Goal: Information Seeking & Learning: Learn about a topic

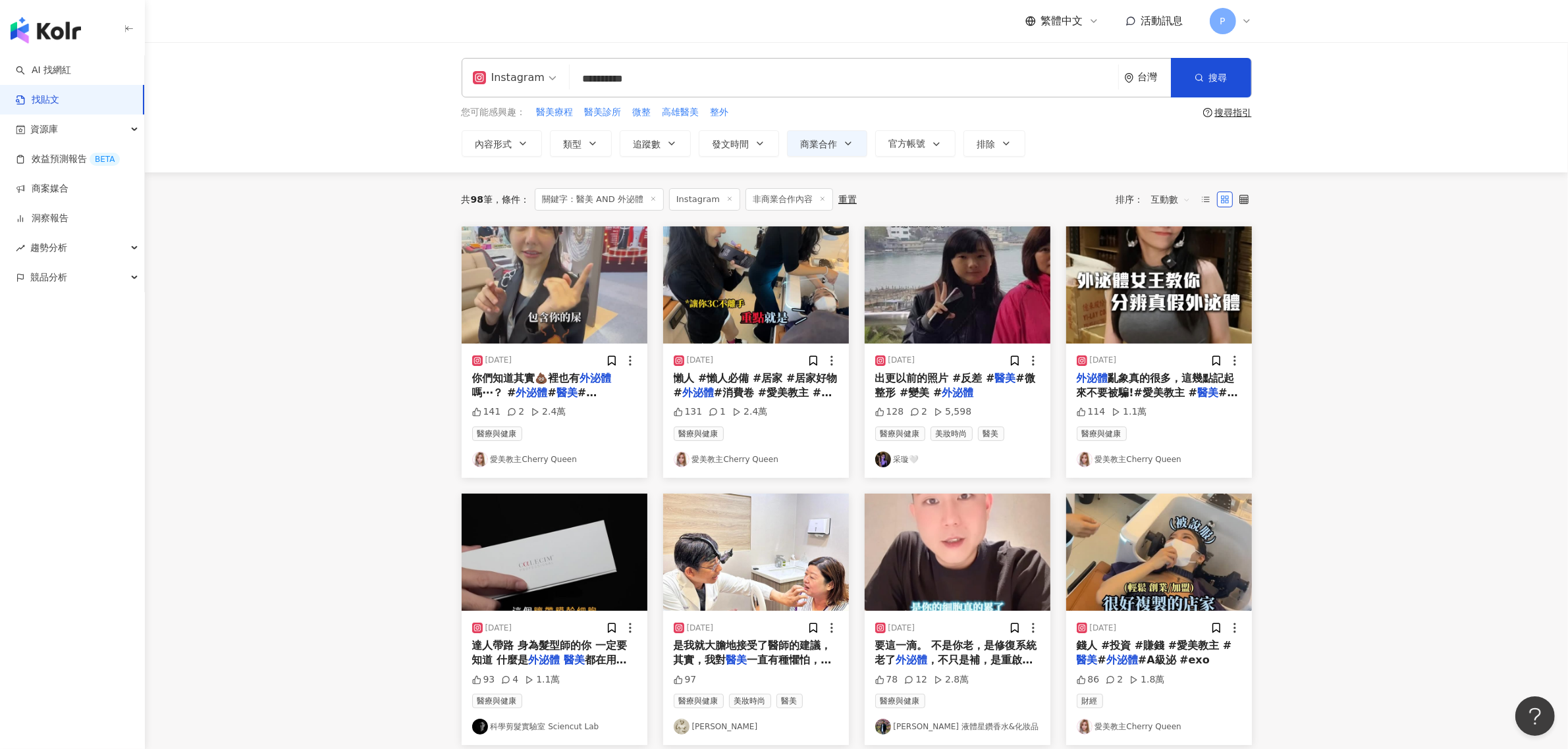
click at [683, 74] on input "**********" at bounding box center [844, 78] width 538 height 28
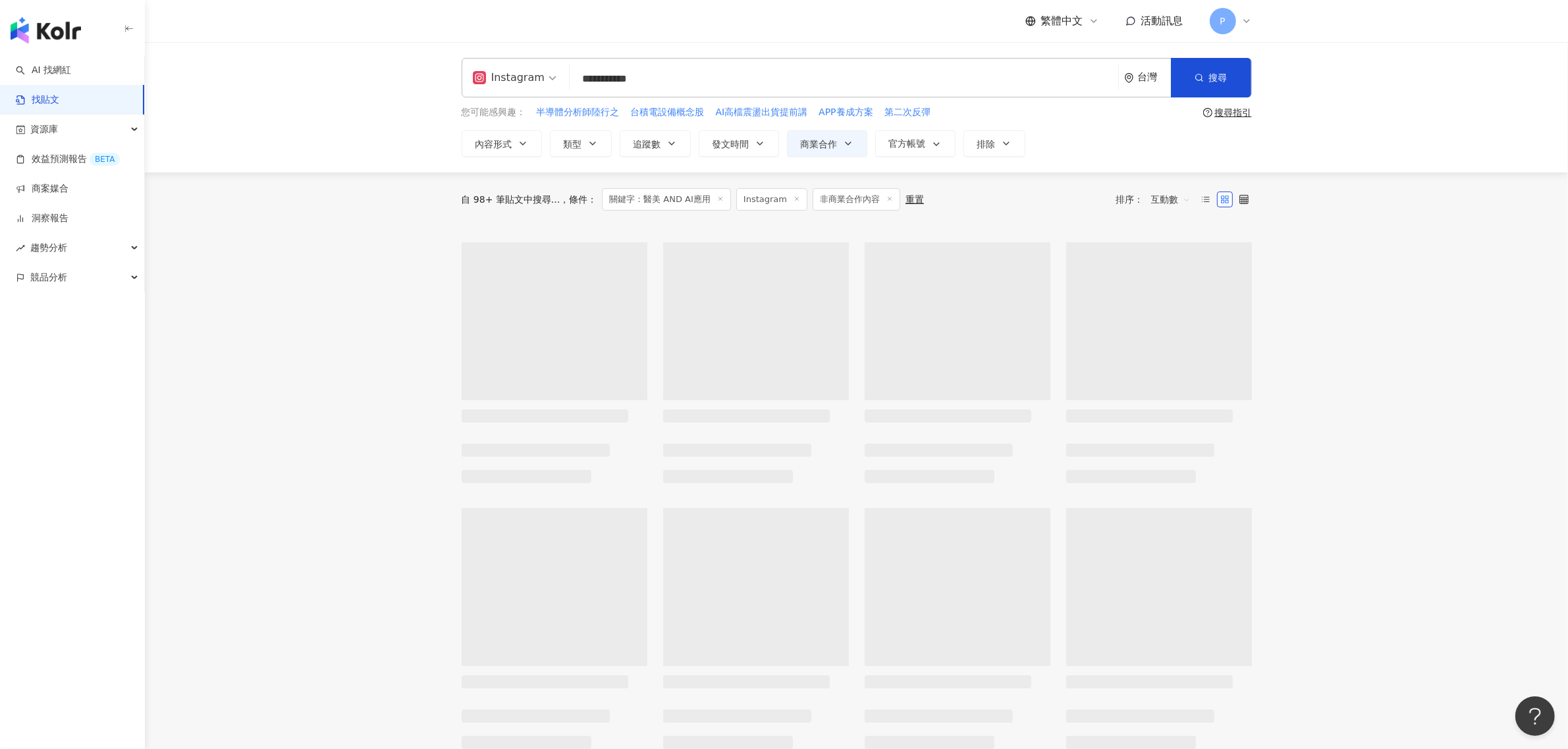
click at [519, 86] on div "Instagram" at bounding box center [509, 77] width 72 height 21
click at [525, 110] on div "不分平台" at bounding box center [517, 114] width 81 height 17
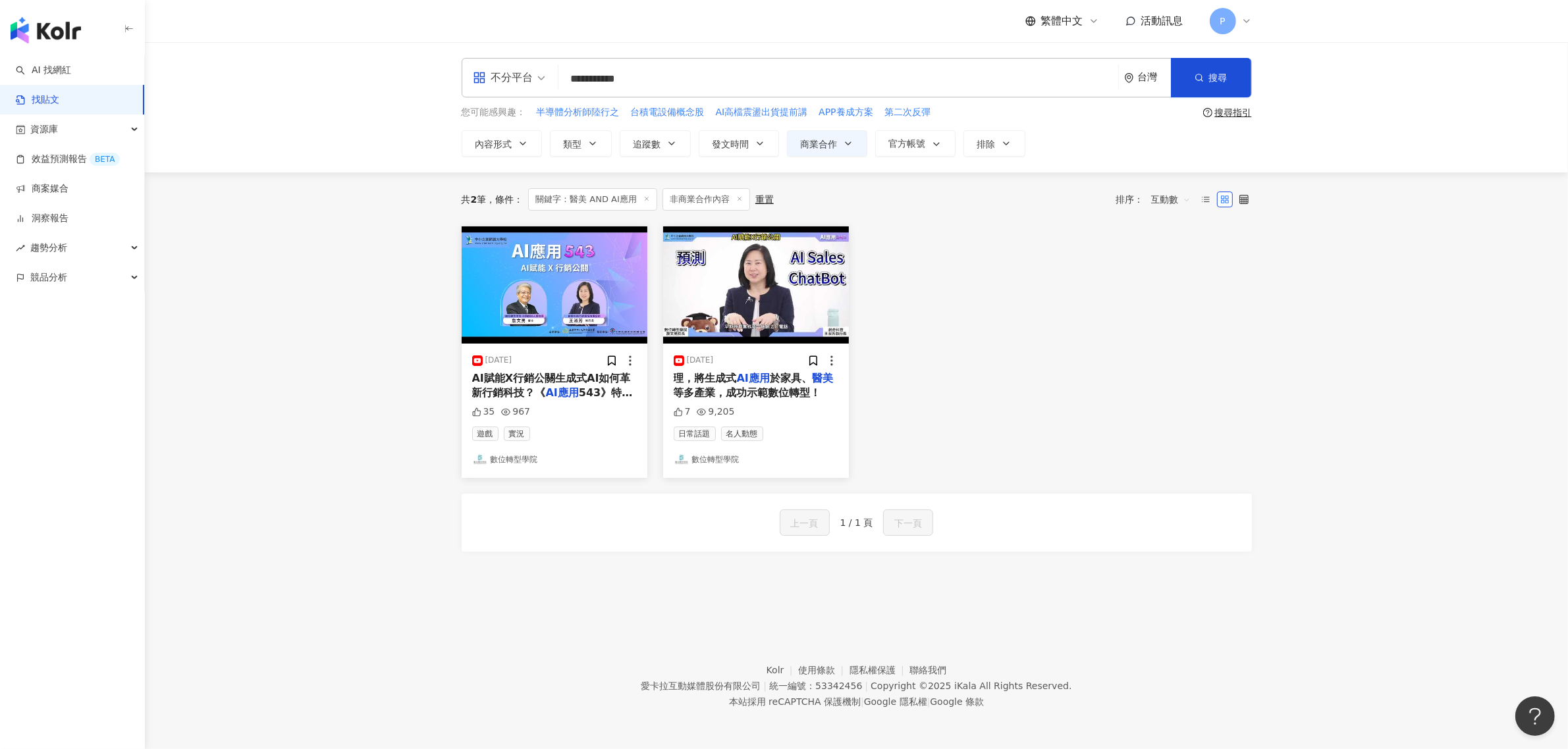
click at [518, 80] on div "不分平台" at bounding box center [503, 77] width 60 height 21
click at [529, 83] on div "不分平台" at bounding box center [503, 77] width 60 height 21
click at [516, 168] on div "Facebook" at bounding box center [513, 163] width 74 height 17
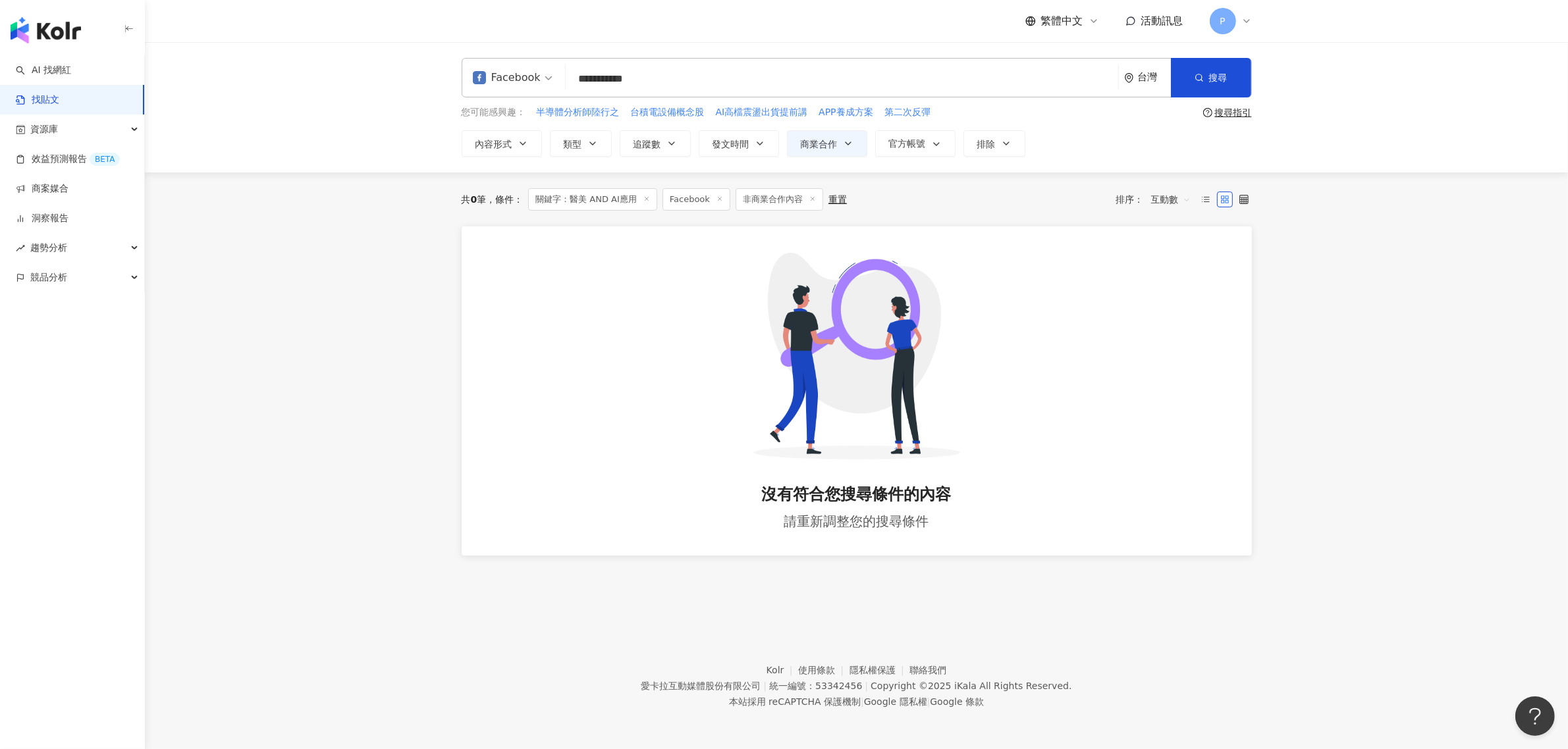
drag, startPoint x: 649, startPoint y: 63, endPoint x: 652, endPoint y: 70, distance: 7.6
click at [652, 70] on div "**********" at bounding box center [857, 78] width 791 height 39
click at [655, 76] on input "**********" at bounding box center [842, 78] width 542 height 28
type input "*********"
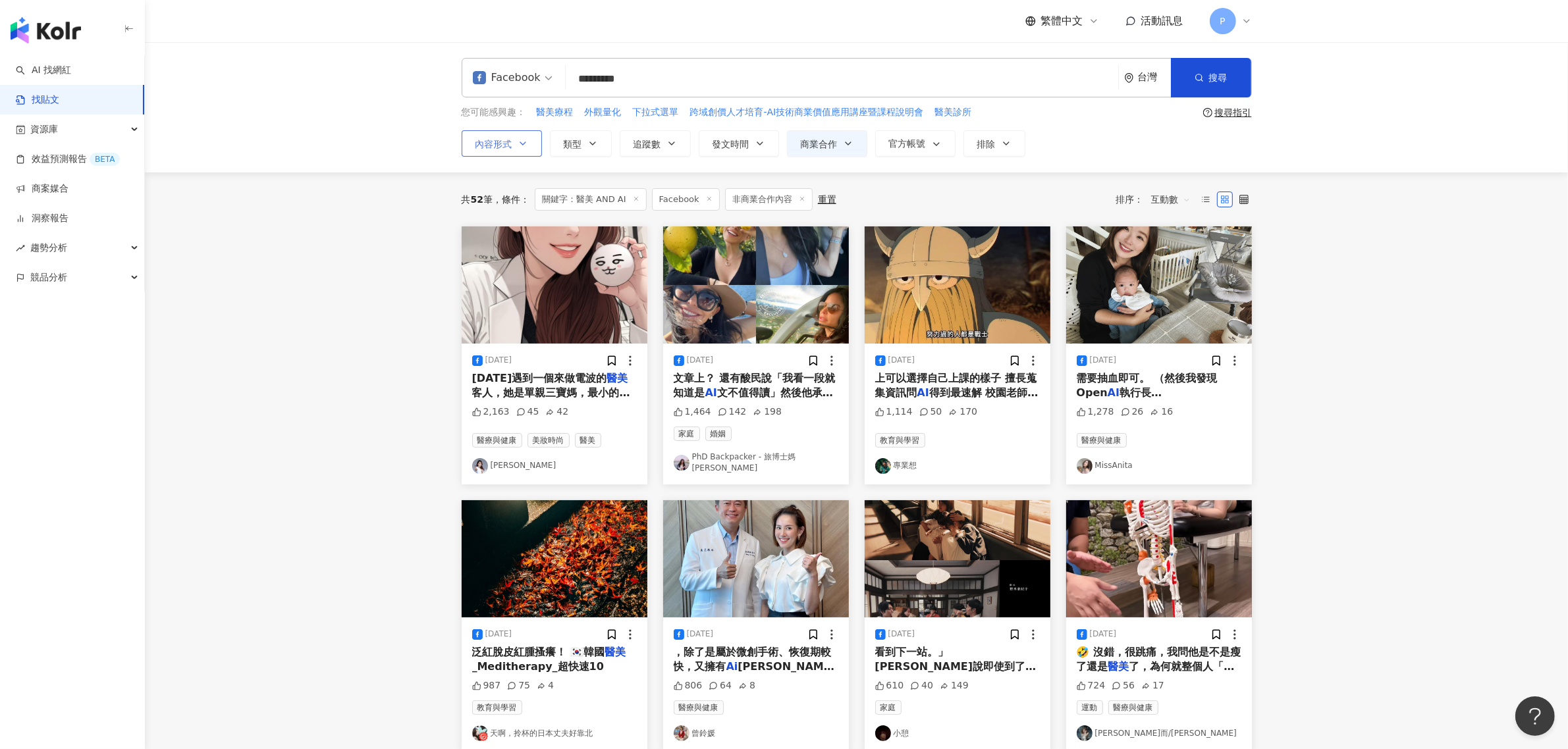
click at [490, 139] on span "內容形式" at bounding box center [493, 144] width 37 height 11
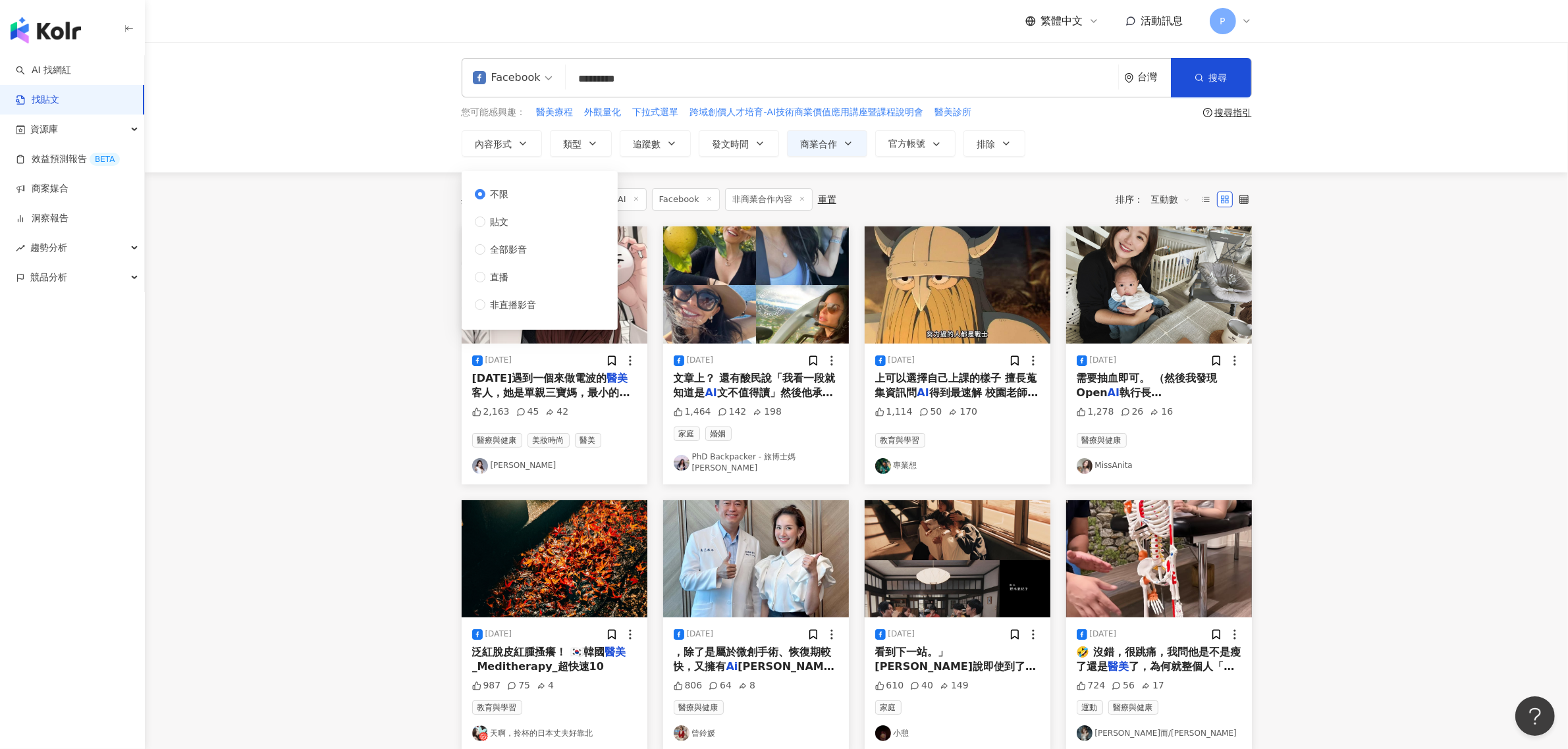
click at [501, 81] on div "Facebook" at bounding box center [506, 77] width 68 height 21
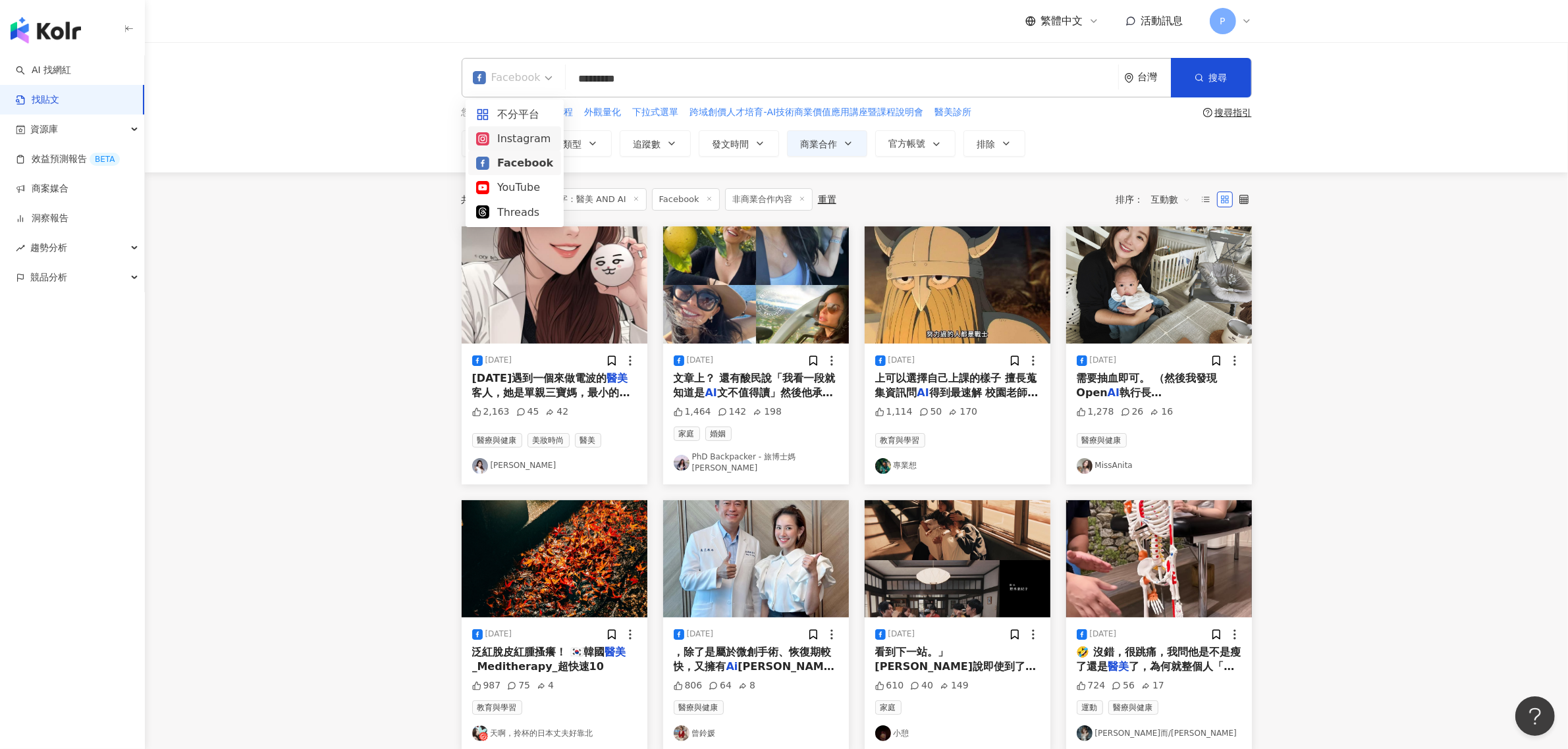
click at [514, 139] on div "Instagram" at bounding box center [514, 138] width 77 height 17
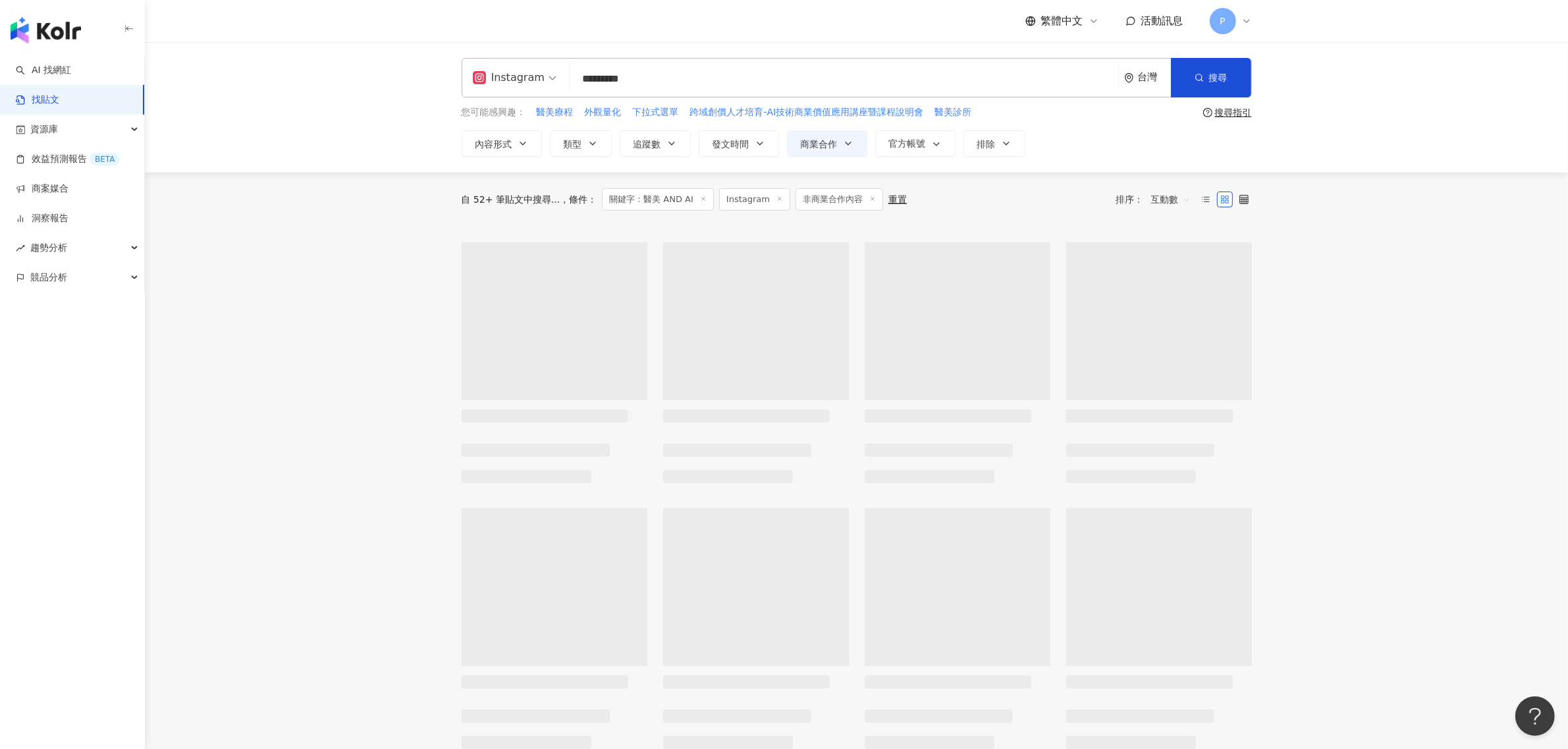
click at [280, 316] on main "ig Instagram ********* 台灣 搜尋 searchOperator 插入語法 完全符合 "" 聯集 OR 交集 AND 排除 - 群組 {…" at bounding box center [856, 586] width 1423 height 1089
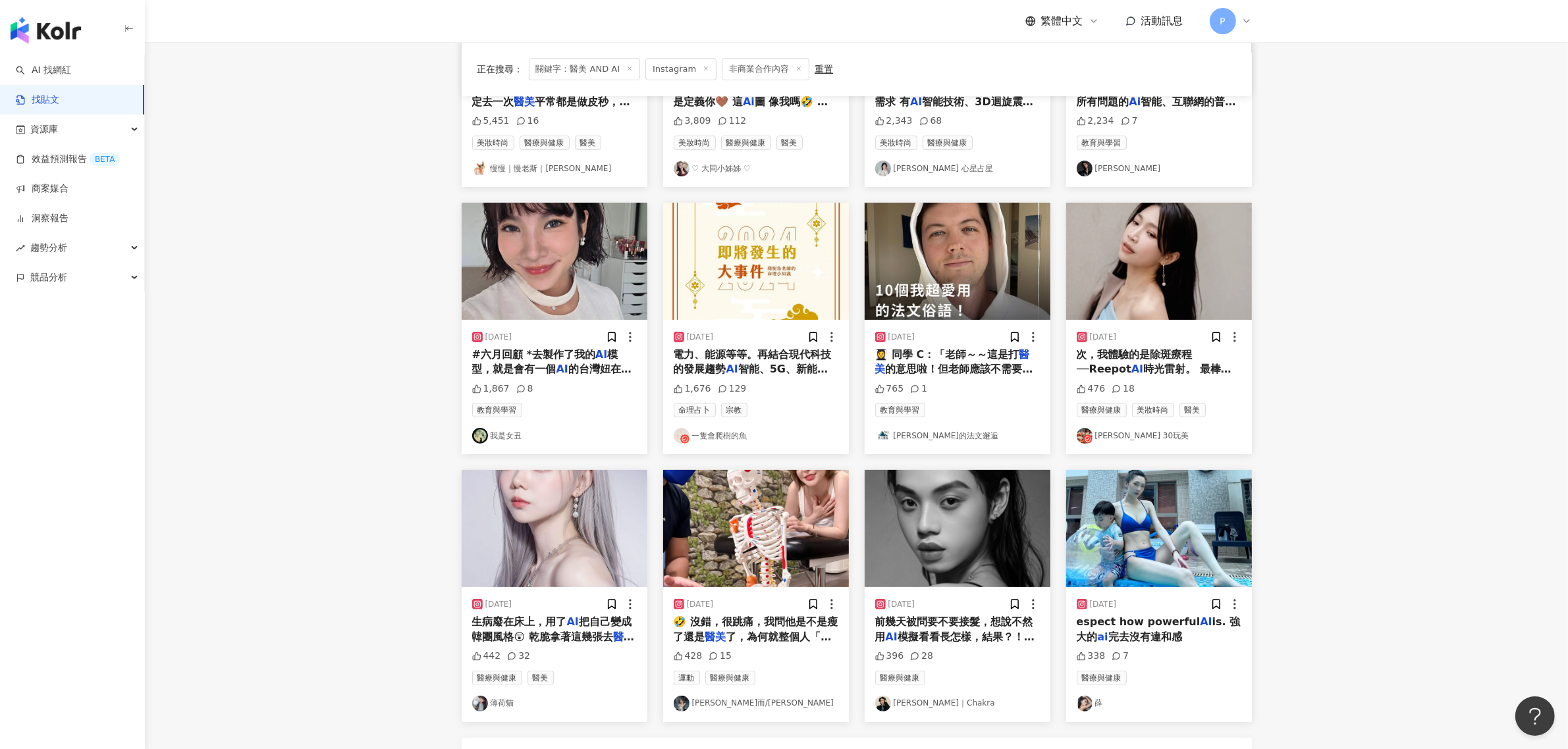
scroll to position [329, 0]
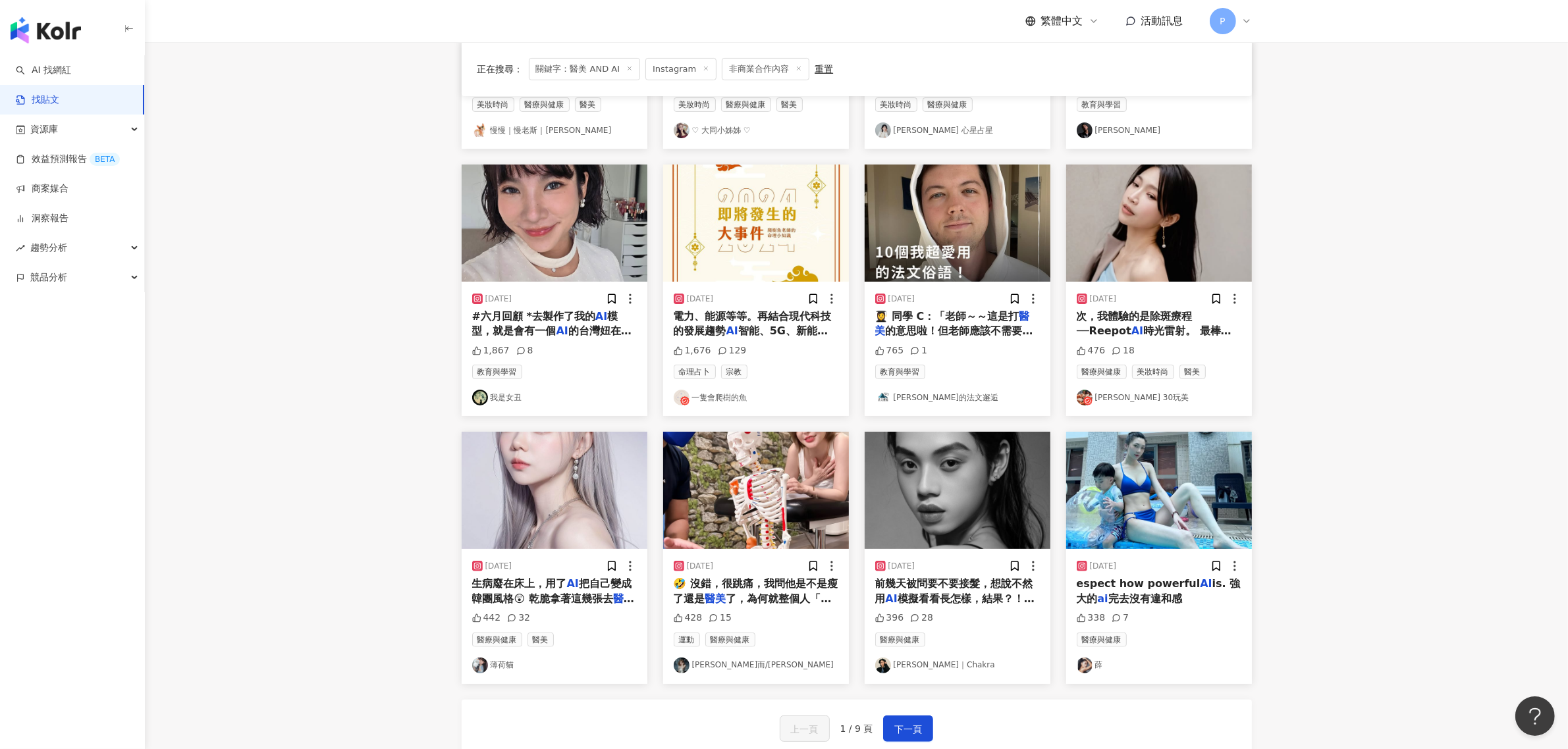
click at [1146, 320] on span "次，我體驗的是除斑療程──Reepot" at bounding box center [1135, 323] width 116 height 27
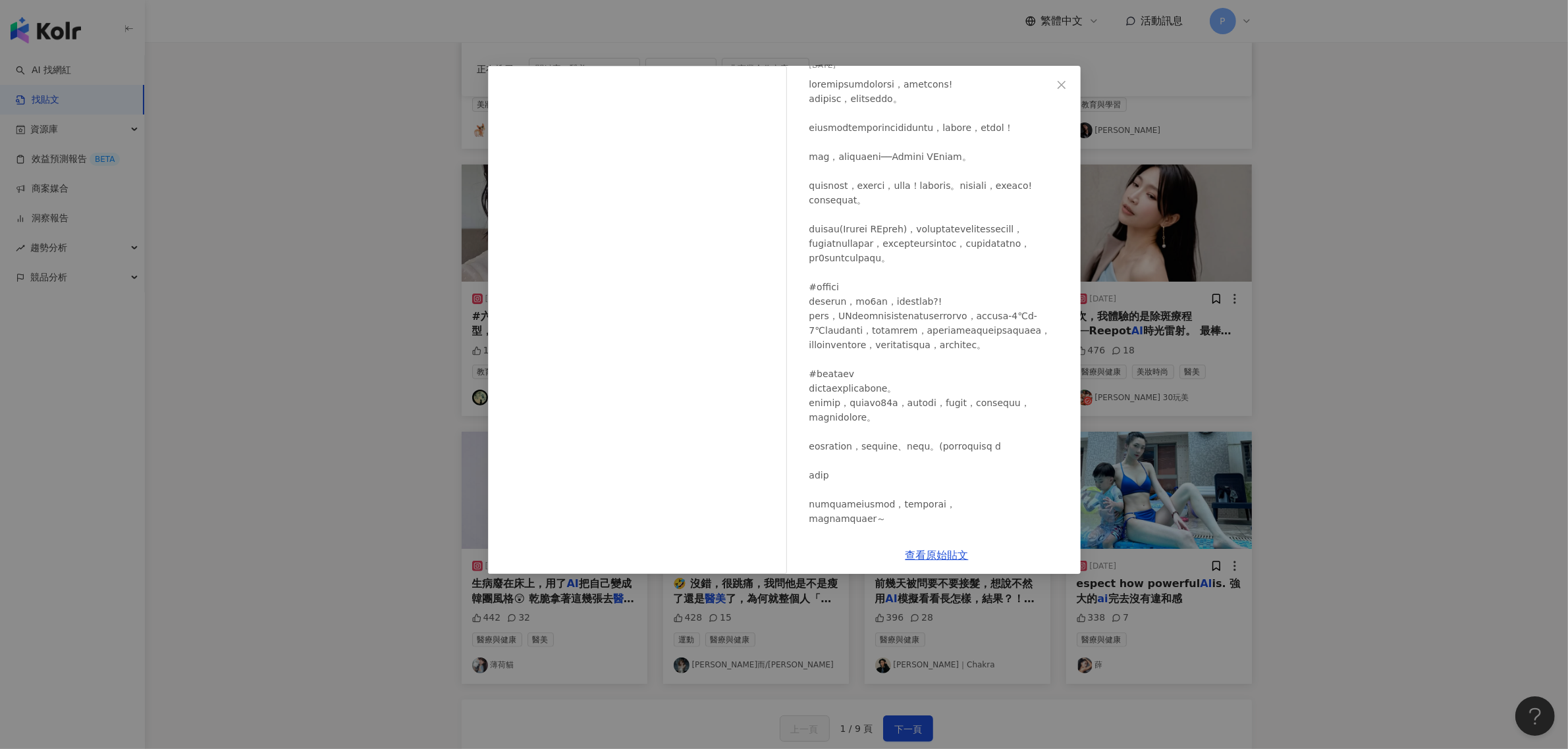
scroll to position [60, 0]
click at [916, 556] on link "查看原始貼文" at bounding box center [937, 555] width 63 height 12
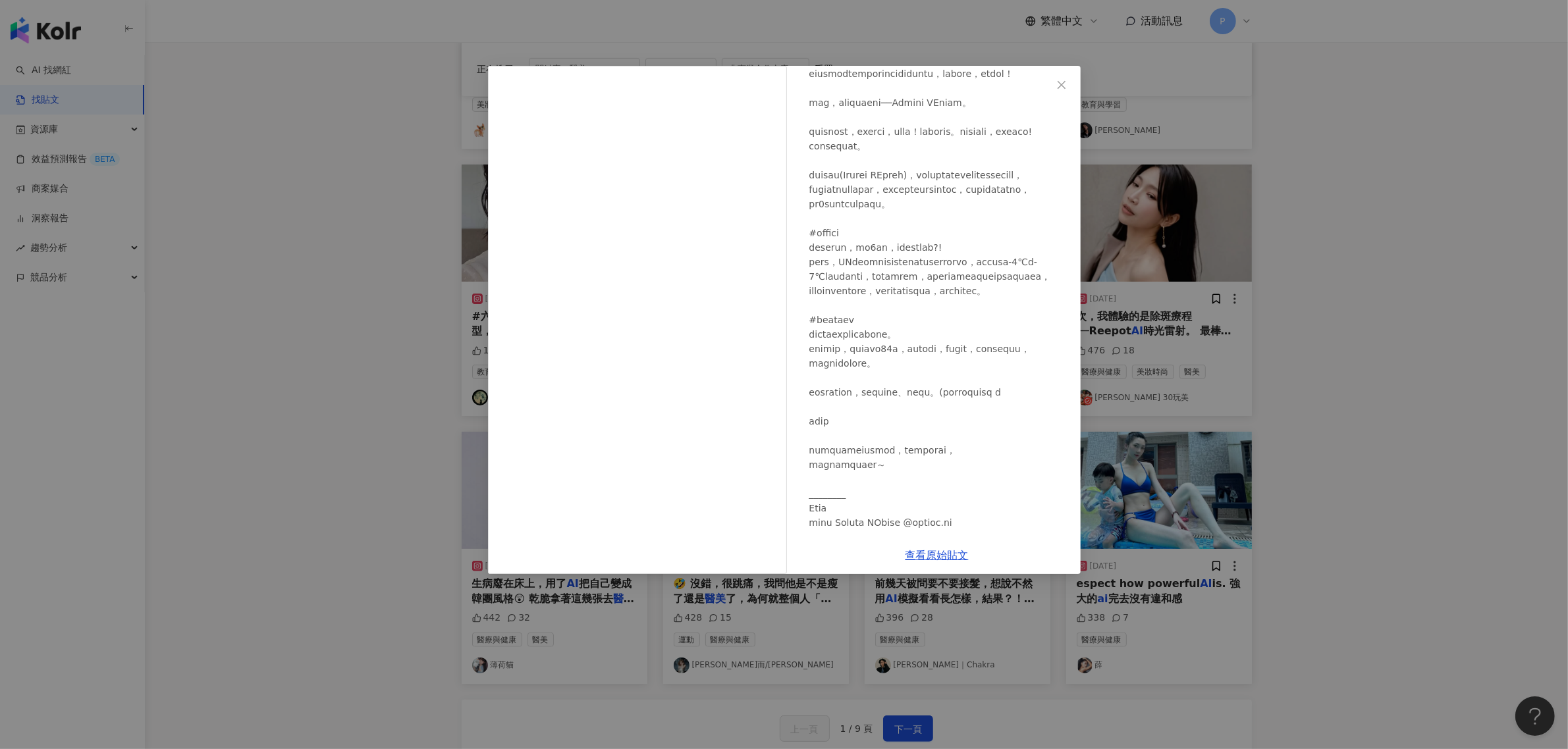
scroll to position [142, 0]
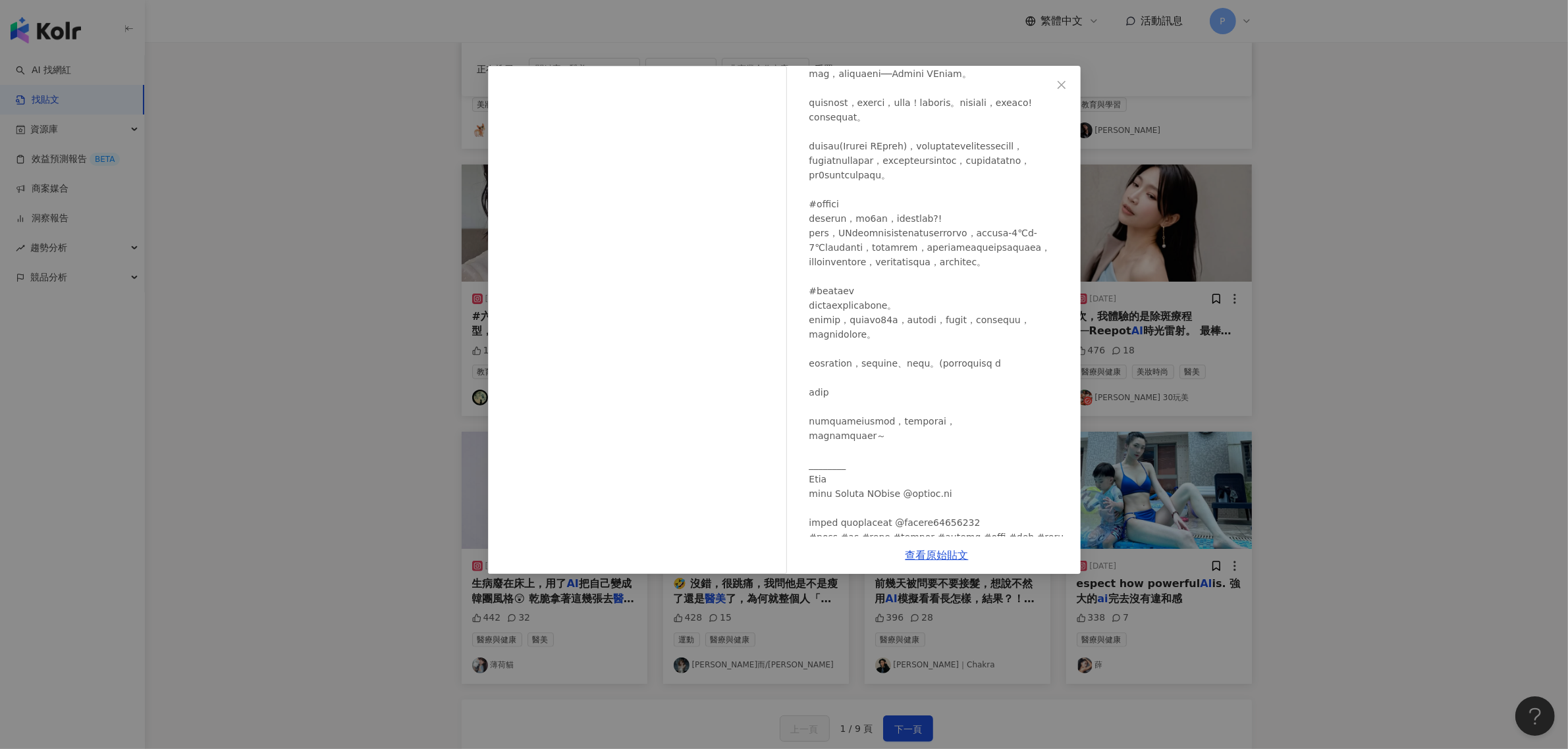
click at [343, 295] on div "Brenda 30玩美 2025/4/9 476 18 查看原始貼文" at bounding box center [784, 374] width 1568 height 749
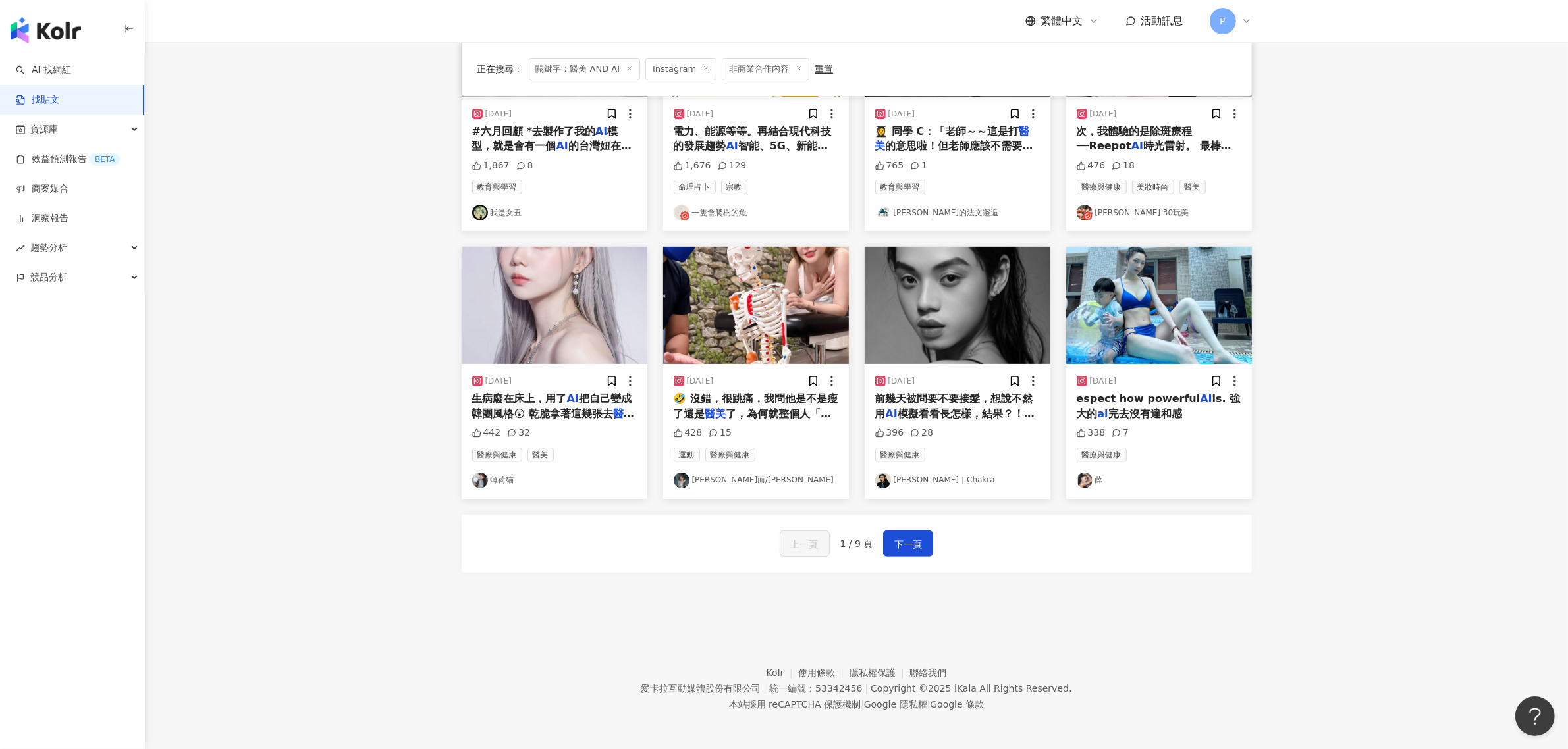
scroll to position [517, 0]
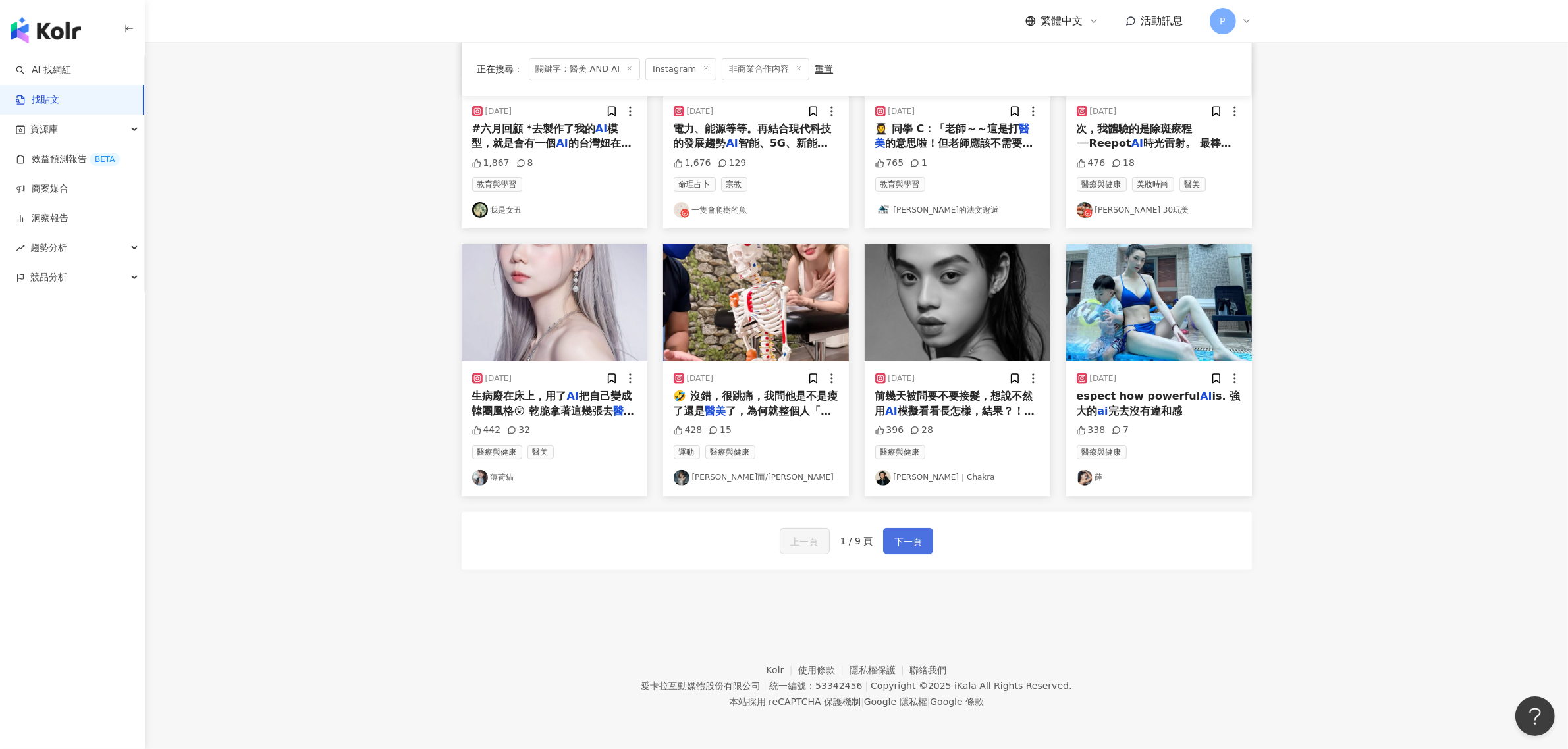
click at [908, 545] on span "下一頁" at bounding box center [908, 542] width 28 height 16
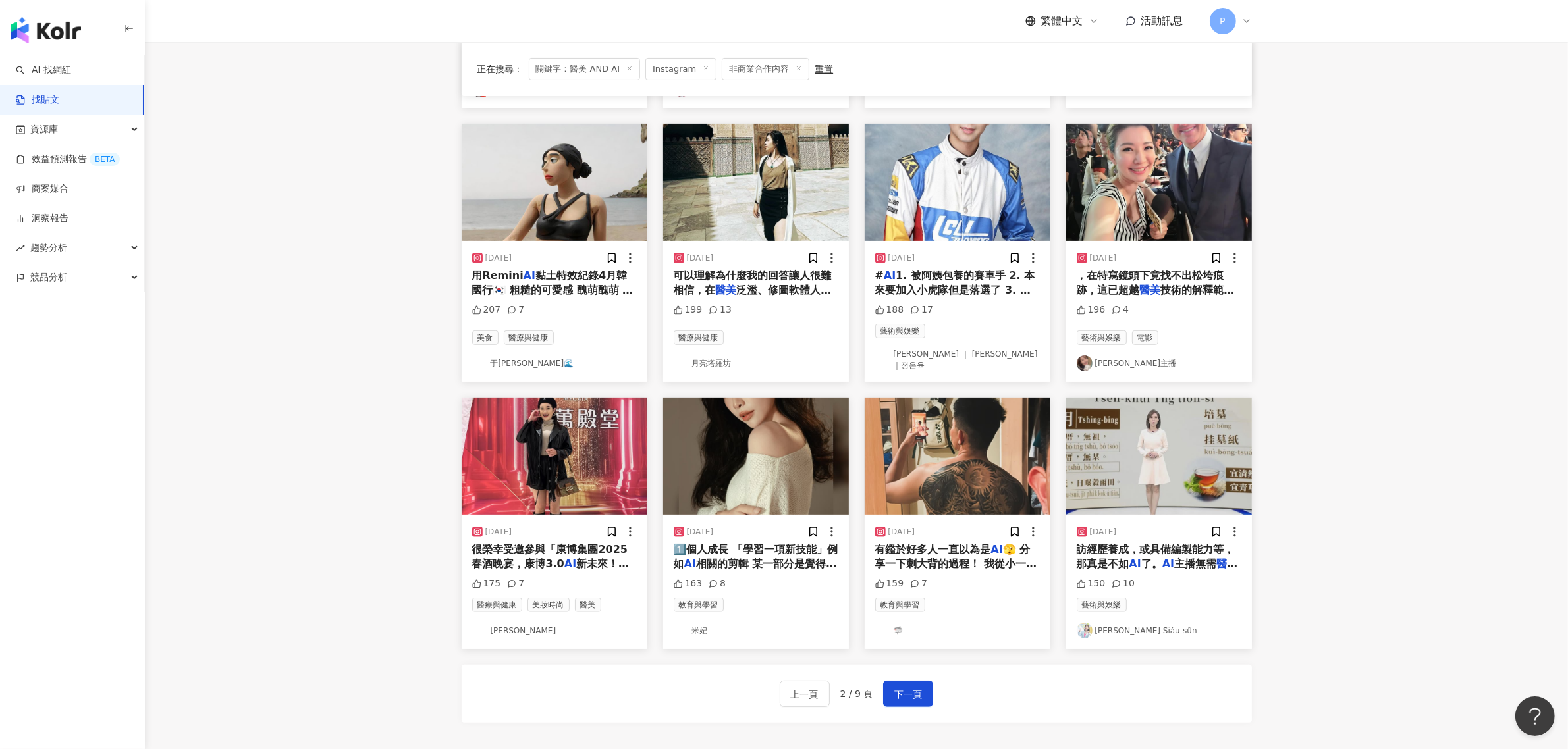
scroll to position [411, 0]
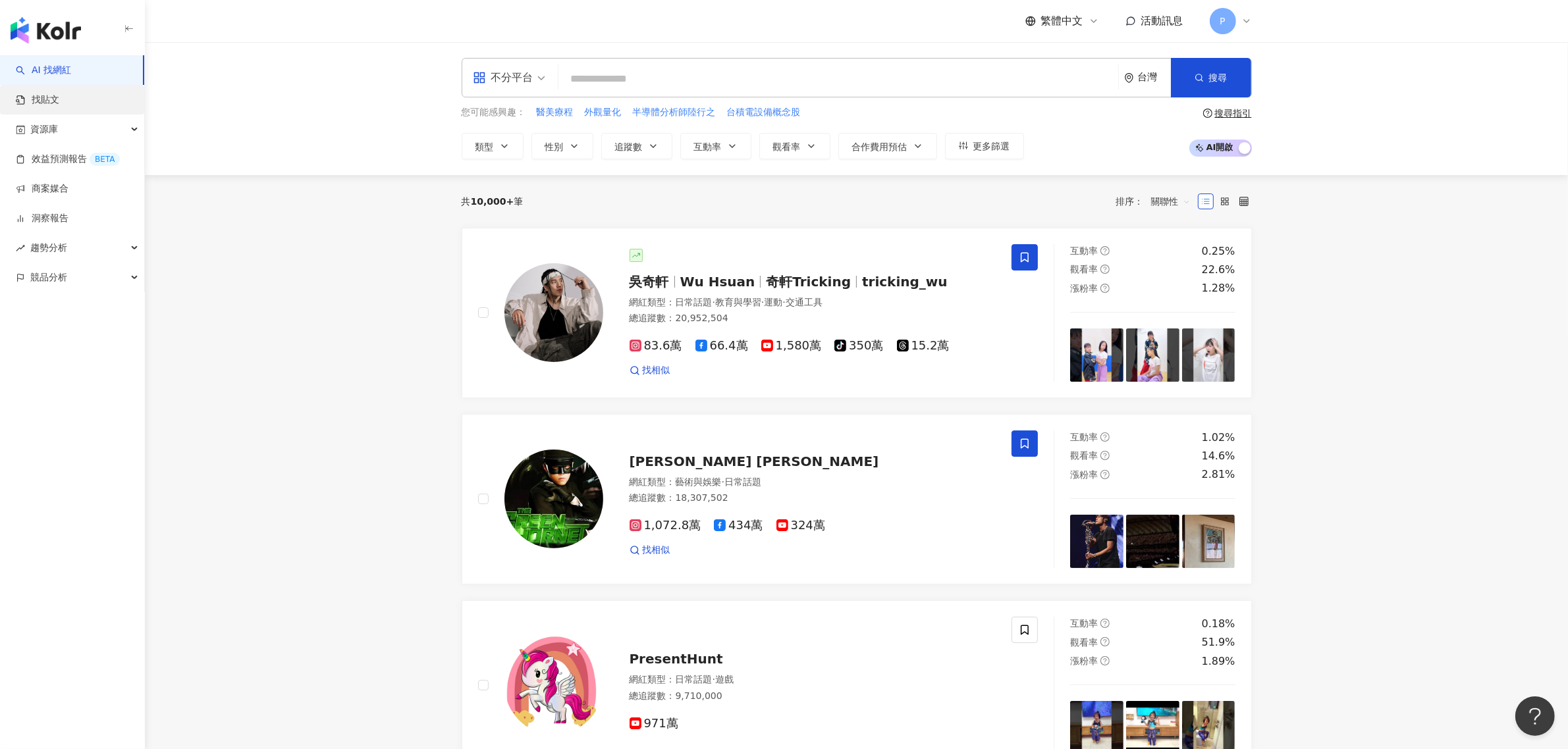
click at [60, 100] on link "找貼文" at bounding box center [38, 100] width 44 height 13
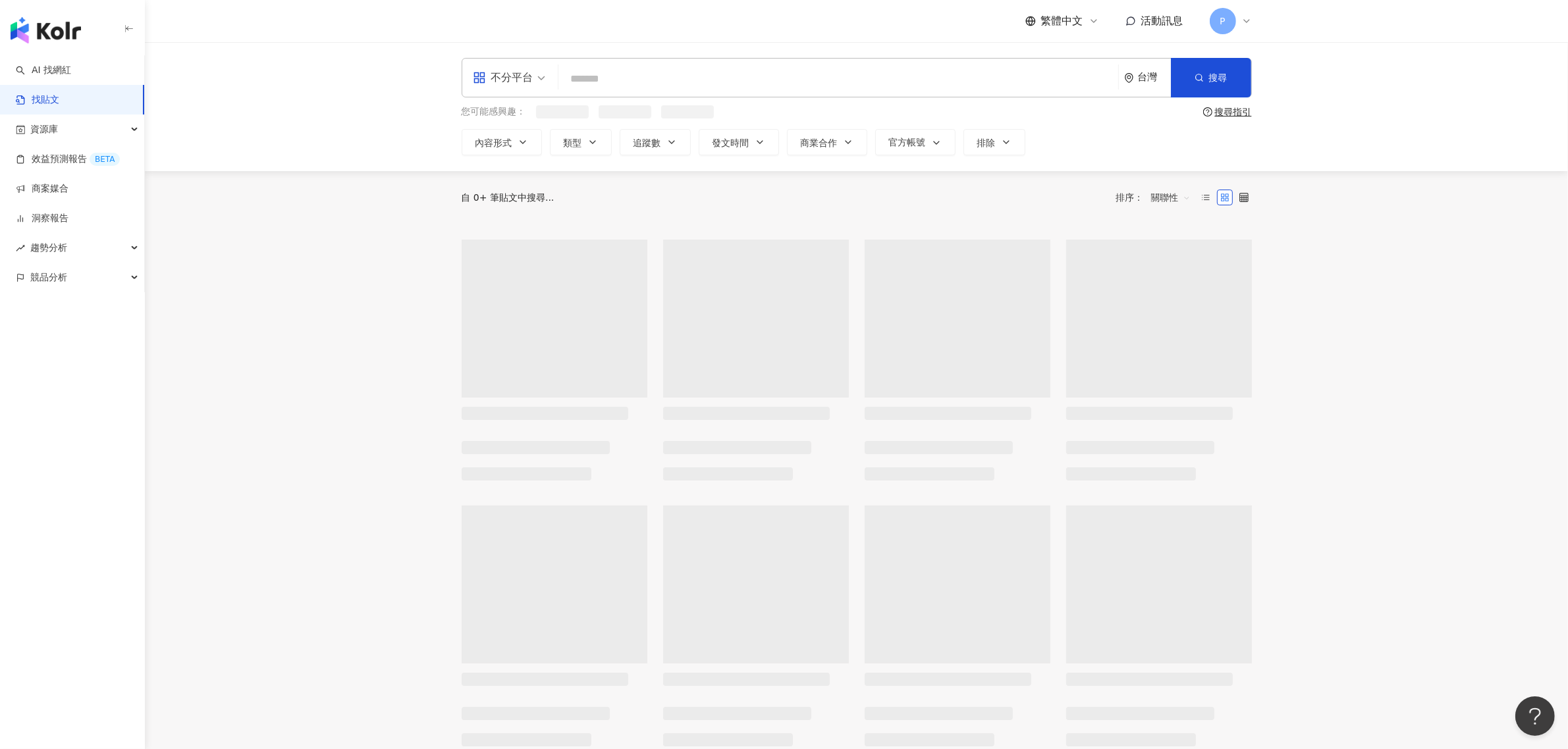
click at [668, 67] on input "search" at bounding box center [838, 78] width 549 height 28
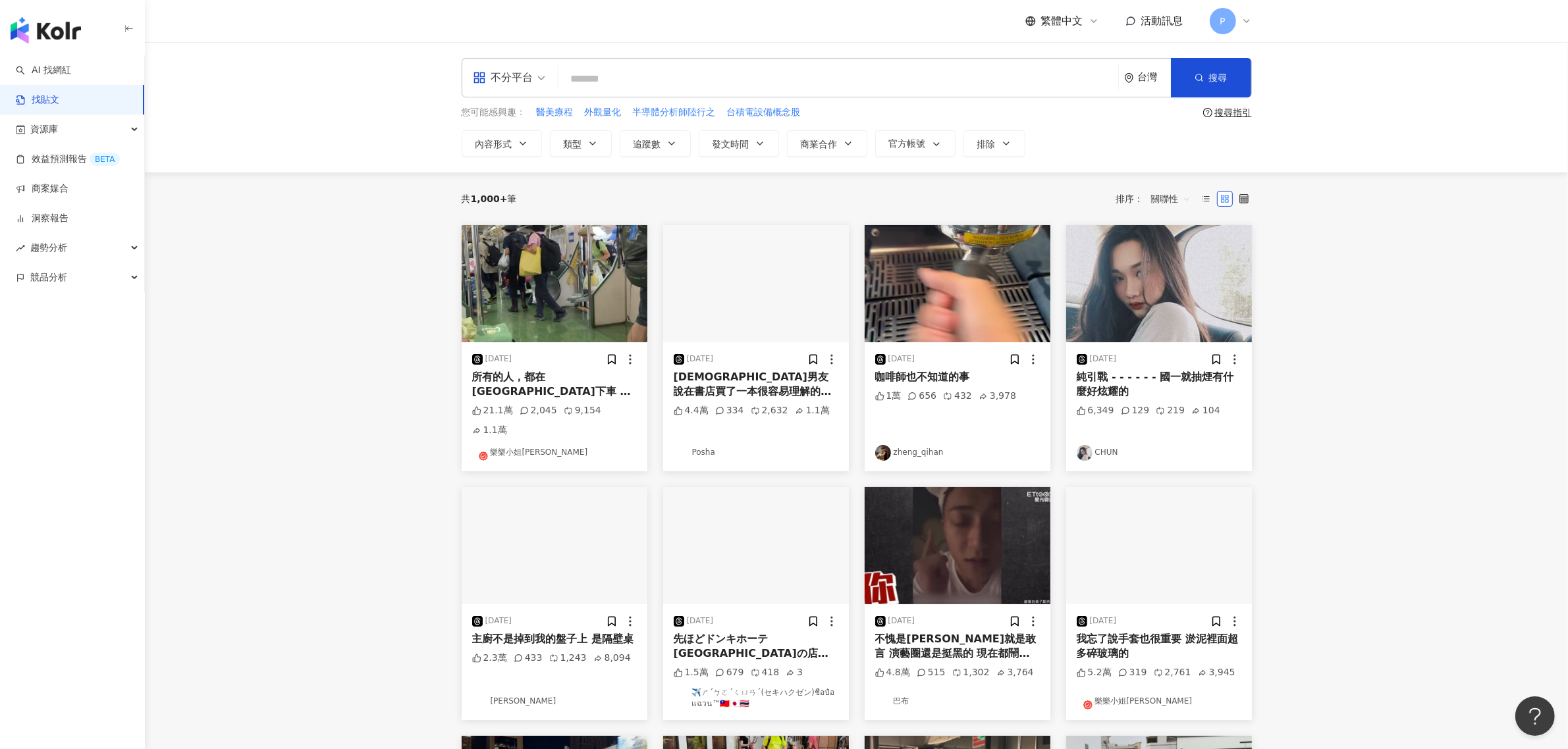
type input "*"
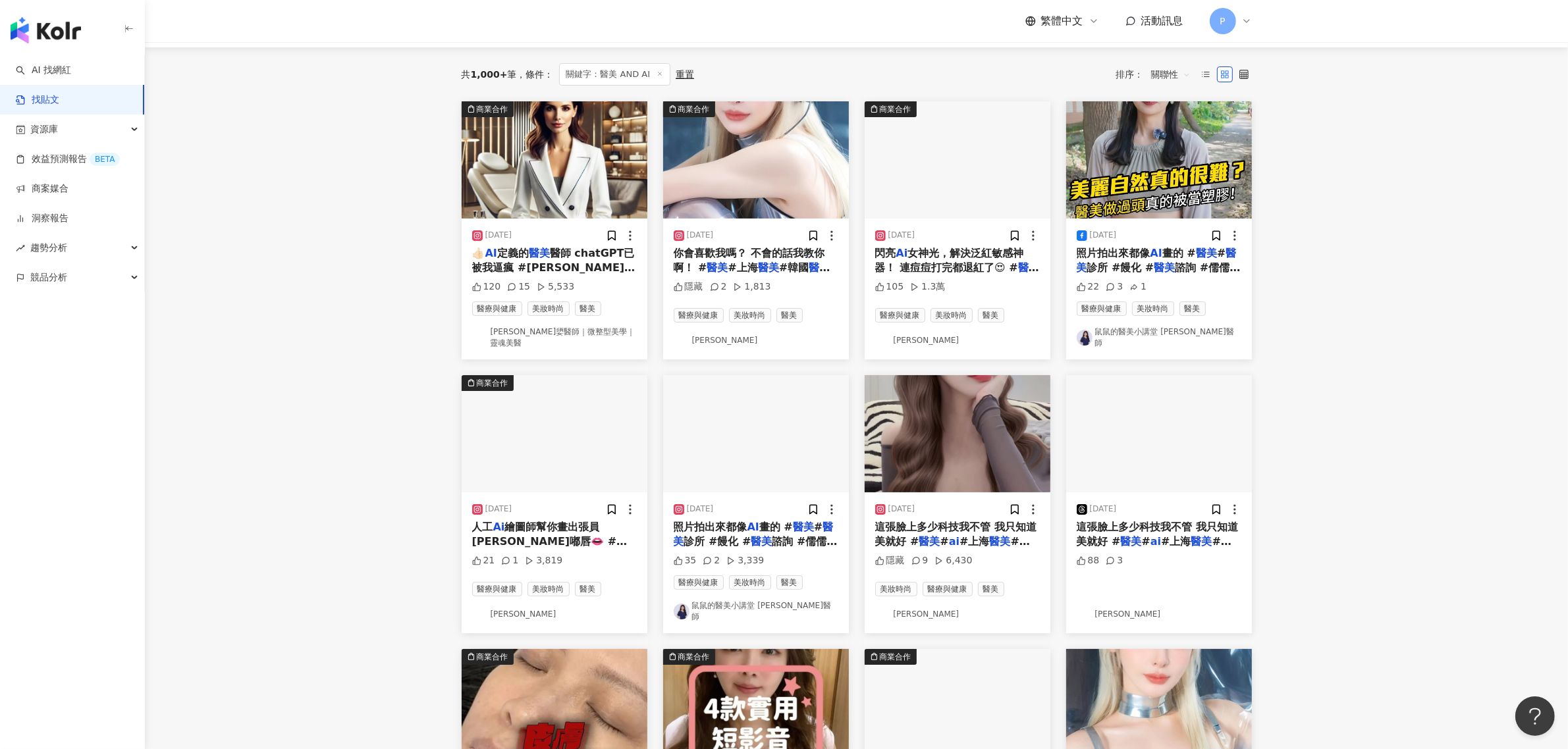
scroll to position [165, 0]
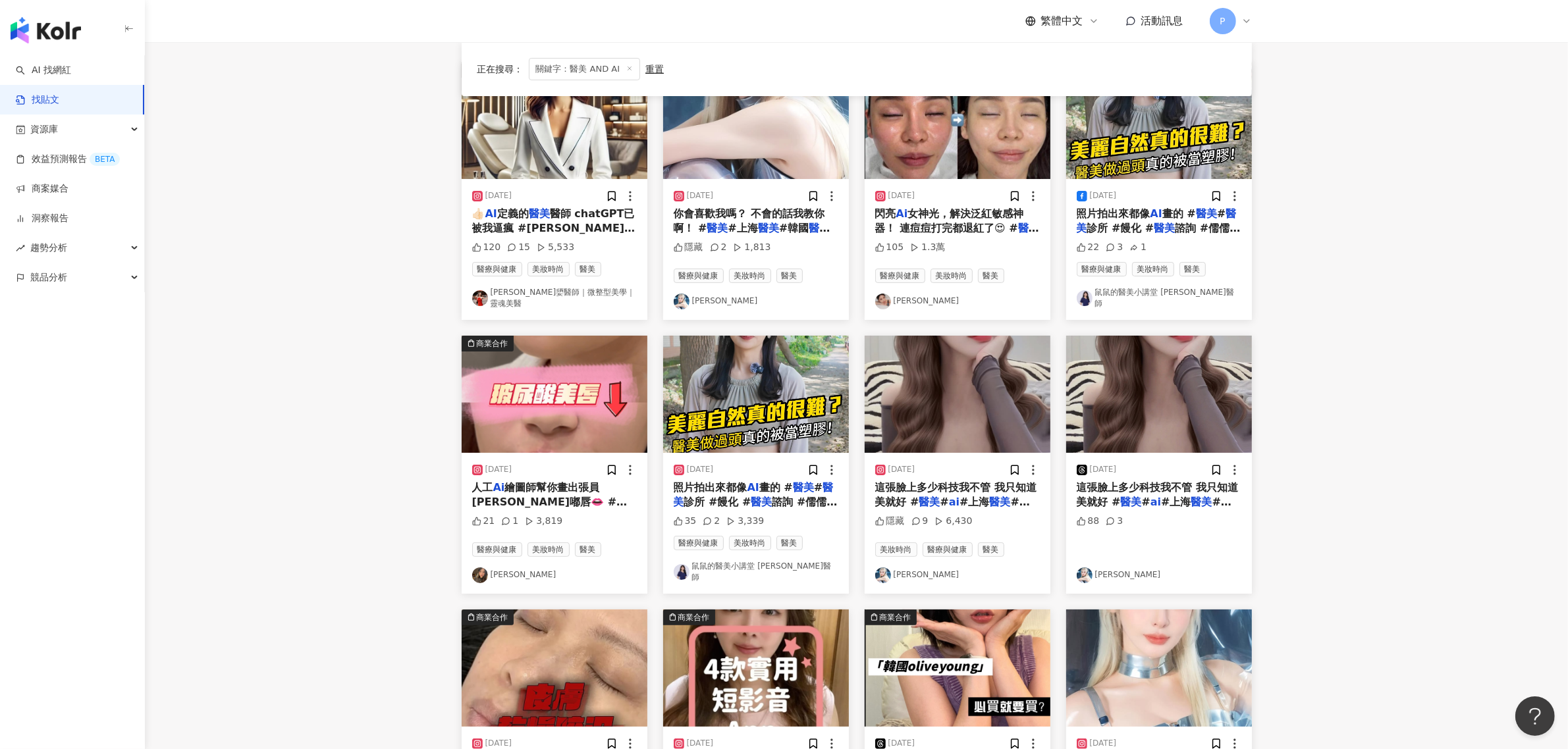
click at [762, 217] on span "你會喜歡我嗎？ 不會的話我教你啊！ #" at bounding box center [749, 220] width 151 height 27
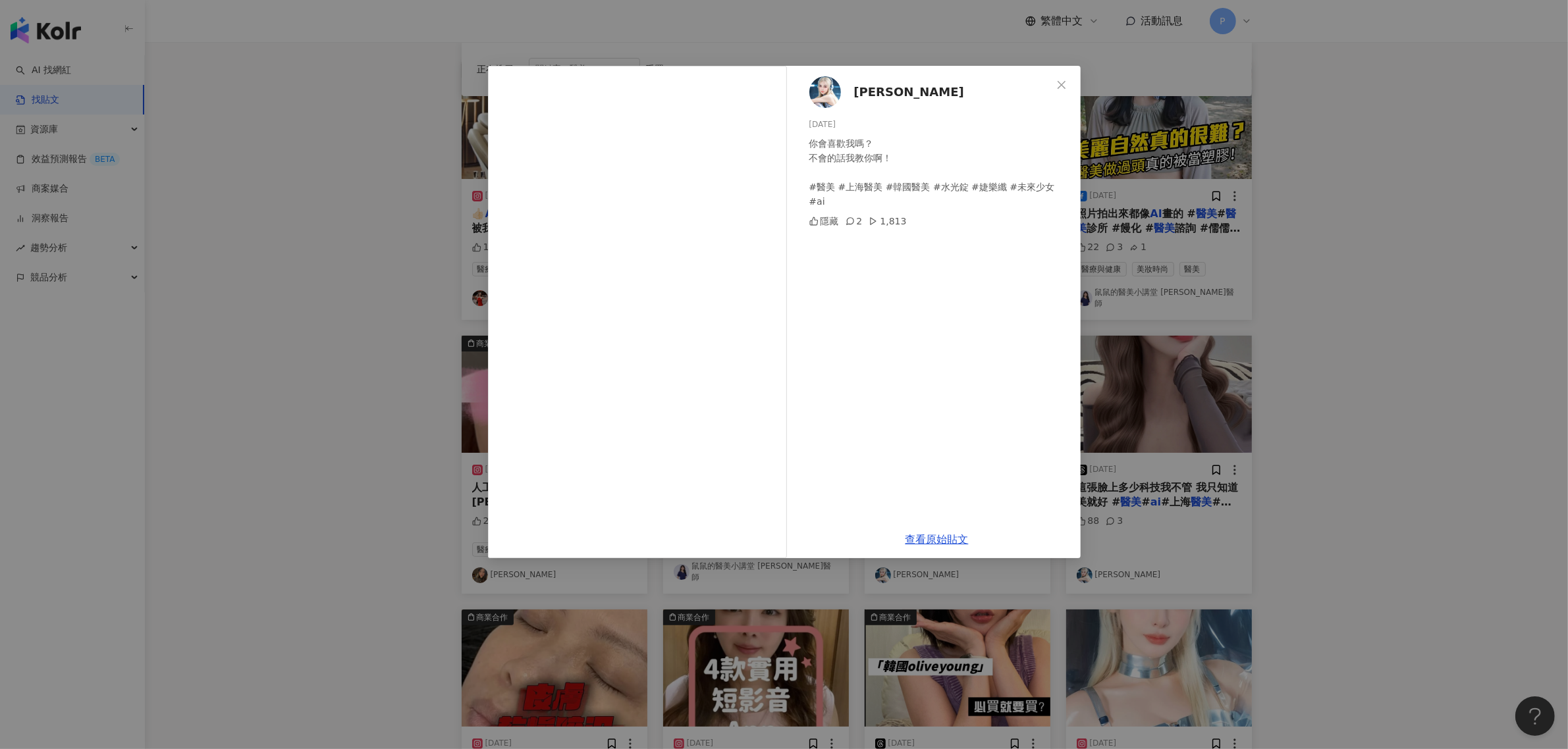
click at [341, 278] on div "[PERSON_NAME] [DATE] 你會喜歡我嗎？ 不會的話我教你啊！ #醫美 #上海醫美 #韓國醫美 #水光錠 #婕樂纖 #未來少女 #ai 隱藏 2…" at bounding box center [784, 374] width 1568 height 749
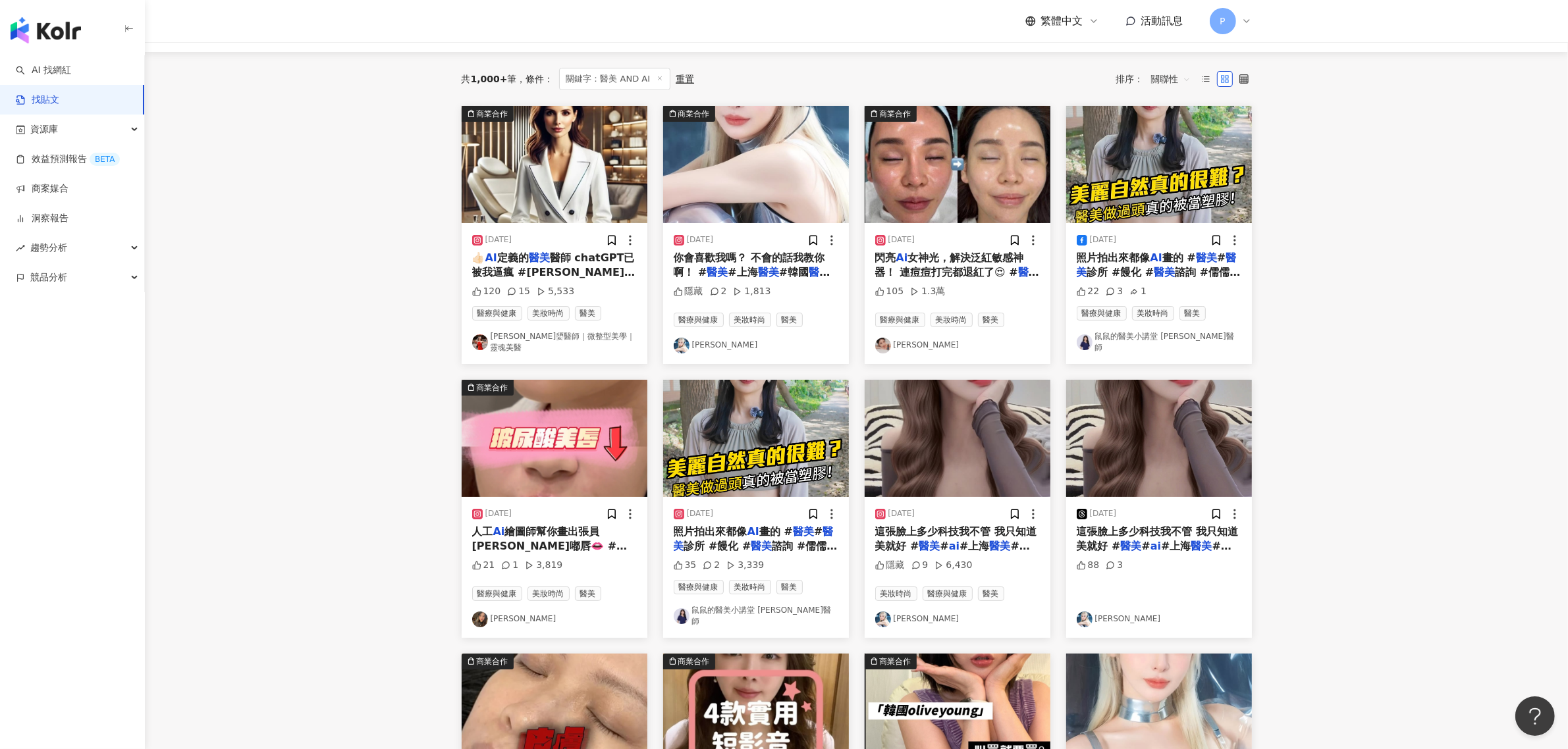
scroll to position [82, 0]
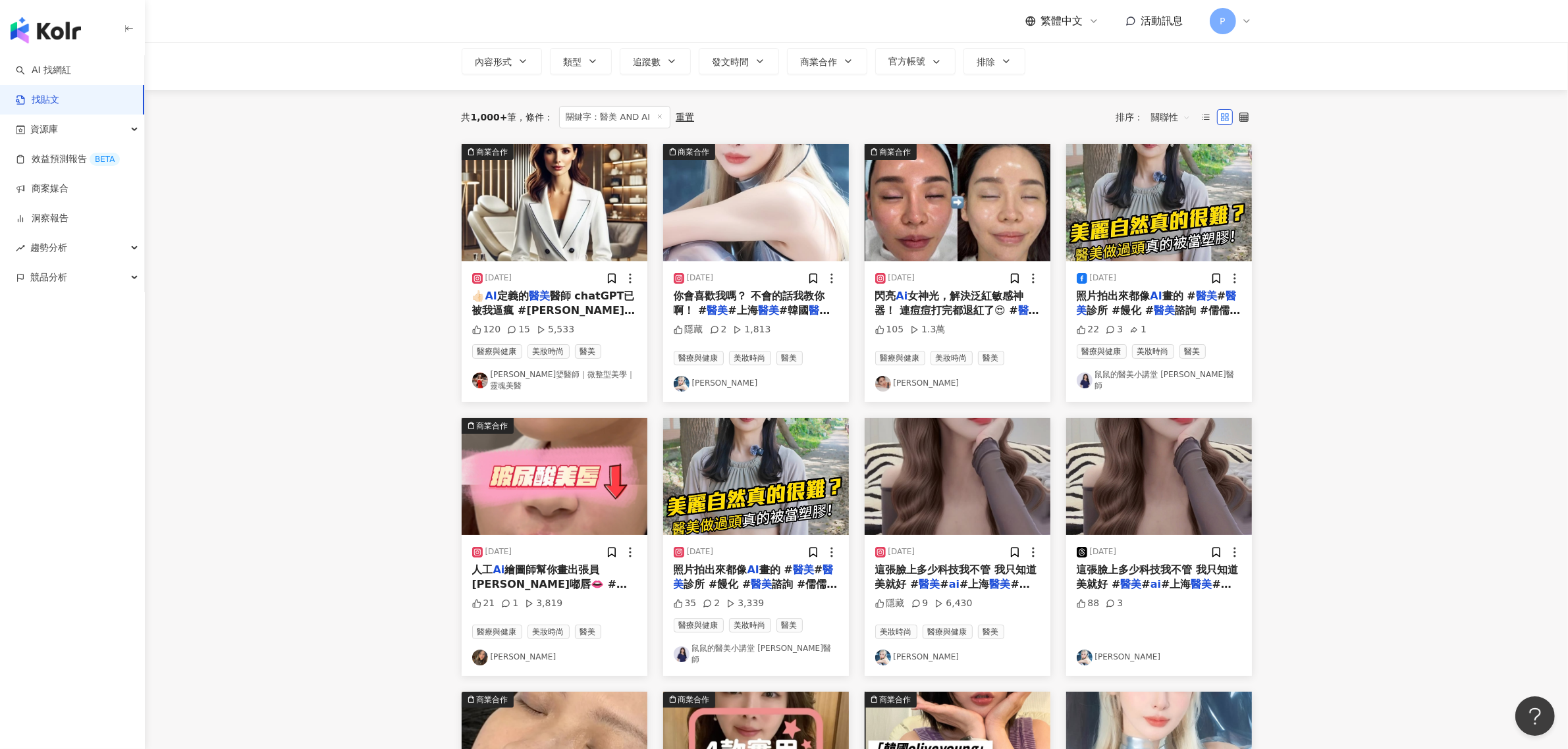
click at [561, 303] on span "醫師 chatGPT已被我逼瘋 #[PERSON_NAME]嬃醫師 #台北" at bounding box center [554, 311] width 163 height 42
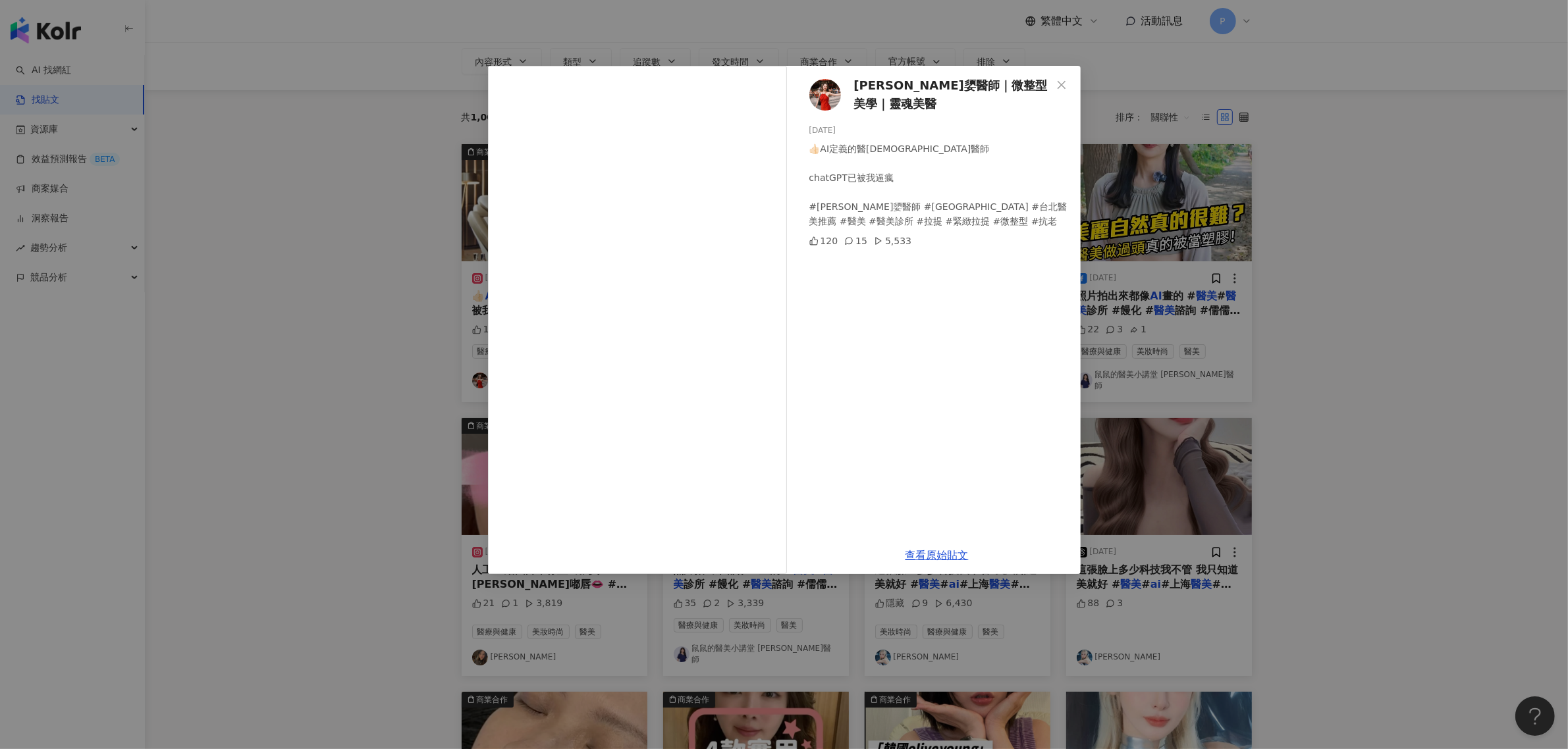
click at [219, 301] on div "[PERSON_NAME]嬃醫師｜微整型美學｜靈魂美醫 [DATE] 👍🏻AI定義的醫[DEMOGRAPHIC_DATA]醫師 chatGPT已被我逼瘋 #[…" at bounding box center [784, 374] width 1568 height 749
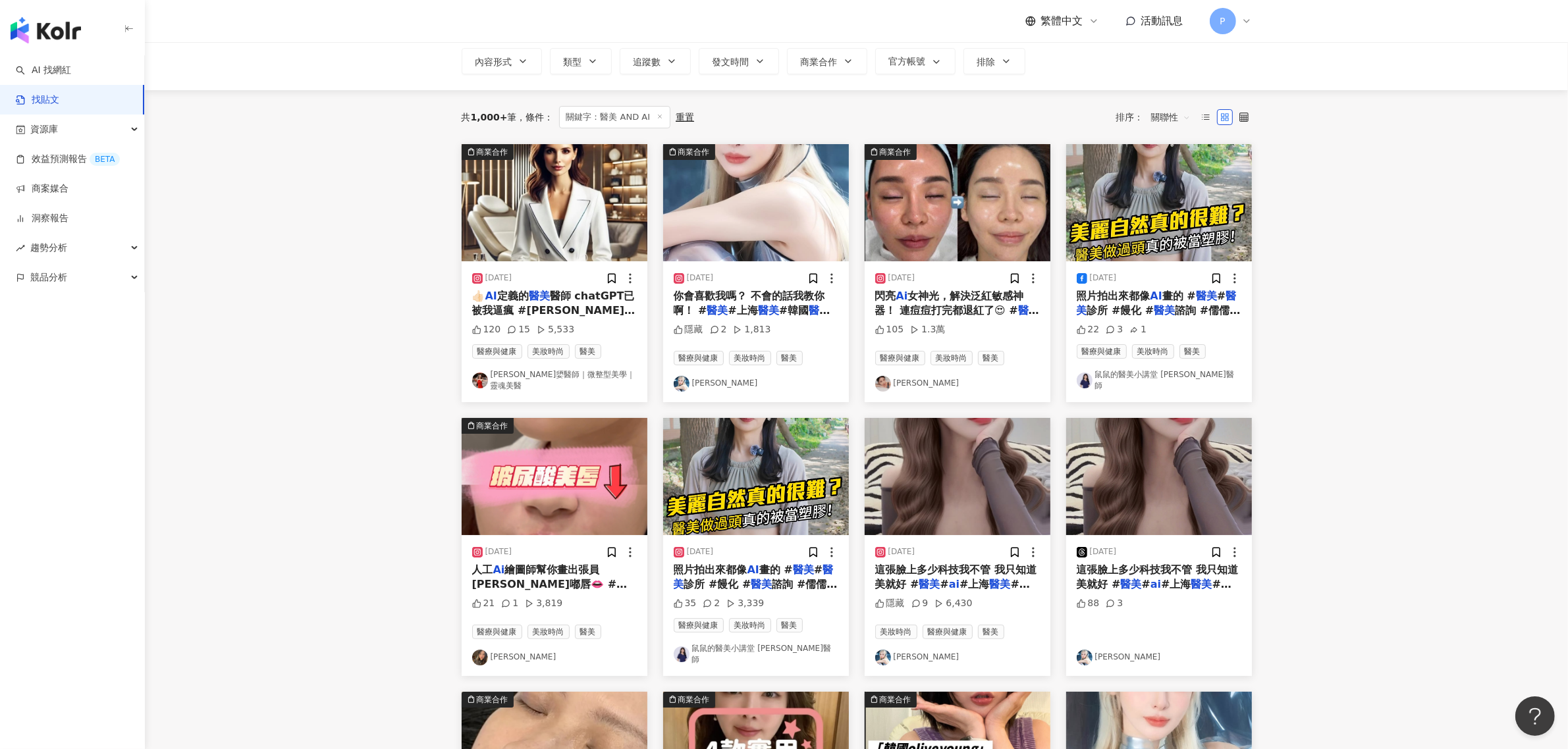
click at [955, 308] on span "女神光，解決泛紅敏感神器！ 連痘痘打完都退紅了😍 #" at bounding box center [949, 303] width 149 height 27
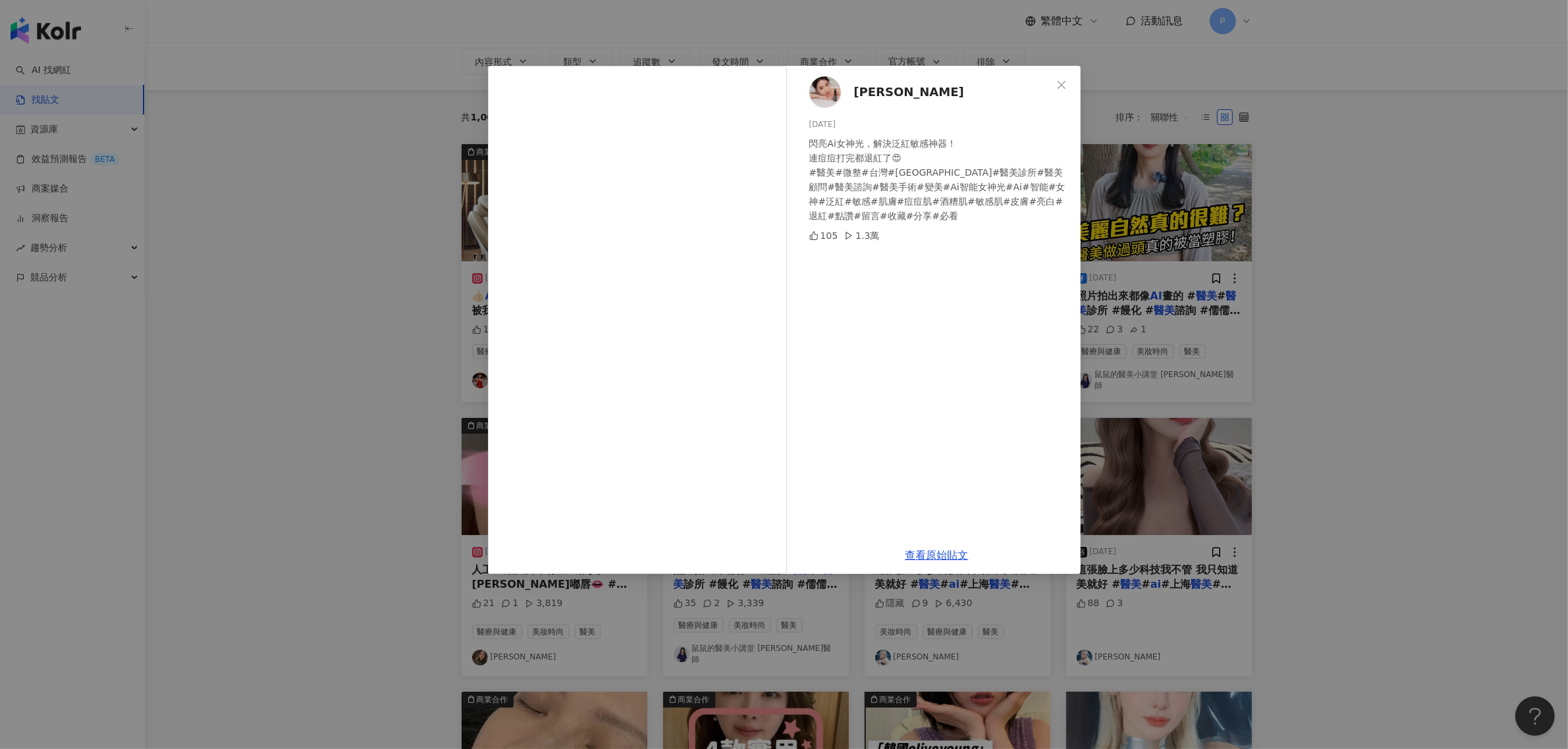
click at [259, 389] on div "[PERSON_NAME] [DATE] 閃亮Ai女神光，解決泛紅敏感神器！ 連痘痘打完都退紅了😍 #醫美#微整#台灣#[GEOGRAPHIC_DATA]#醫…" at bounding box center [784, 374] width 1568 height 749
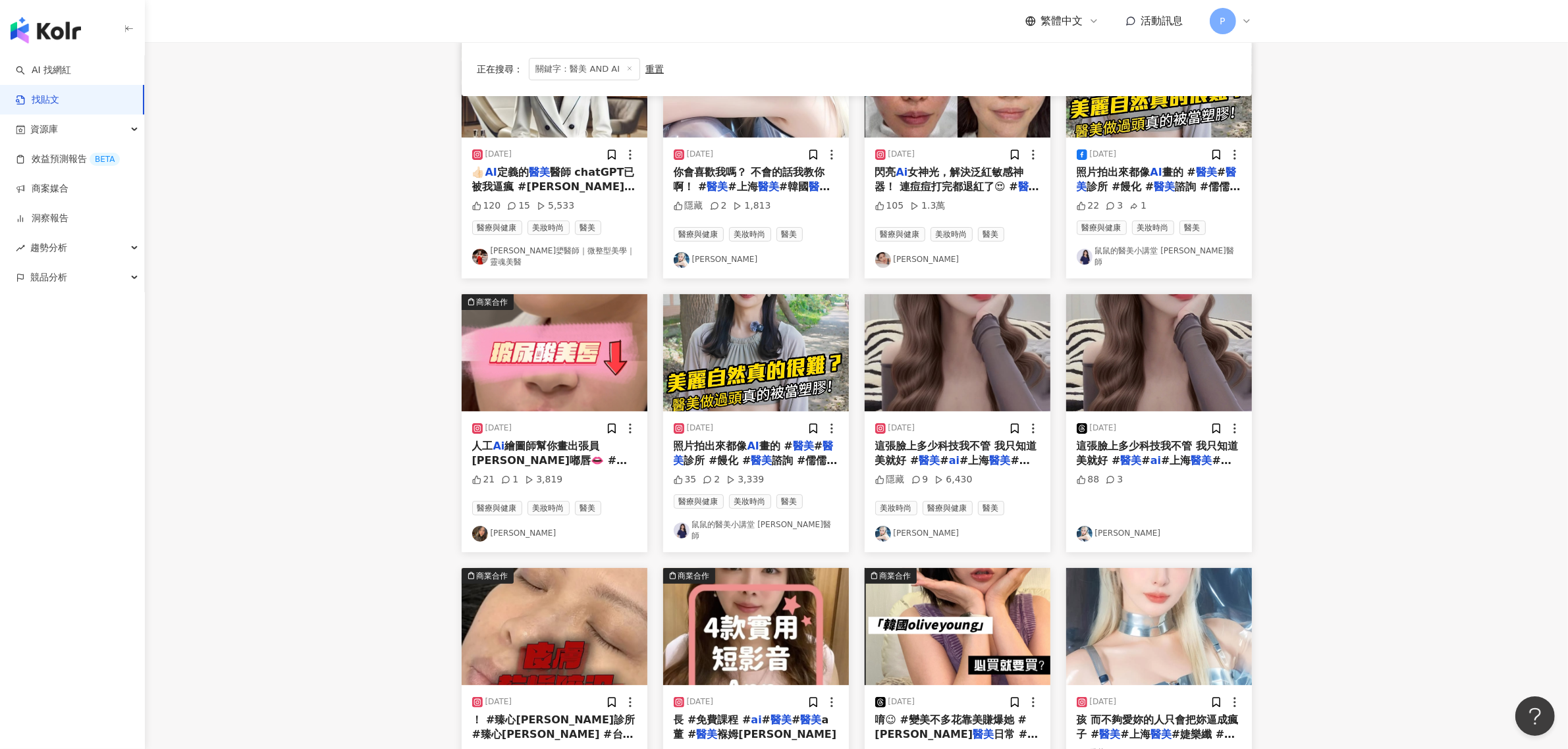
scroll to position [247, 0]
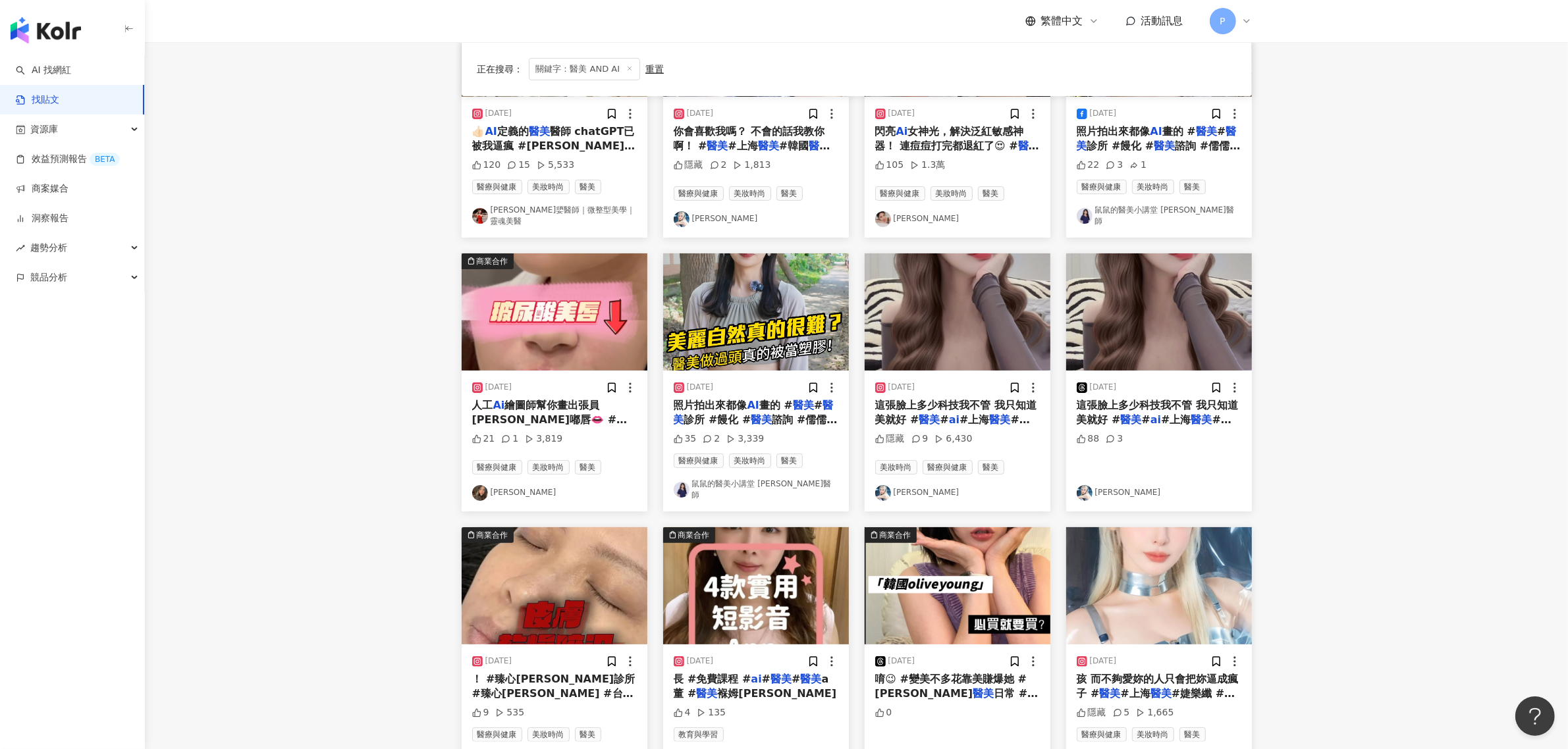
click at [980, 413] on span "#上海" at bounding box center [974, 419] width 30 height 12
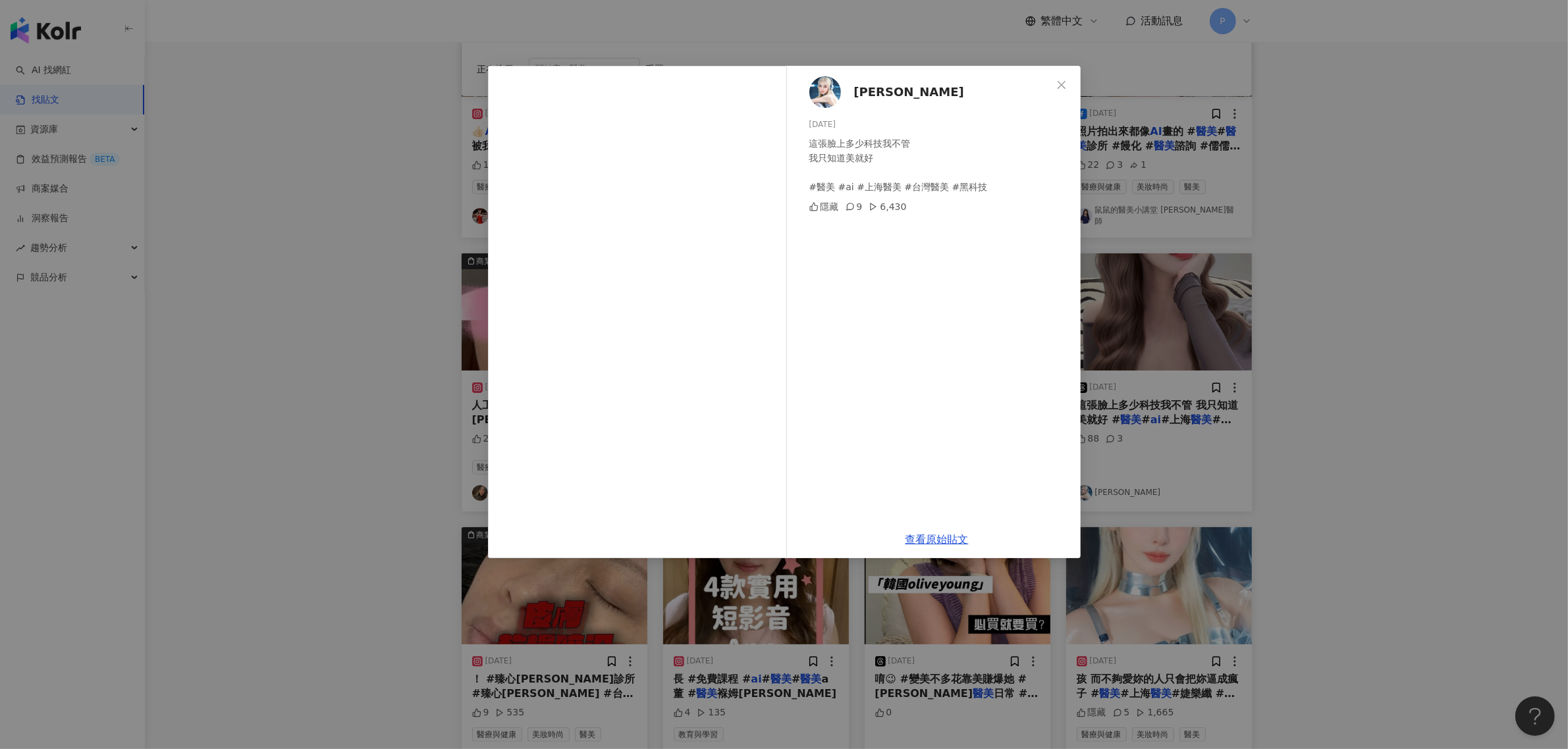
click at [288, 313] on div "[PERSON_NAME] [DATE] 這張臉上多少科技我不管 我只知道美就好 #醫美 #ai #上海醫美 #台灣醫美 #黑科技 隱藏 9 6,430 查看…" at bounding box center [784, 374] width 1568 height 749
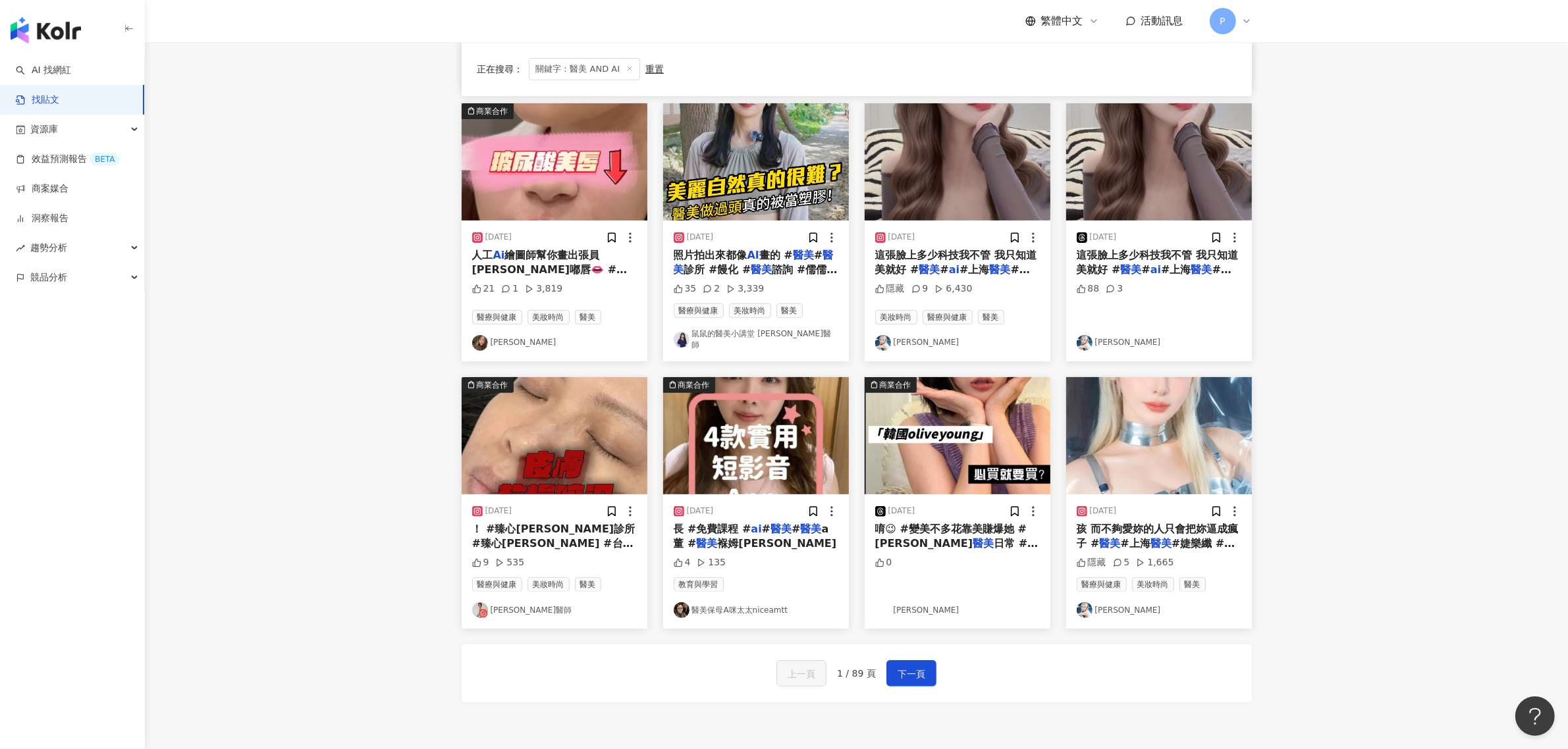
scroll to position [411, 0]
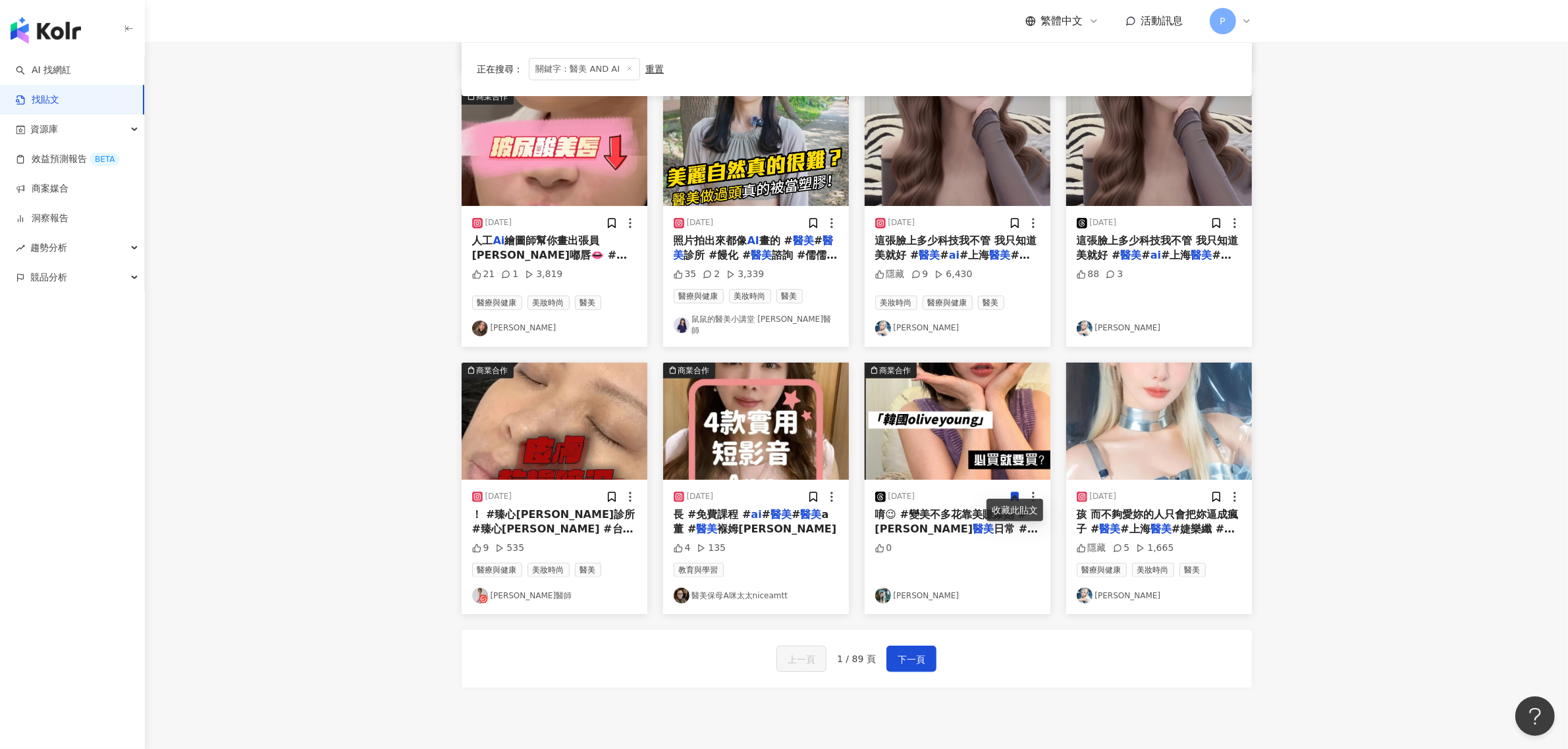
click at [717, 523] on span "褓姆[PERSON_NAME]" at bounding box center [777, 529] width 119 height 12
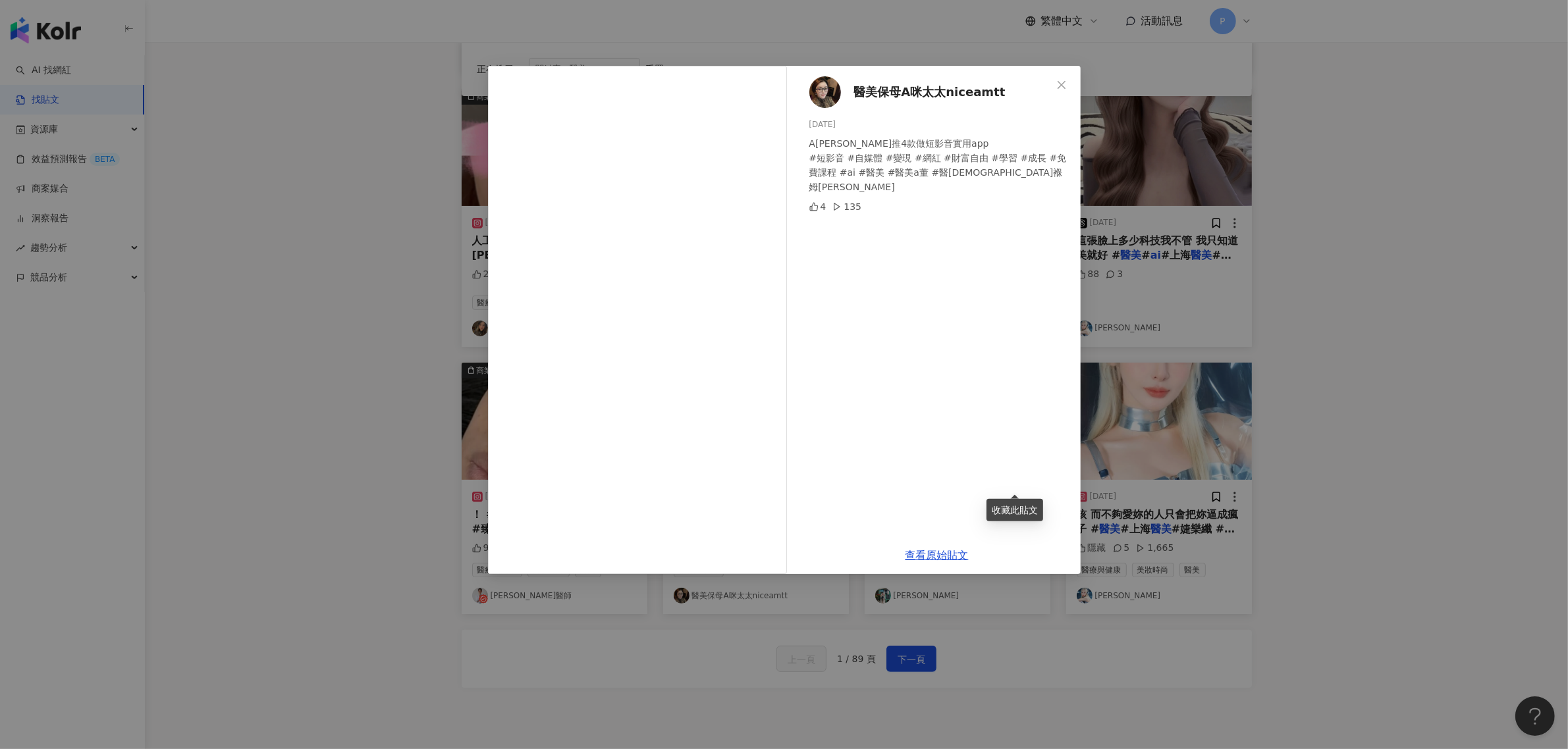
click at [1282, 413] on div "醫[PERSON_NAME]保母A咪太太niceamtt [DATE] A[PERSON_NAME]推4款做短影音實用app #短影音 #自媒體 #變現 #網…" at bounding box center [784, 374] width 1568 height 749
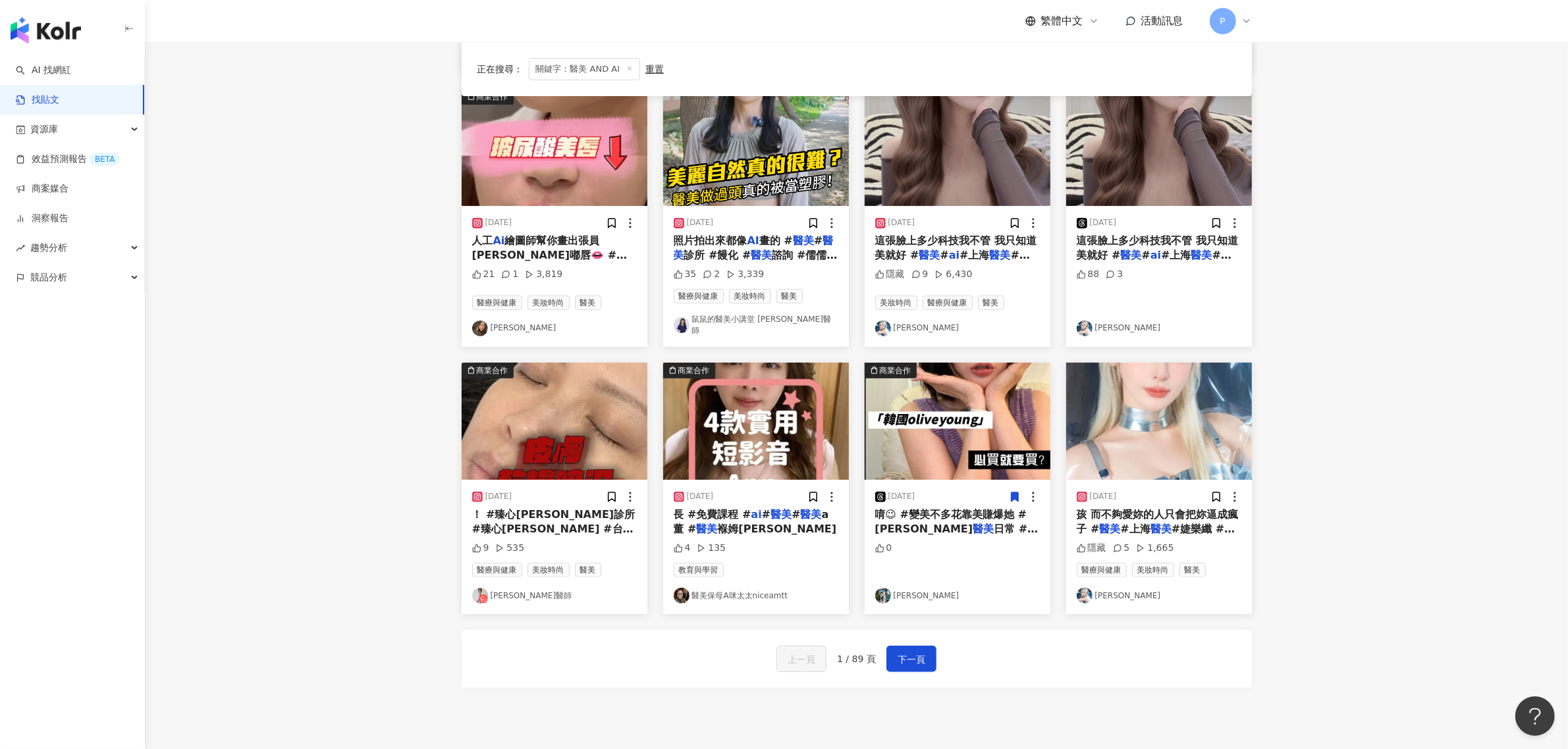
click at [1011, 633] on div "上一頁 1 / 89 頁 下一頁" at bounding box center [857, 659] width 791 height 58
click at [921, 652] on span "下一頁" at bounding box center [911, 660] width 28 height 16
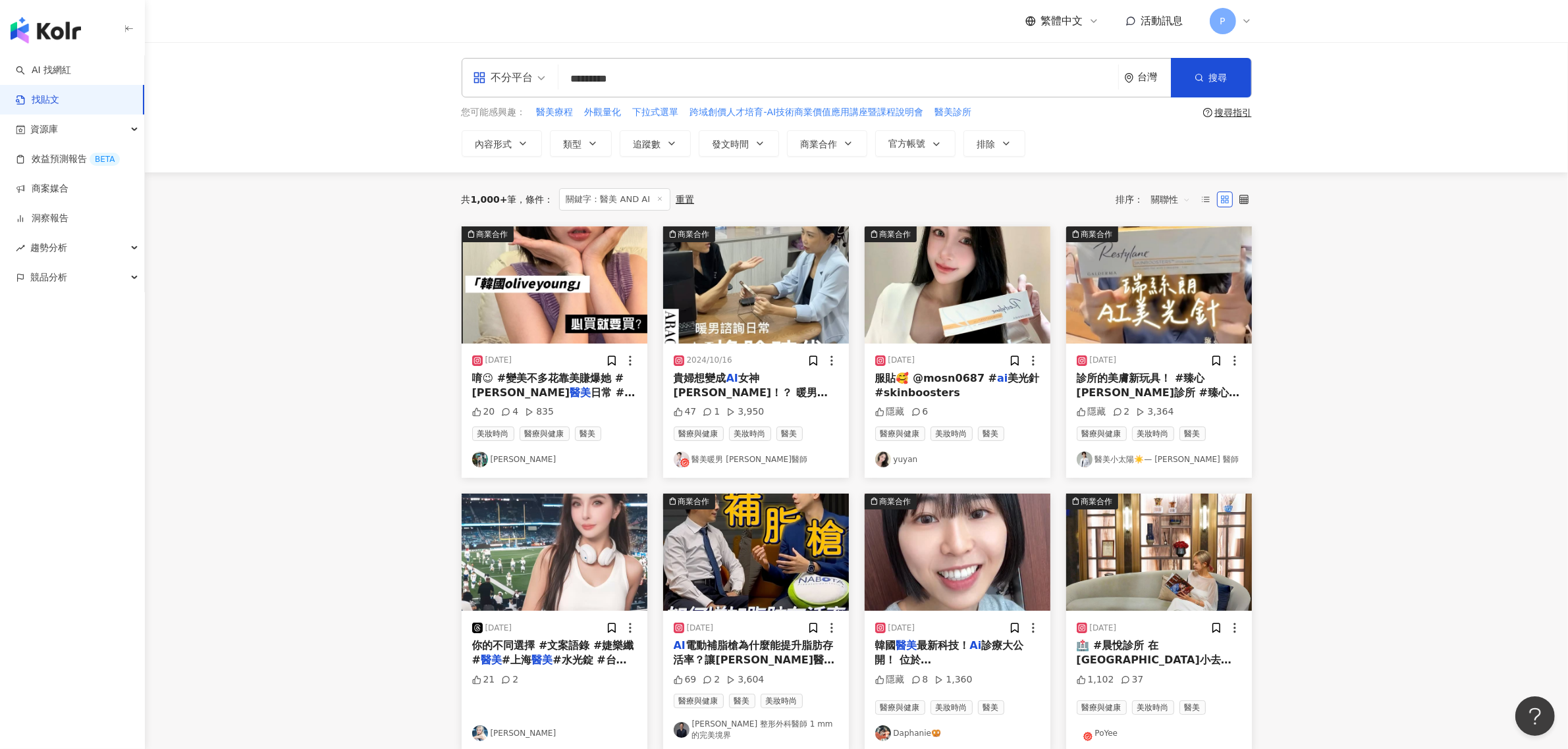
scroll to position [82, 0]
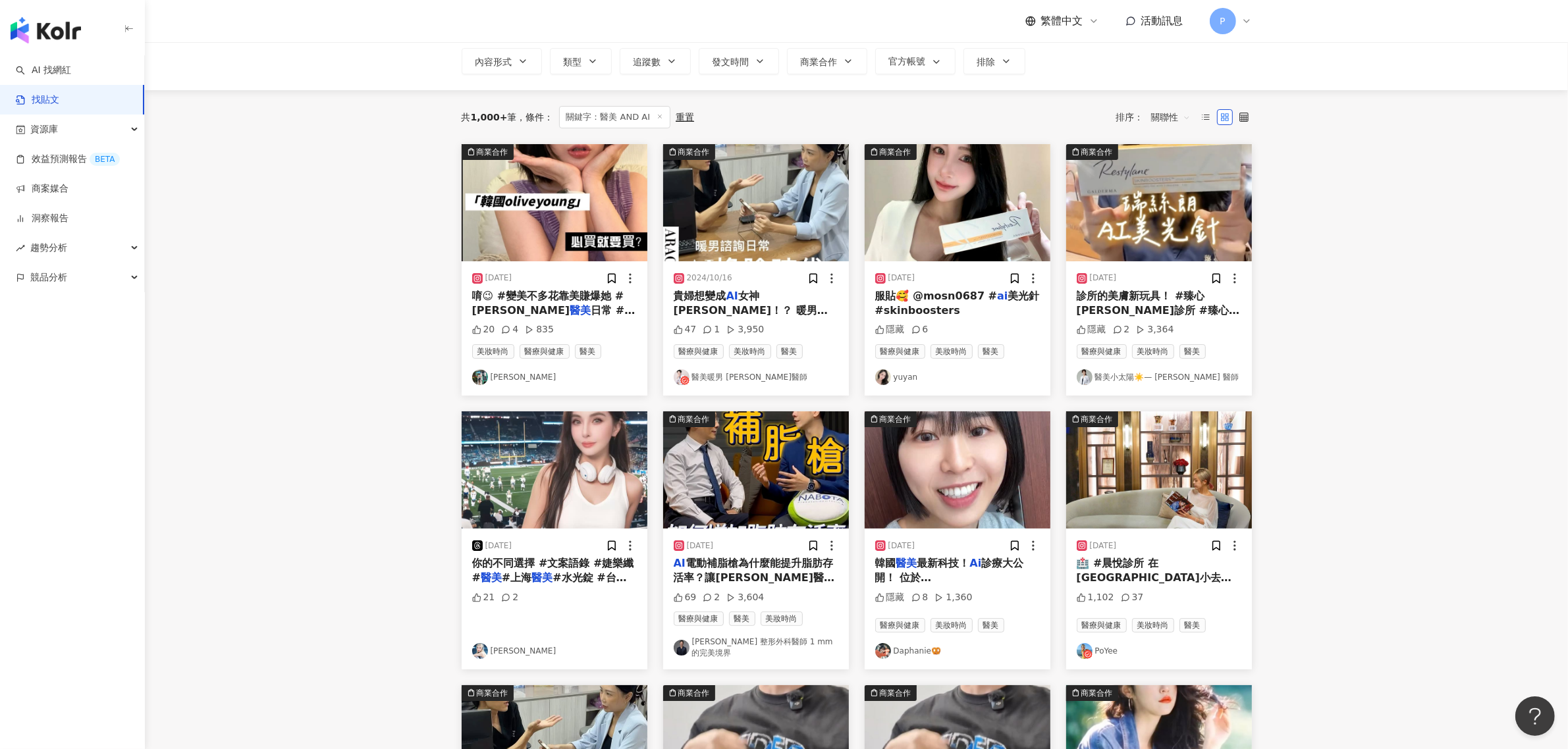
click at [971, 567] on mark "Ai" at bounding box center [976, 563] width 12 height 12
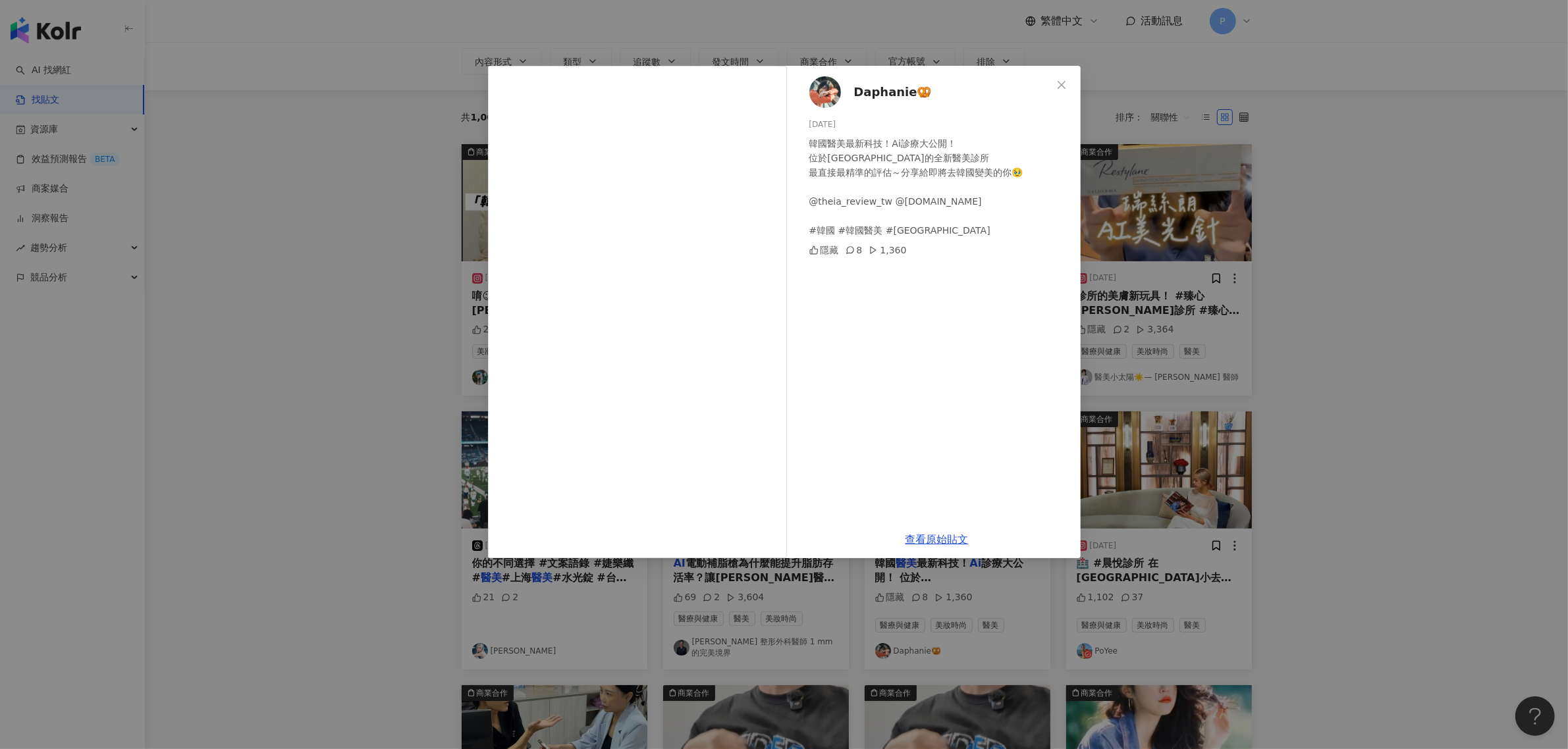
click at [327, 243] on div "Daphanie🥨 [DATE] 韓國醫美最新科技！Ai診療大公開！ 位於[GEOGRAPHIC_DATA]的全新醫美診所 最直接最精準的評估～分享給即將去韓…" at bounding box center [784, 374] width 1568 height 749
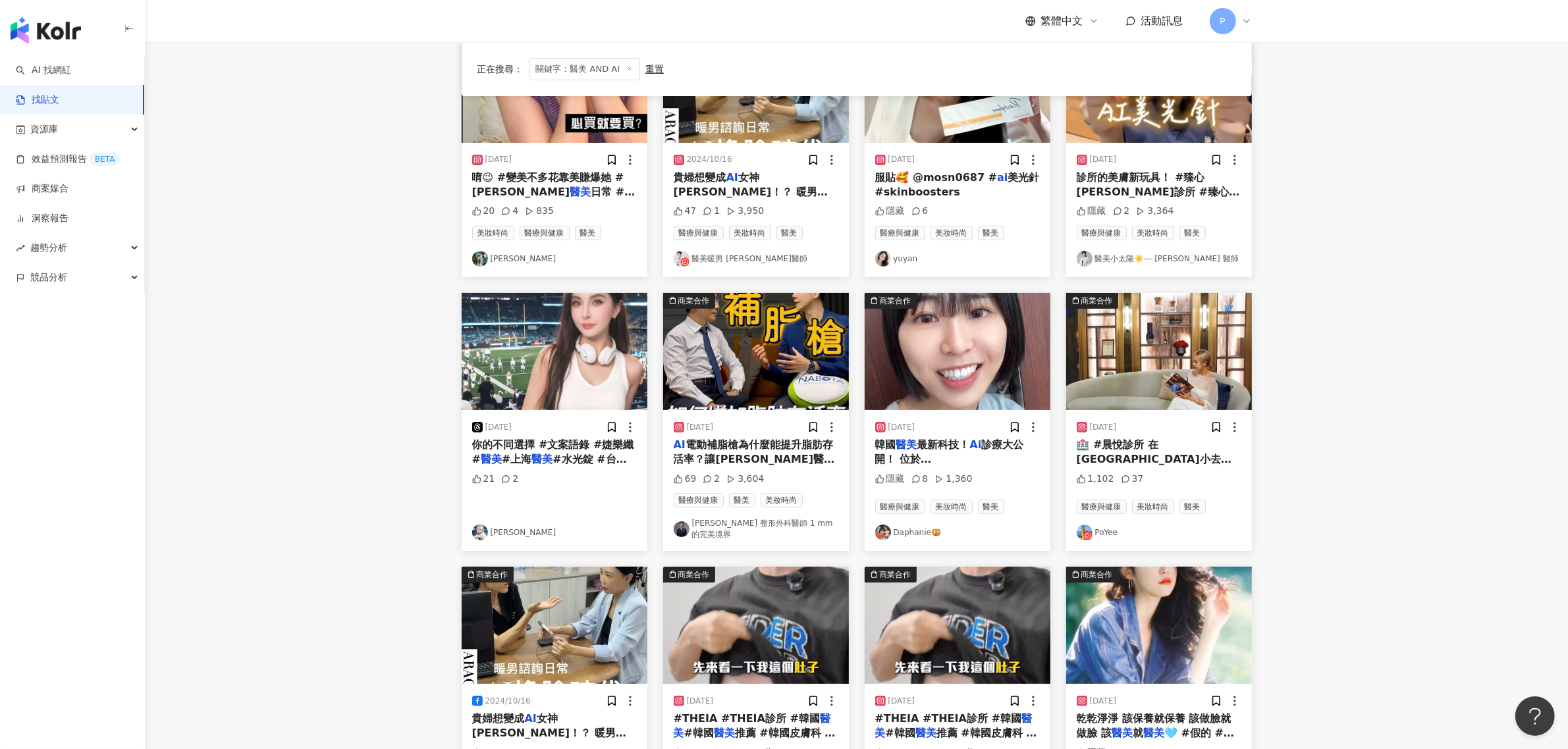
scroll to position [247, 0]
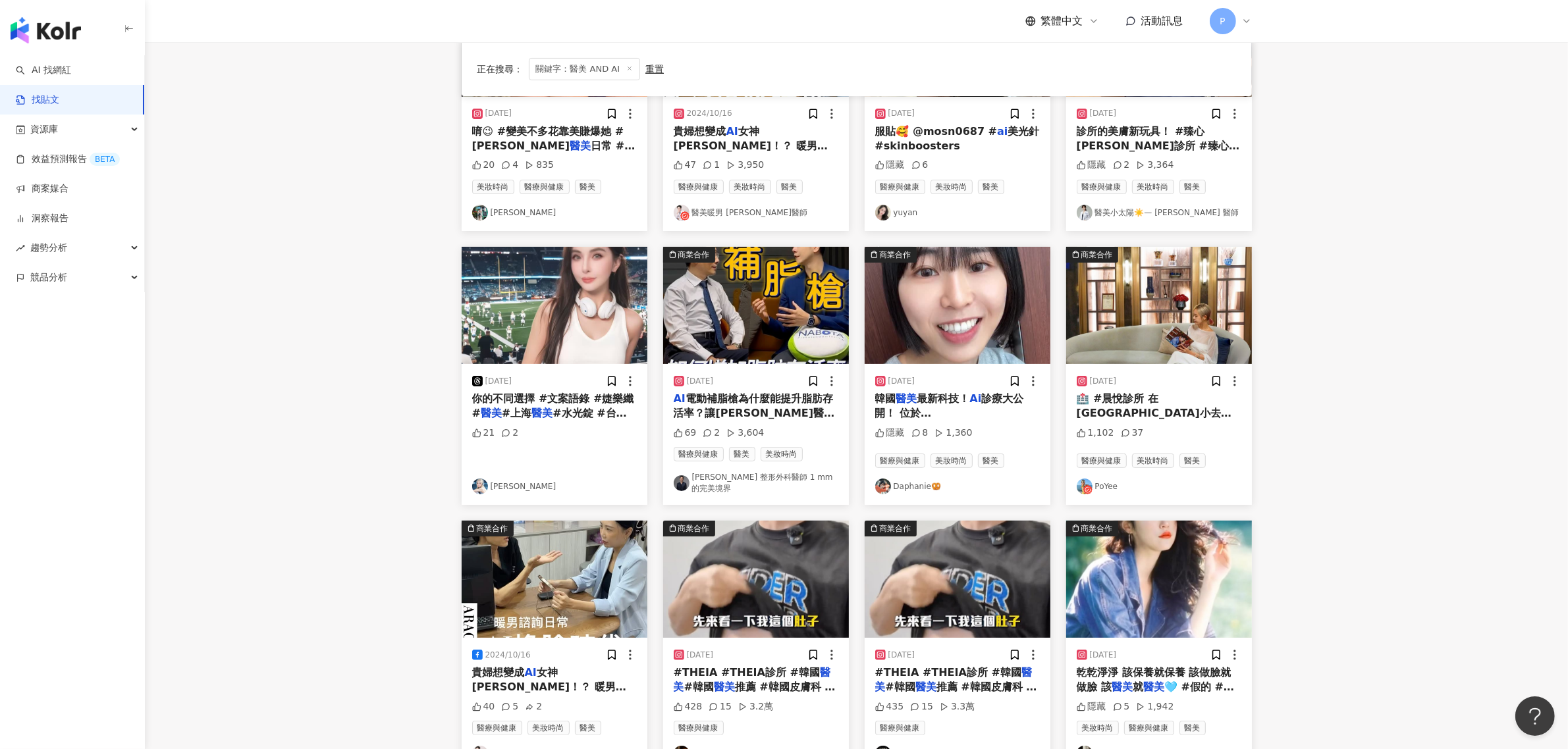
click at [748, 412] on span "電動補脂槍為什麼能提升脂肪存活率？讓[PERSON_NAME]醫師拿停車塔當例子說給你聽。 想知道時下最新最流行的" at bounding box center [754, 421] width 162 height 57
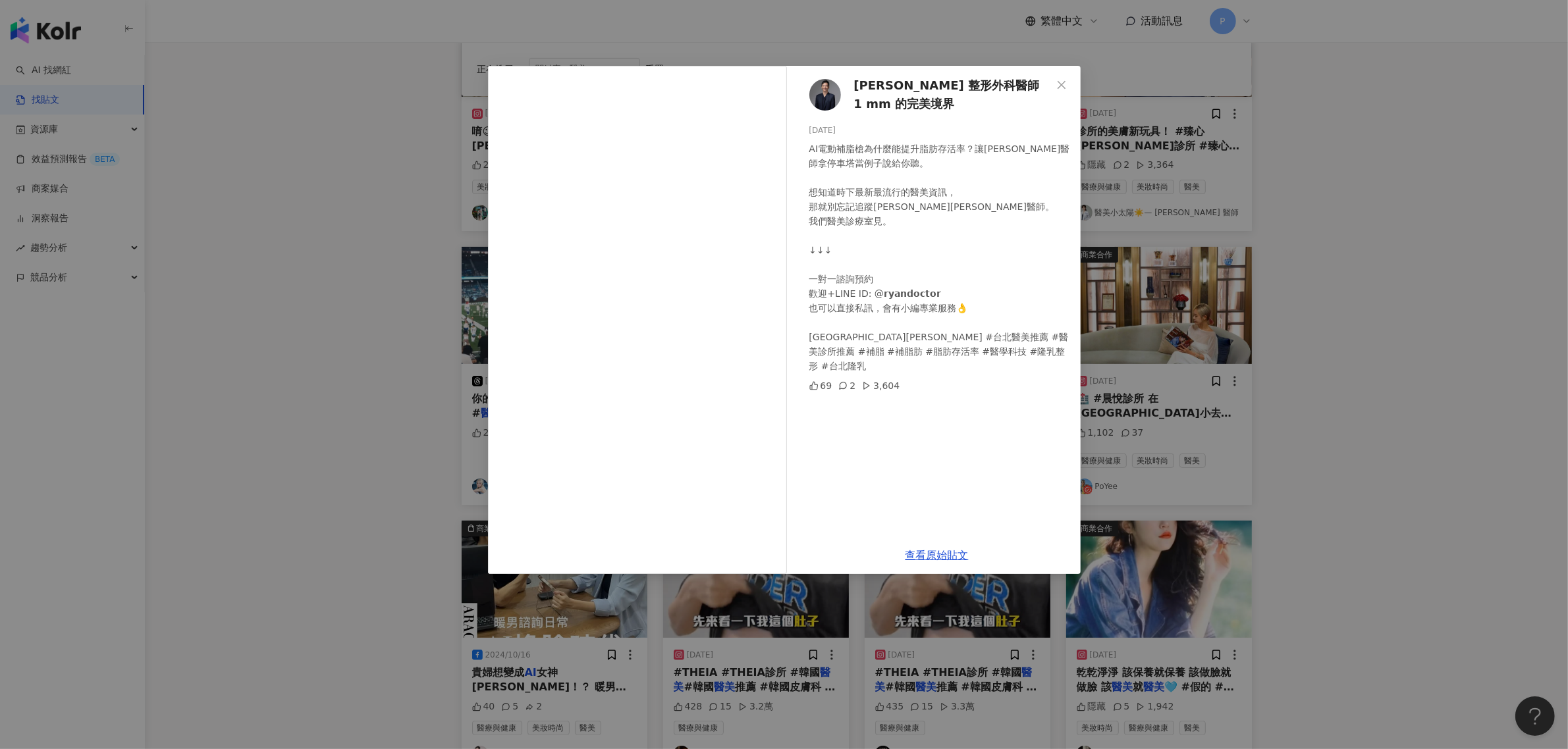
click at [843, 181] on div "AI電動補脂槍為什麼能提升脂肪存活率？讓[PERSON_NAME]醫師拿停車塔當例子說給你聽。 想知道時下最新最流行的醫美資訊， 那就別忘記追蹤[PERSON…" at bounding box center [939, 257] width 261 height 232
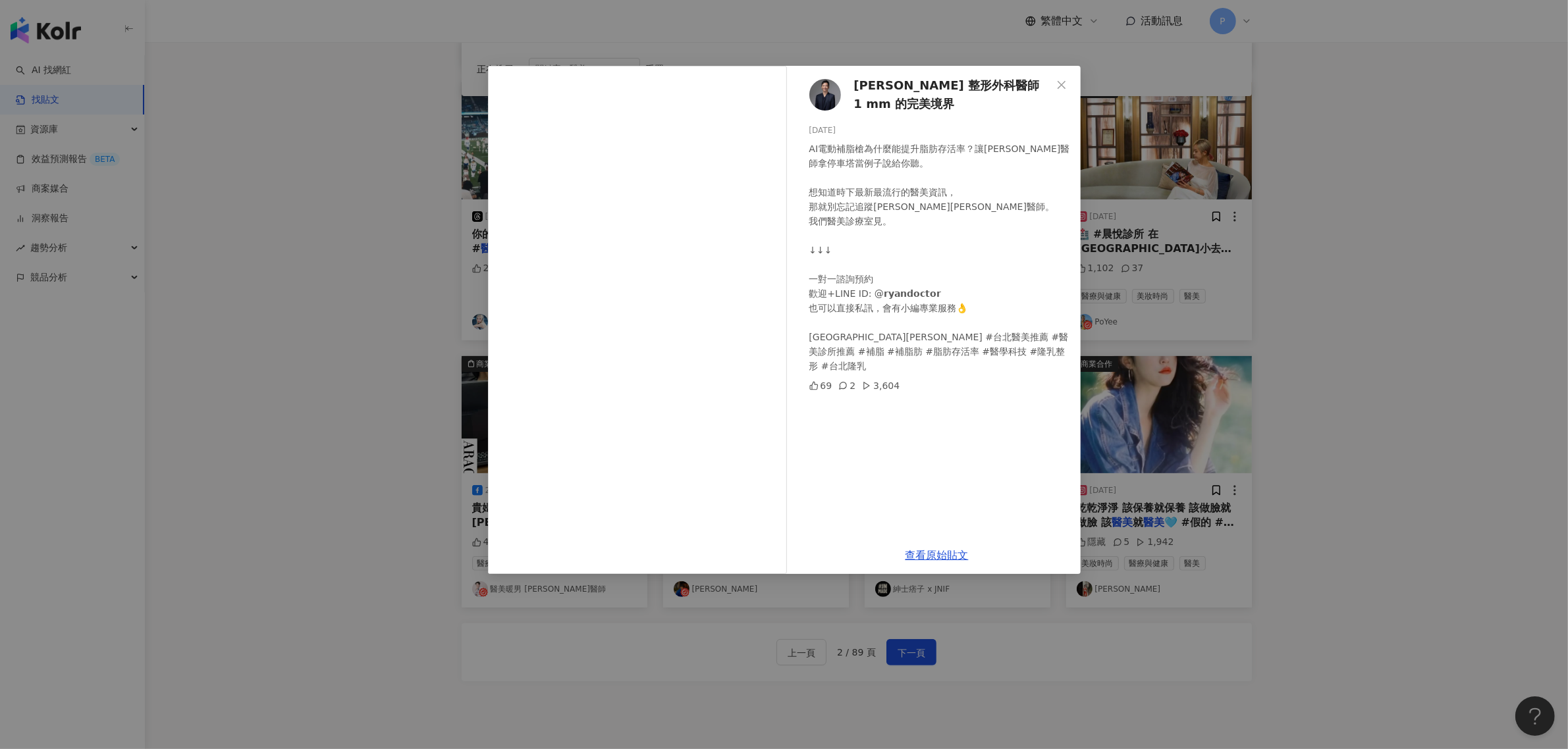
scroll to position [0, 0]
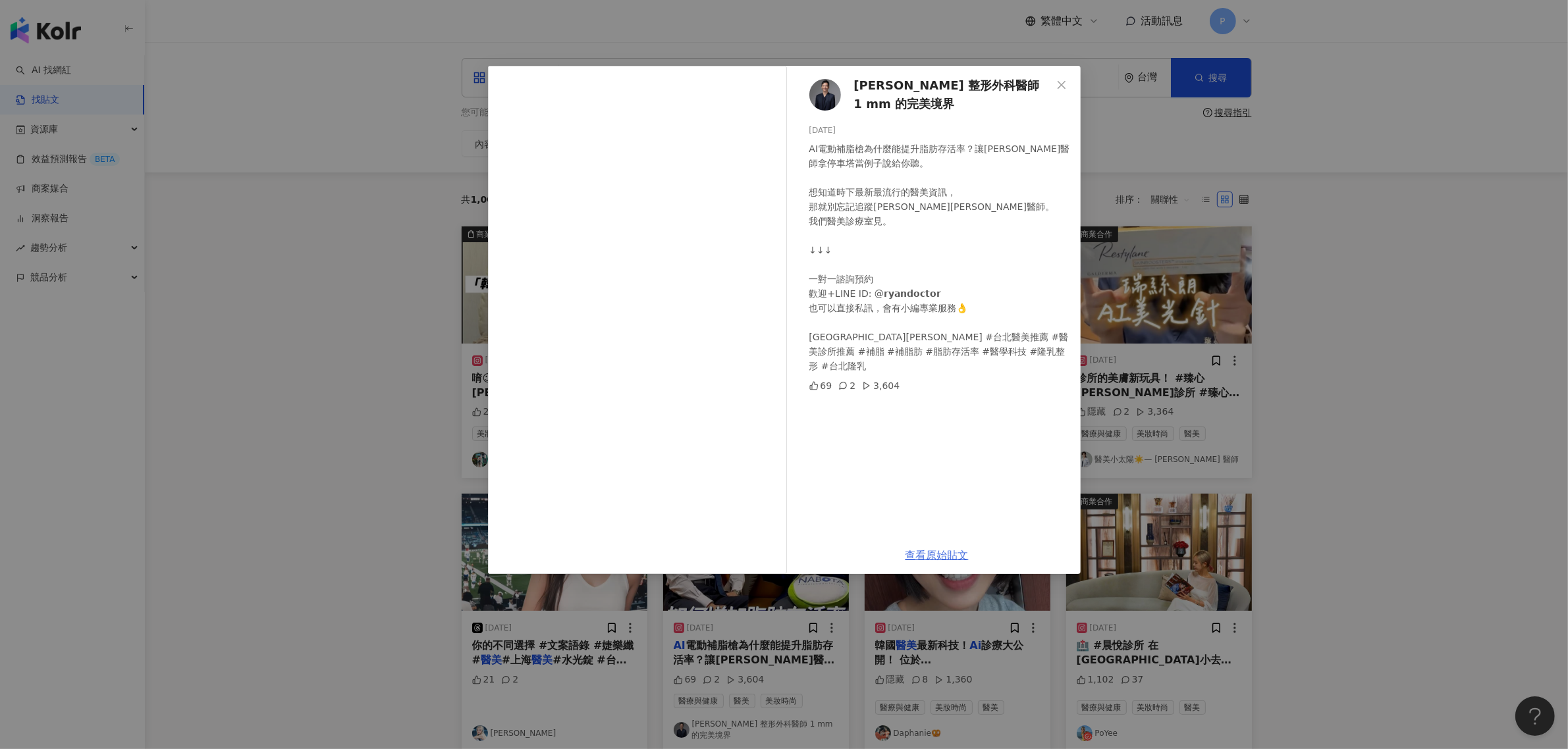
click at [944, 550] on link "查看原始貼文" at bounding box center [937, 555] width 63 height 12
click at [278, 294] on div "[PERSON_NAME] 整形外科醫師 1 mm 的完美境界 [DATE] AI電動補脂槍為什麼能提升脂肪存活率？讓[PERSON_NAME]醫師拿停車塔當…" at bounding box center [784, 374] width 1568 height 749
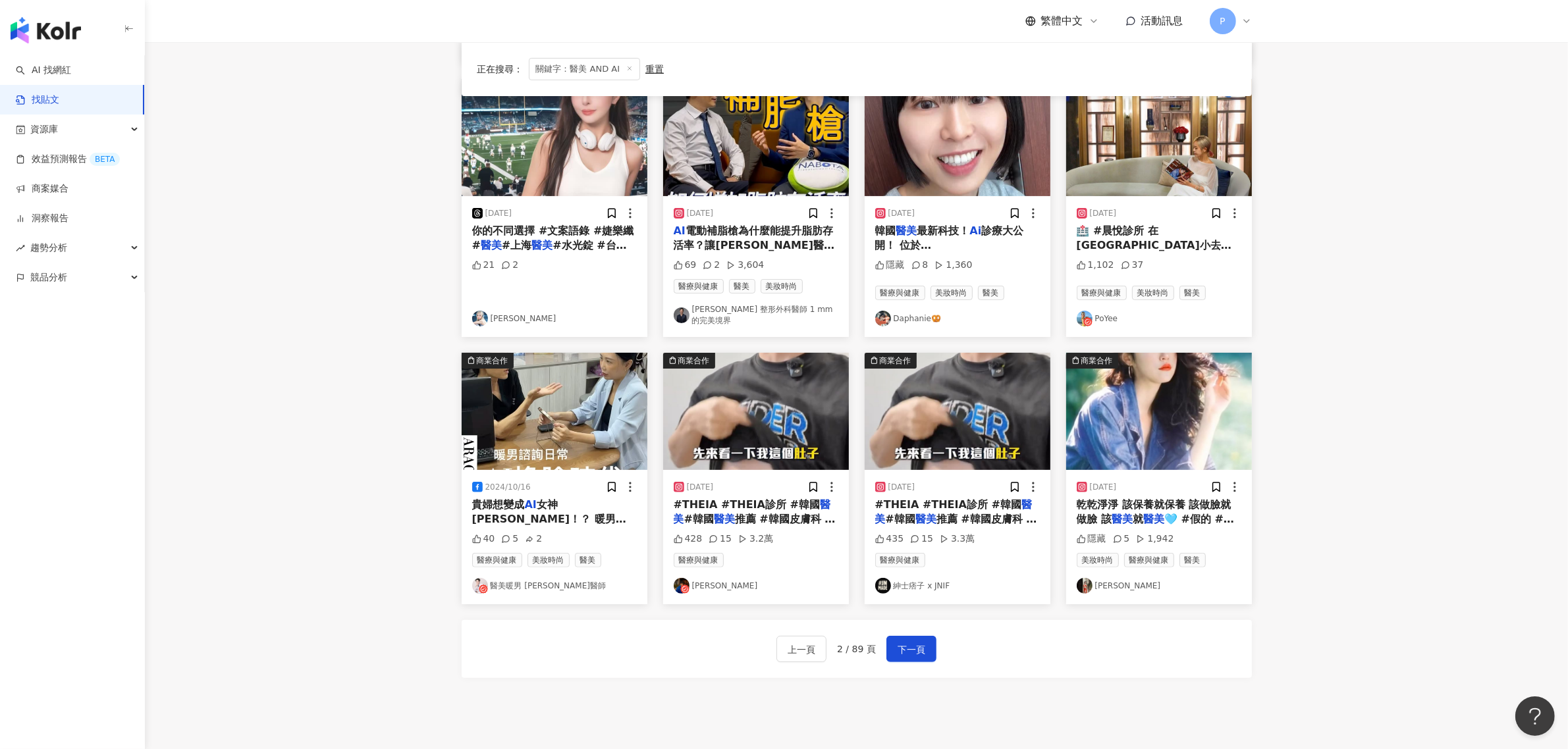
scroll to position [494, 0]
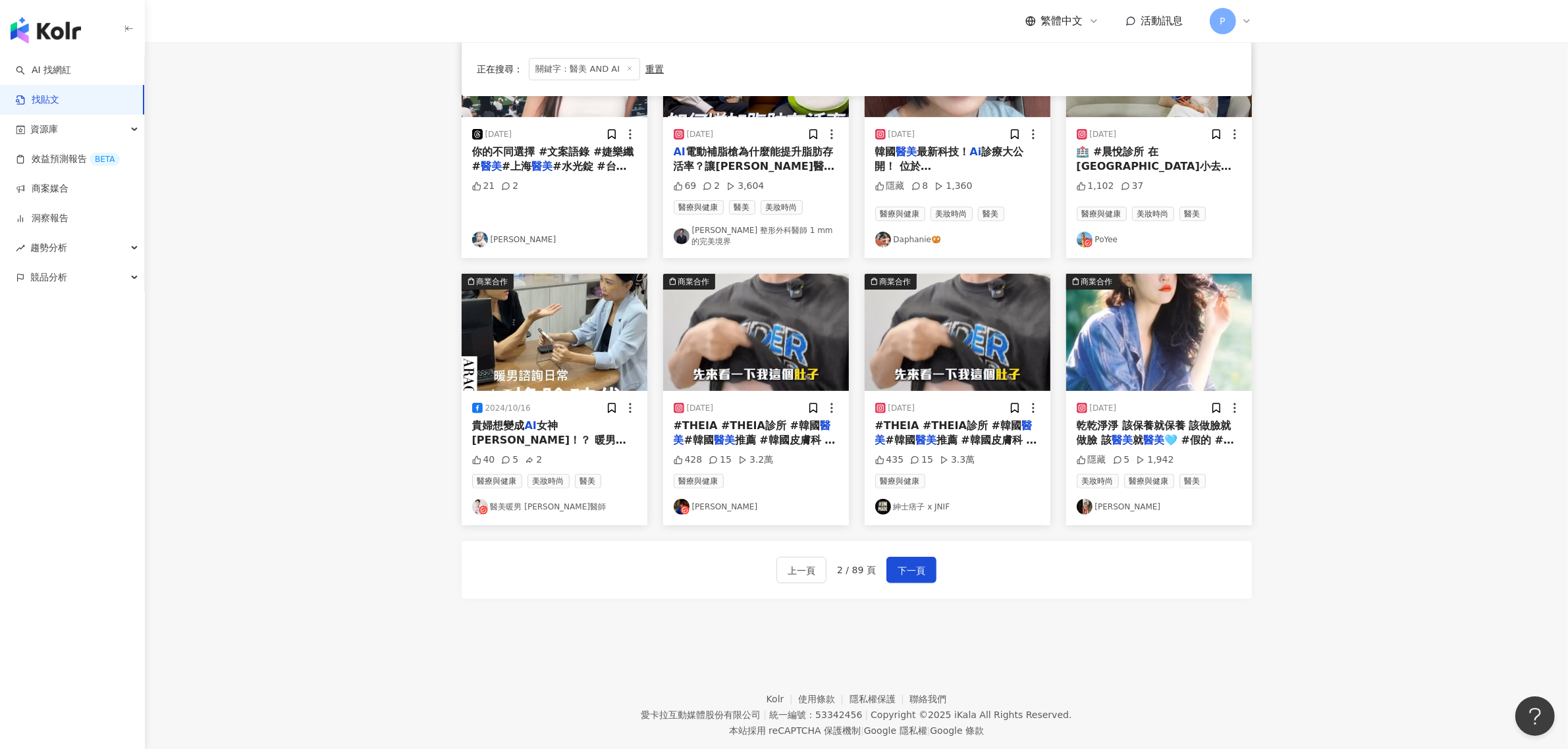
click at [906, 546] on div "上一頁 2 / 89 頁 下一頁" at bounding box center [857, 570] width 791 height 58
click at [903, 563] on span "下一頁" at bounding box center [911, 571] width 28 height 16
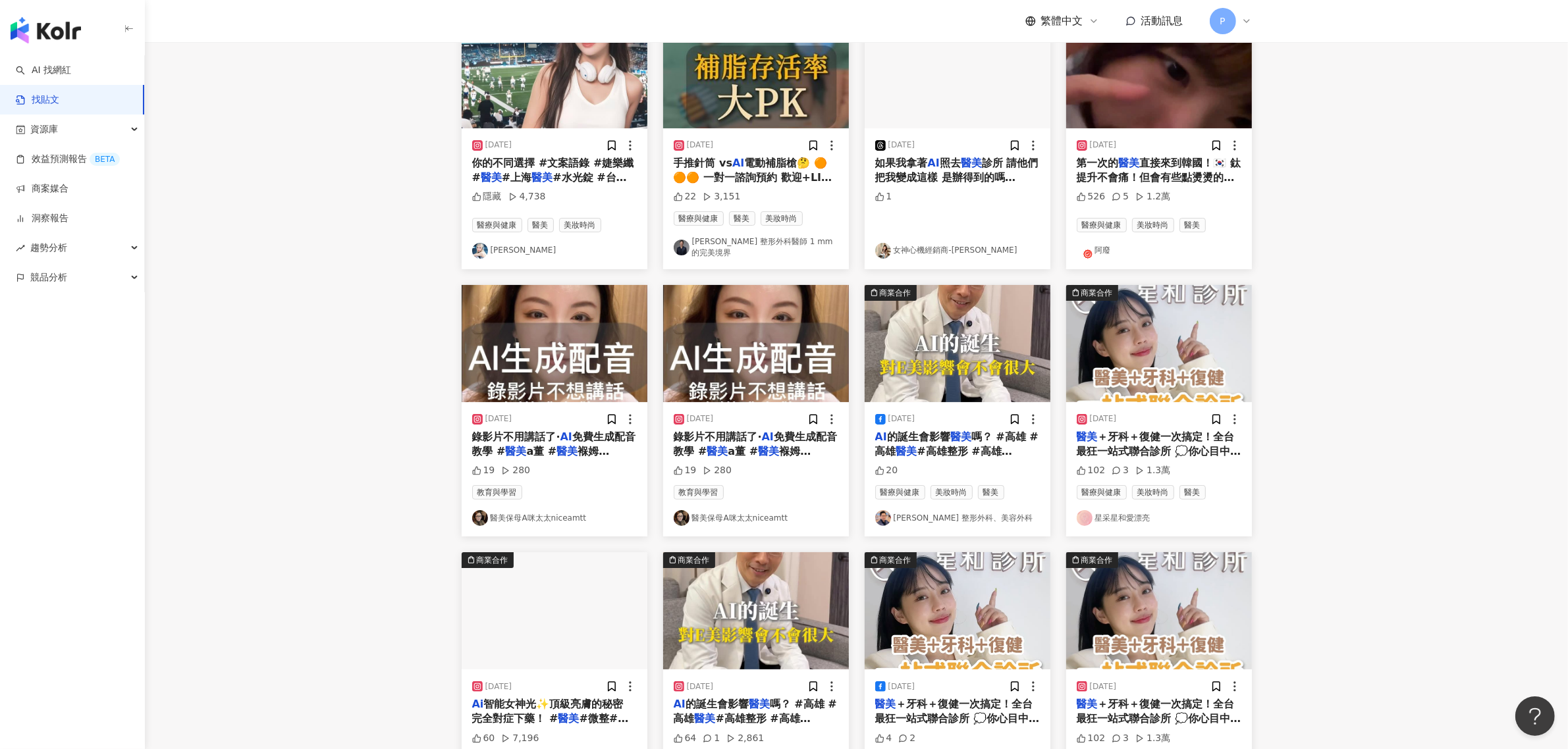
scroll to position [247, 0]
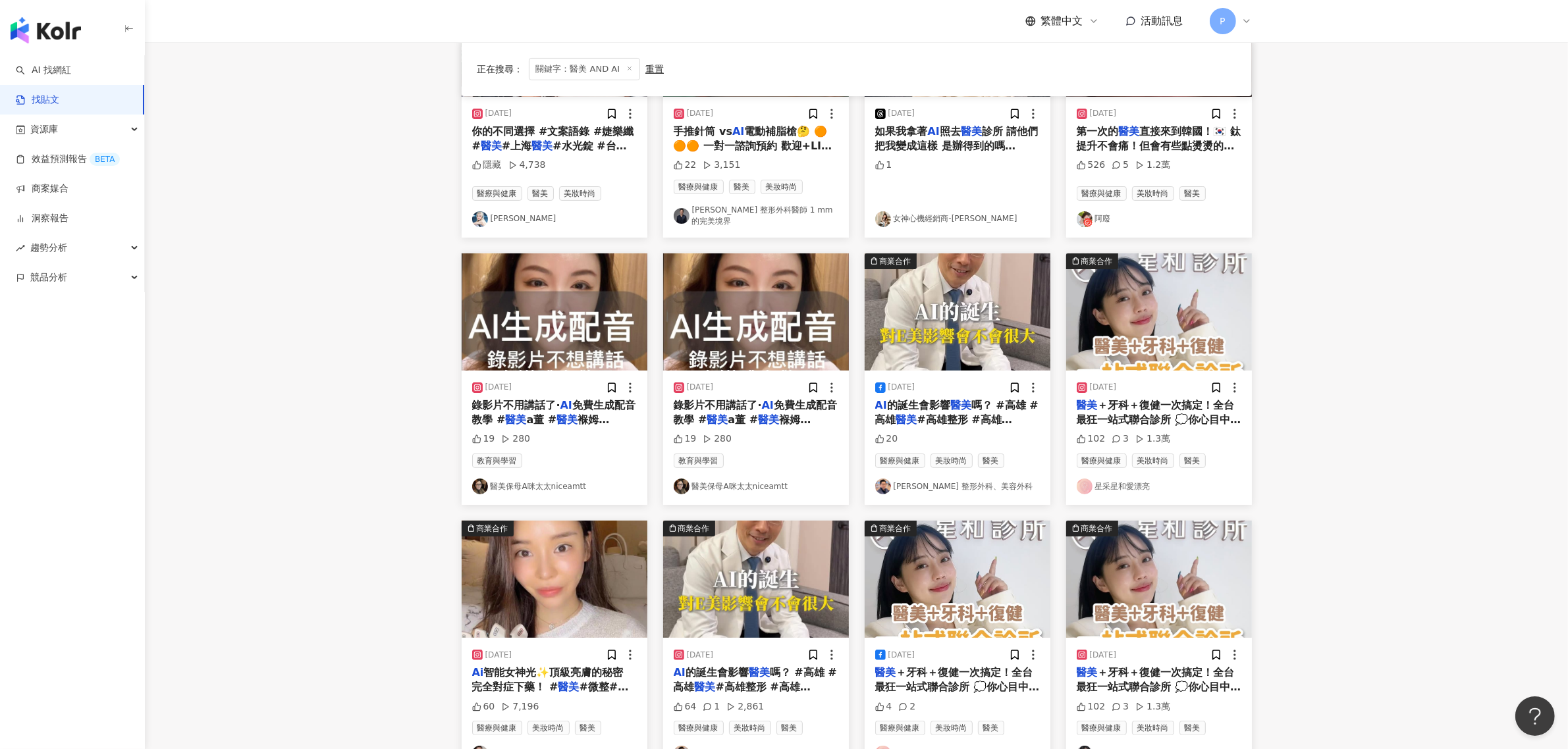
click at [929, 413] on span "#高雄整形 #高雄[PERSON_NAME] #高雄雅典娜整形外科 #[PERSON_NAME]#" at bounding box center [956, 434] width 163 height 42
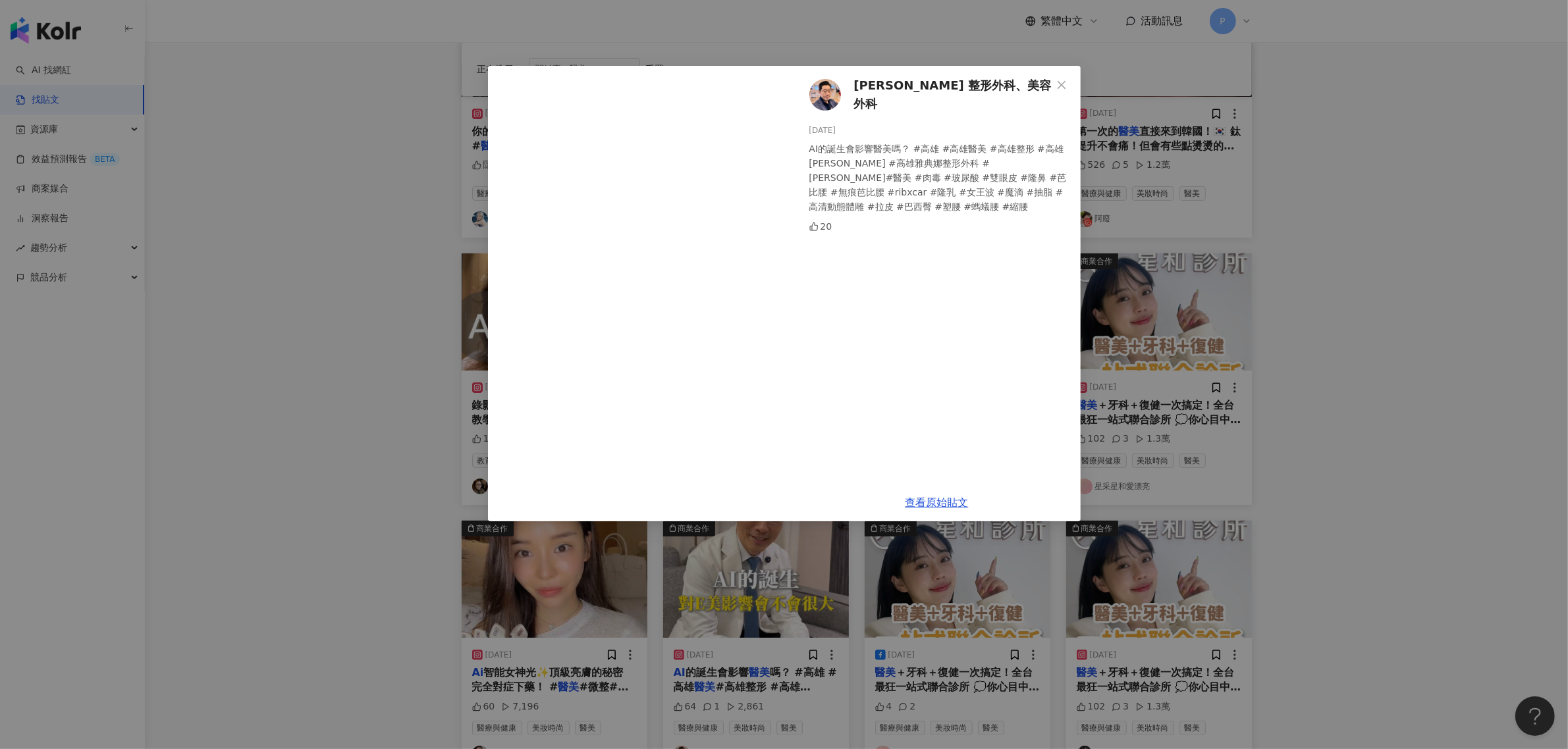
click at [360, 150] on div "[PERSON_NAME] 整形外科、美容外科 [DATE] AI的誕生會影響醫美嗎？ #高雄 #高雄醫美 #高雄整形 #高雄[PERSON_NAME] #高…" at bounding box center [784, 374] width 1568 height 749
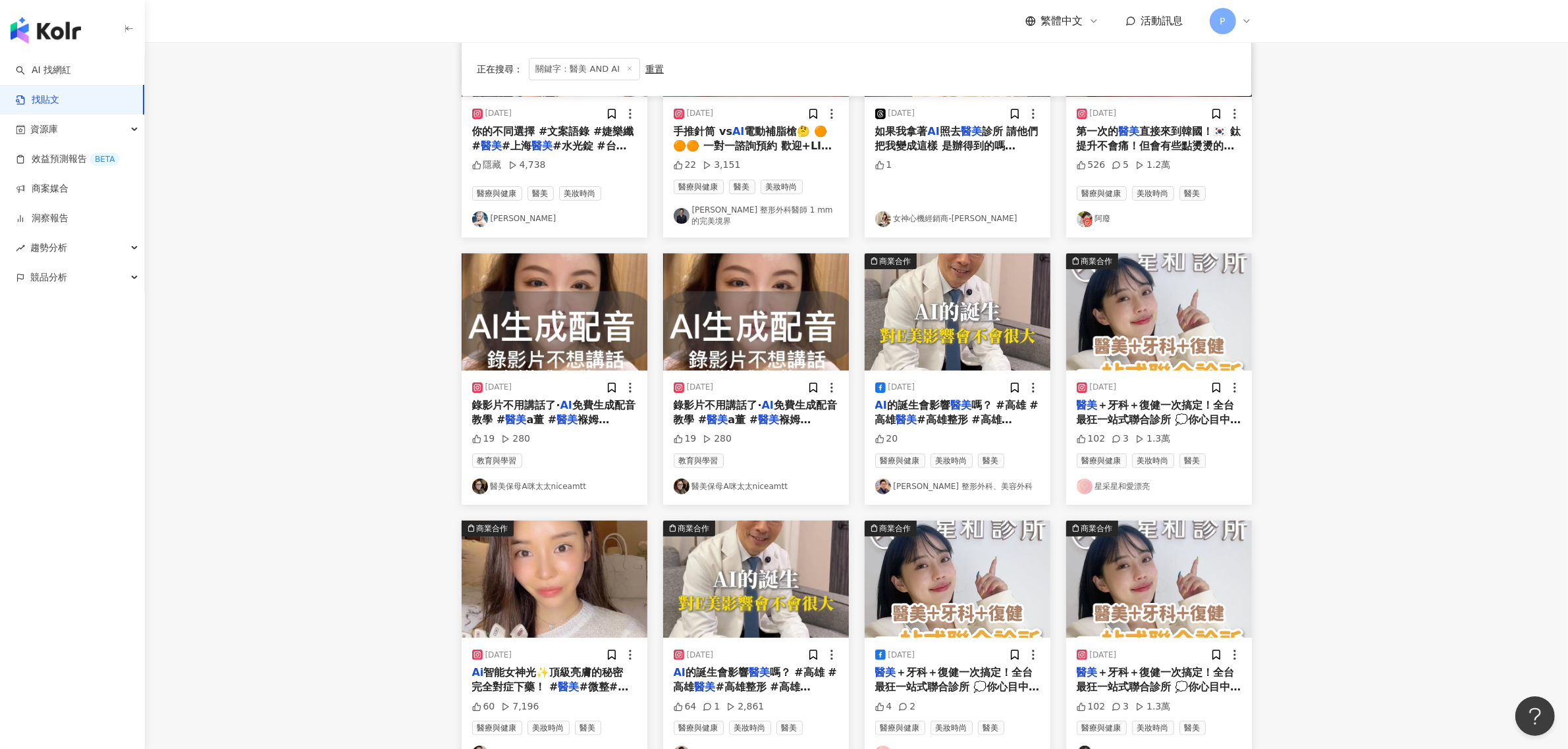
scroll to position [0, 0]
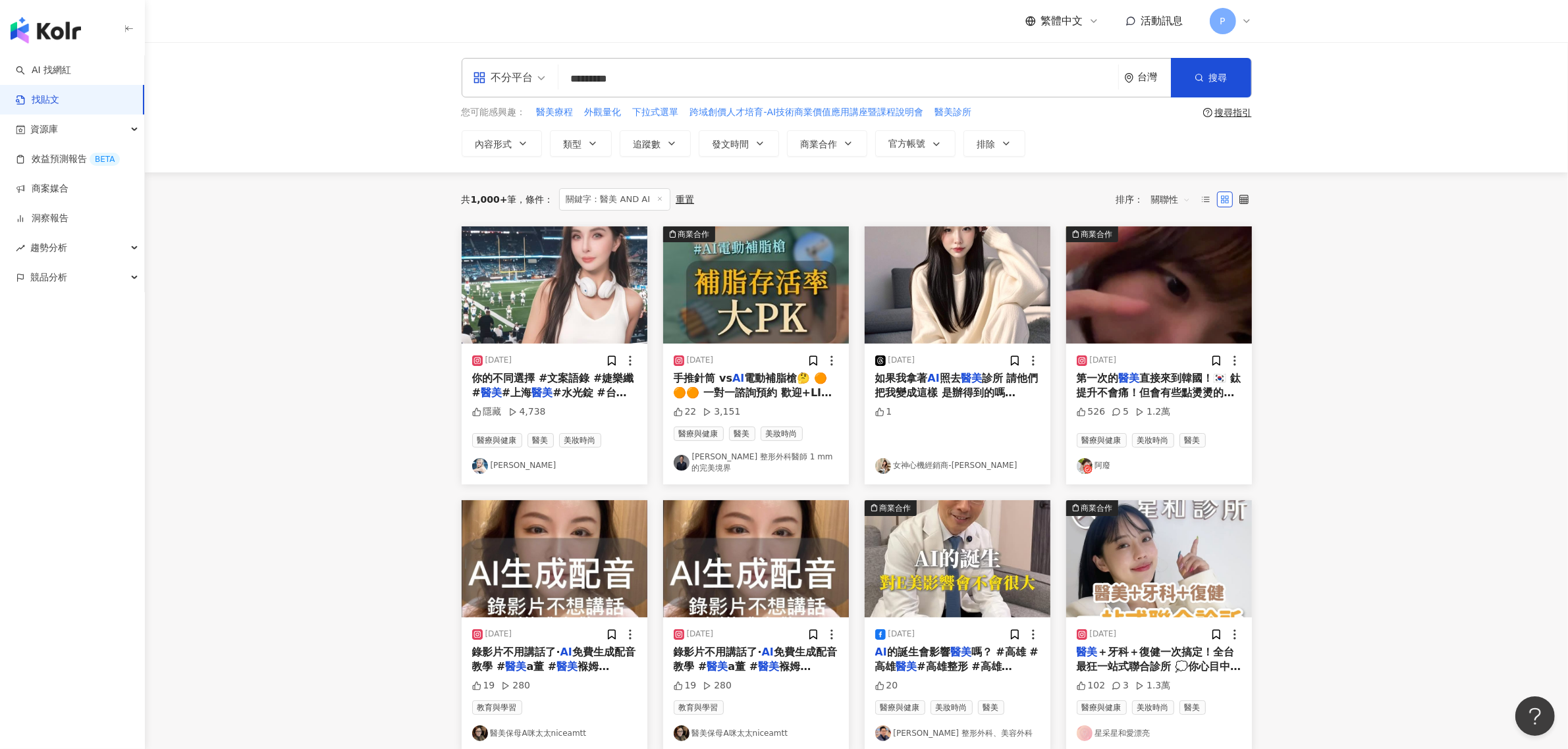
drag, startPoint x: 521, startPoint y: 84, endPoint x: 317, endPoint y: 102, distance: 204.8
click at [318, 102] on div "不分平台 醫美 AND AI ********* 台灣 搜尋 searchOperator 插入語法 完全符合 "" 聯集 OR 交集 AND 排除 - 群組…" at bounding box center [856, 107] width 1423 height 130
click at [1203, 73] on button "搜尋" at bounding box center [1211, 78] width 81 height 39
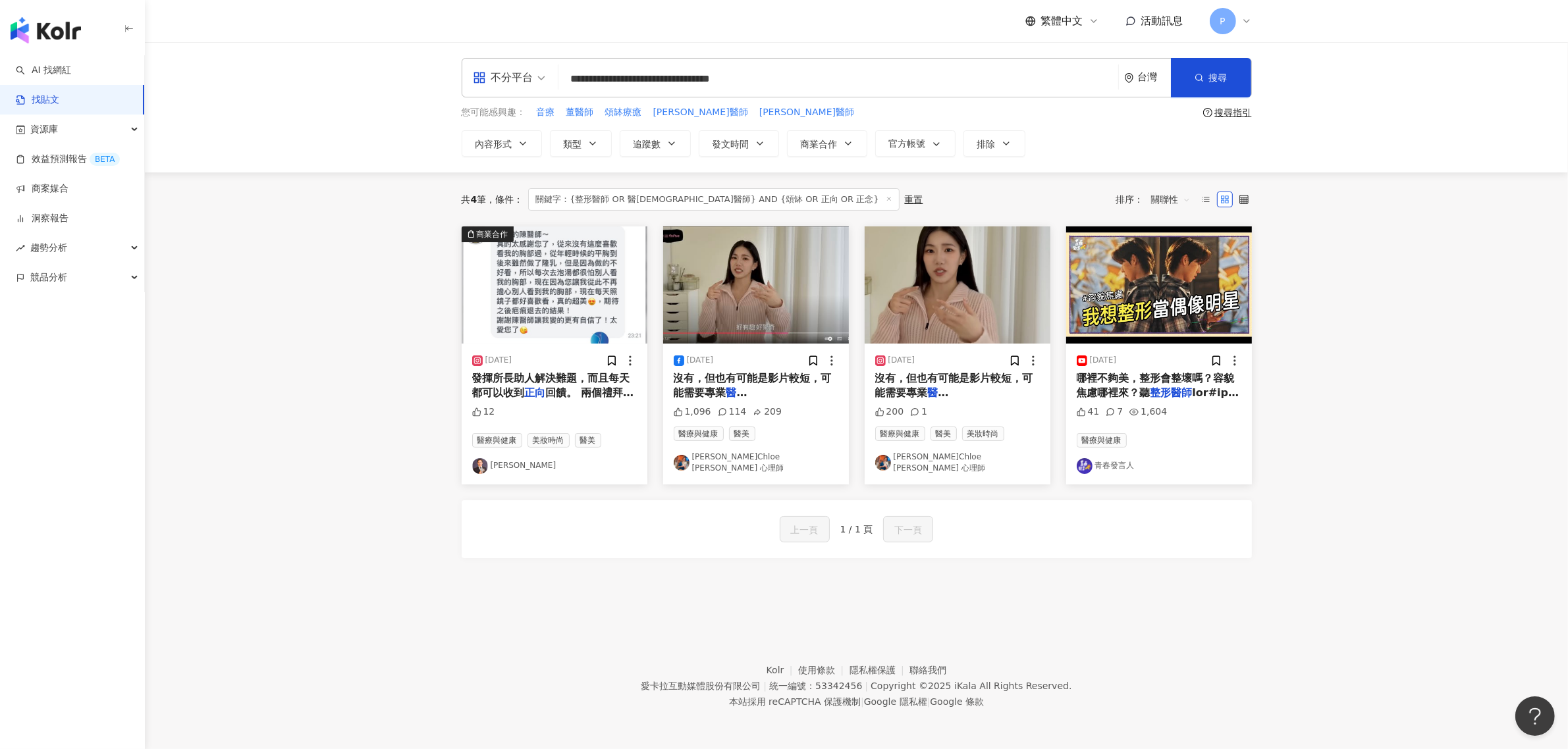
click at [615, 79] on input "**********" at bounding box center [838, 78] width 549 height 28
drag, startPoint x: 706, startPoint y: 77, endPoint x: 432, endPoint y: 84, distance: 274.1
click at [432, 84] on div "**********" at bounding box center [856, 107] width 1423 height 130
click at [626, 94] on div "**********" at bounding box center [857, 78] width 791 height 39
drag, startPoint x: 676, startPoint y: 78, endPoint x: 574, endPoint y: 78, distance: 102.0
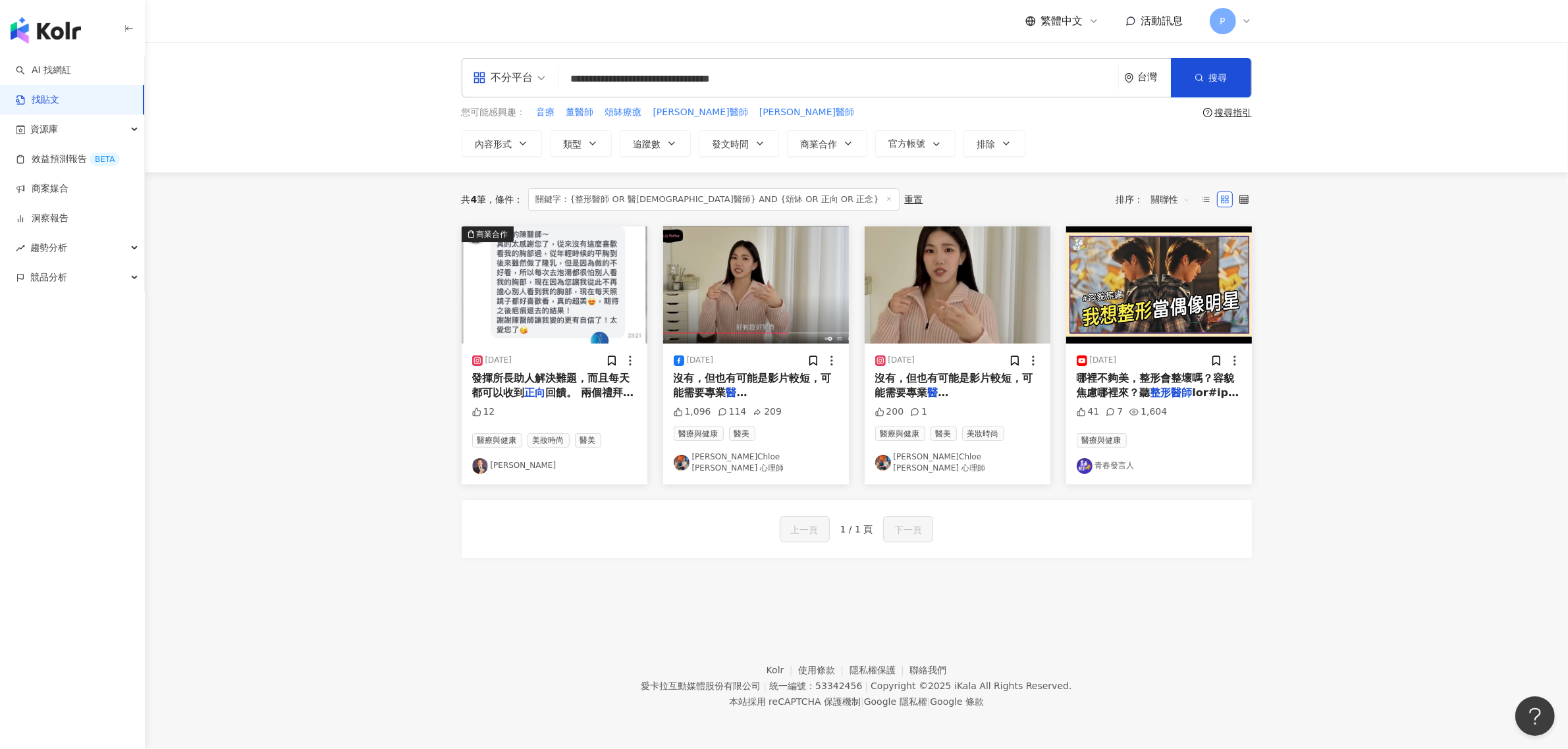
click at [574, 78] on input "**********" at bounding box center [838, 78] width 549 height 28
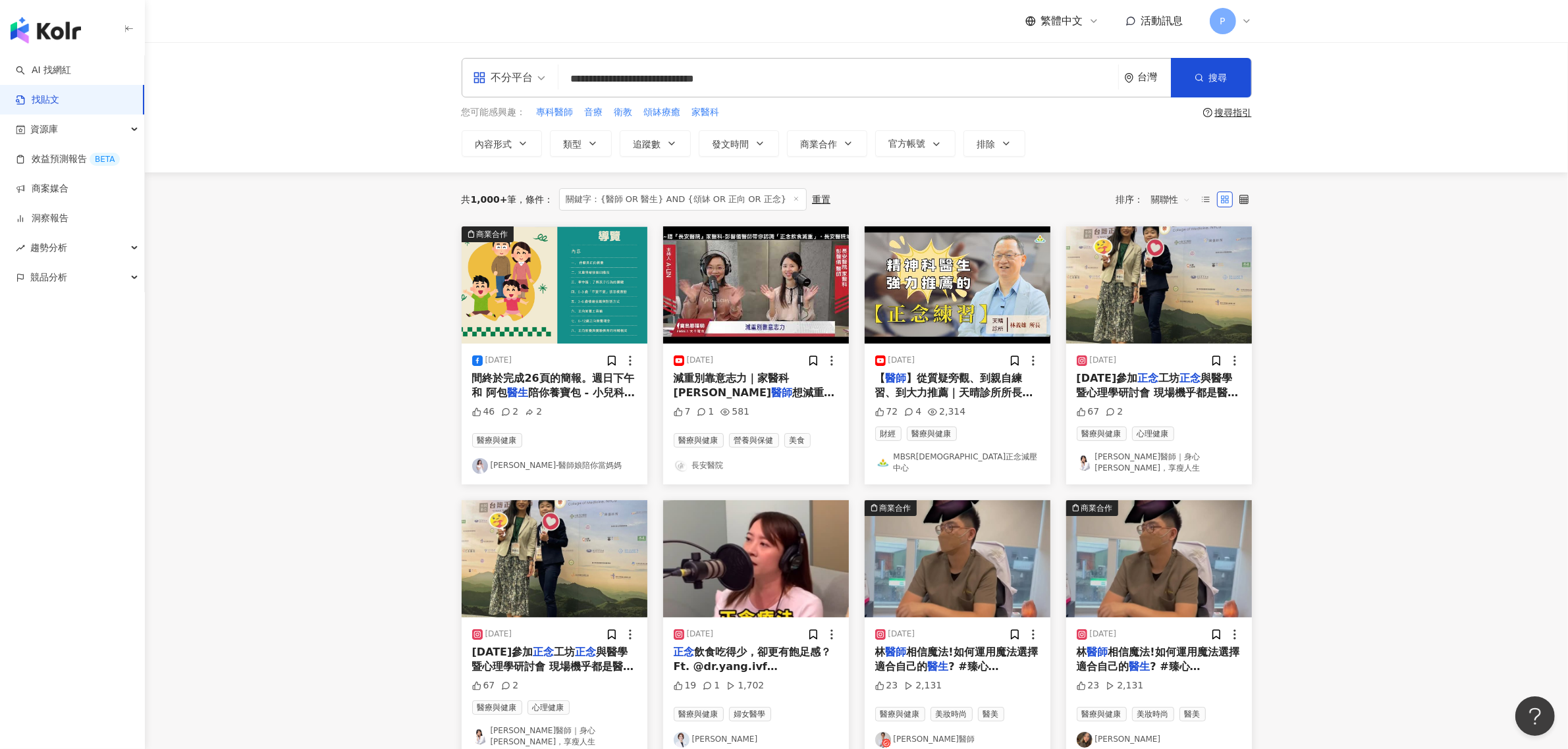
click at [1179, 380] on mark "正念" at bounding box center [1189, 378] width 21 height 12
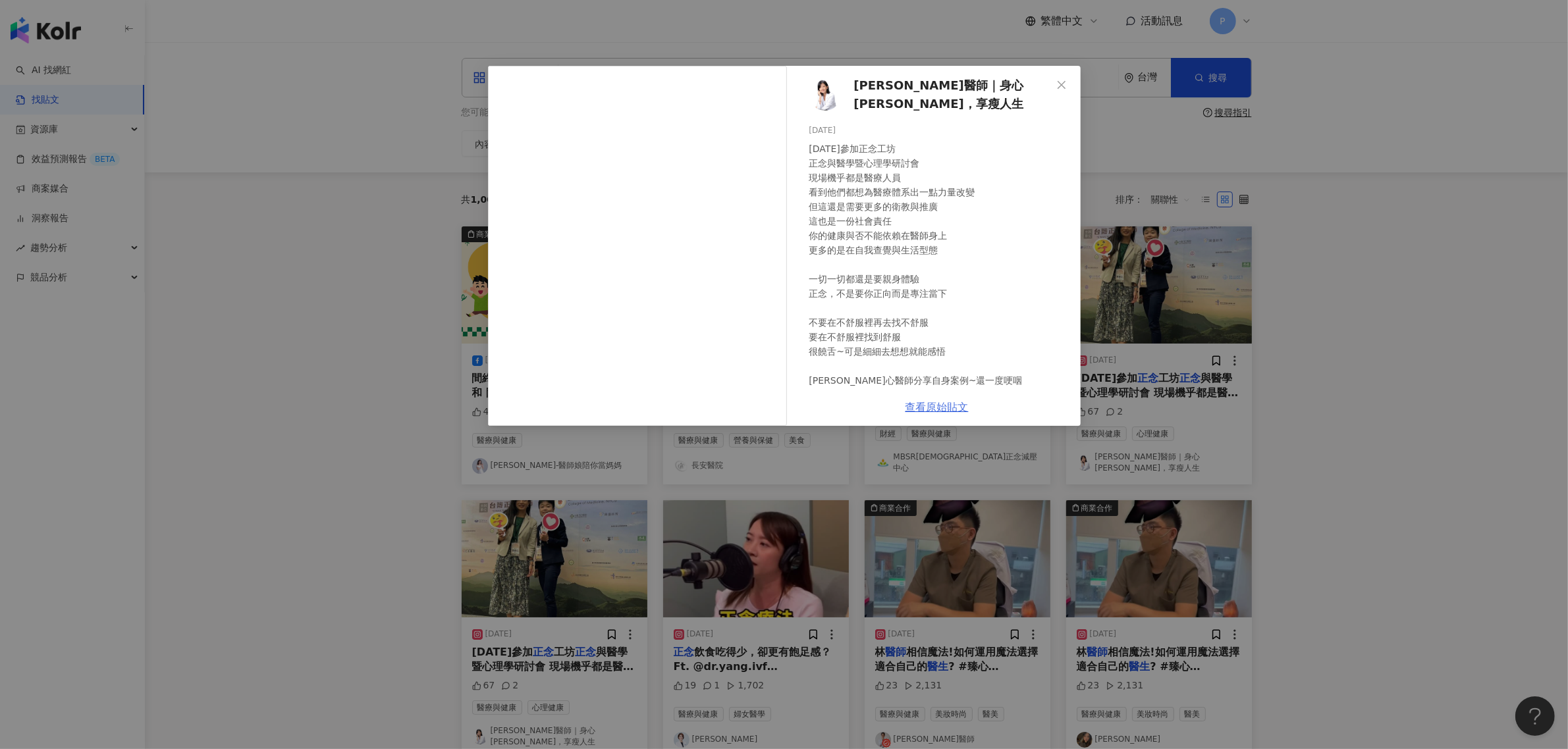
click at [947, 405] on link "查看原始貼文" at bounding box center [937, 407] width 63 height 12
click at [269, 273] on div "[PERSON_NAME]醫師｜身心[PERSON_NAME]，享瘦人生 [DATE] [DATE]參加正念工坊 正念與醫學暨心理學研討會 現場機乎都是醫療人…" at bounding box center [784, 374] width 1568 height 749
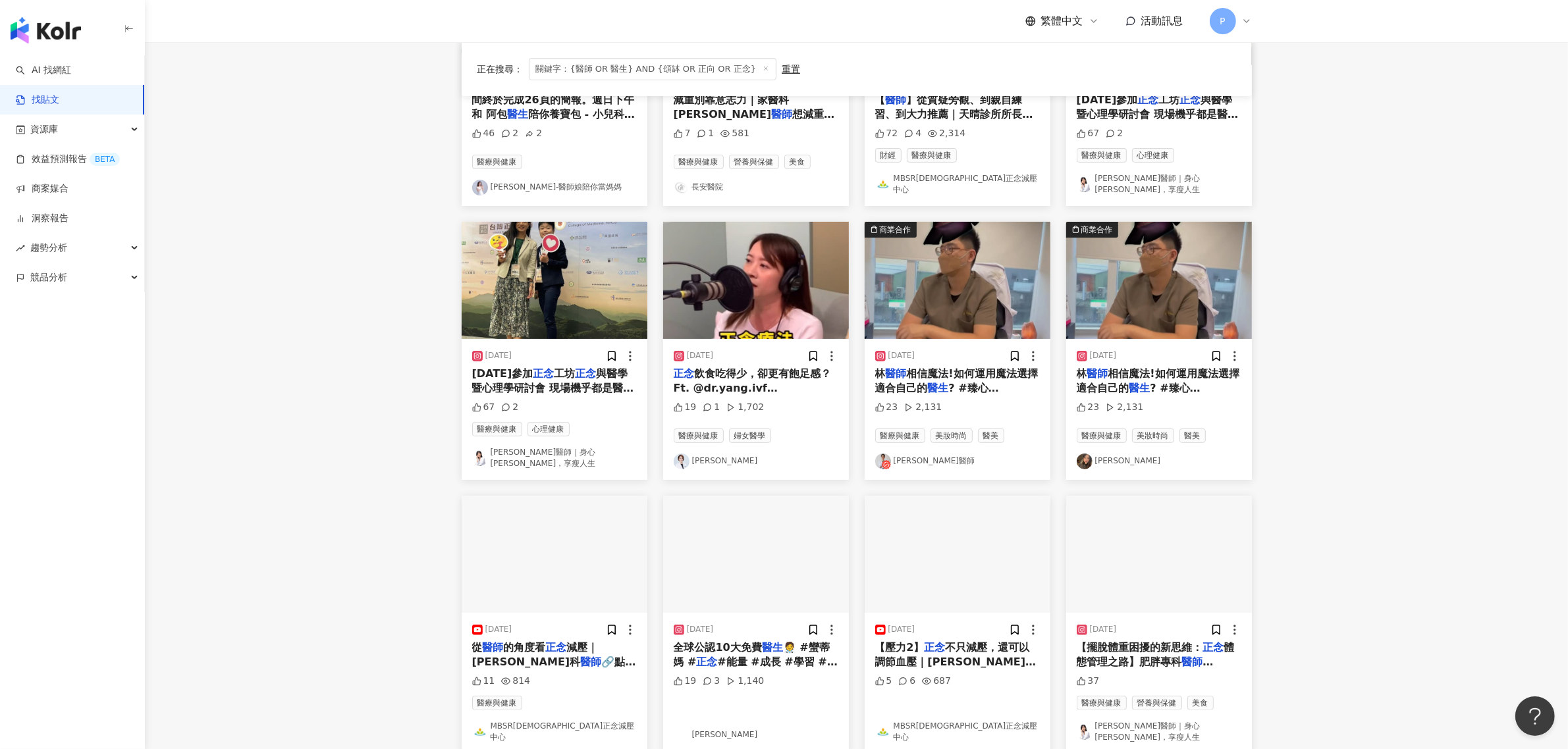
scroll to position [329, 0]
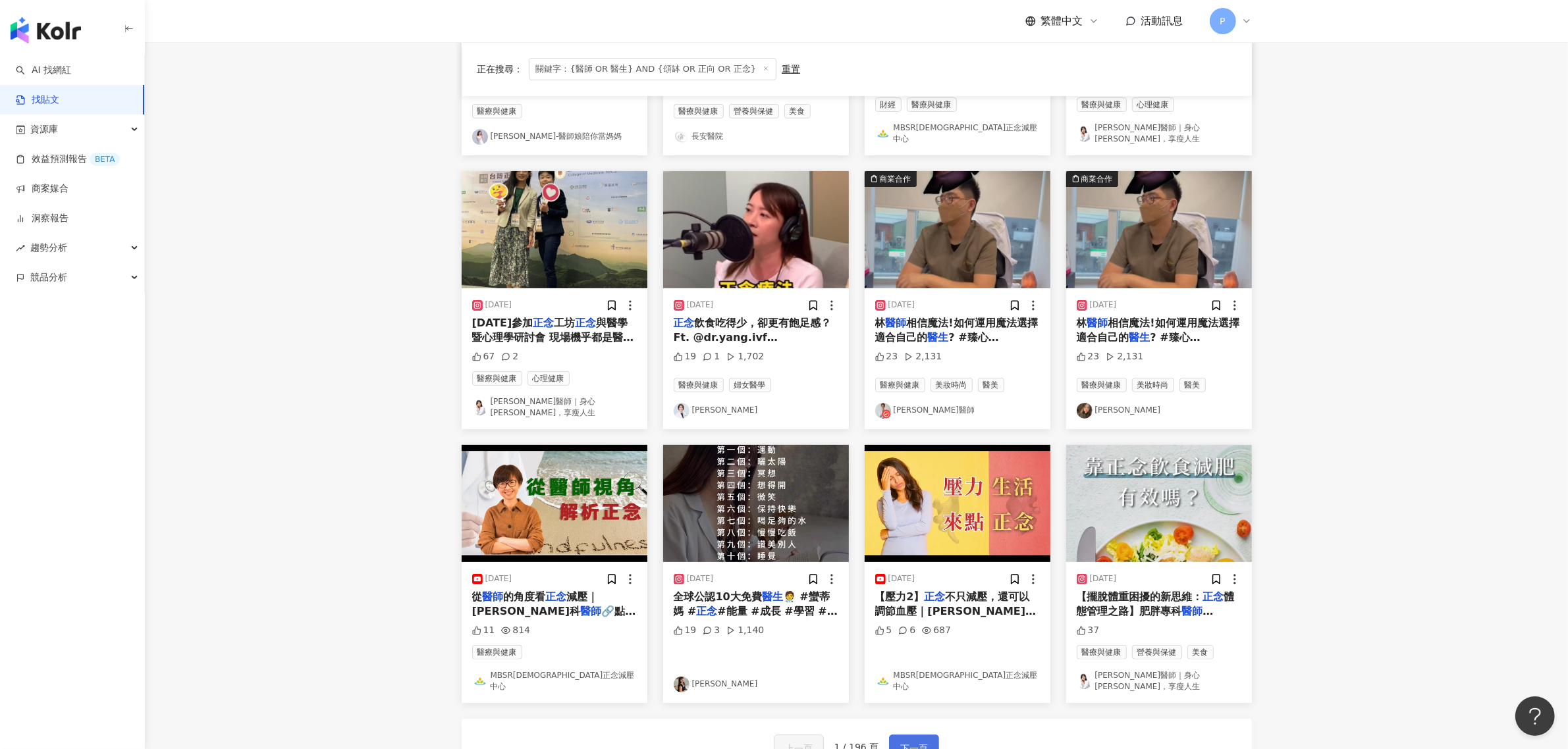
click at [904, 741] on span "下一頁" at bounding box center [914, 749] width 28 height 16
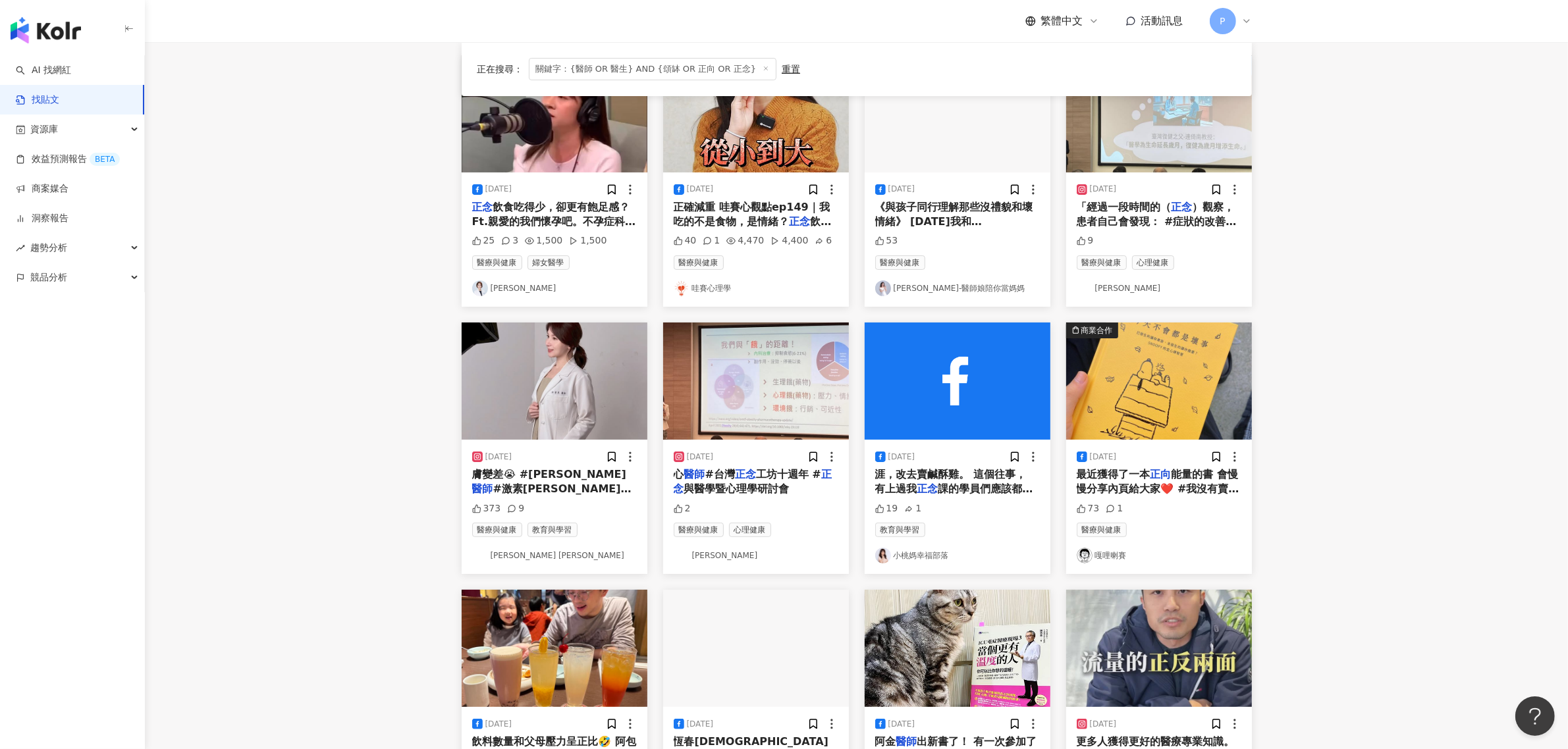
scroll to position [89, 0]
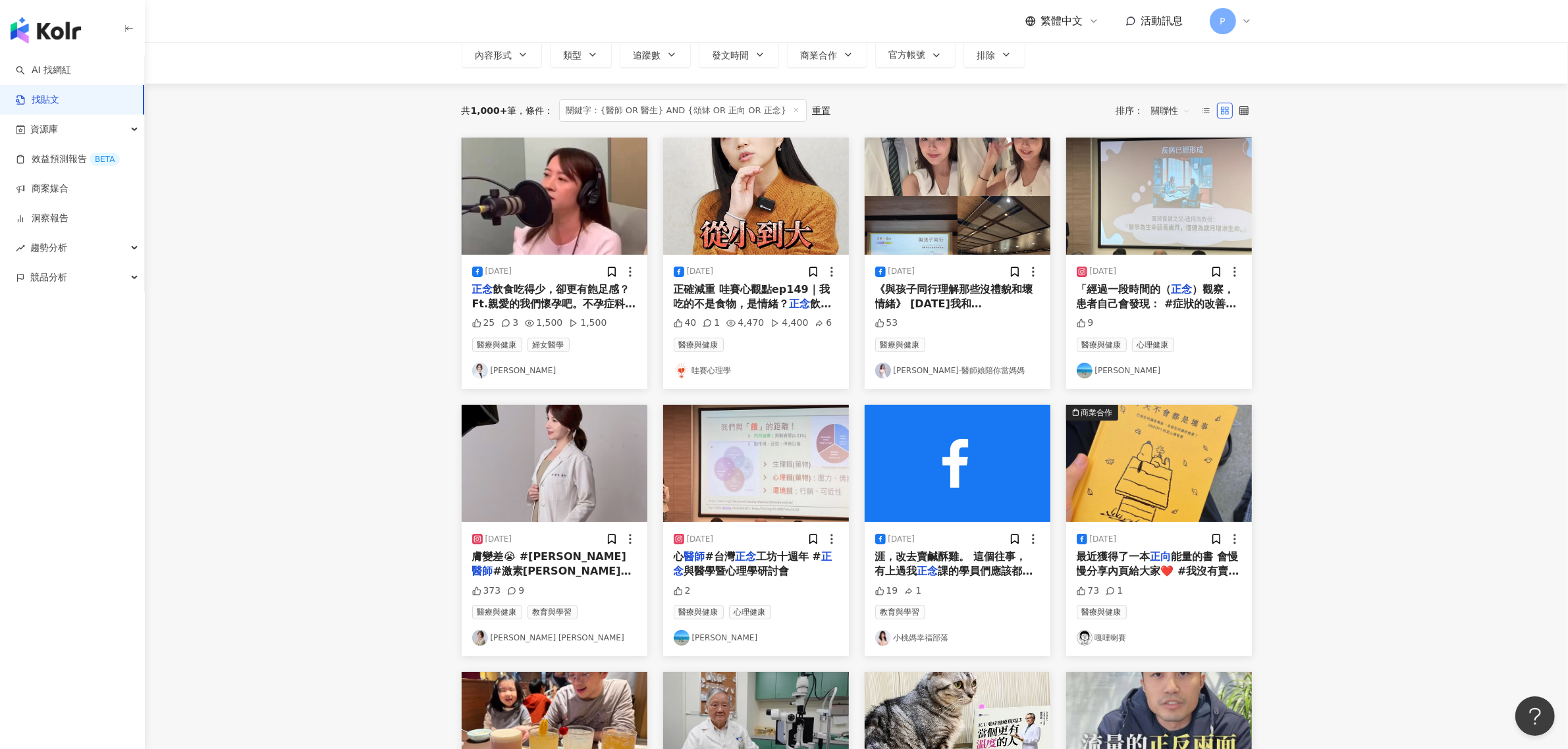
click at [995, 312] on span "陪你養寶包 - 小兒科[PERSON_NAME]" at bounding box center [955, 325] width 161 height 27
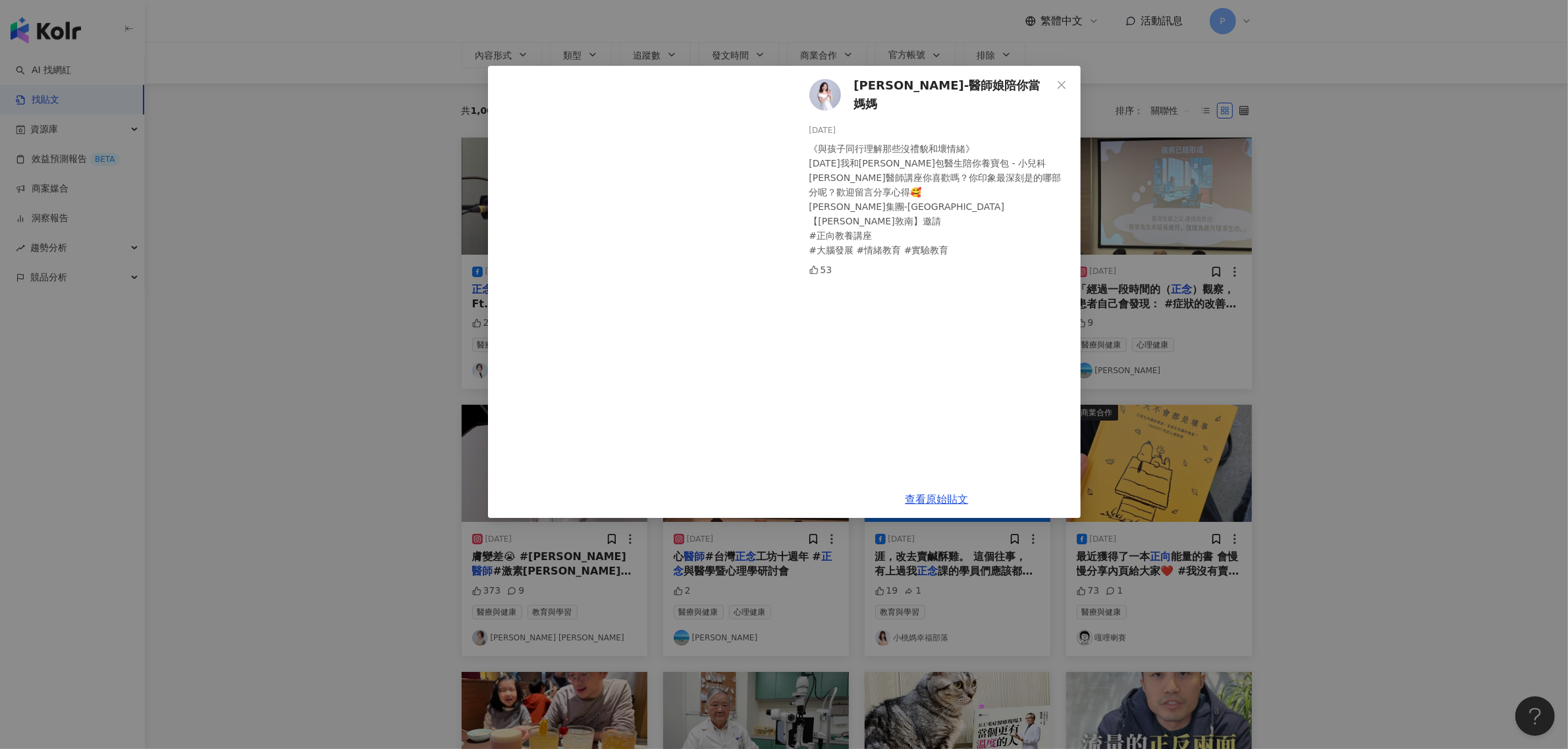
click at [1370, 393] on div "[PERSON_NAME]-醫師娘陪你當媽媽 [DATE] 《與孩子同行理解那些沒禮貌和壞情緒》 [DATE]我和[PERSON_NAME]包醫生陪你養寶包 …" at bounding box center [784, 374] width 1568 height 749
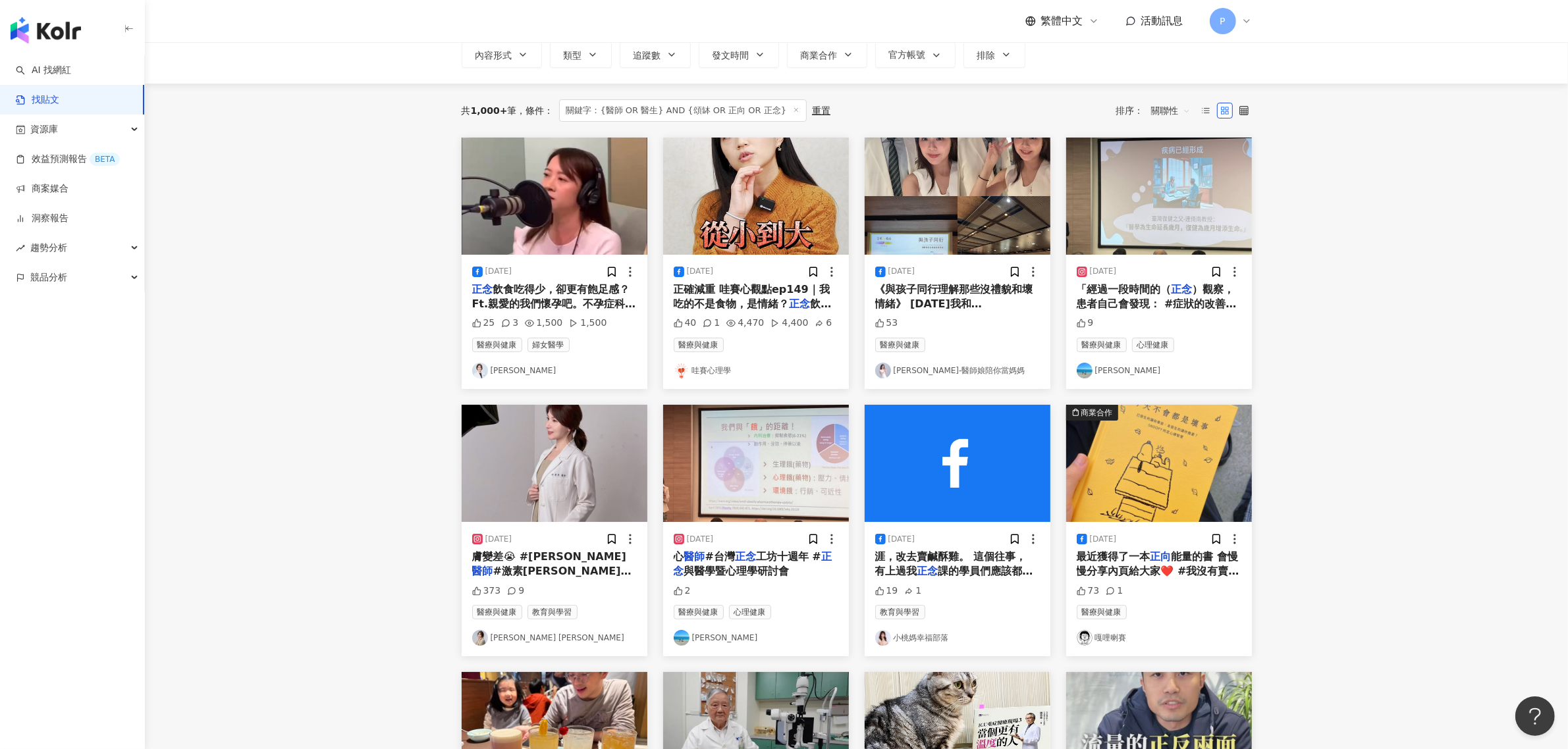
click at [1172, 299] on span "）觀察，患者自己會發現： #症狀的改善或惡化是無法完全預測的➡️ #接納無常性，平常心看待。 #調整動作、作息能改善症狀➡️ #找回自主權從源頭改善。」 —[…" at bounding box center [1158, 333] width 163 height 101
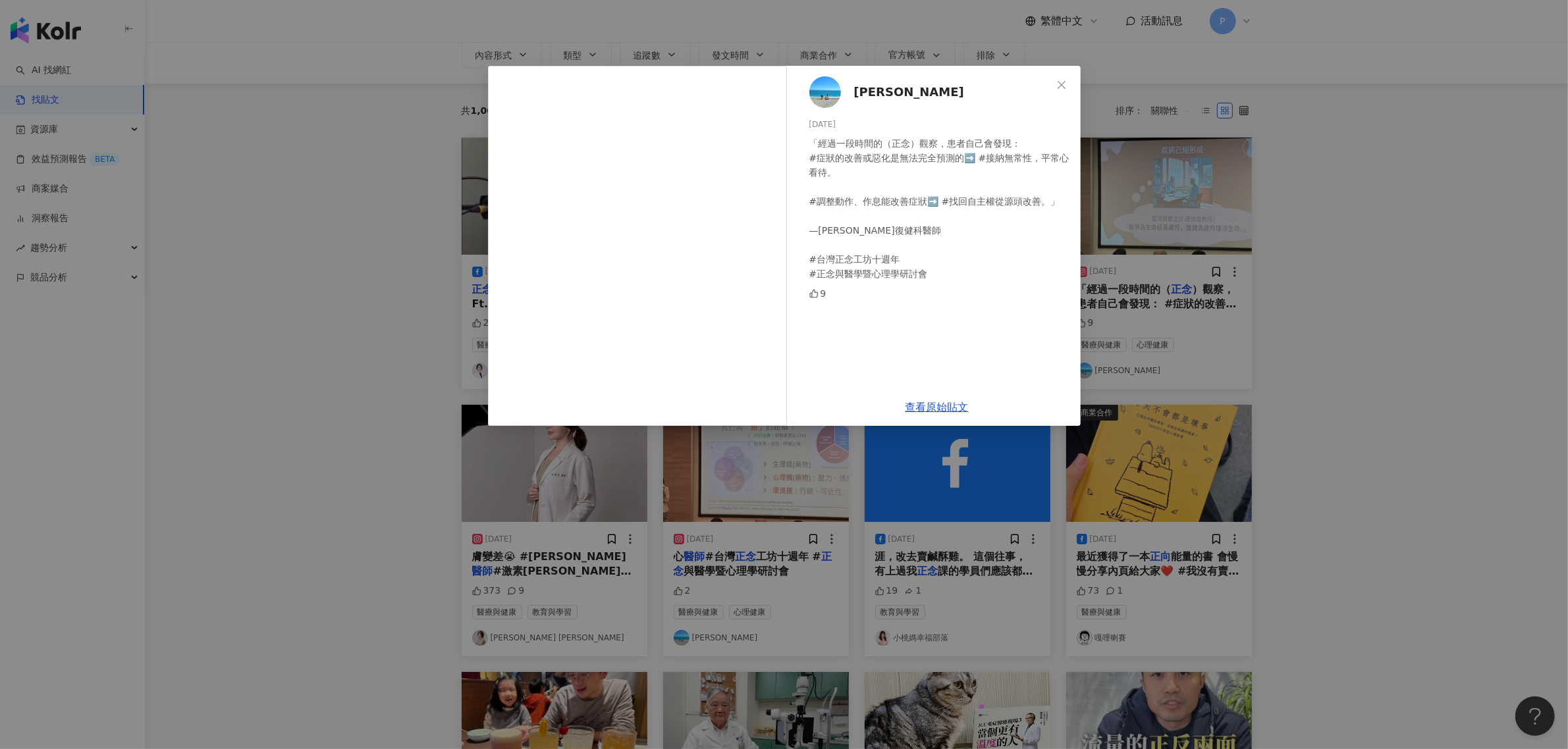
click at [1171, 355] on div "[PERSON_NAME] [DATE] 「經過一段時間的（正念）觀察，患者自己會發現： #症狀的改善或惡化是無法完全預測的➡️ #接納無常性，平常心看待。 …" at bounding box center [784, 374] width 1568 height 749
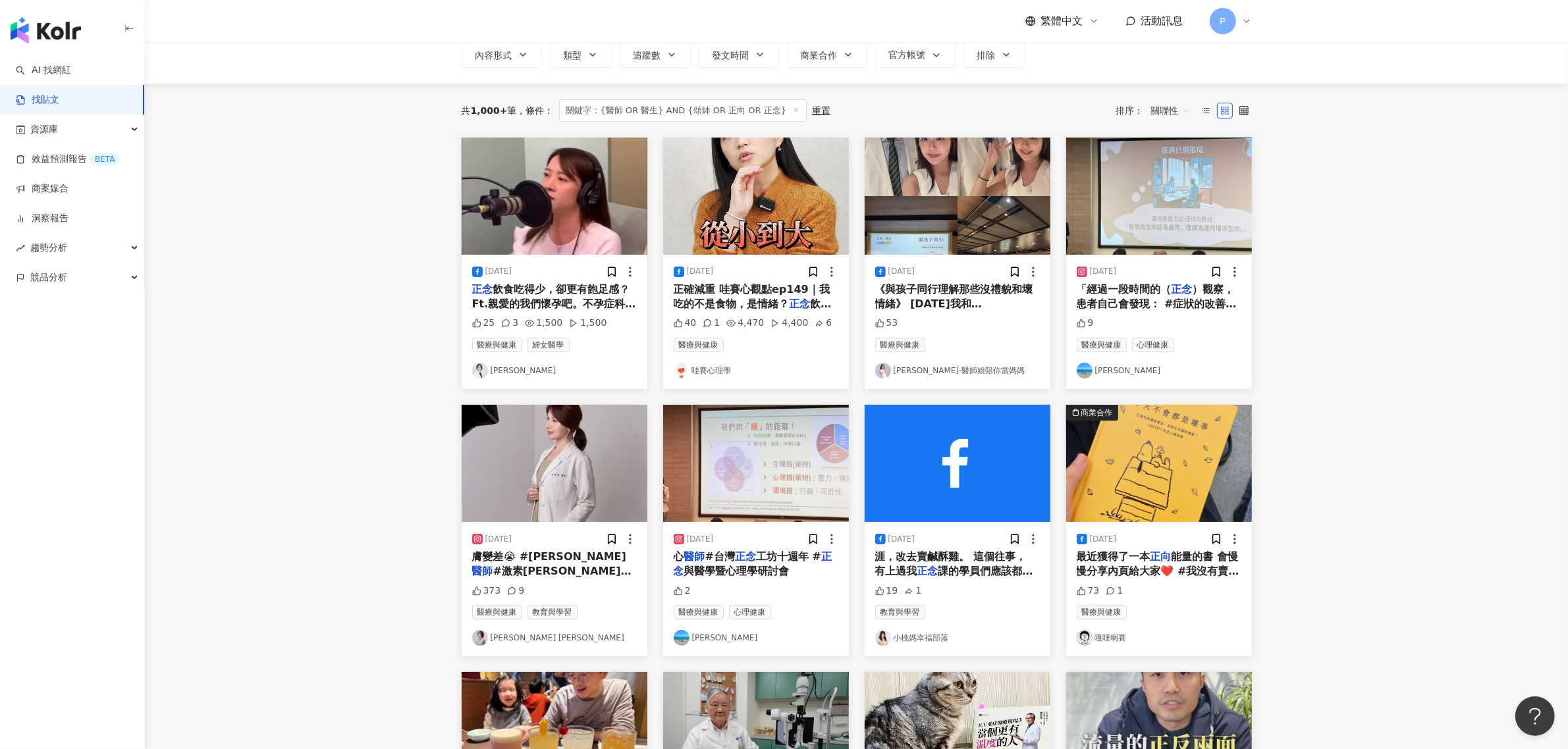
click at [547, 557] on span "膚變差😭 #[PERSON_NAME]" at bounding box center [549, 556] width 154 height 12
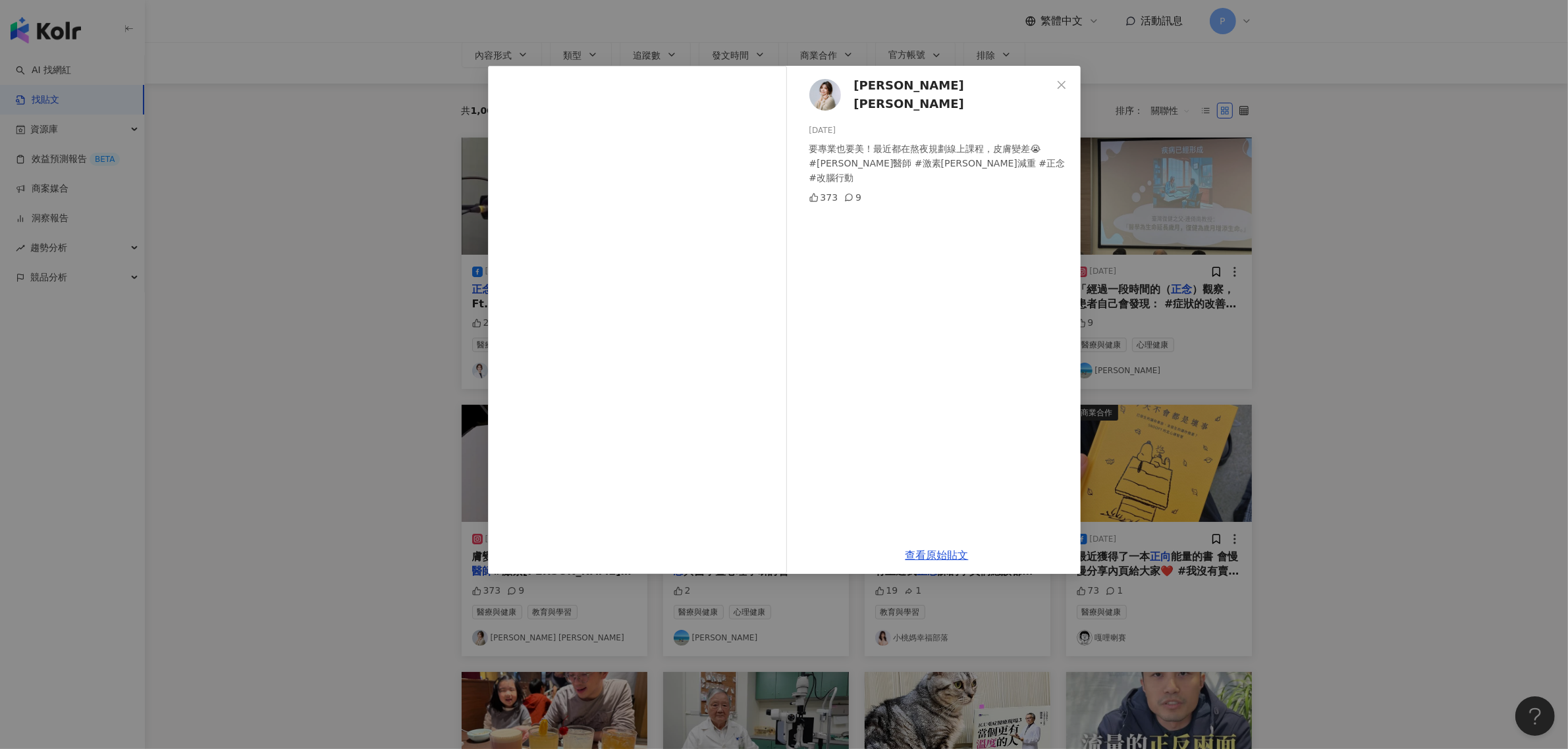
click at [1394, 380] on div "[PERSON_NAME] [PERSON_NAME][DATE] 要專業也要美！最近都在熬夜規劃線上課程，皮膚變差😭 #[PERSON_NAME]醫師 #激…" at bounding box center [784, 374] width 1568 height 749
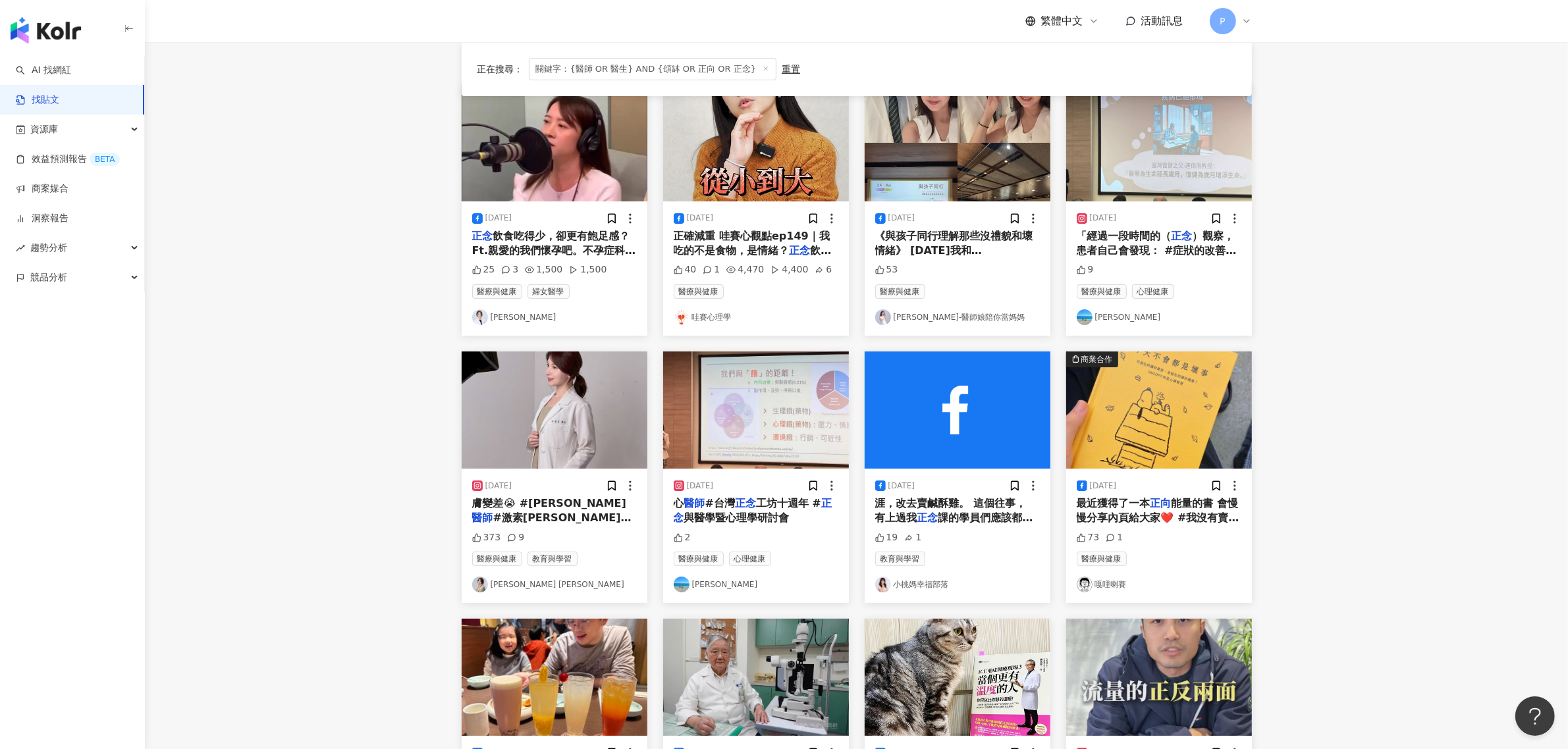
scroll to position [171, 0]
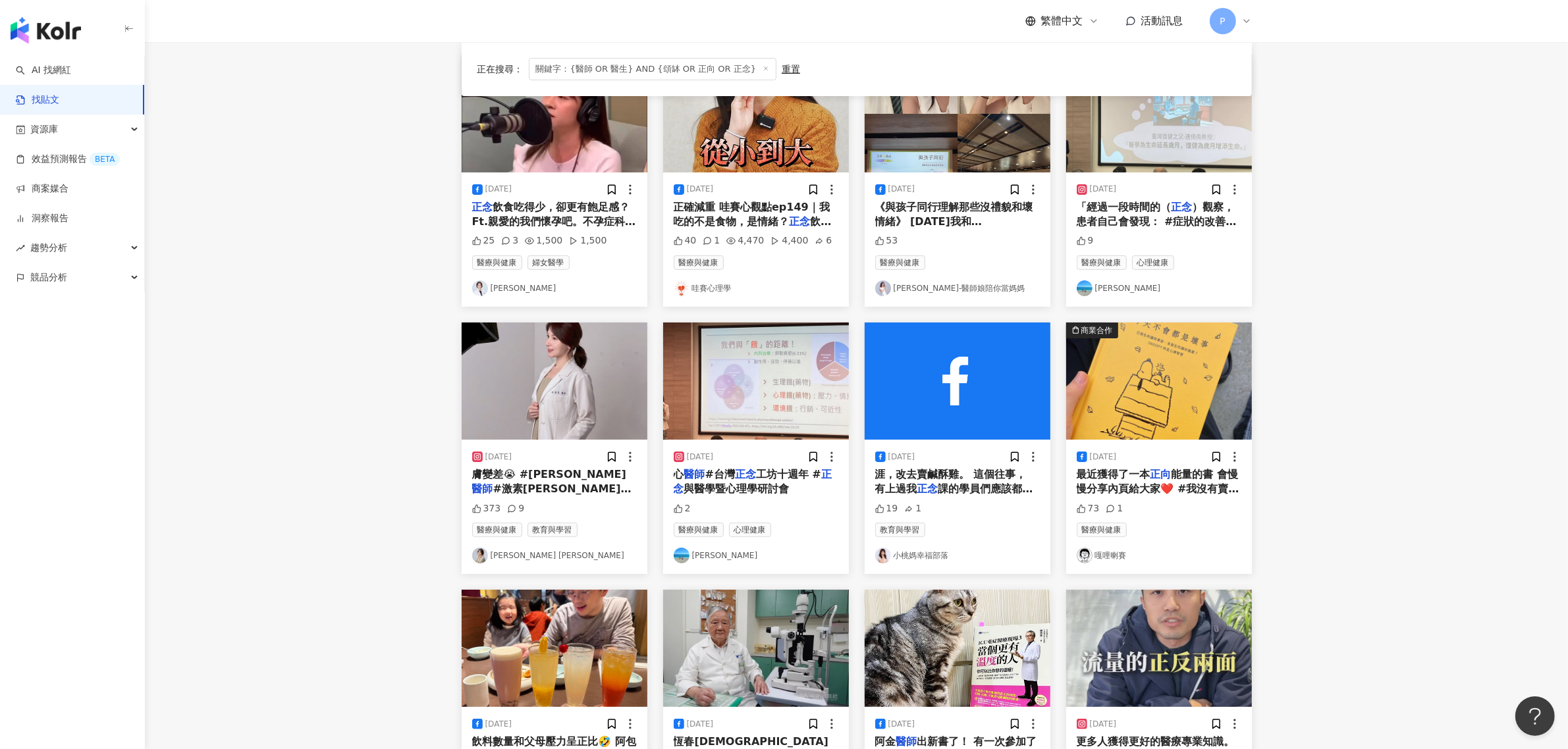
click at [742, 494] on span "與醫學暨心理學研討會" at bounding box center [737, 488] width 105 height 12
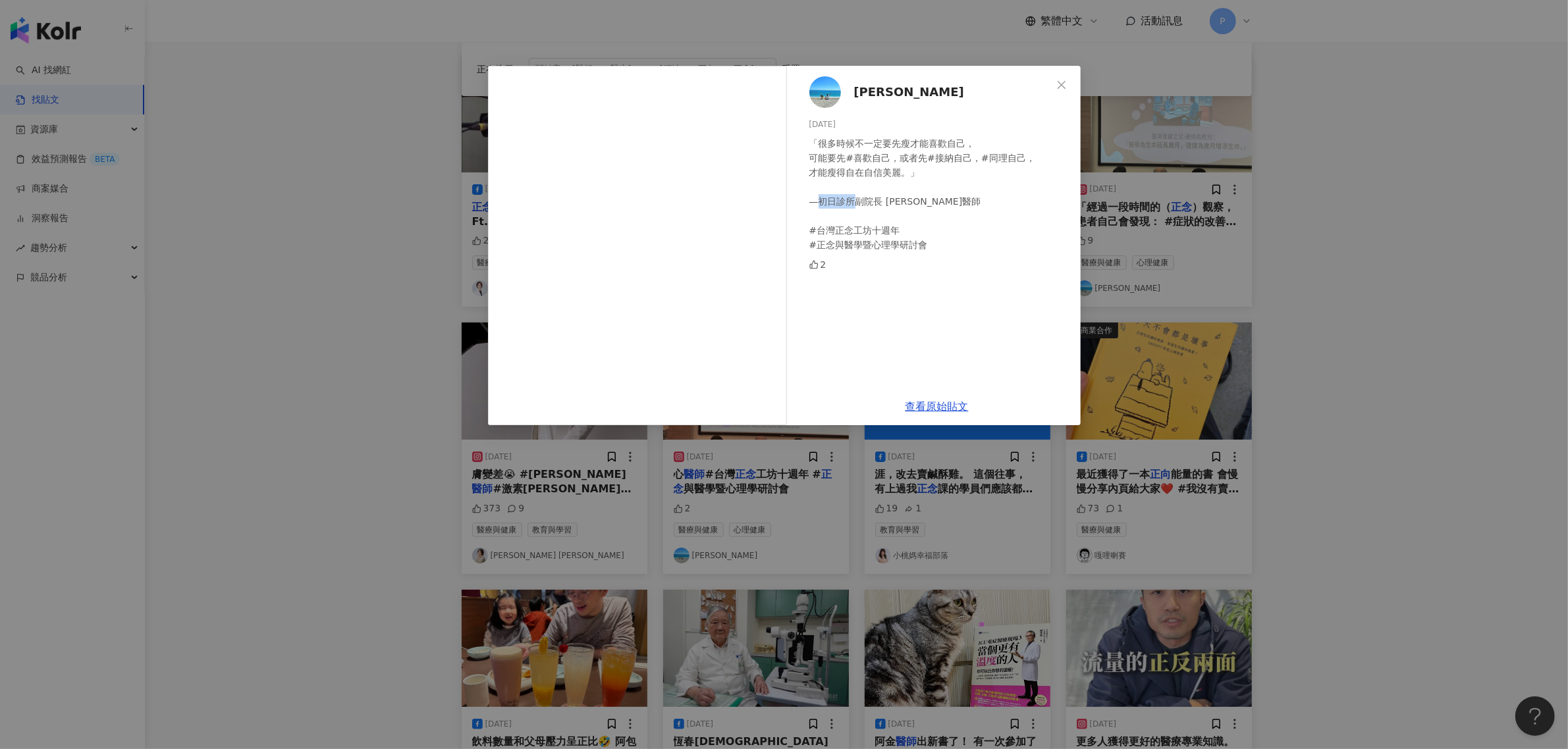
drag, startPoint x: 817, startPoint y: 201, endPoint x: 857, endPoint y: 203, distance: 40.0
click at [857, 203] on div "「很多時候不一定要先瘦才能喜歡自己， 可能要先#喜歡自己，或者先#接納自己，#同理自己， 才能瘦得自在自信美麗。」 —初日診所副院長 [PERSON_NAME…" at bounding box center [939, 195] width 261 height 116
click at [383, 243] on div "[PERSON_NAME] [DATE] 「很多時候不一定要先瘦才能喜歡自己， 可能要先#喜歡自己，或者先#接納自己，#同理自己， 才能瘦得自在自信美麗。」 …" at bounding box center [784, 374] width 1568 height 749
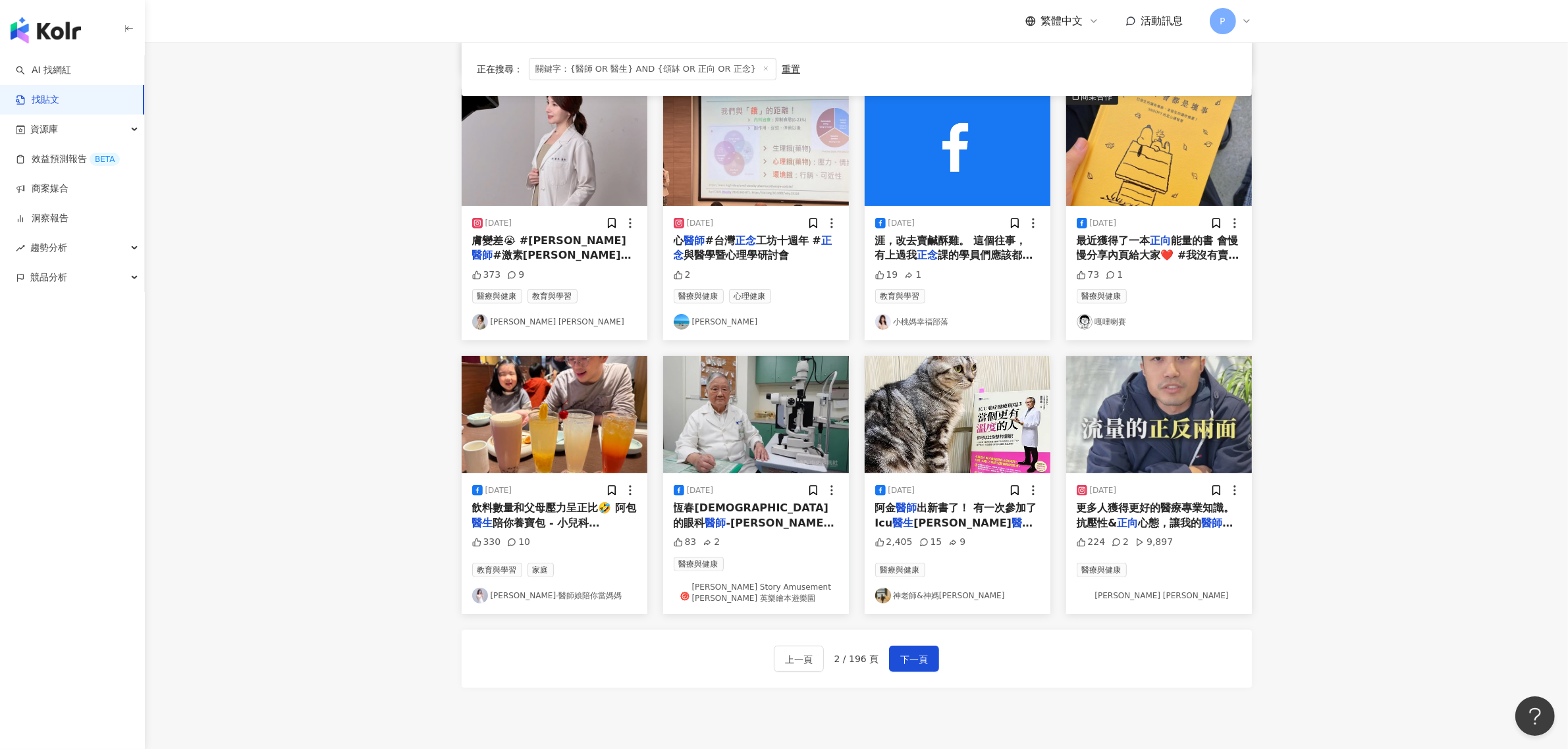
scroll to position [501, 0]
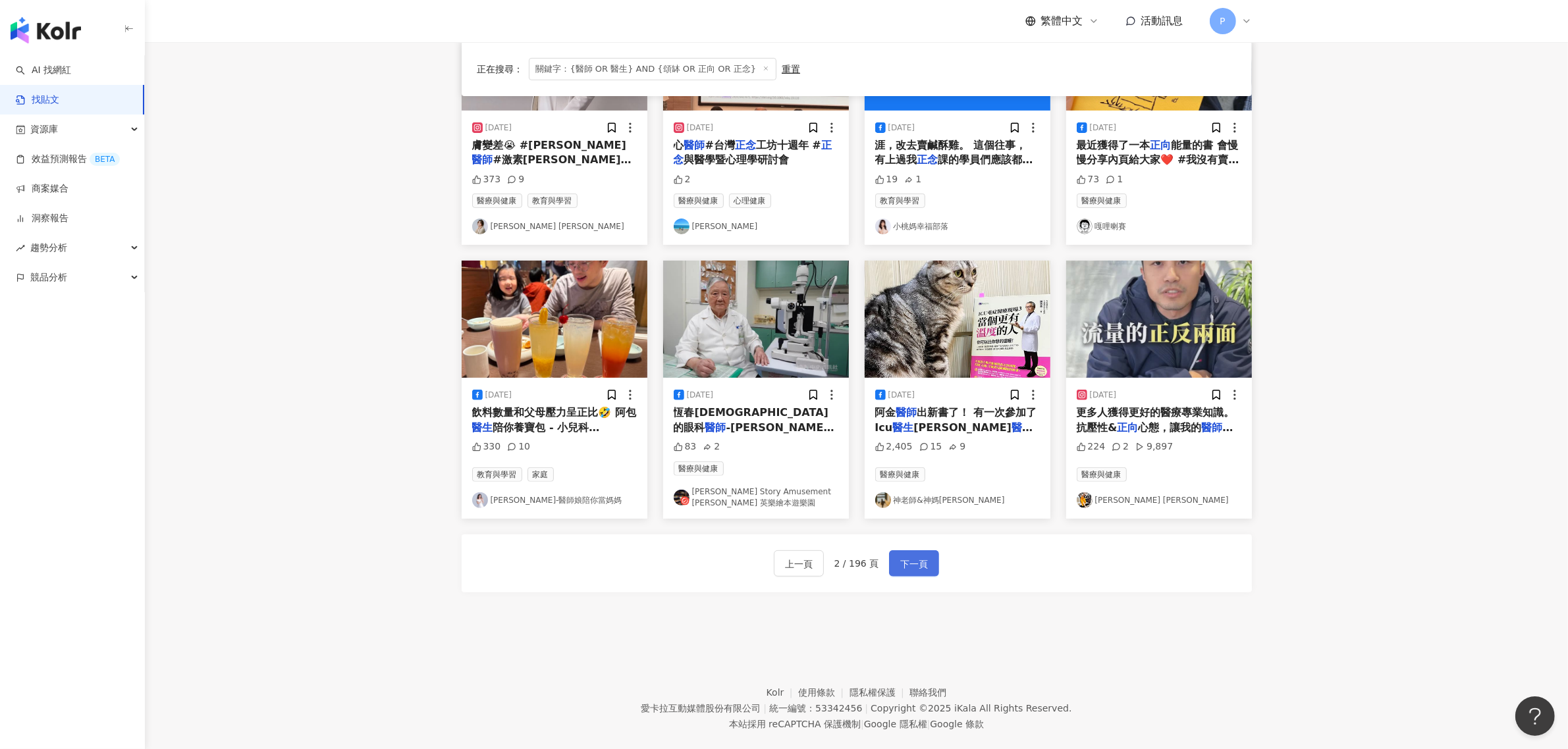
click at [924, 558] on span "下一頁" at bounding box center [914, 564] width 28 height 16
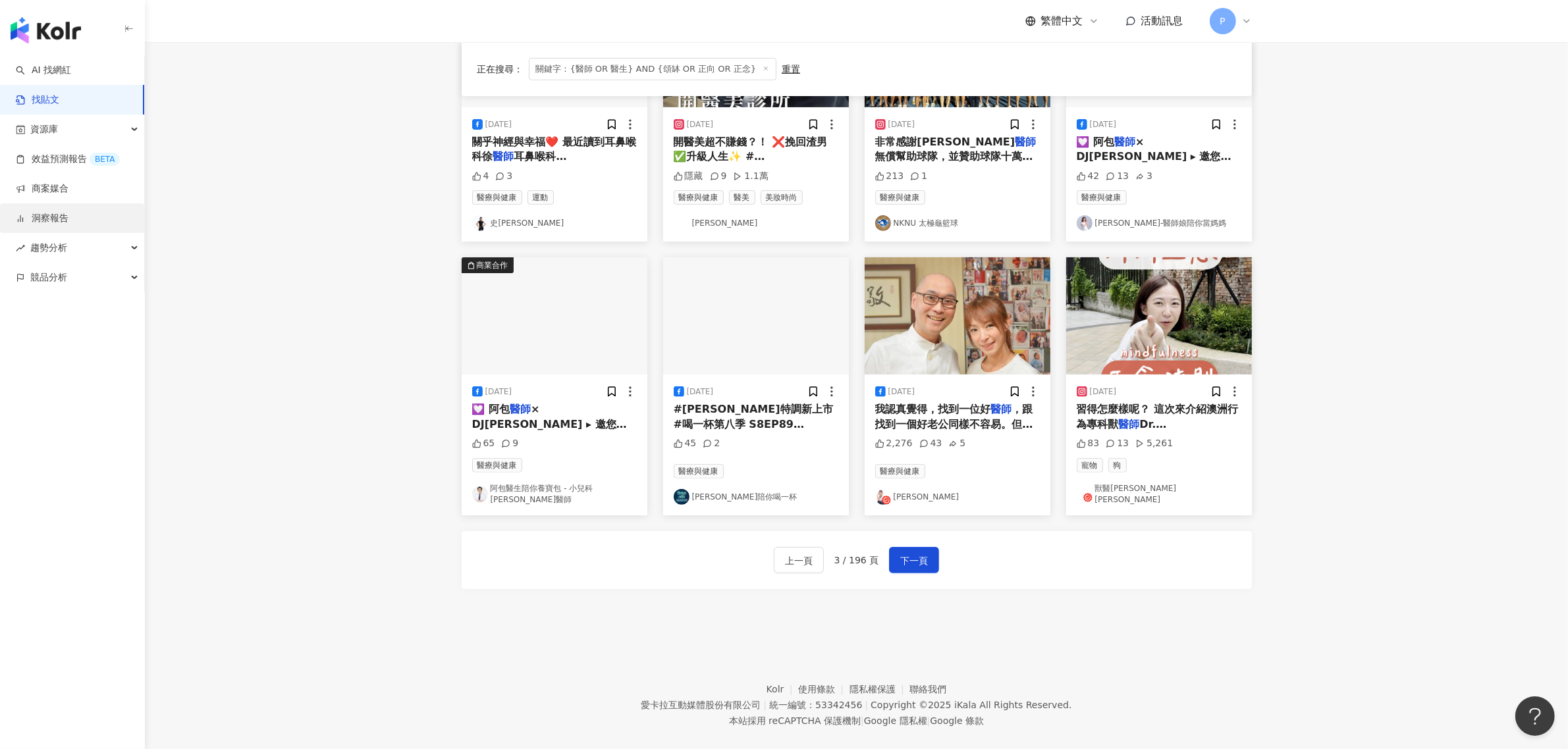
scroll to position [494, 0]
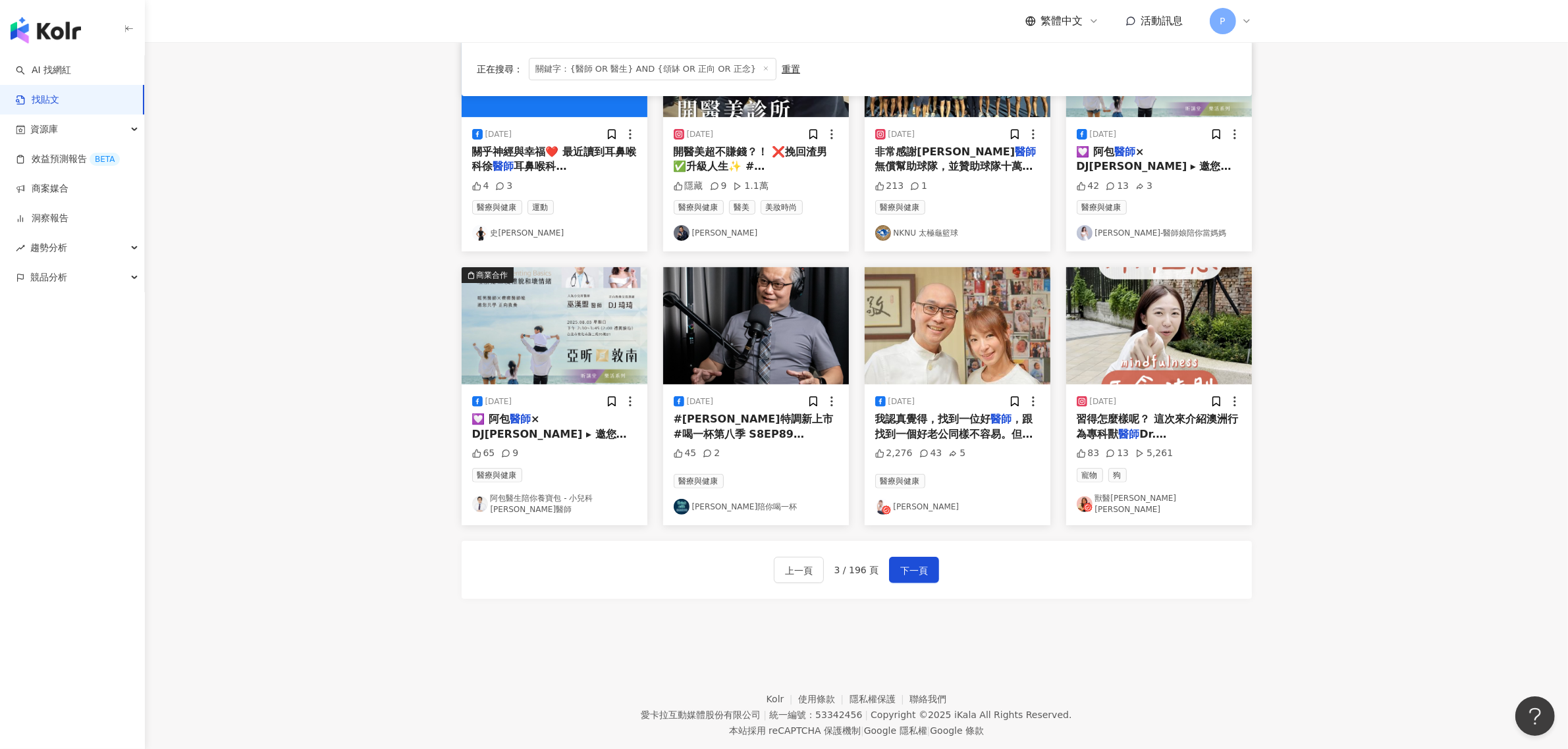
click at [977, 425] on span "我認真覺得，找到一位好" at bounding box center [933, 418] width 116 height 12
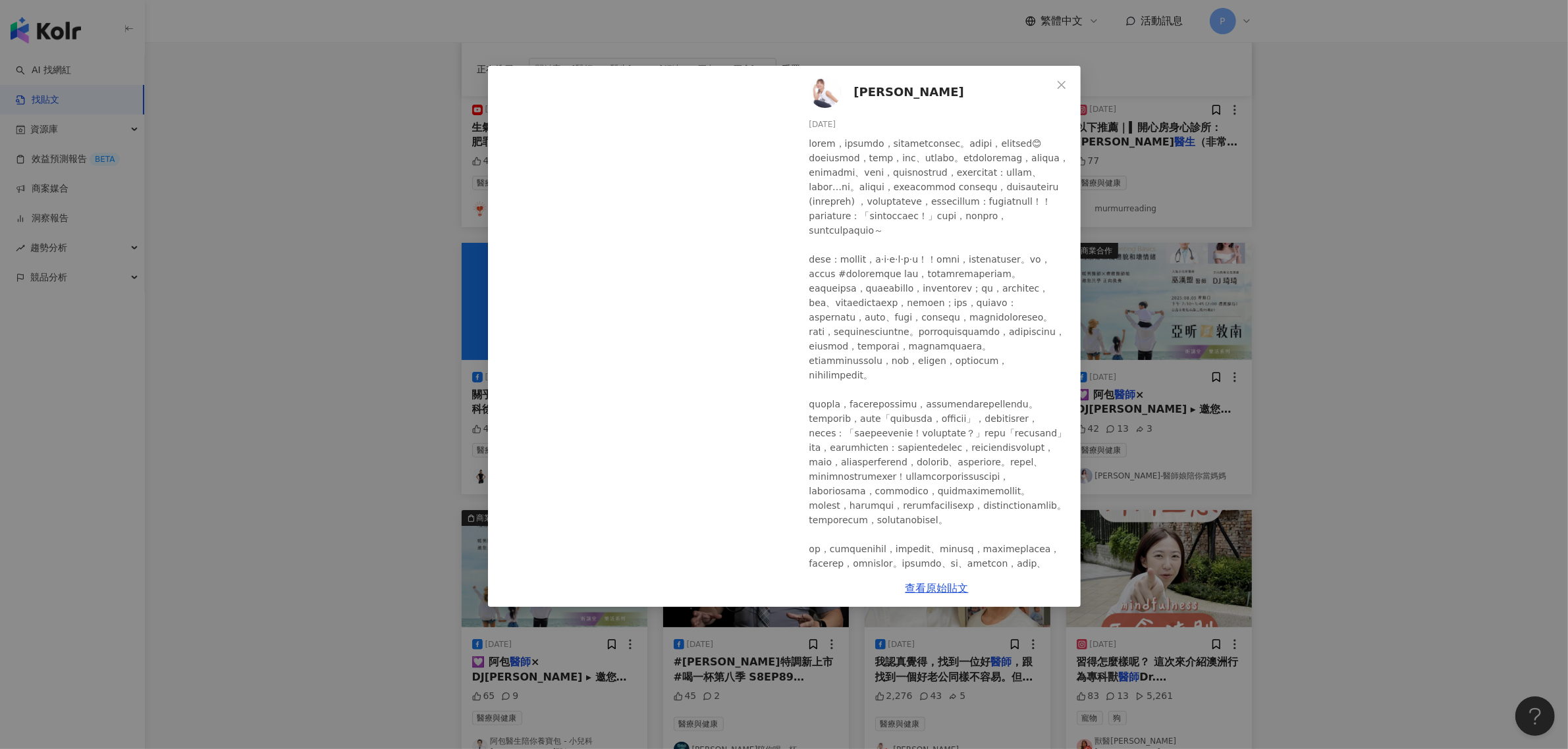
scroll to position [353, 0]
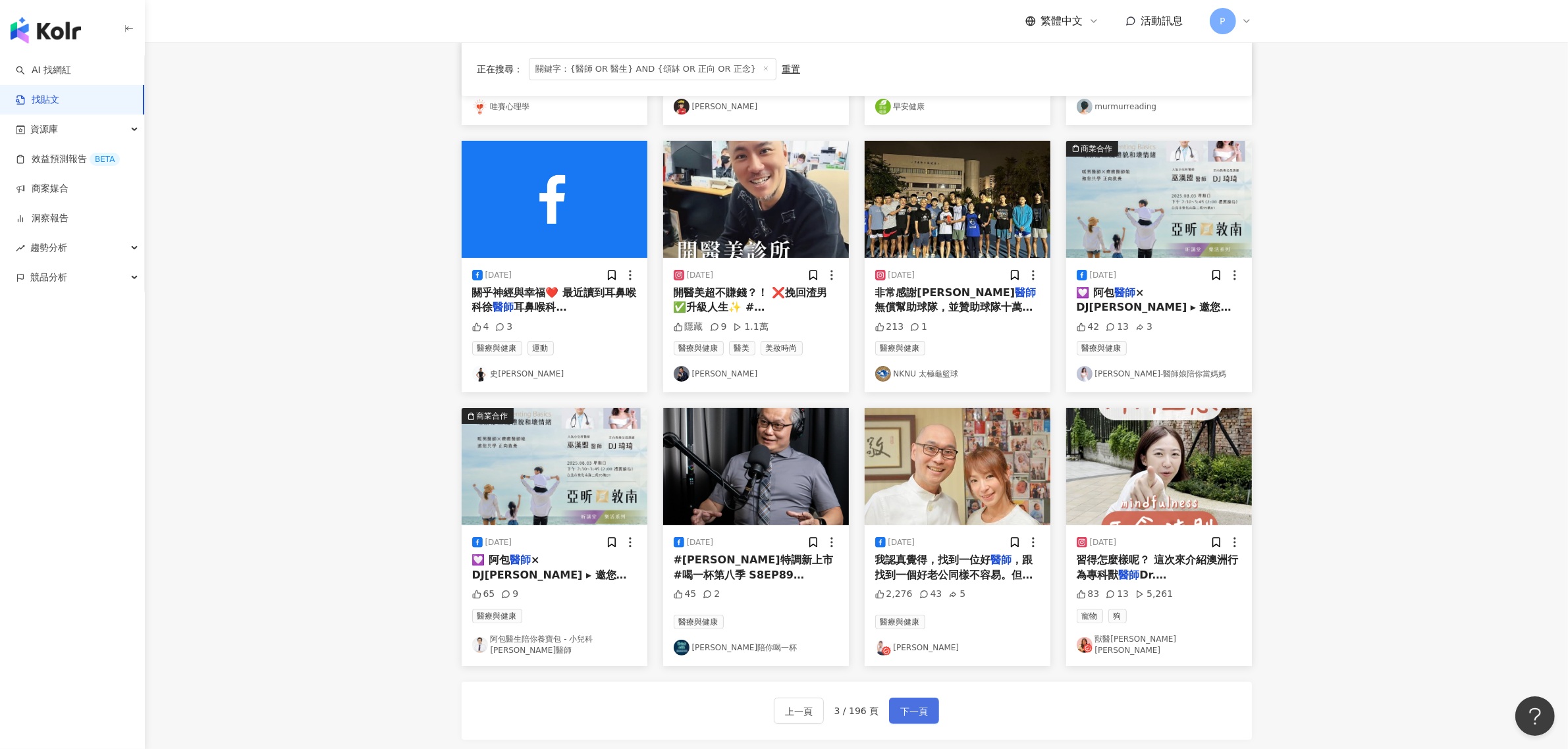
click at [893, 703] on button "下一頁" at bounding box center [914, 711] width 50 height 26
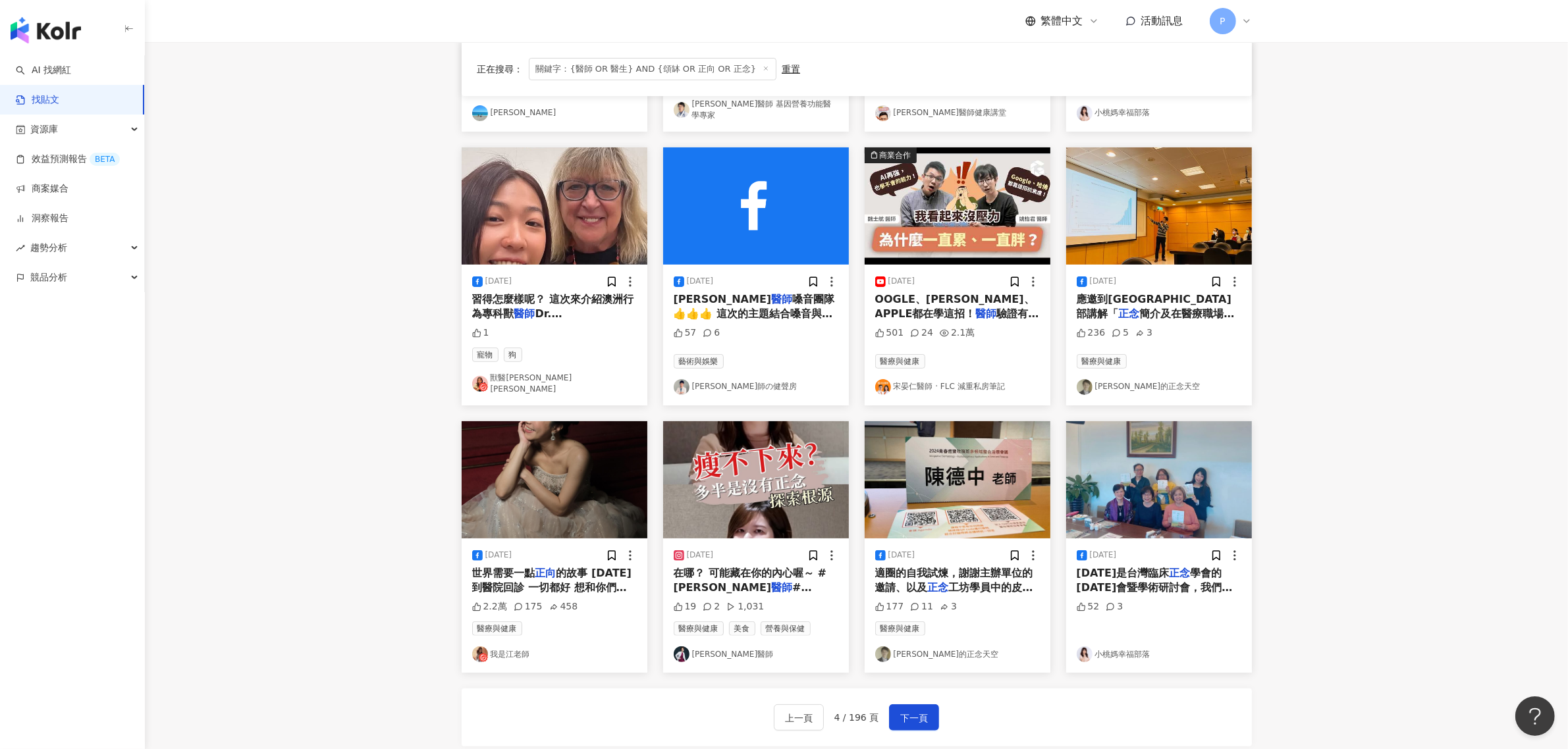
click at [413, 564] on main "**********" at bounding box center [856, 234] width 1423 height 1090
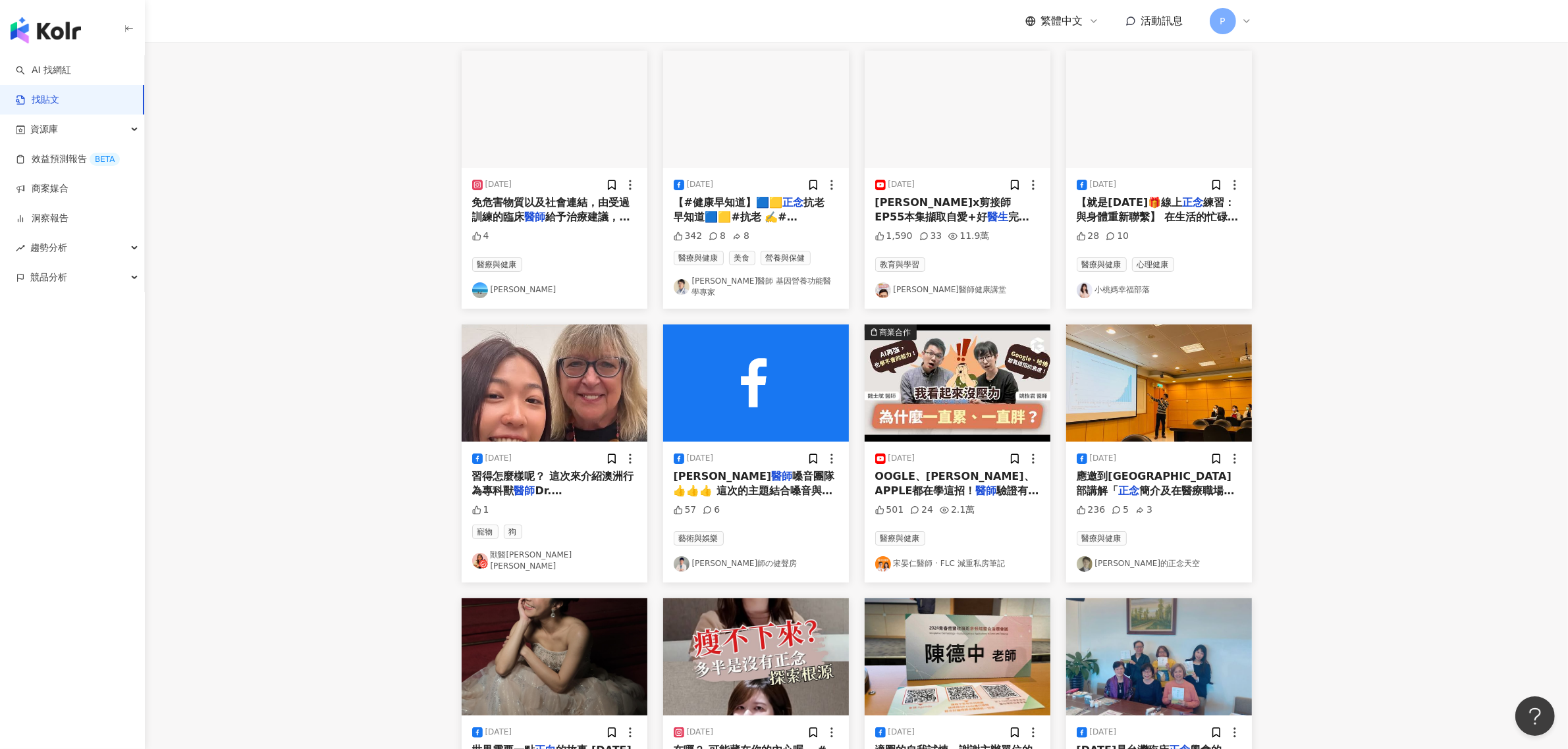
scroll to position [0, 0]
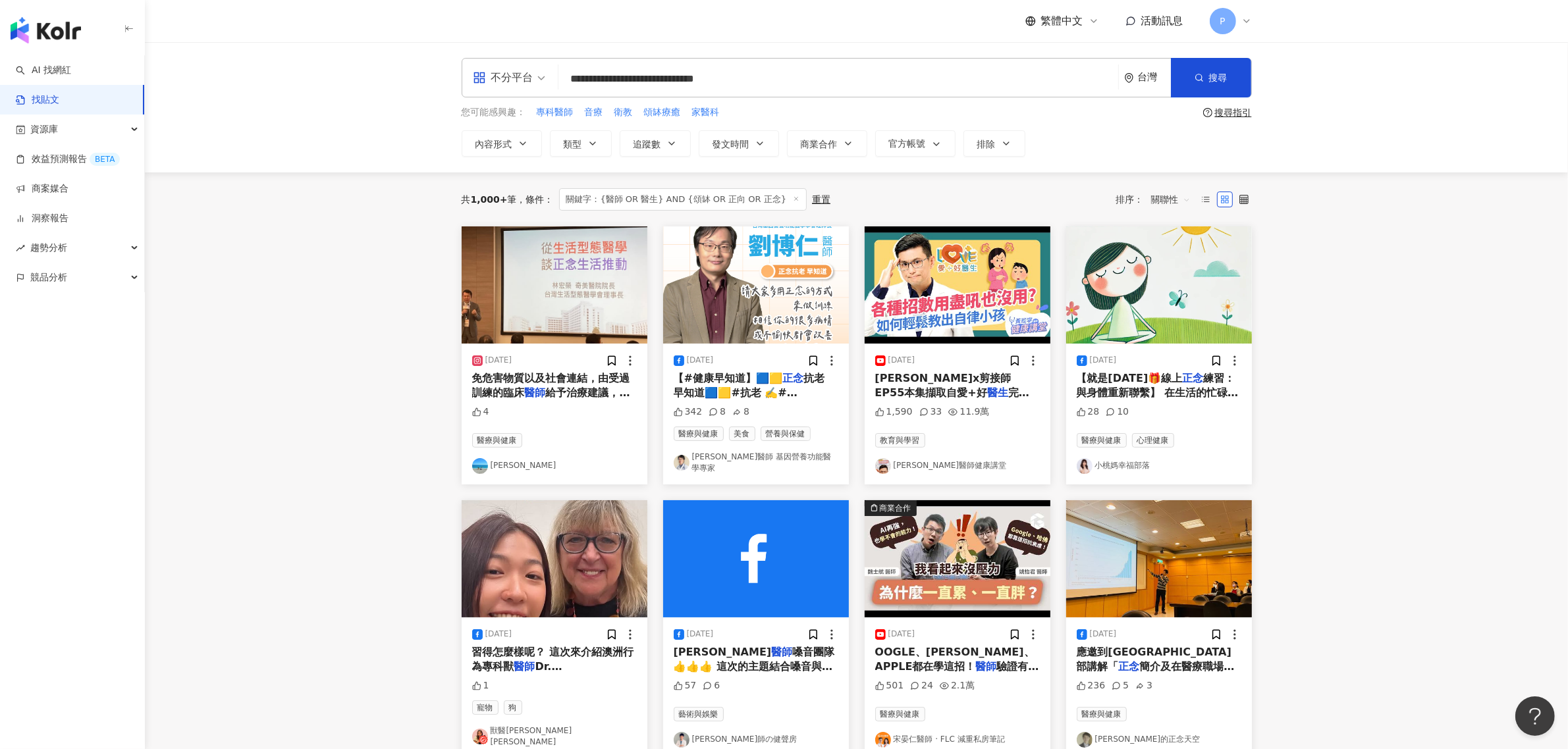
click at [545, 389] on span "給予治療建議，達到預防、緩解、逆轉疾" at bounding box center [551, 400] width 158 height 27
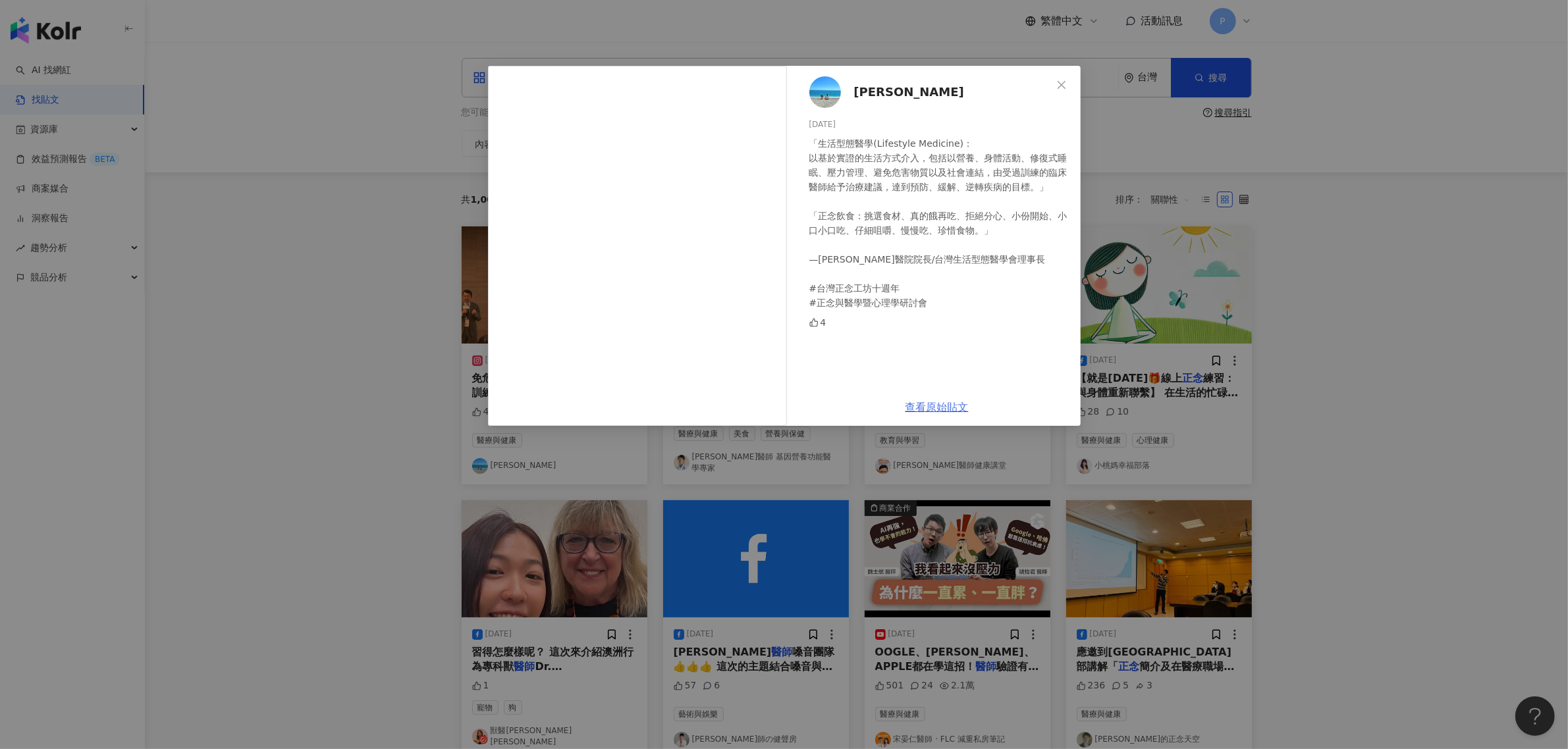
click at [918, 409] on link "查看原始貼文" at bounding box center [937, 407] width 63 height 12
click at [325, 275] on div "[PERSON_NAME] [DATE] 「生活型態醫學(Lifestyle Medicine)： 以基於實證的生活方式介入，包括以營養、身體活動、修復式睡眠…" at bounding box center [784, 374] width 1568 height 749
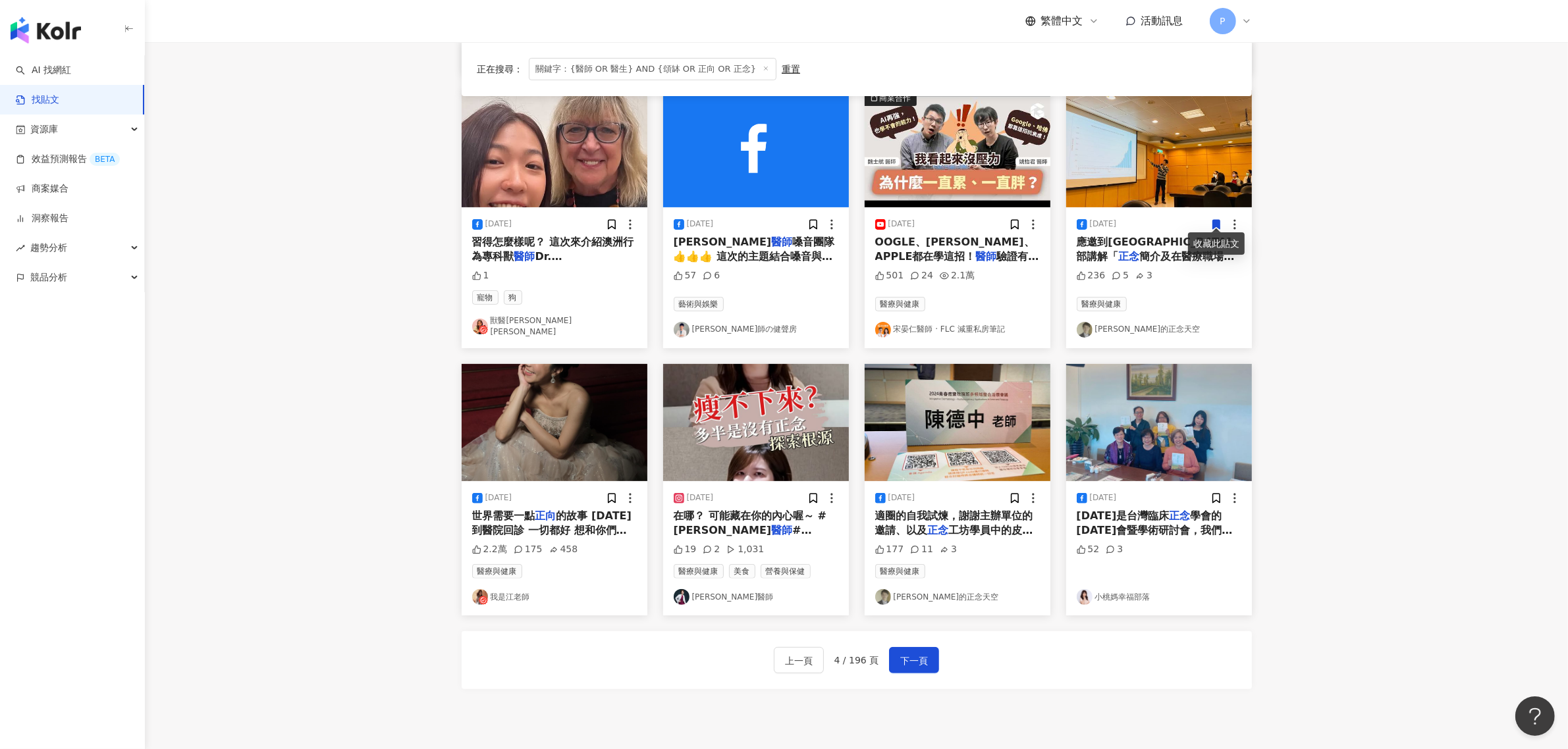
scroll to position [411, 0]
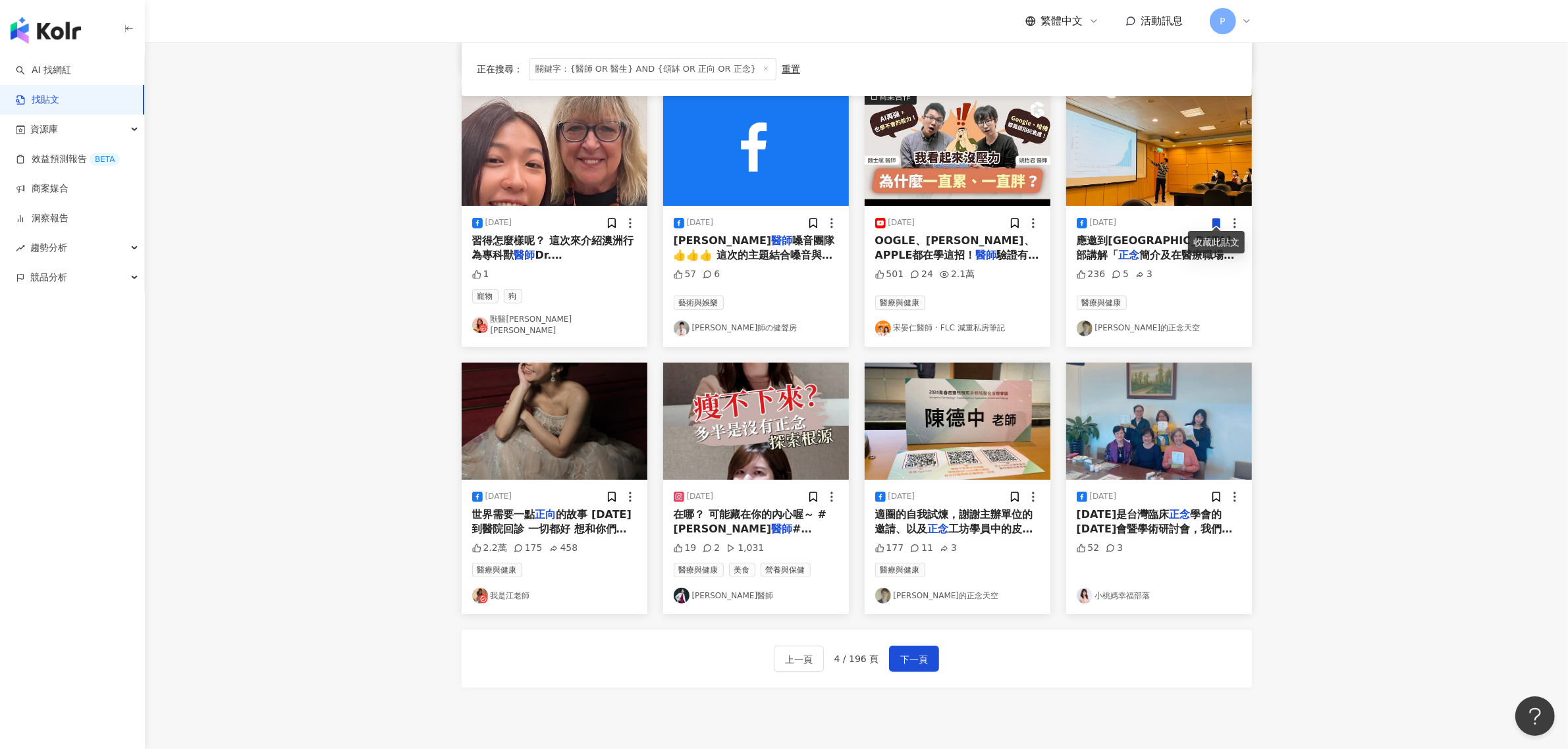
click at [771, 538] on mark "醫師" at bounding box center [781, 543] width 21 height 12
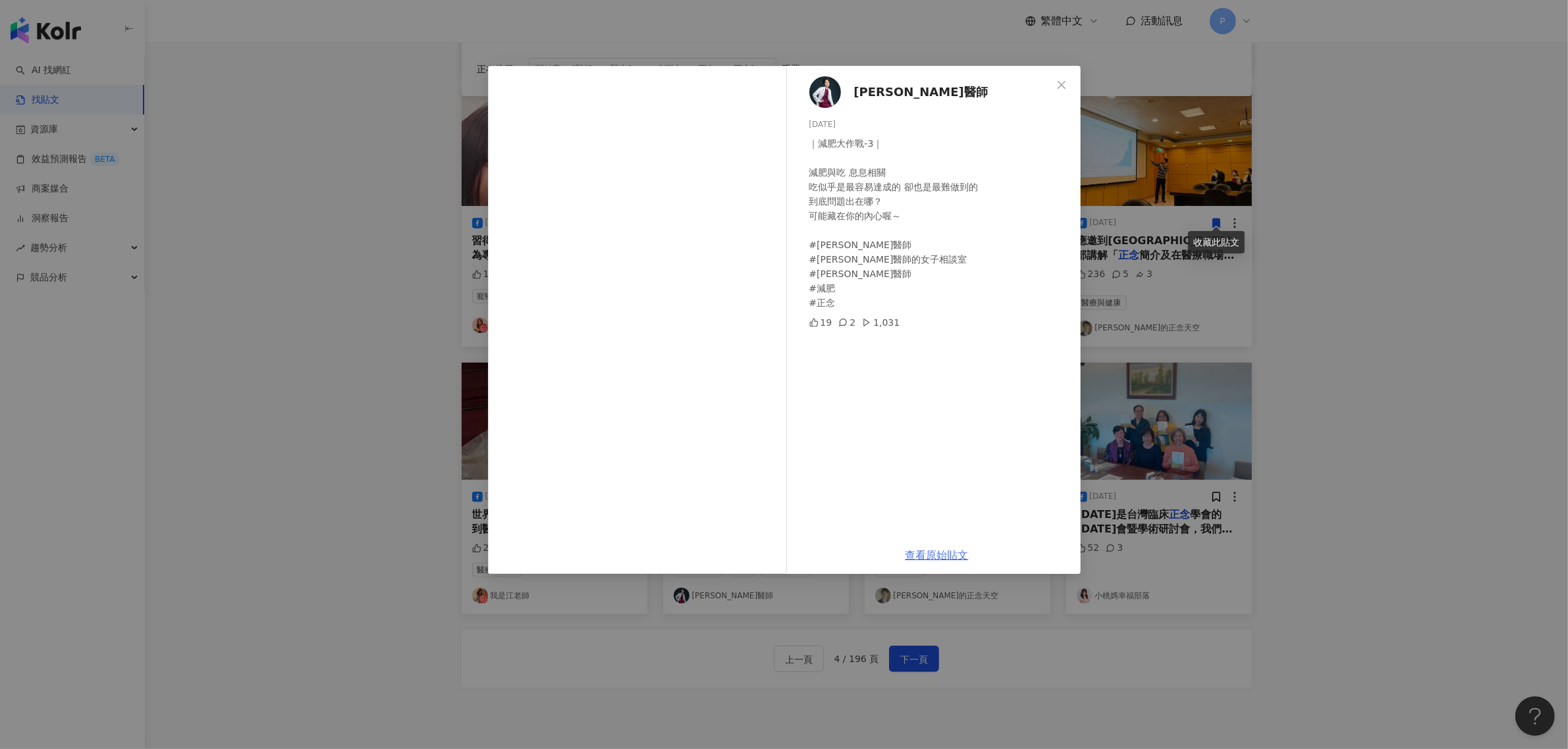
click at [924, 551] on link "查看原始貼文" at bounding box center [937, 555] width 63 height 12
click at [278, 222] on div "[PERSON_NAME]醫師 [DATE] ｜減肥大作戰-3｜ 減肥與吃 息息相關 吃似乎是最容易達成的 卻也是最難做到的 到底問題出在哪？ 可能藏在你的內…" at bounding box center [784, 374] width 1568 height 749
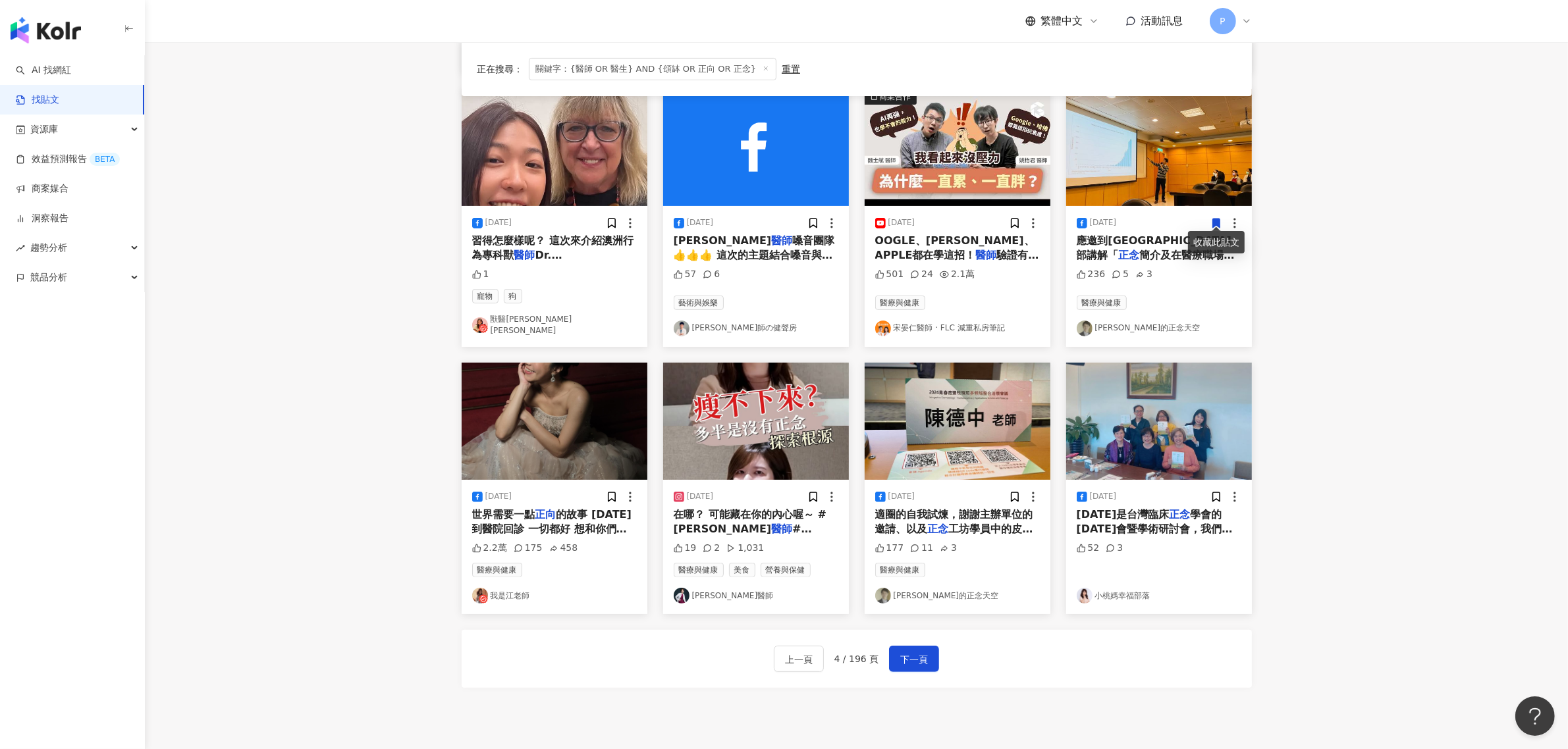
click at [826, 432] on img "button" at bounding box center [756, 421] width 186 height 117
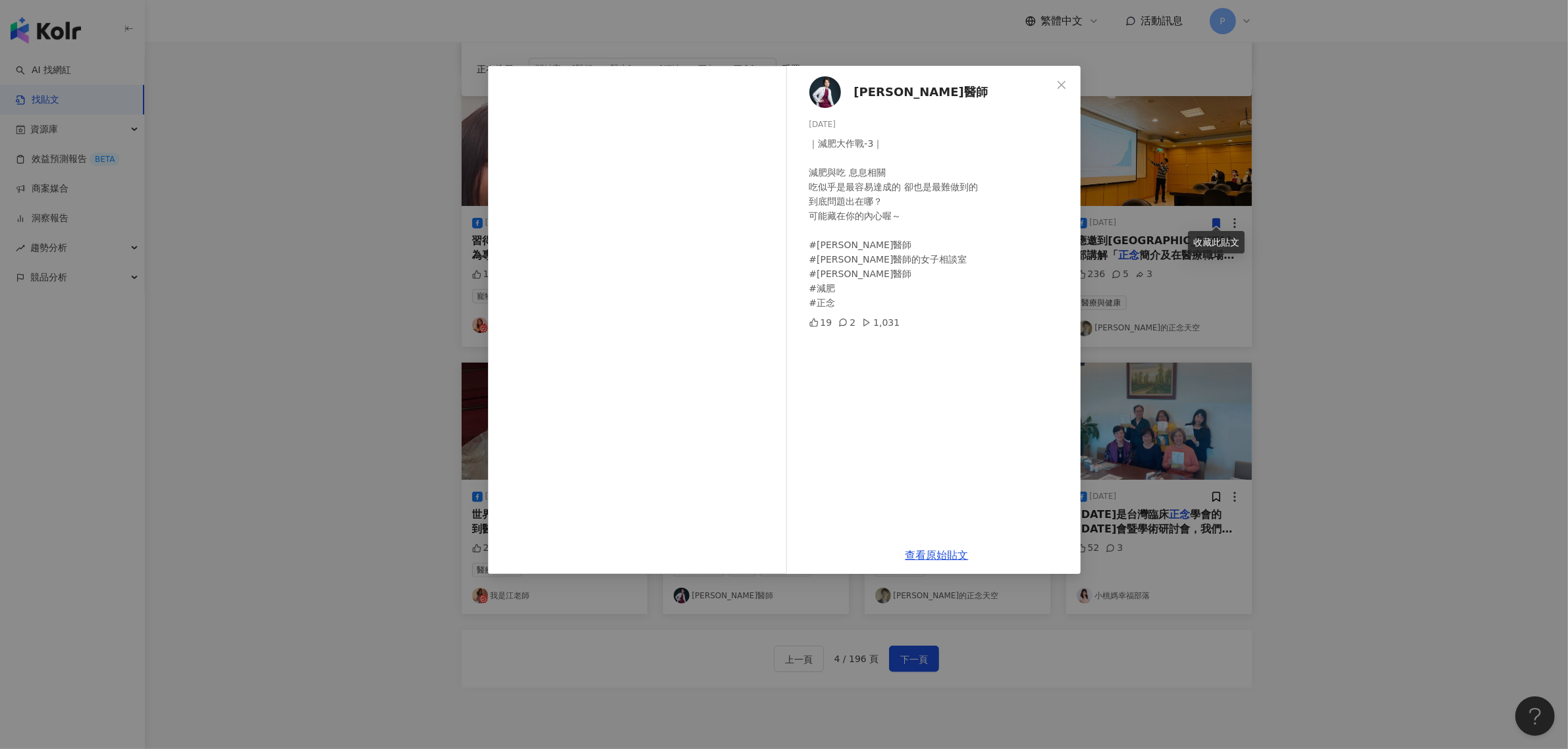
click at [331, 199] on div "[PERSON_NAME]醫師 [DATE] ｜減肥大作戰-3｜ 減肥與吃 息息相關 吃似乎是最容易達成的 卻也是最難做到的 到底問題出在哪？ 可能藏在你的內…" at bounding box center [784, 374] width 1568 height 749
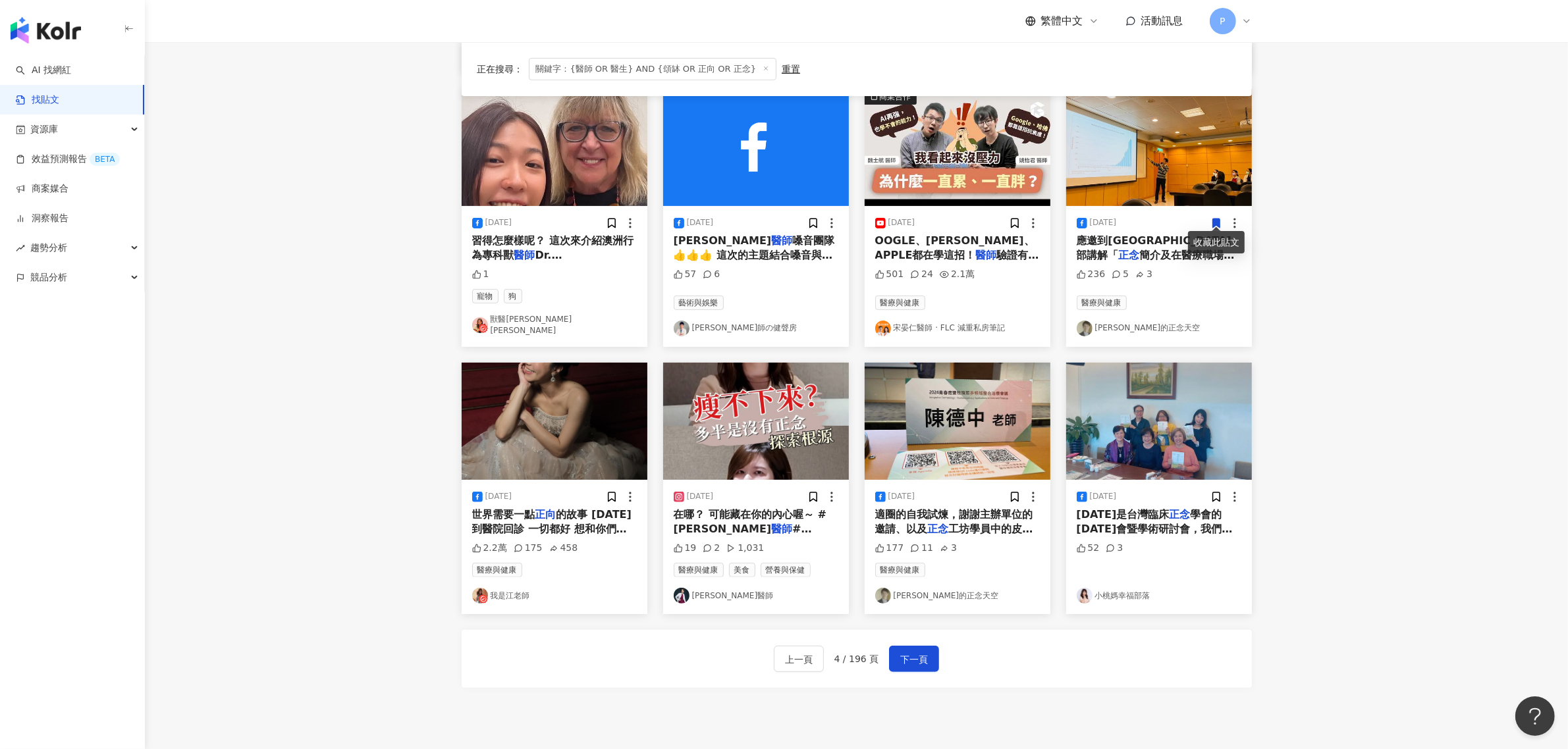
click at [1341, 284] on main "**********" at bounding box center [856, 176] width 1423 height 1090
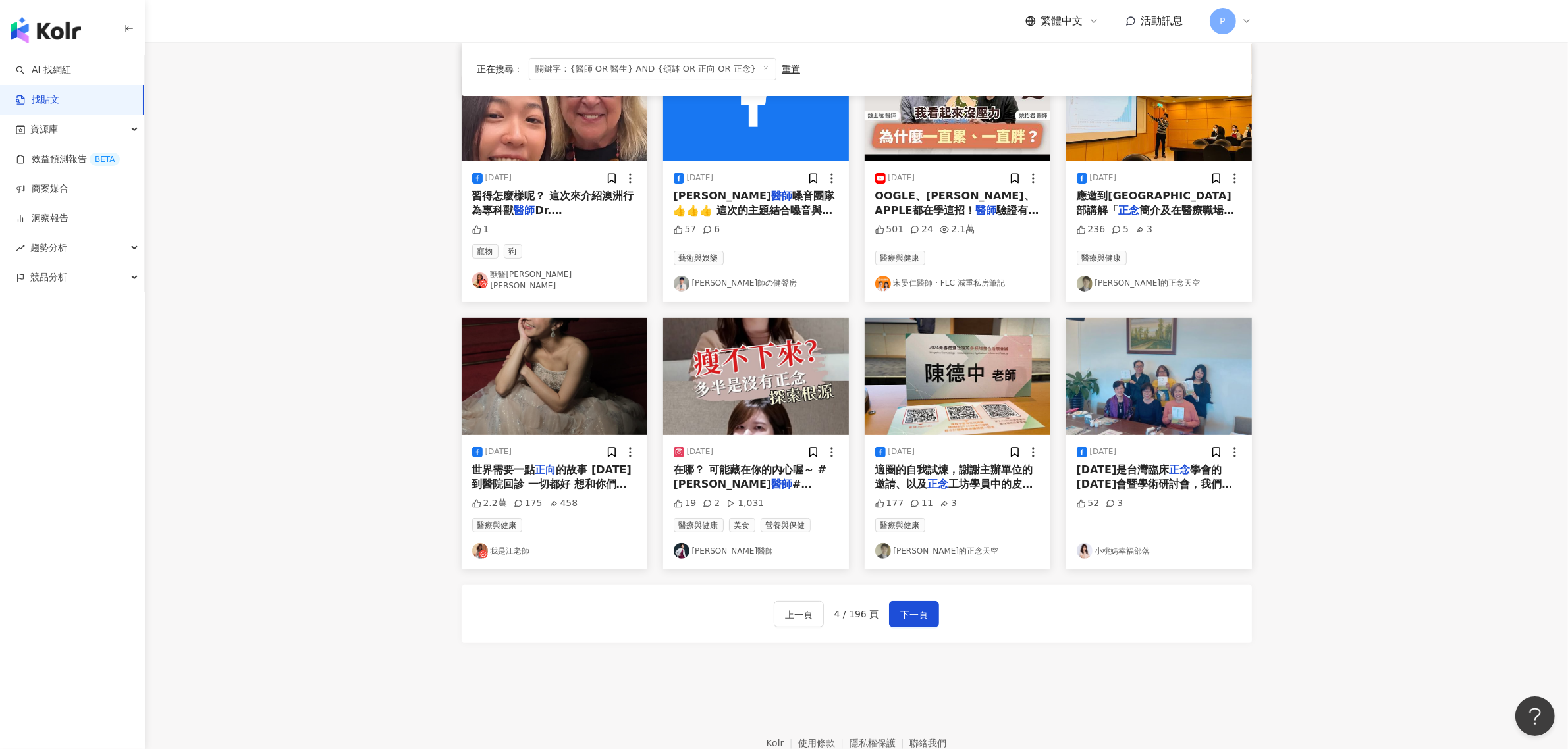
scroll to position [494, 0]
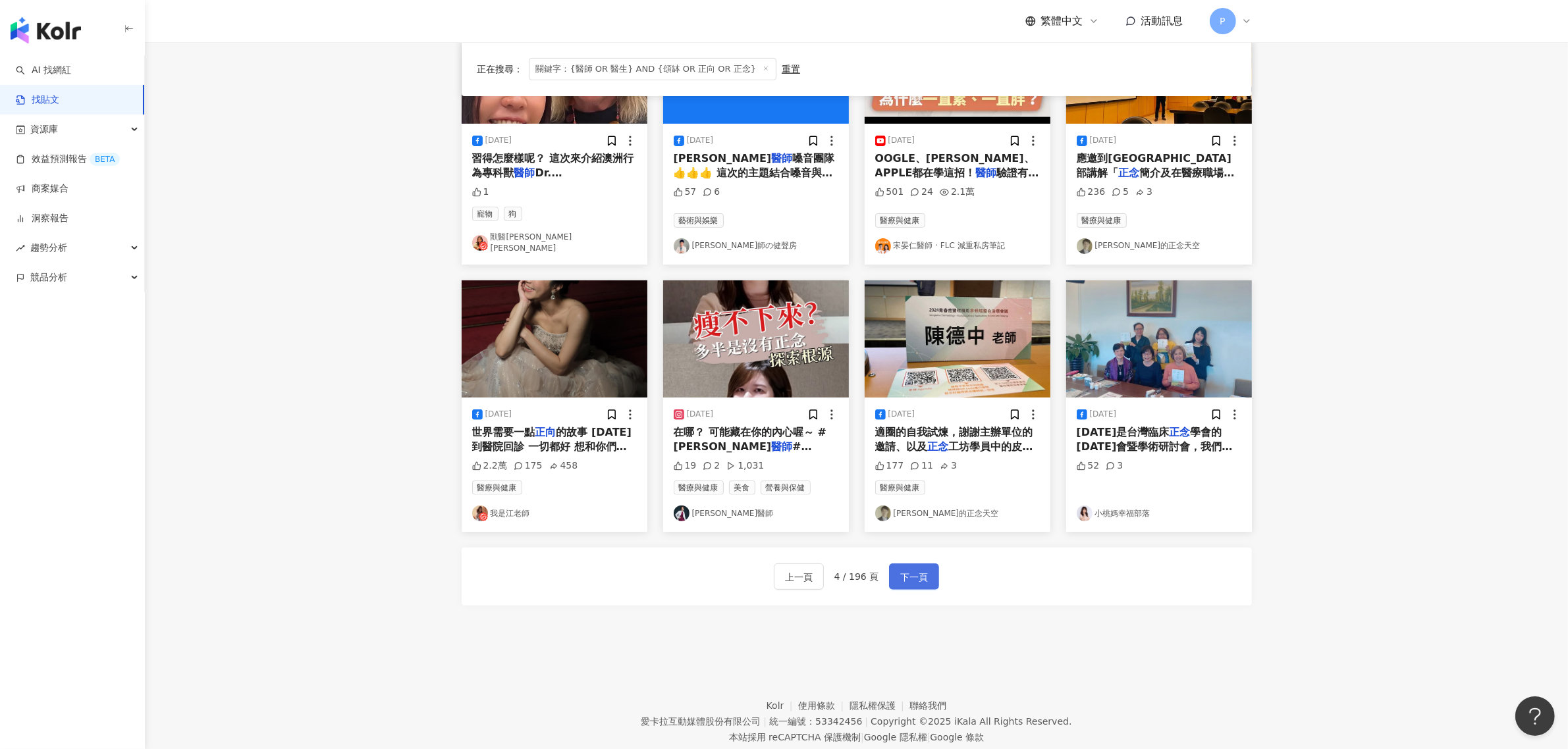
click at [921, 570] on span "下一頁" at bounding box center [914, 578] width 28 height 16
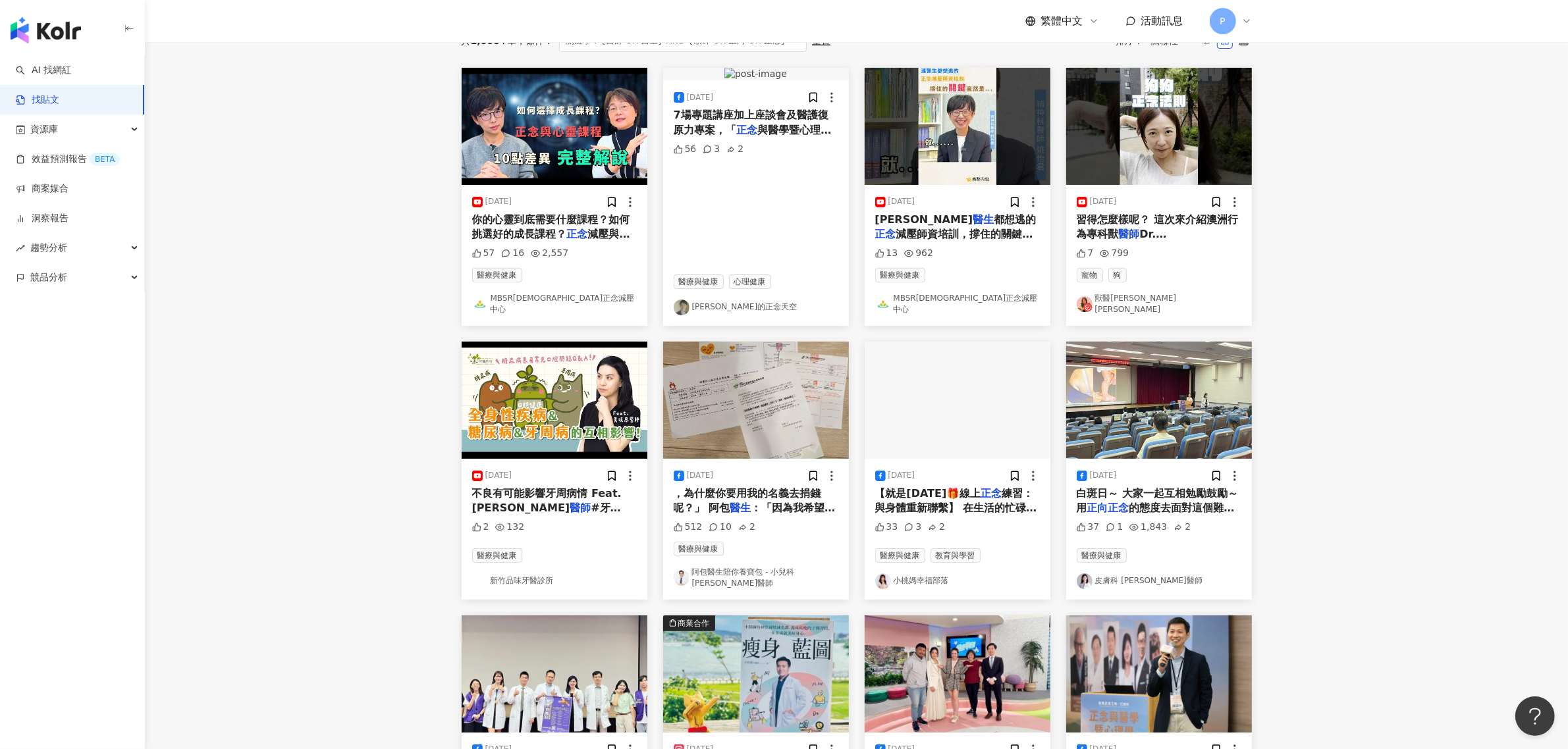
scroll to position [0, 0]
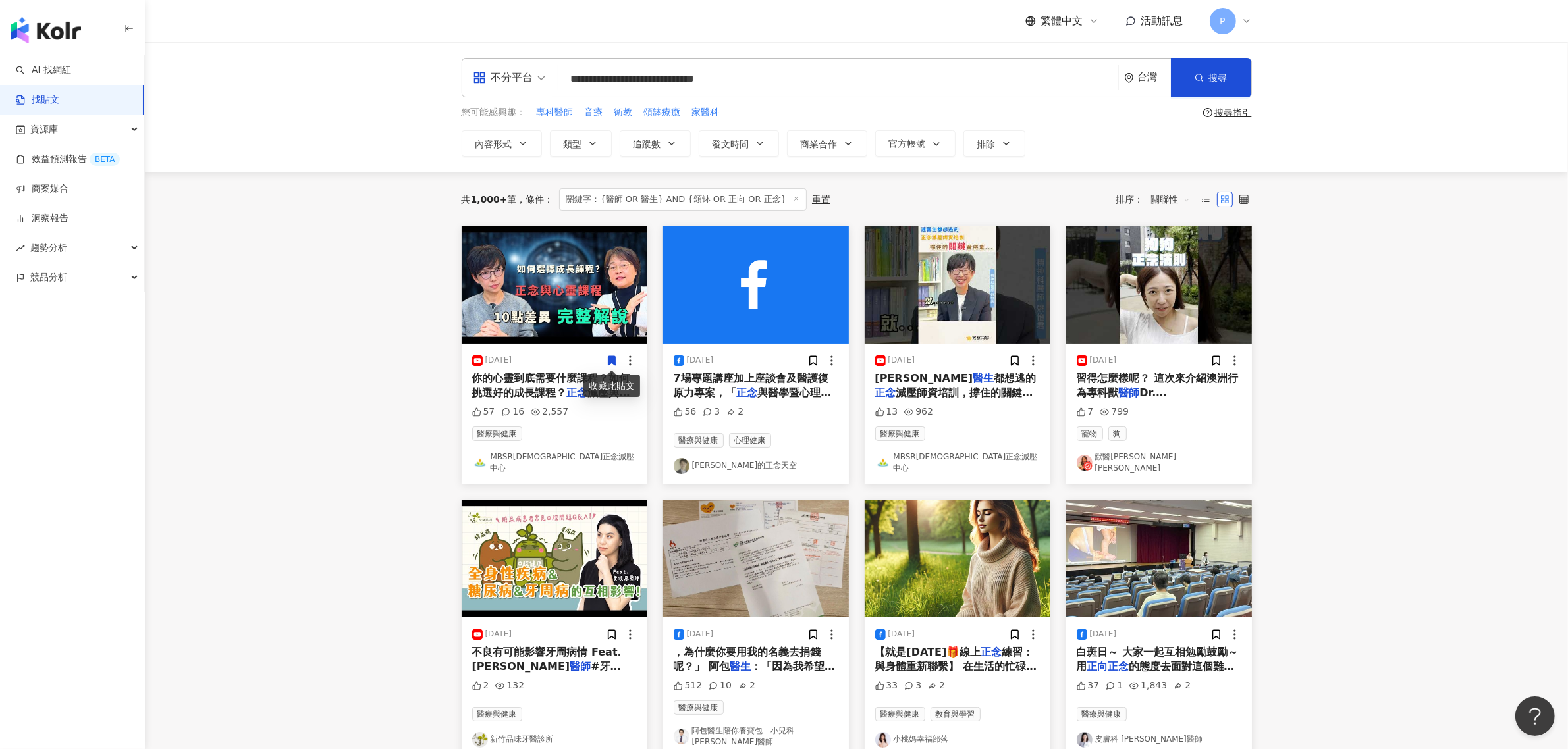
click at [804, 390] on span "與醫學暨心理學研討會」圓滿完成了 曾主持多場醫學研討會的司儀最後有點訝異的說到，她很少看到有研討會像這樣到結束時還維持全滿，有位報名時就說中午有事會先走的學員…" at bounding box center [754, 445] width 162 height 116
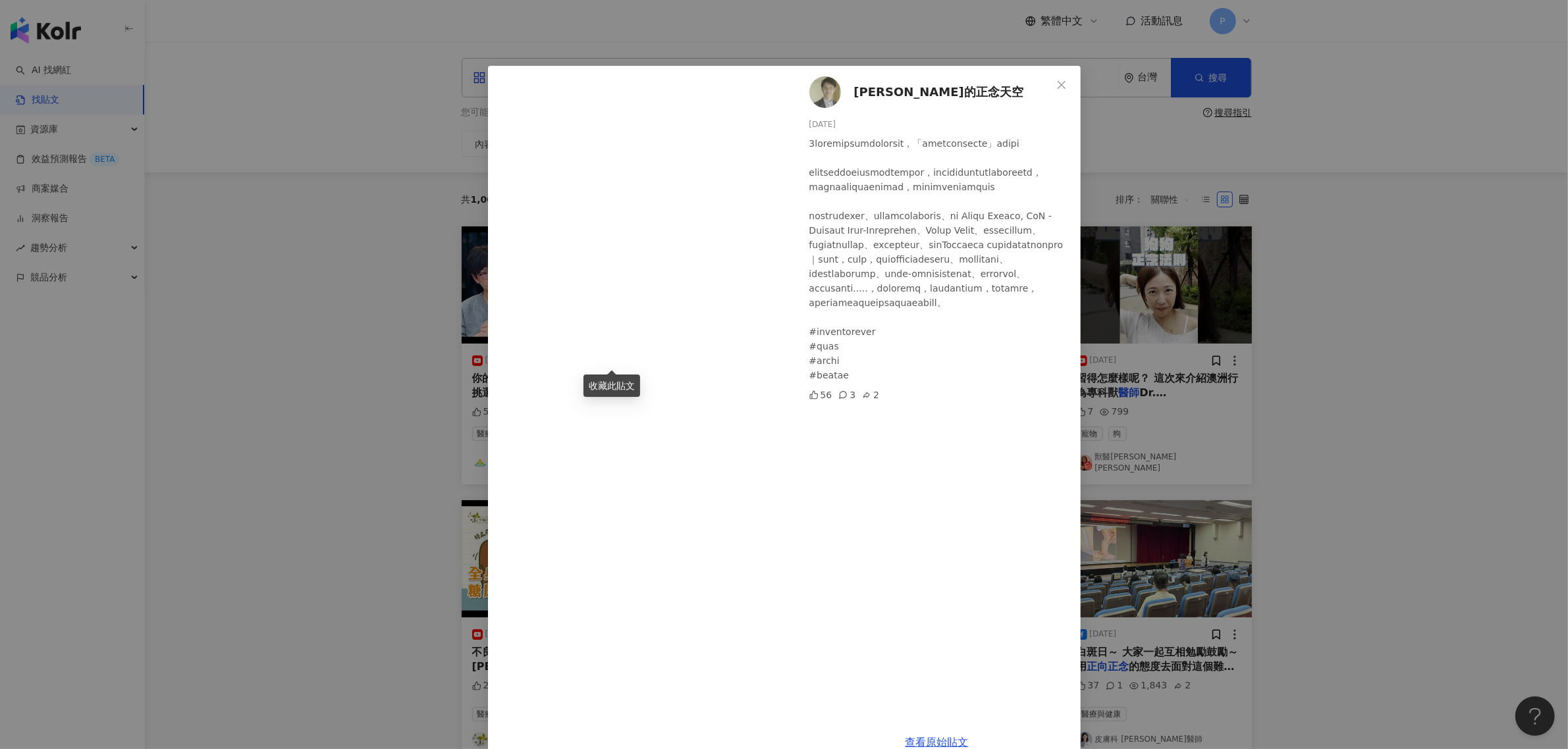
click at [1272, 418] on div "[PERSON_NAME]的正念天空 [DATE] 56 3 2 查看原始貼文" at bounding box center [784, 374] width 1568 height 749
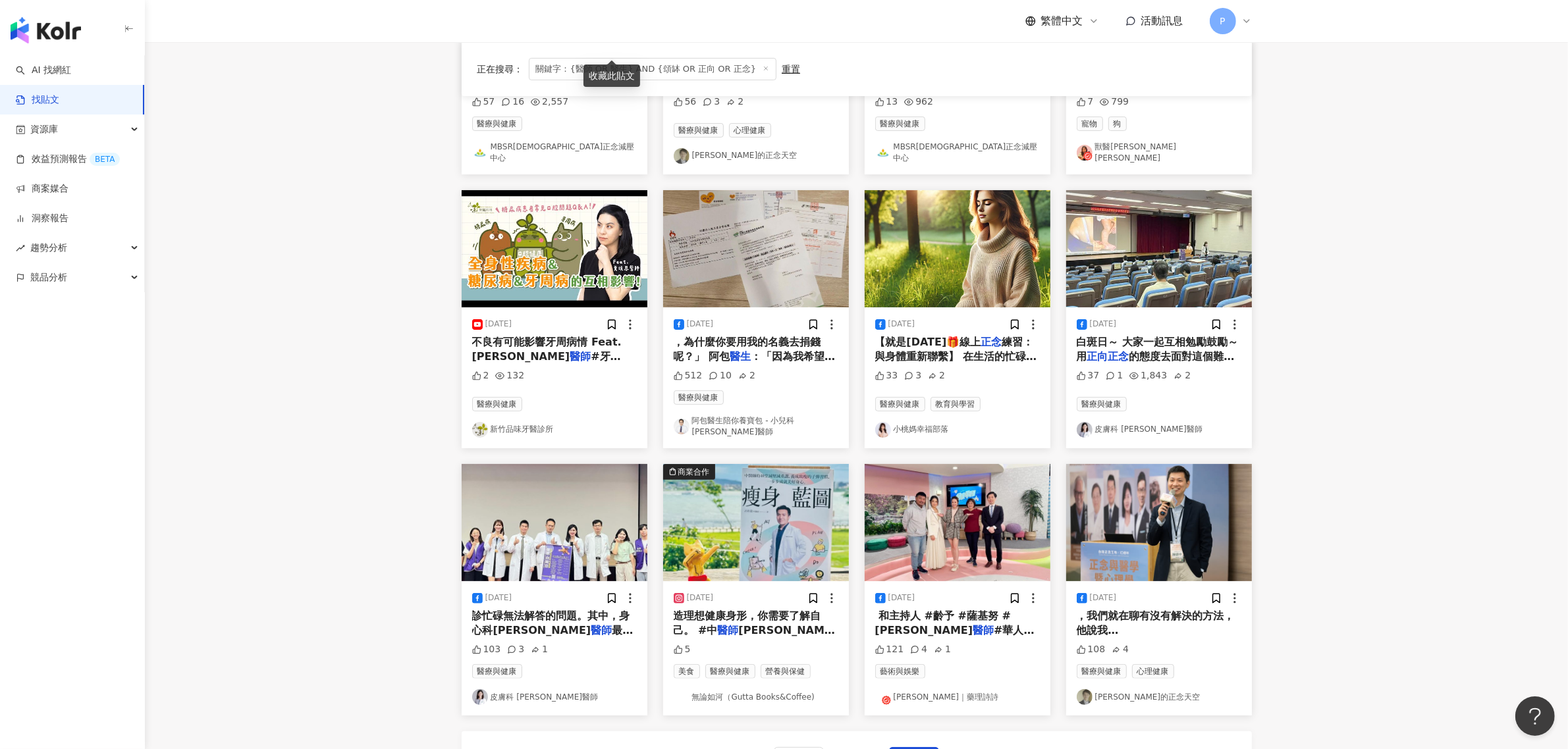
scroll to position [411, 0]
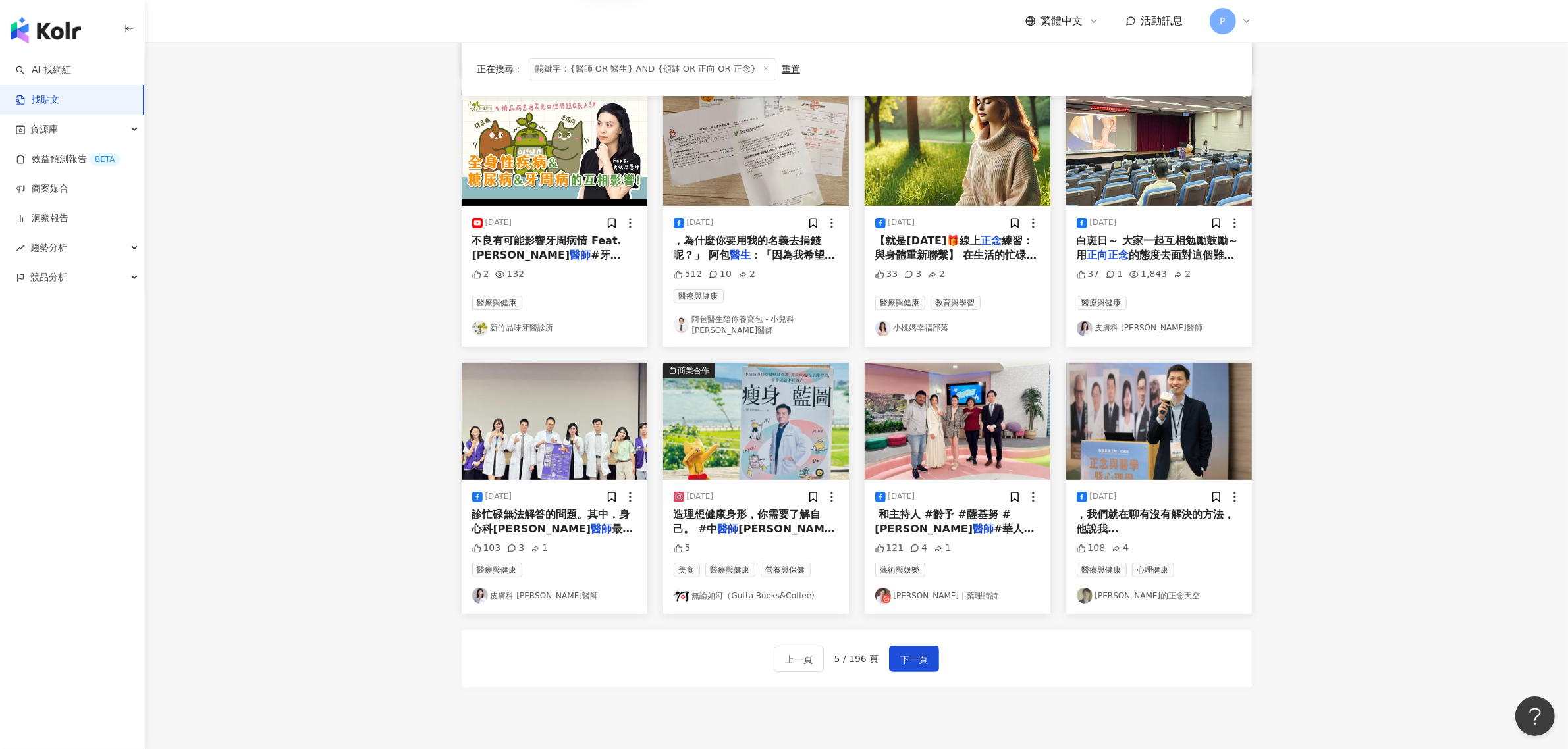
click at [946, 254] on span "練習：與身體重新聯繫】 在生活的忙碌與壓力中，是否曾忽視了自己的身心需求？壓抑與疲憊、壓力大與匆忙，感到與自己越來越疏遠？ 邀請你在[DATE]中午抽出45分…" at bounding box center [955, 285] width 162 height 101
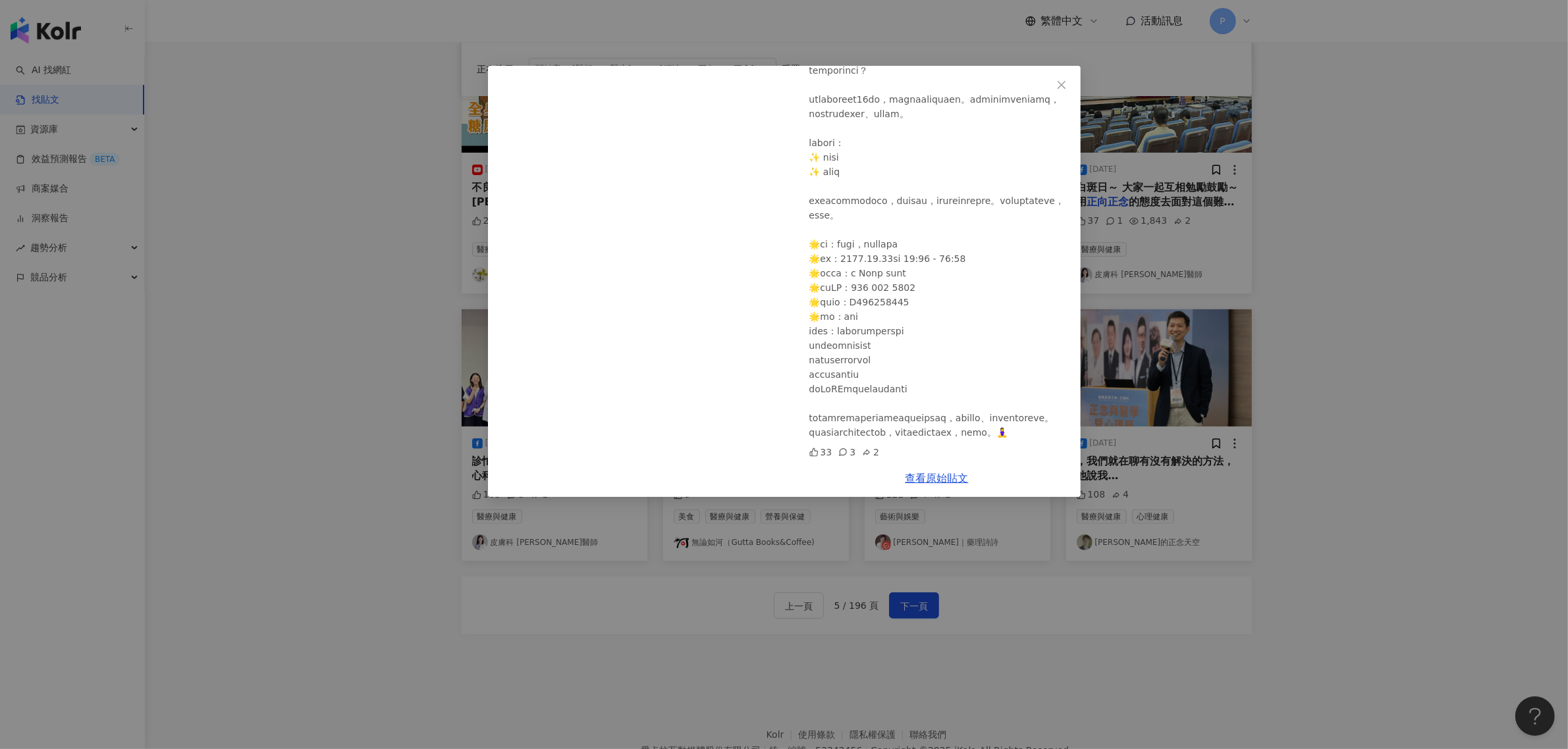
scroll to position [494, 0]
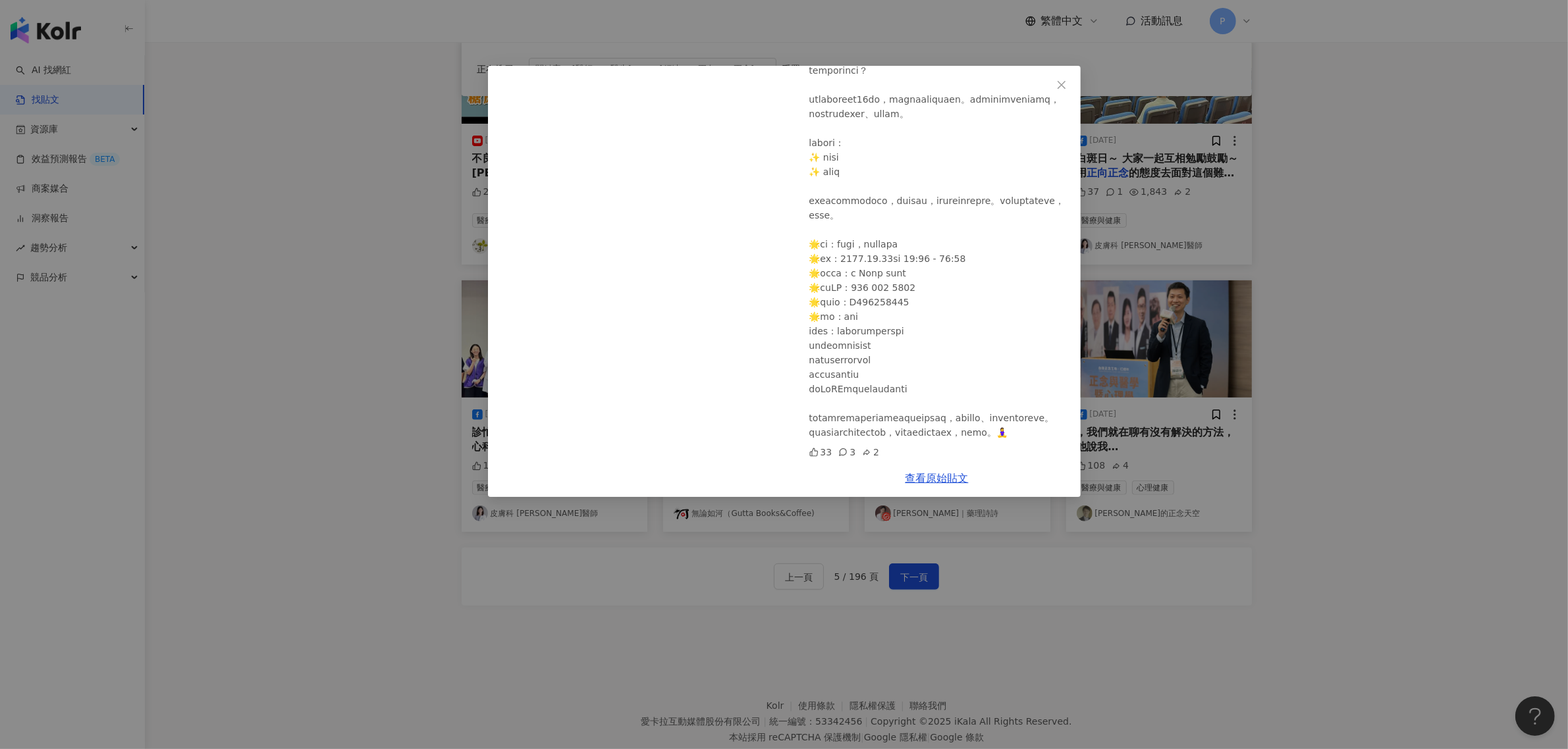
click at [1261, 405] on div "小桃媽幸福部落 [DATE] 33 3 2 查看原始貼文" at bounding box center [784, 374] width 1568 height 749
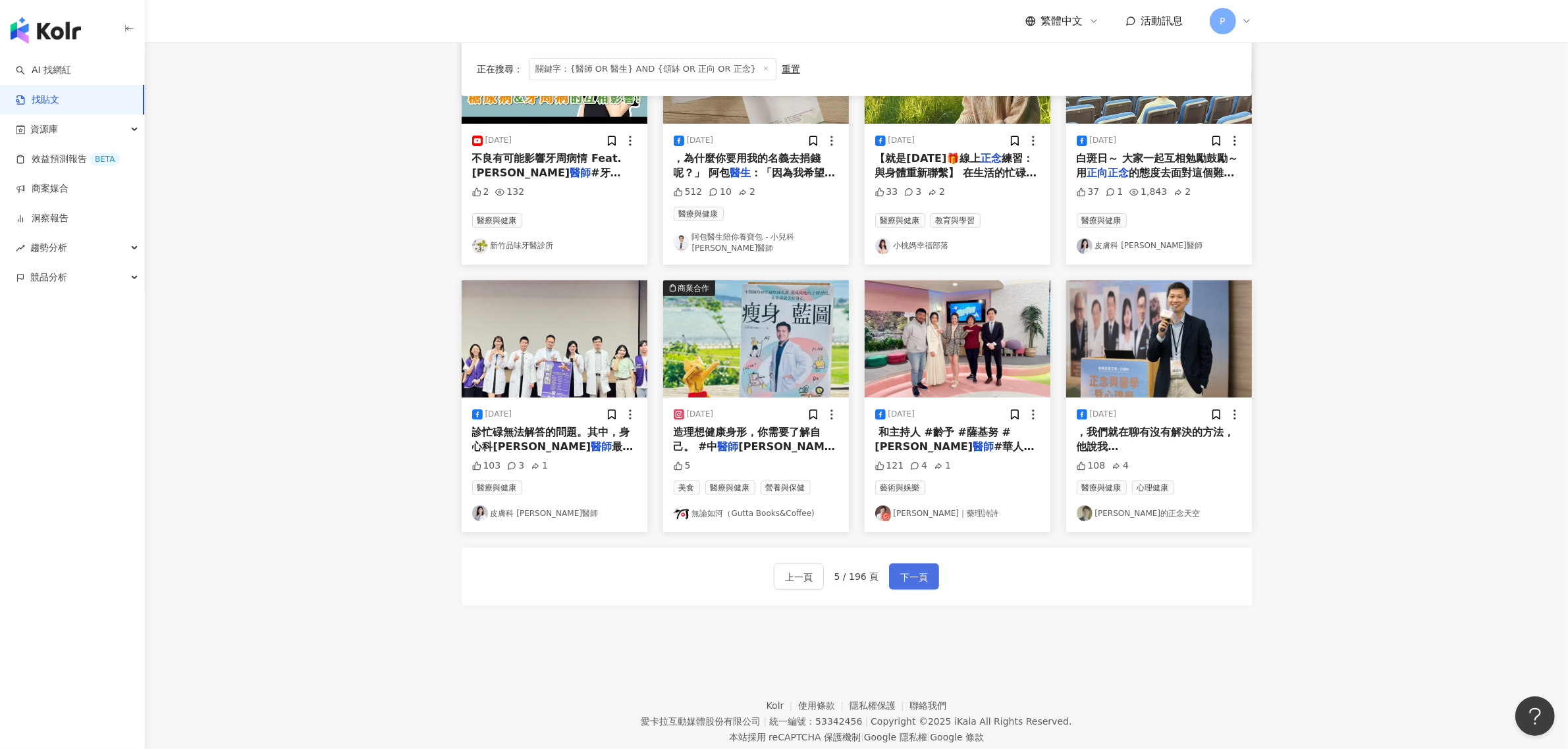
click at [916, 564] on button "下一頁" at bounding box center [914, 577] width 50 height 26
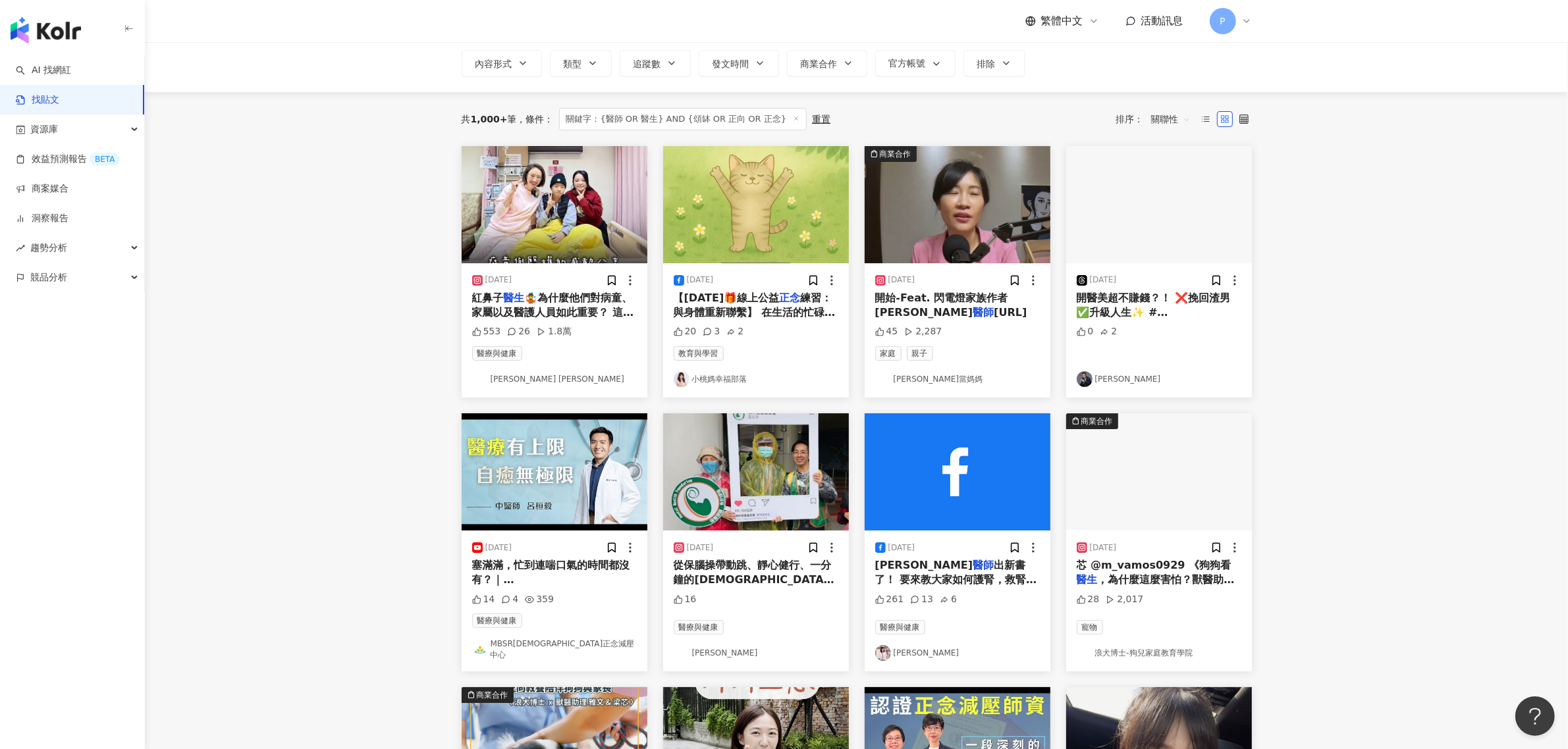
scroll to position [0, 0]
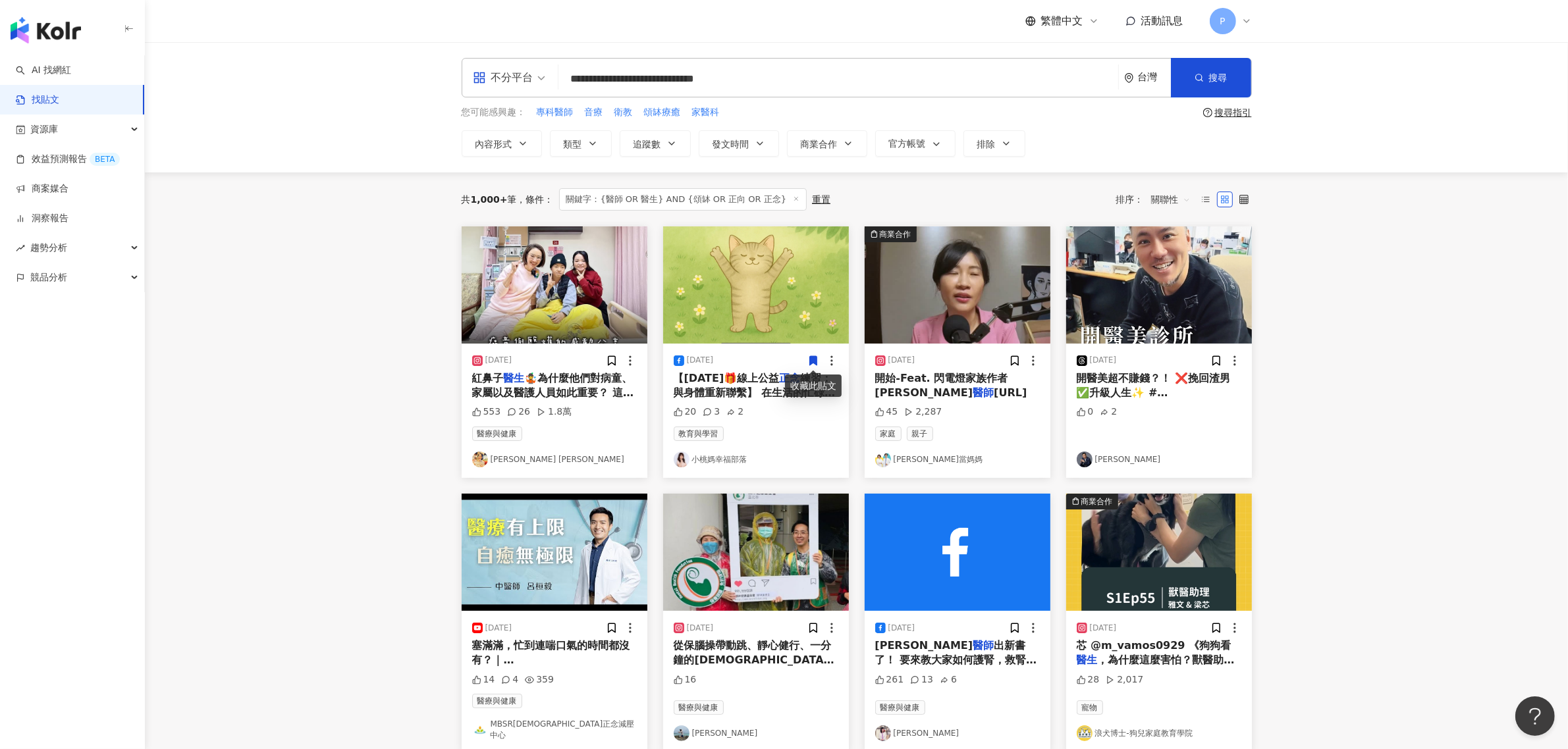
click at [1152, 383] on span "開醫美超不賺錢？！ ❌挽回渣男 ✅升級人生✨ #[PERSON_NAME]" at bounding box center [1154, 393] width 154 height 42
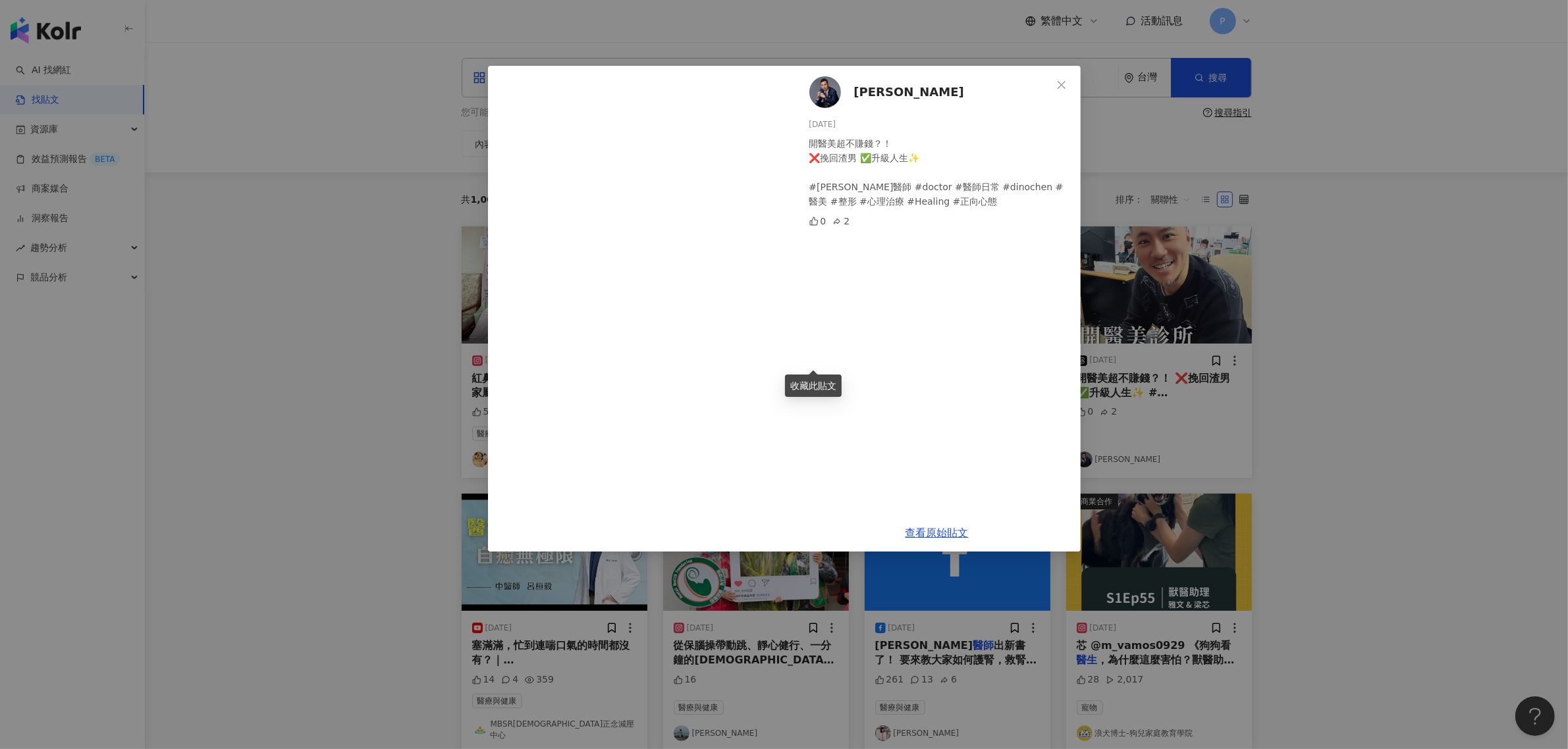
click at [323, 320] on div "[PERSON_NAME][DATE] 開醫美超不賺錢？！ ❌挽回渣男 ✅升級人生✨ #[PERSON_NAME]醫師 #doctor #醫師日常 #dino…" at bounding box center [784, 374] width 1568 height 749
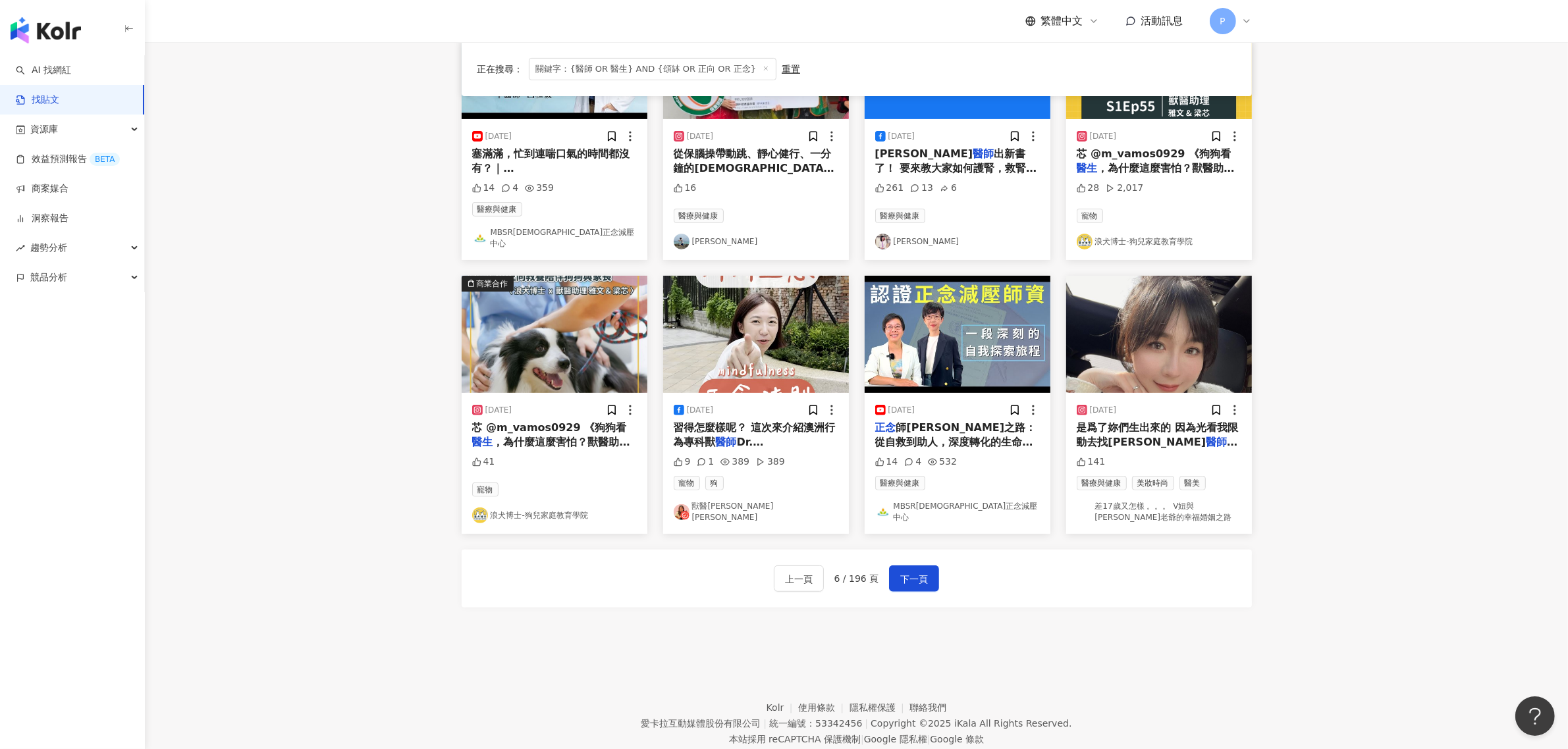
scroll to position [494, 0]
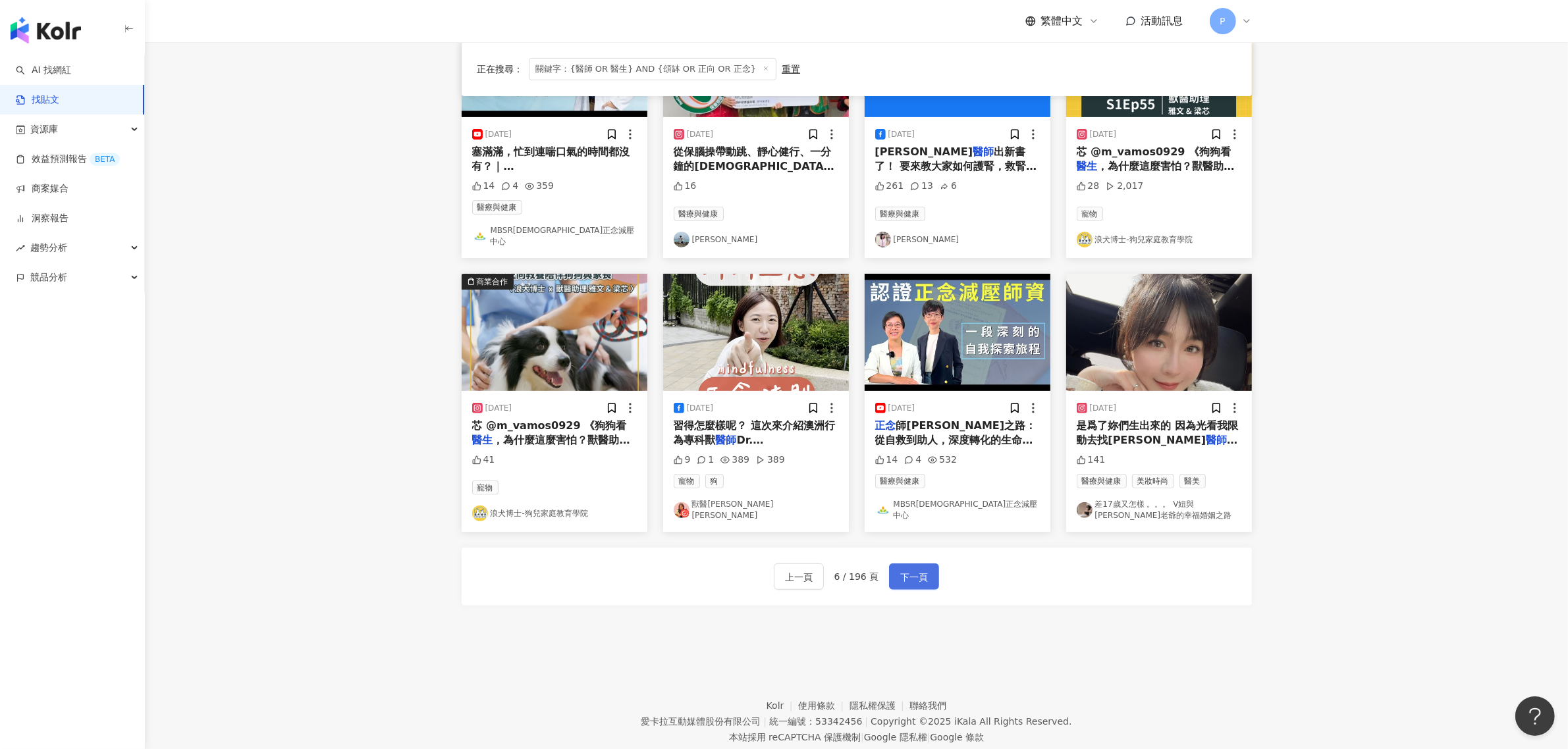
click at [926, 567] on button "下一頁" at bounding box center [914, 577] width 50 height 26
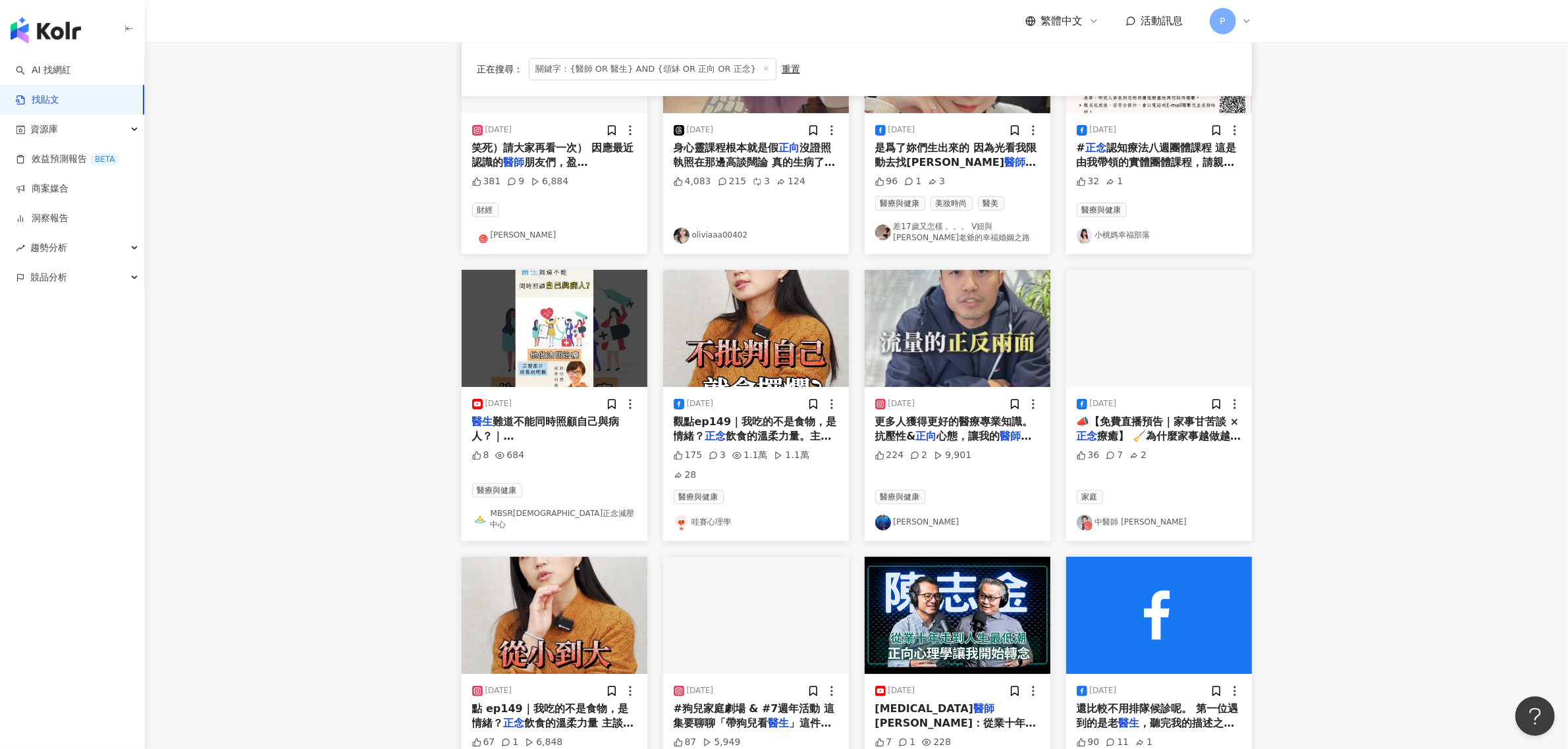
scroll to position [329, 0]
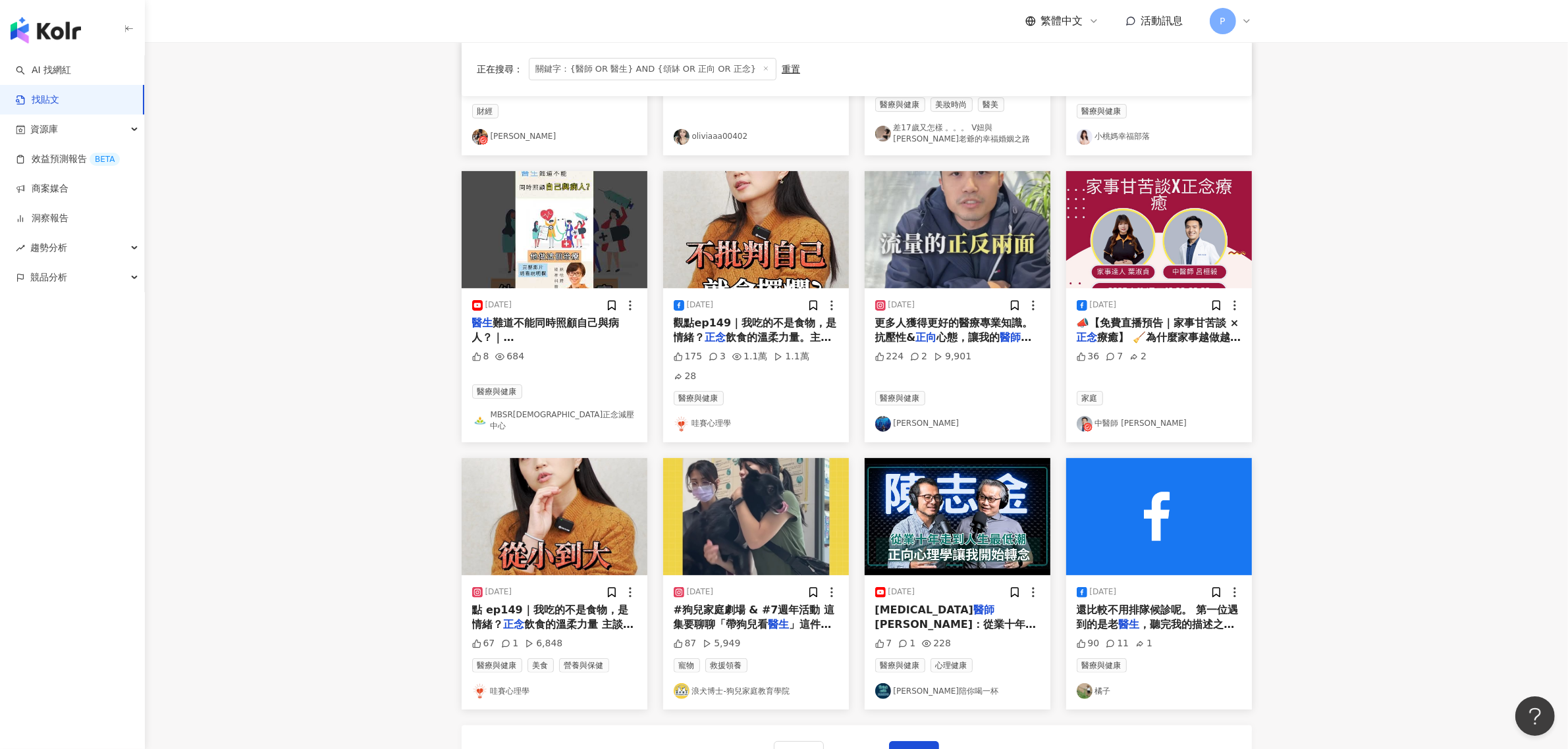
click at [1000, 334] on mark "醫師" at bounding box center [1016, 337] width 32 height 12
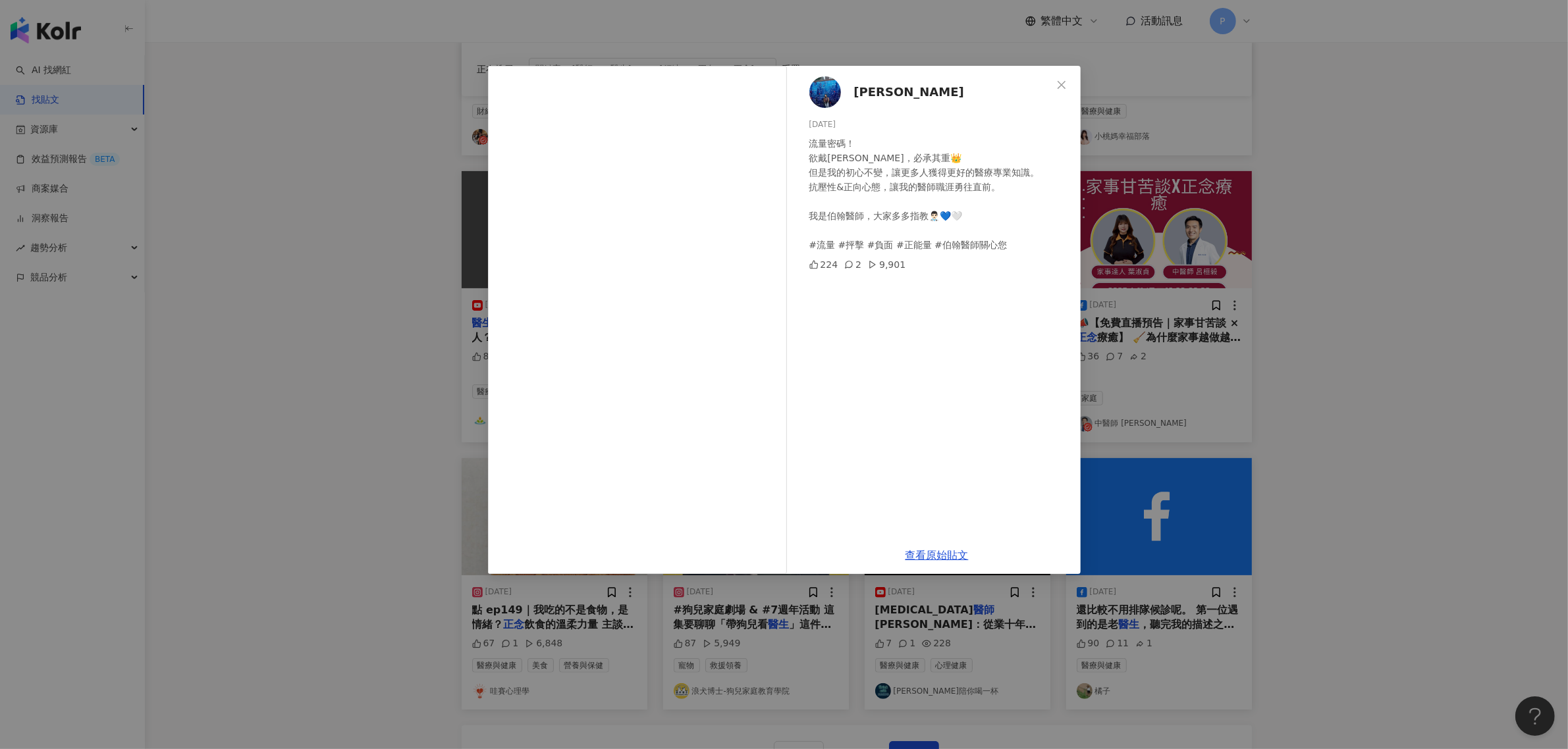
click at [880, 94] on span "[PERSON_NAME]" at bounding box center [908, 92] width 110 height 18
click at [936, 551] on link "查看原始貼文" at bounding box center [937, 555] width 63 height 12
click at [352, 222] on div "[PERSON_NAME][DATE] 流量密碼！ 欲戴[PERSON_NAME]，必承其重👑 但是我的初心不變，讓更多人獲得更好的醫療專業知識。 抗壓性&正…" at bounding box center [784, 374] width 1568 height 749
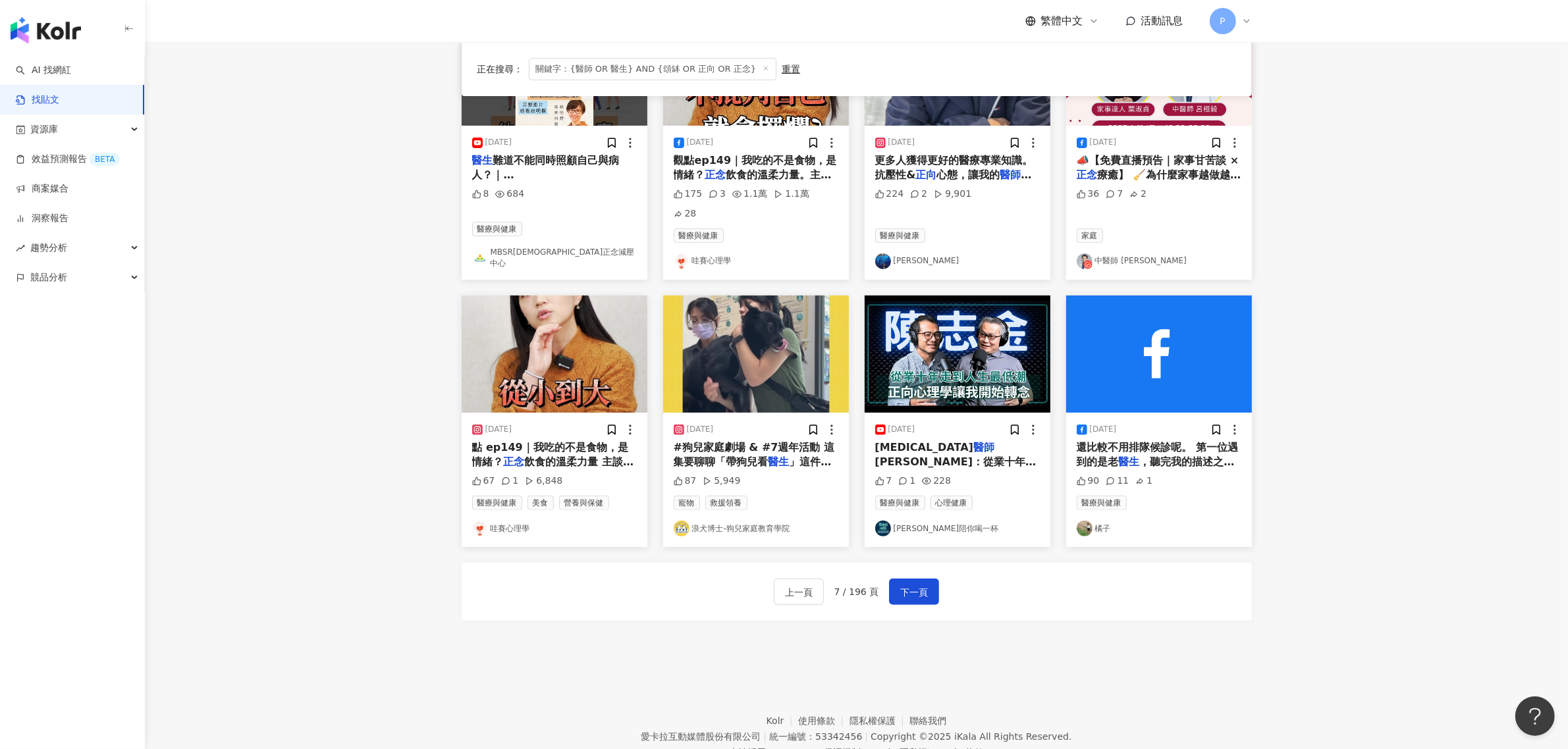
scroll to position [494, 0]
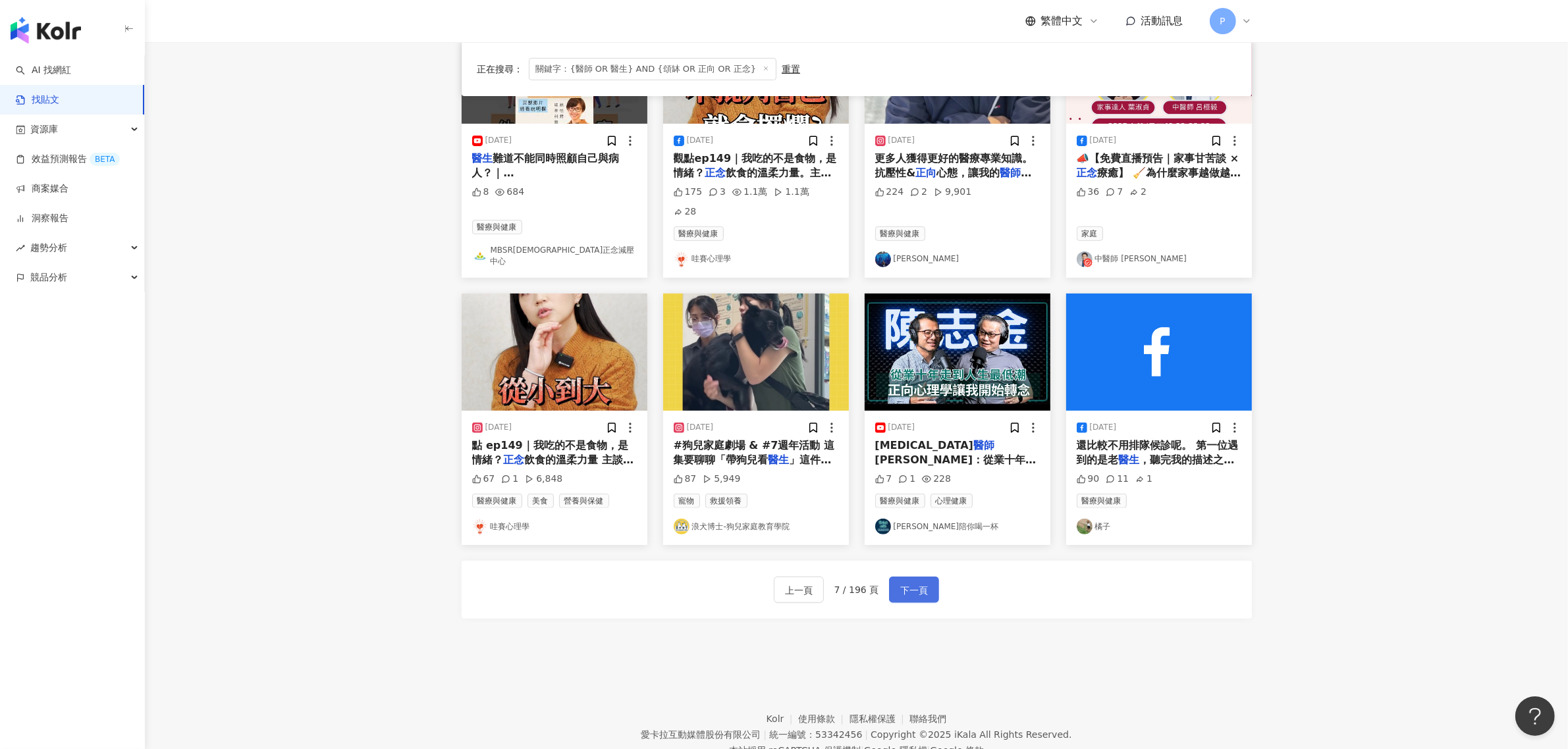
click at [920, 577] on button "下一頁" at bounding box center [914, 590] width 50 height 26
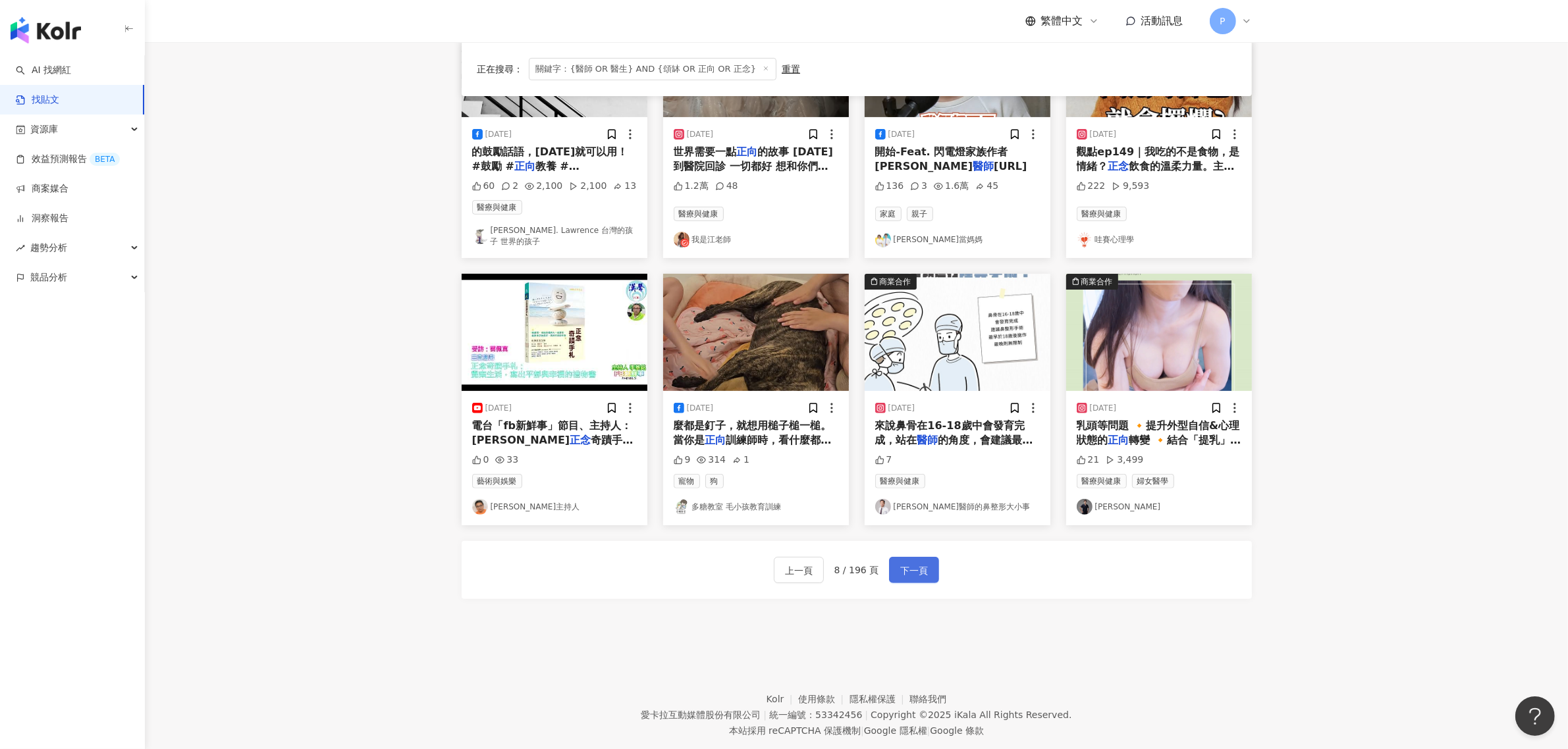
click at [921, 567] on span "下一頁" at bounding box center [914, 571] width 28 height 16
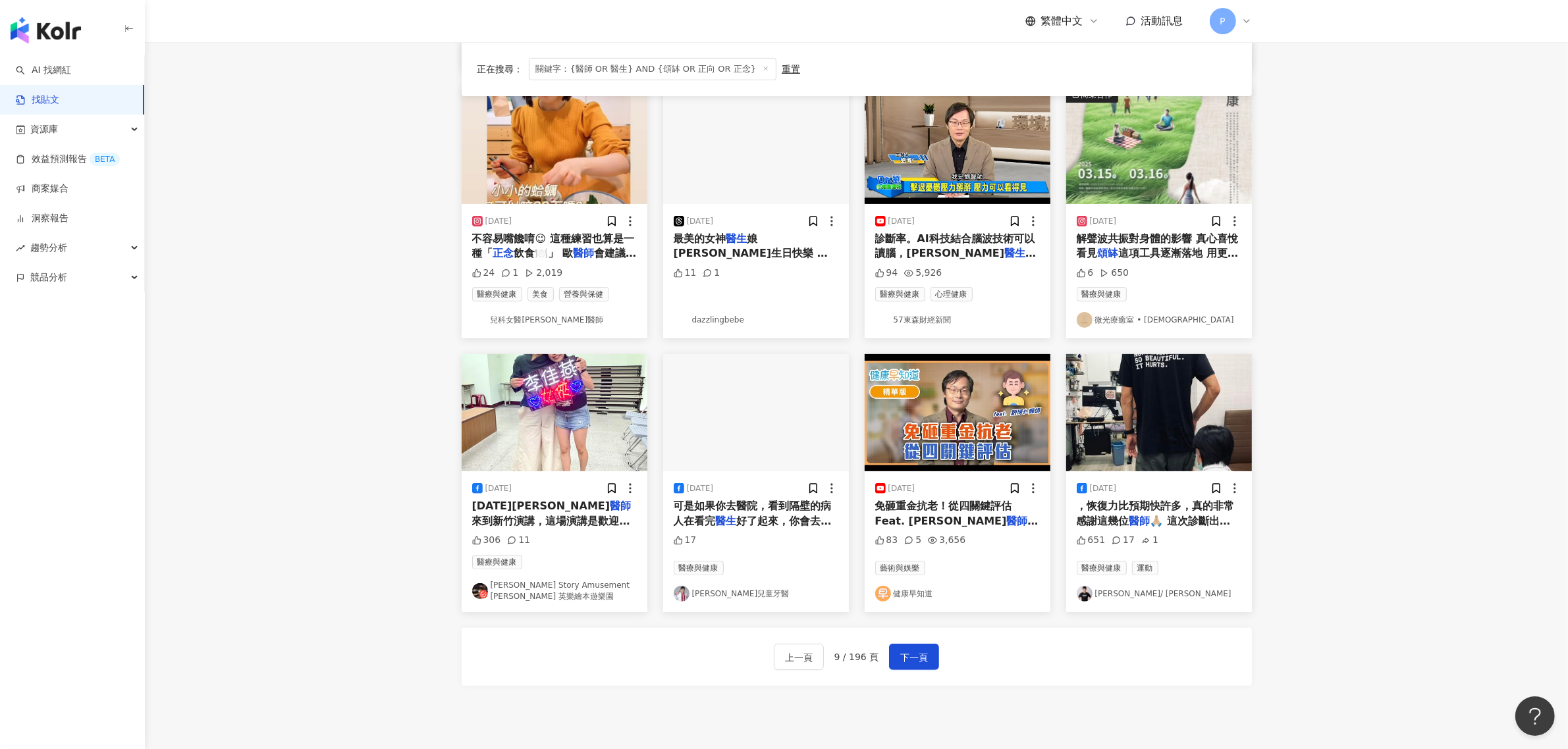
scroll to position [411, 0]
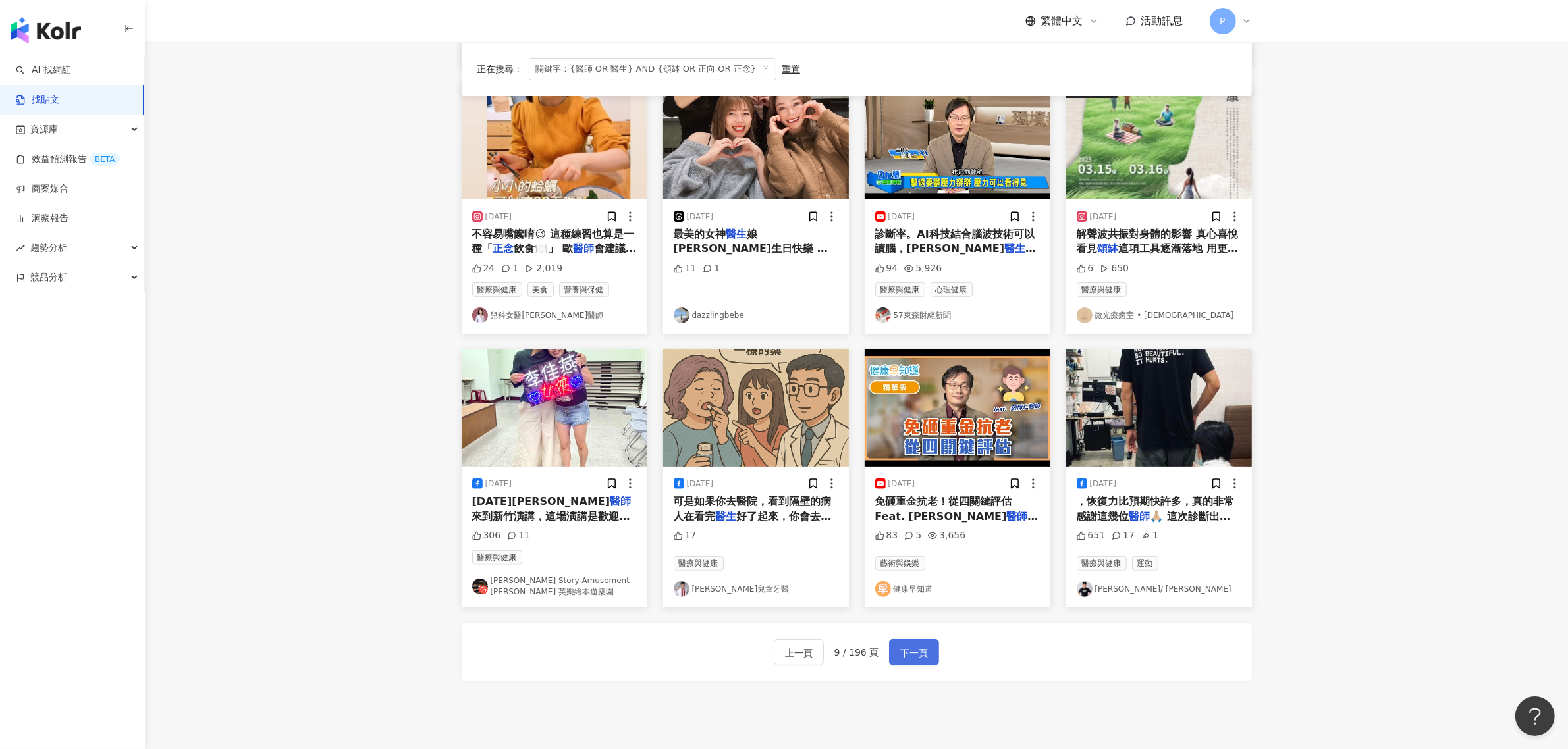
click at [920, 649] on span "下一頁" at bounding box center [914, 653] width 28 height 16
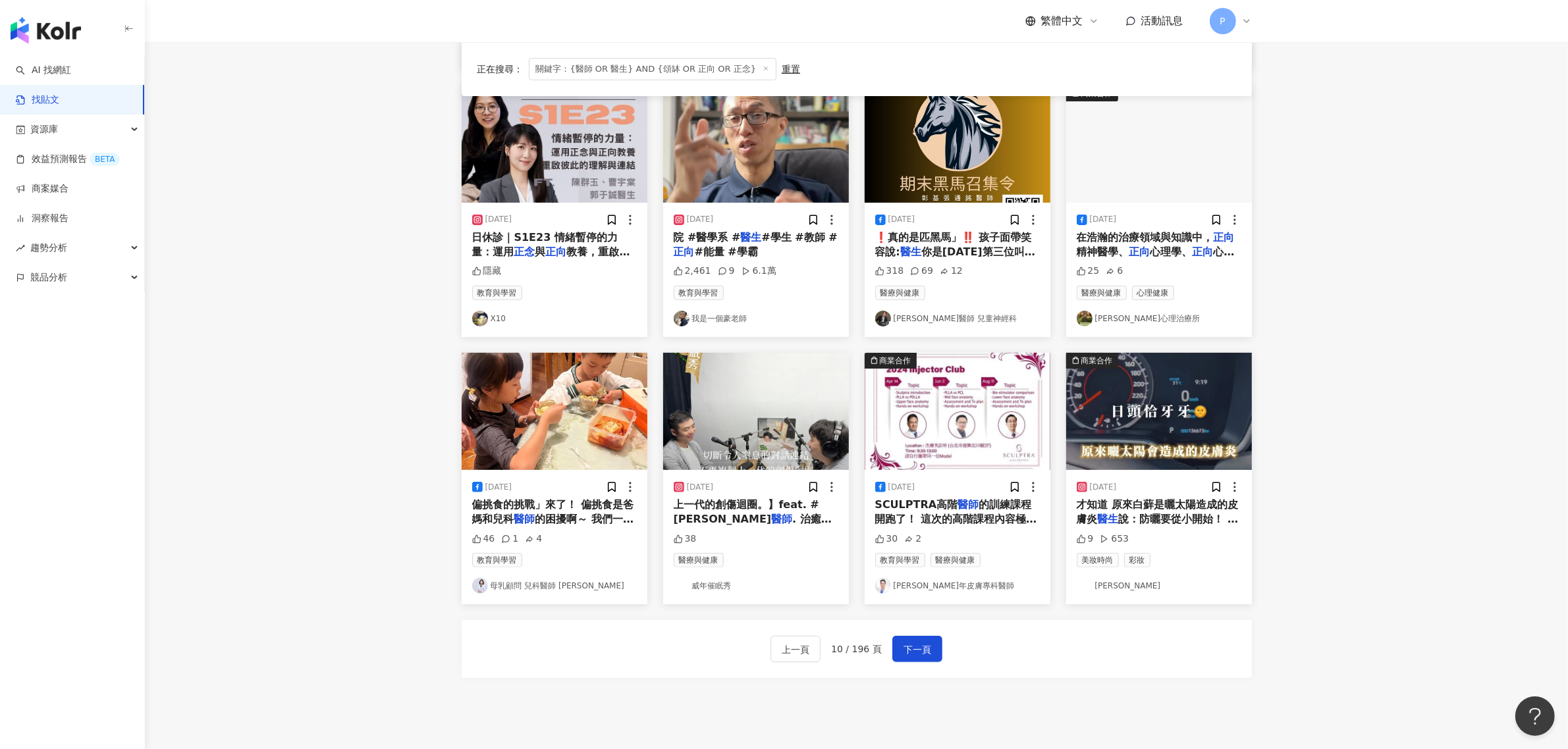
scroll to position [0, 0]
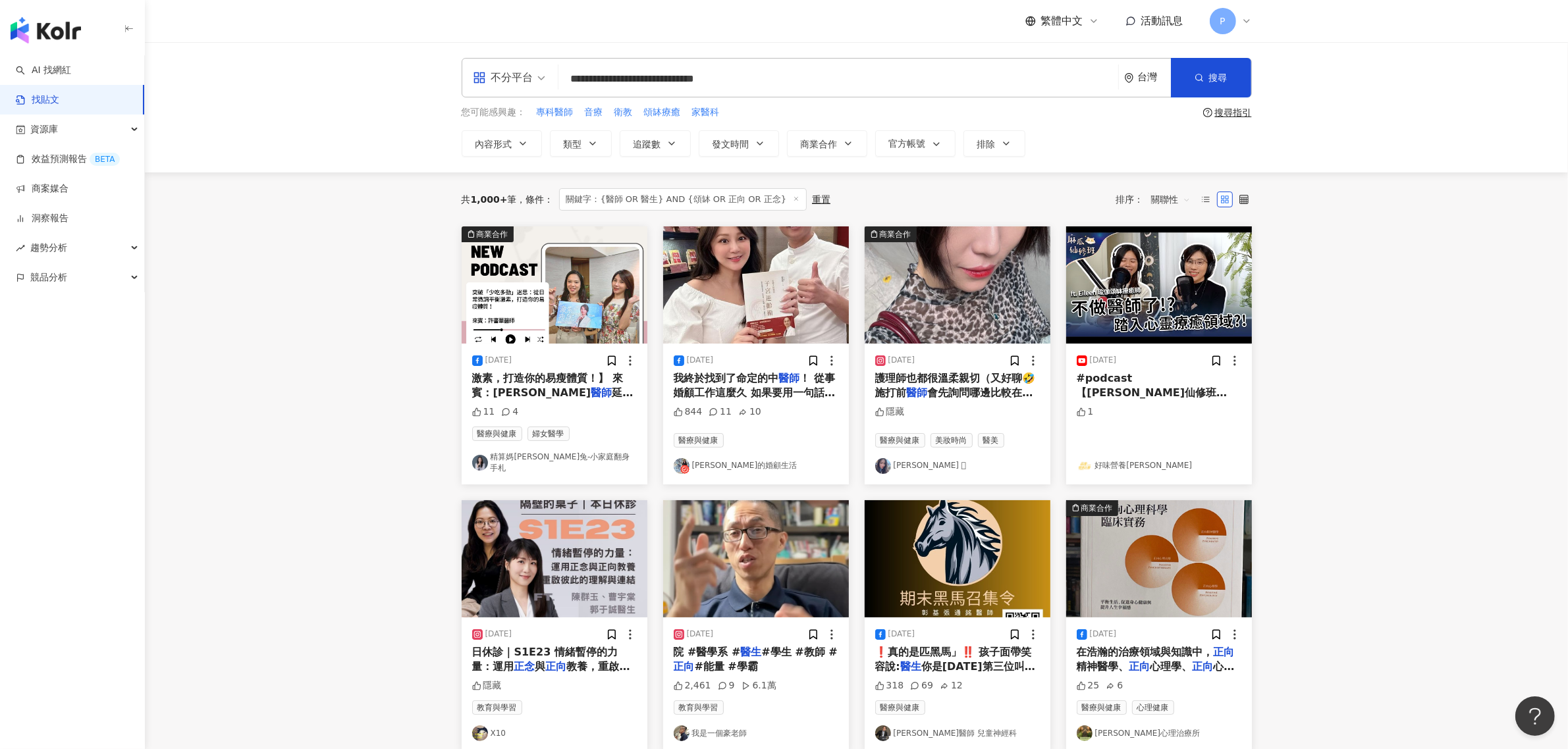
click at [936, 387] on span "會先詢問哪邊比較在意、希望加強的部位" at bounding box center [954, 400] width 158 height 27
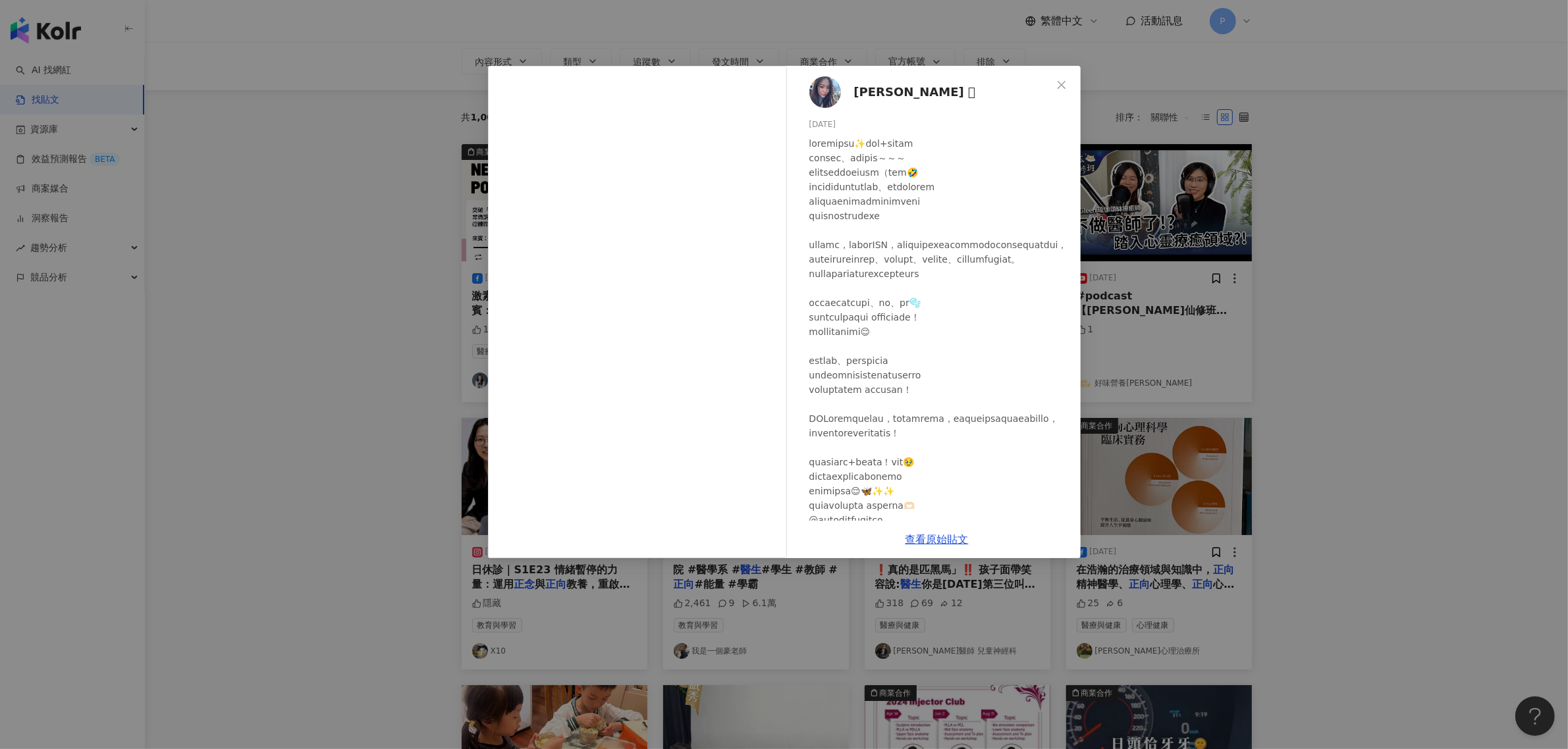
click at [1335, 440] on div "[PERSON_NAME] 𓂀 [DATE] 隱藏 查看原始貼文" at bounding box center [784, 374] width 1568 height 749
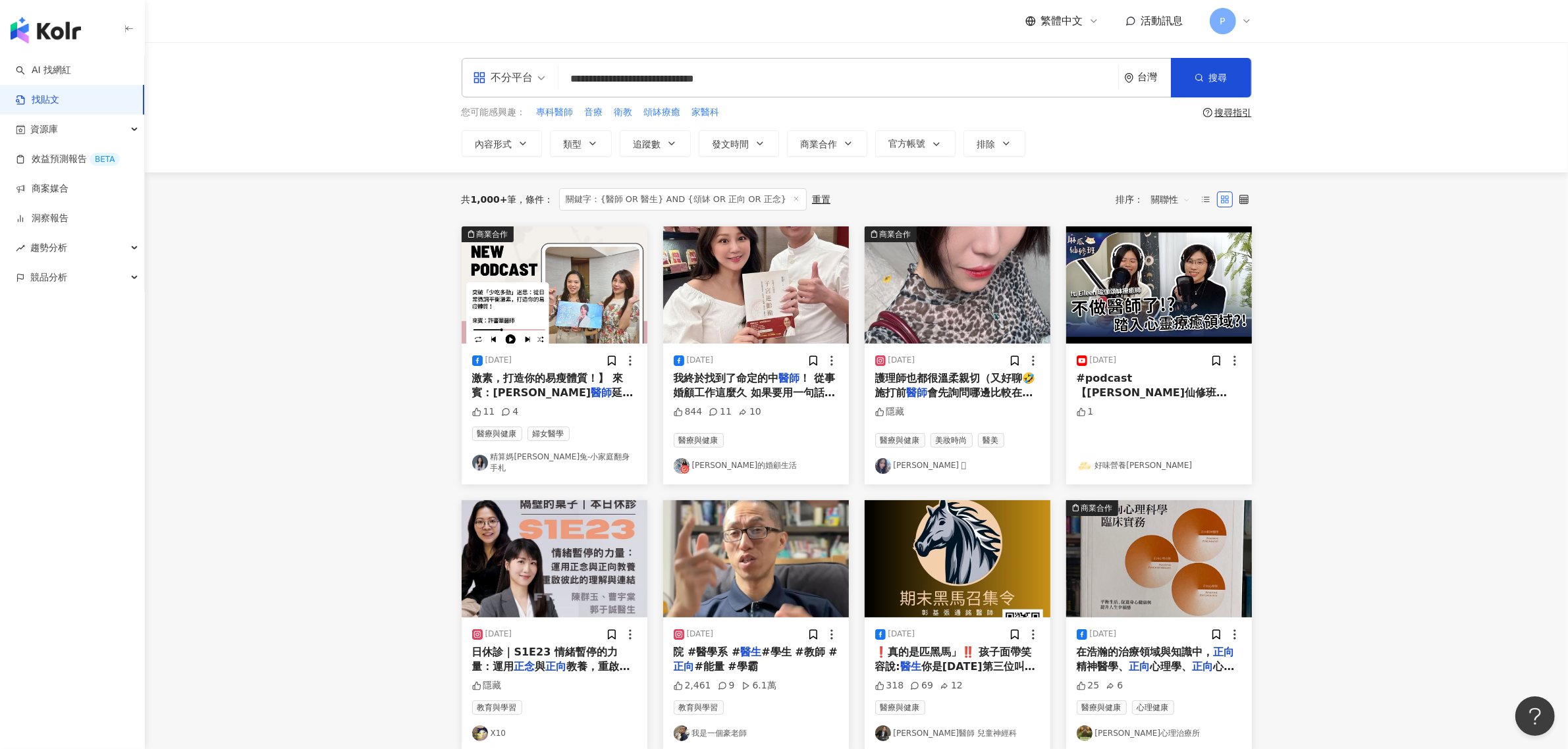
click at [731, 74] on input "**********" at bounding box center [838, 78] width 549 height 28
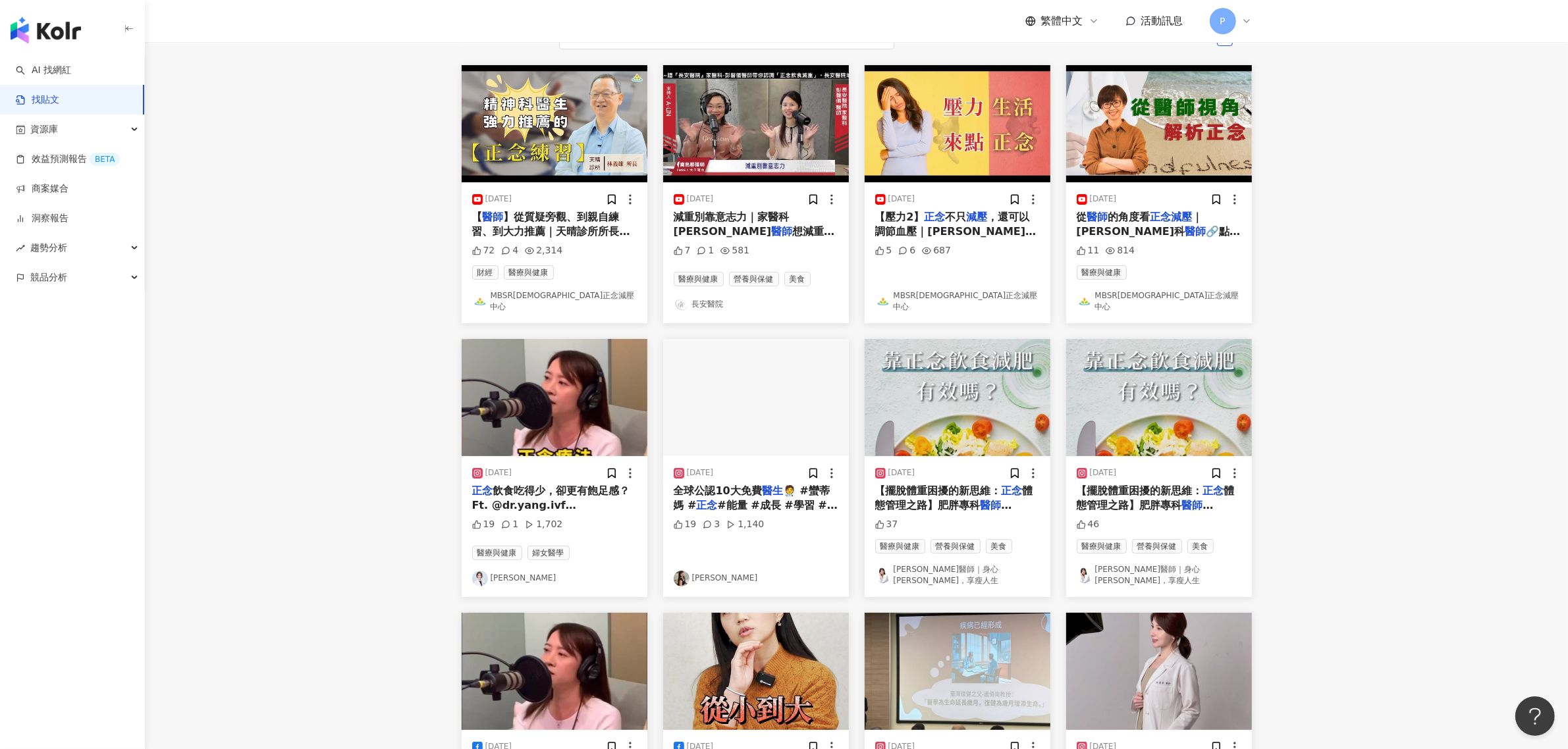
scroll to position [329, 0]
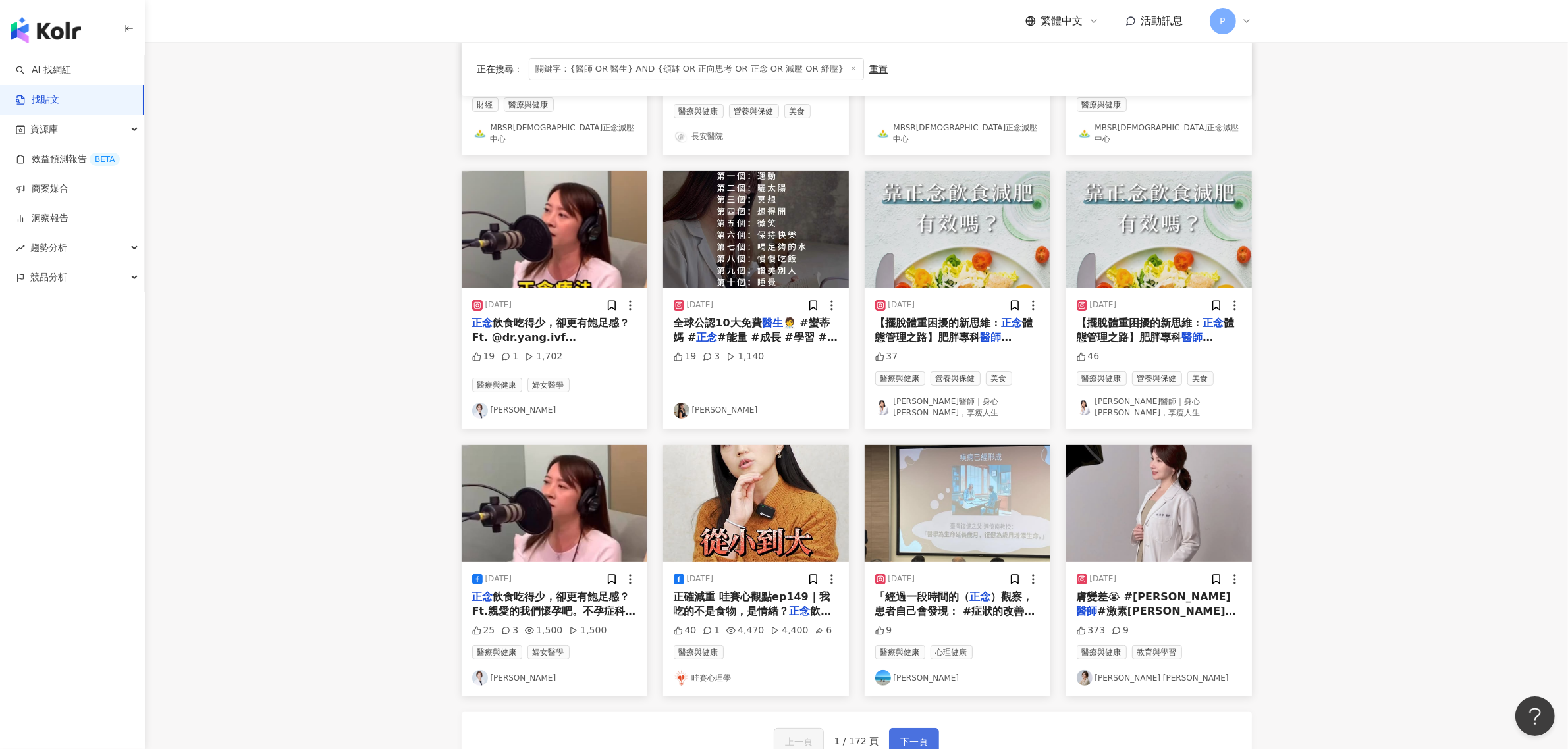
click at [920, 734] on span "下一頁" at bounding box center [914, 742] width 28 height 16
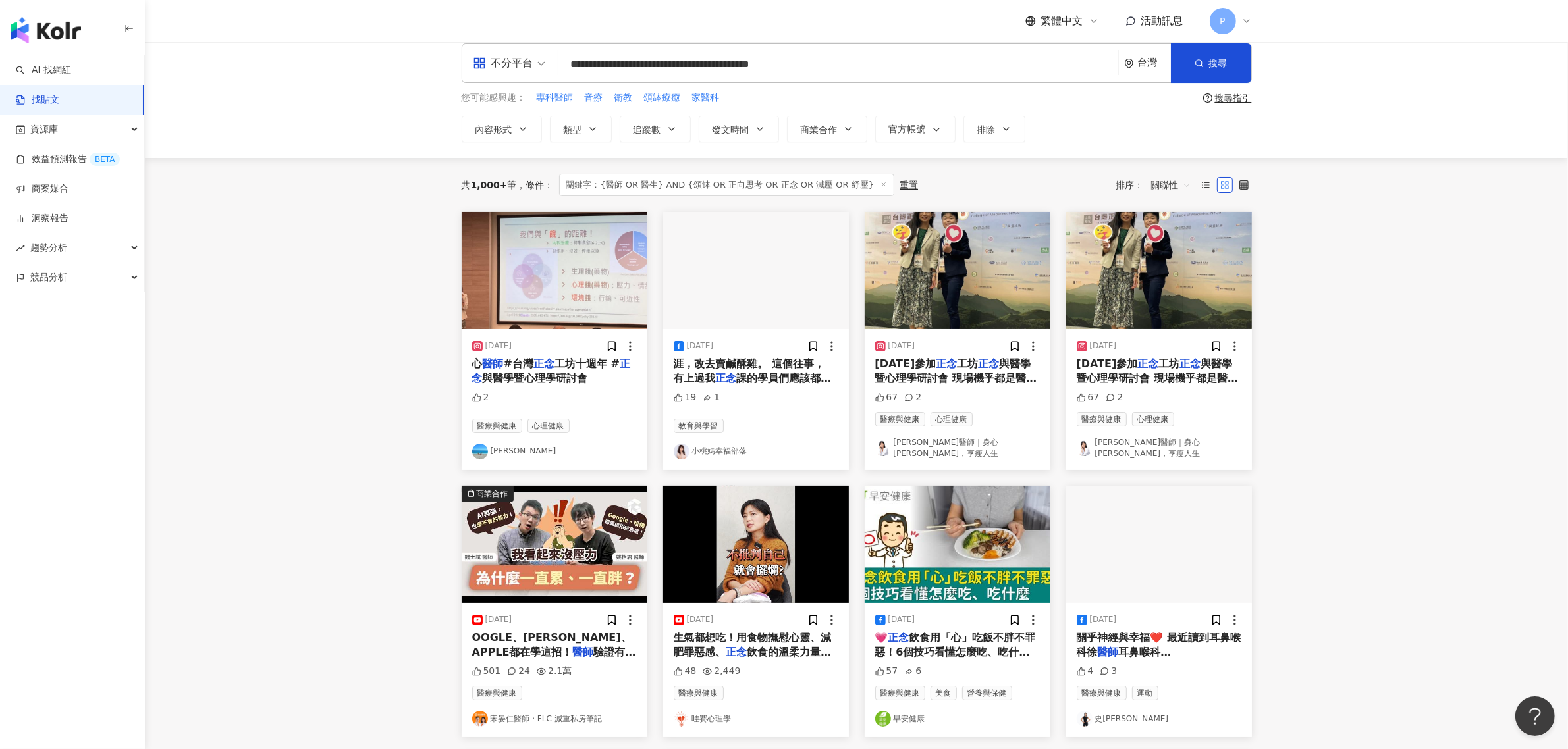
scroll to position [0, 0]
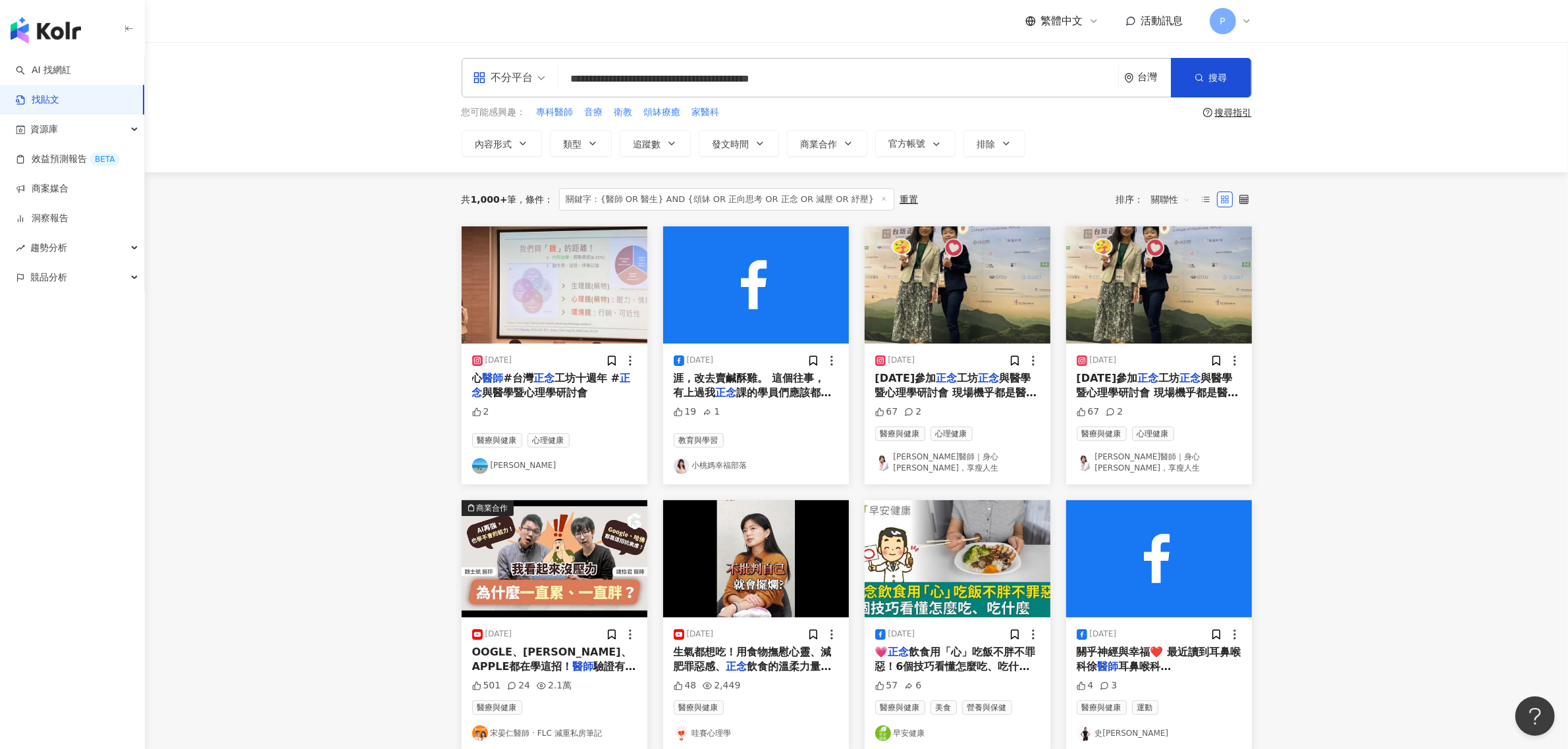
click at [931, 392] on span "與醫學暨心理學研討會 現場機乎都是醫療人員 看到他們都想為醫療體系出一點力量改變 但這還是需要更多的衛教與推廣 這也是一份社會責任 你的健康與否不能依賴在" at bounding box center [955, 415] width 162 height 86
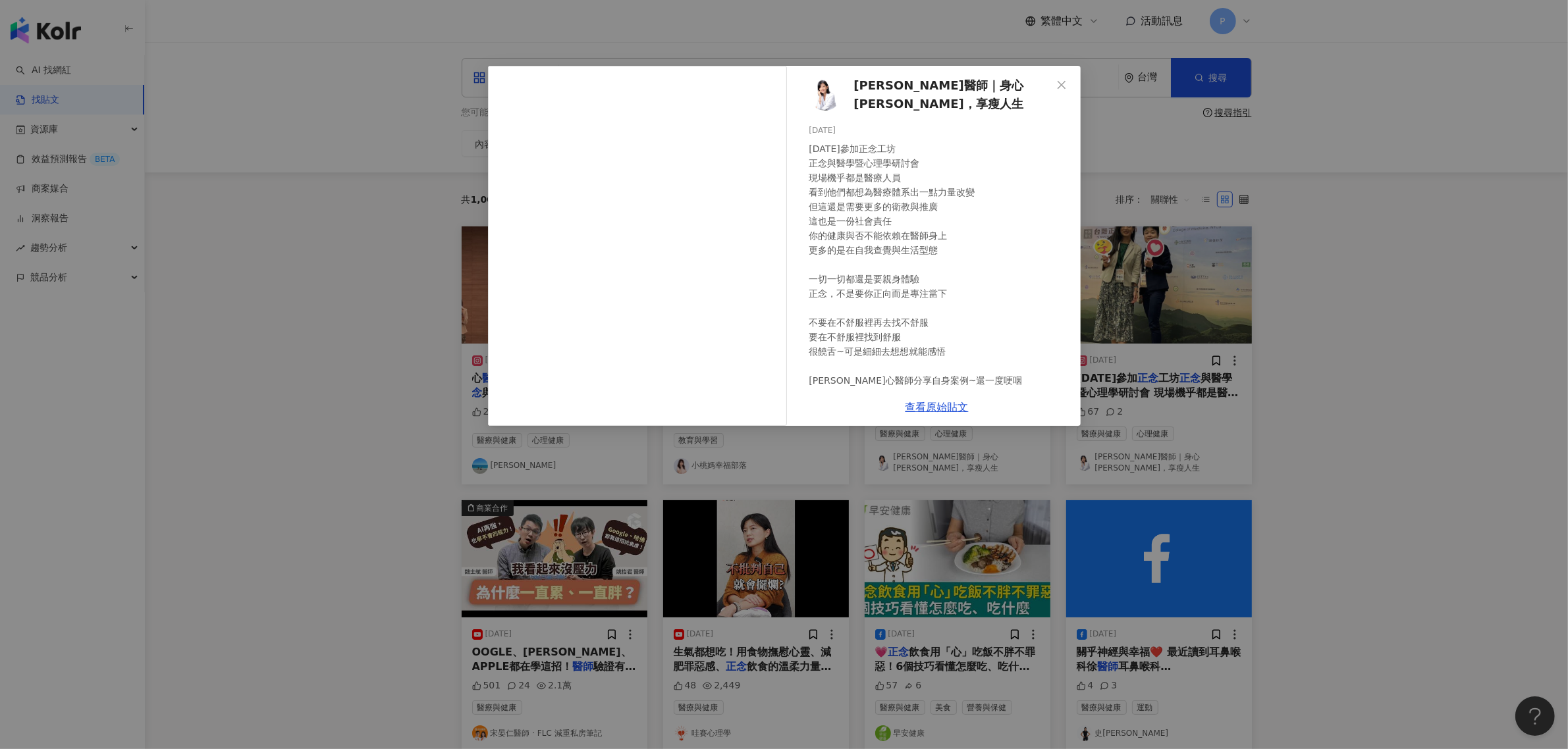
click at [893, 195] on div "[DATE]參加正念工坊 正念與醫學暨心理學研討會 現場機乎都是醫療人員 看到他們都想為醫療體系出一點力量改變 但這還是需要更多的衛教與推廣 這也是一份社會責…" at bounding box center [939, 264] width 261 height 246
drag, startPoint x: 814, startPoint y: 203, endPoint x: 949, endPoint y: 205, distance: 135.0
click at [949, 205] on div "[DATE]參加正念工坊 正念與醫學暨心理學研討會 現場機乎都是醫療人員 看到他們都想為醫療體系出一點力量改變 但這還是需要更多的衛教與推廣 這也是一份社會責…" at bounding box center [939, 264] width 261 height 246
click at [943, 225] on div "[DATE]參加正念工坊 正念與醫學暨心理學研討會 現場機乎都是醫療人員 看到他們都想為醫療體系出一點力量改變 但這還是需要更多的衛教與推廣 這也是一份社會責…" at bounding box center [939, 264] width 261 height 246
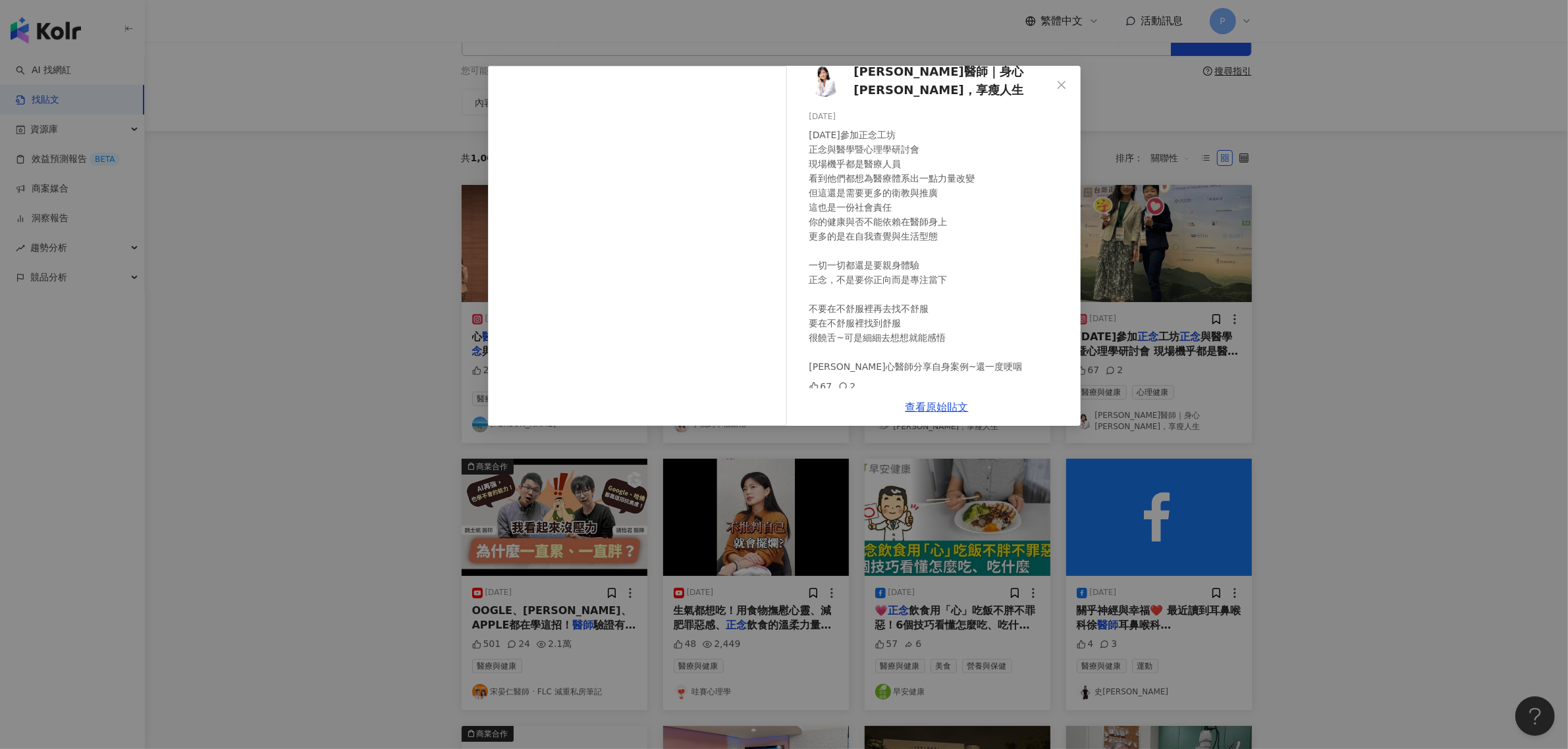
scroll to position [82, 0]
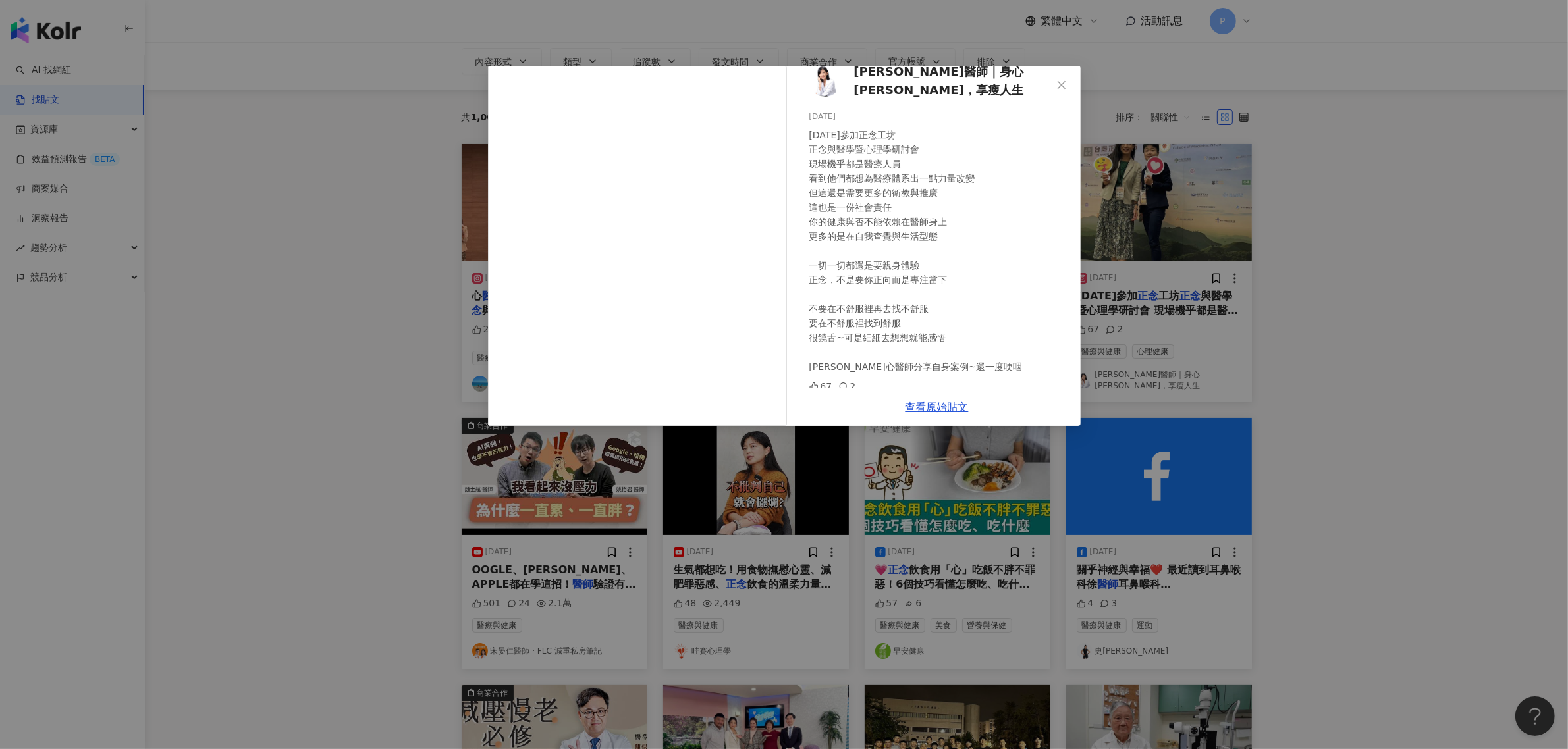
click at [1309, 402] on div "[PERSON_NAME]醫師｜身心[PERSON_NAME]，享瘦人生 [DATE] [DATE]參加正念工坊 正念與醫學暨心理學研討會 現場機乎都是醫療人…" at bounding box center [784, 374] width 1568 height 749
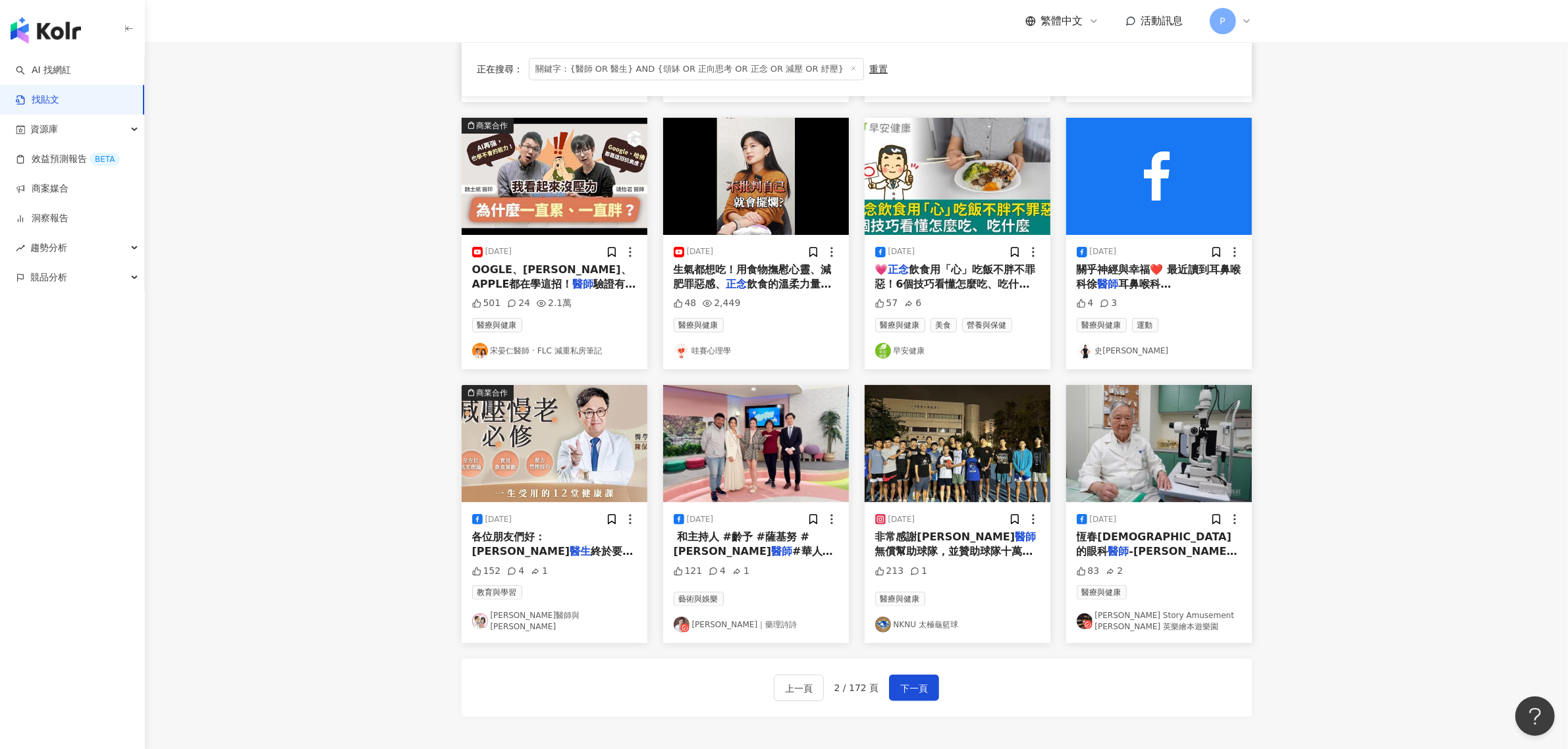
scroll to position [411, 0]
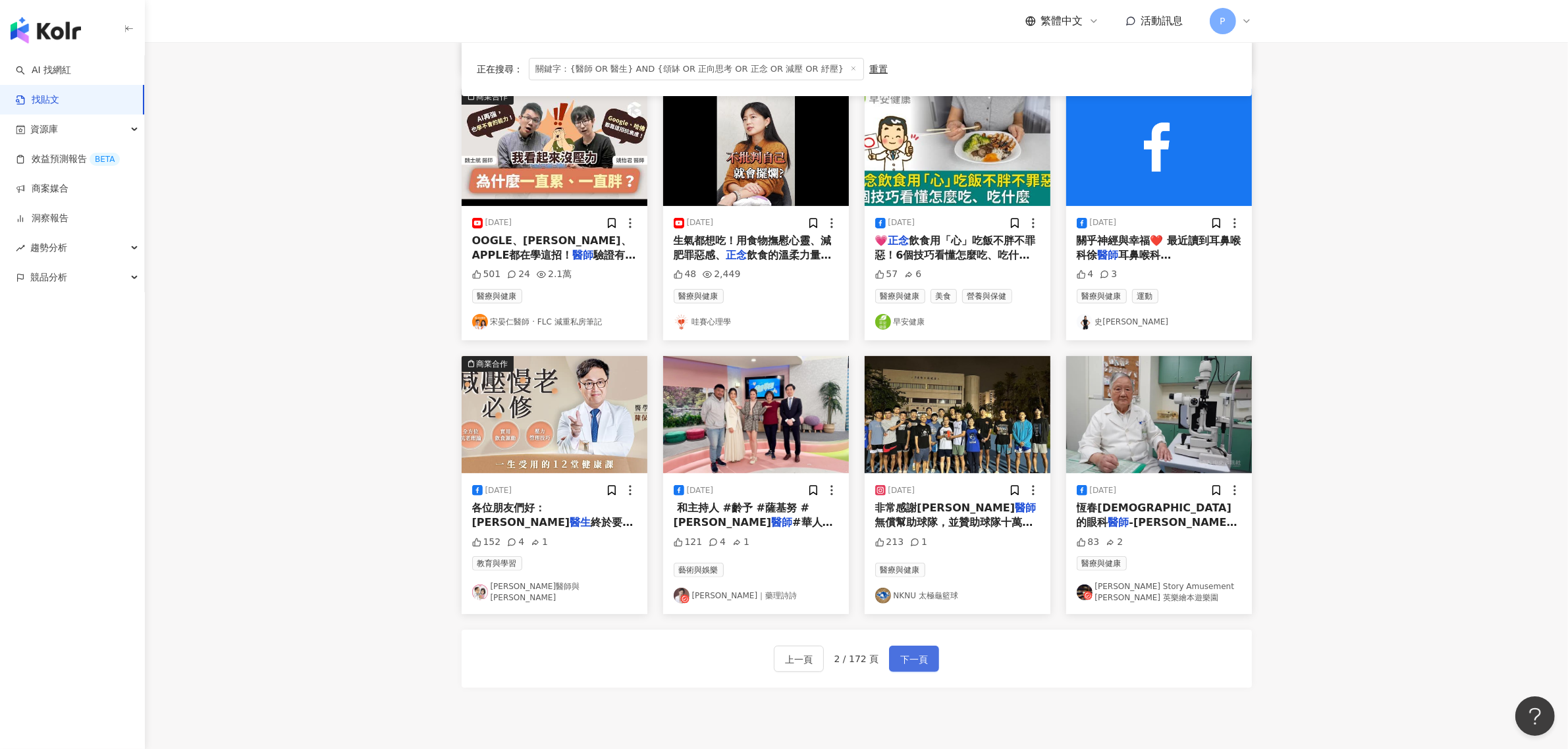
click at [923, 652] on span "下一頁" at bounding box center [914, 660] width 28 height 16
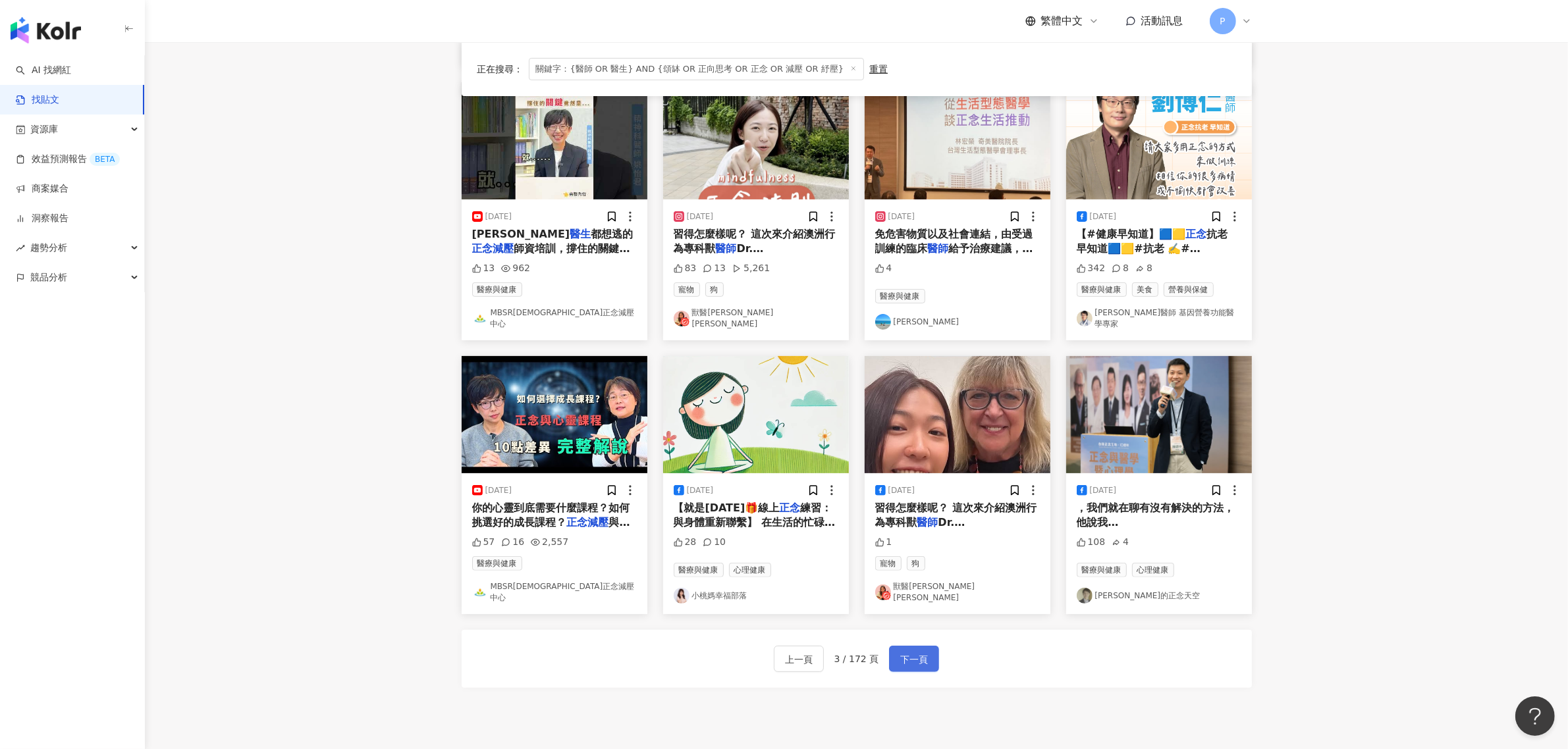
click at [912, 652] on span "下一頁" at bounding box center [914, 660] width 28 height 16
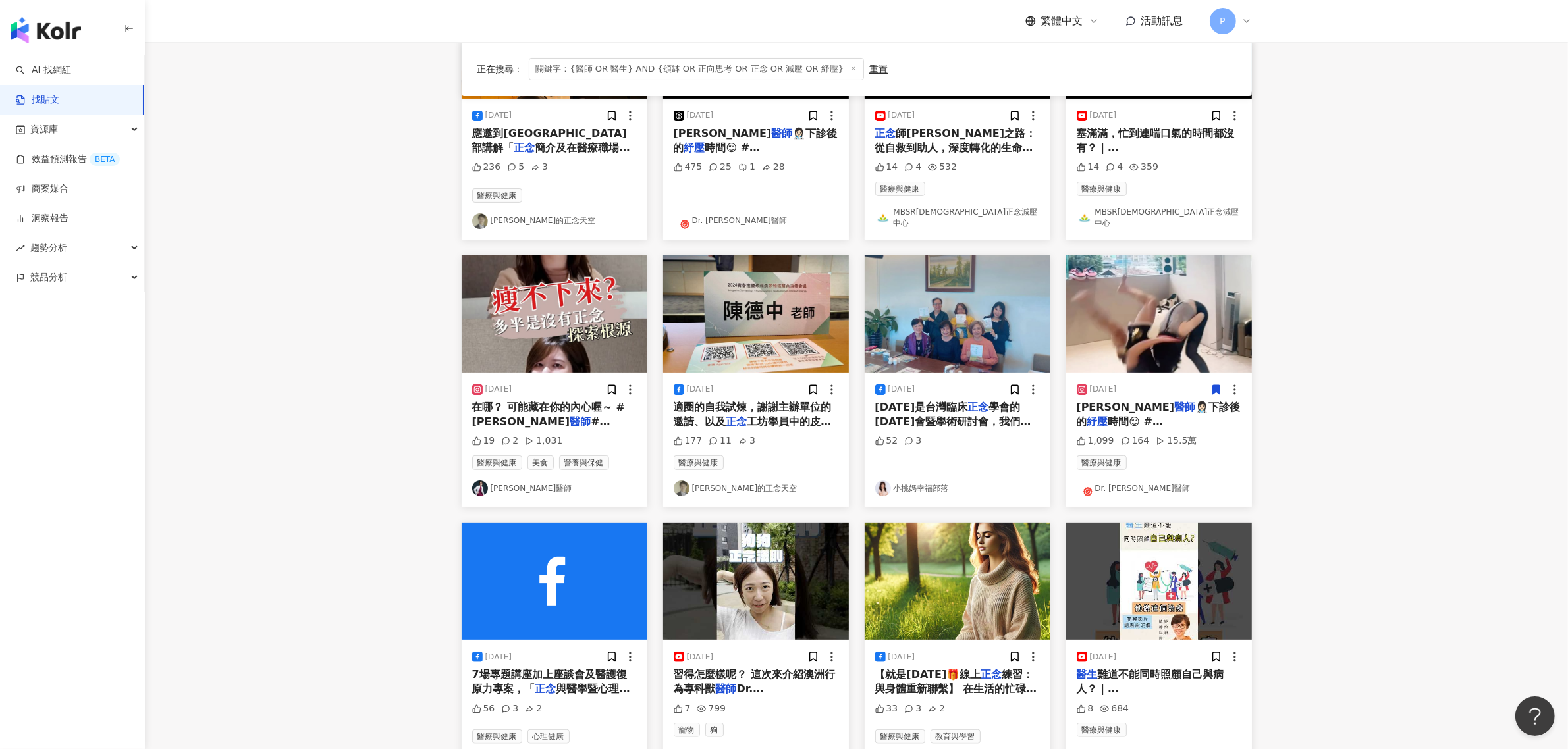
scroll to position [247, 0]
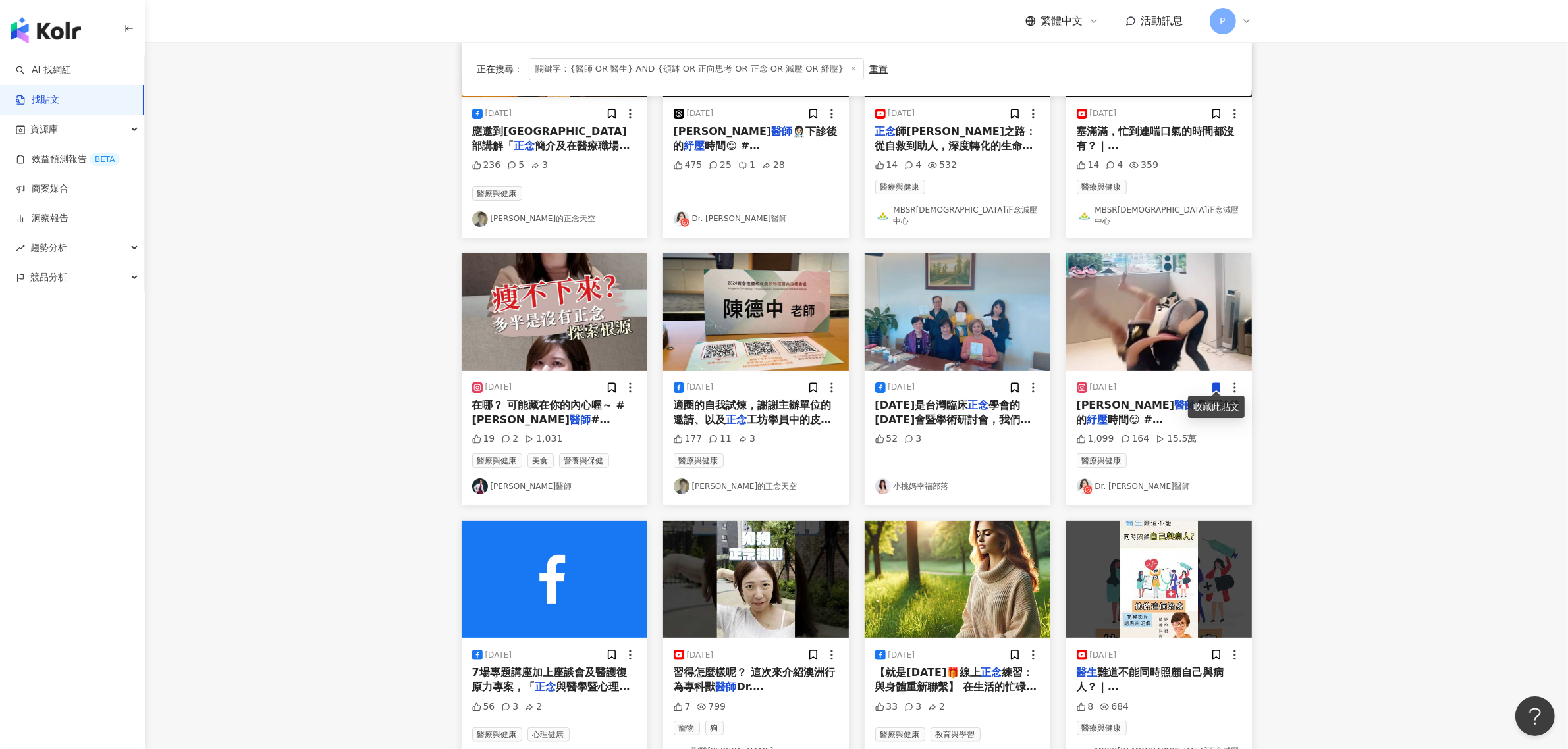
click at [792, 416] on span "工坊學員中的皮膚科" at bounding box center [753, 426] width 158 height 27
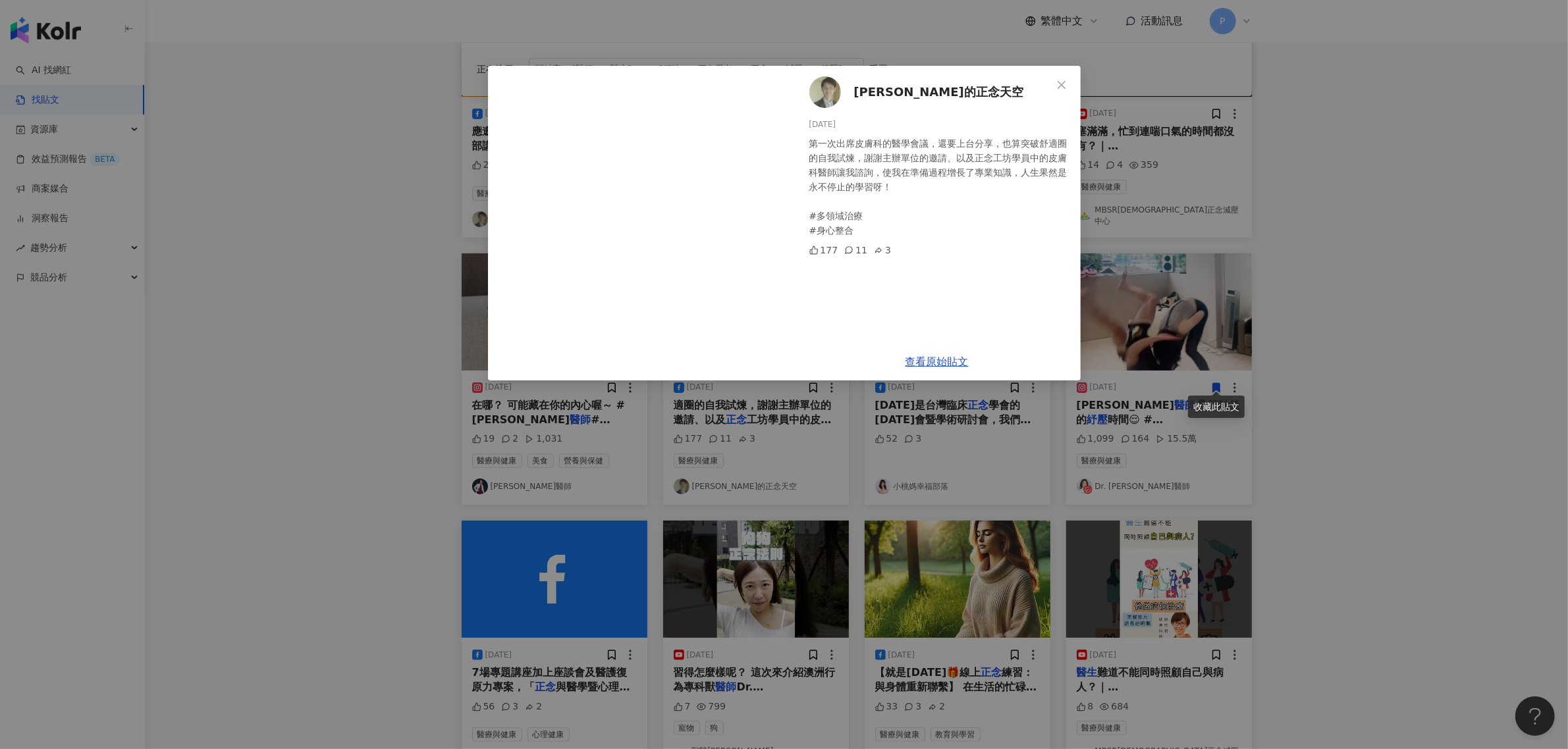
click at [1311, 331] on div "[PERSON_NAME]的正念天空 [DATE] 第一次出席皮膚科的醫學會議，還要上台分享，也算突破舒適圈的自我試煉，謝謝主辦單位的邀請、以及正念工坊學員中…" at bounding box center [784, 374] width 1568 height 749
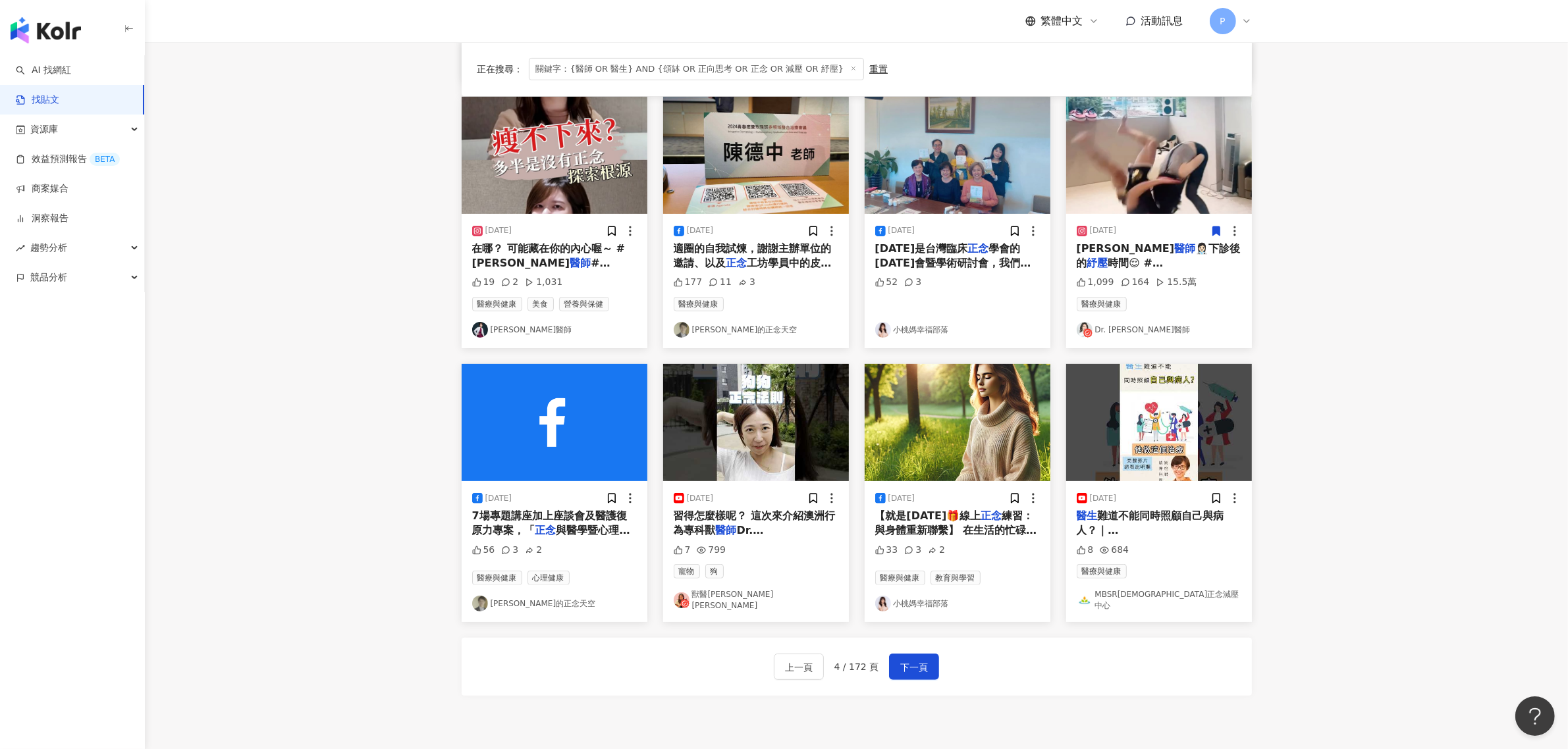
scroll to position [411, 0]
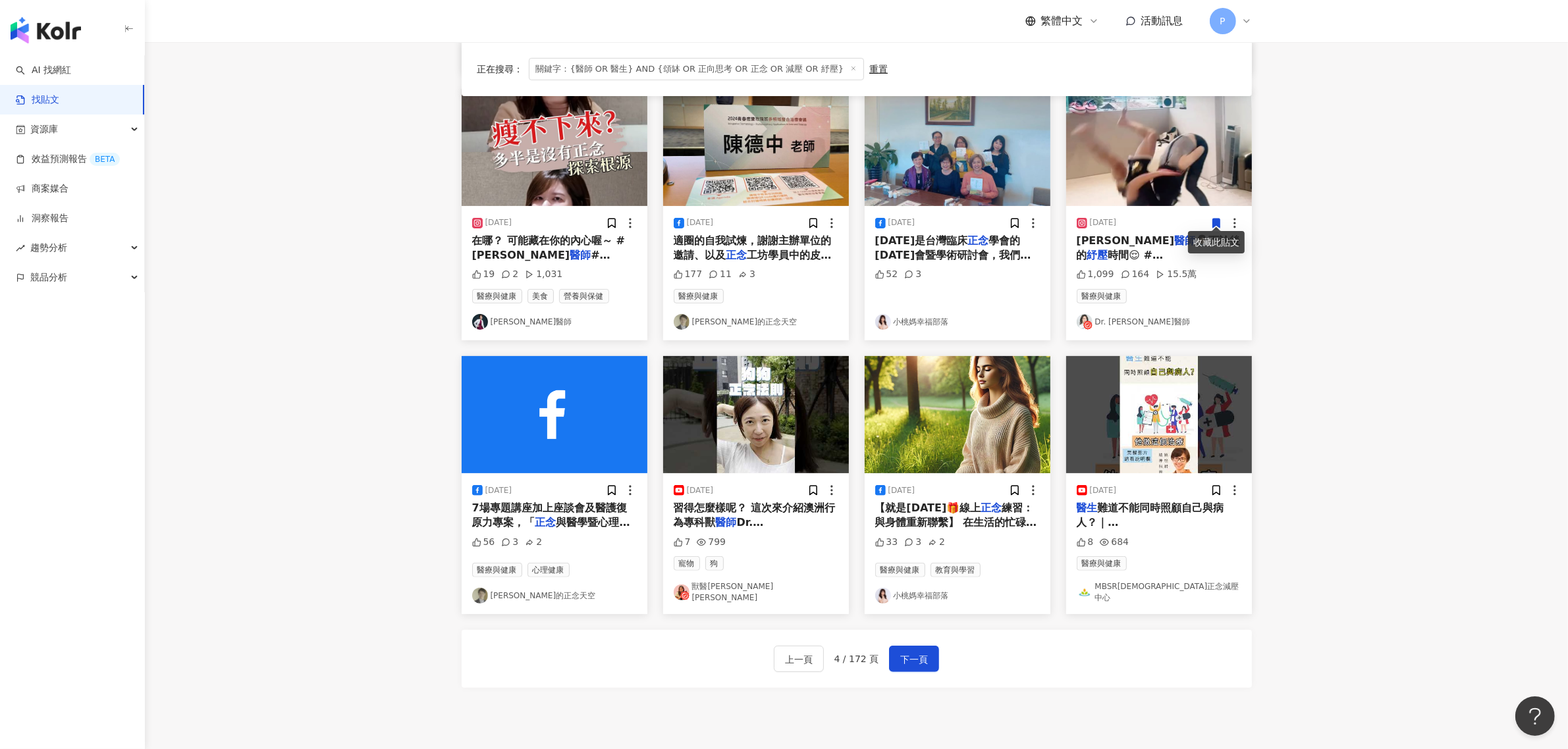
click at [1217, 219] on icon at bounding box center [1216, 223] width 7 height 9
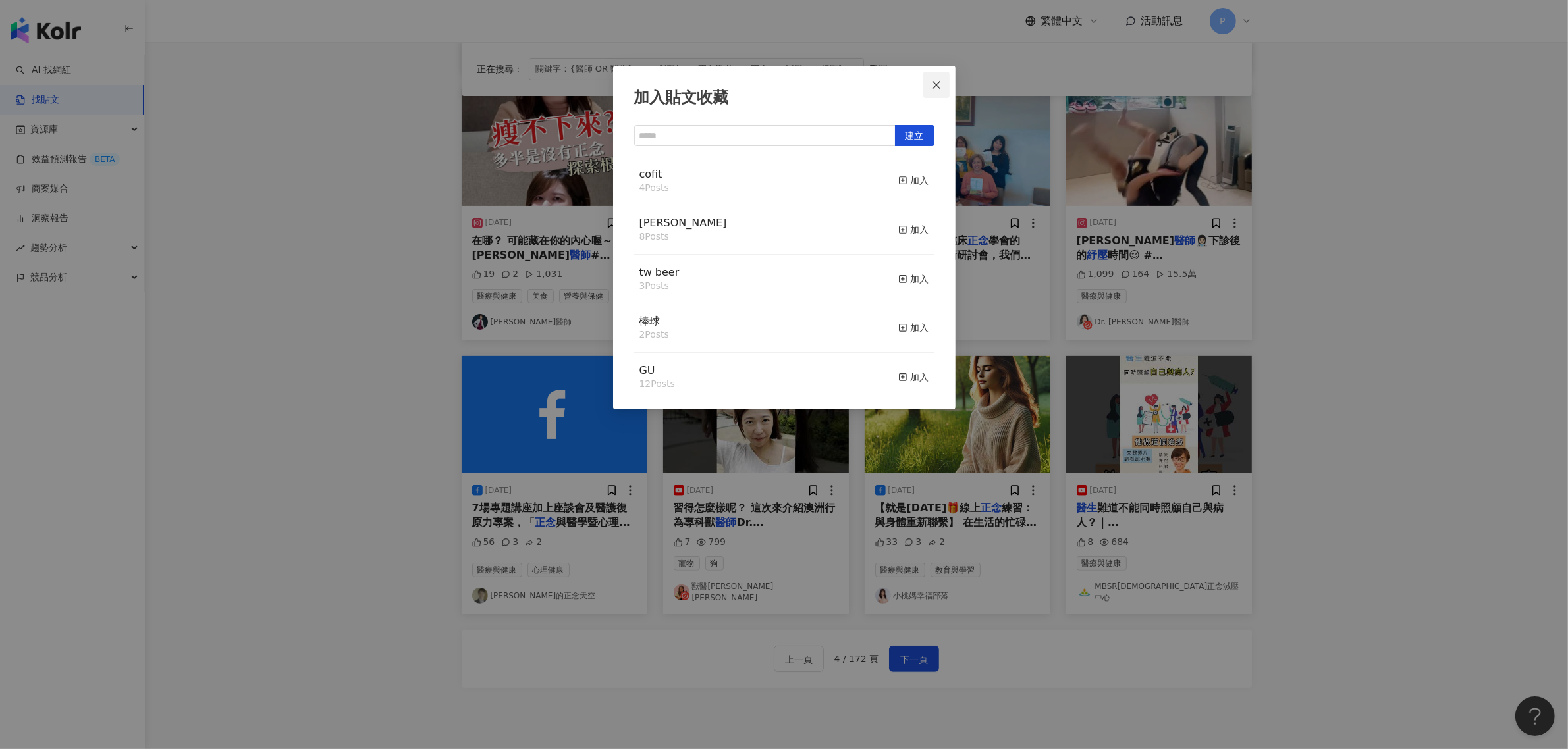
click at [934, 83] on icon "close" at bounding box center [937, 85] width 11 height 11
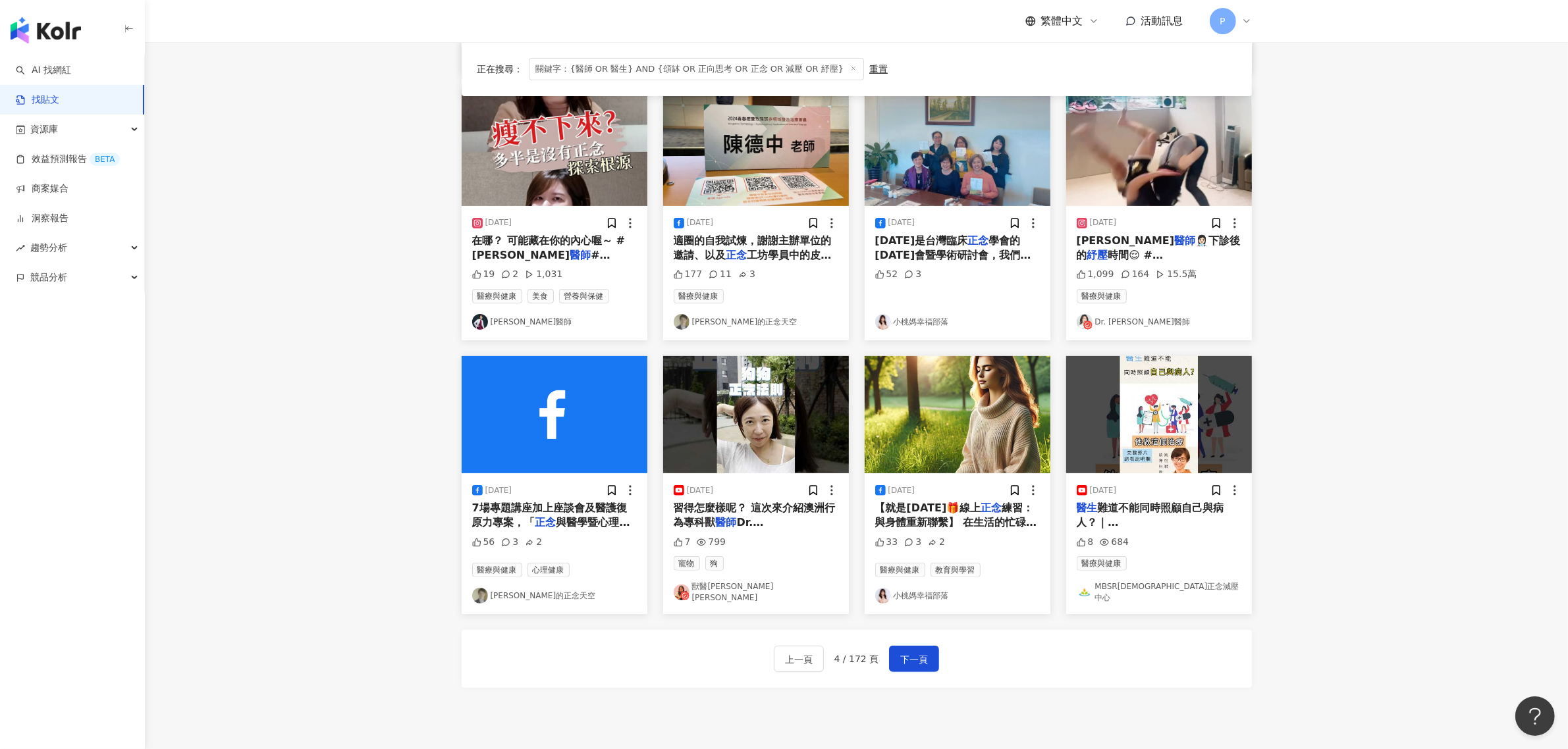
click at [1365, 537] on main "**********" at bounding box center [856, 176] width 1423 height 1090
click at [1163, 507] on span "難道不能同時照顧自己與病人？｜[DEMOGRAPHIC_DATA]" at bounding box center [1150, 523] width 147 height 42
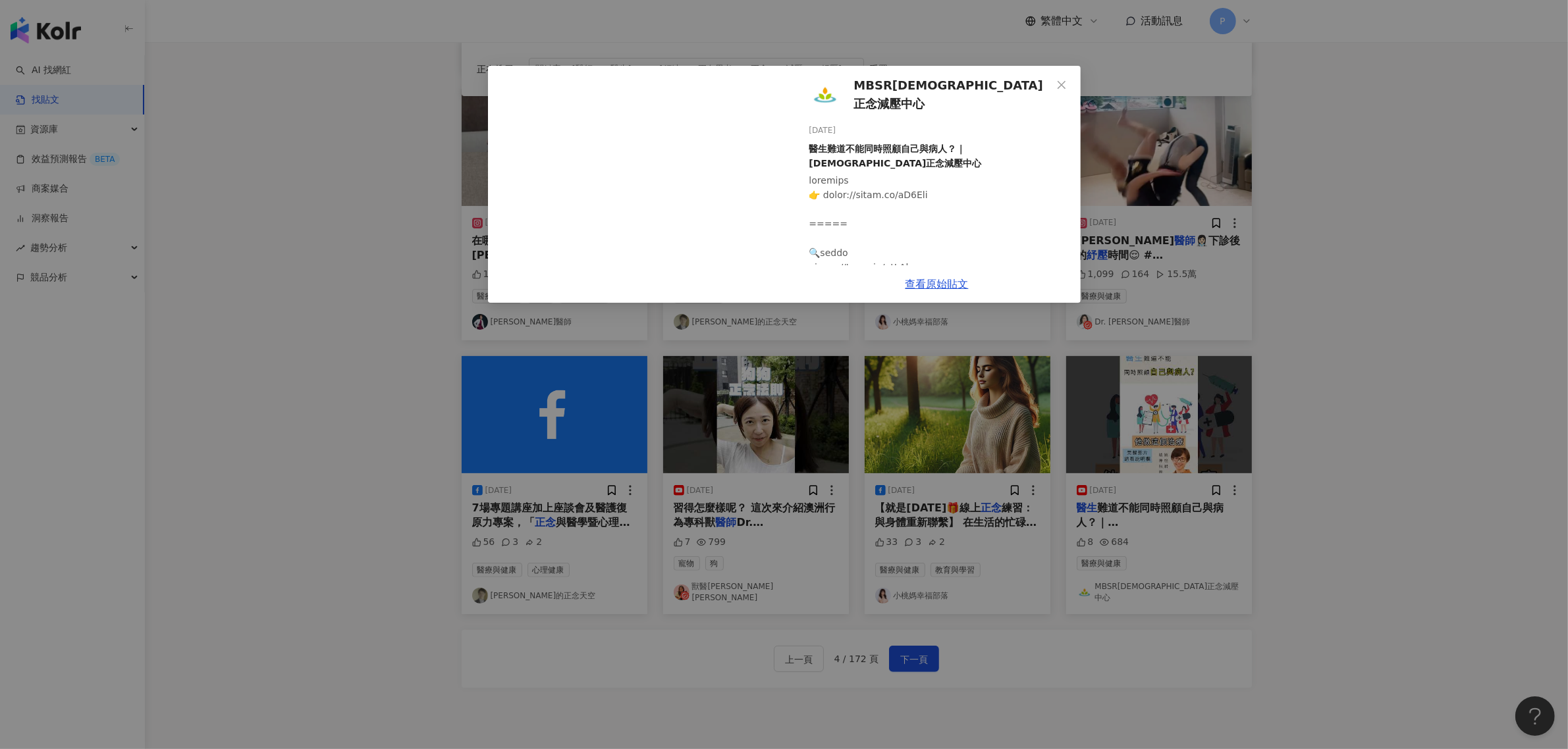
click at [307, 386] on div "MBSR[DEMOGRAPHIC_DATA]正念減壓中心 [DATE] 醫生難道不能同時照顧自己與病人？｜[DEMOGRAPHIC_DATA]正念減壓中心 8…" at bounding box center [784, 374] width 1568 height 749
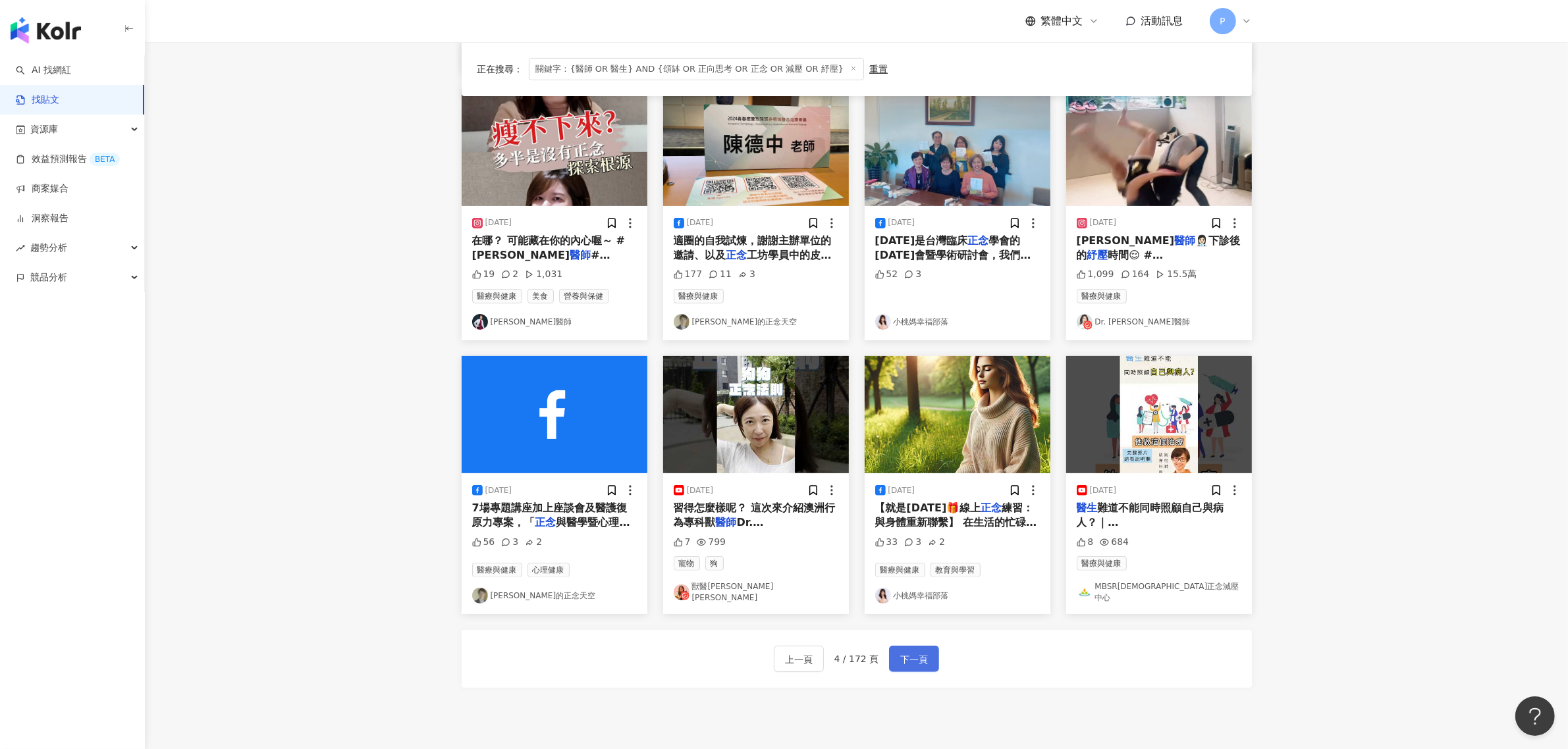
click at [918, 652] on span "下一頁" at bounding box center [914, 660] width 28 height 16
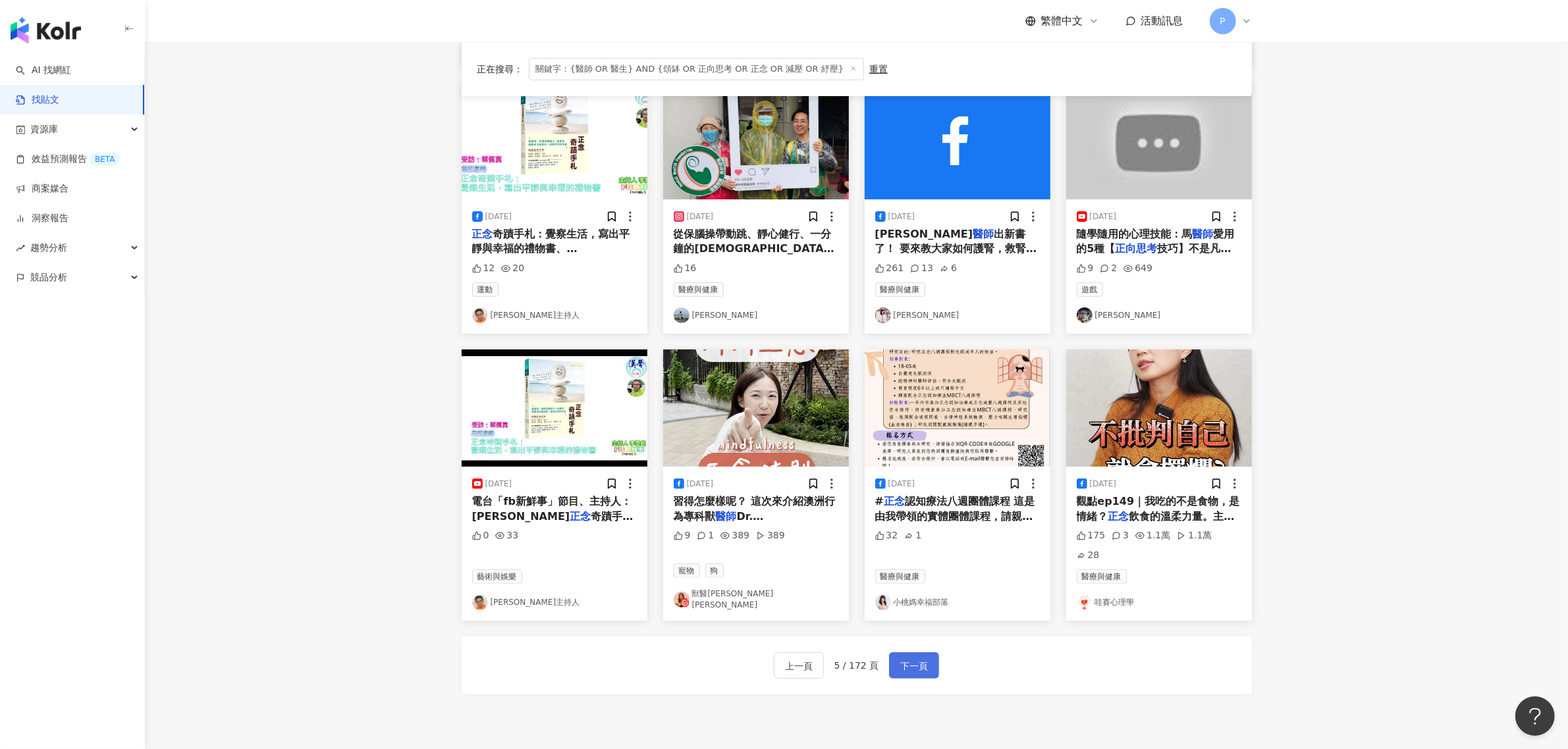
click at [923, 658] on span "下一頁" at bounding box center [914, 666] width 28 height 16
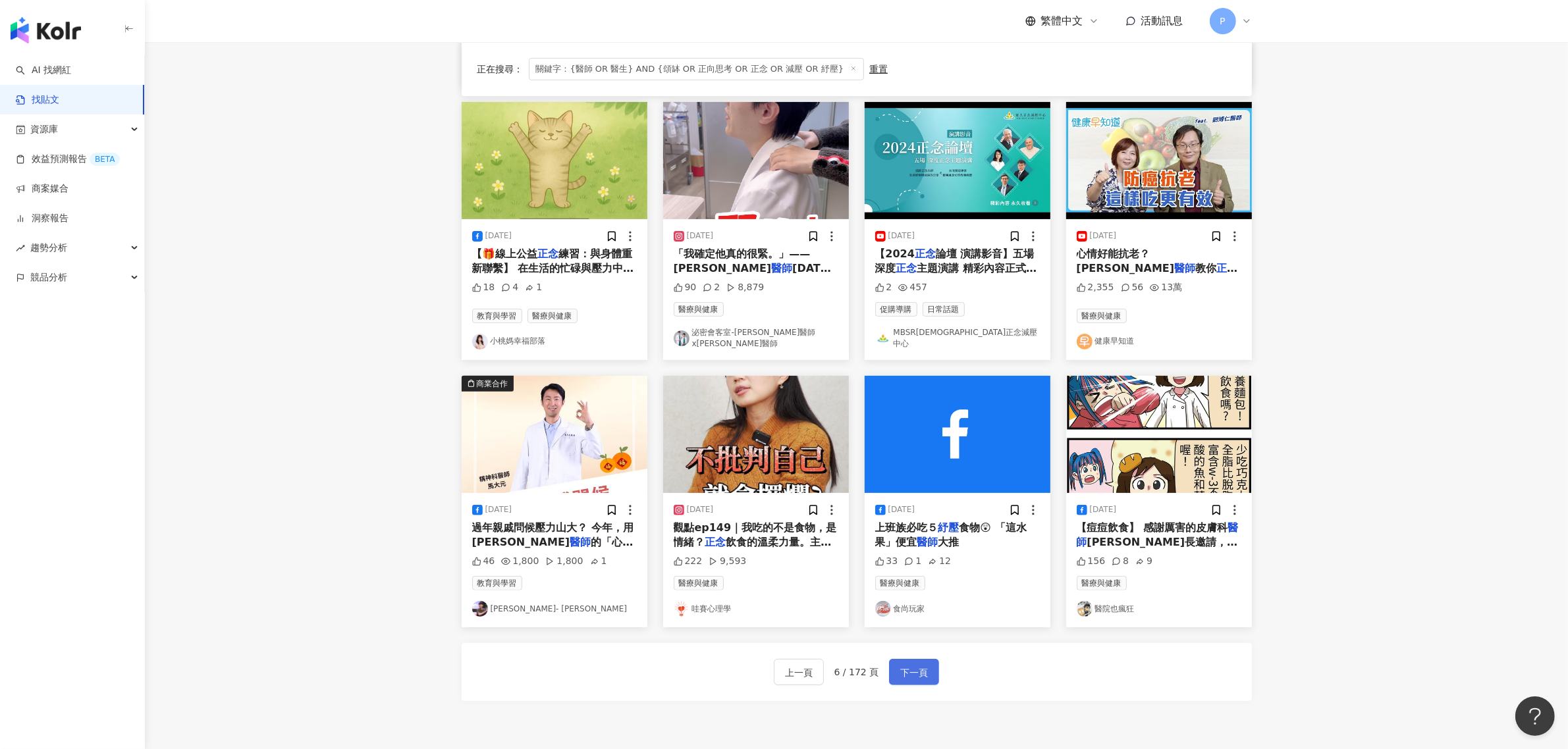
click at [916, 665] on span "下一頁" at bounding box center [914, 673] width 28 height 16
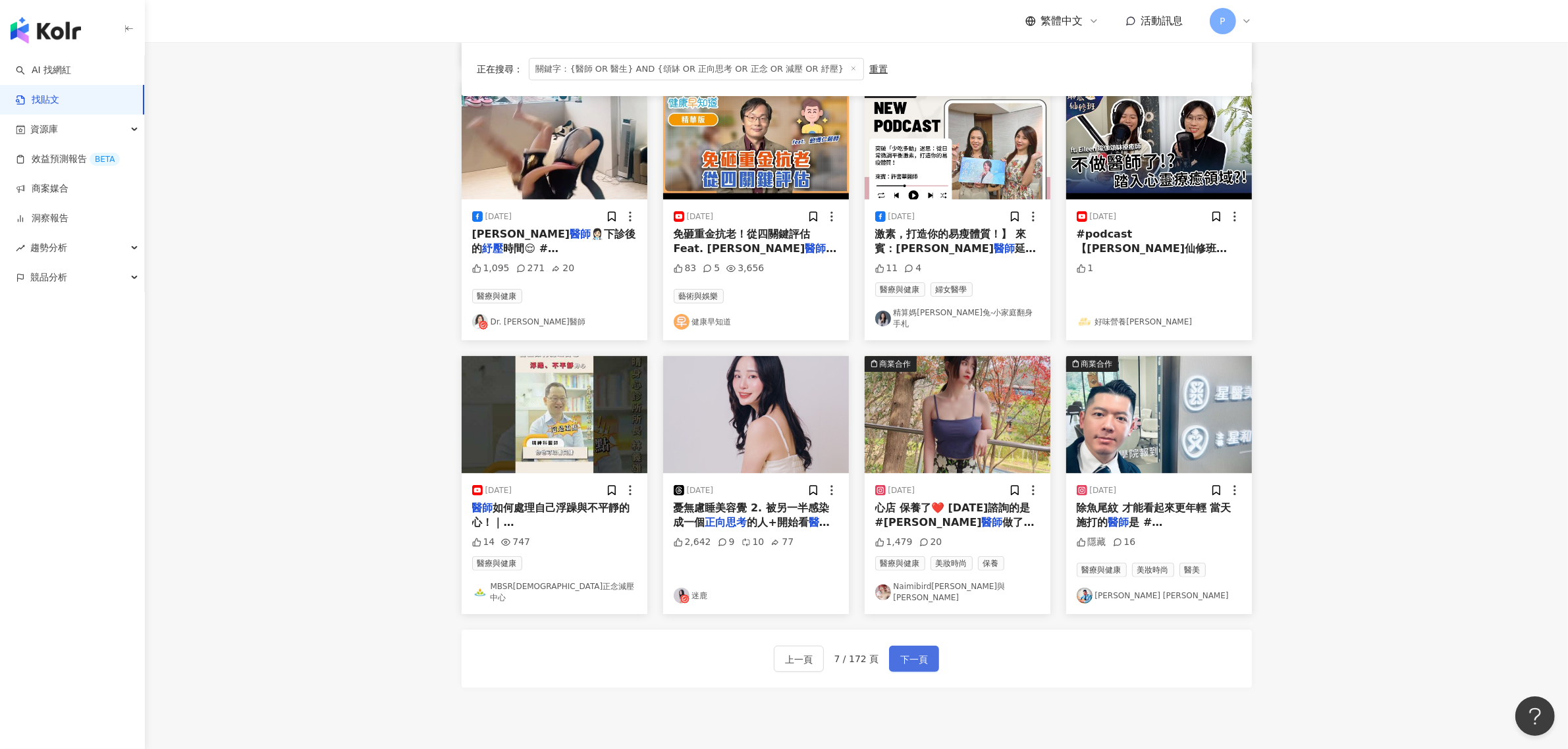
click at [921, 652] on span "下一頁" at bounding box center [914, 660] width 28 height 16
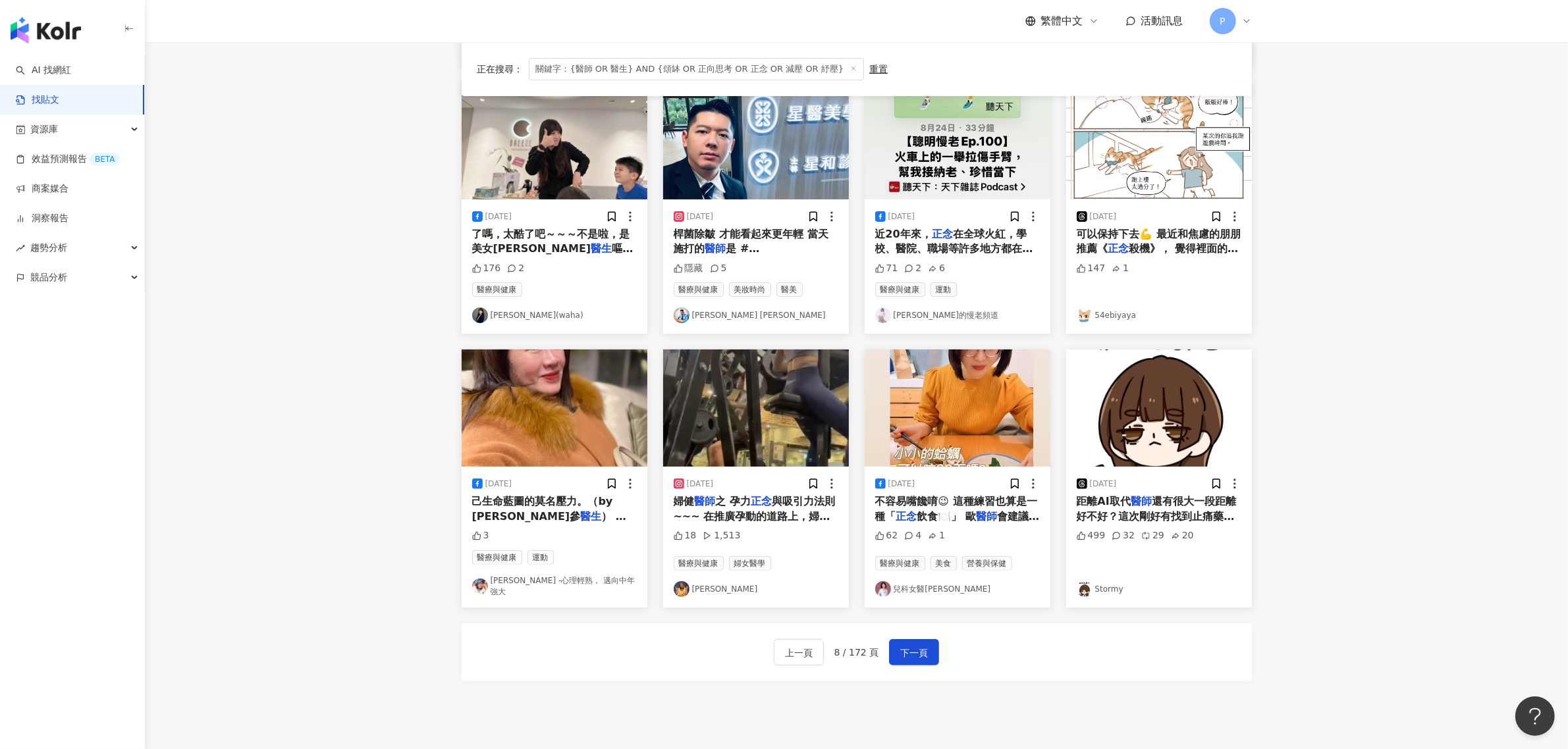
click at [987, 248] on span "在全球火紅，學校、醫院、職場等許多地方都在教" at bounding box center [954, 241] width 158 height 27
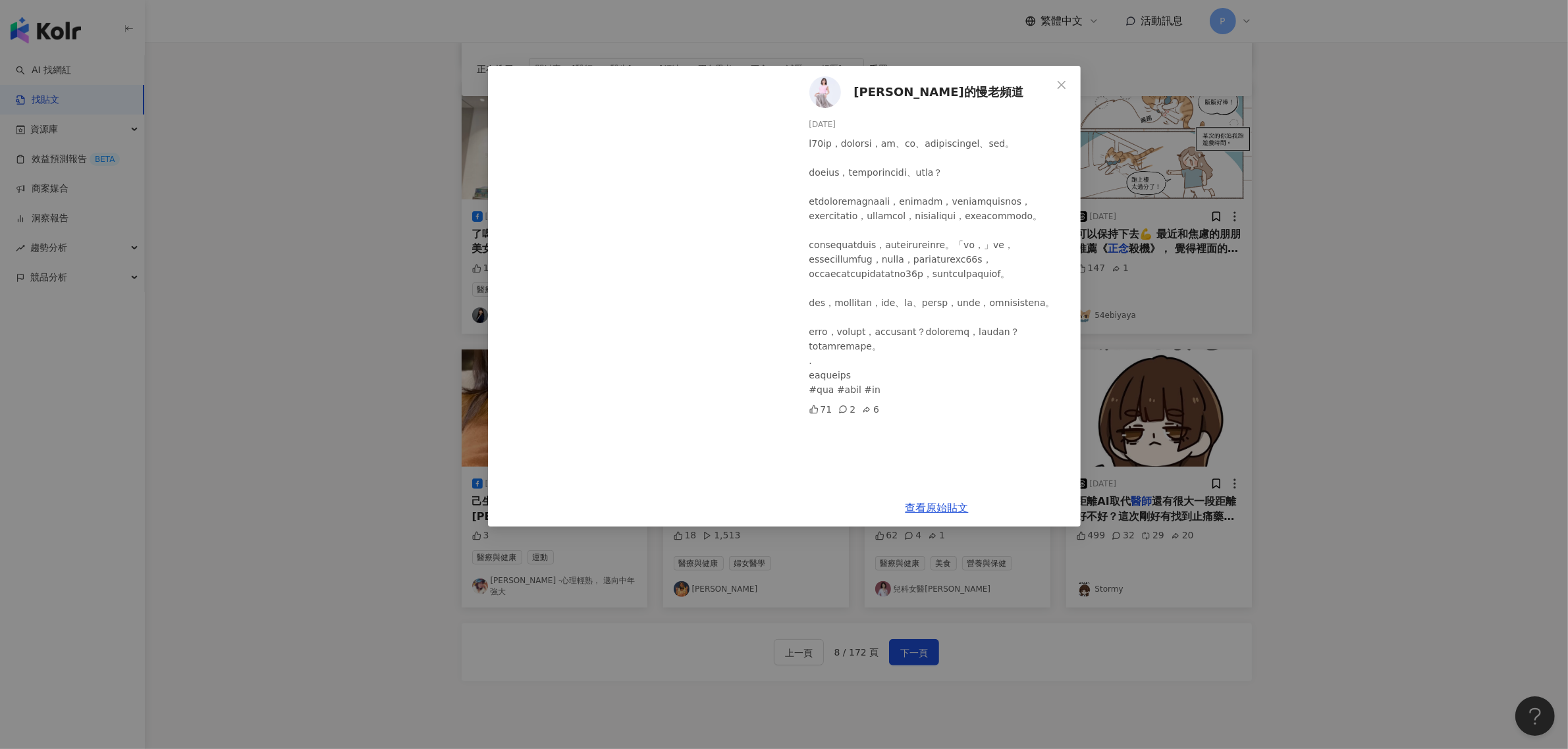
scroll to position [15, 0]
click at [1434, 410] on div "[PERSON_NAME]的慢老頻道 [DATE] 71 2 6 查看原始貼文" at bounding box center [784, 374] width 1568 height 749
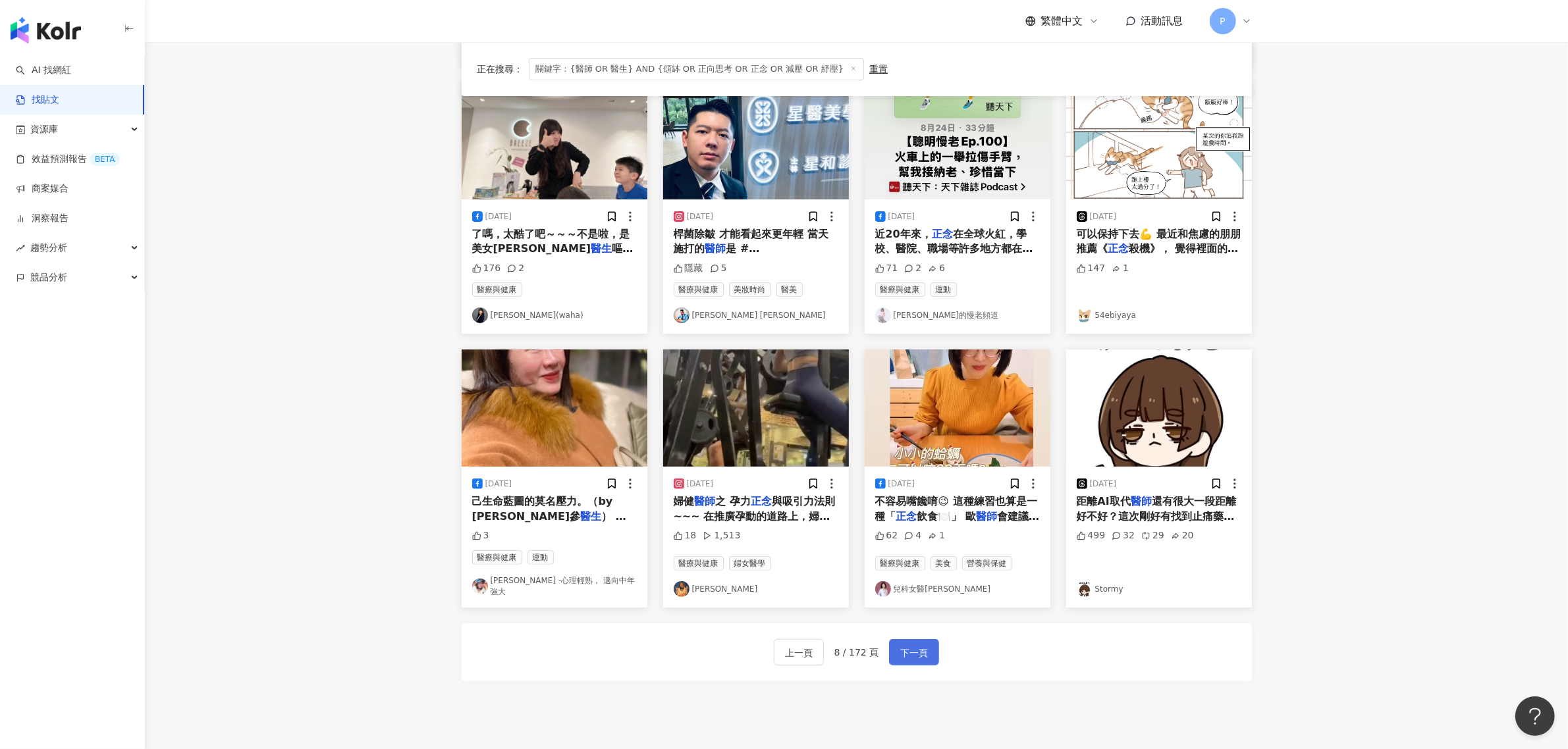
click at [930, 650] on button "下一頁" at bounding box center [914, 652] width 50 height 26
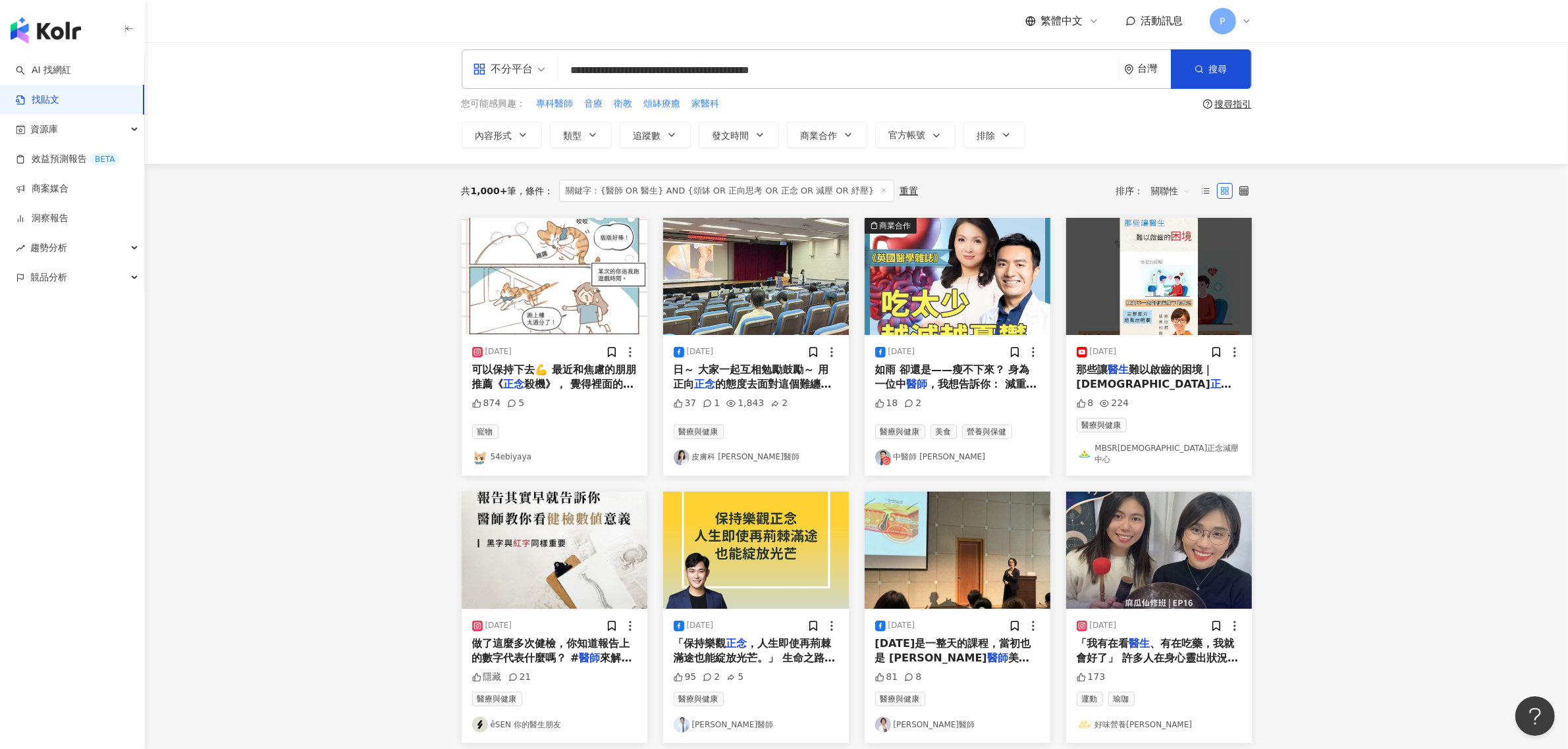
scroll to position [0, 0]
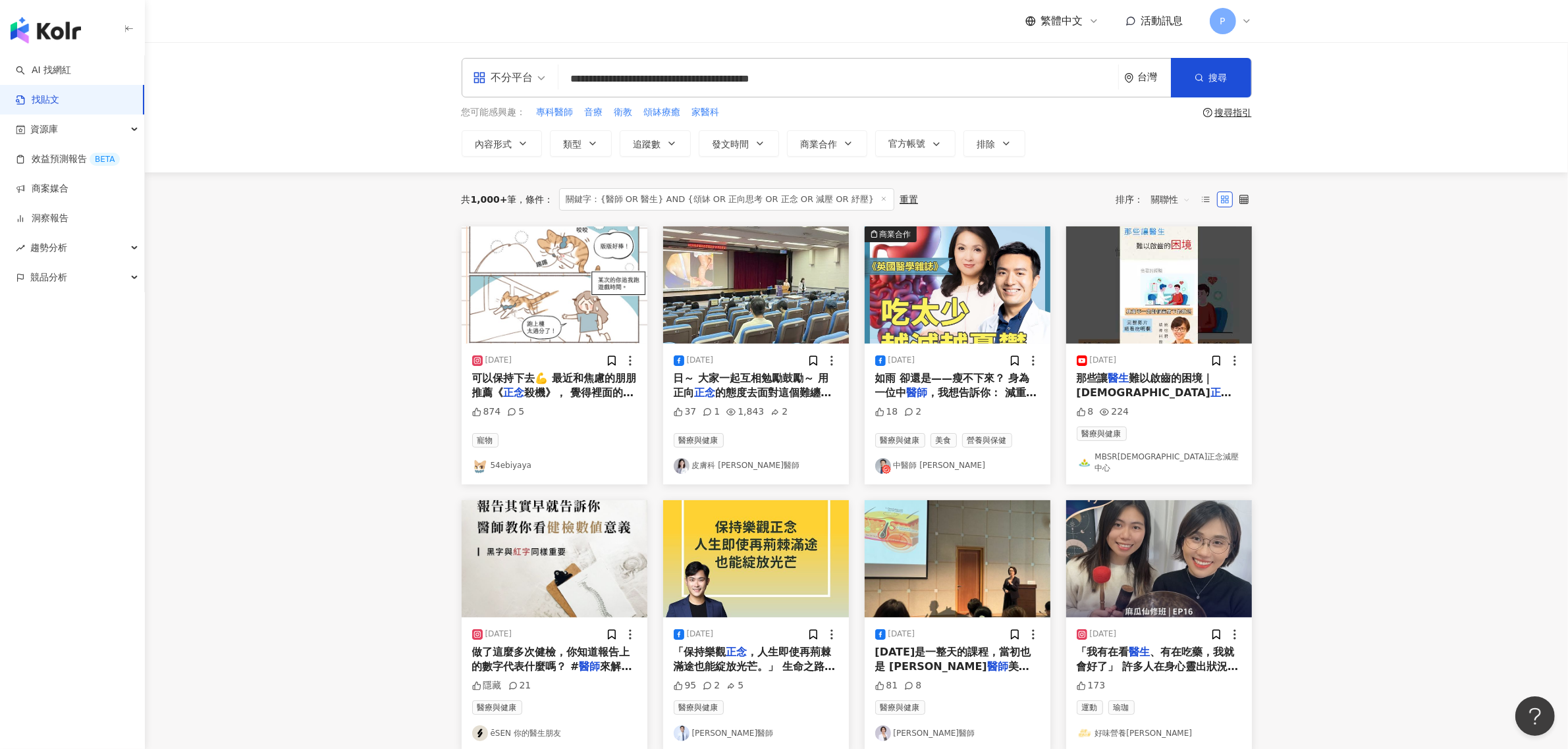
click at [761, 380] on span "日～ 大家一起互相勉勵鼓勵～ 用正向" at bounding box center [751, 385] width 155 height 27
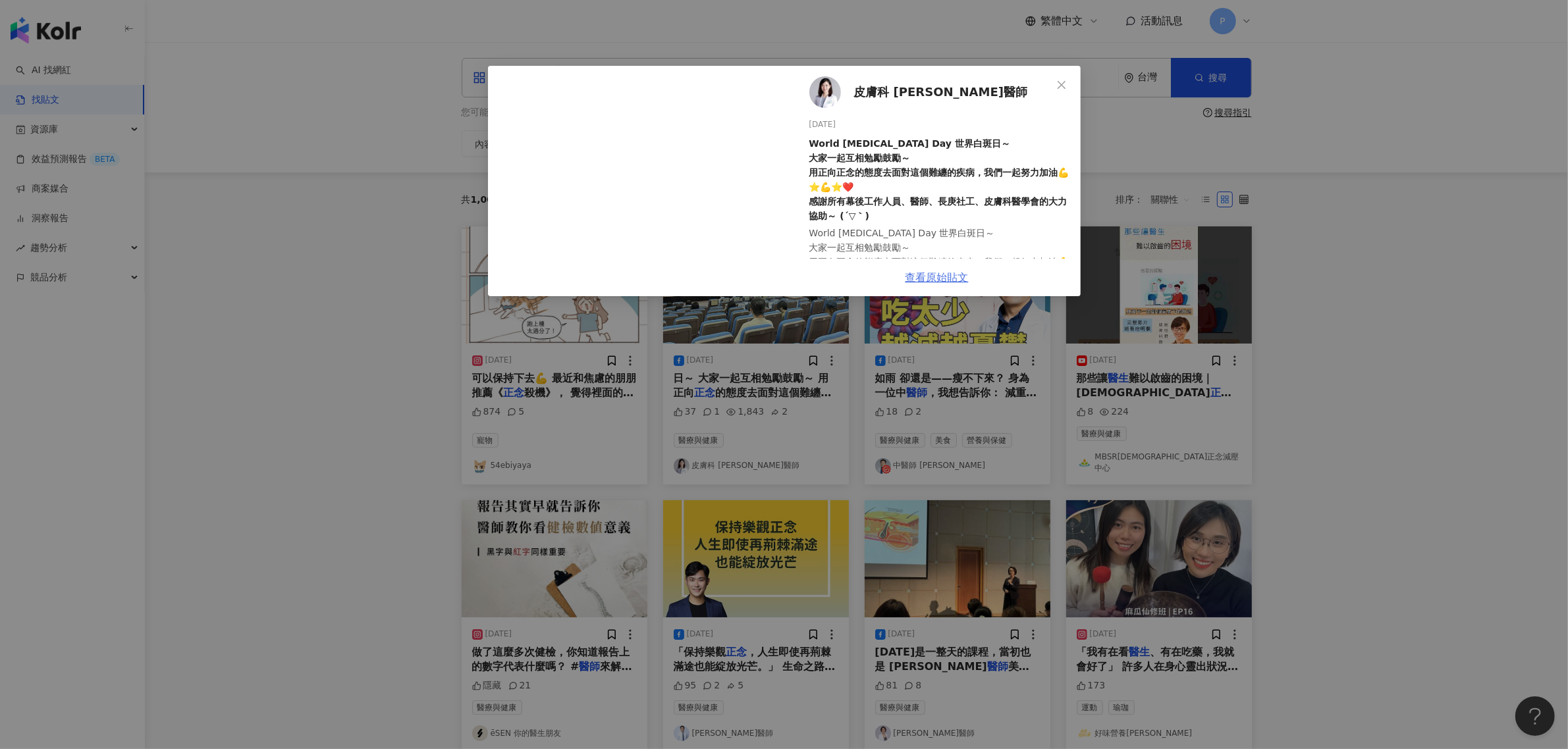
click at [940, 274] on link "查看原始貼文" at bounding box center [937, 277] width 63 height 12
click at [1389, 379] on div "皮膚科 [PERSON_NAME]醫師 [DATE] World [MEDICAL_DATA] Day 世界白斑日～ 大家一起互相勉勵鼓勵～ 用正向正念的態度…" at bounding box center [784, 374] width 1568 height 749
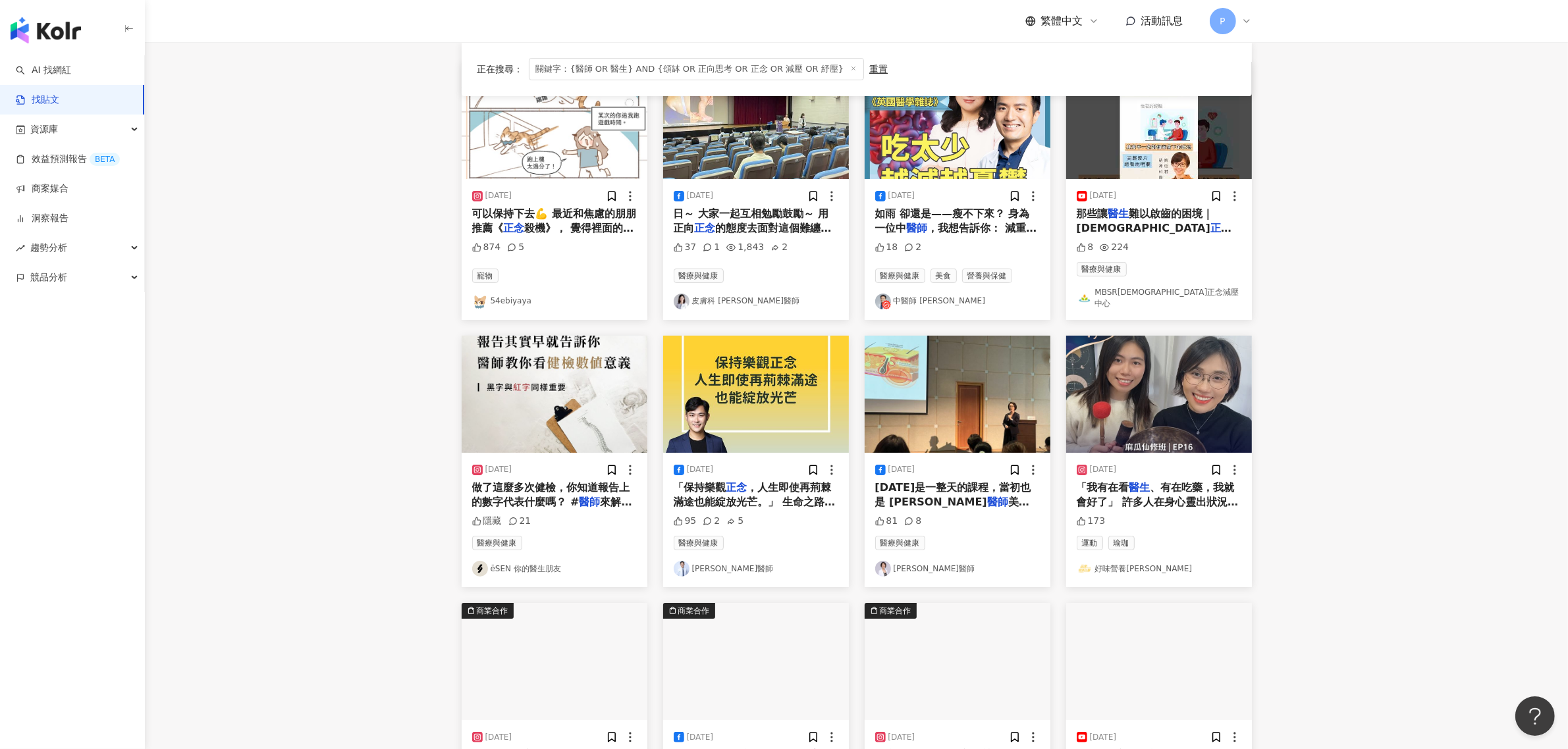
scroll to position [247, 0]
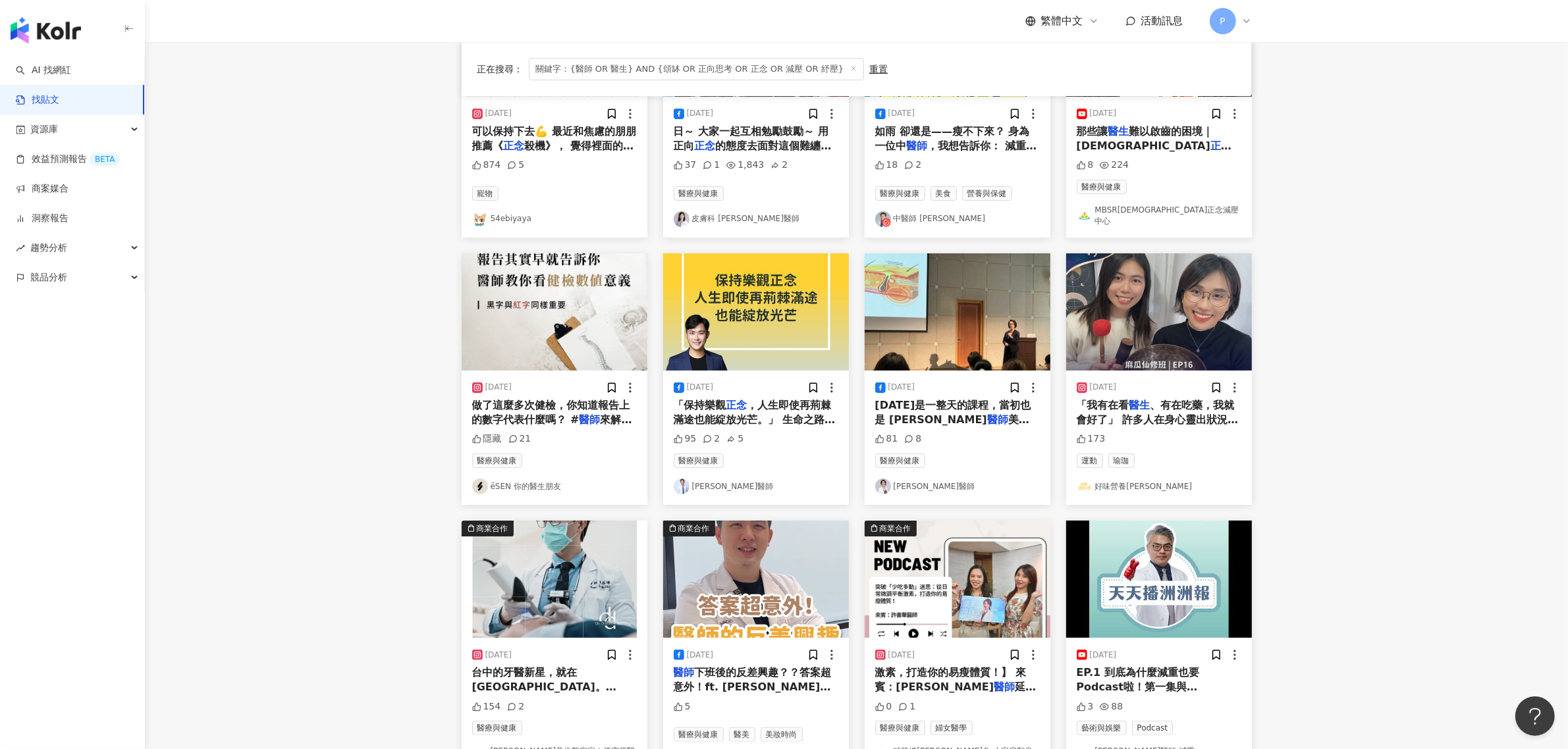
click at [935, 413] on span "美容醫學真相大公開[PERSON_NAME]長發想覺" at bounding box center [952, 434] width 154 height 42
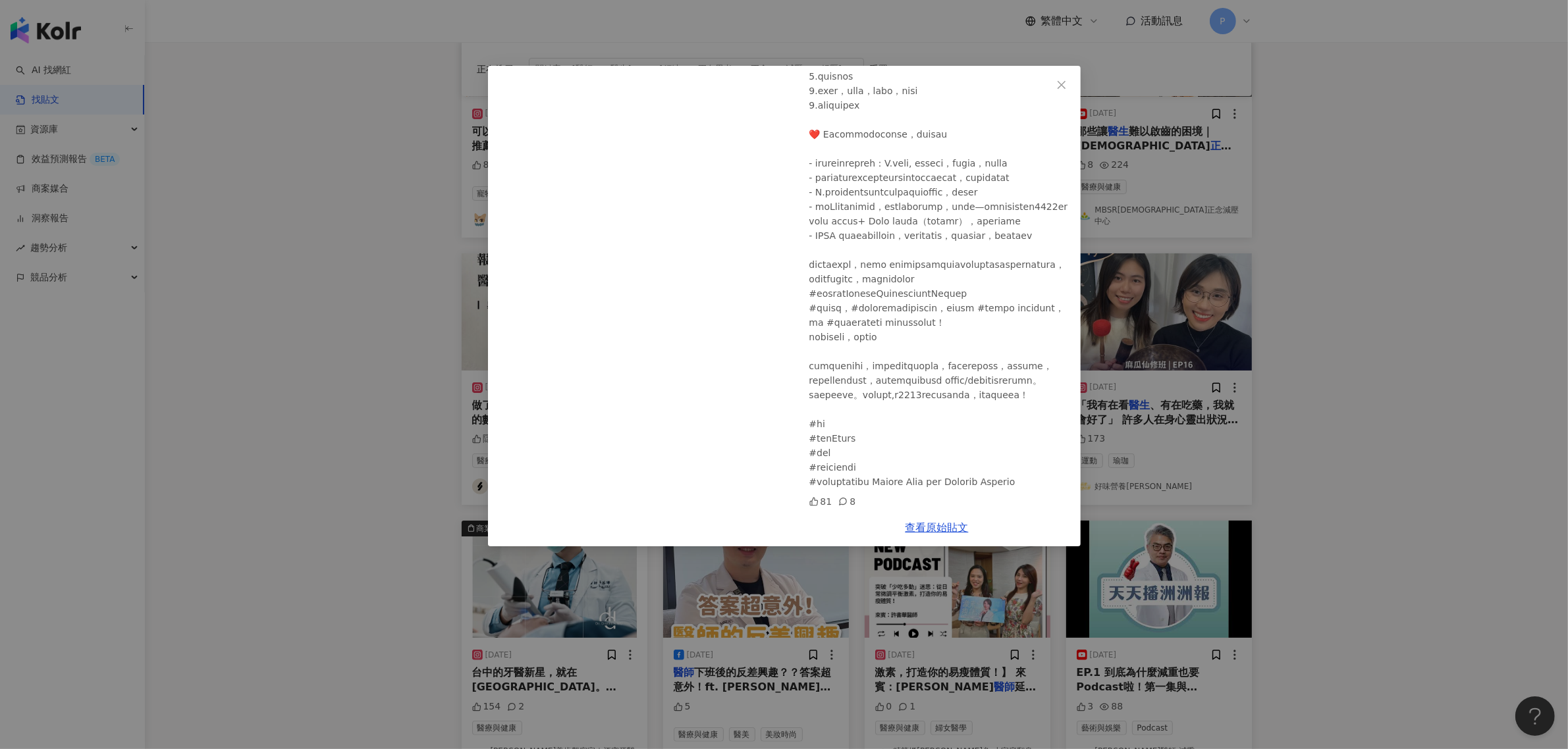
scroll to position [165, 0]
click at [939, 525] on link "查看原始貼文" at bounding box center [937, 527] width 63 height 12
click at [242, 291] on div "[PERSON_NAME]醫師 [DATE] 81 8 查看原始貼文" at bounding box center [784, 374] width 1568 height 749
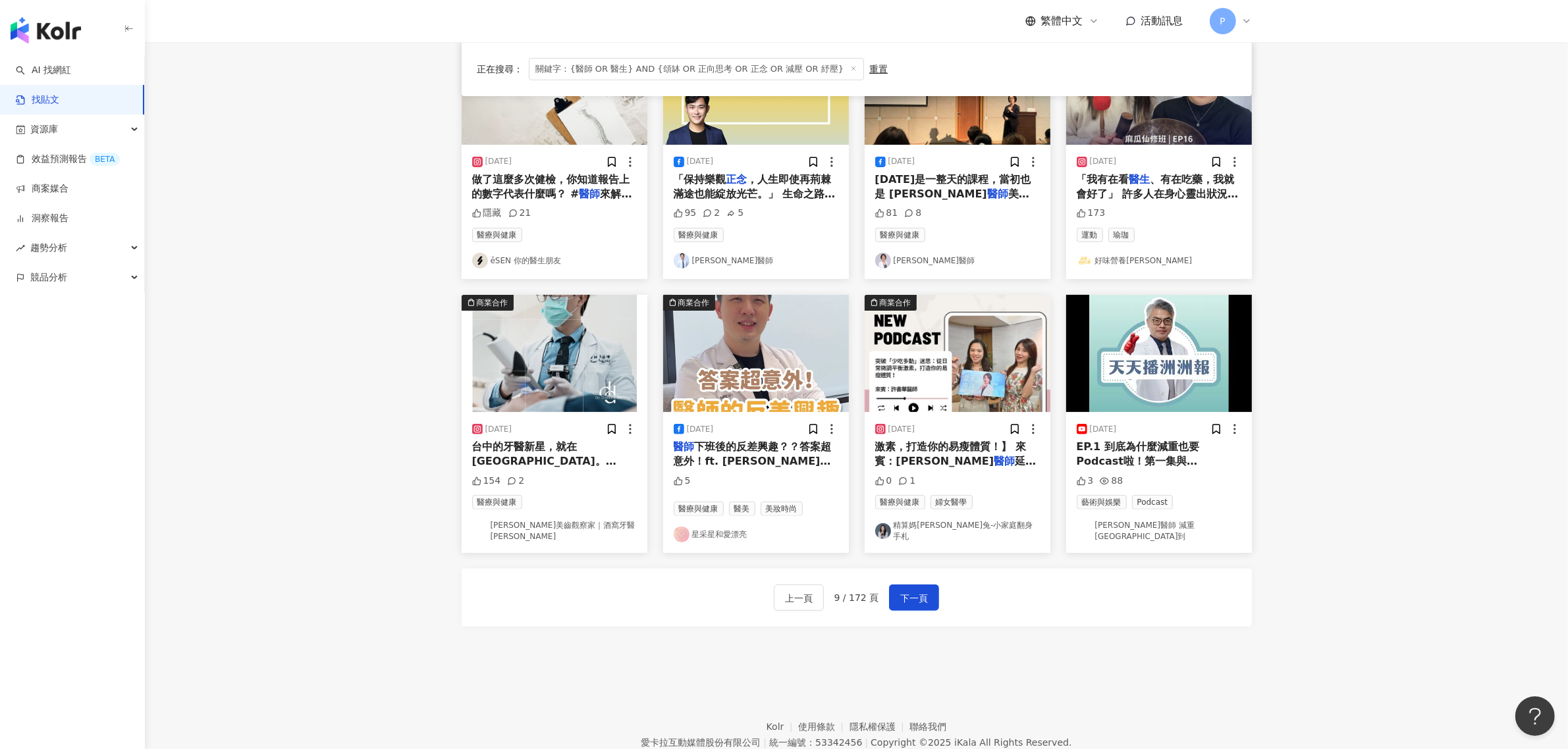
scroll to position [494, 0]
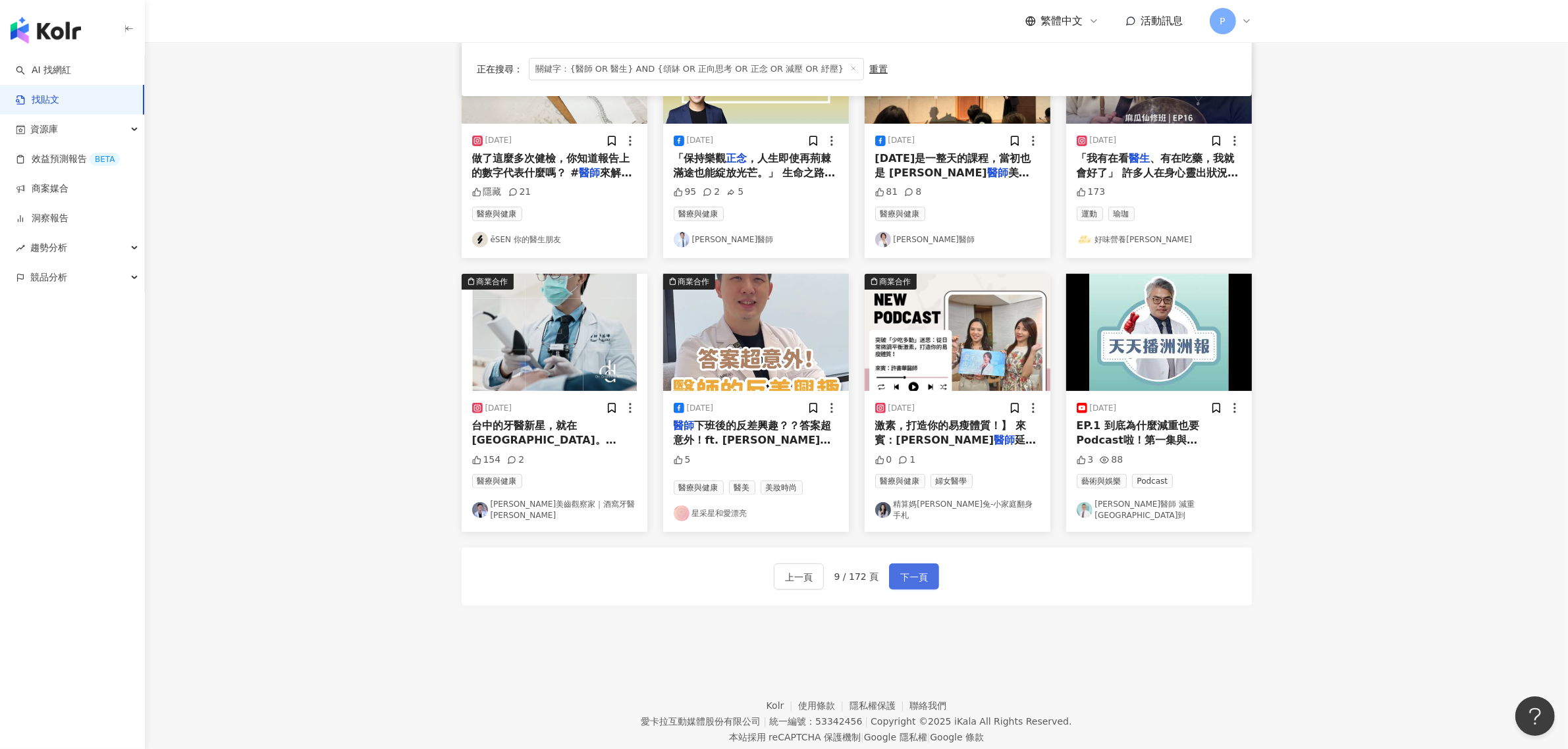
click at [921, 570] on span "下一頁" at bounding box center [914, 578] width 28 height 16
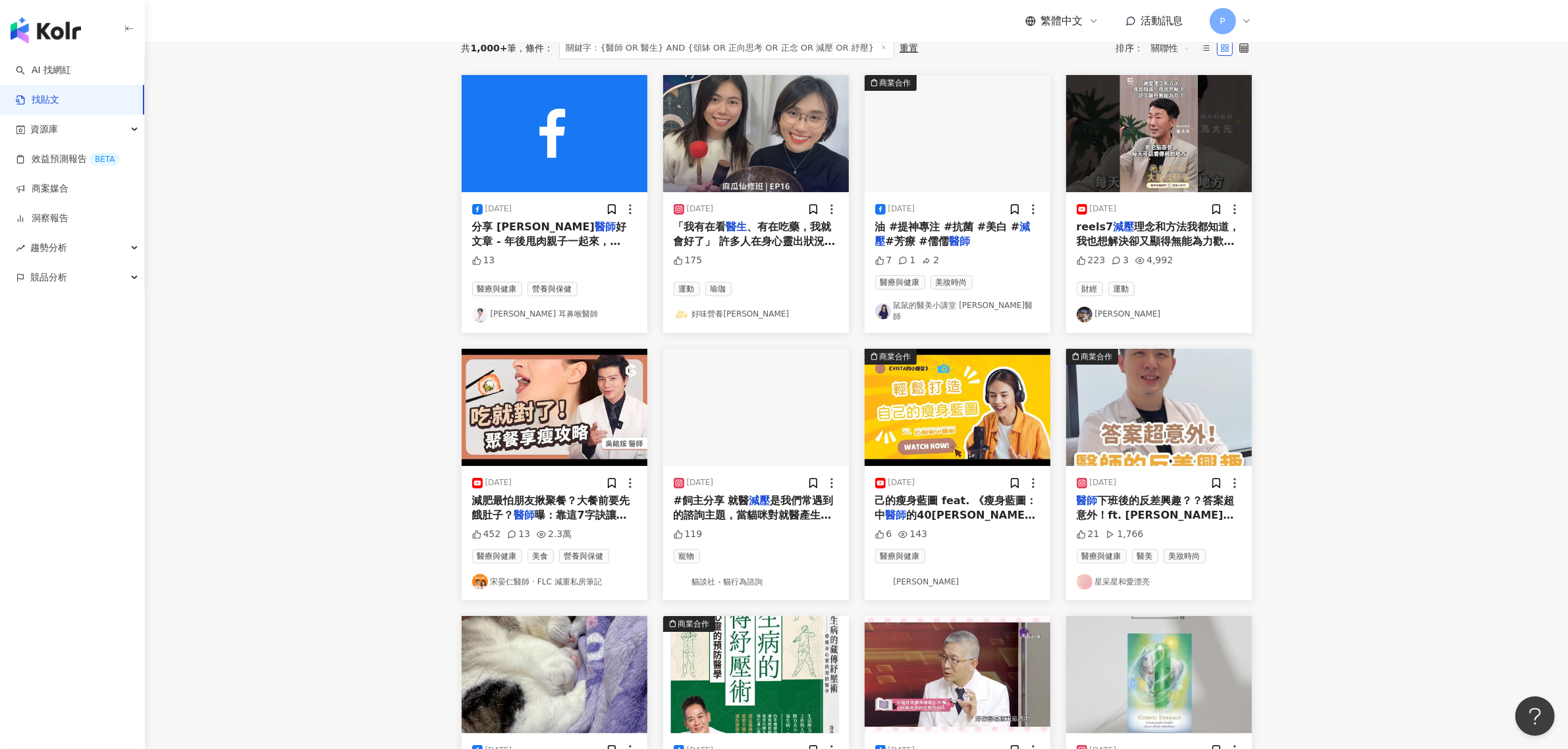
scroll to position [165, 0]
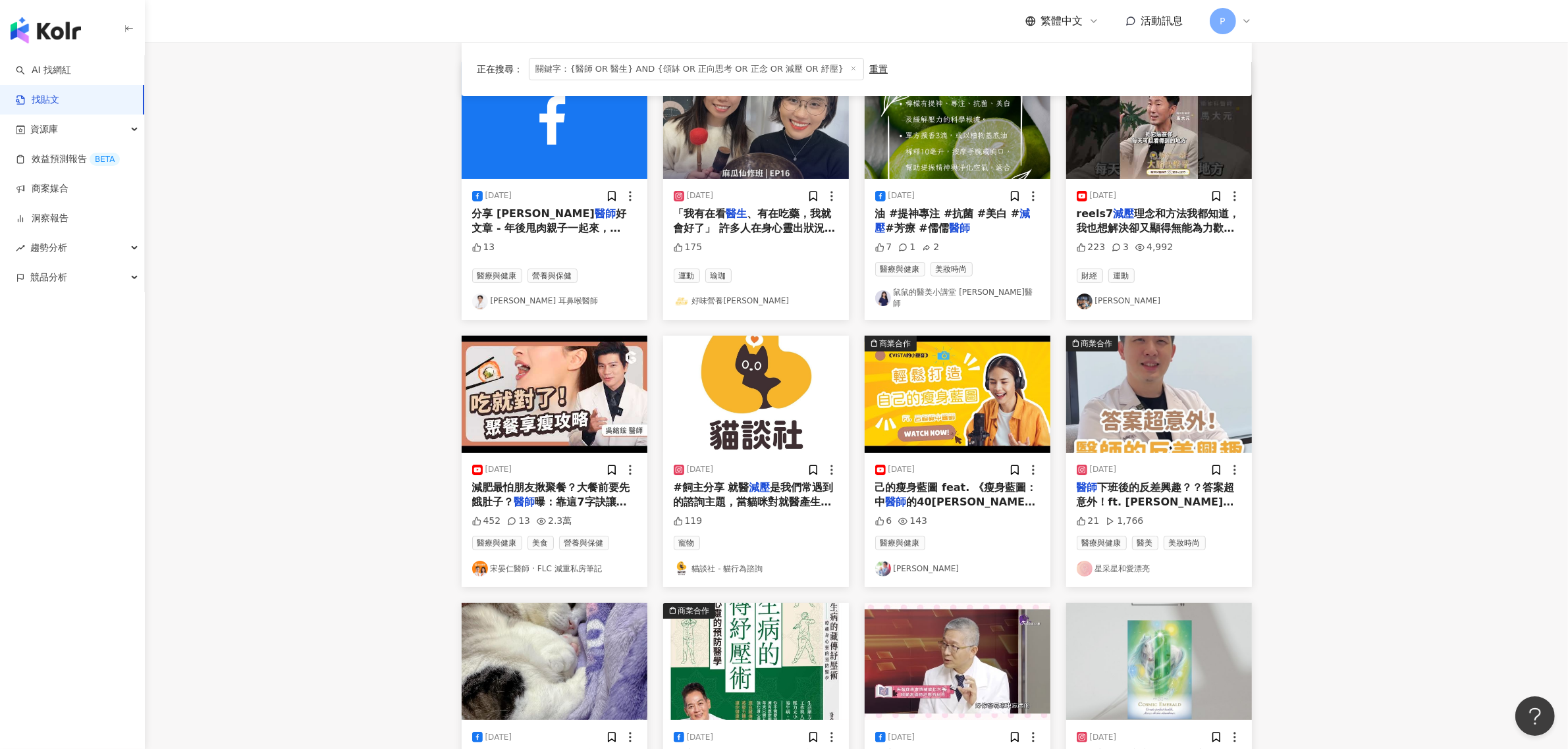
click at [1161, 487] on span "下班後的反差興趣？？答案超意外！ft. [PERSON_NAME]和診所院長 [PERSON_NAME]" at bounding box center [1156, 503] width 158 height 42
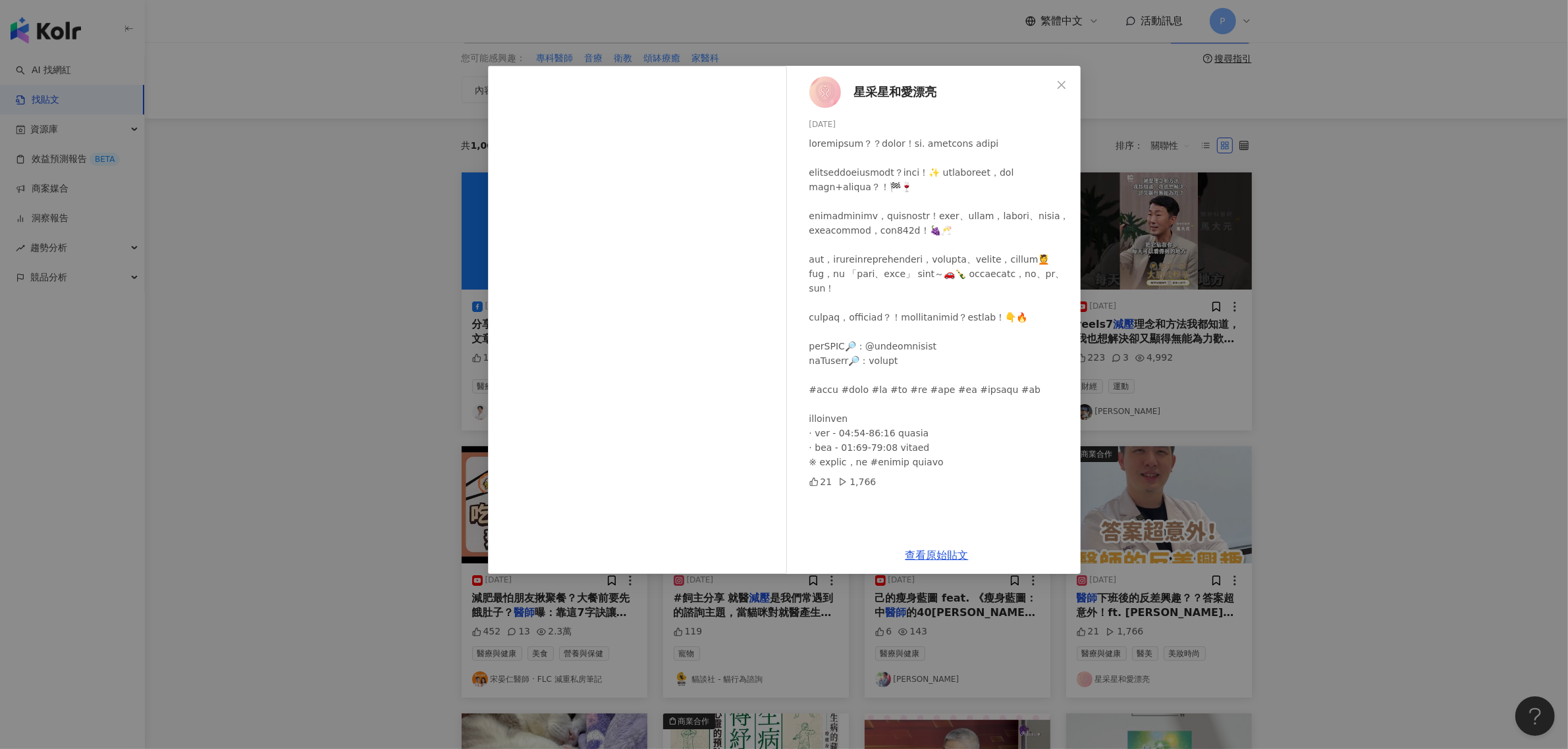
scroll to position [82, 0]
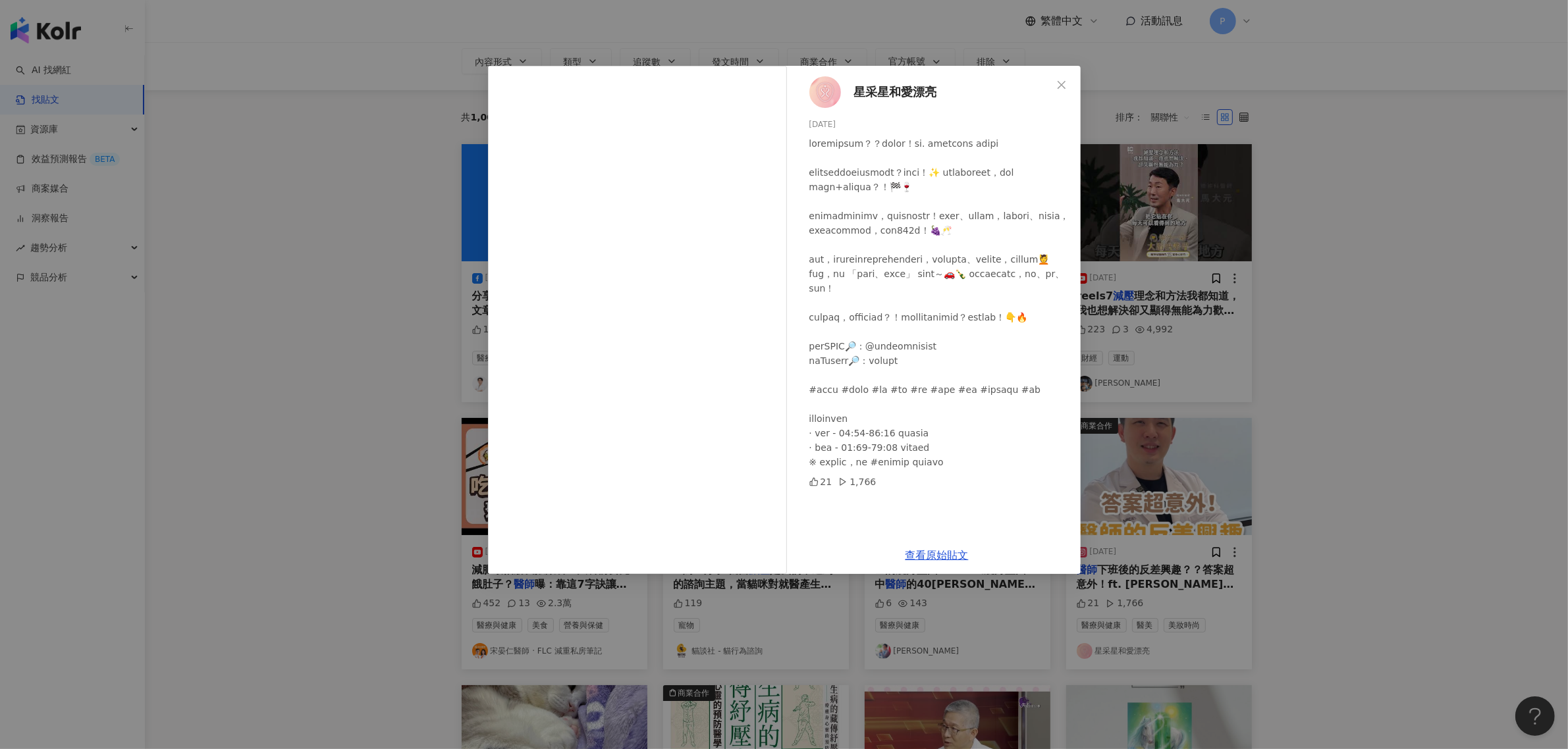
click at [1317, 323] on div "星采星和愛漂亮 [DATE] 21 1,766 查看原始貼文" at bounding box center [784, 374] width 1568 height 749
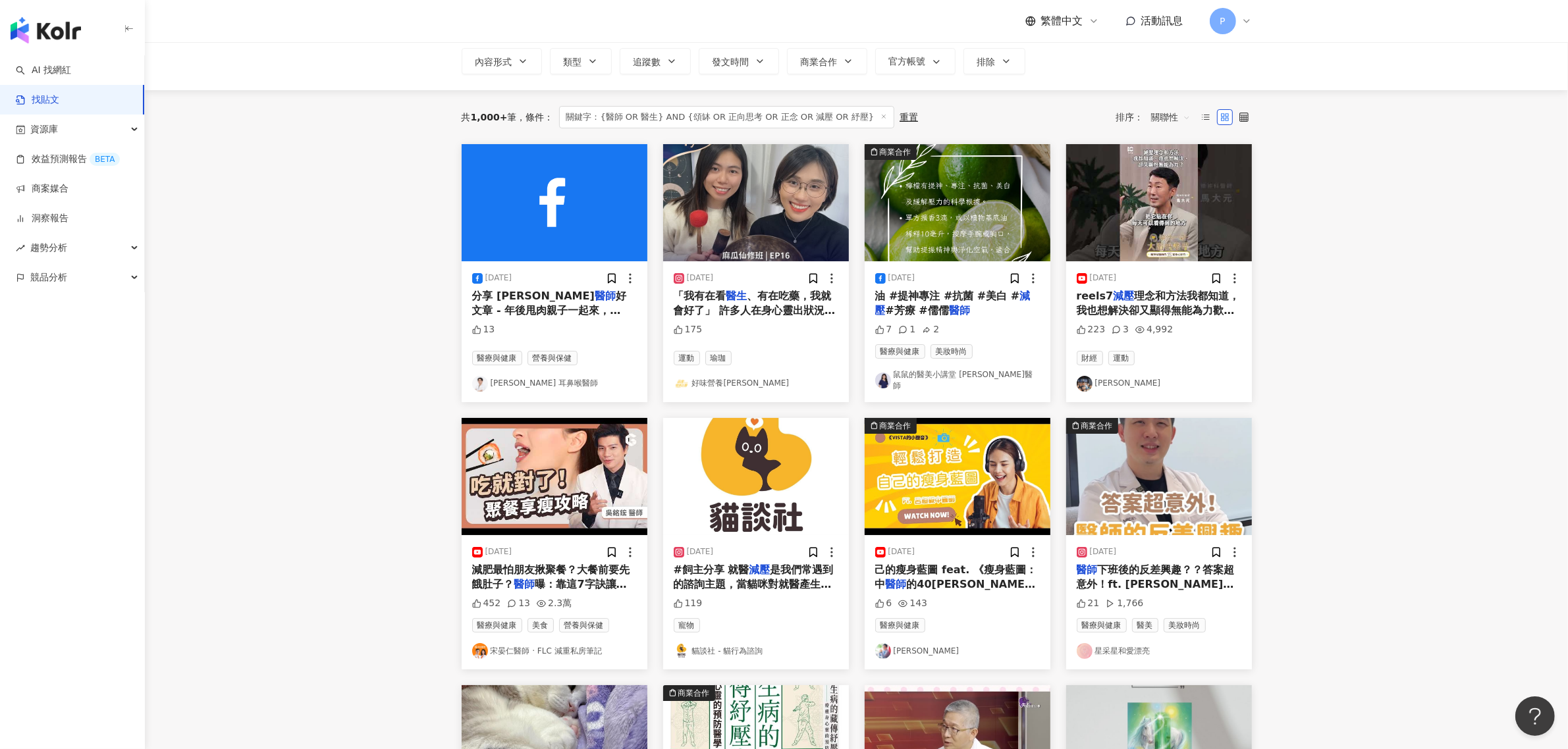
click at [1107, 305] on span "理念和方法我都知道，我也想解決卻又顯得無能為力歡迎成為這個頻道的會員，會員收入將轉作為公益用途， 與馬" at bounding box center [1158, 318] width 163 height 57
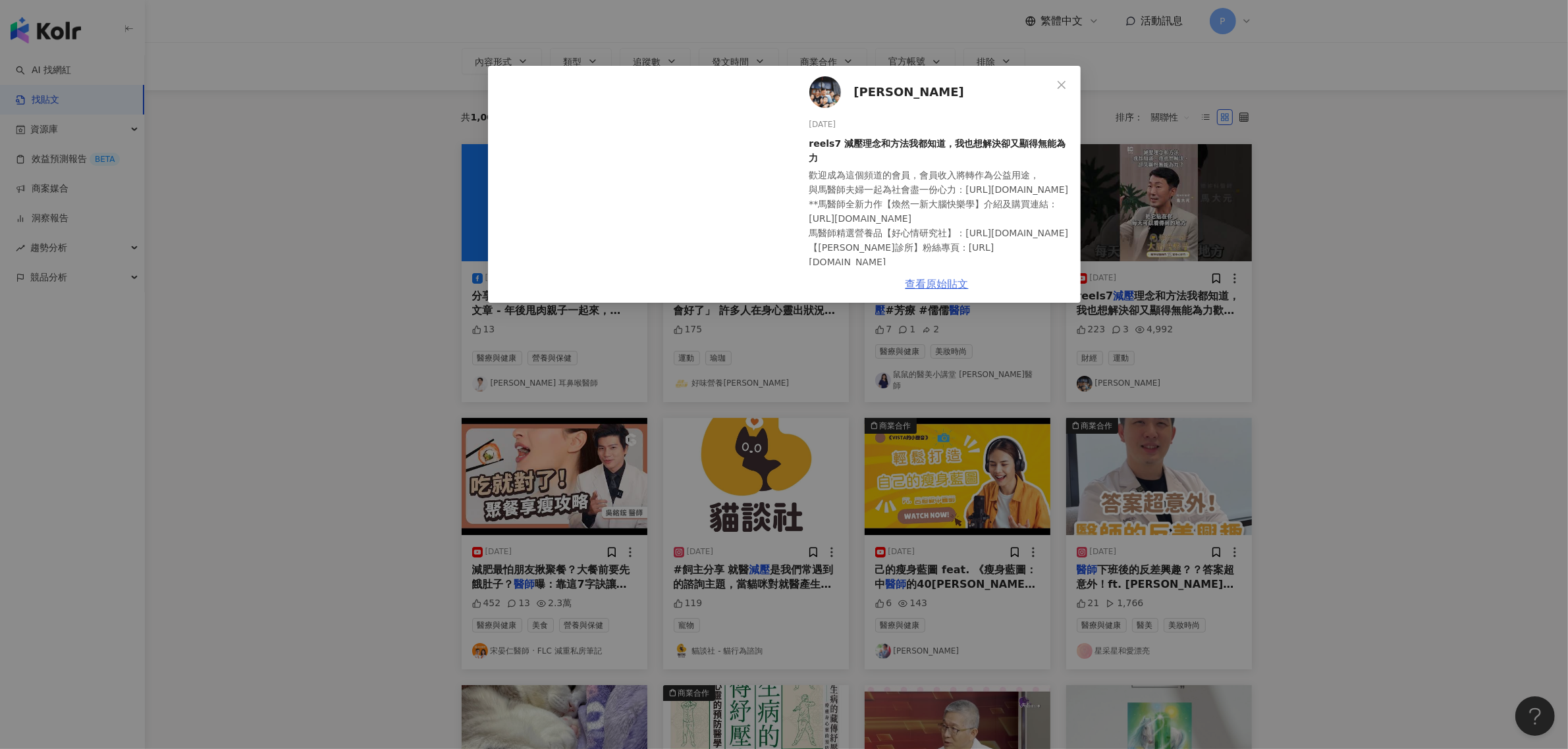
click at [929, 285] on link "查看原始貼文" at bounding box center [937, 283] width 63 height 12
click at [346, 286] on div "[PERSON_NAME][DATE] reels7 減壓理念和方法我都知道，我也想解決卻又顯得無能為力 223 3 4,992 查看原始貼文" at bounding box center [784, 374] width 1568 height 749
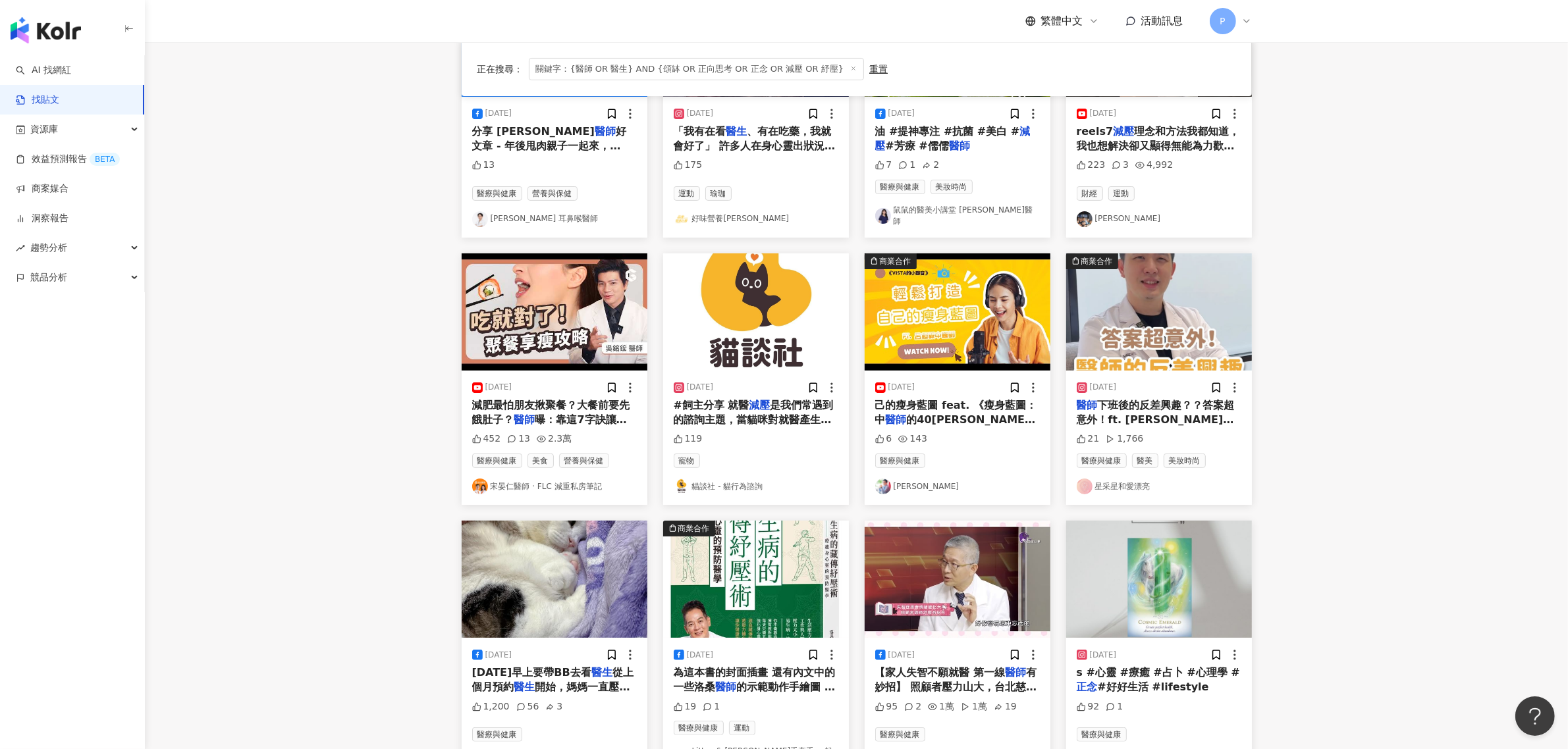
scroll to position [411, 0]
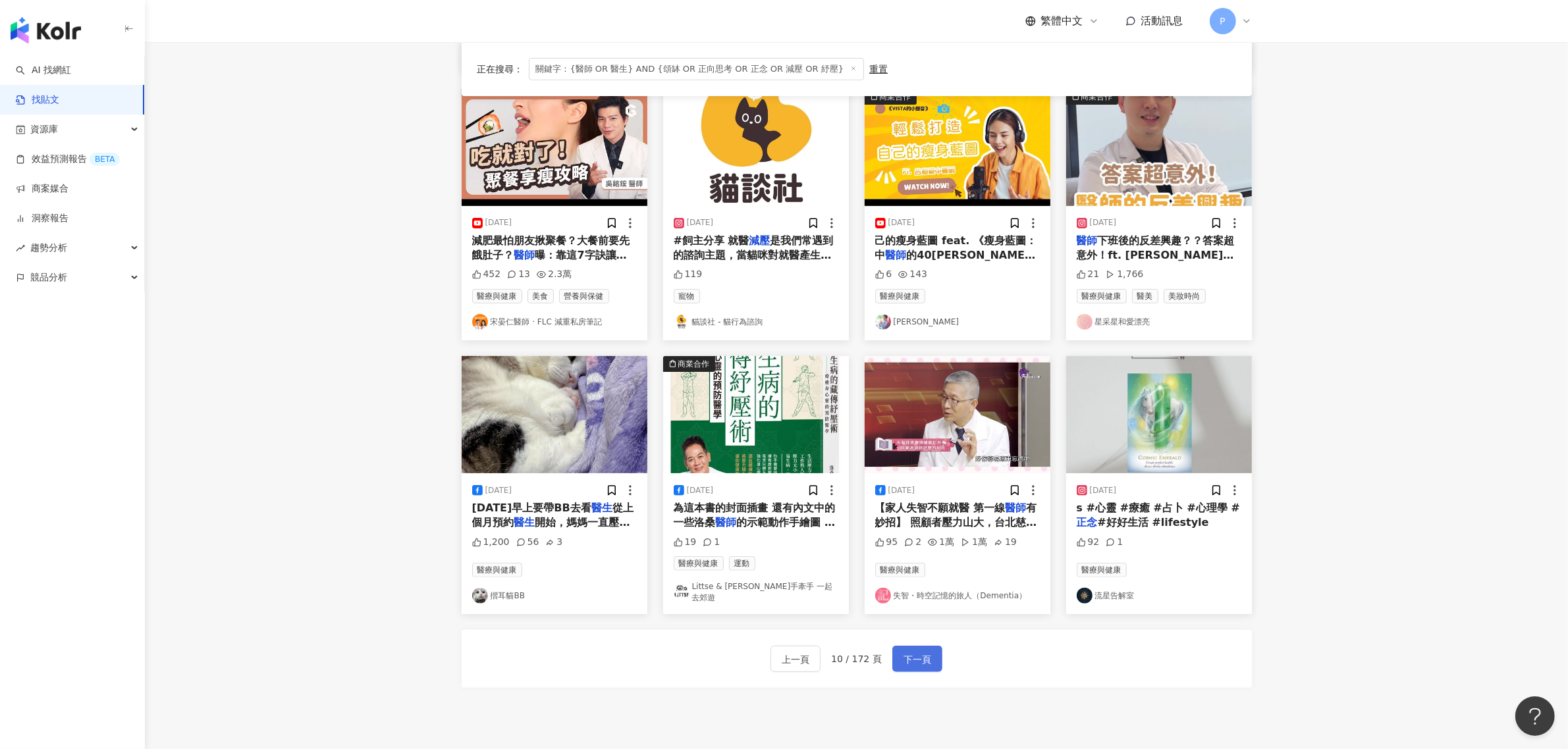
click at [926, 655] on span "下一頁" at bounding box center [917, 660] width 28 height 16
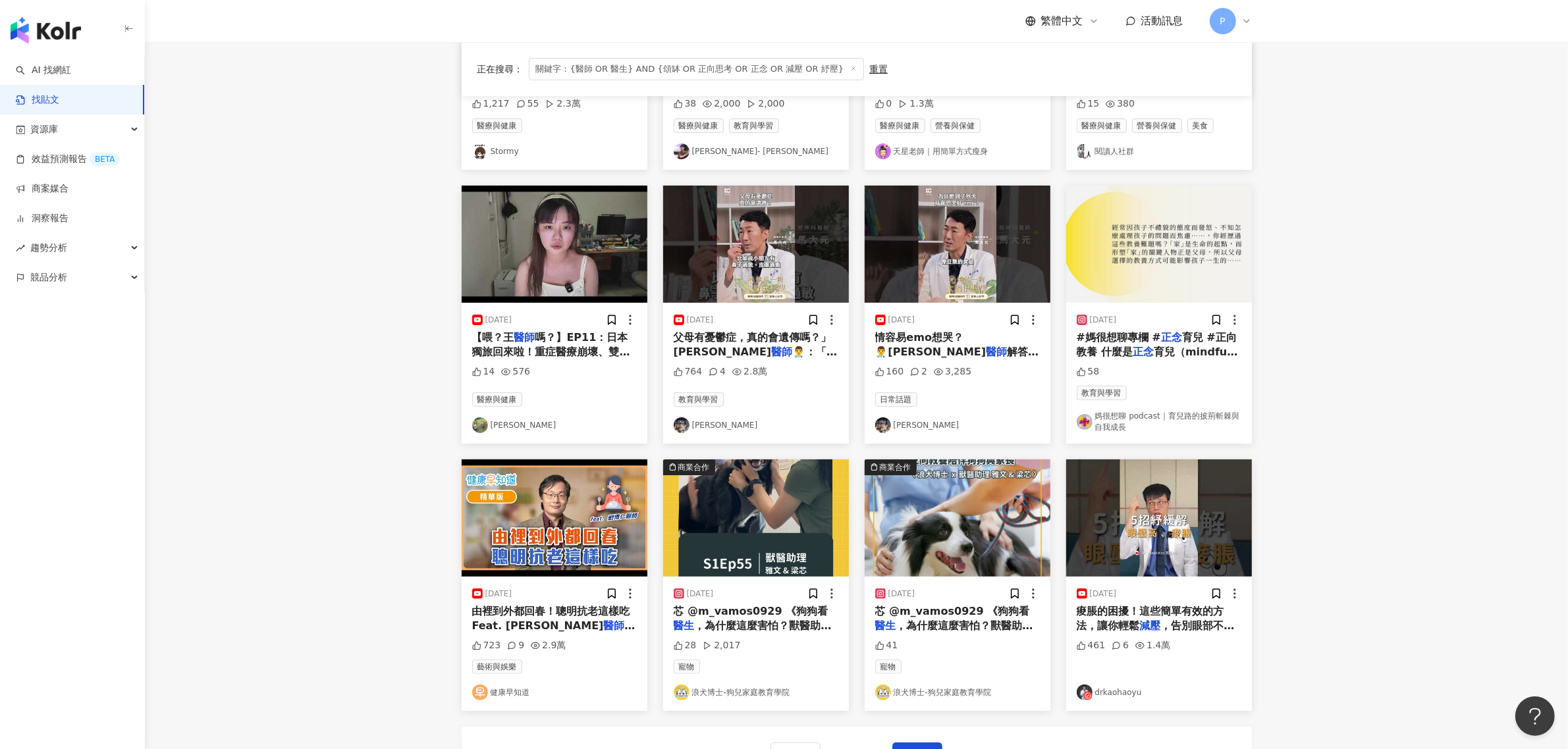
scroll to position [524, 0]
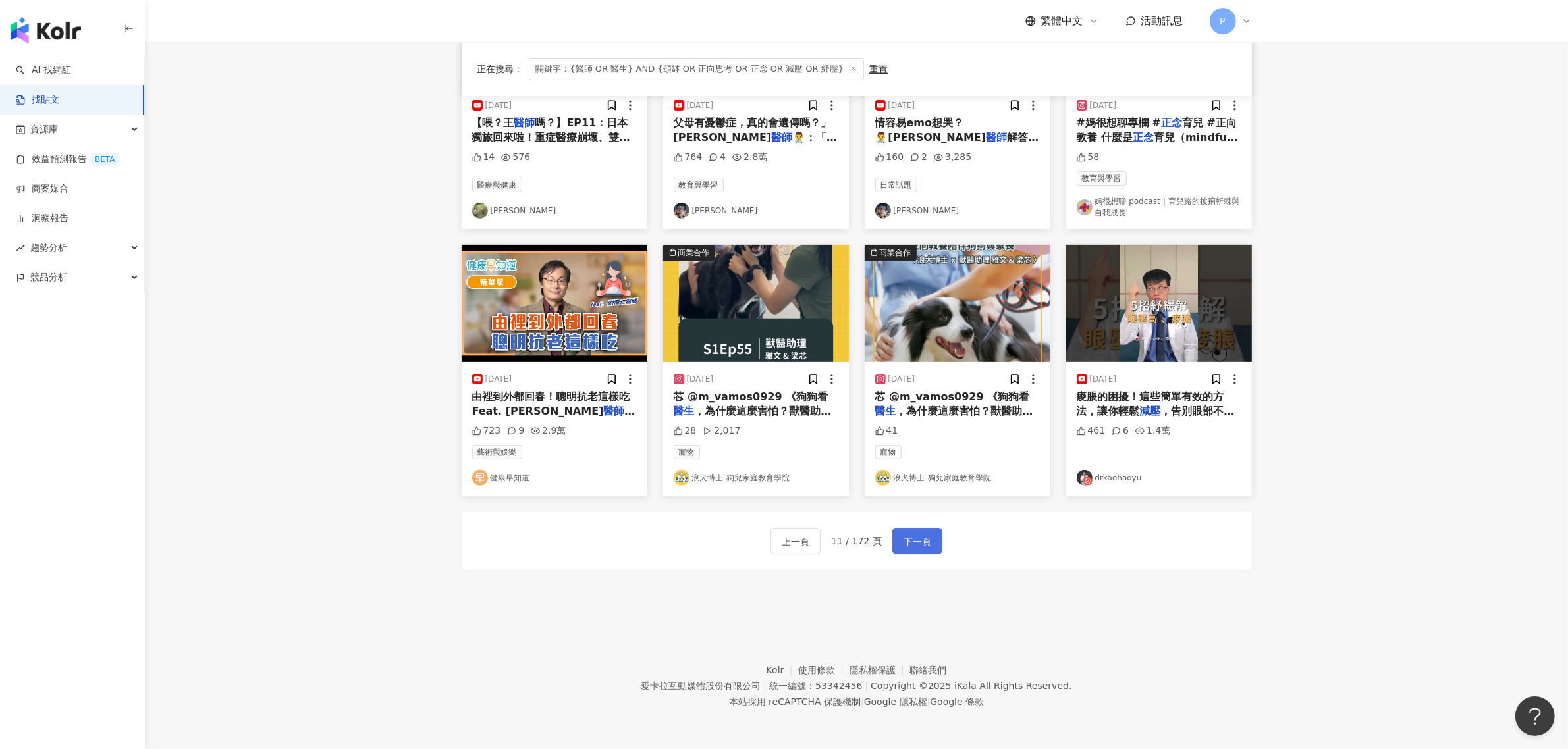
click at [913, 542] on span "下一頁" at bounding box center [917, 542] width 28 height 16
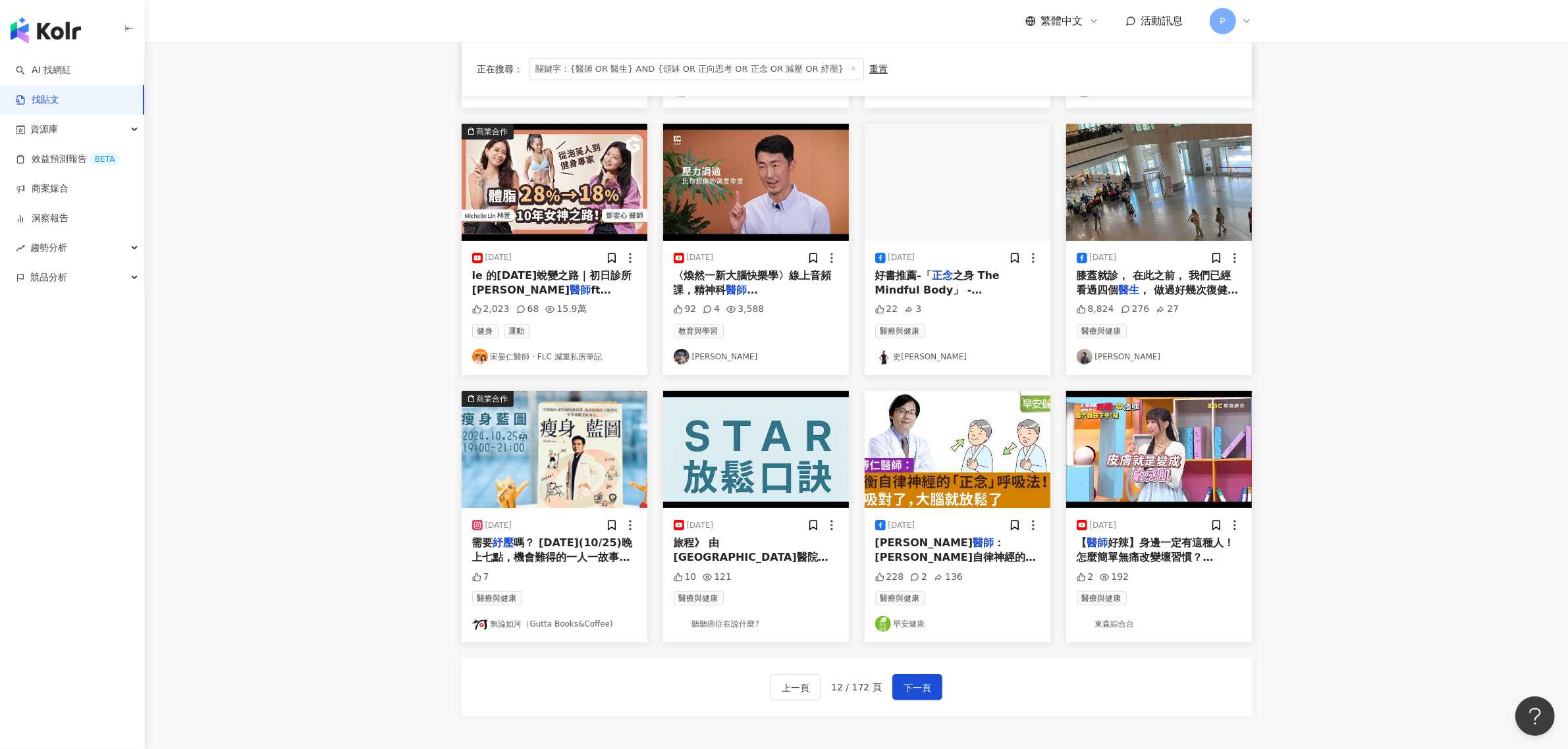
scroll to position [411, 0]
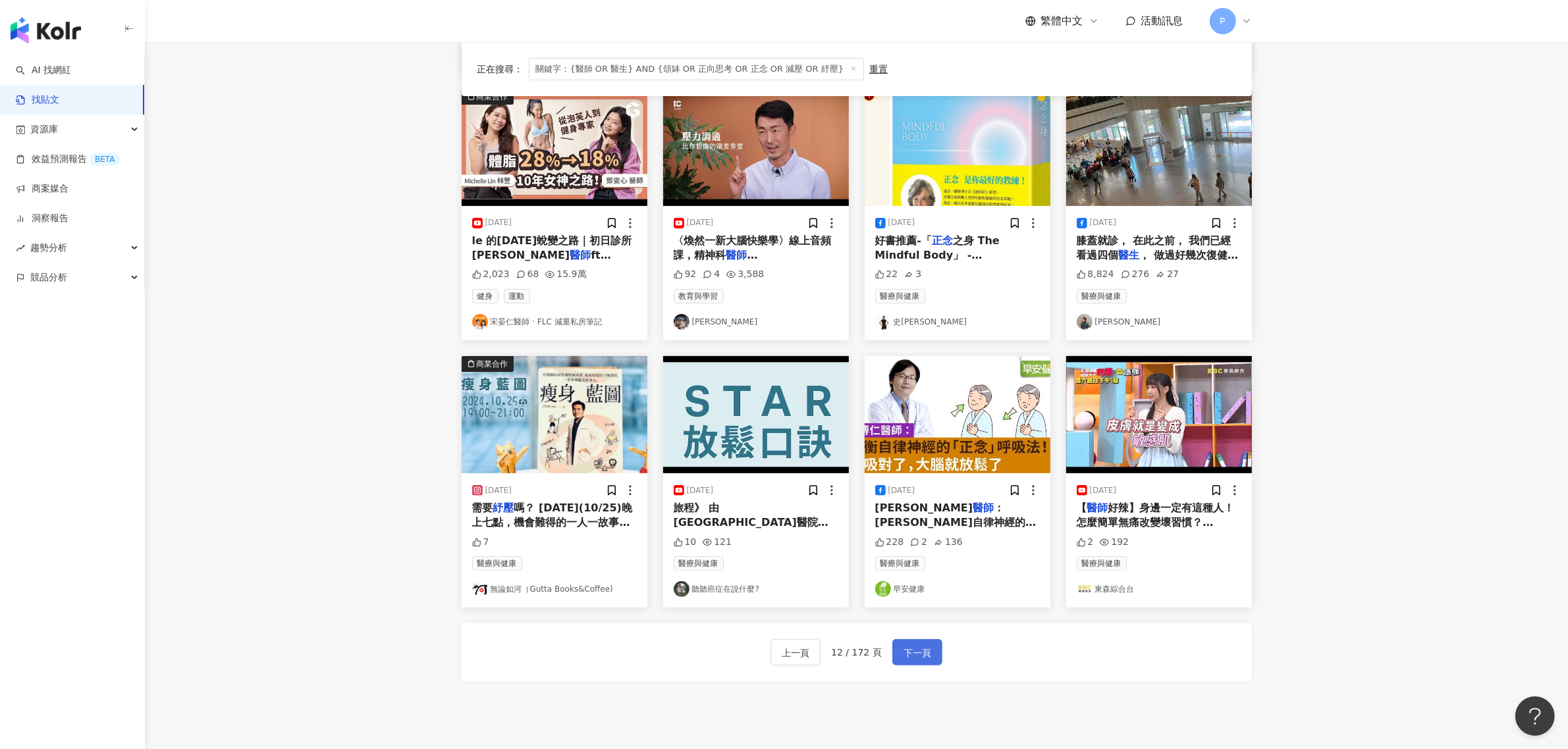
click at [913, 646] on span "下一頁" at bounding box center [917, 653] width 28 height 16
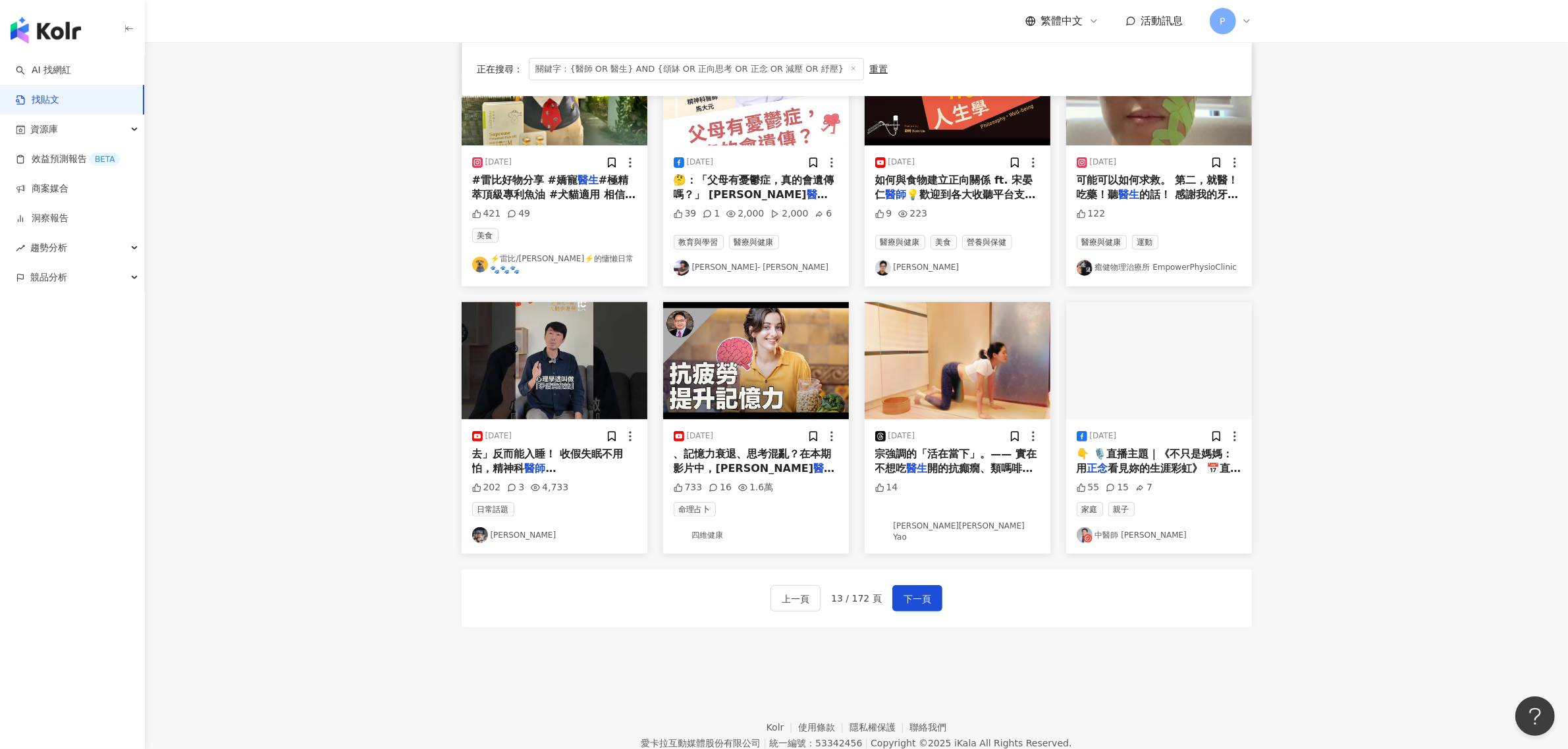
scroll to position [494, 0]
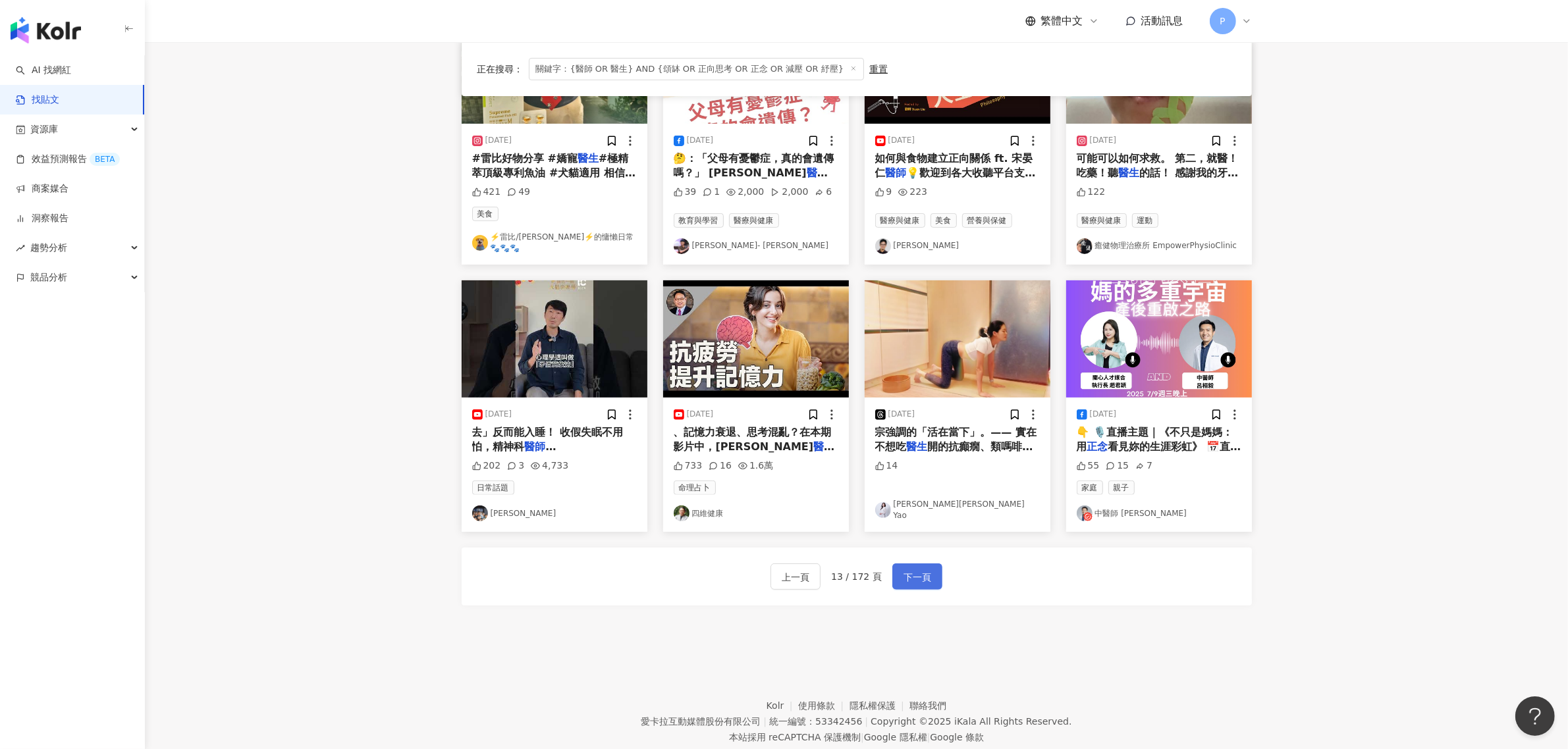
click at [924, 570] on span "下一頁" at bounding box center [917, 578] width 28 height 16
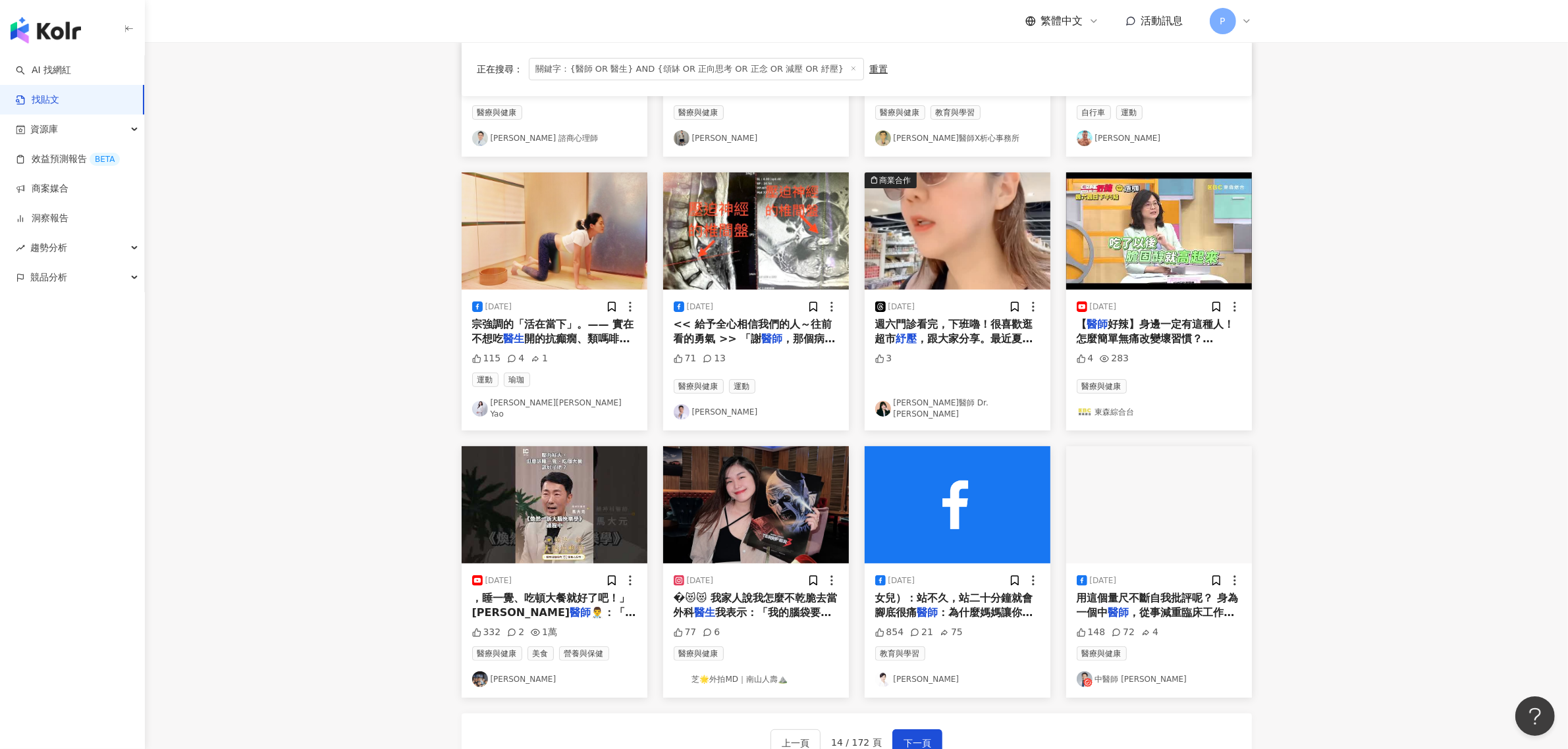
scroll to position [329, 0]
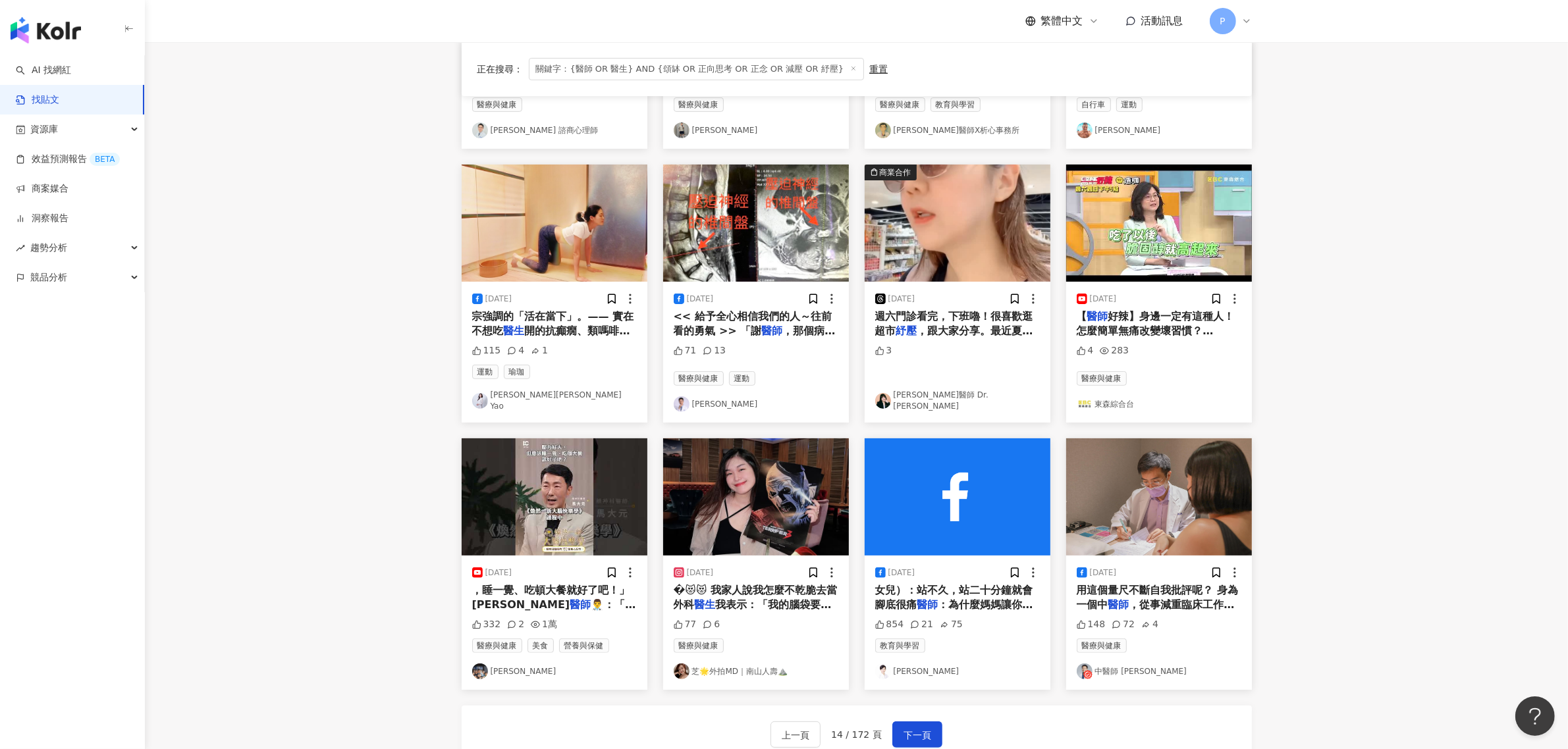
click at [769, 317] on span "<< 給予全心相信我們的人～往前看的勇氣 >> 「謝" at bounding box center [753, 323] width 158 height 27
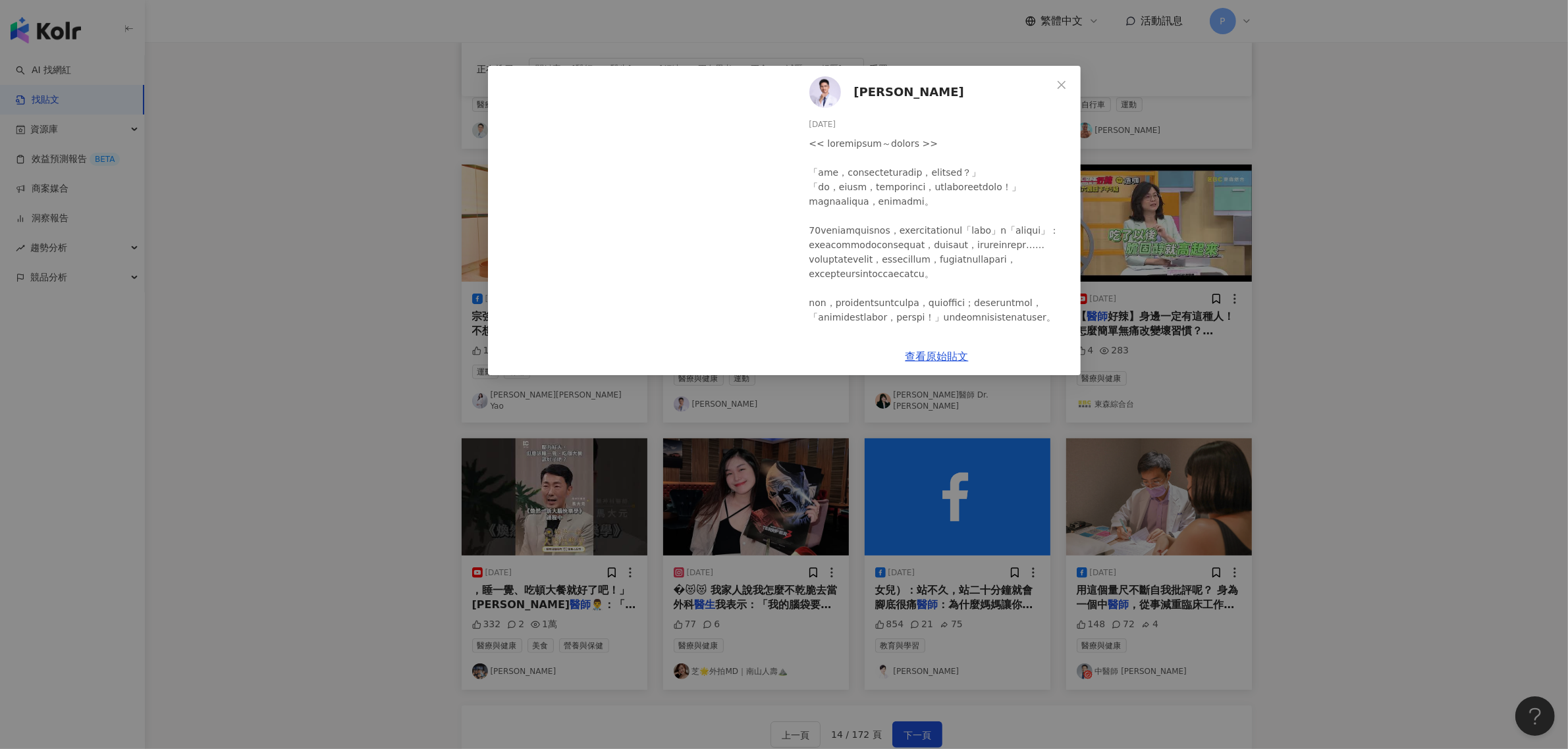
click at [1327, 360] on div "[PERSON_NAME][DATE] 71 13 查看原始貼文" at bounding box center [784, 374] width 1568 height 749
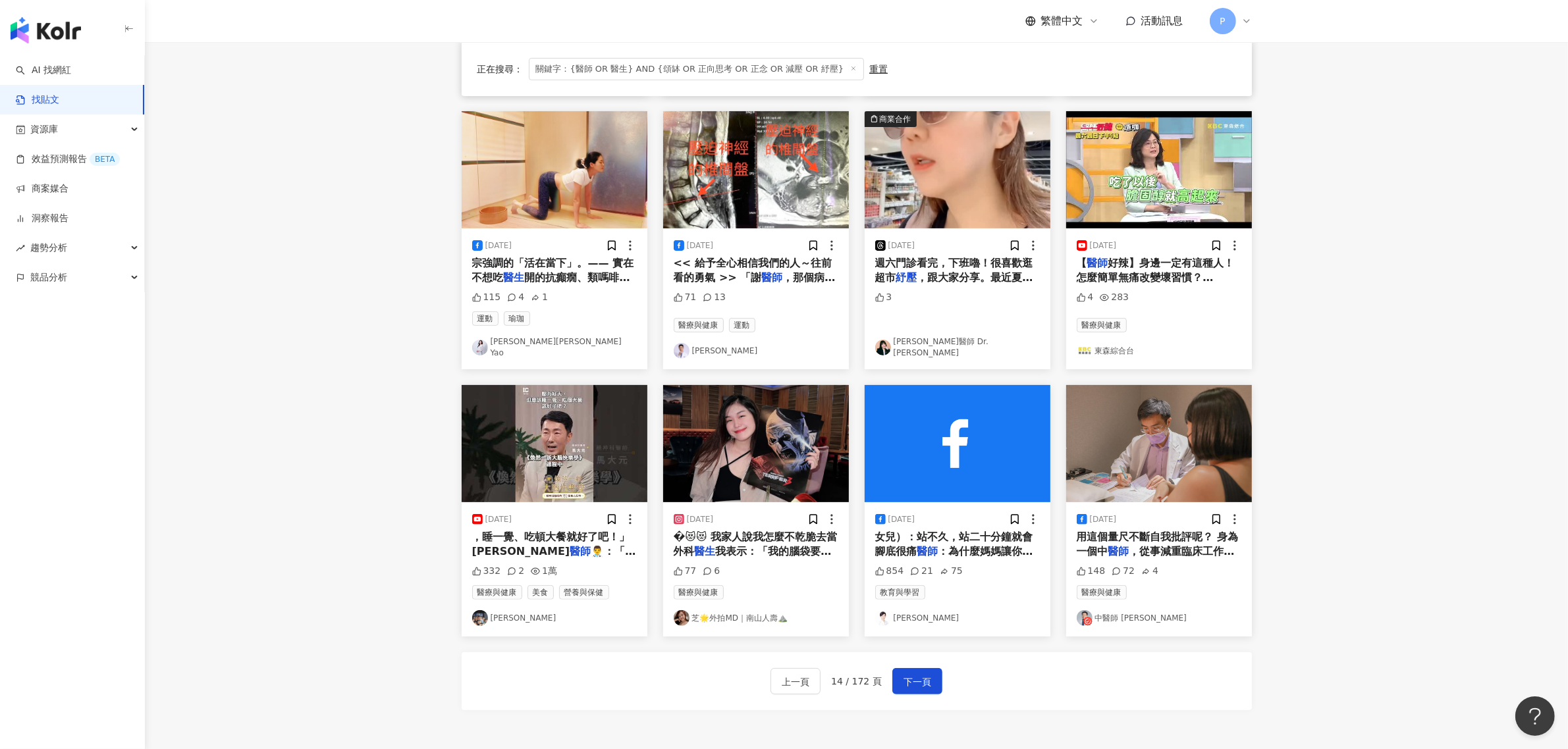
scroll to position [411, 0]
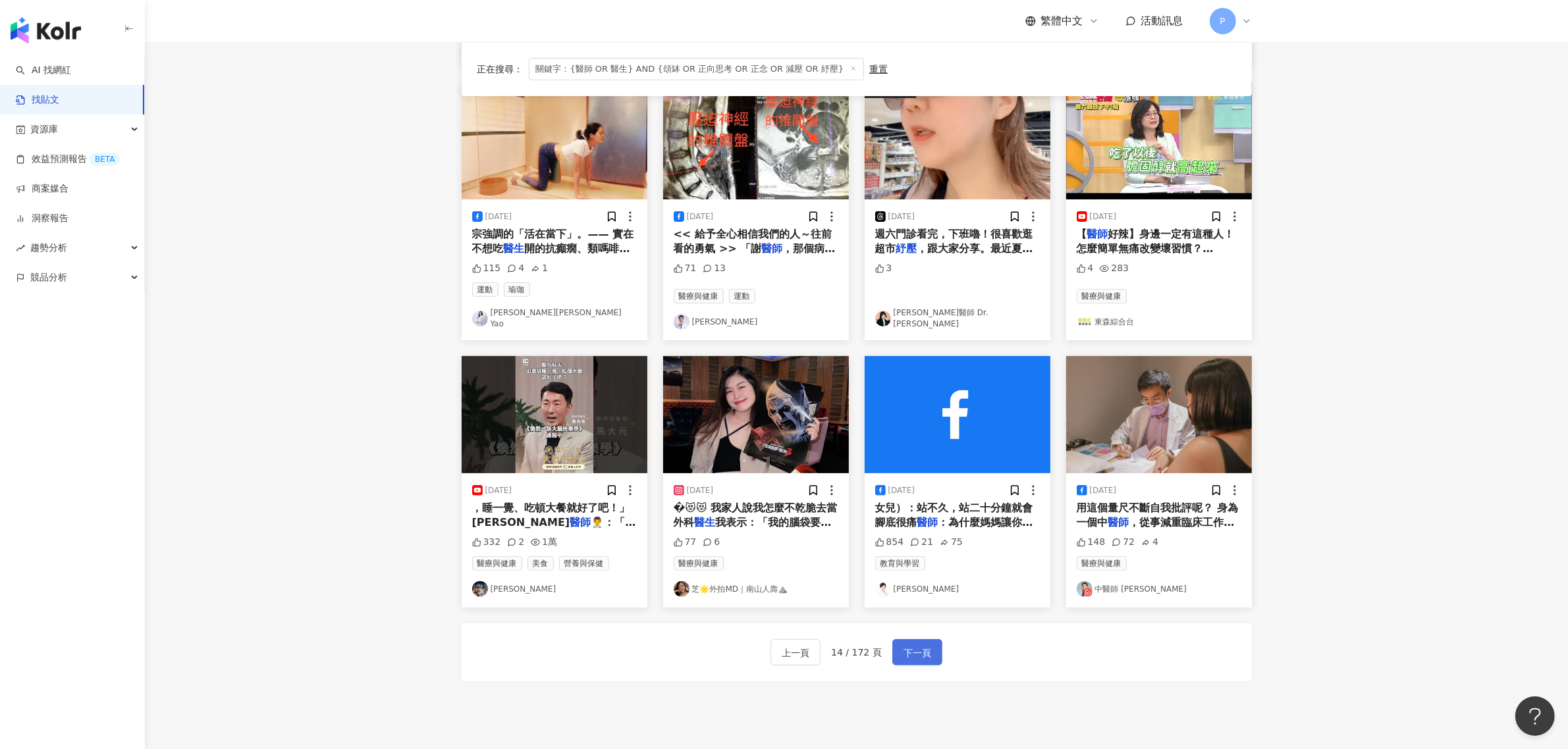
click at [924, 639] on button "下一頁" at bounding box center [917, 652] width 50 height 26
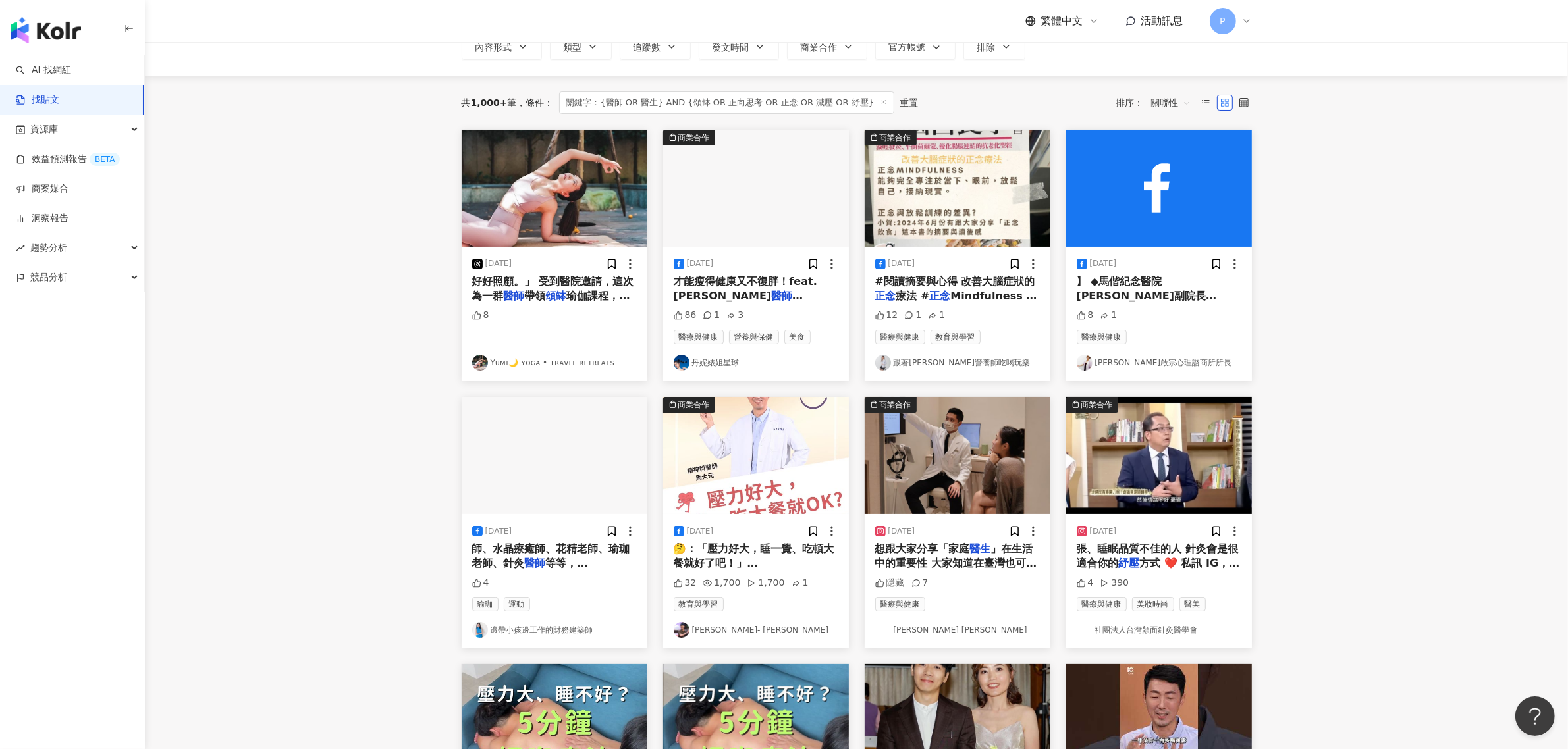
scroll to position [165, 0]
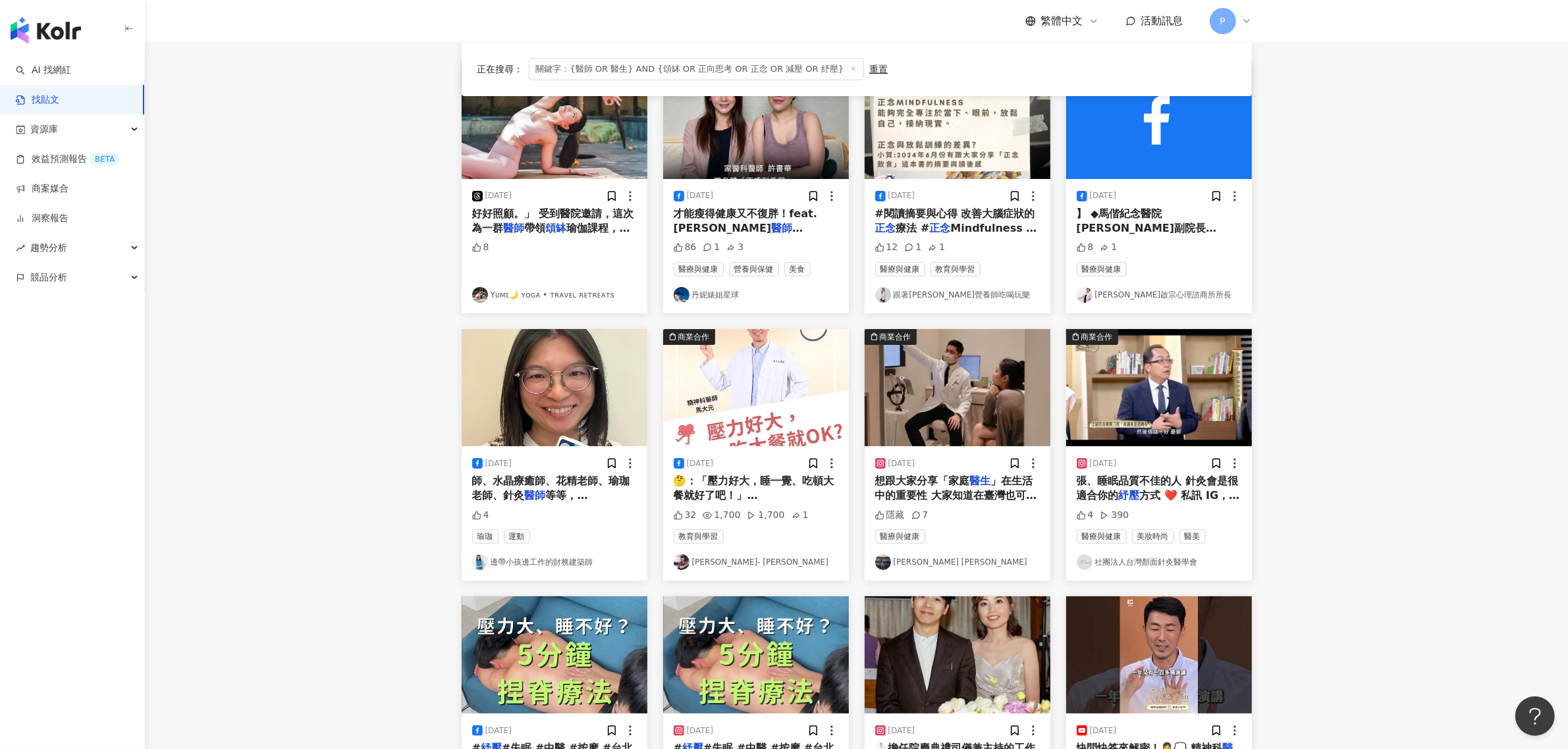
click at [594, 214] on span "好好照顧。」 受到醫院邀請，這次為一群" at bounding box center [553, 220] width 162 height 27
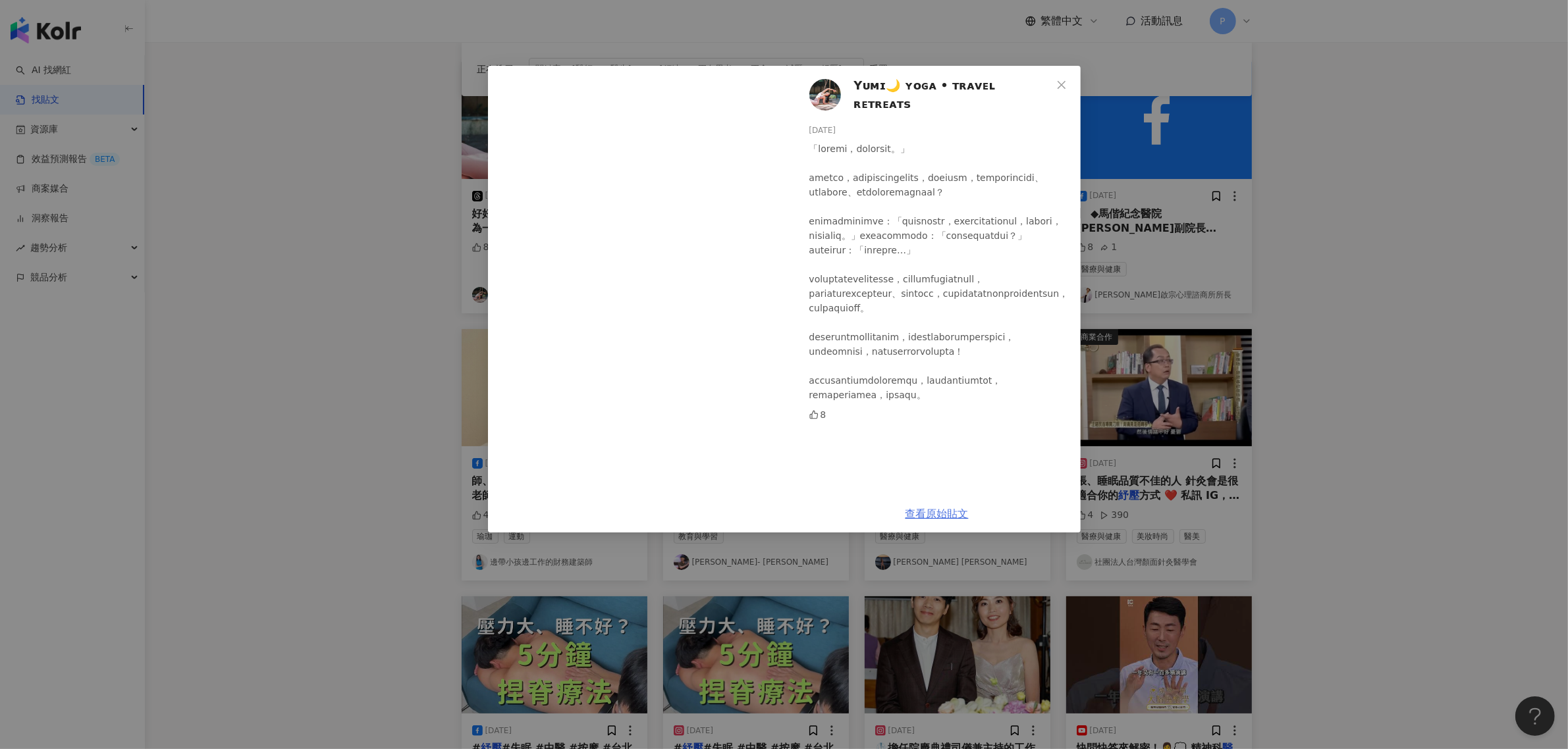
click at [946, 514] on link "查看原始貼文" at bounding box center [937, 514] width 63 height 12
click at [368, 277] on div "Yᴜᴍɪ🌙 ʏᴏɢᴀ • ᴛʀᴀᴠᴇʟ ʀᴇᴛʀᴇᴀᴛs [DATE] 8 查看原始貼文" at bounding box center [784, 374] width 1568 height 749
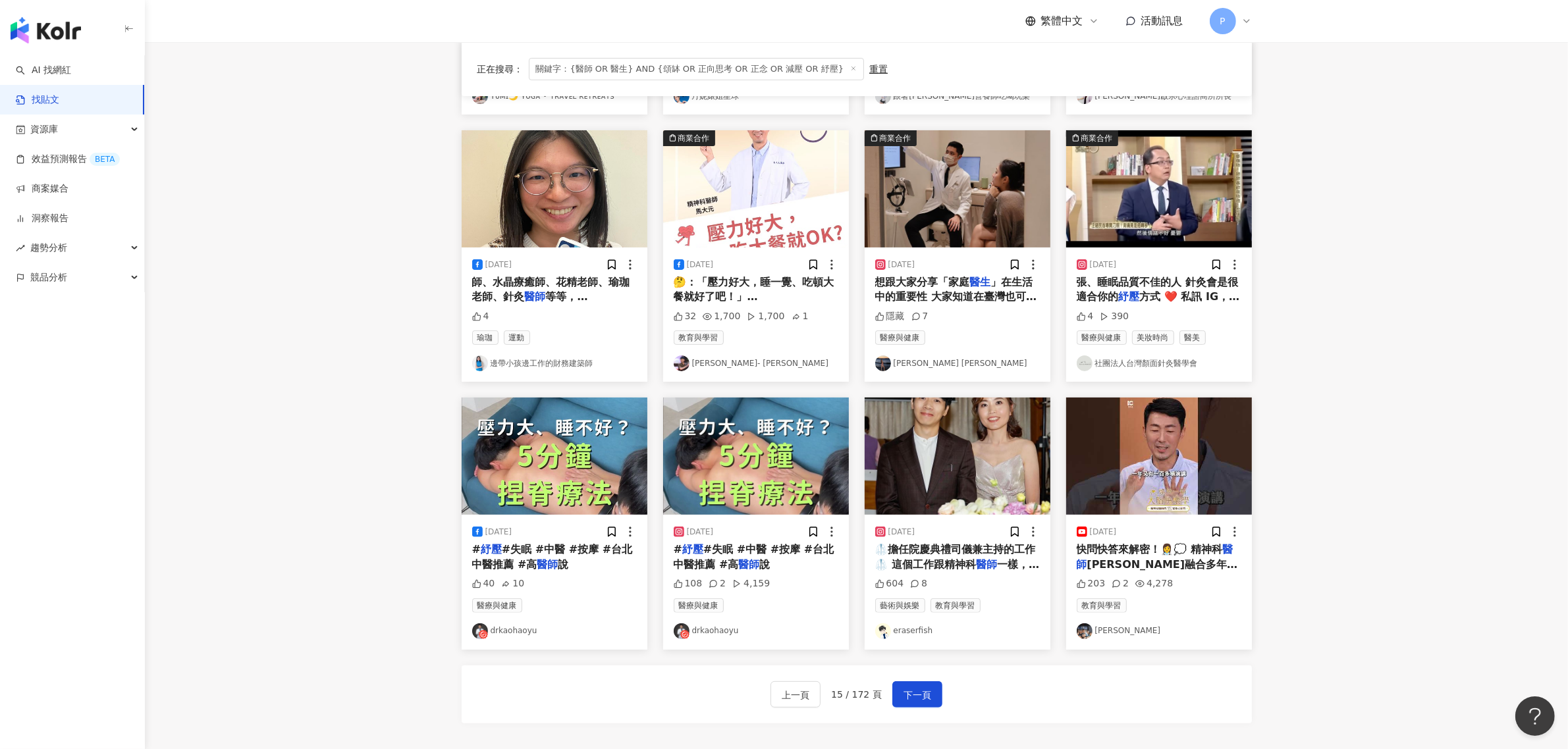
scroll to position [494, 0]
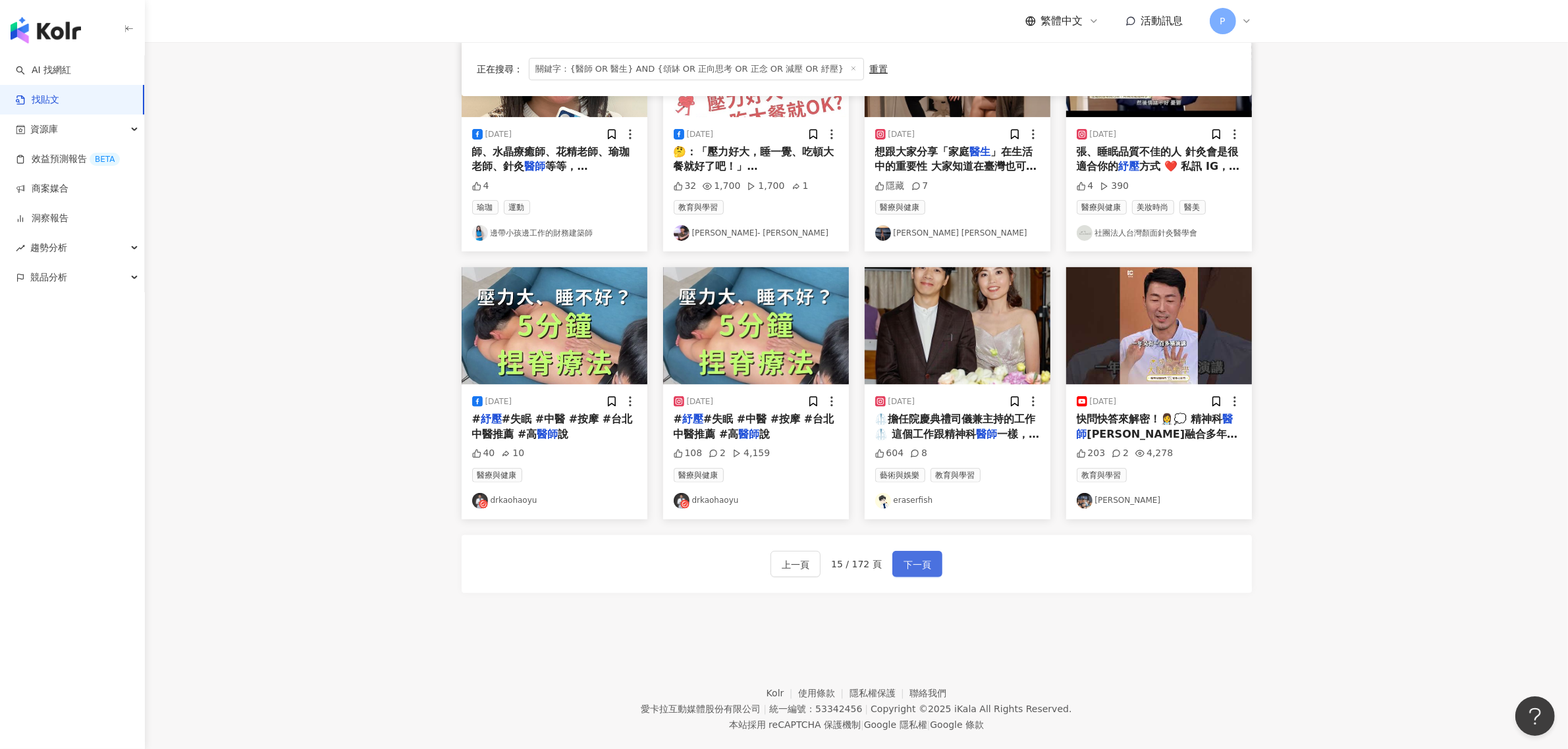
click at [919, 564] on span "下一頁" at bounding box center [917, 565] width 28 height 16
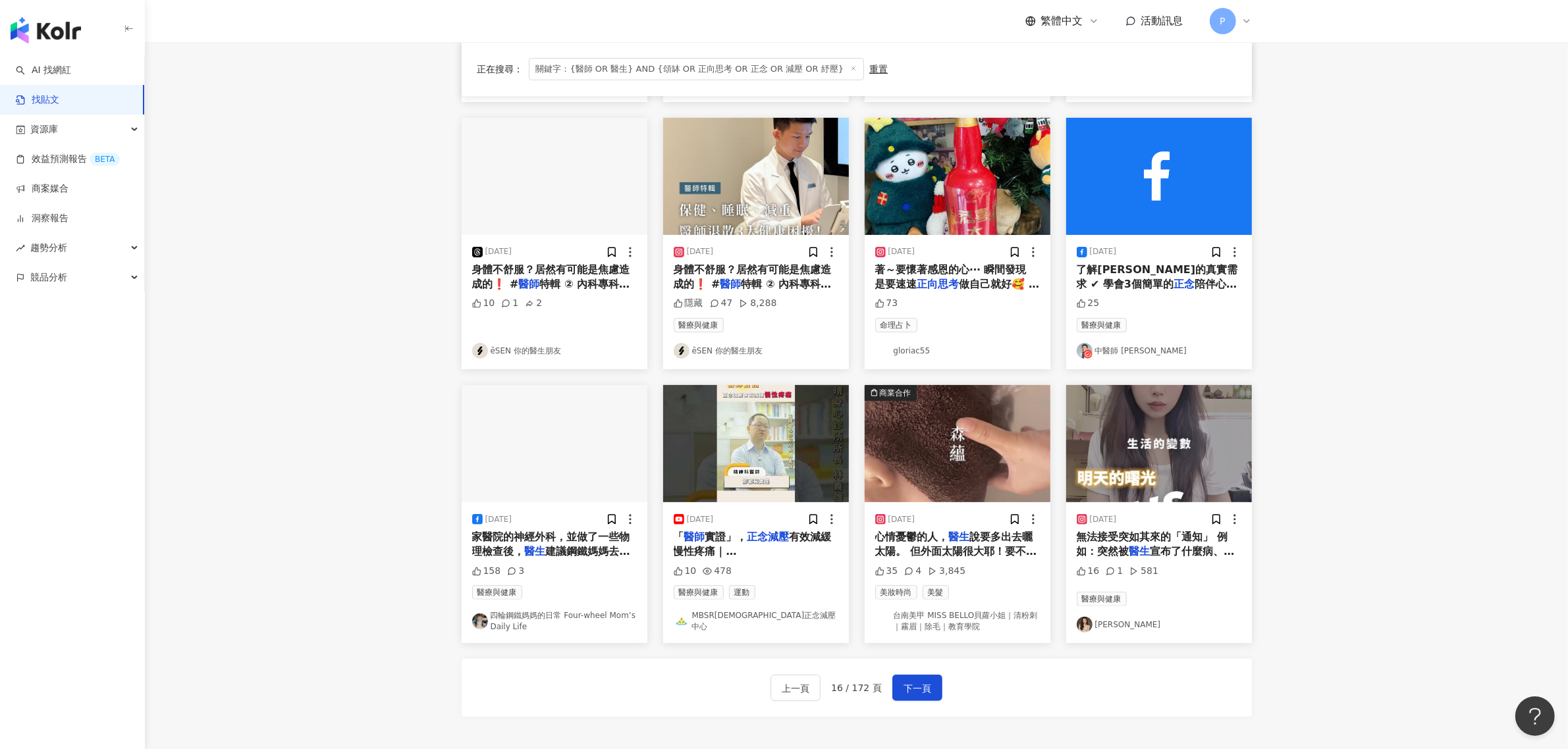
scroll to position [411, 0]
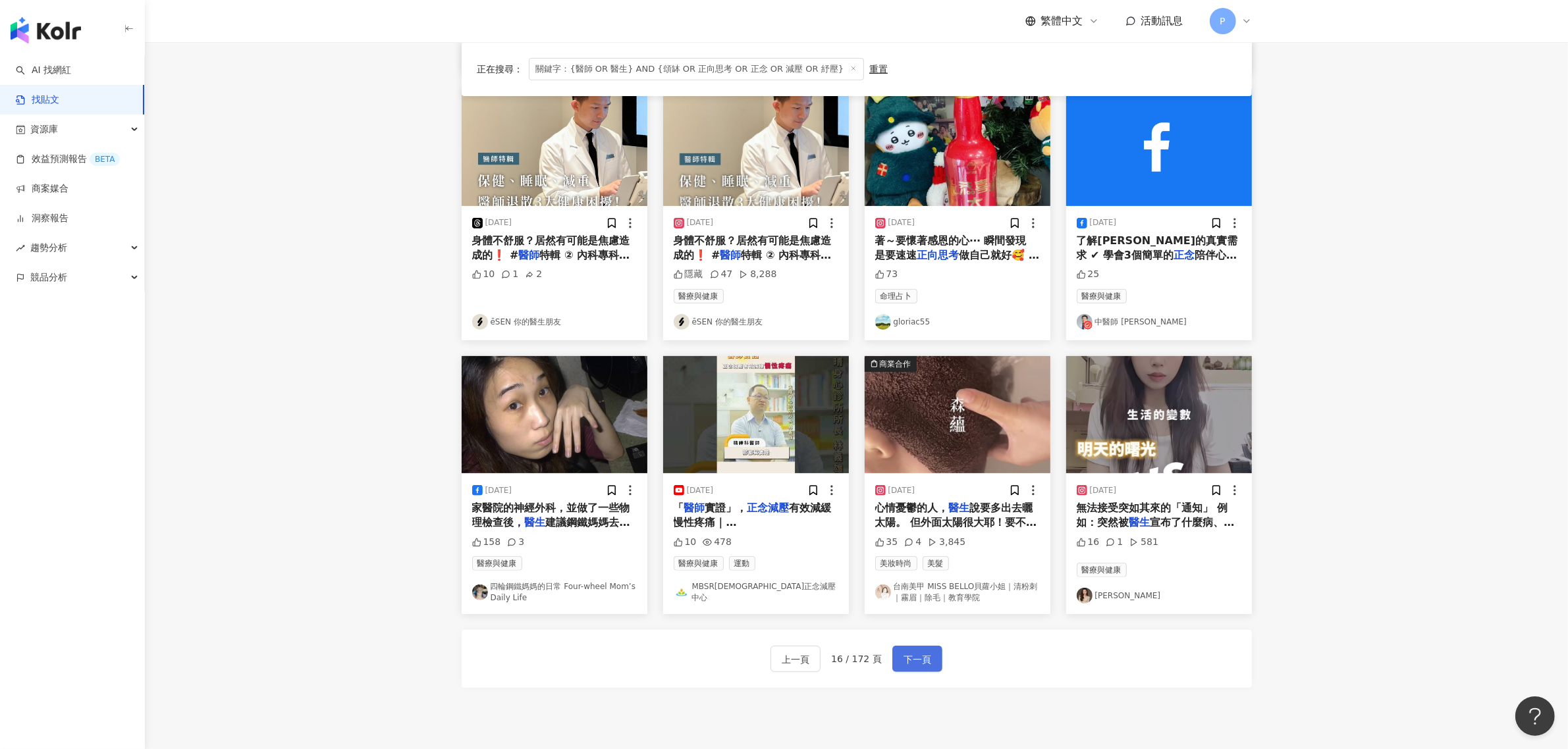
click at [910, 657] on span "下一頁" at bounding box center [917, 660] width 28 height 16
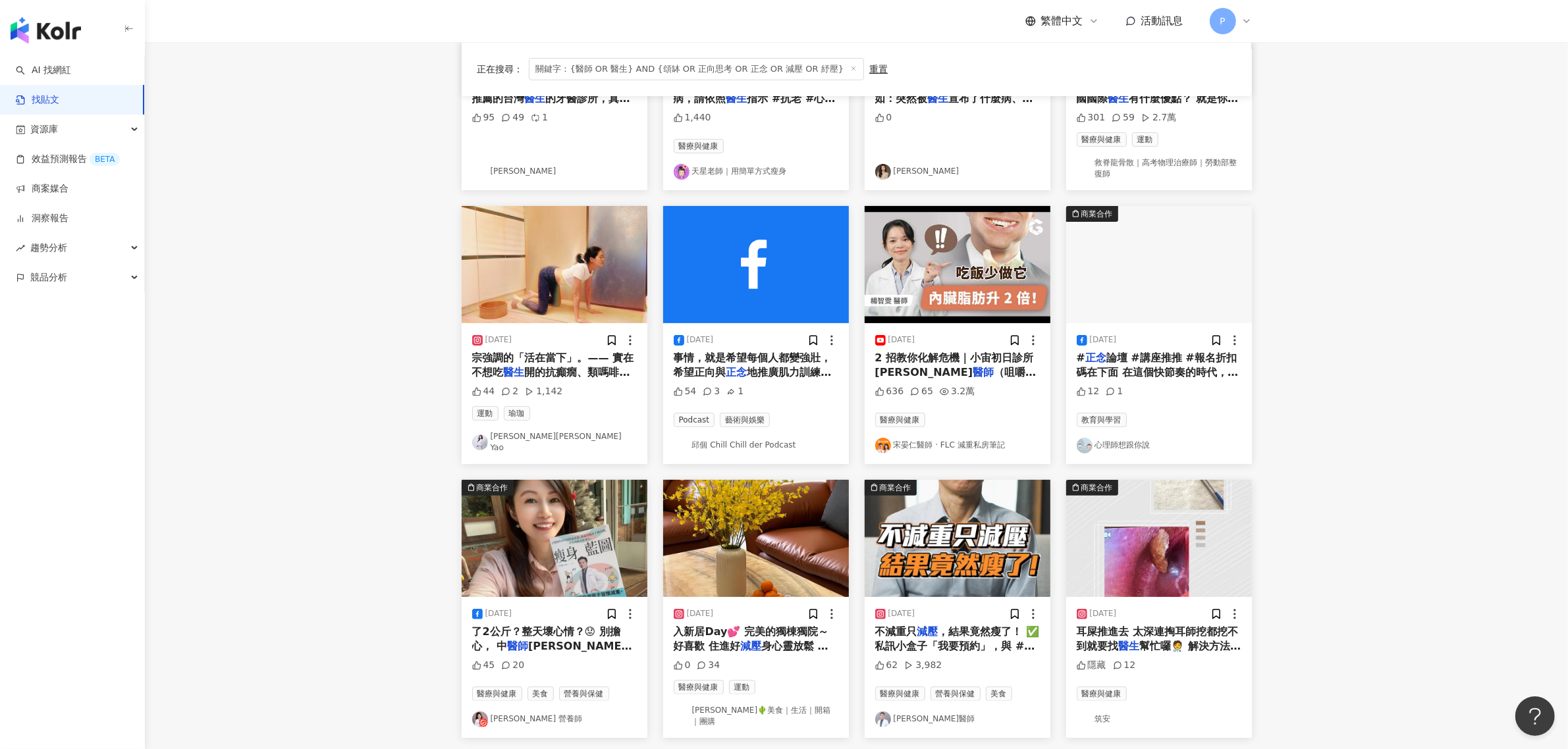
scroll to position [329, 0]
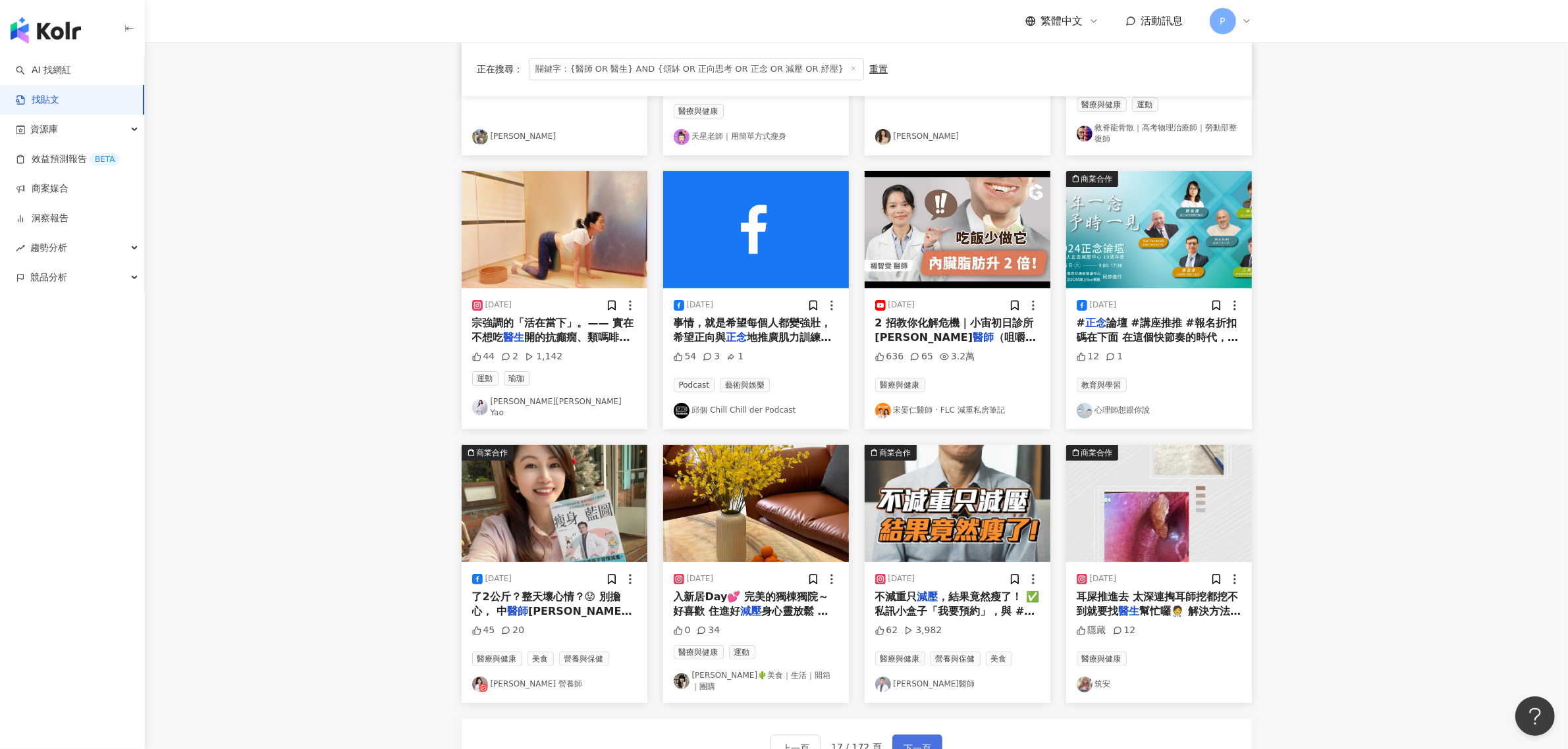
click at [912, 742] on span "下一頁" at bounding box center [917, 749] width 28 height 16
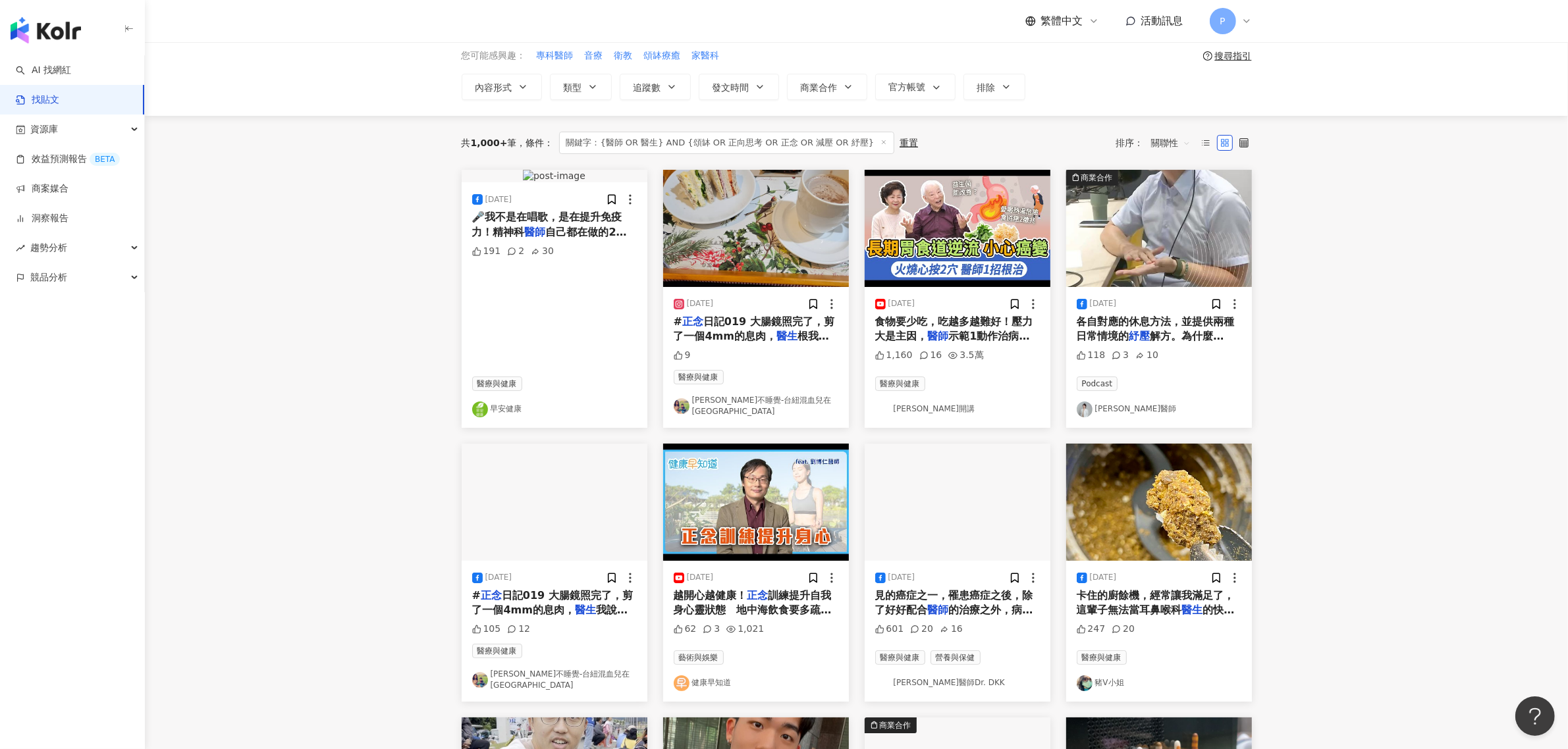
scroll to position [0, 0]
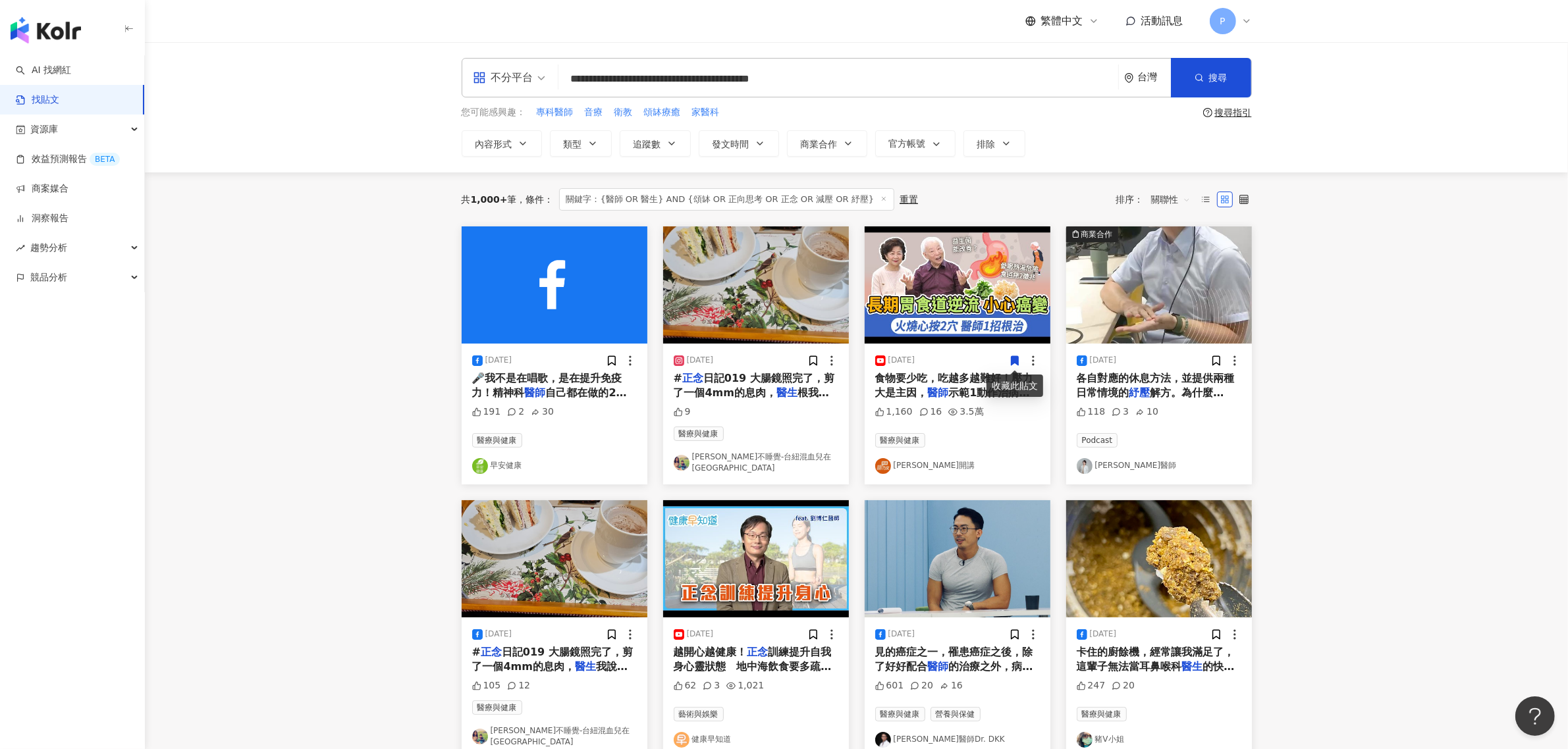
click at [1200, 392] on span "解方。為什麼[PERSON_NAME]認為「抗壓性」（r" at bounding box center [1152, 408] width 151 height 42
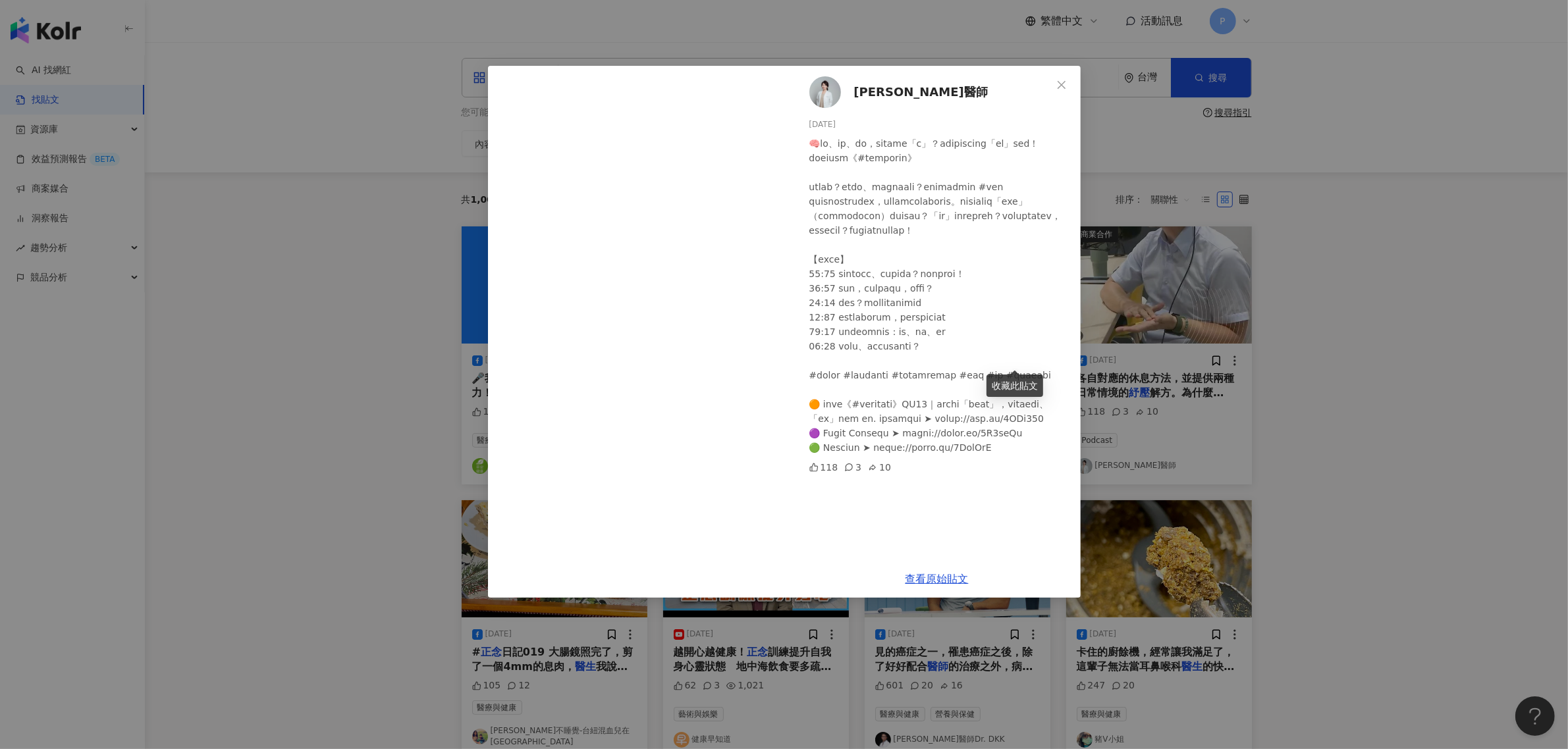
click at [949, 280] on div at bounding box center [939, 296] width 261 height 319
click at [942, 581] on link "查看原始貼文" at bounding box center [937, 578] width 63 height 12
drag, startPoint x: 896, startPoint y: 446, endPoint x: 909, endPoint y: 446, distance: 13.0
click at [909, 446] on div at bounding box center [939, 296] width 261 height 319
click at [960, 385] on div at bounding box center [939, 296] width 261 height 319
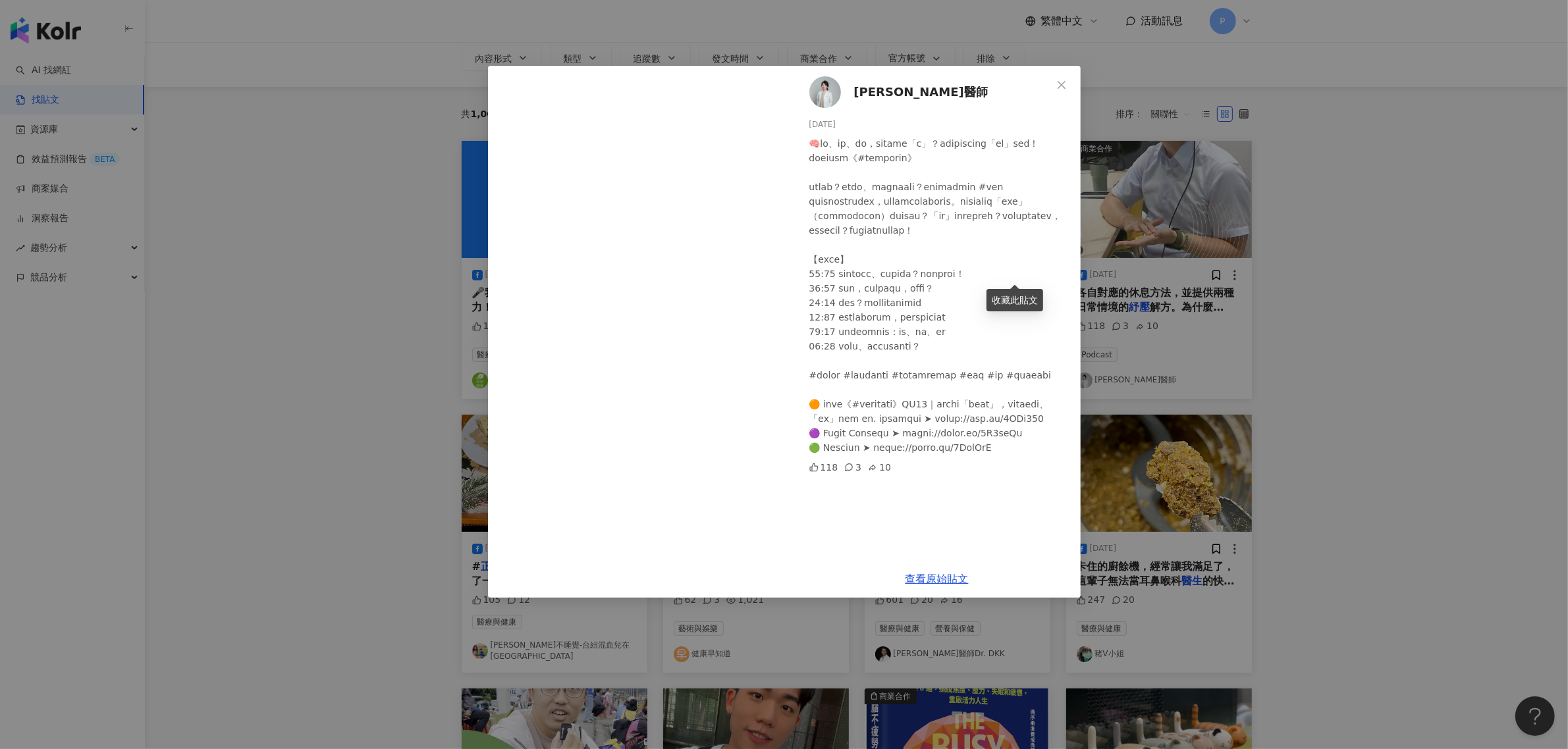
scroll to position [165, 0]
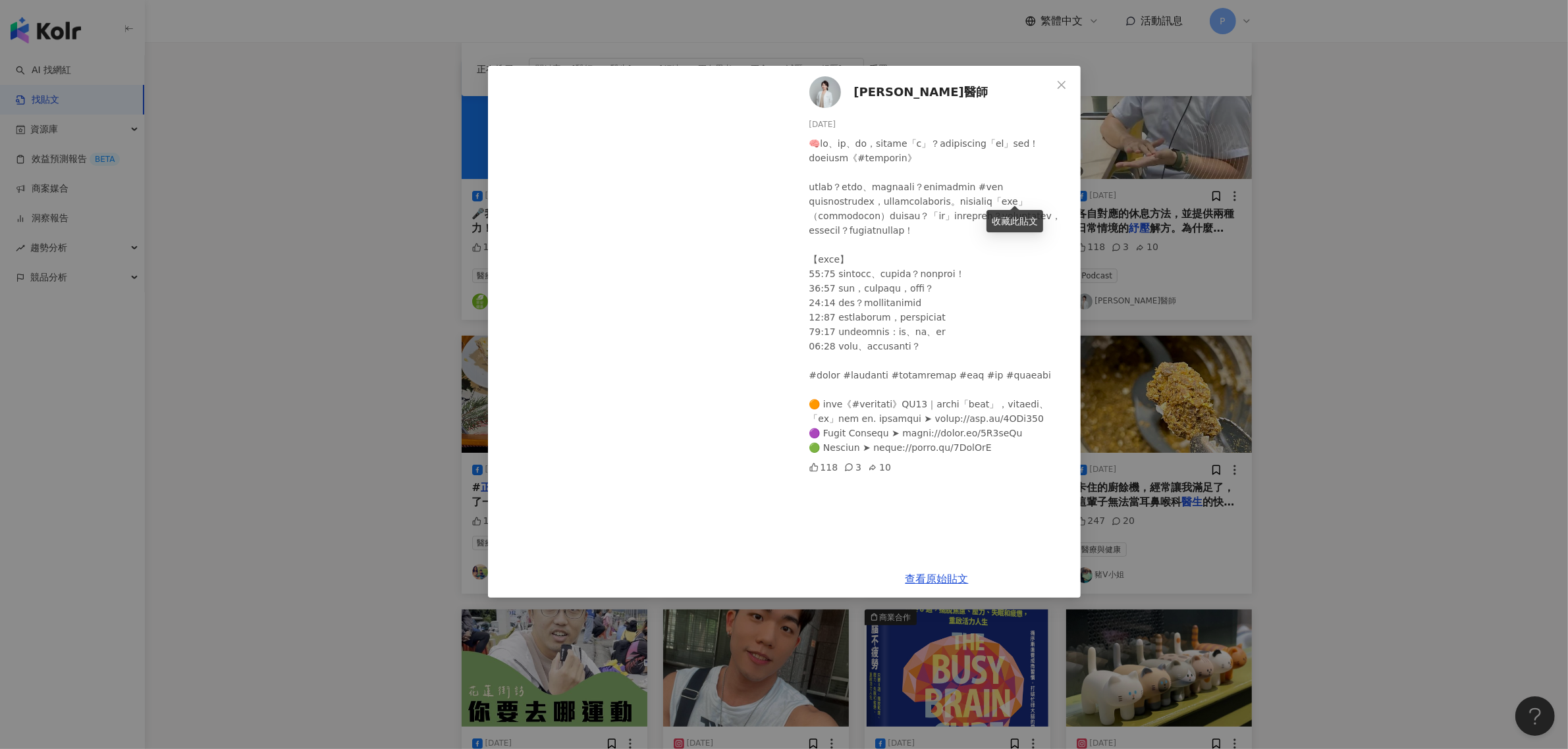
click at [1397, 398] on div "[PERSON_NAME]醫師 [DATE] 118 3 10 查看原始貼文" at bounding box center [784, 374] width 1568 height 749
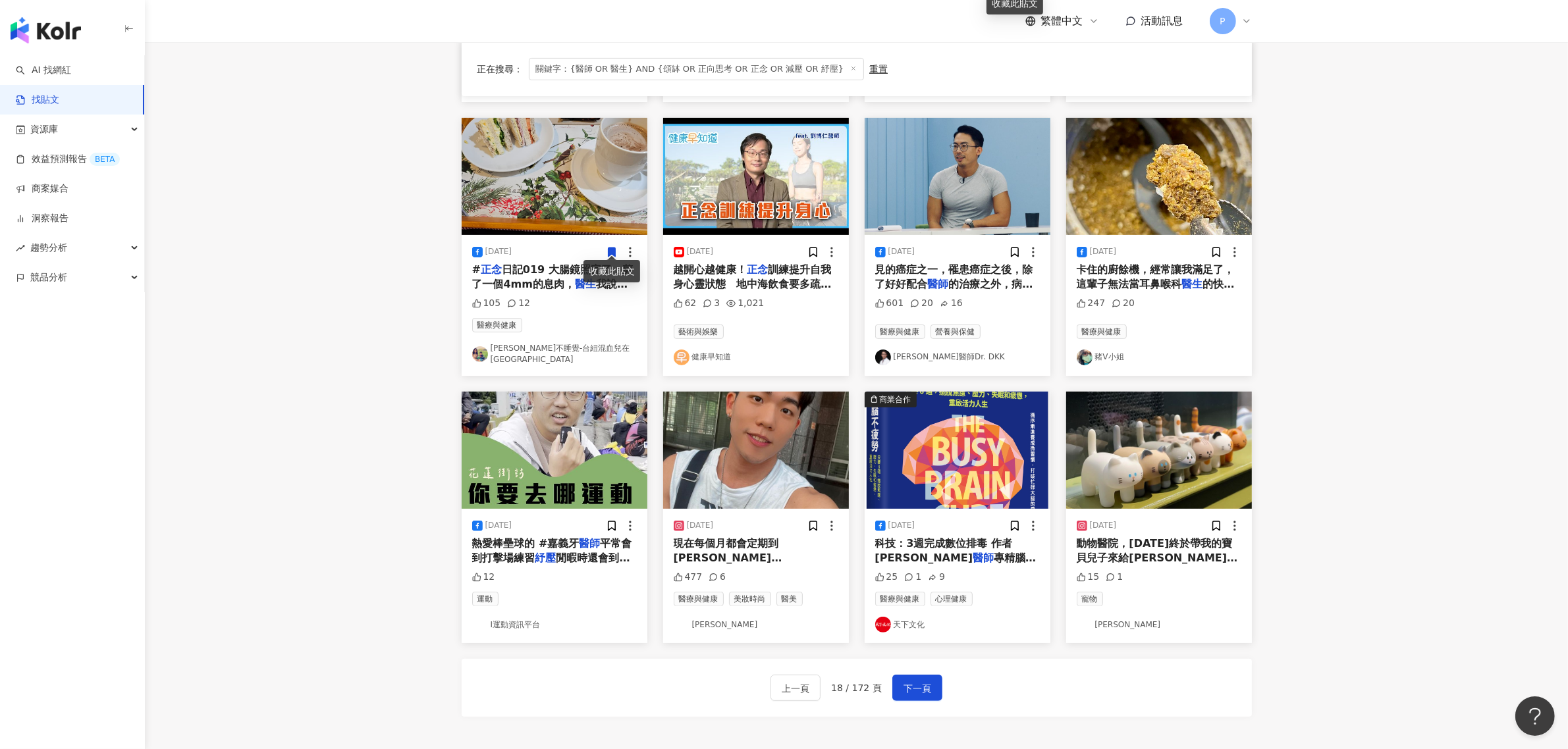
scroll to position [411, 0]
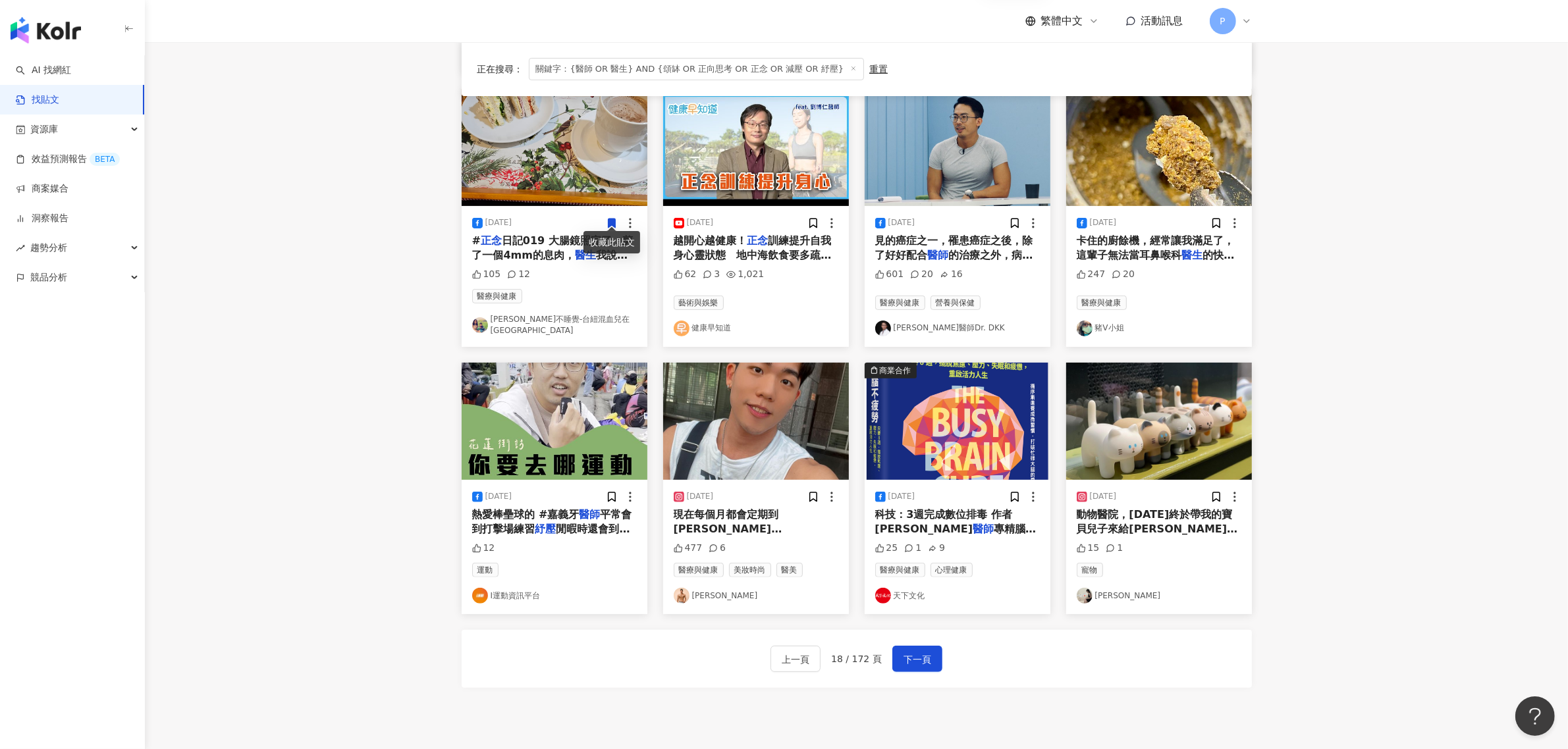
click at [780, 509] on span "現在每個月都會定期到[PERSON_NAME][GEOGRAPHIC_DATA]找[PERSON_NAME]" at bounding box center [740, 537] width 134 height 57
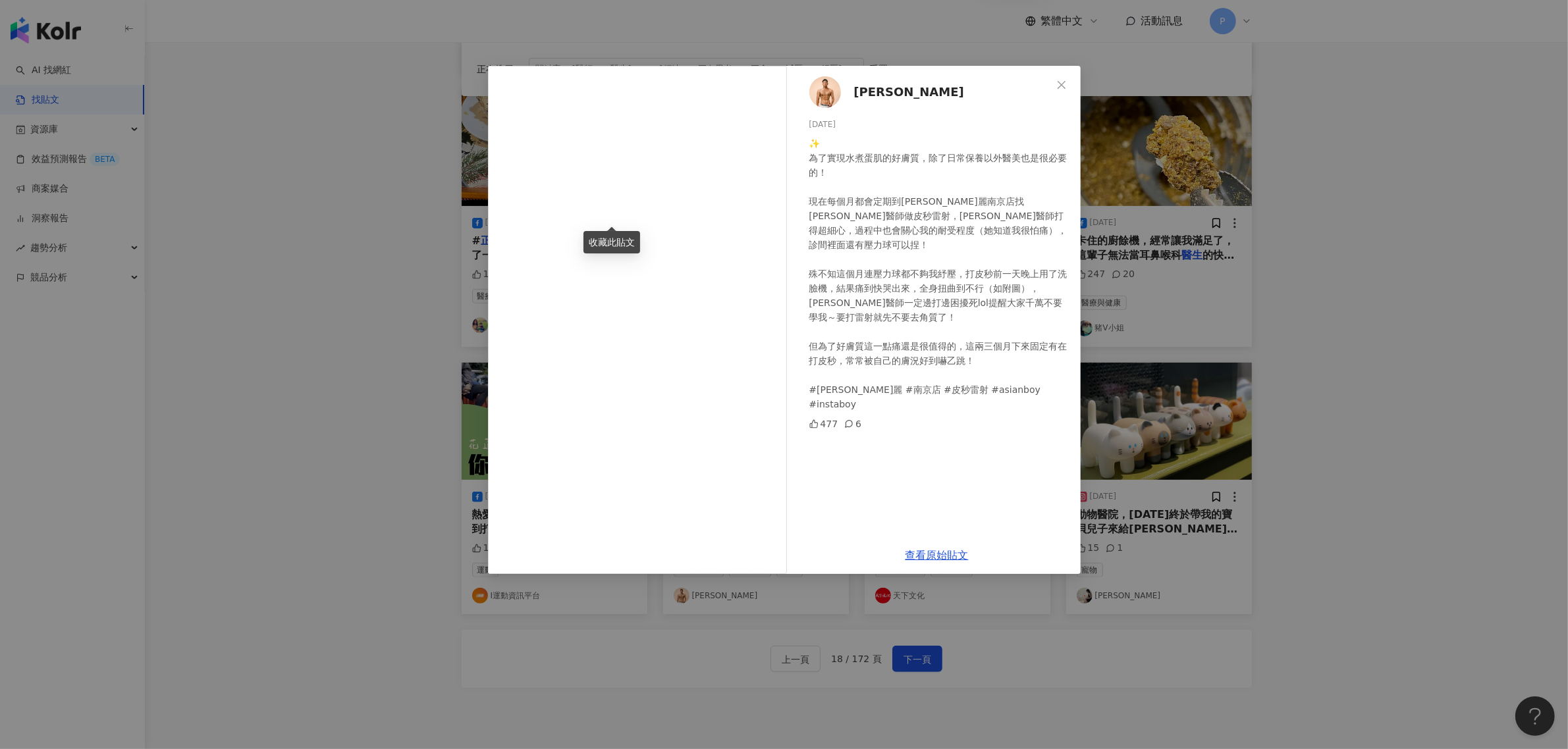
click at [1394, 389] on div "[PERSON_NAME] [DATE] ✨ 為了實現水煮蛋肌的好膚質，除了日常保養以外醫美也是很必要的！ 現在每個月都會定期到[PERSON_NAME]麗南…" at bounding box center [784, 374] width 1568 height 749
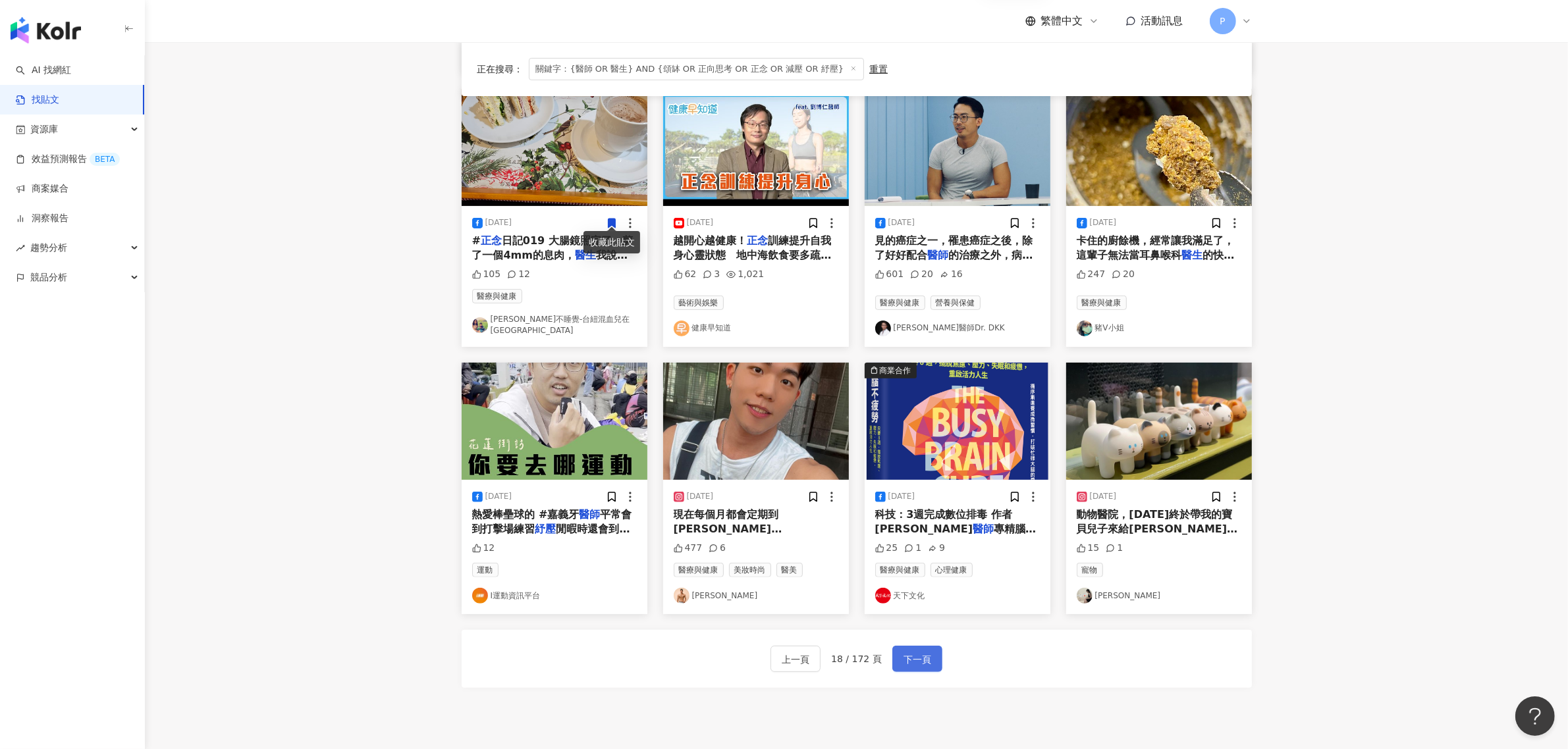
click at [924, 652] on span "下一頁" at bounding box center [917, 660] width 28 height 16
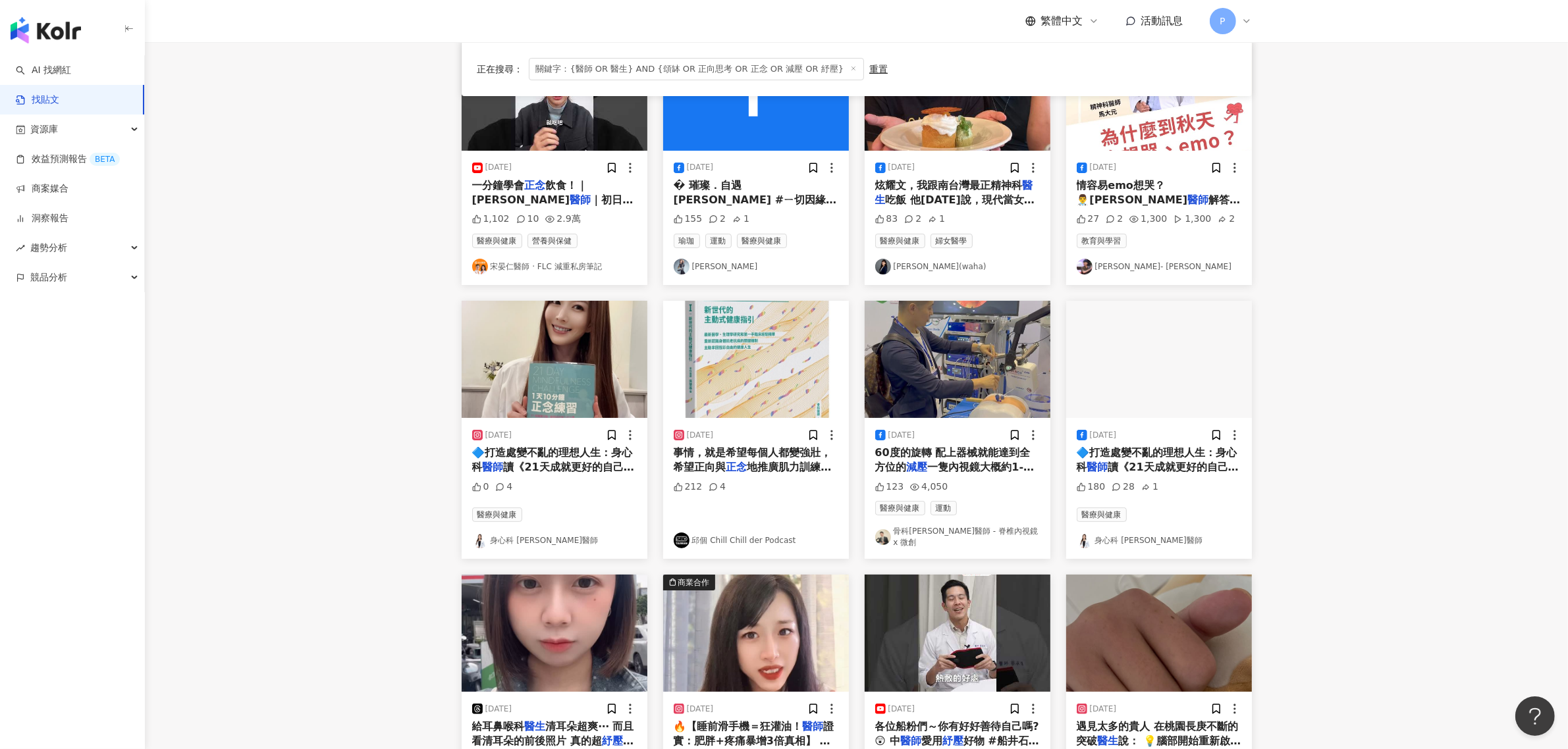
scroll to position [329, 0]
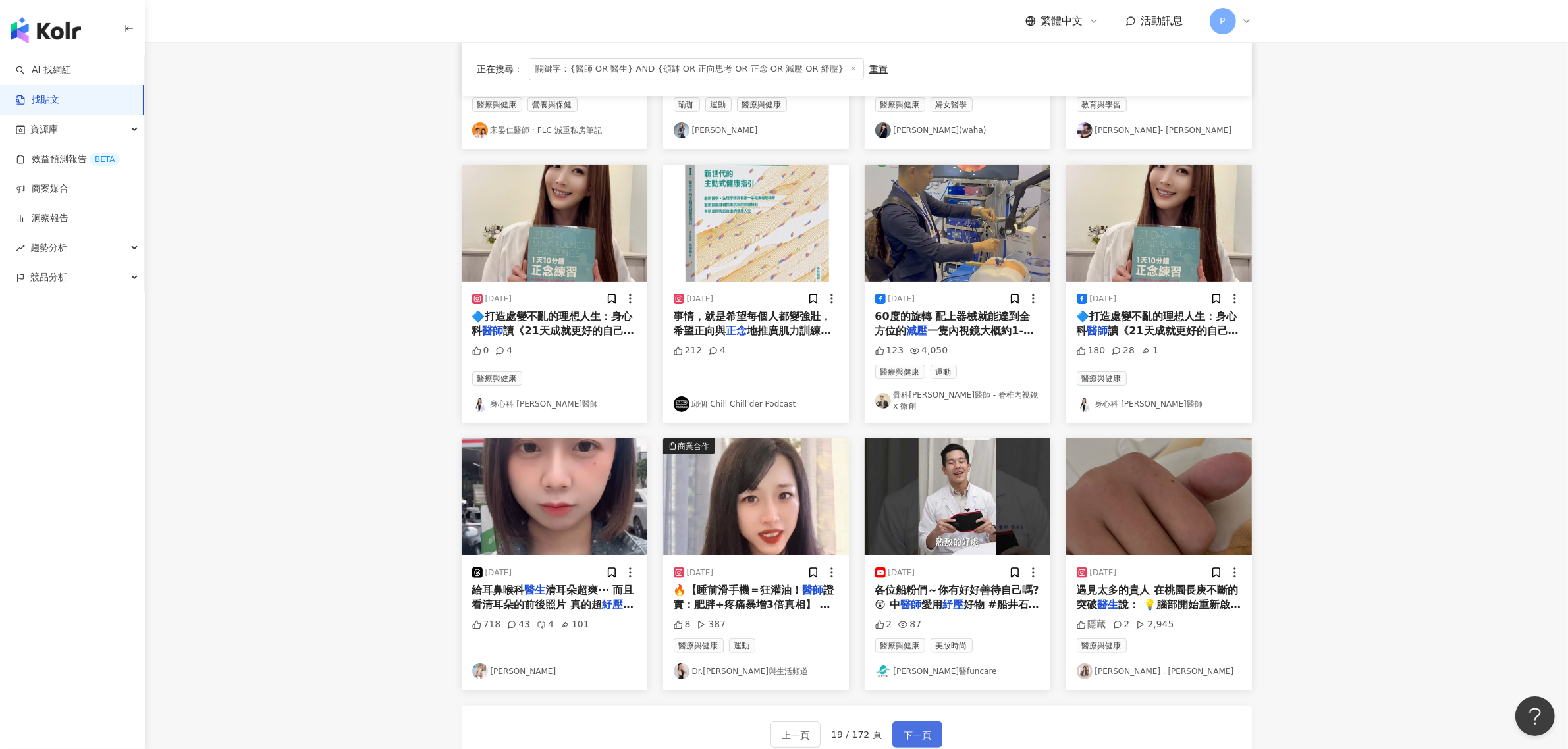
click at [903, 734] on span "下一頁" at bounding box center [917, 735] width 28 height 16
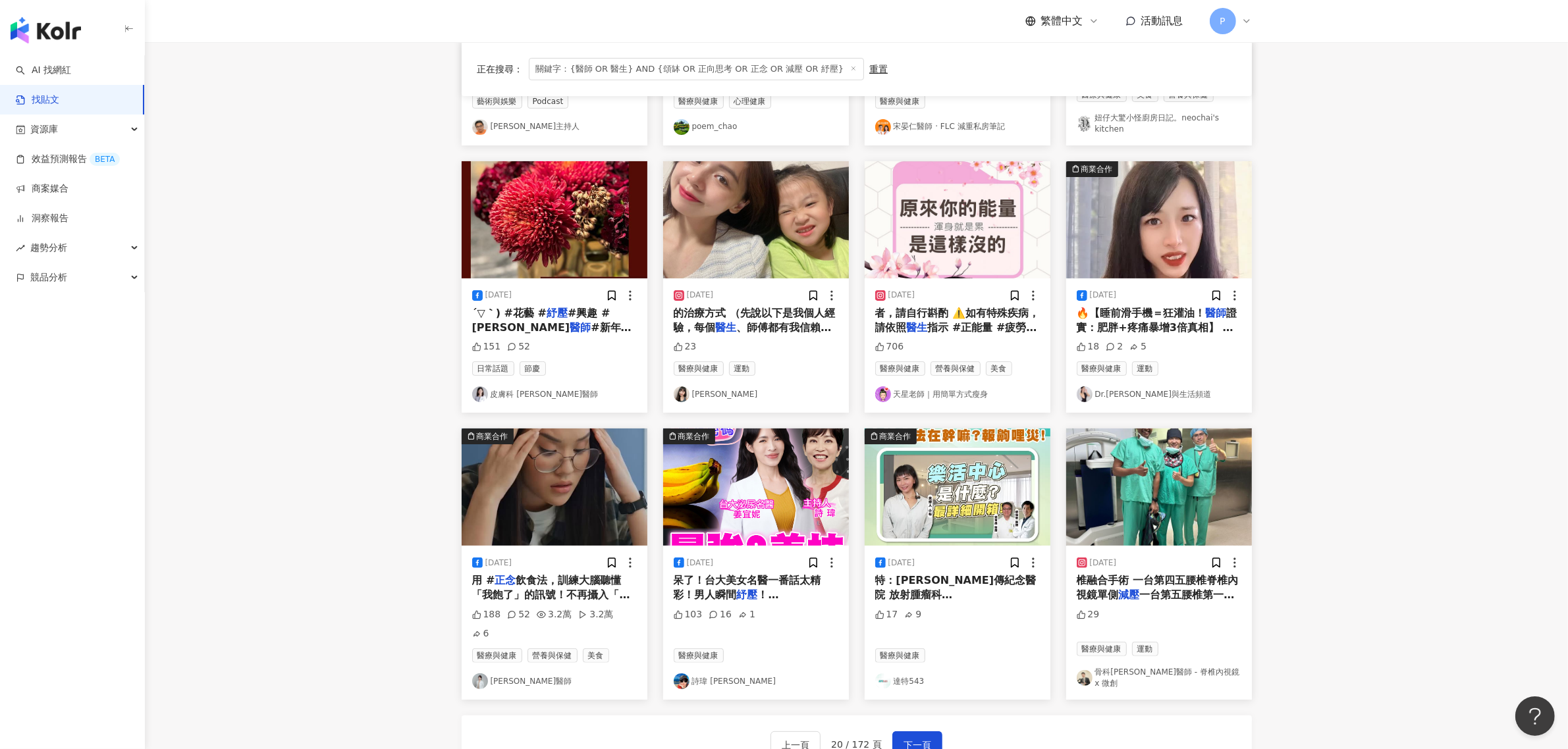
scroll to position [336, 0]
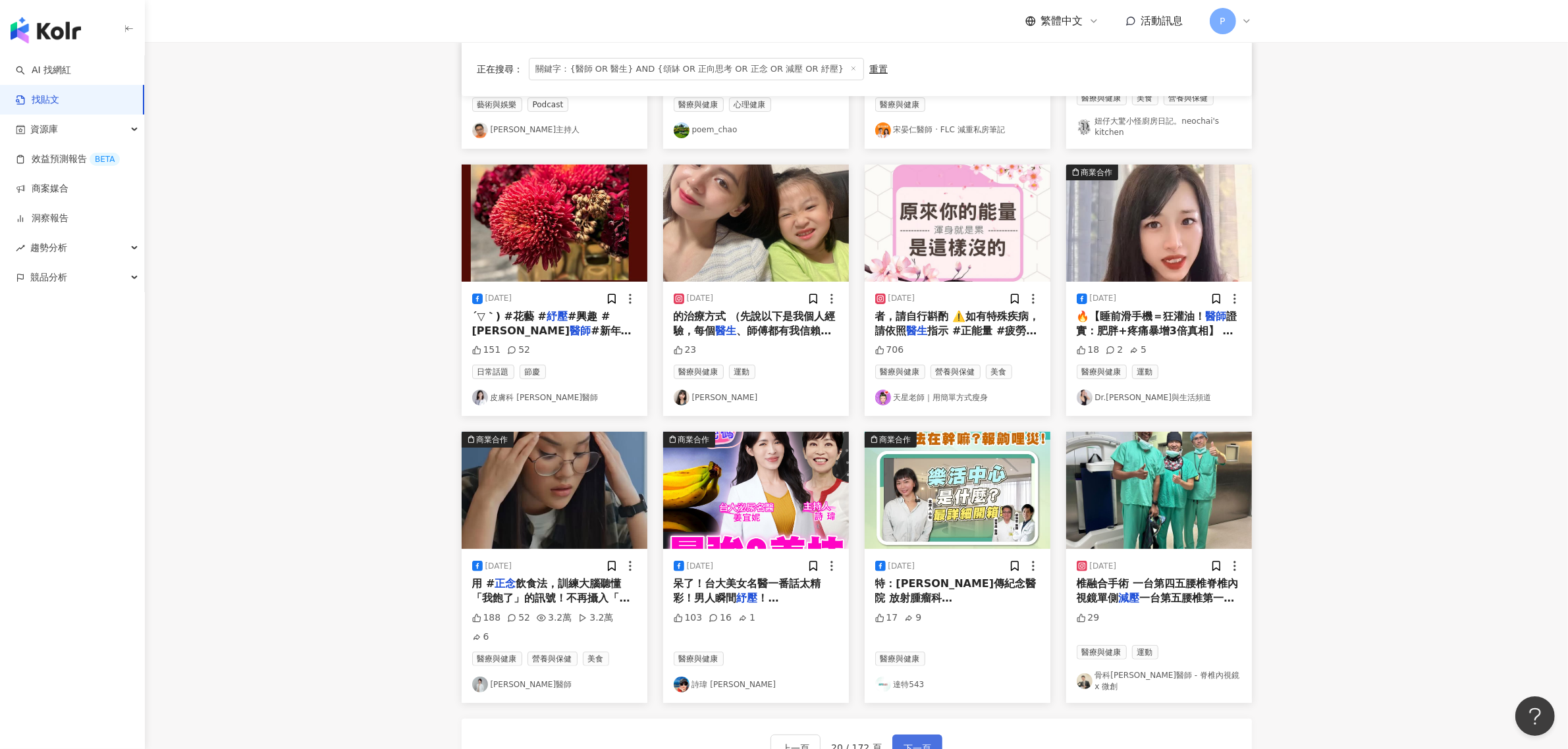
click at [909, 741] on span "下一頁" at bounding box center [917, 749] width 28 height 16
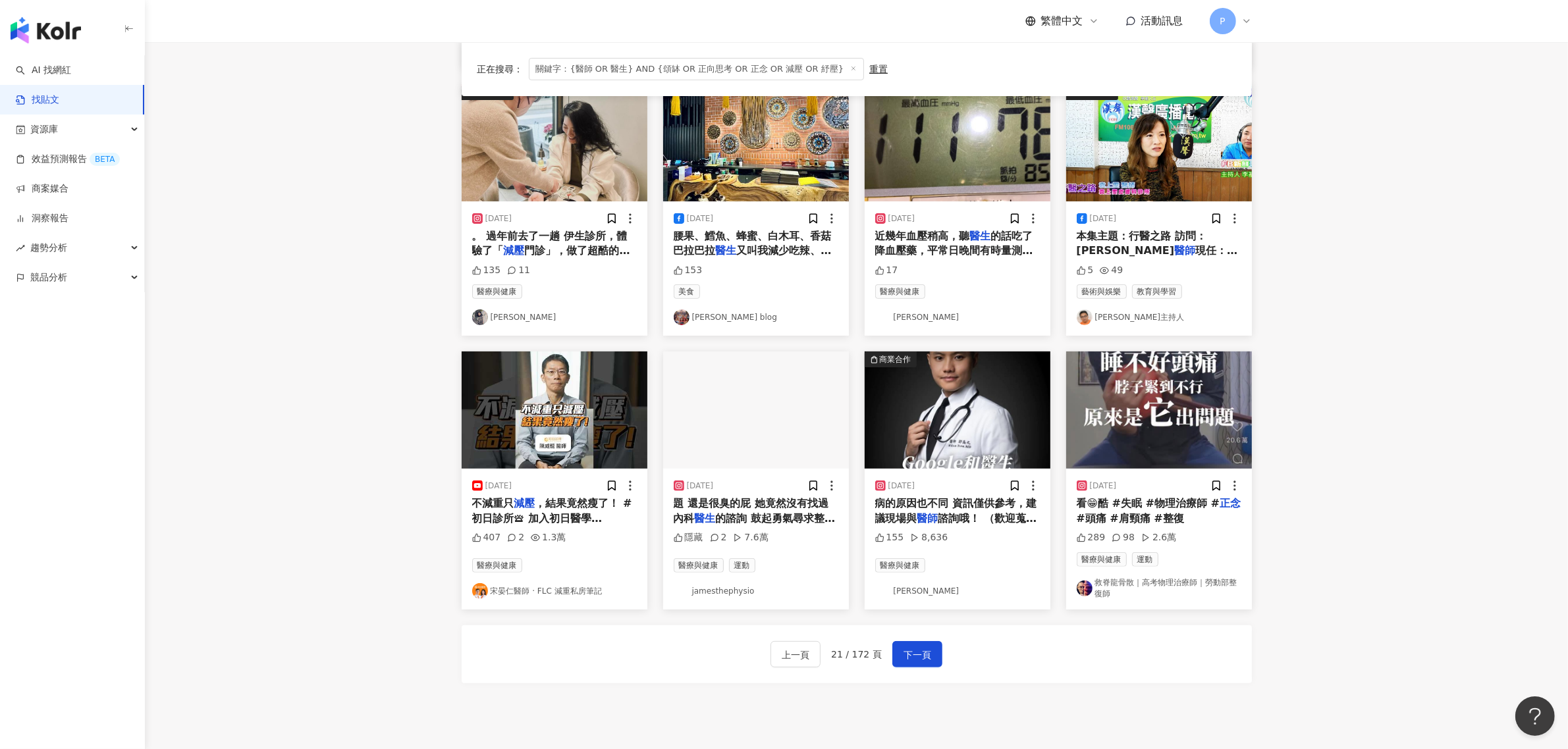
scroll to position [411, 0]
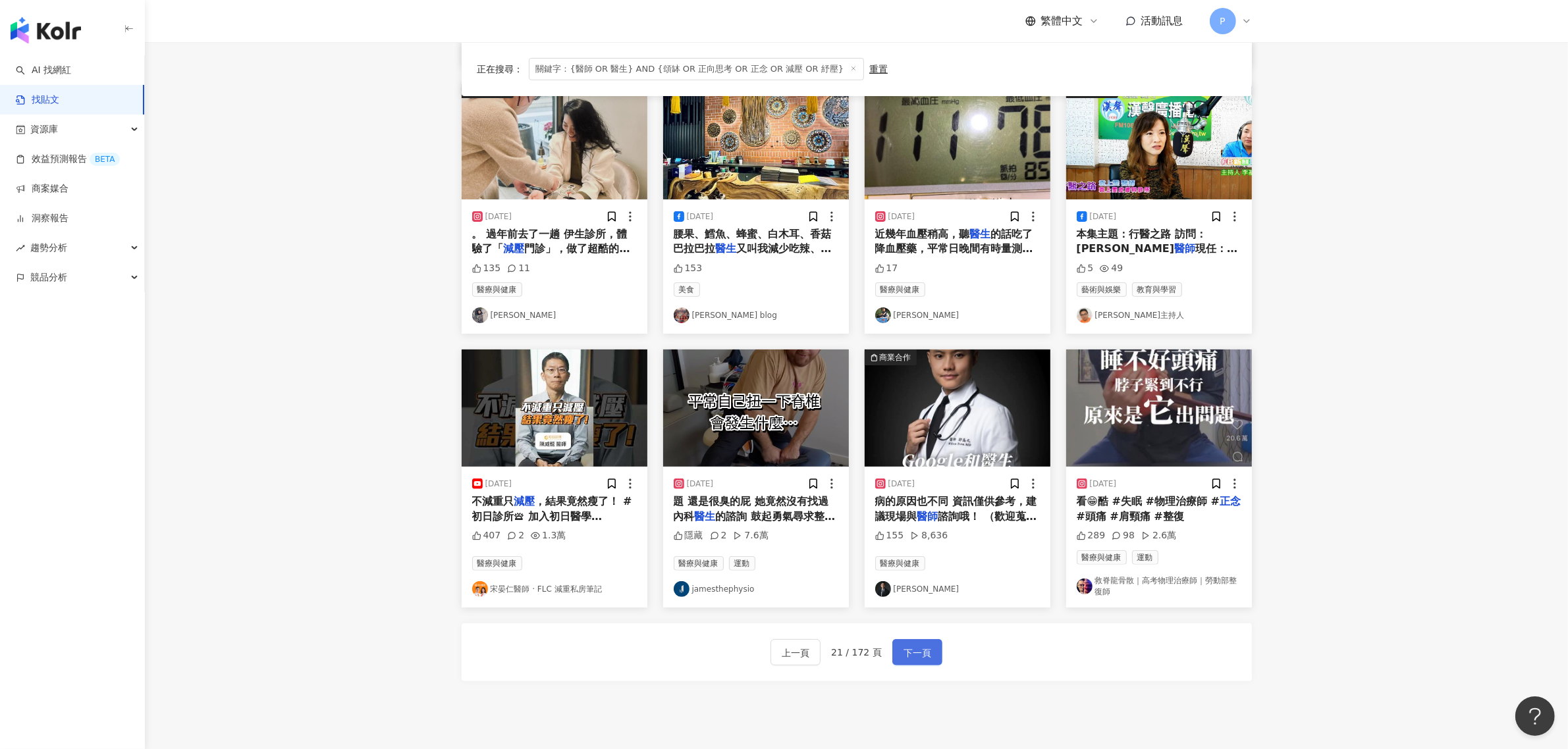
click at [924, 655] on span "下一頁" at bounding box center [917, 653] width 28 height 16
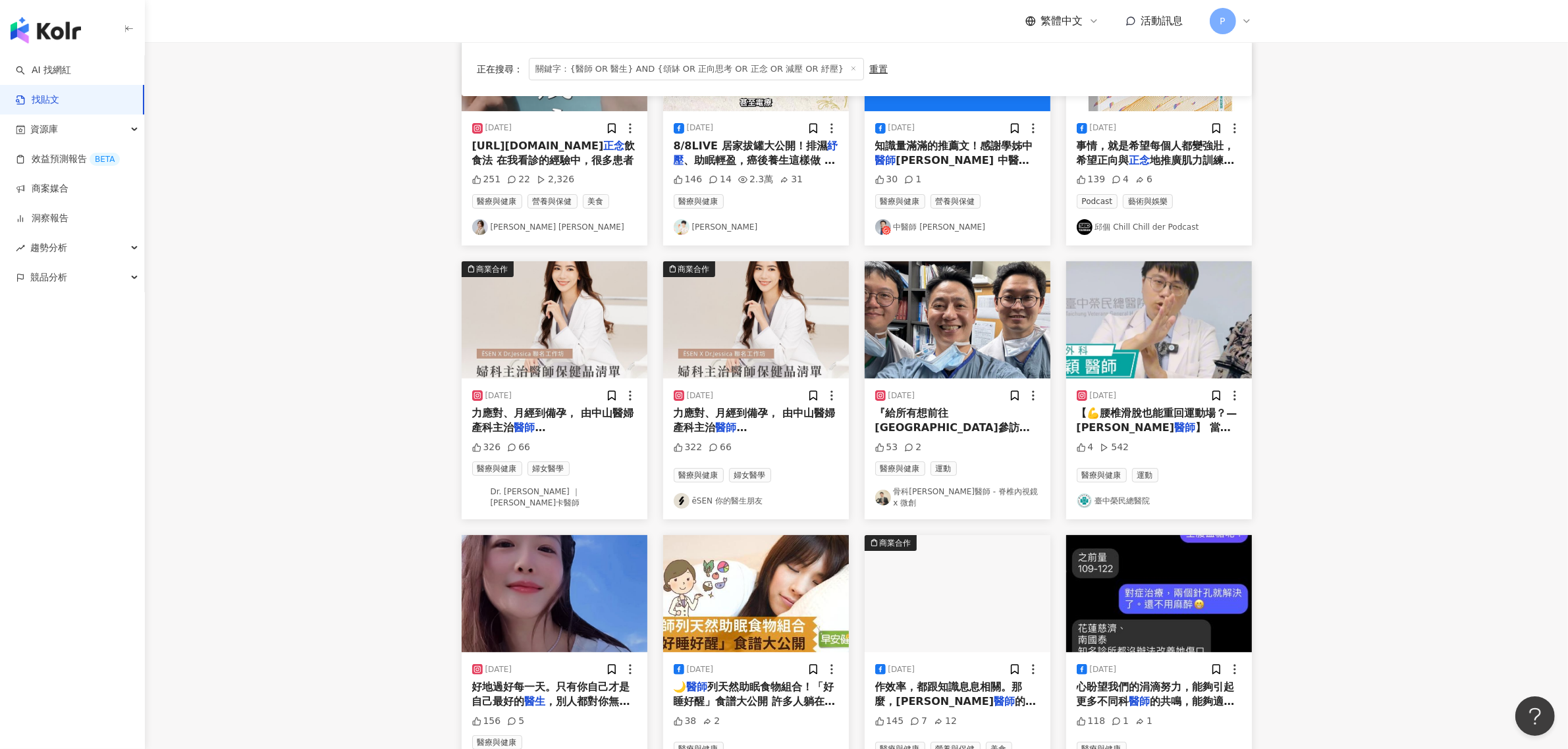
scroll to position [494, 0]
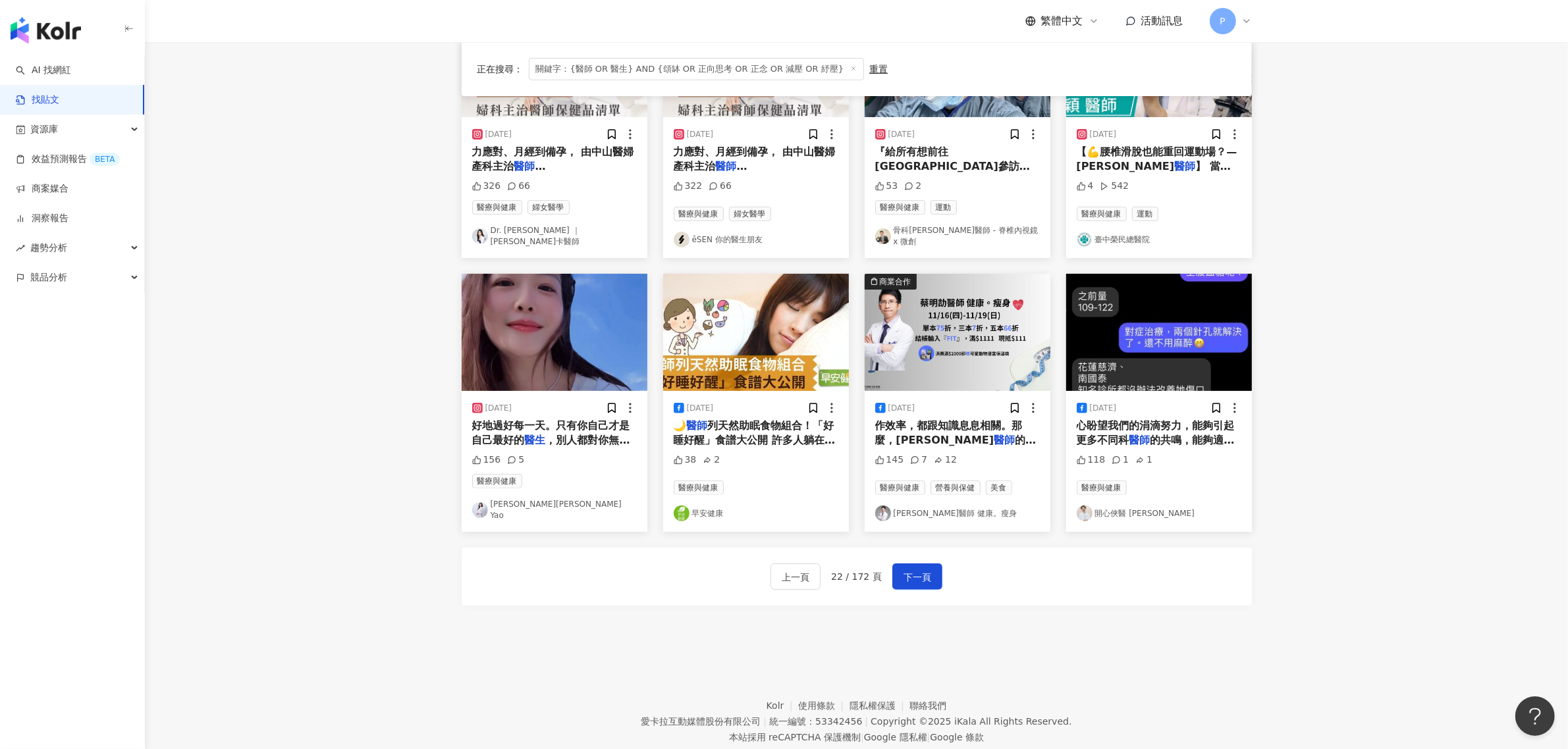
click at [994, 436] on mark "醫師" at bounding box center [1004, 440] width 21 height 12
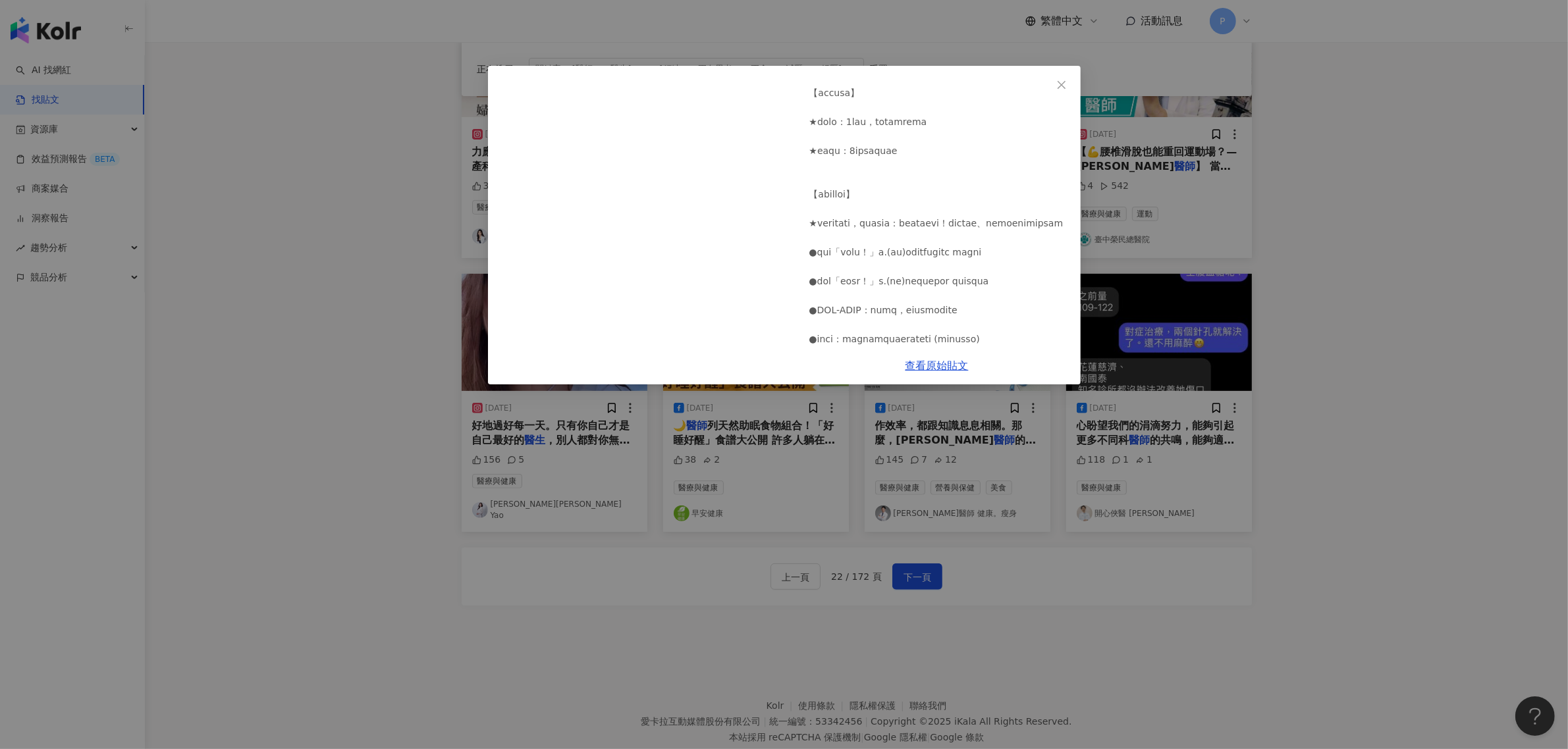
scroll to position [329, 0]
click at [1107, 642] on div "[PERSON_NAME]醫師 健康。瘦身 [DATE] 145 7 12 查看原始貼文" at bounding box center [784, 374] width 1568 height 749
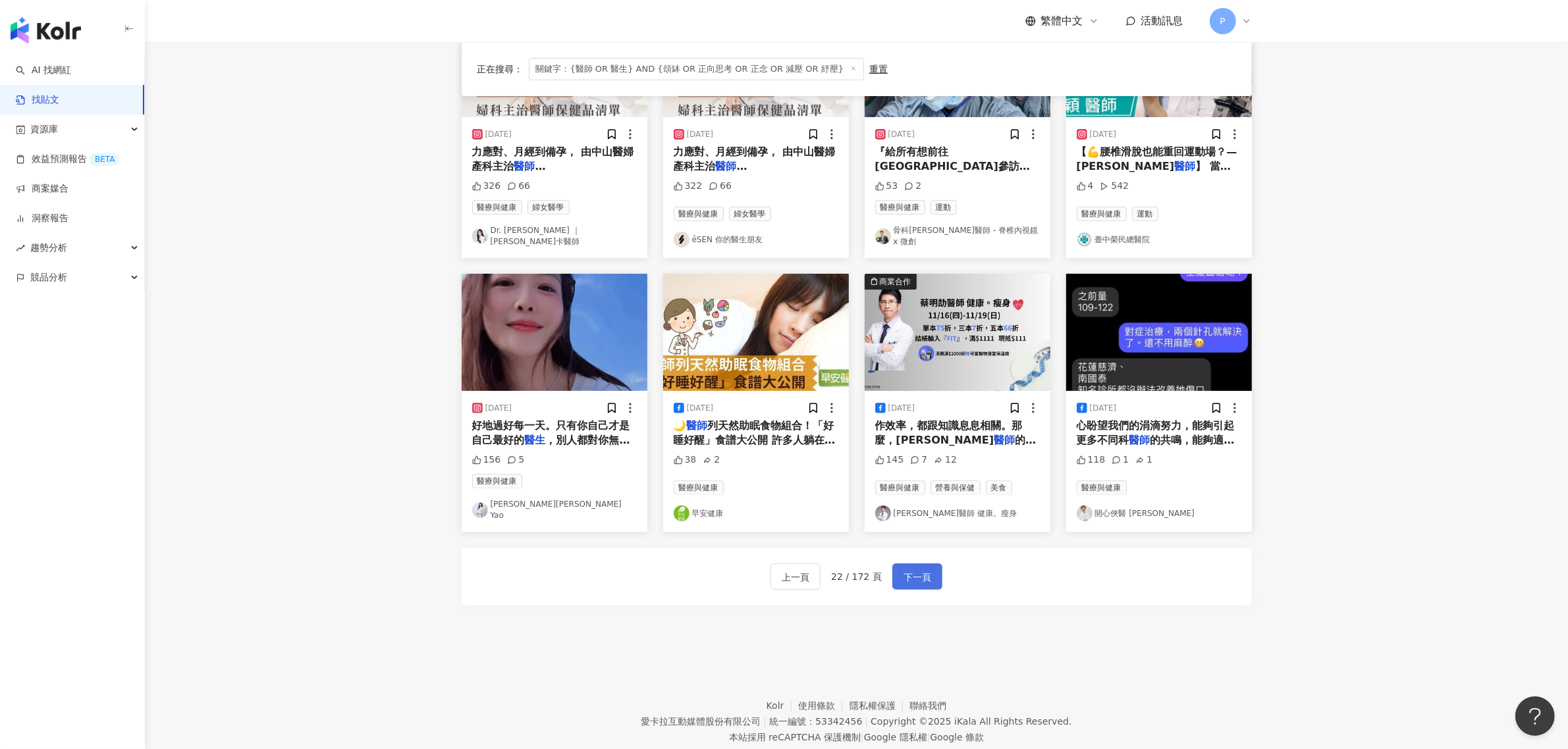
click at [905, 570] on span "下一頁" at bounding box center [917, 578] width 28 height 16
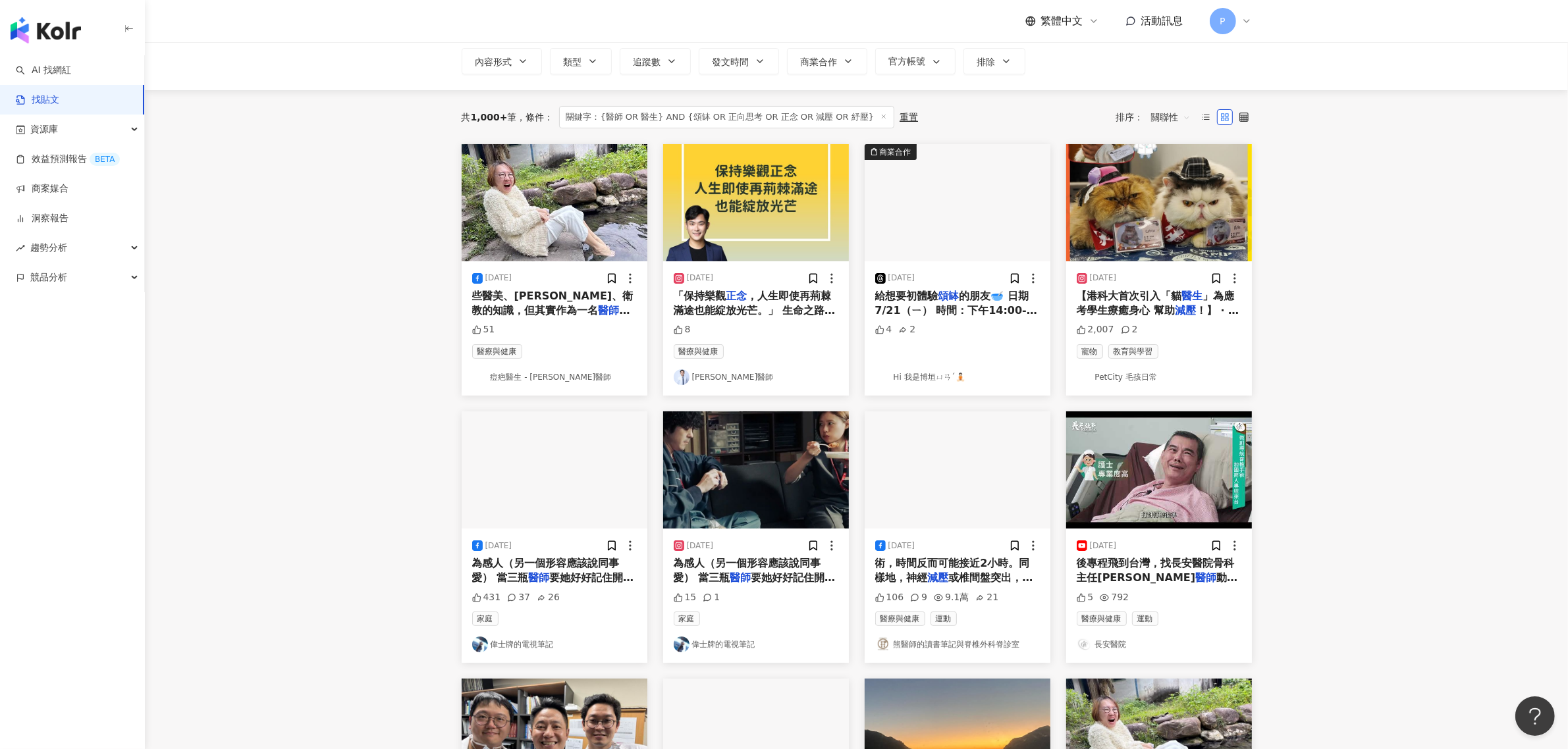
scroll to position [0, 0]
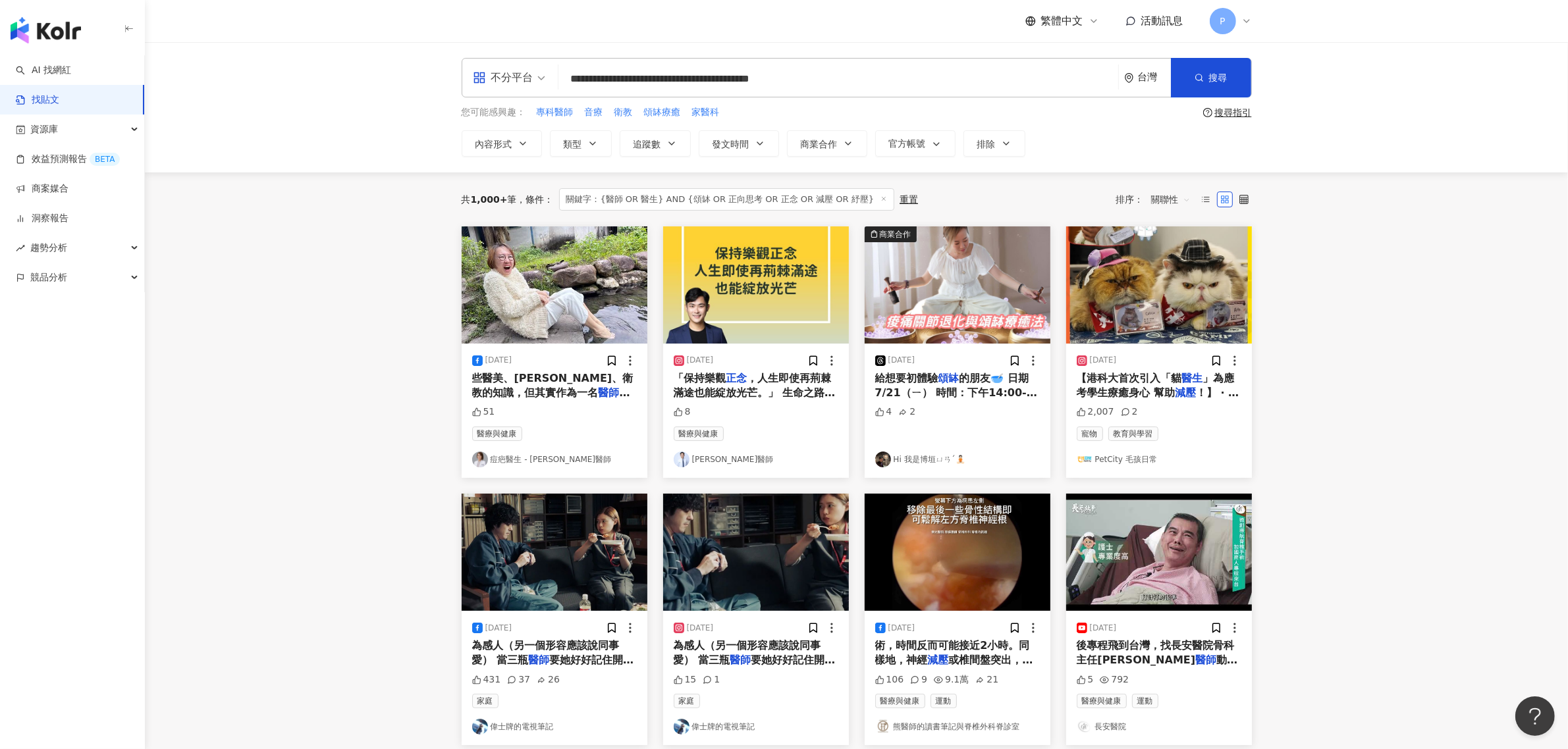
click at [548, 386] on span "，不論科別，壓力真的都很大！尤其是像" at bounding box center [551, 408] width 158 height 42
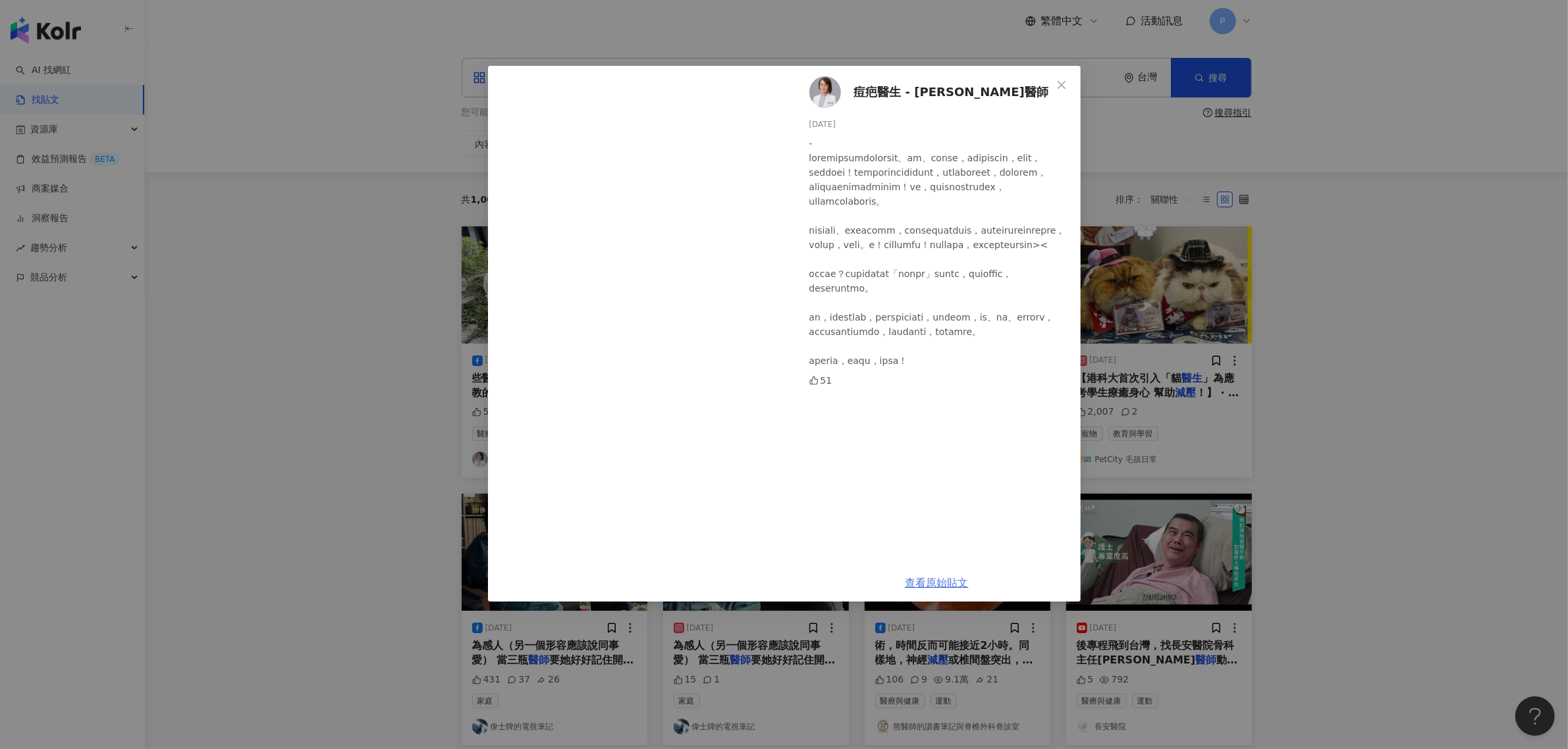
click at [948, 584] on link "查看原始貼文" at bounding box center [937, 583] width 63 height 12
click at [318, 409] on div "痘疤醫生 - [PERSON_NAME]醫師 [DATE] 51 查看原始貼文" at bounding box center [784, 374] width 1568 height 749
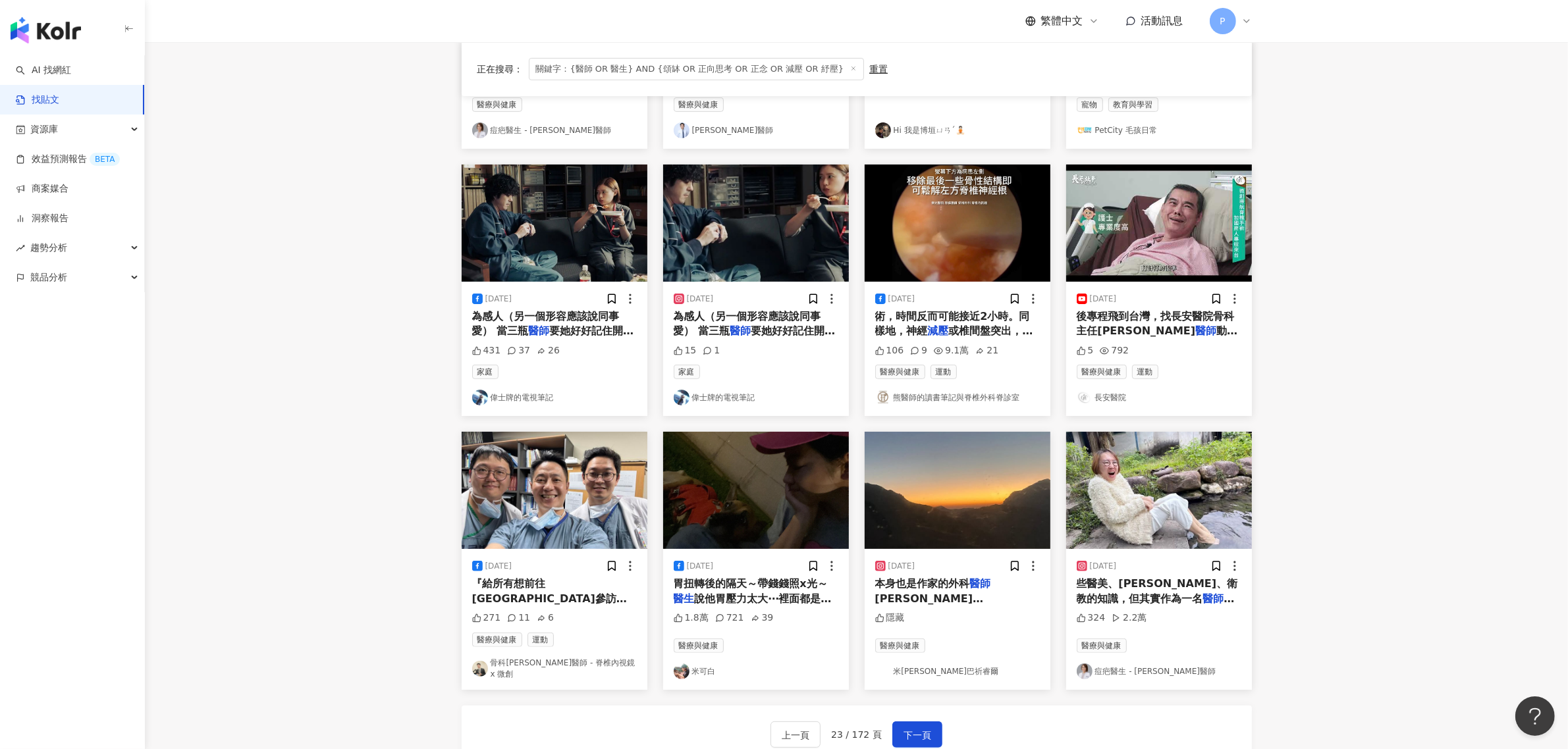
scroll to position [411, 0]
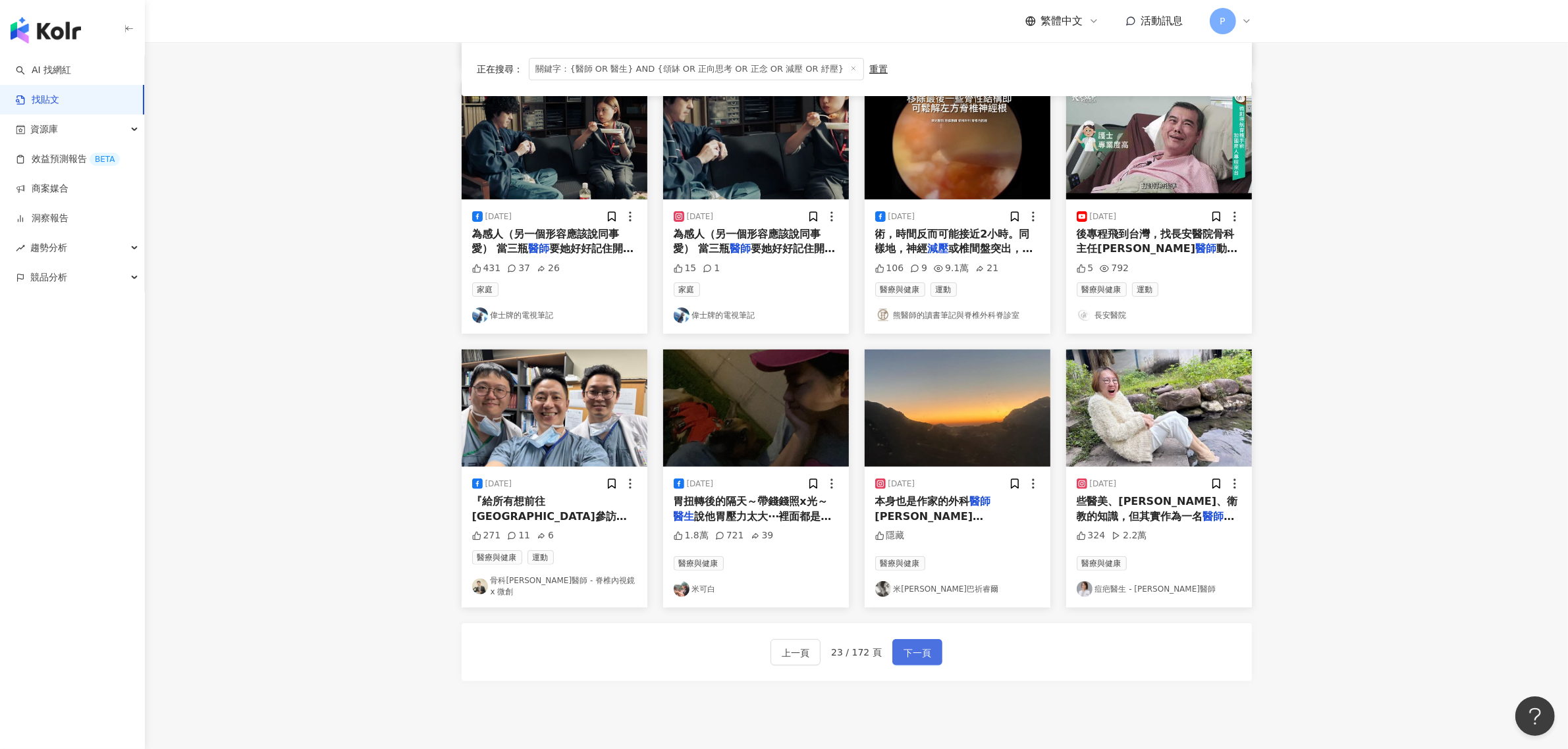
click at [914, 647] on span "下一頁" at bounding box center [917, 653] width 28 height 16
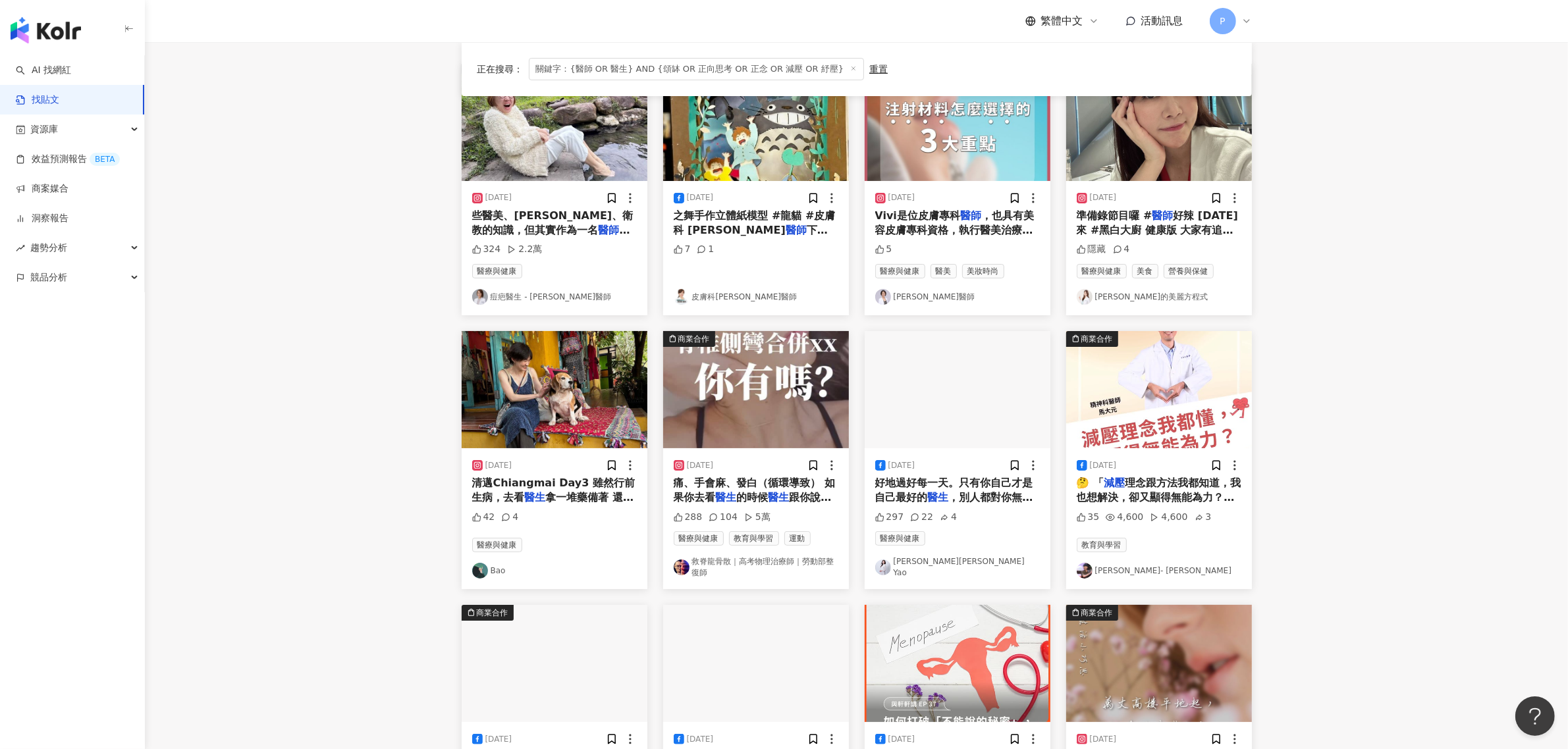
scroll to position [165, 0]
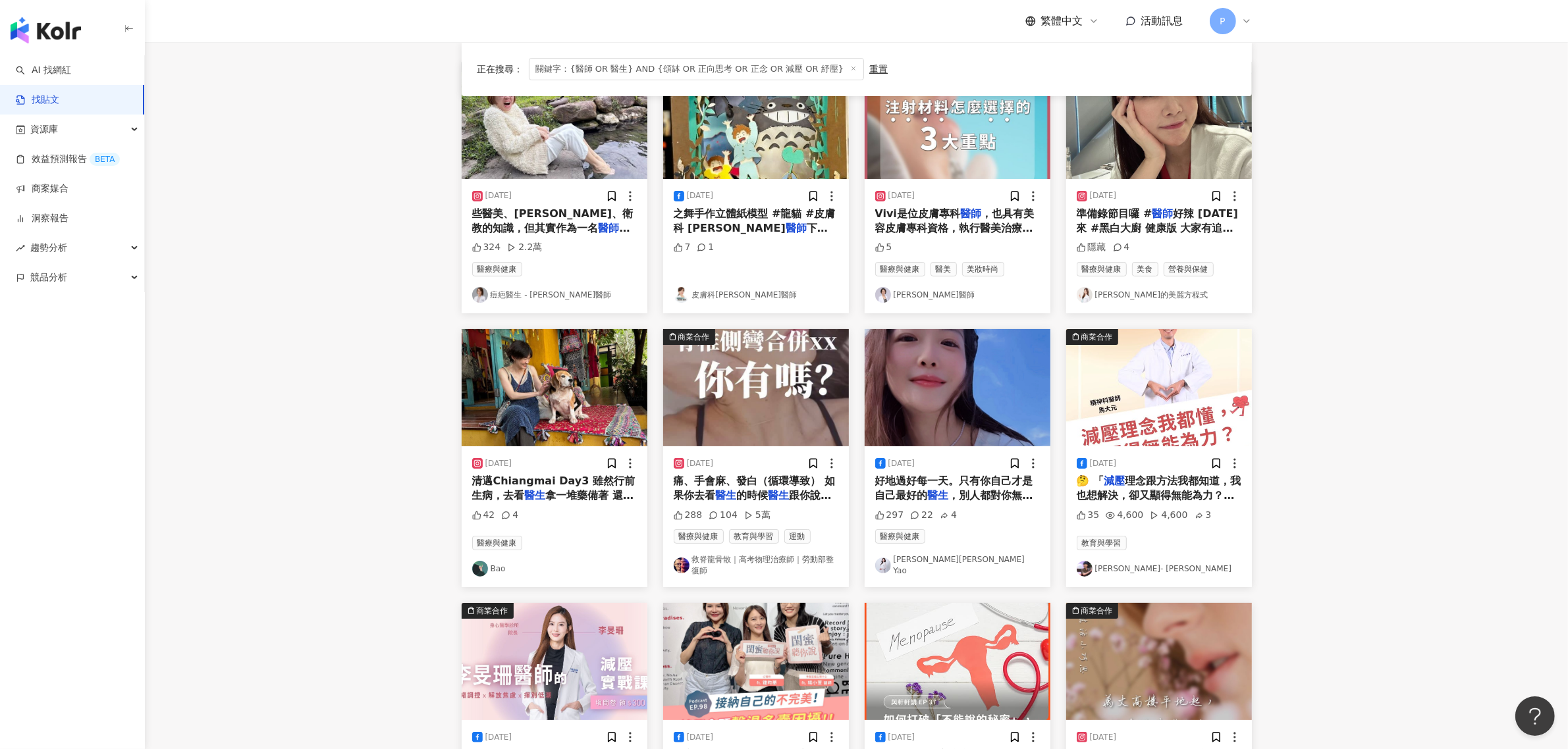
click at [329, 424] on main "**********" at bounding box center [856, 419] width 1423 height 1084
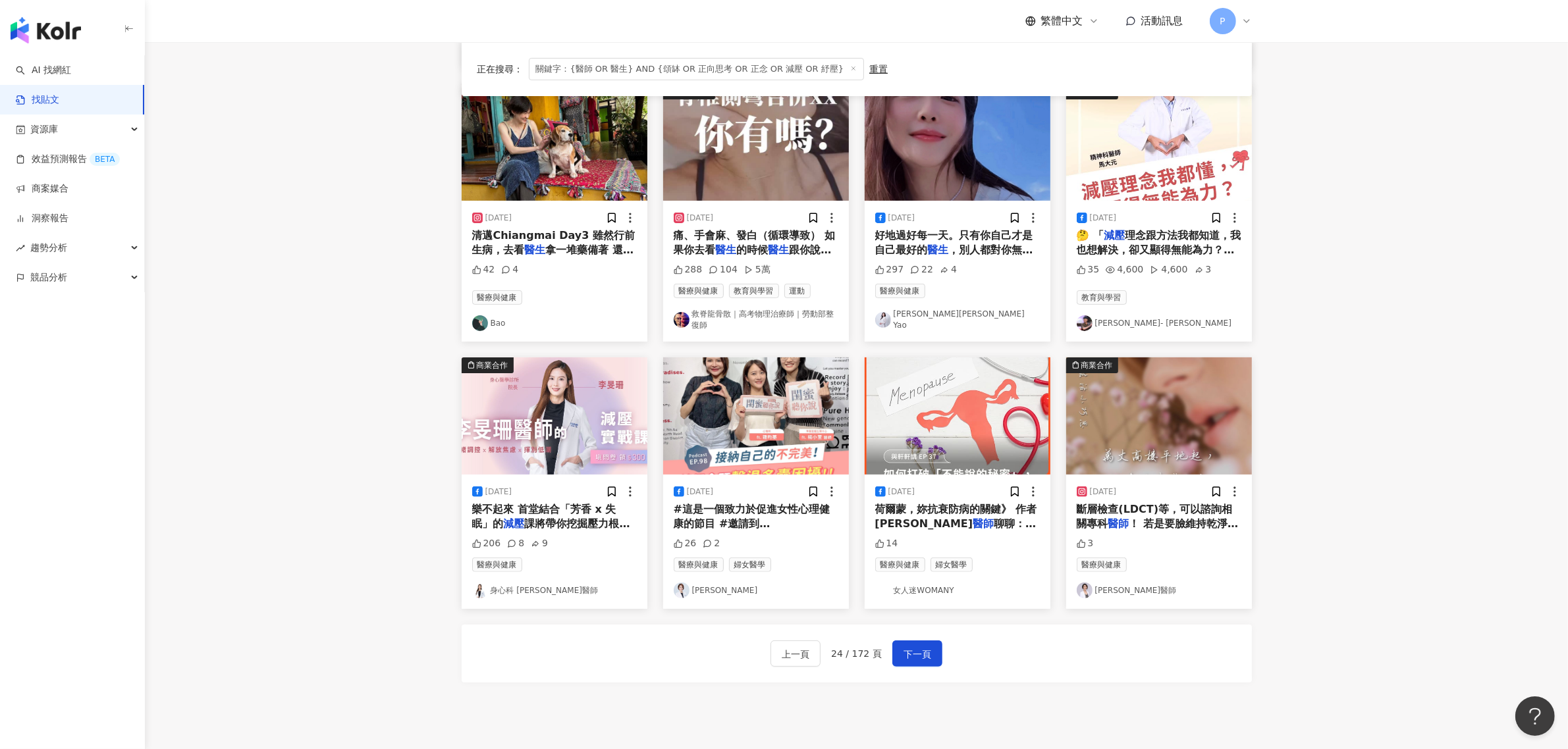
scroll to position [411, 0]
click at [919, 652] on span "下一頁" at bounding box center [917, 653] width 28 height 16
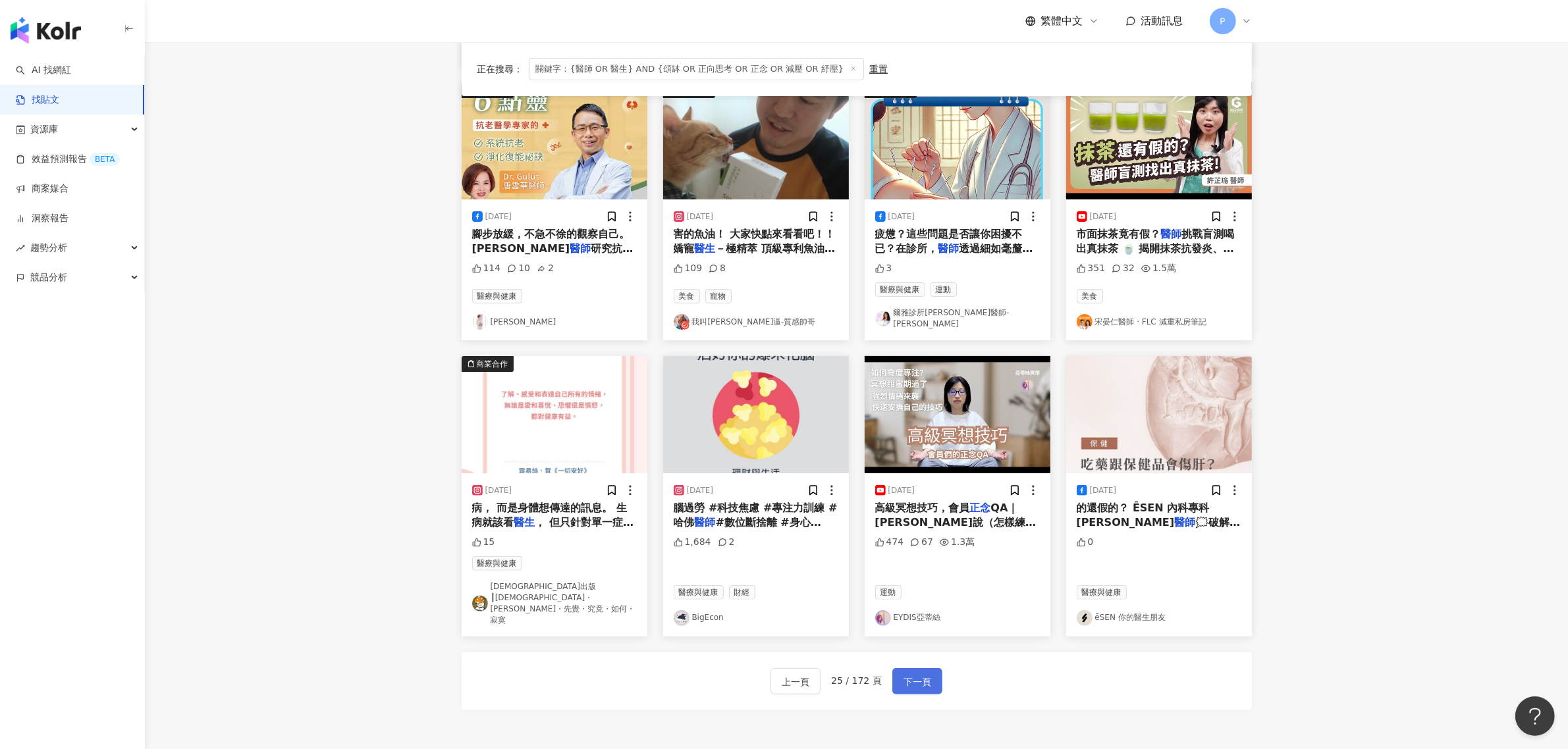
click at [916, 674] on span "下一頁" at bounding box center [917, 682] width 28 height 16
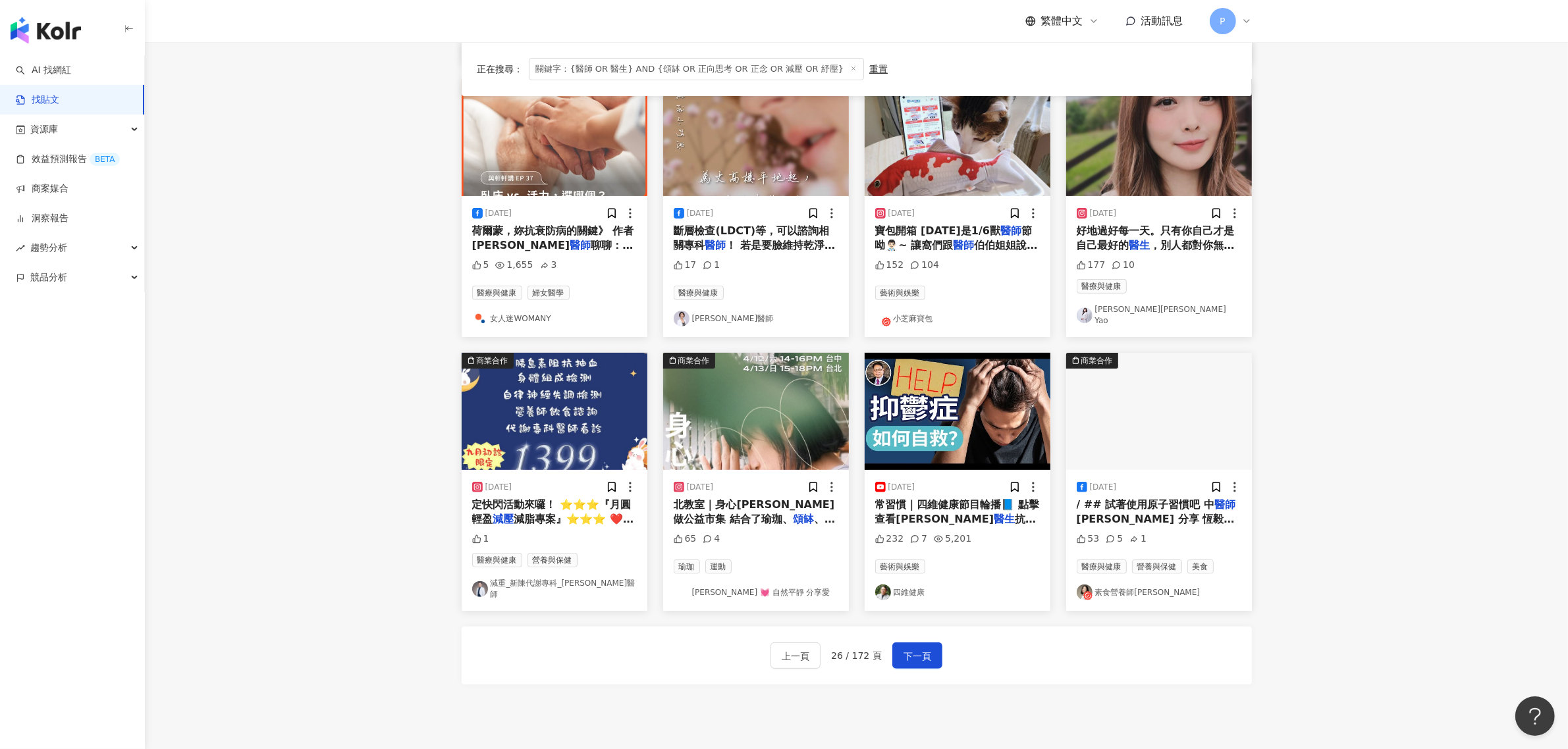
scroll to position [405, 0]
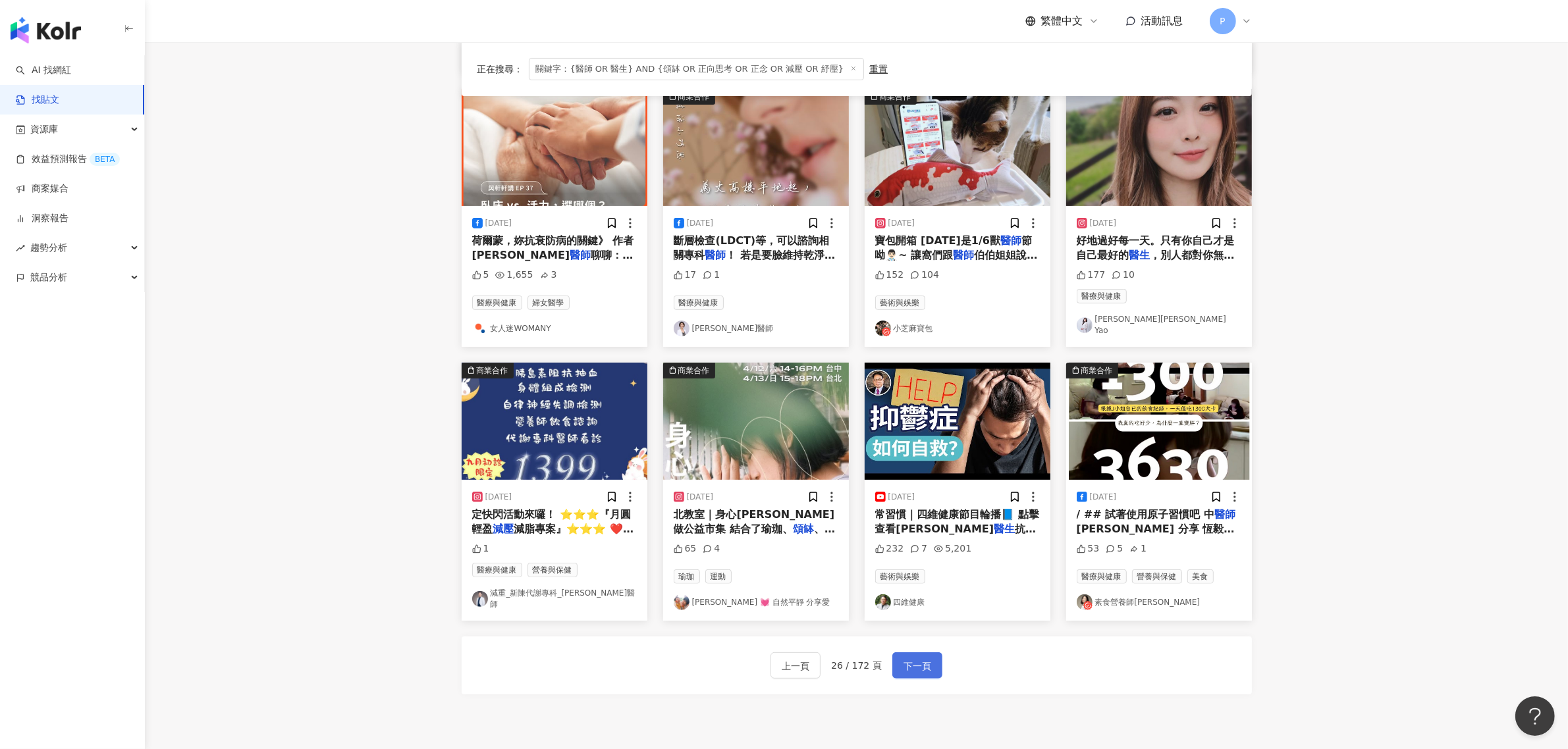
click at [920, 658] on span "下一頁" at bounding box center [917, 666] width 28 height 16
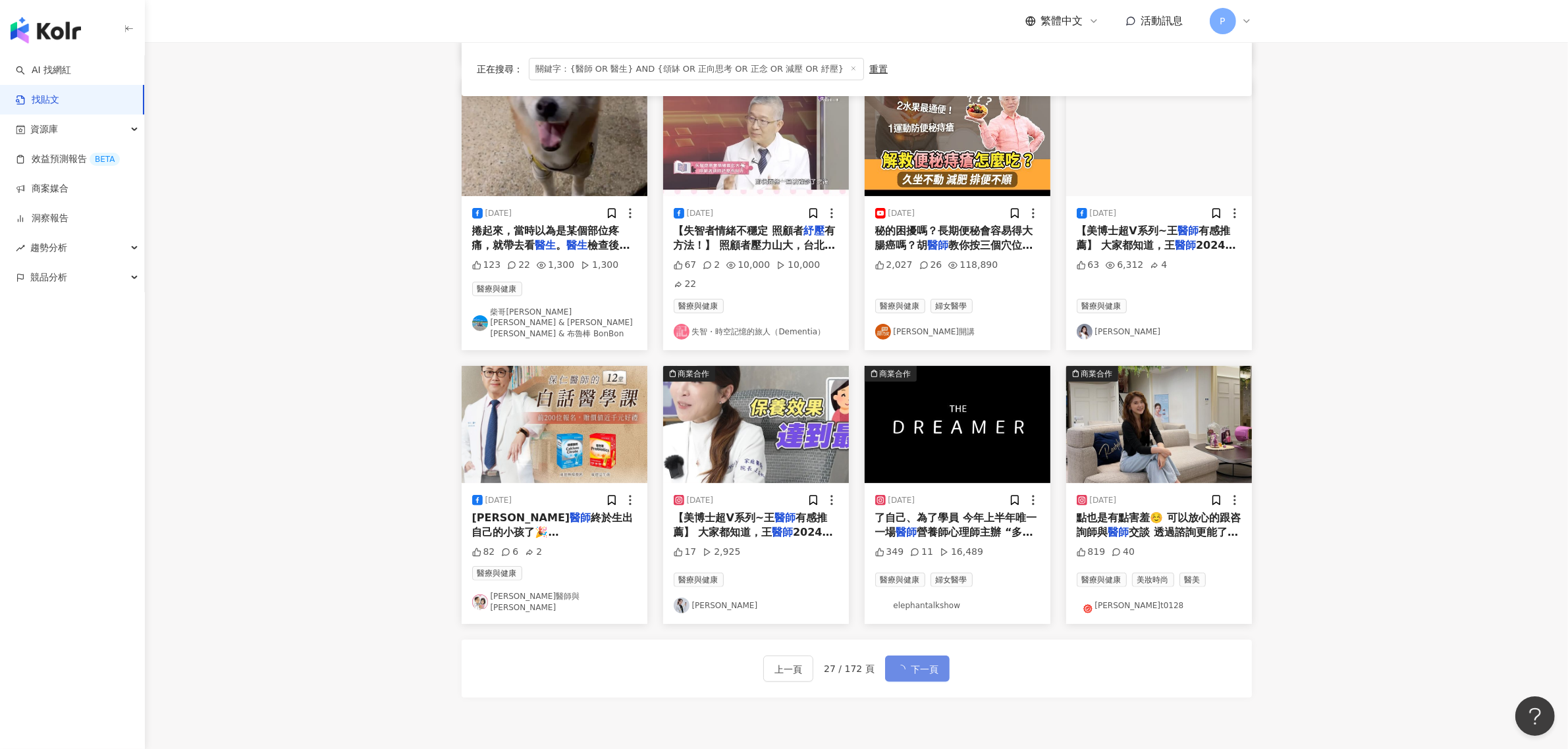
scroll to position [411, 0]
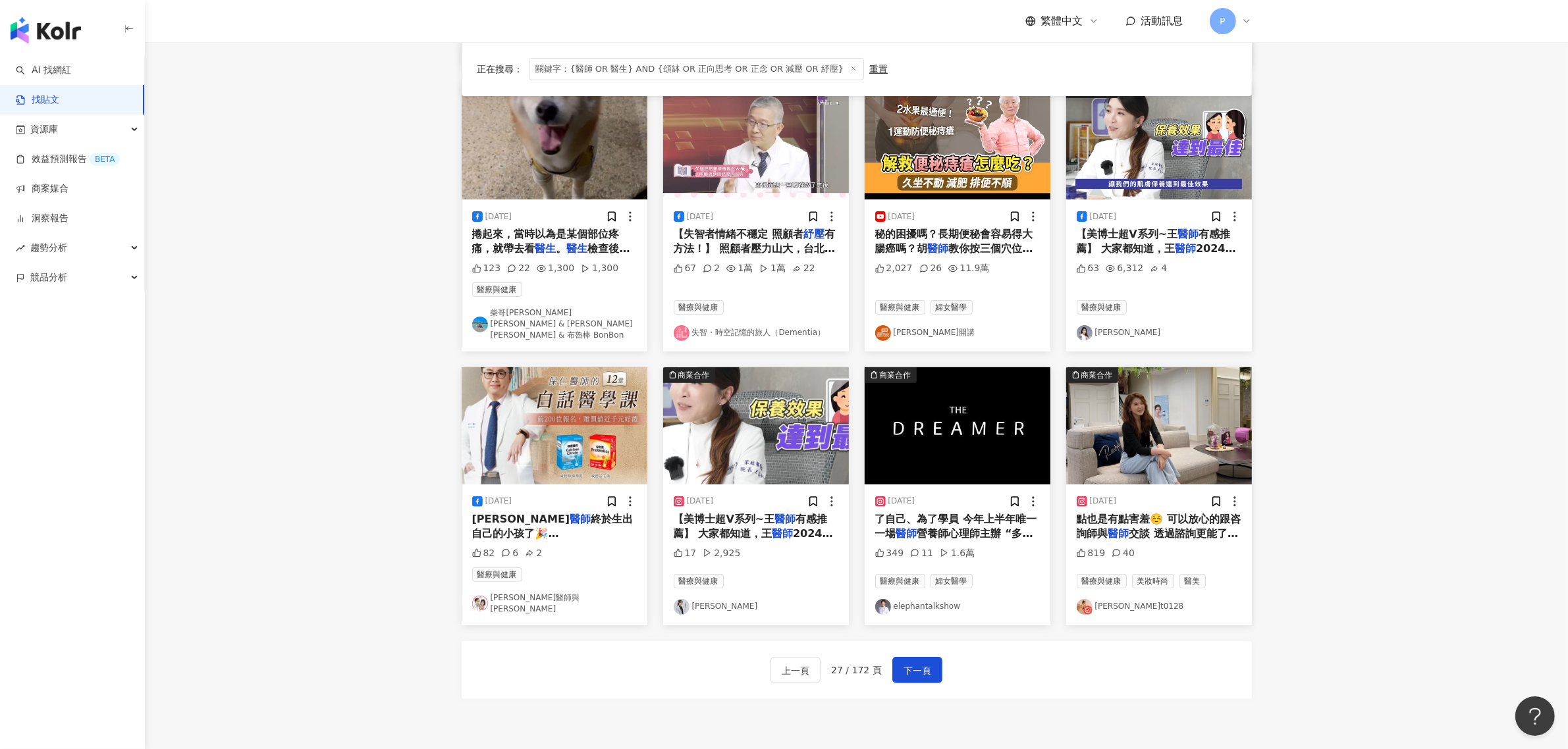
click at [1138, 514] on span "點也是有點害羞☺️ 可以放心的跟咨詢師與" at bounding box center [1159, 526] width 165 height 27
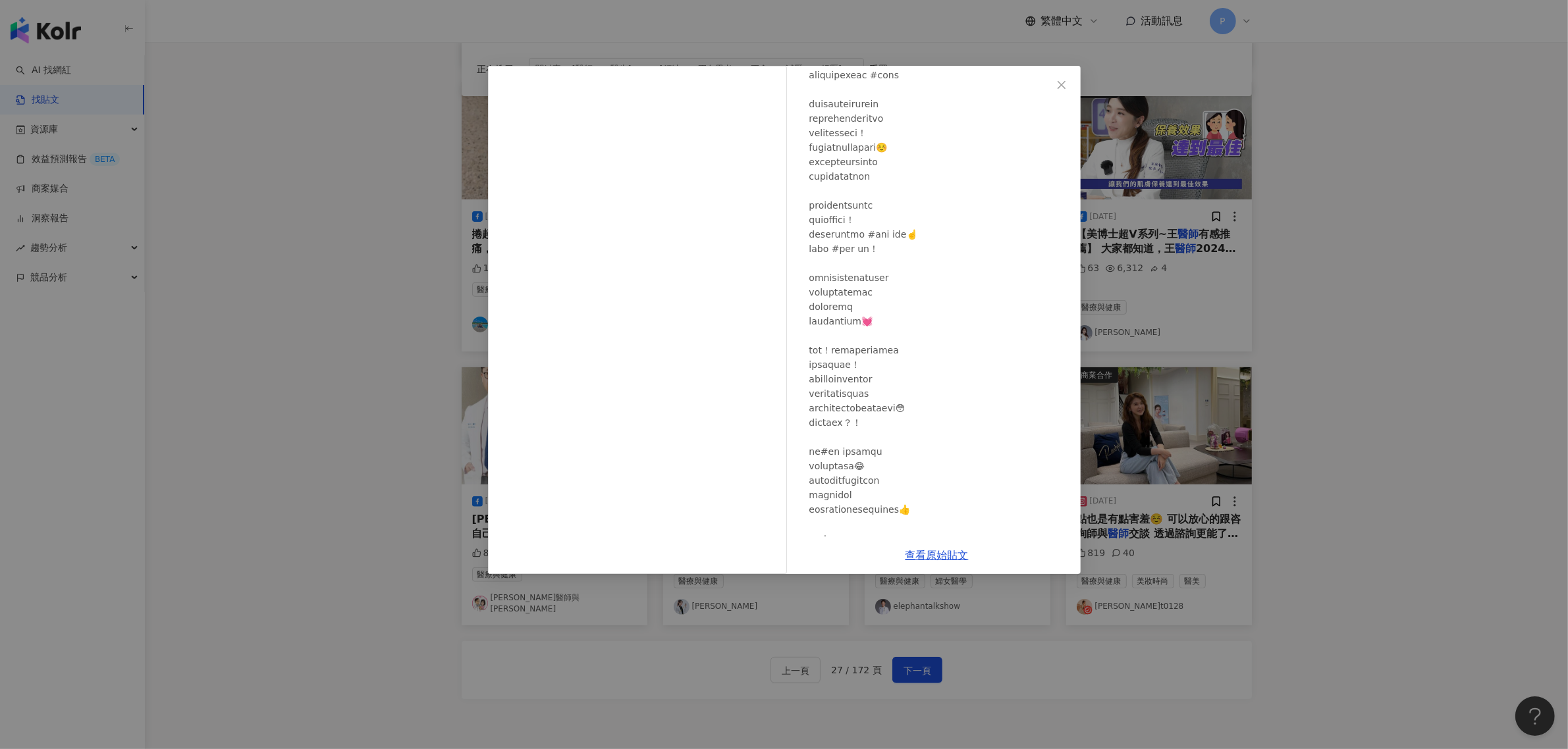
scroll to position [372, 0]
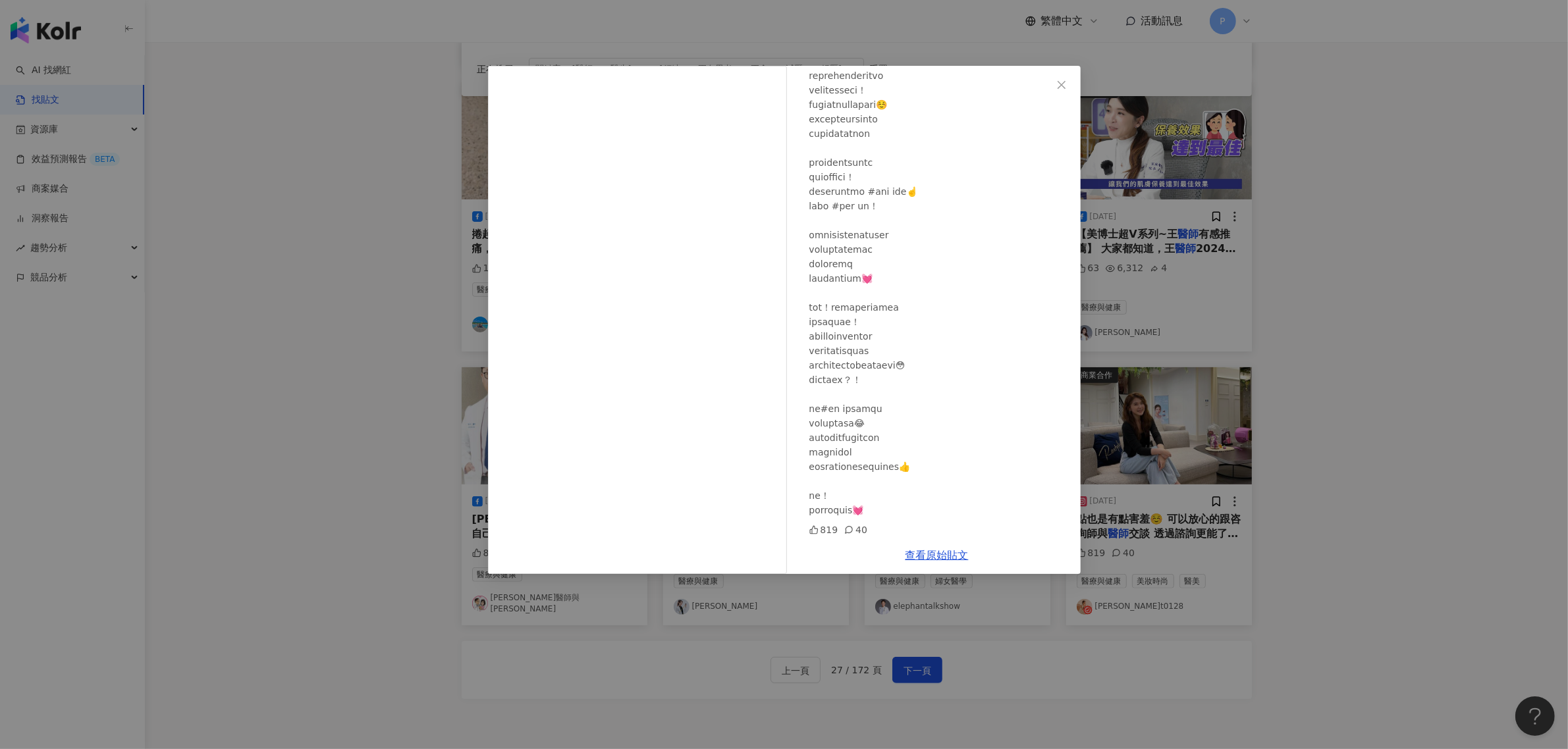
click at [1354, 471] on div "[PERSON_NAME]t0128 [DATE] 819 40 查看原始貼文" at bounding box center [784, 374] width 1568 height 749
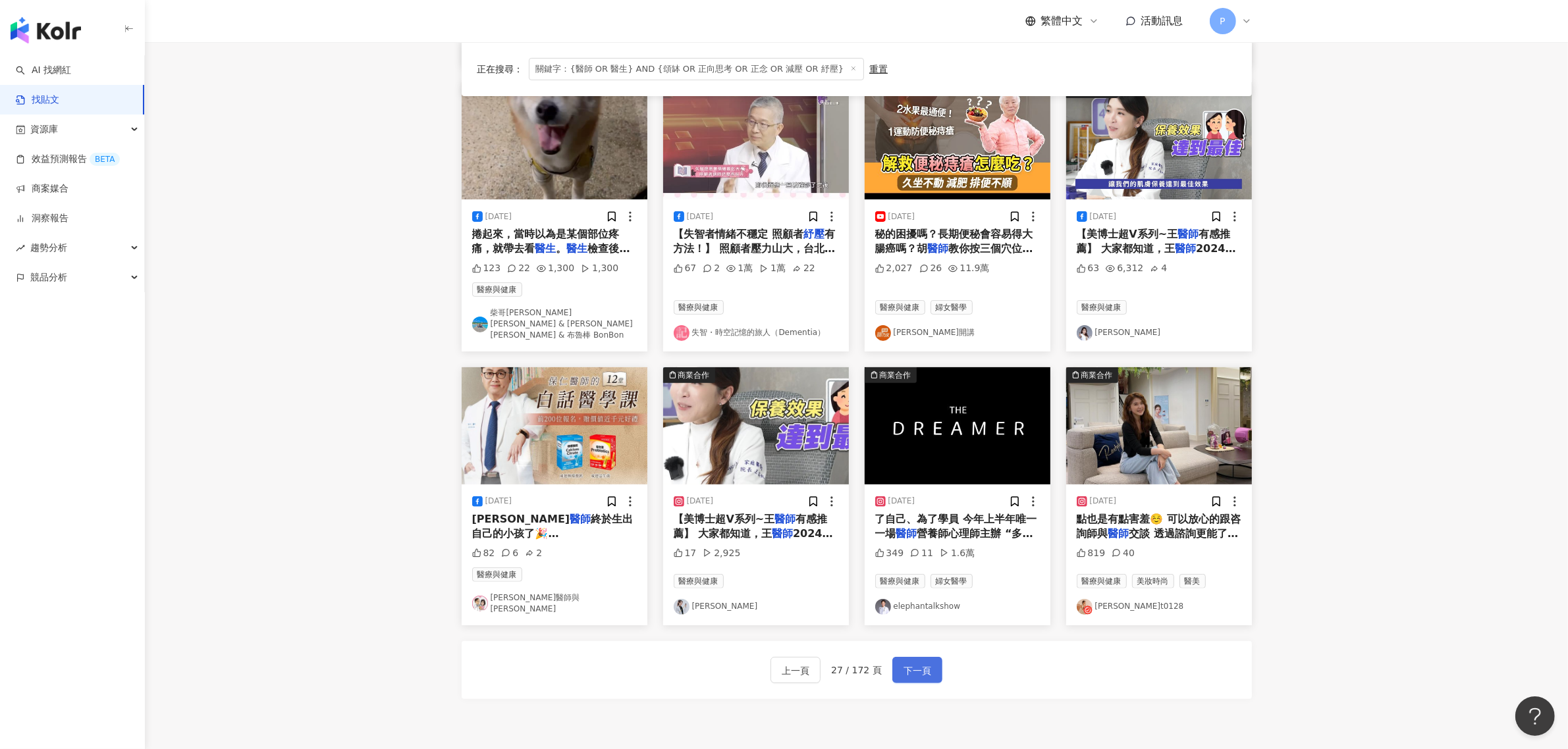
click at [929, 660] on button "下一頁" at bounding box center [917, 670] width 50 height 26
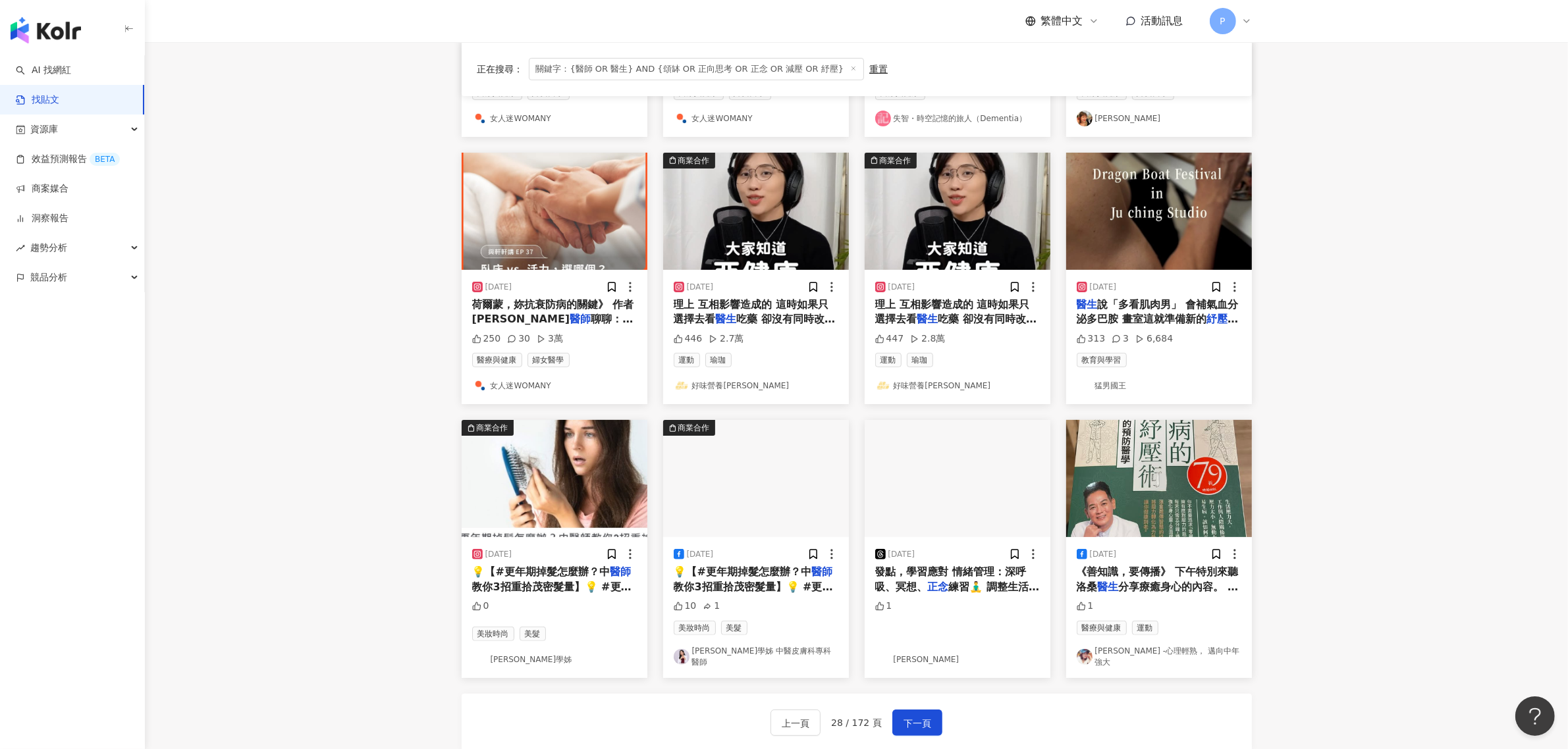
scroll to position [411, 0]
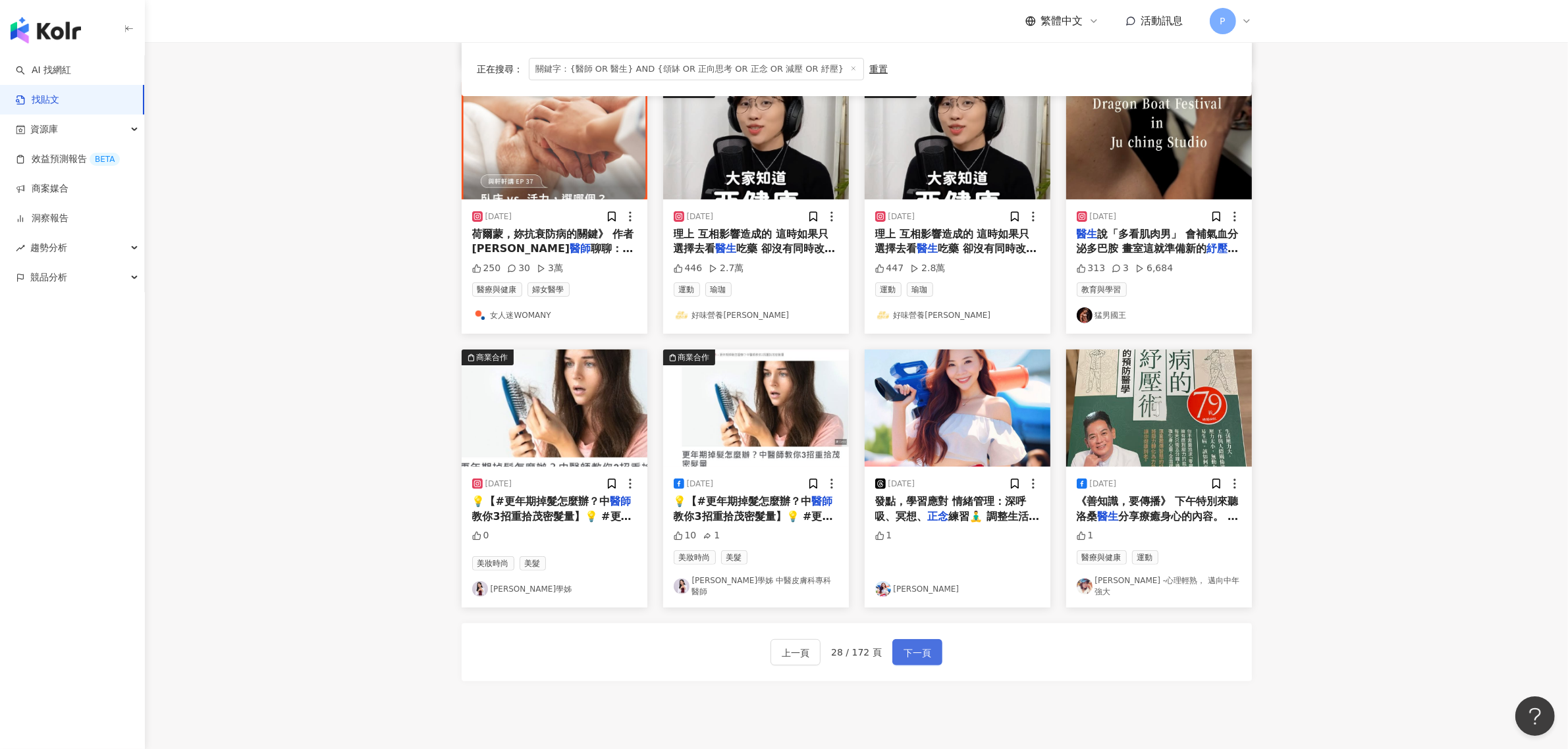
click at [919, 649] on span "下一頁" at bounding box center [917, 653] width 28 height 16
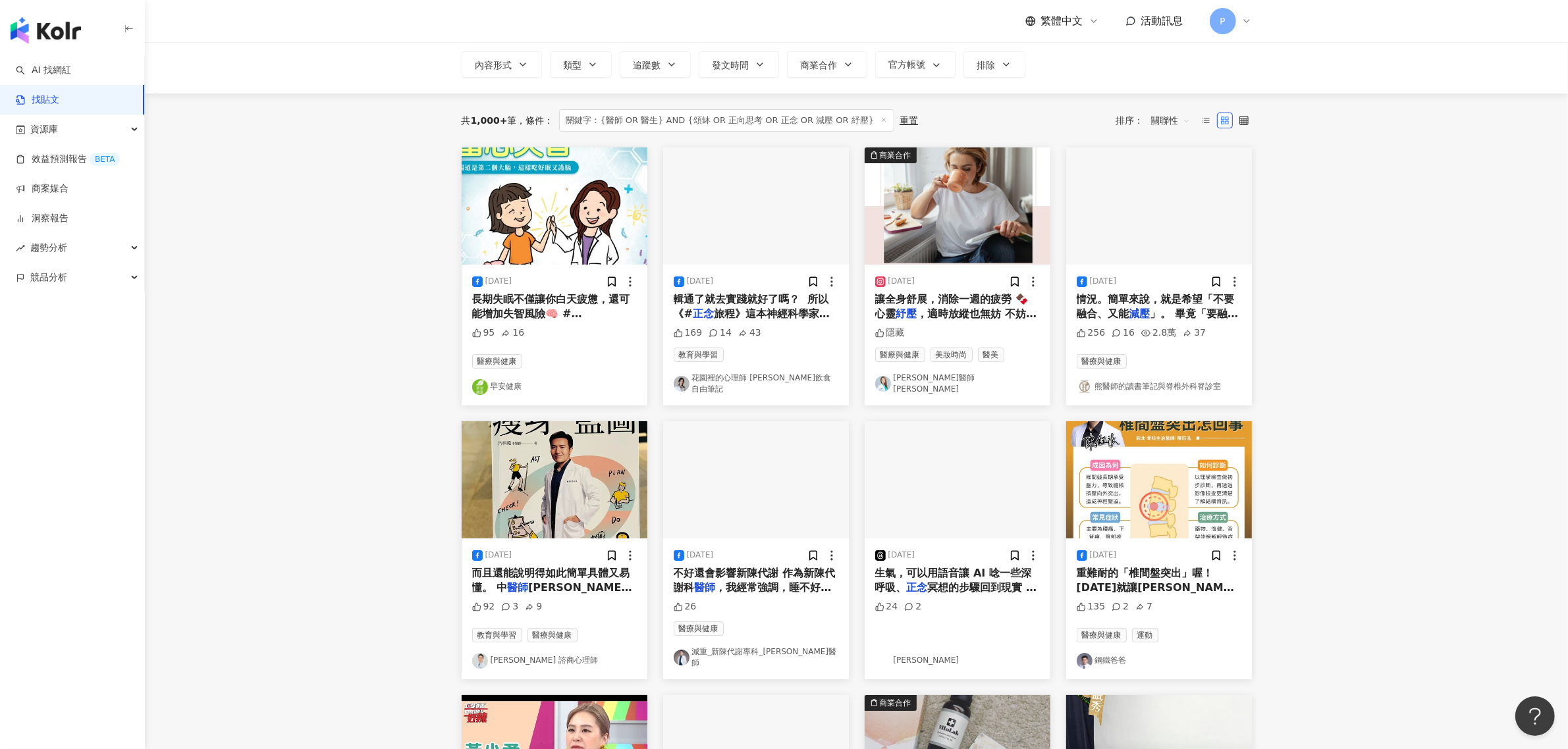
scroll to position [0, 0]
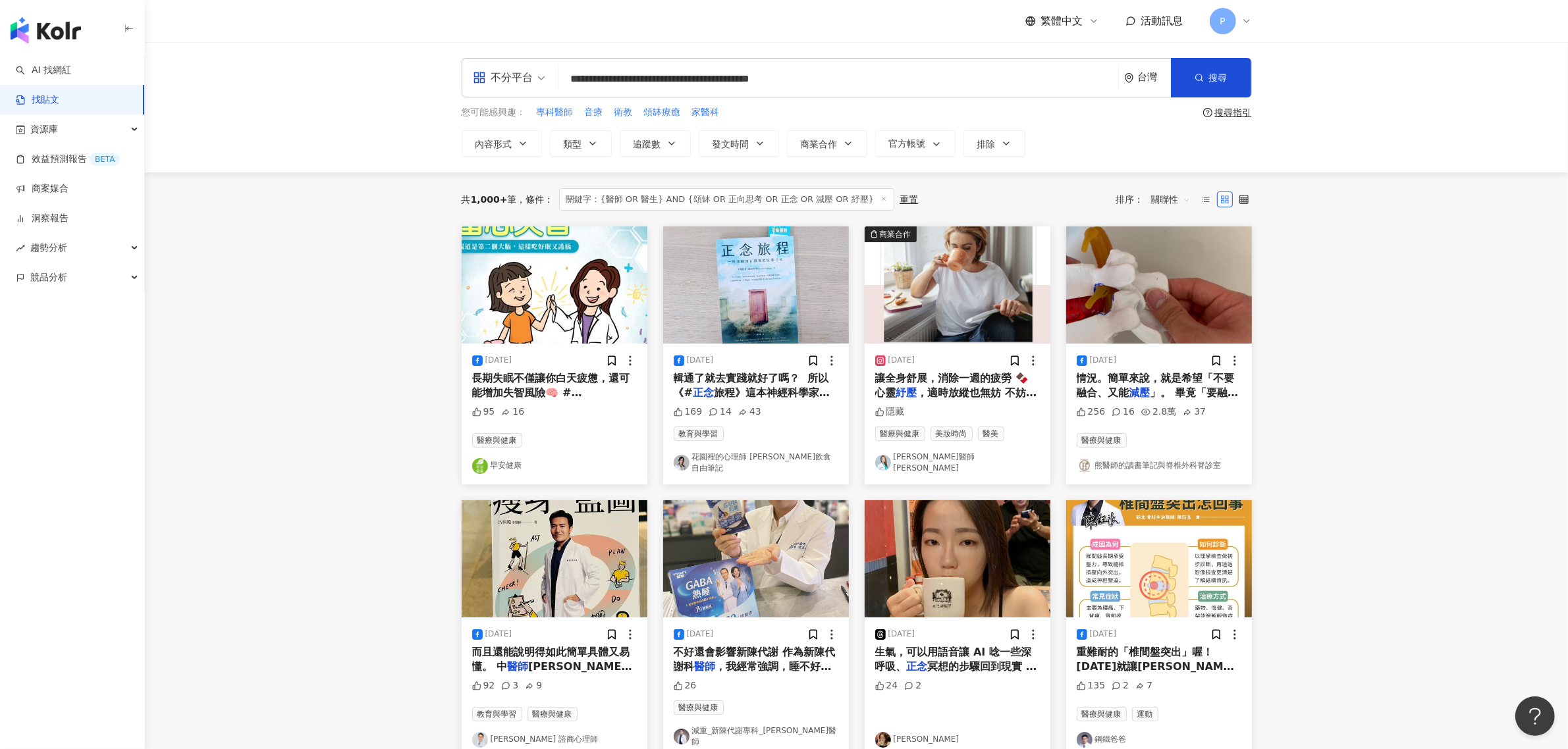
click at [953, 373] on span "讓全身舒展，消除一週的疲勞 🍫 心靈" at bounding box center [952, 385] width 154 height 27
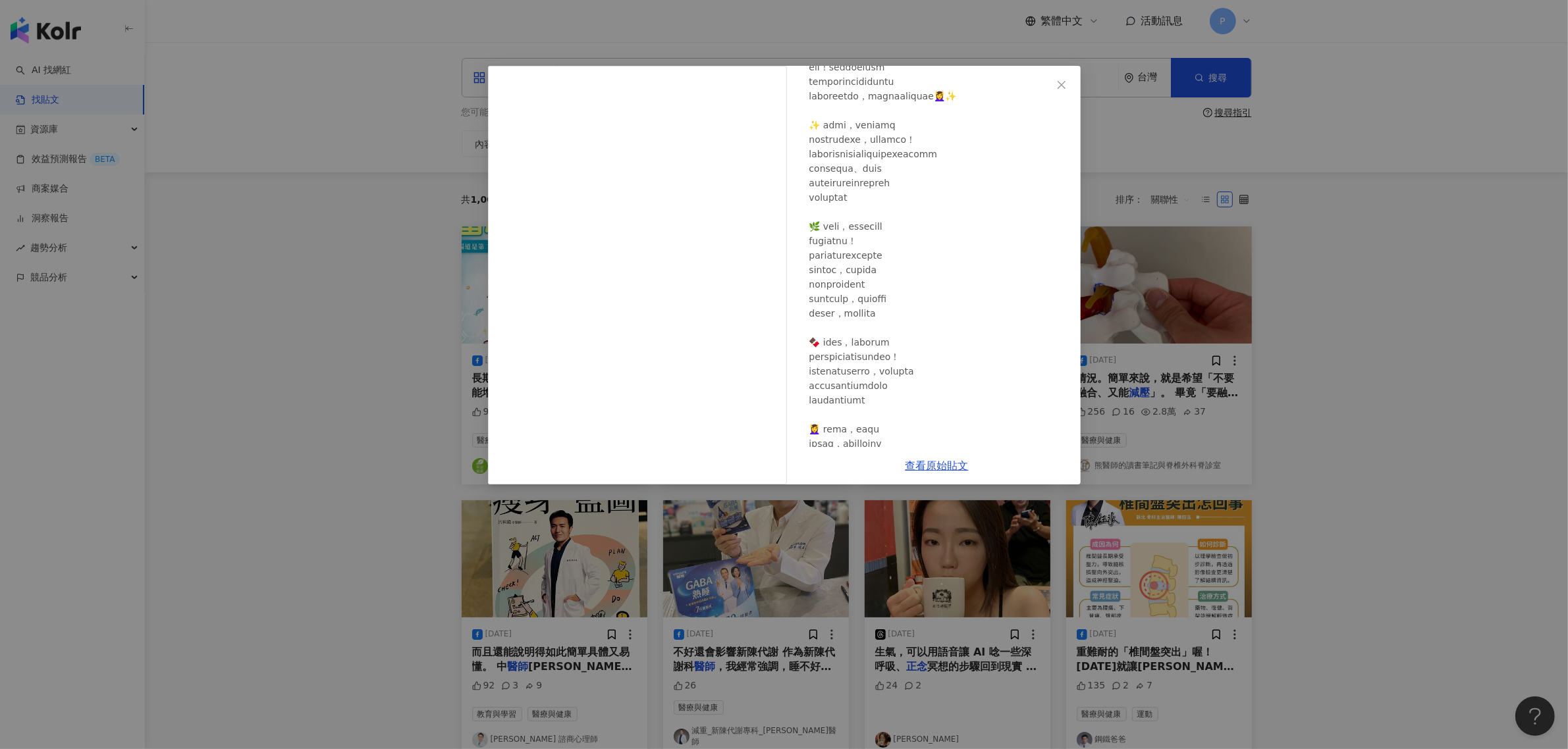
scroll to position [165, 0]
click at [1341, 527] on div "[PERSON_NAME]醫師 [PERSON_NAME] [DATE] 隱藏 查看原始貼文" at bounding box center [784, 374] width 1568 height 749
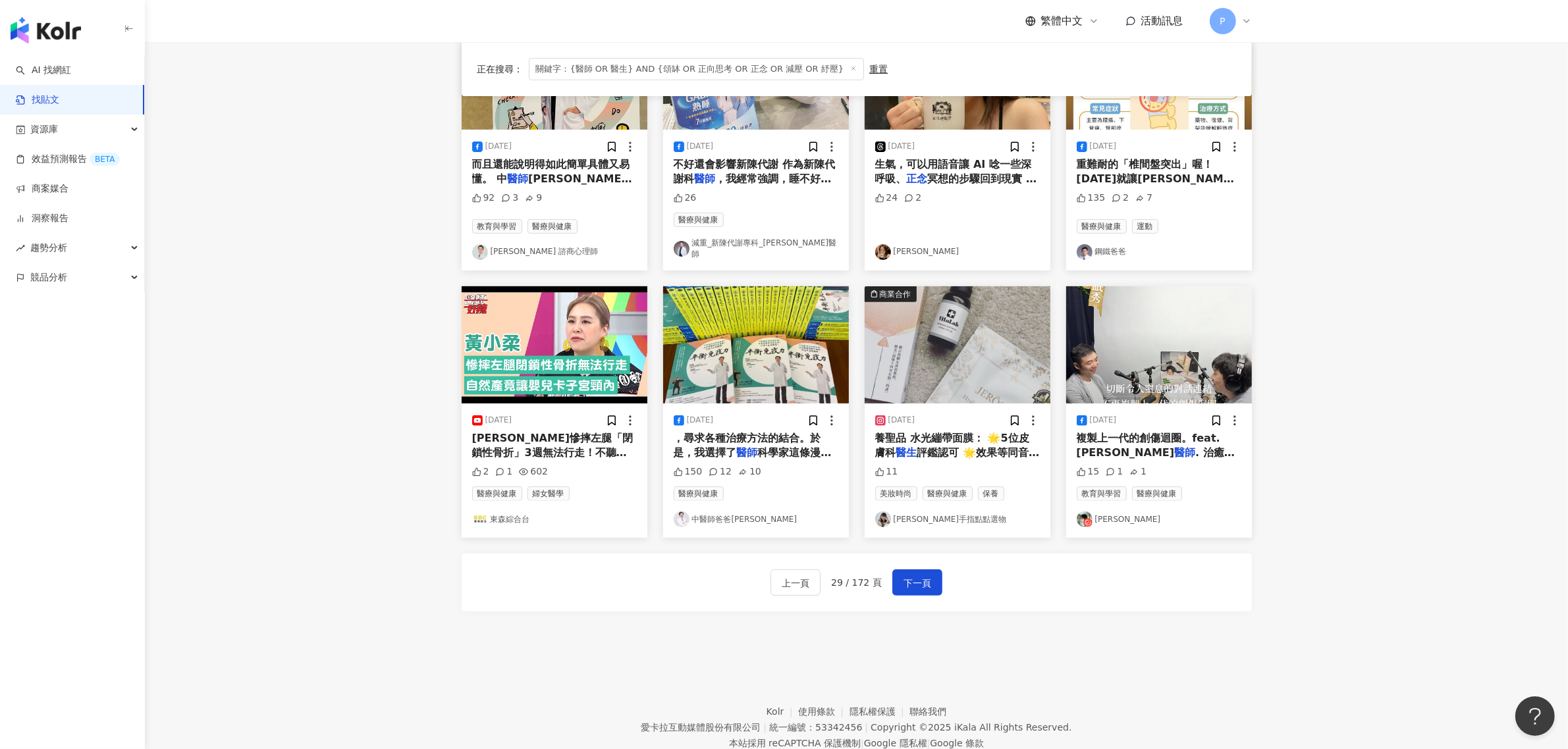
scroll to position [517, 0]
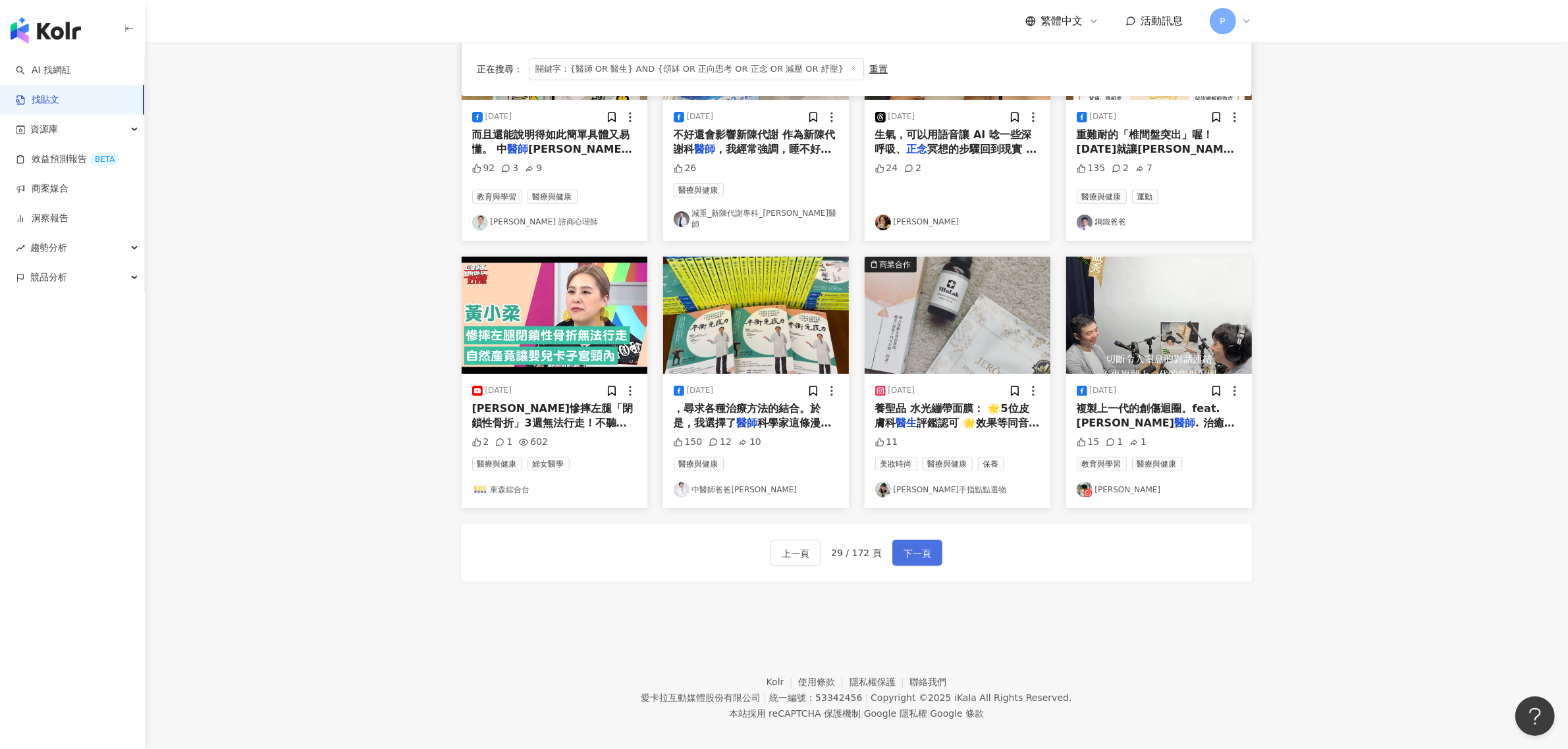
click at [908, 546] on span "下一頁" at bounding box center [917, 554] width 28 height 16
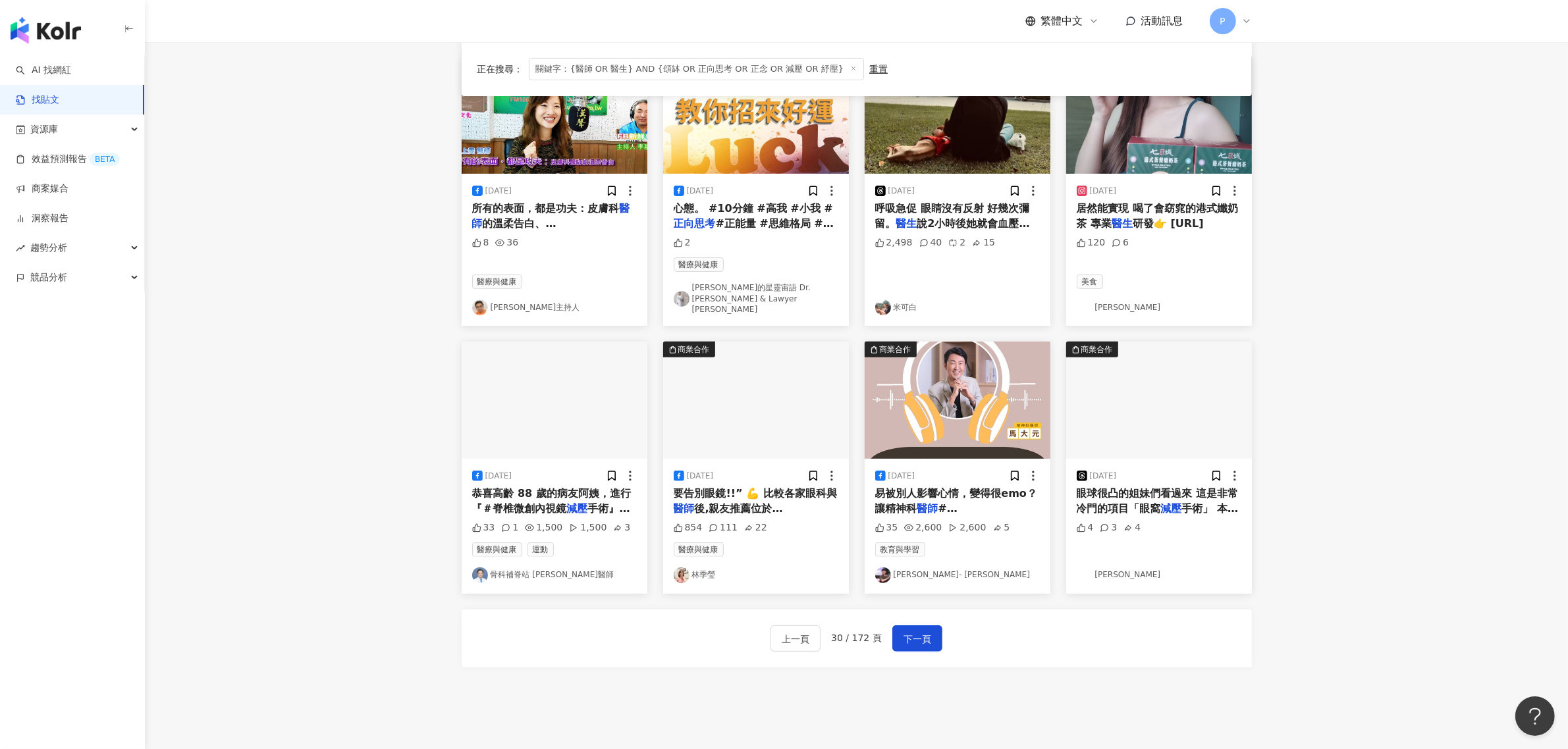
scroll to position [494, 0]
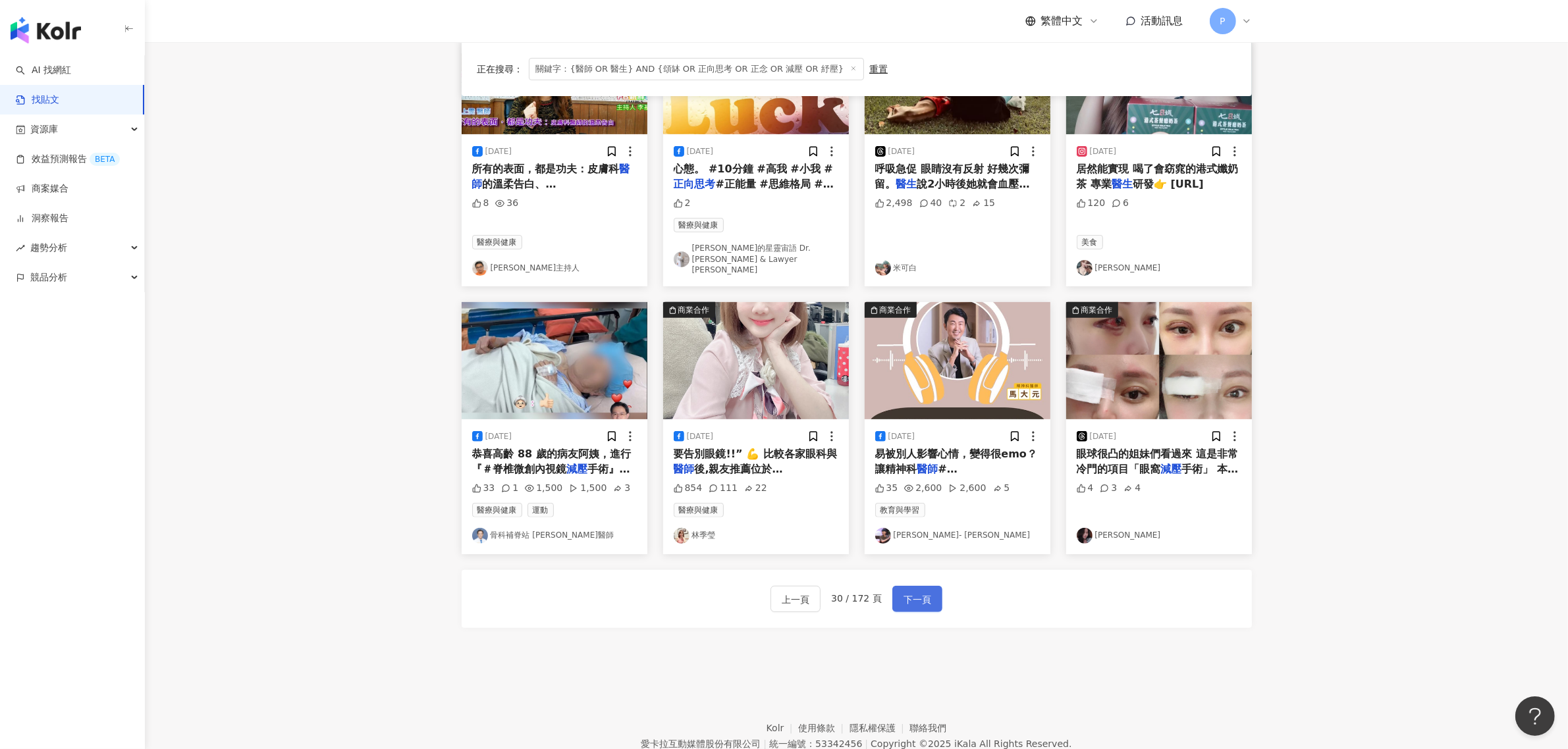
drag, startPoint x: 924, startPoint y: 577, endPoint x: 937, endPoint y: 580, distance: 13.3
click at [924, 592] on span "下一頁" at bounding box center [917, 600] width 28 height 16
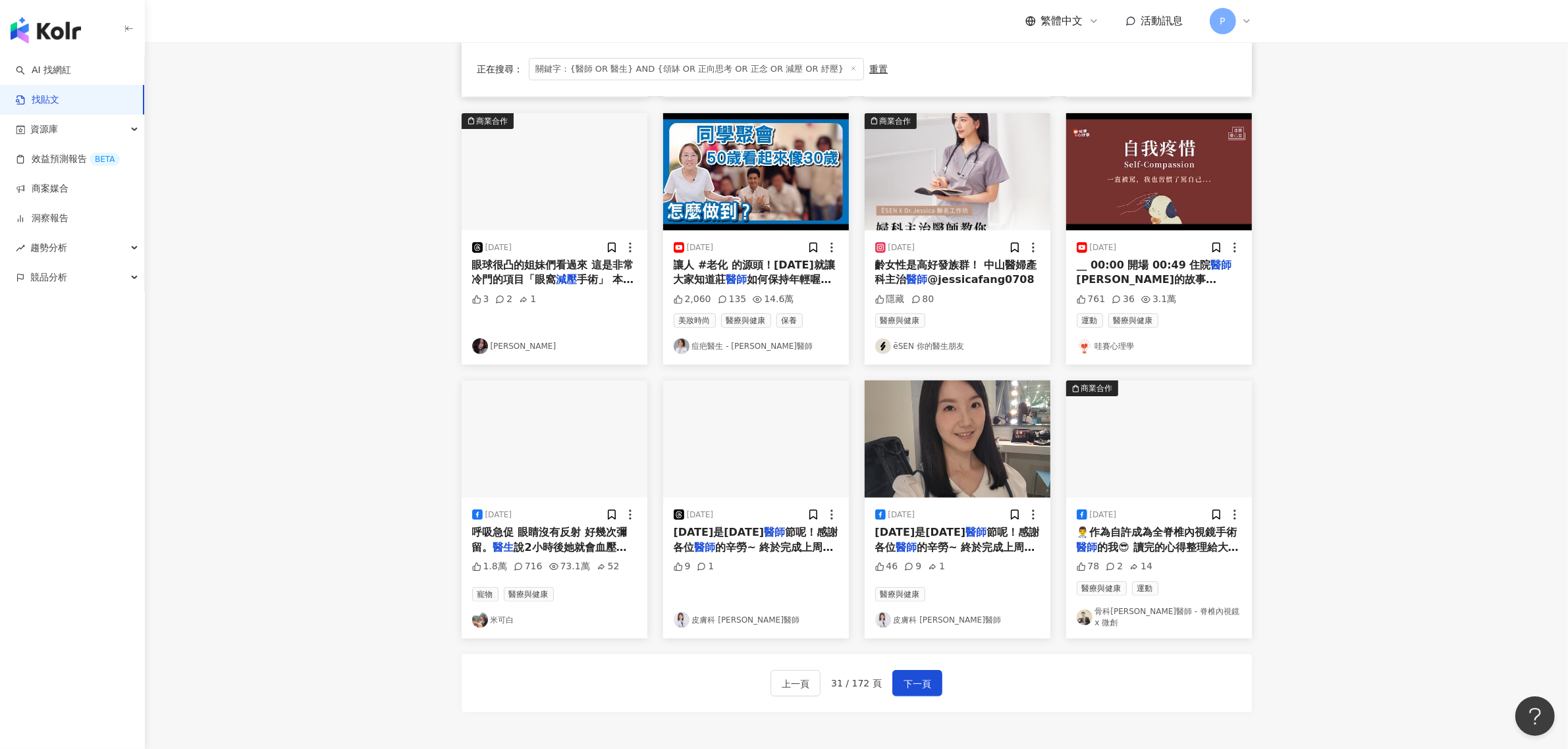
scroll to position [399, 0]
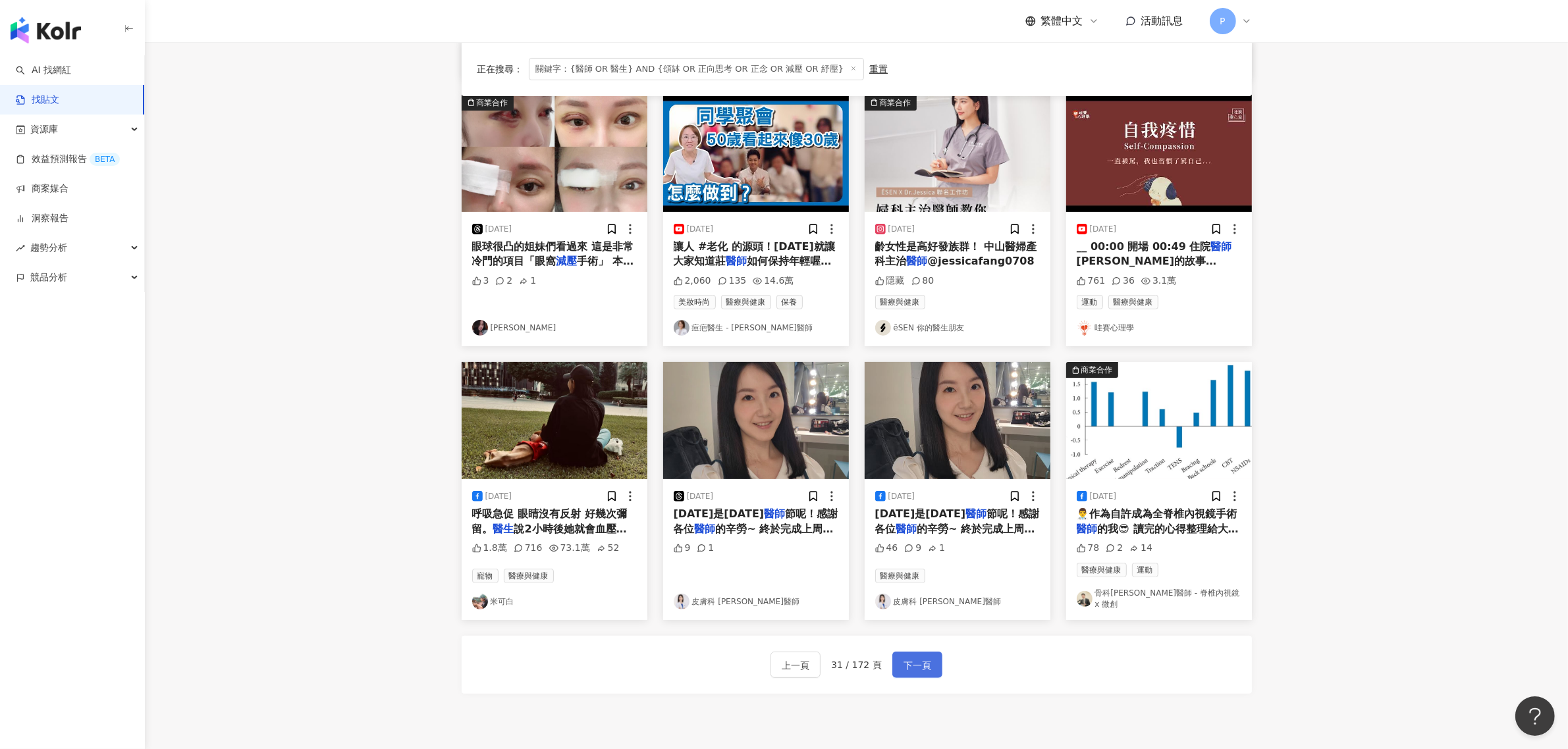
click at [913, 663] on span "下一頁" at bounding box center [917, 665] width 28 height 16
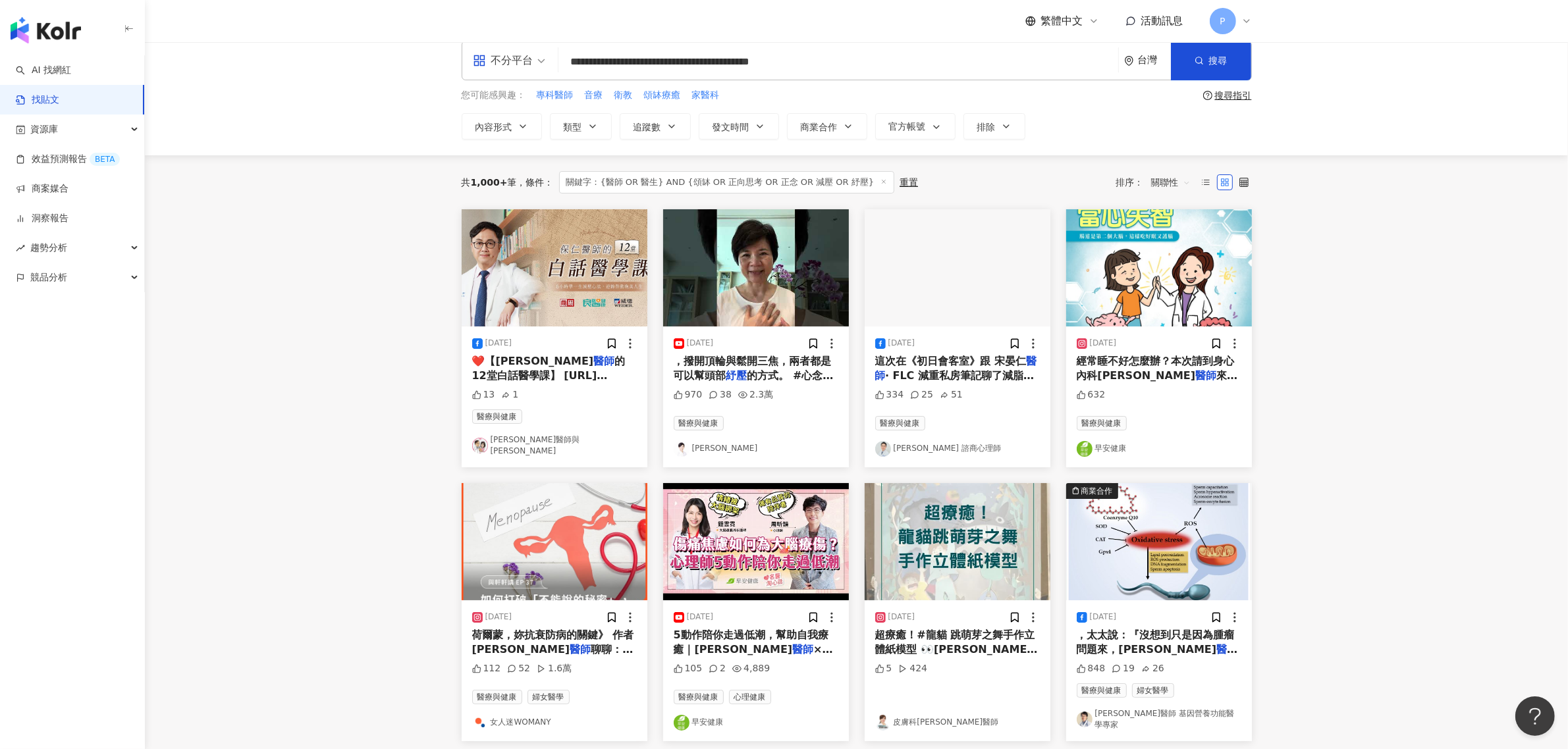
scroll to position [0, 0]
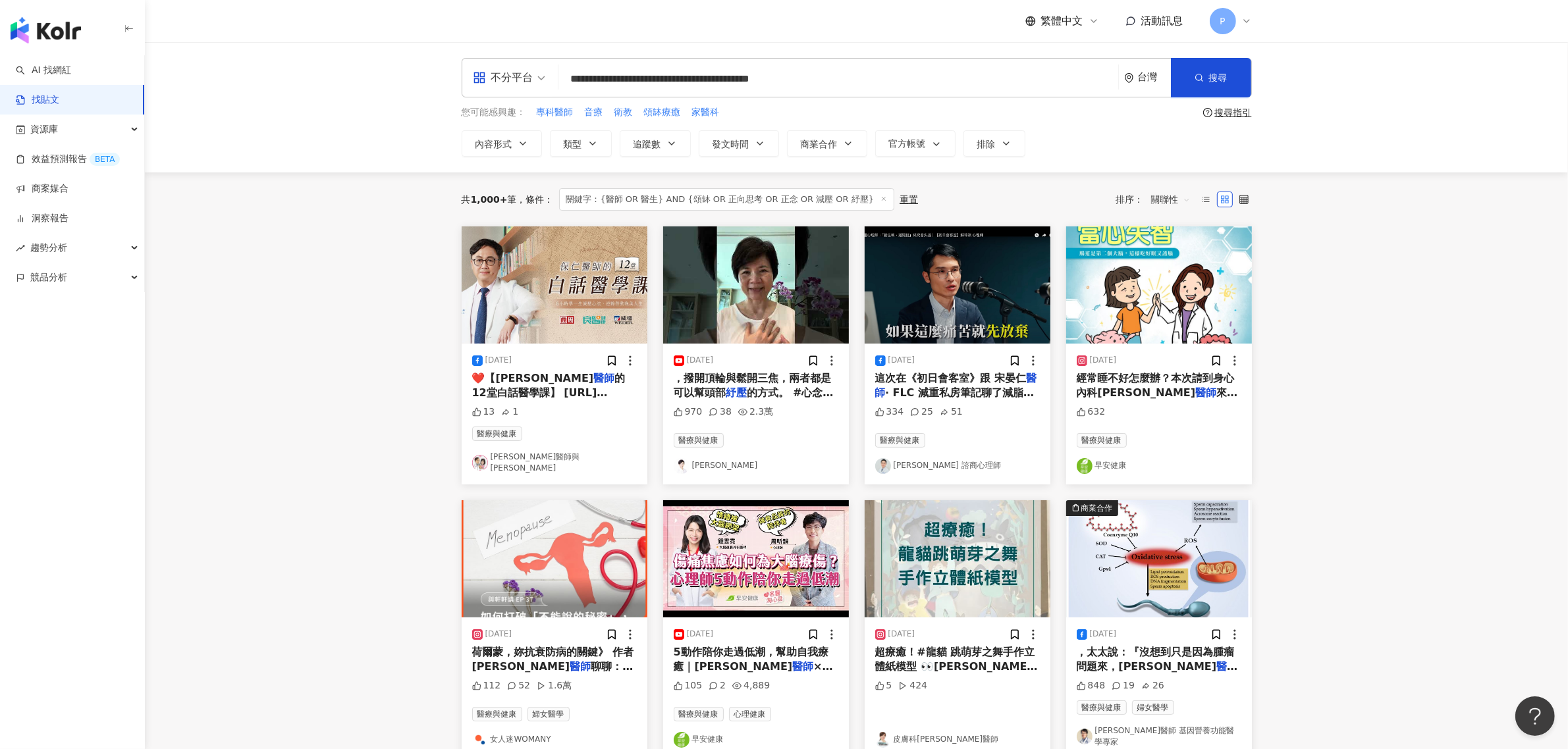
click at [1345, 383] on main "**********" at bounding box center [856, 587] width 1423 height 1090
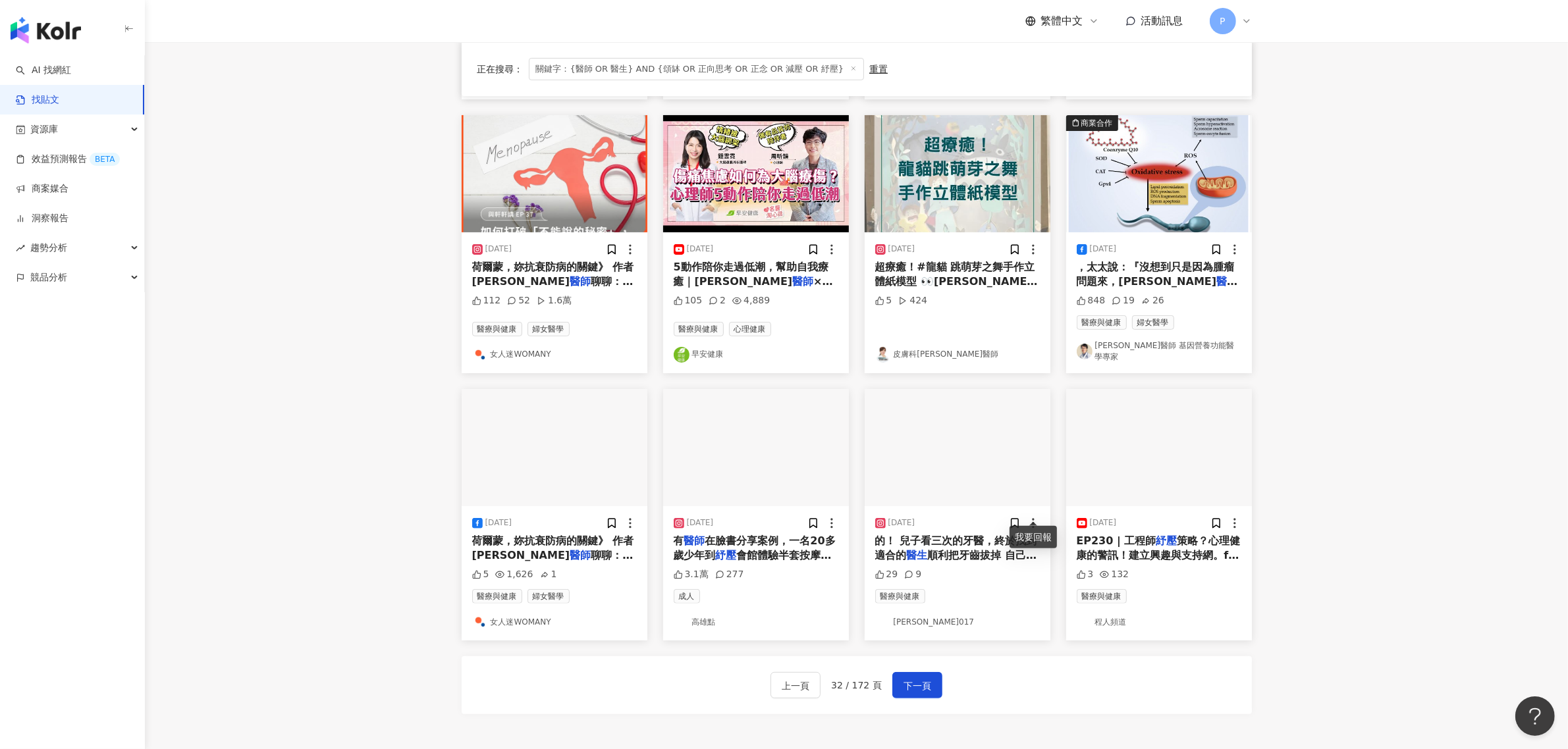
scroll to position [494, 0]
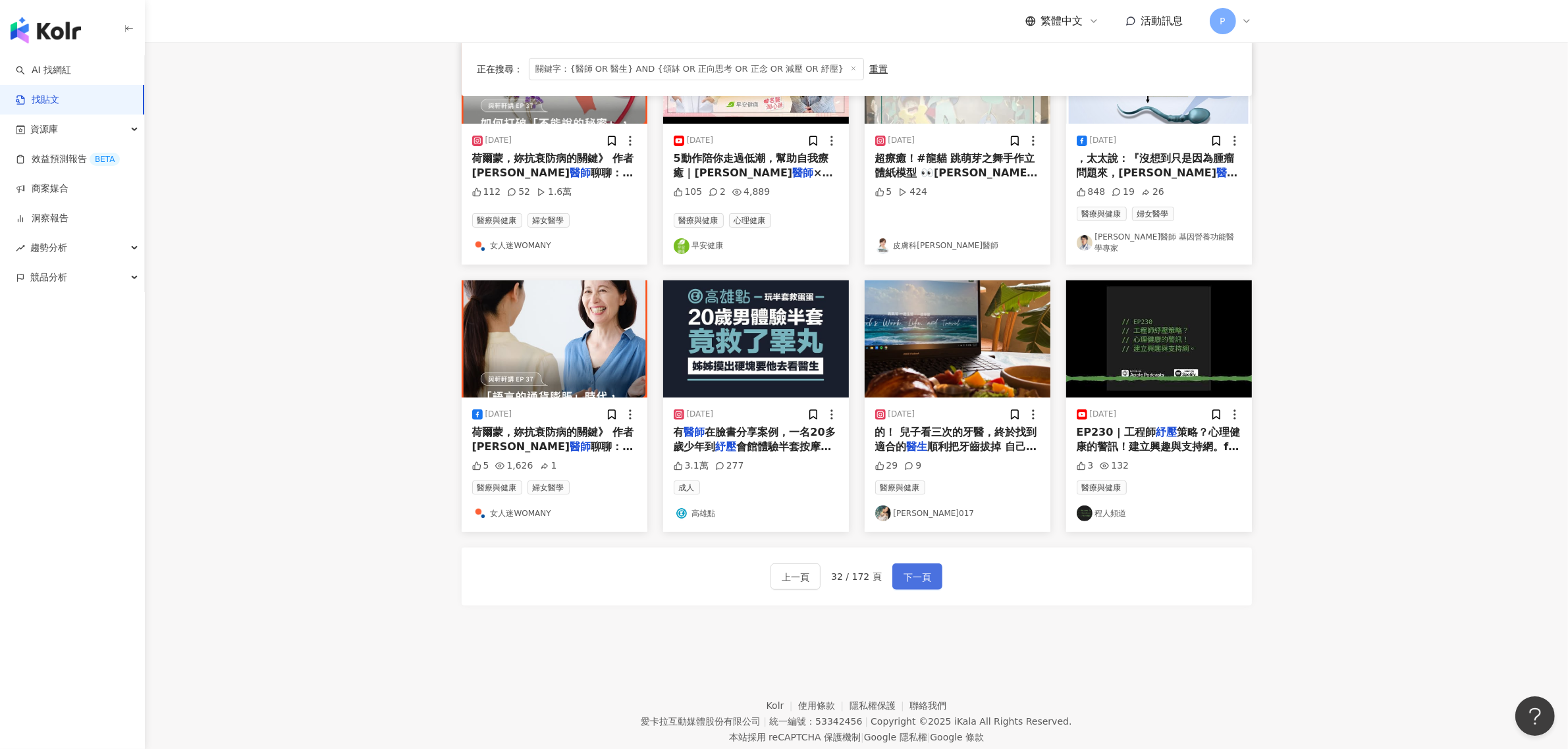
click at [921, 570] on span "下一頁" at bounding box center [917, 578] width 28 height 16
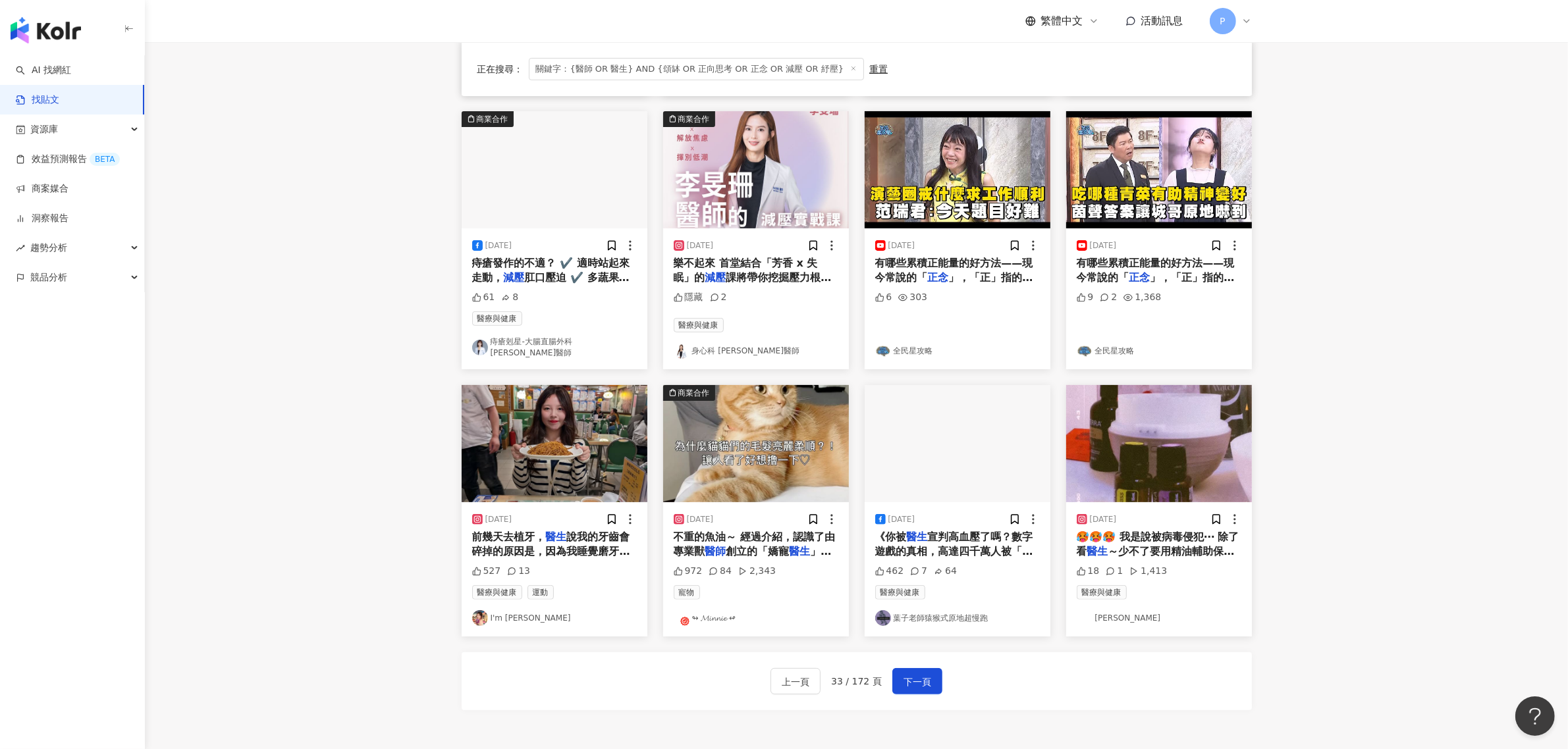
scroll to position [411, 0]
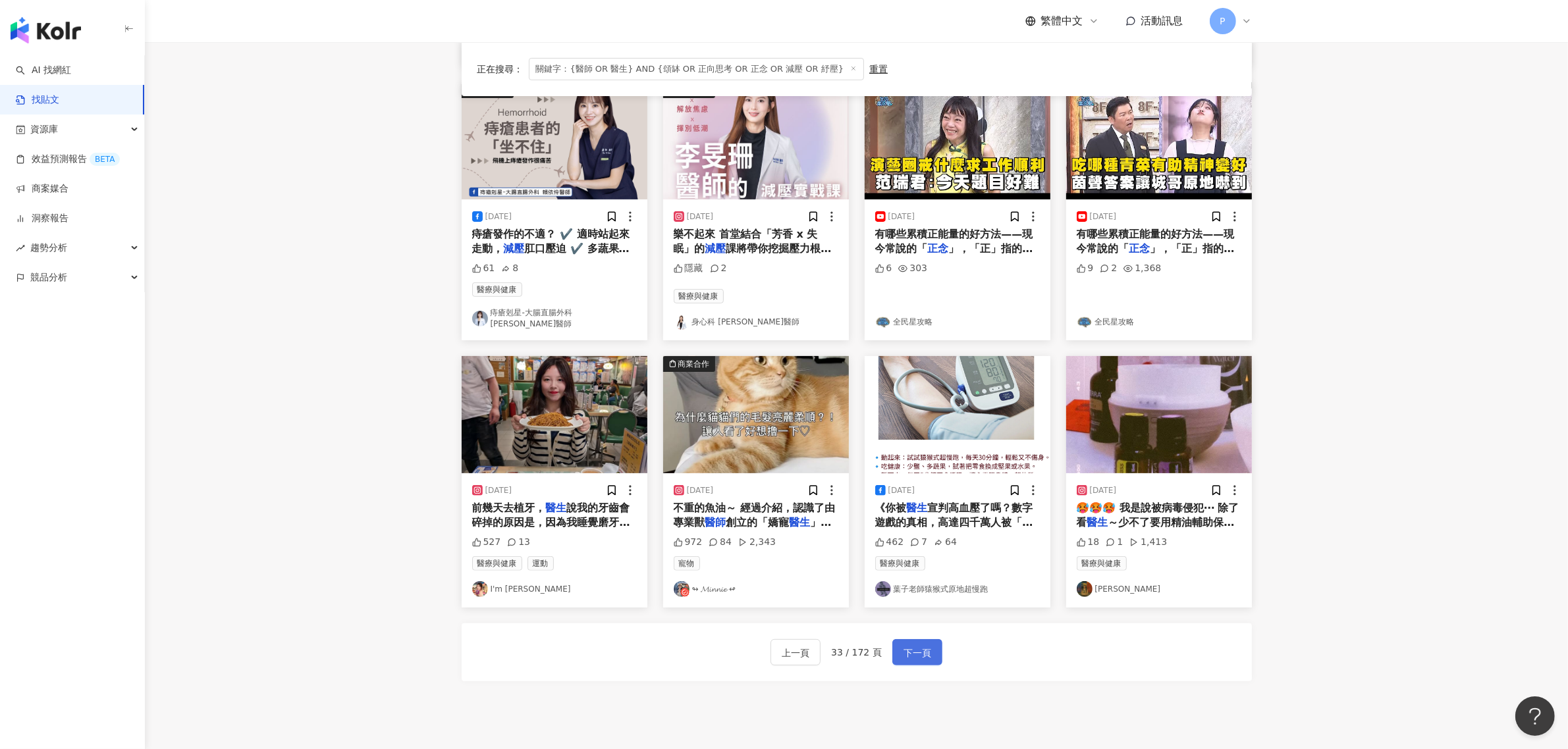
click at [927, 653] on span "下一頁" at bounding box center [917, 653] width 28 height 16
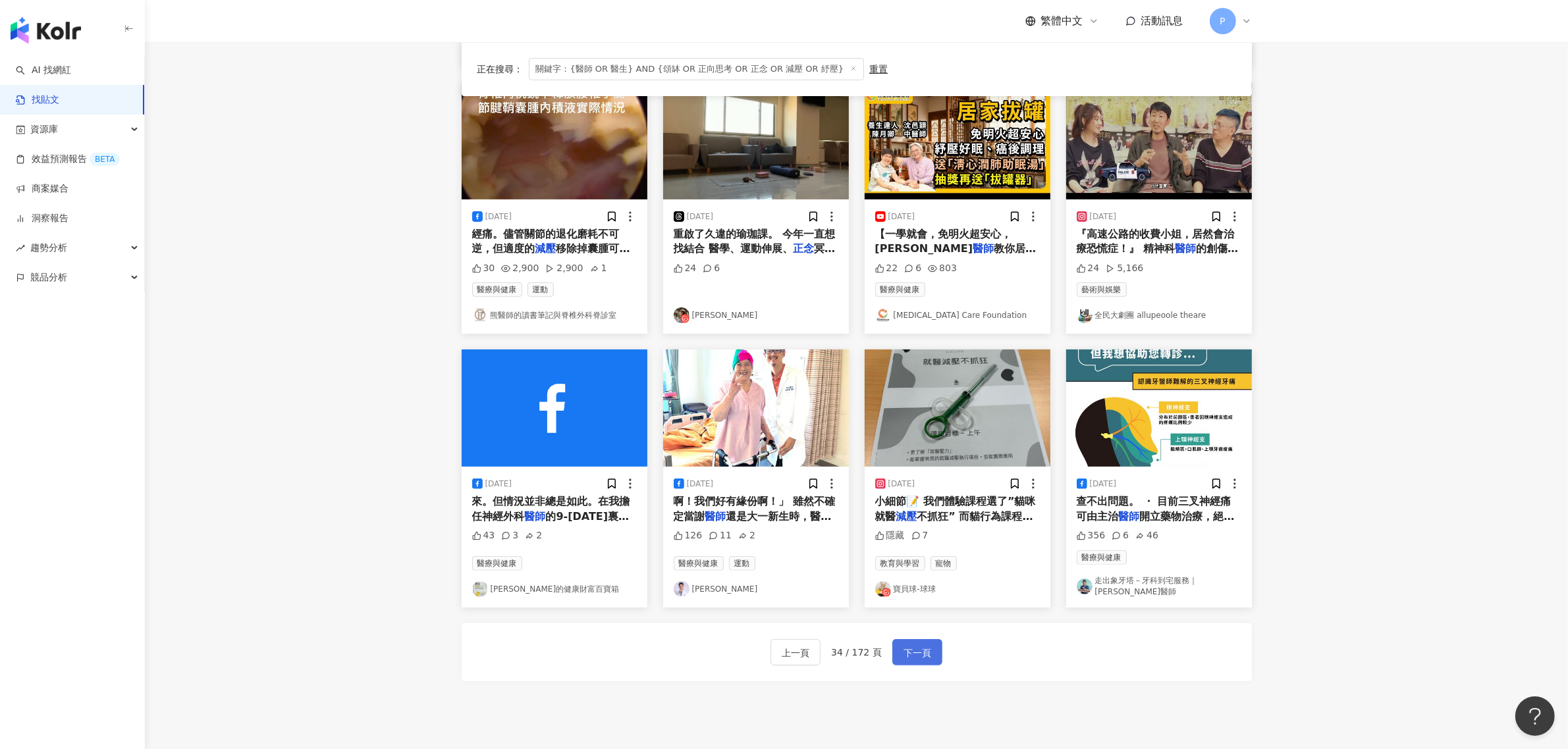
click at [913, 645] on span "下一頁" at bounding box center [917, 653] width 28 height 16
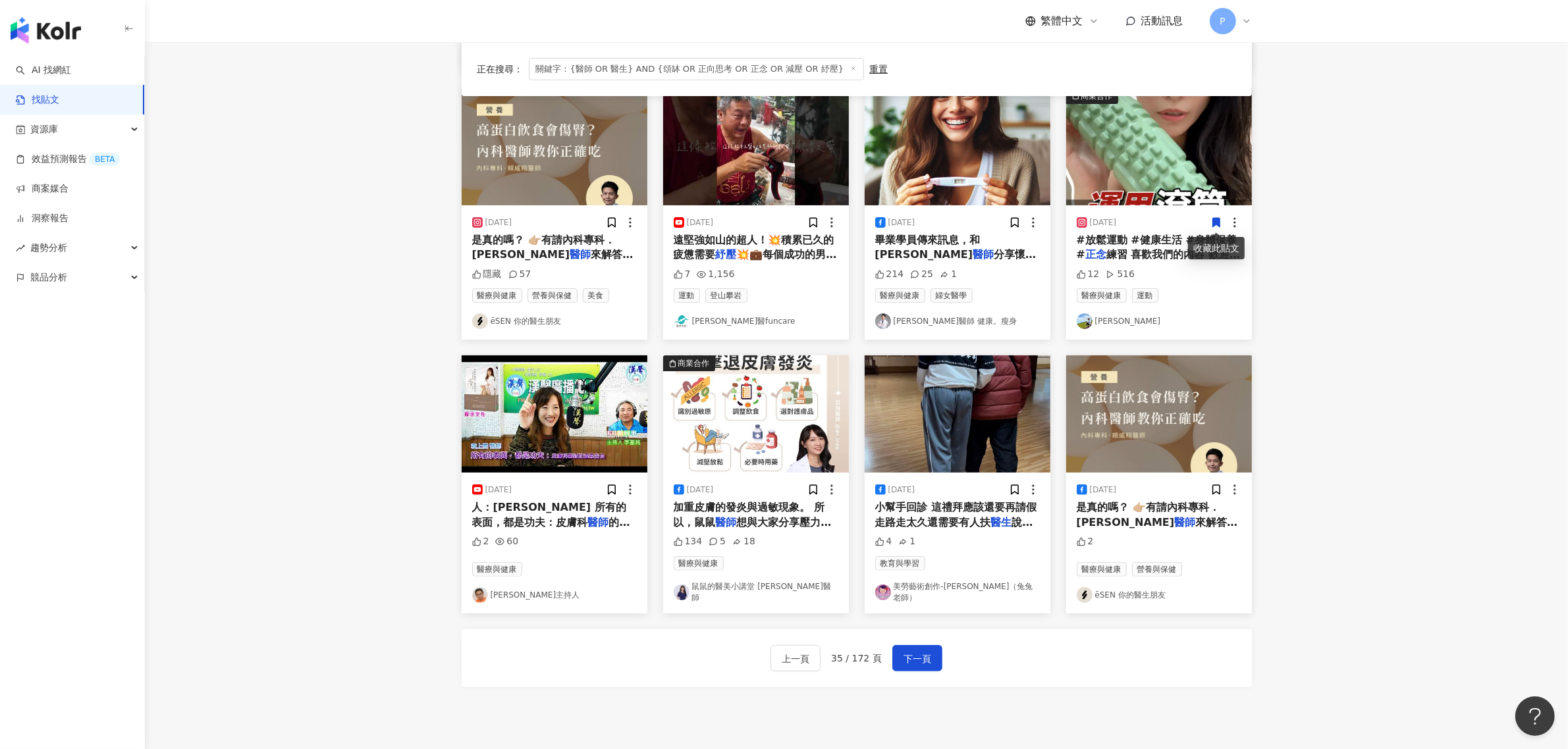
scroll to position [494, 0]
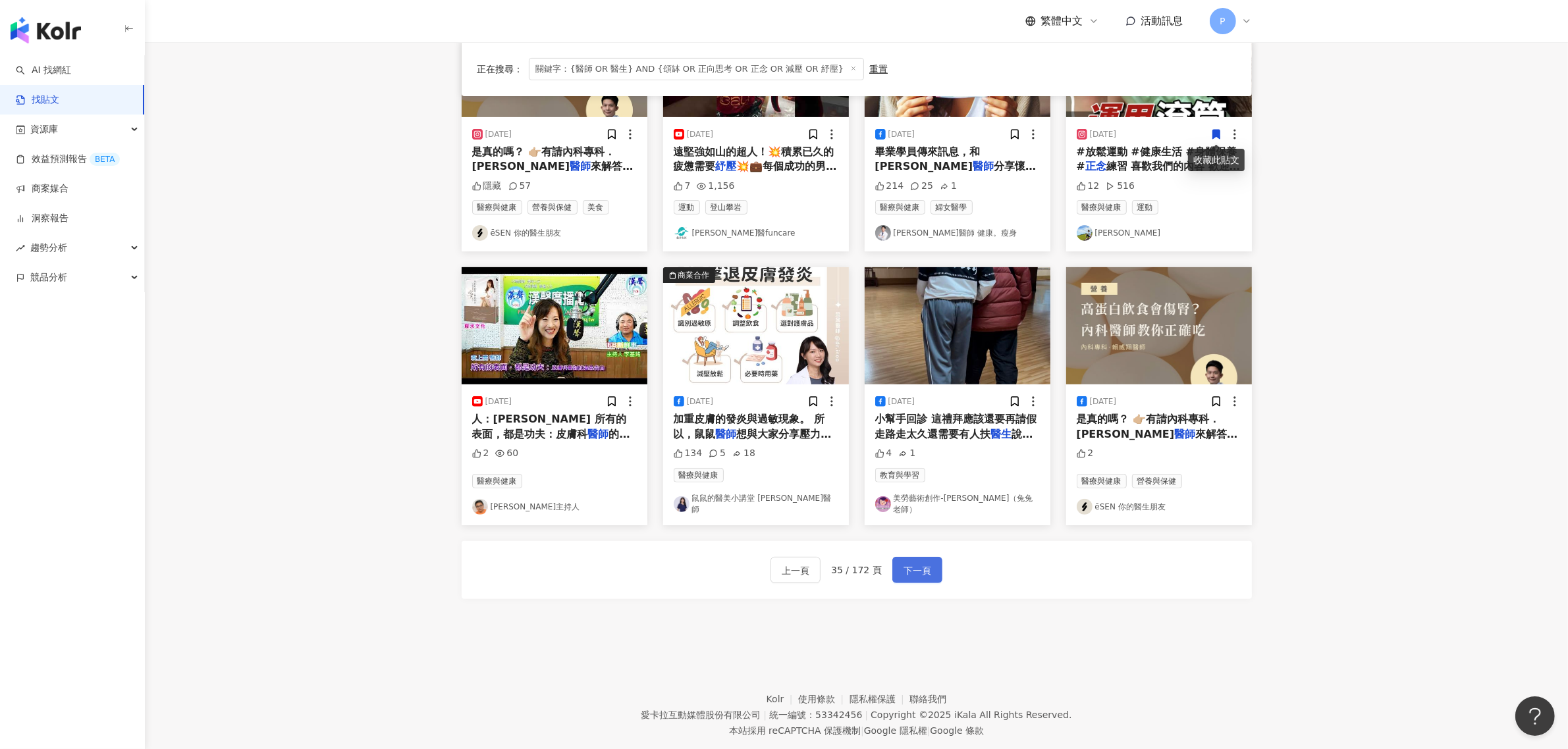
click at [912, 564] on span "下一頁" at bounding box center [917, 571] width 28 height 16
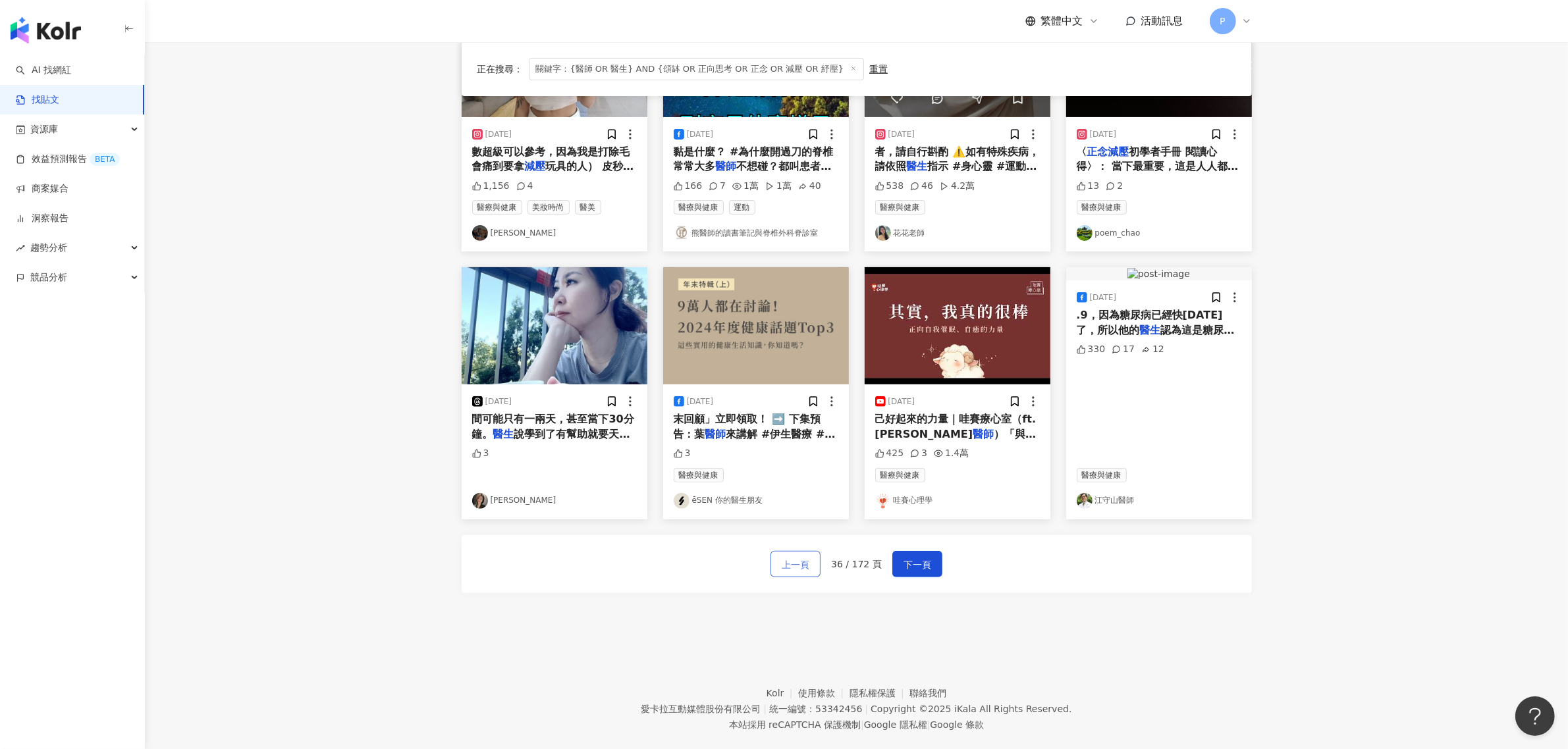
click at [791, 567] on span "上一頁" at bounding box center [796, 565] width 28 height 16
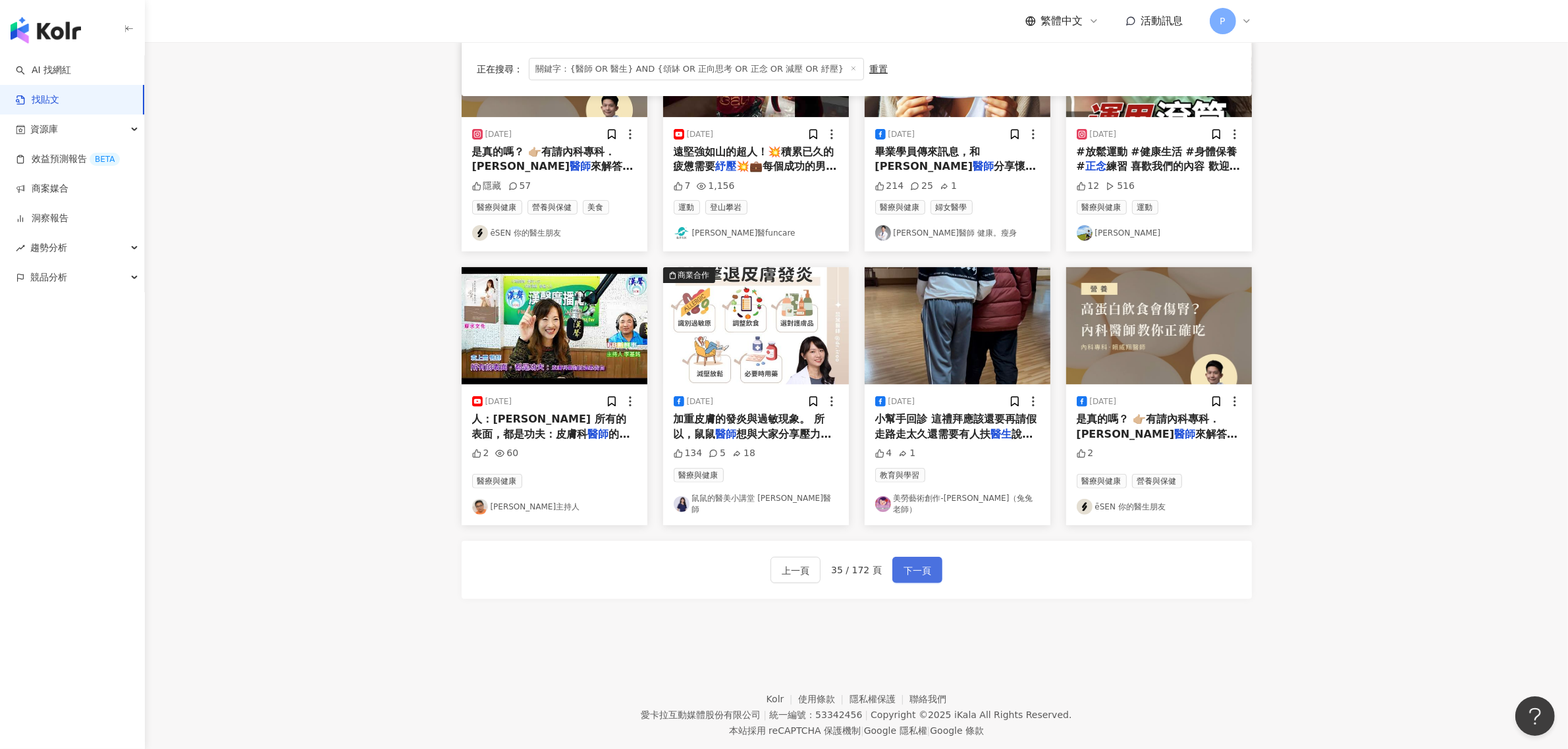
click at [923, 567] on span "下一頁" at bounding box center [917, 571] width 28 height 16
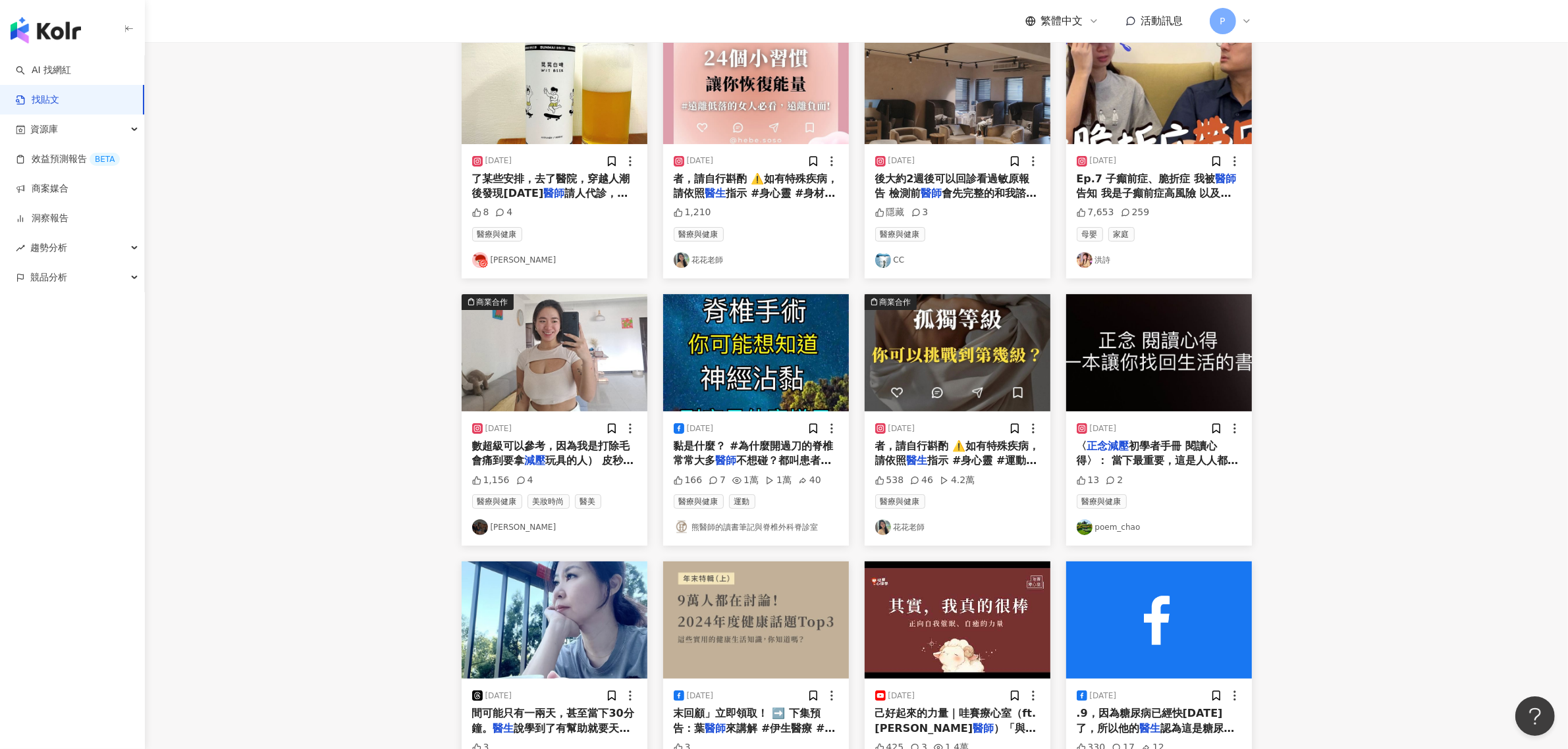
scroll to position [0, 0]
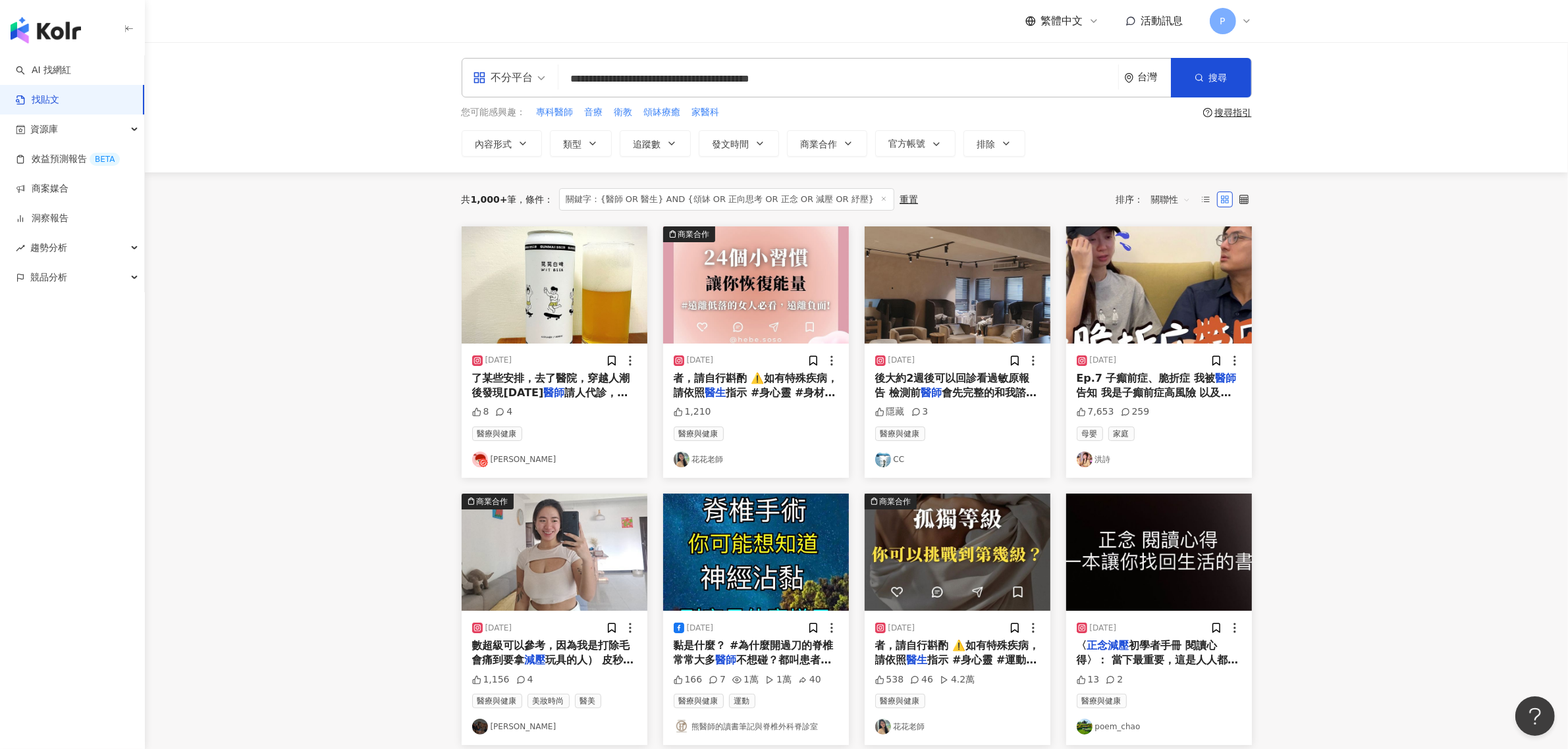
click at [503, 383] on span "了某些安排，去了醫院，穿越人潮後發現[DATE]" at bounding box center [551, 385] width 158 height 27
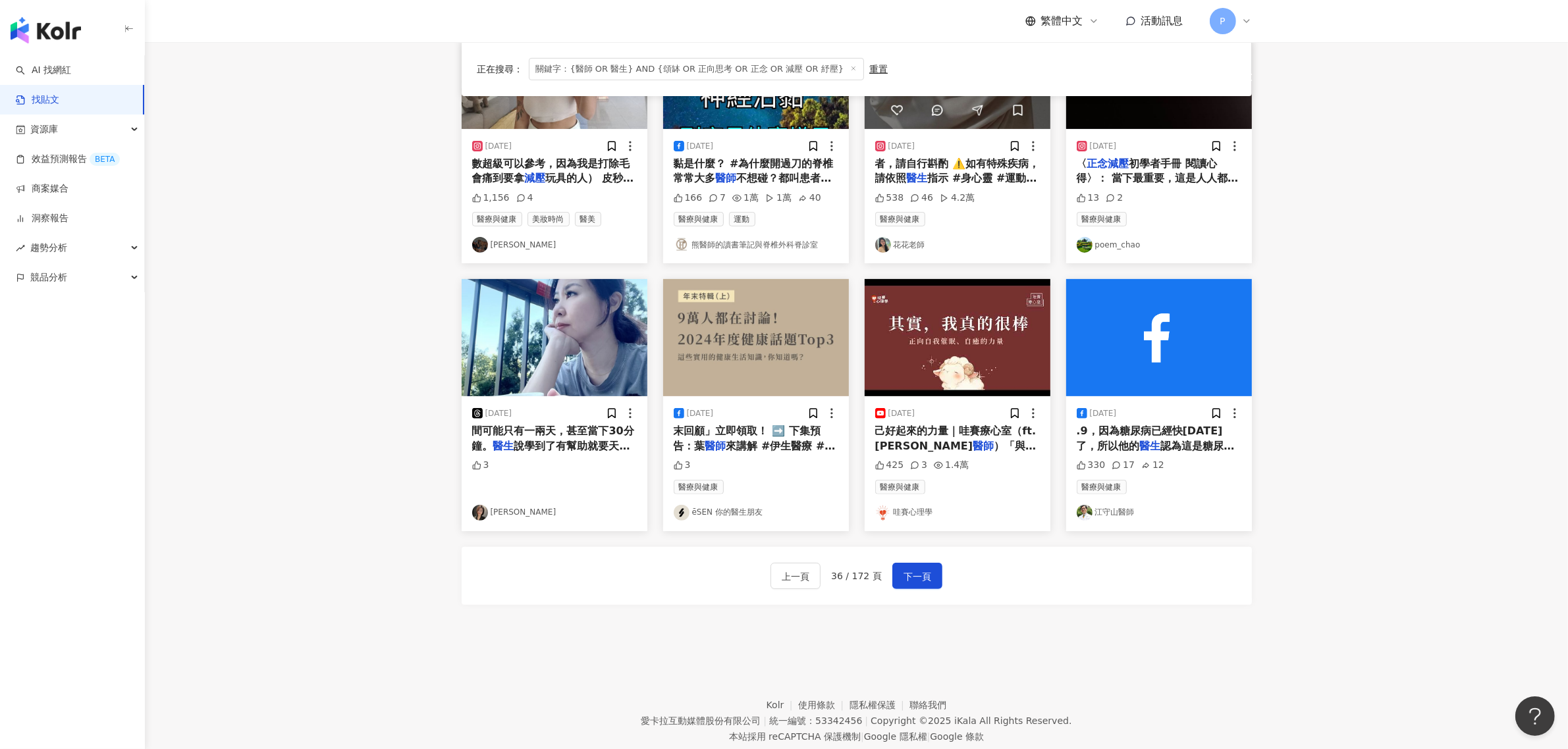
scroll to position [494, 0]
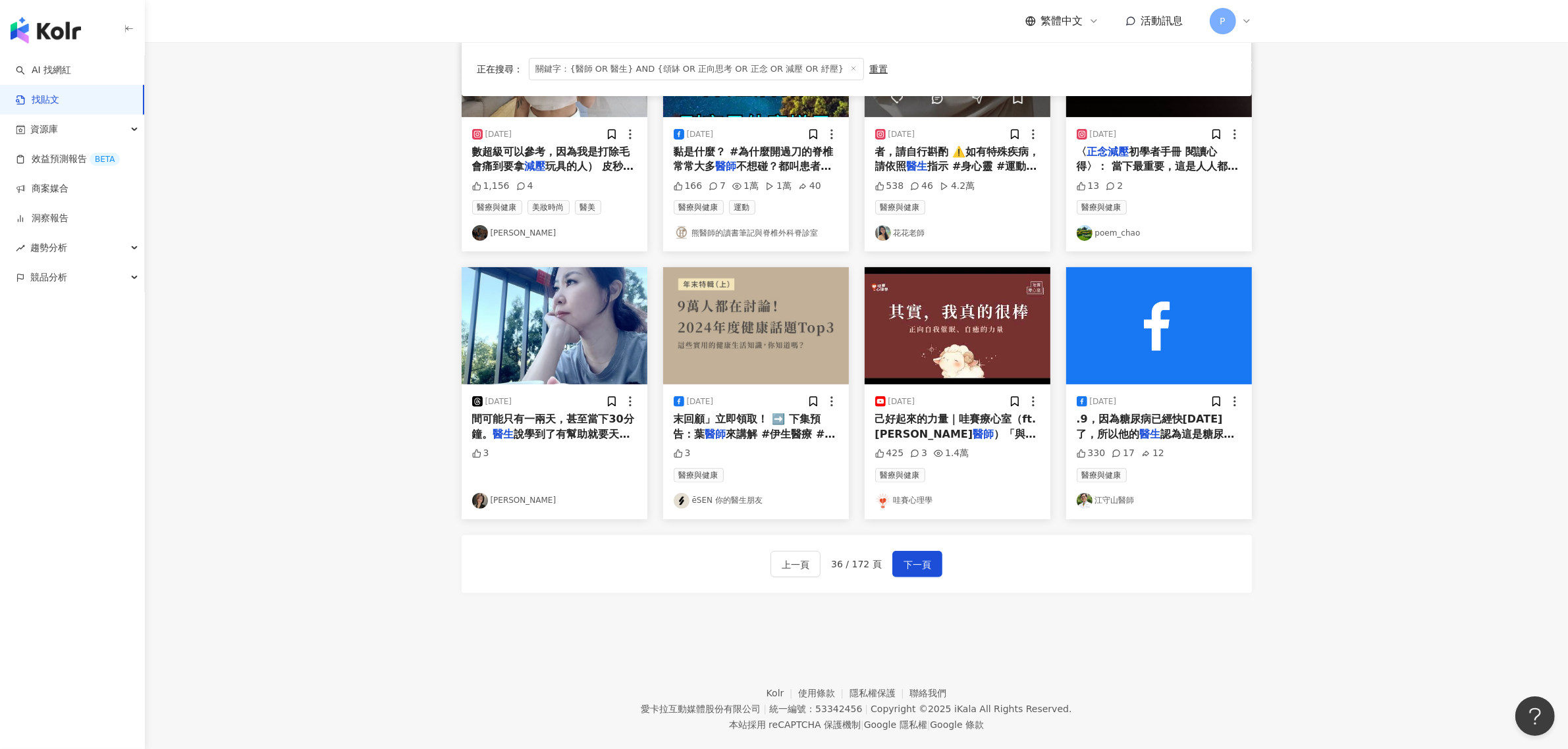
click at [714, 417] on span "末回顧」立即領取！ ➡️ 下集預告：葉" at bounding box center [747, 426] width 147 height 27
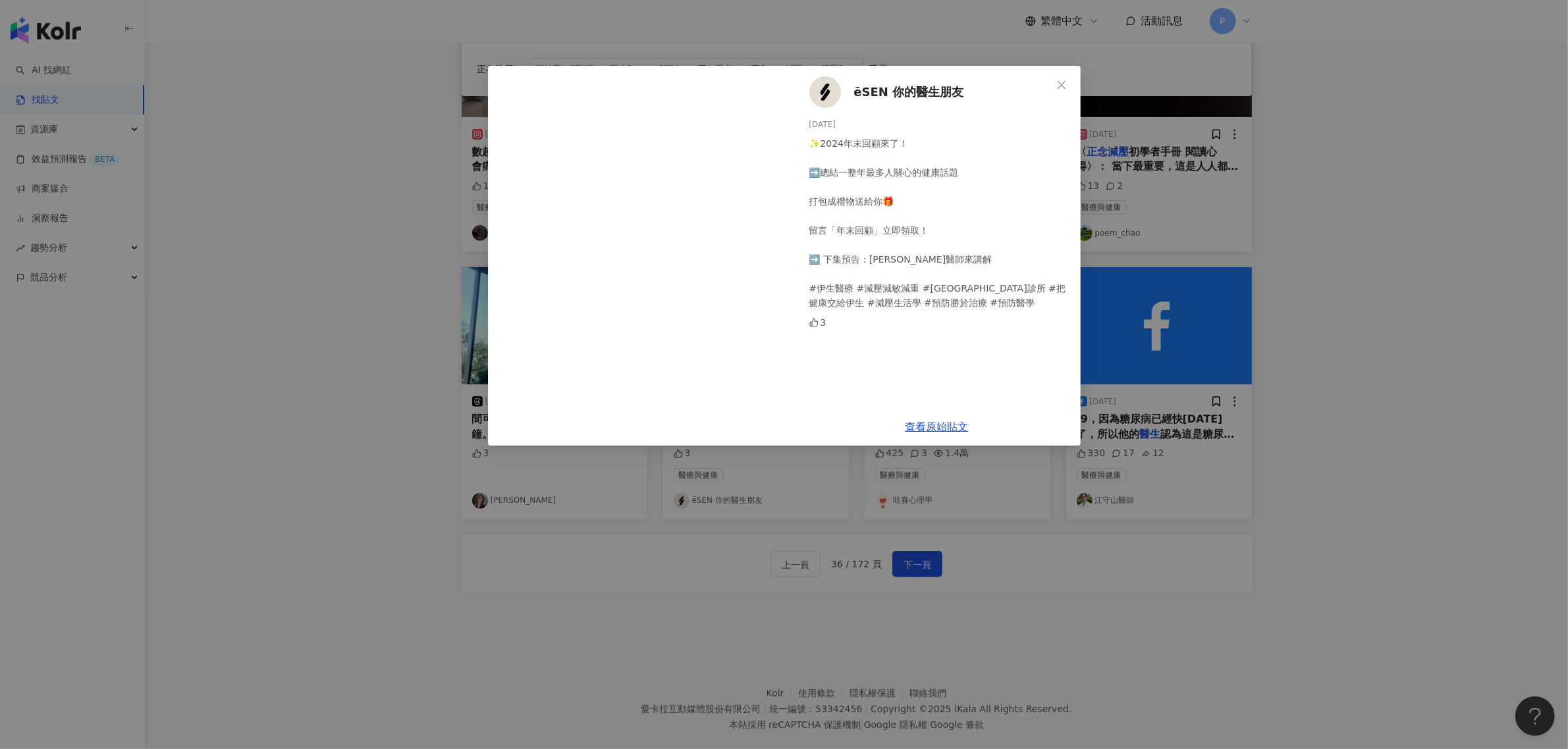
scroll to position [0, 0]
click at [1346, 402] on div "ēSEN 你的醫生朋友 [DATE] ✨2024年末回顧來了！ ➡️總結一整年最多人關心的健康話題 打包成禮物送給你🎁 留言「年末回顧」立即領取！ ➡️ 下集…" at bounding box center [784, 374] width 1568 height 749
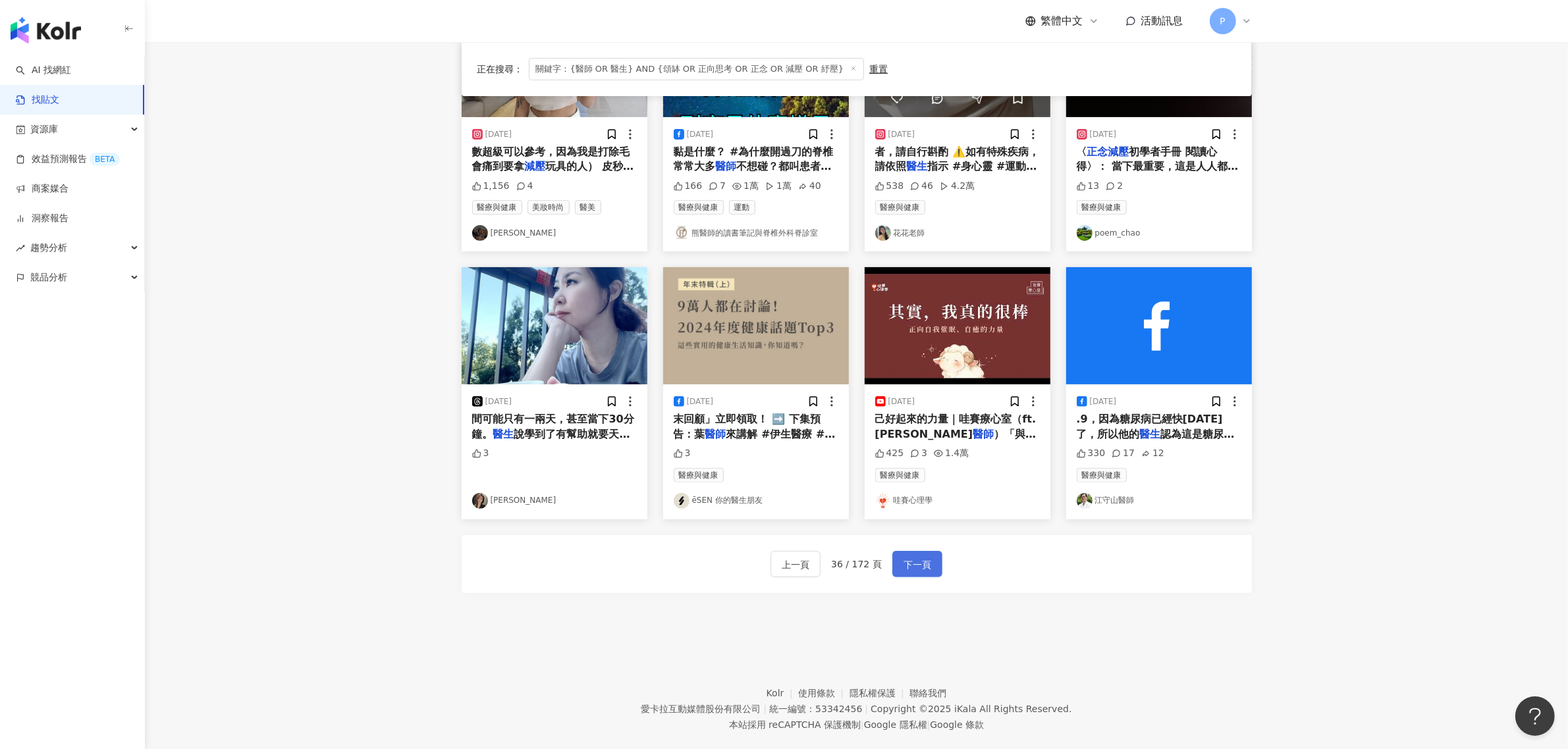
click at [916, 568] on span "下一頁" at bounding box center [917, 565] width 28 height 16
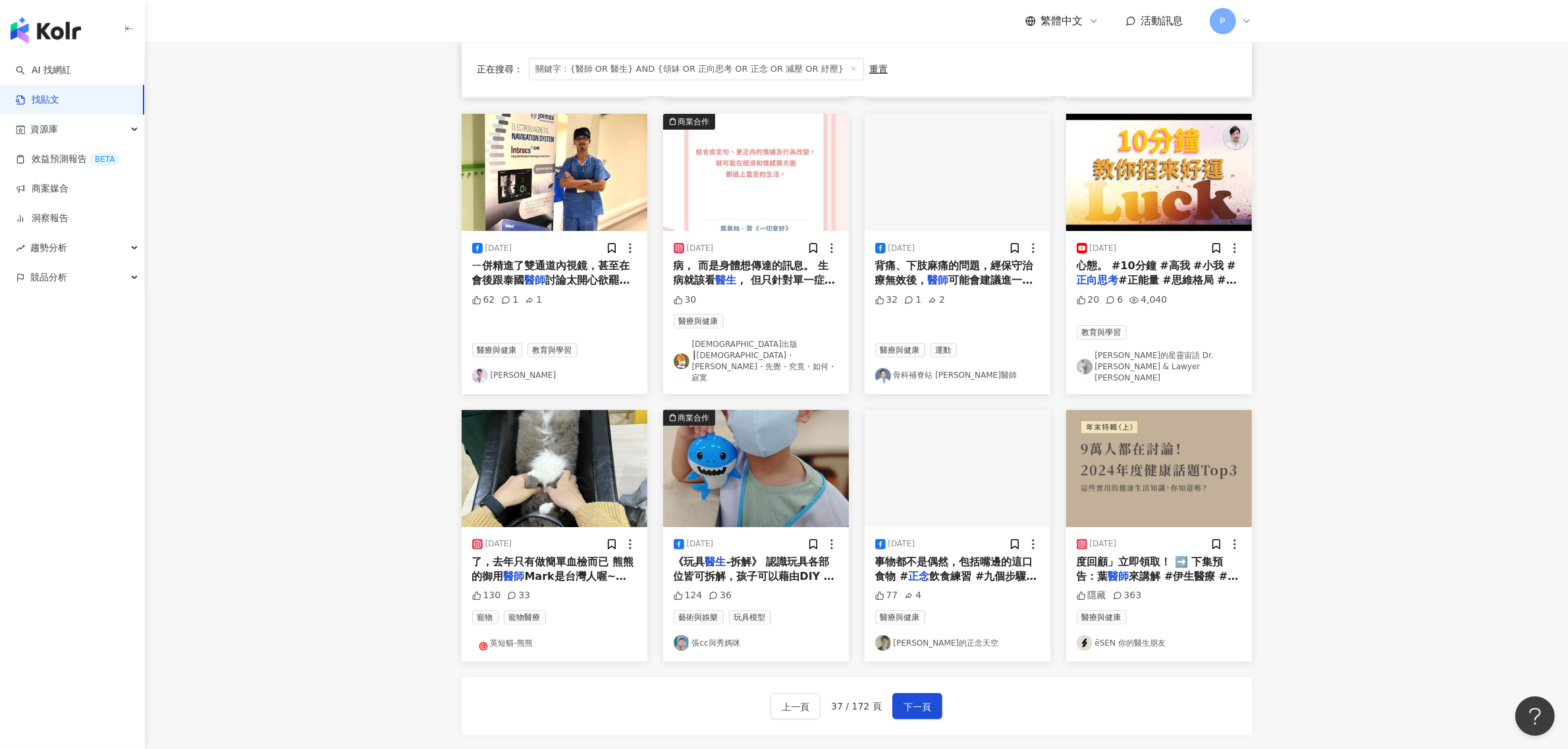
scroll to position [524, 0]
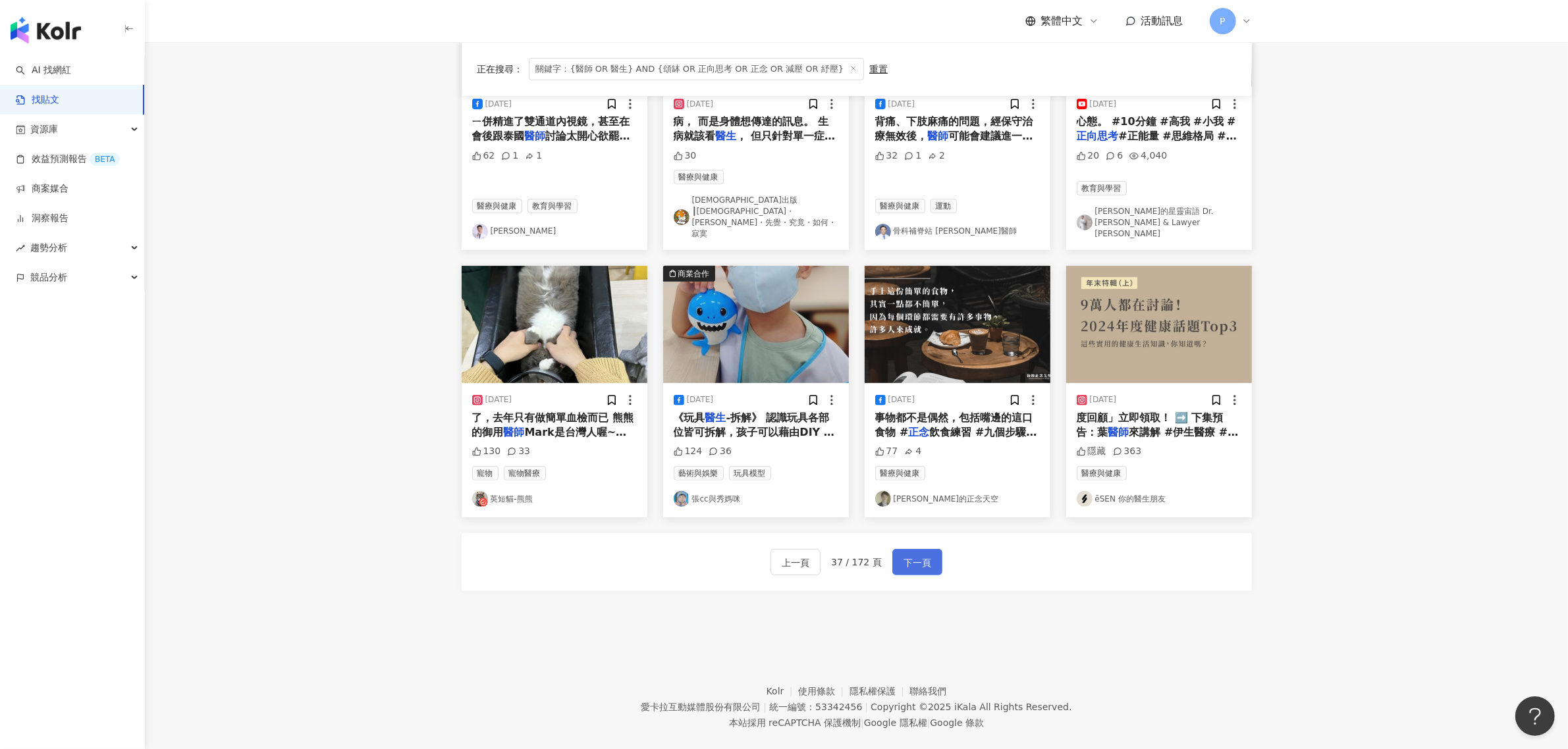
click at [920, 555] on span "下一頁" at bounding box center [917, 563] width 28 height 16
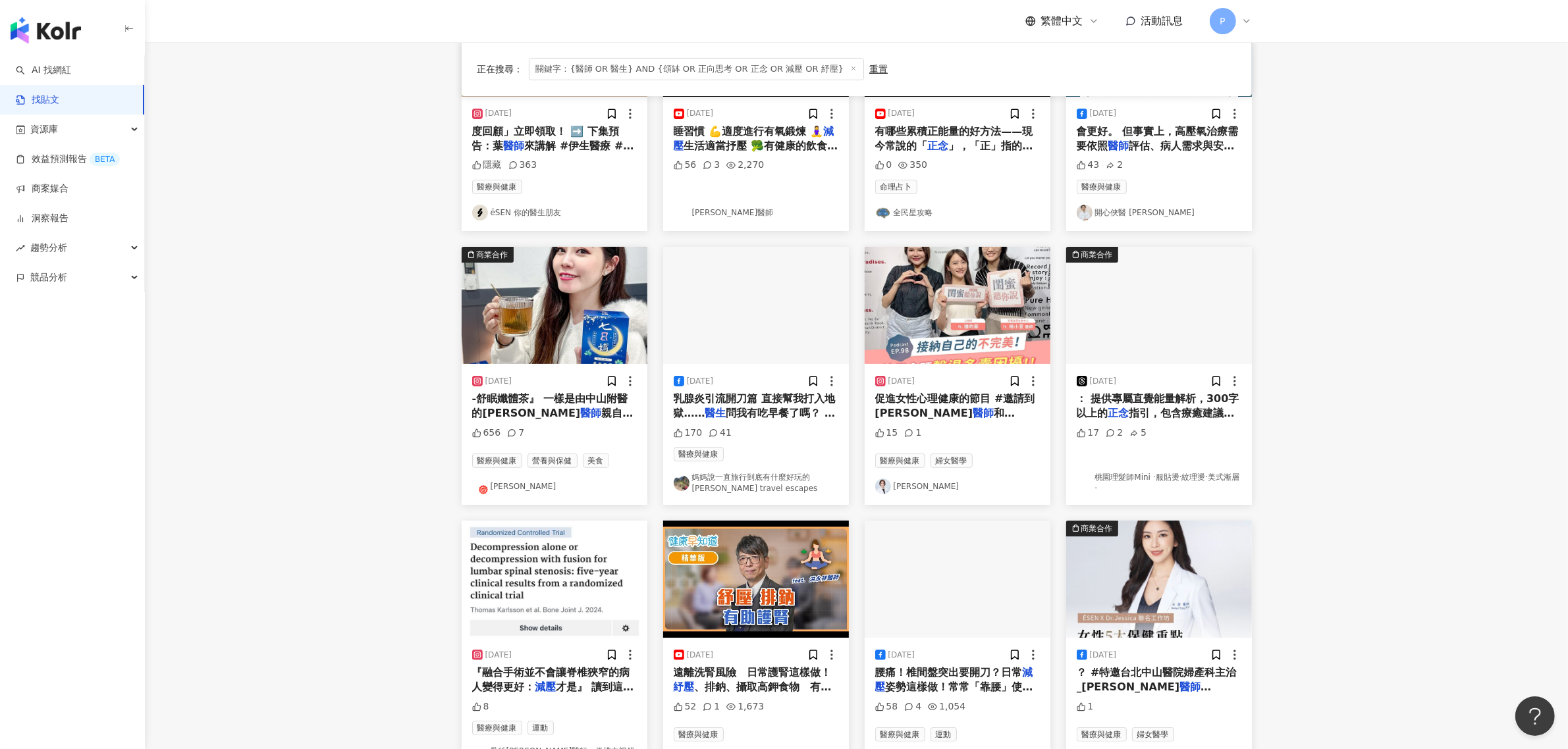
scroll to position [165, 0]
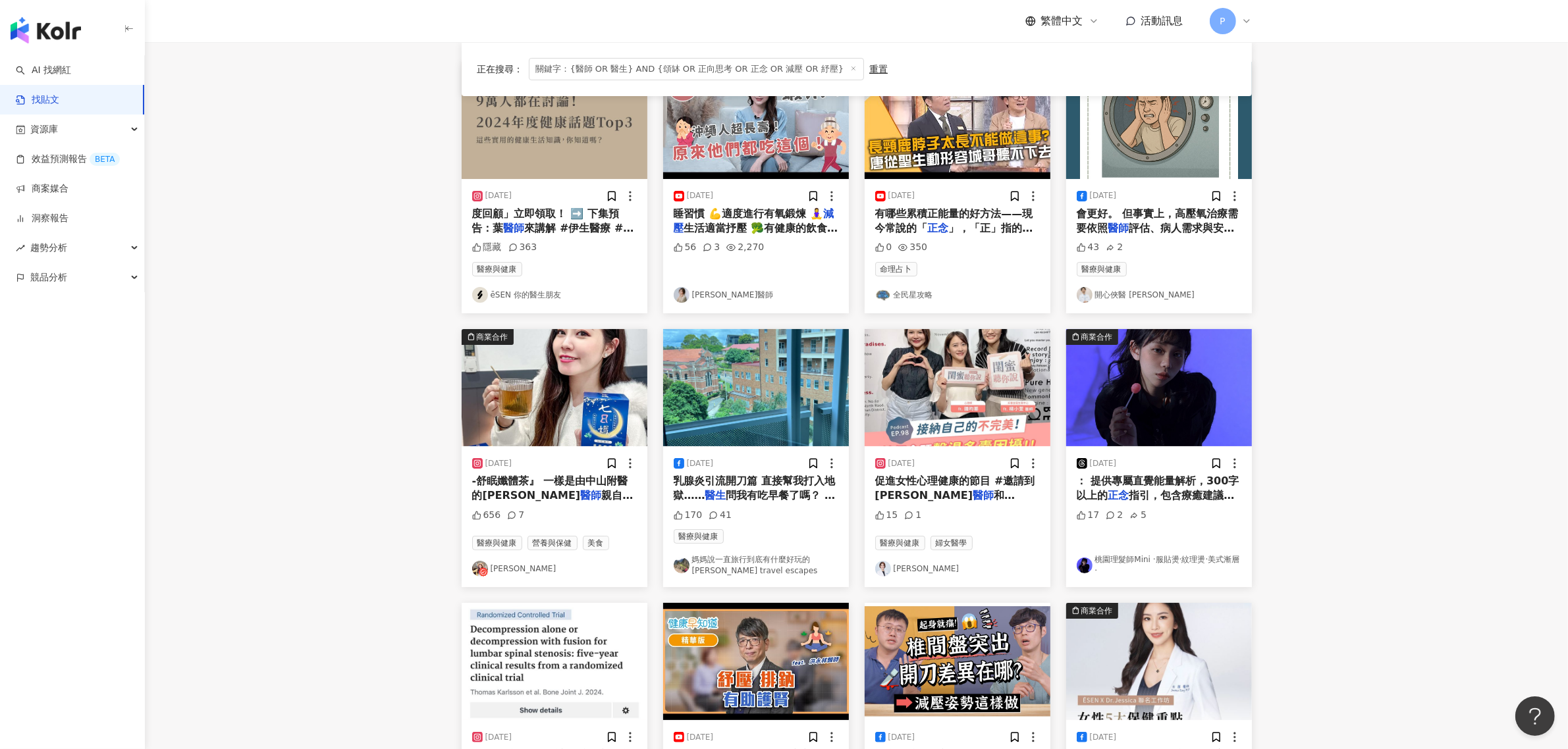
click at [1173, 224] on span "評估、病人需求與安全範圍 來設定壓力" at bounding box center [1156, 235] width 158 height 27
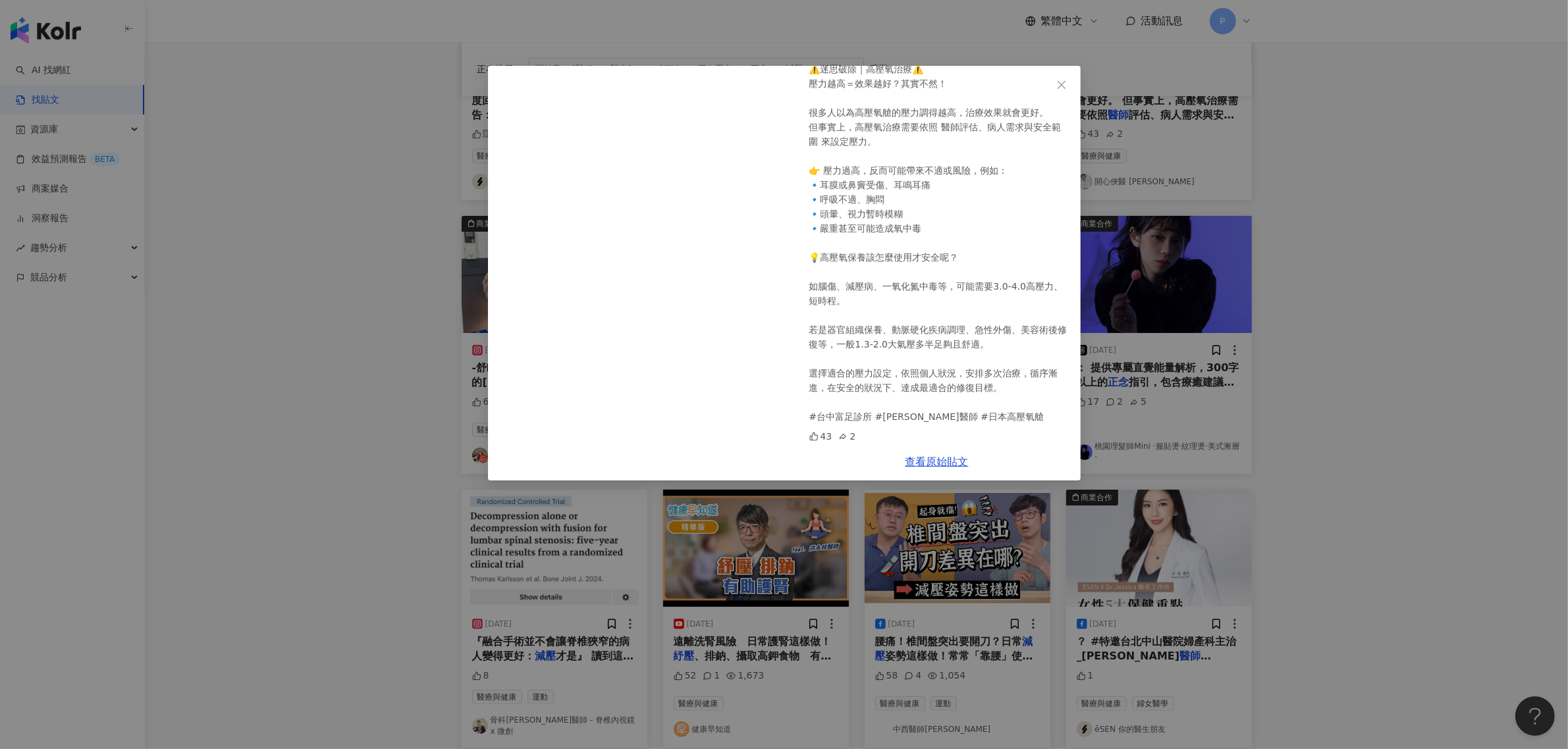
scroll to position [411, 0]
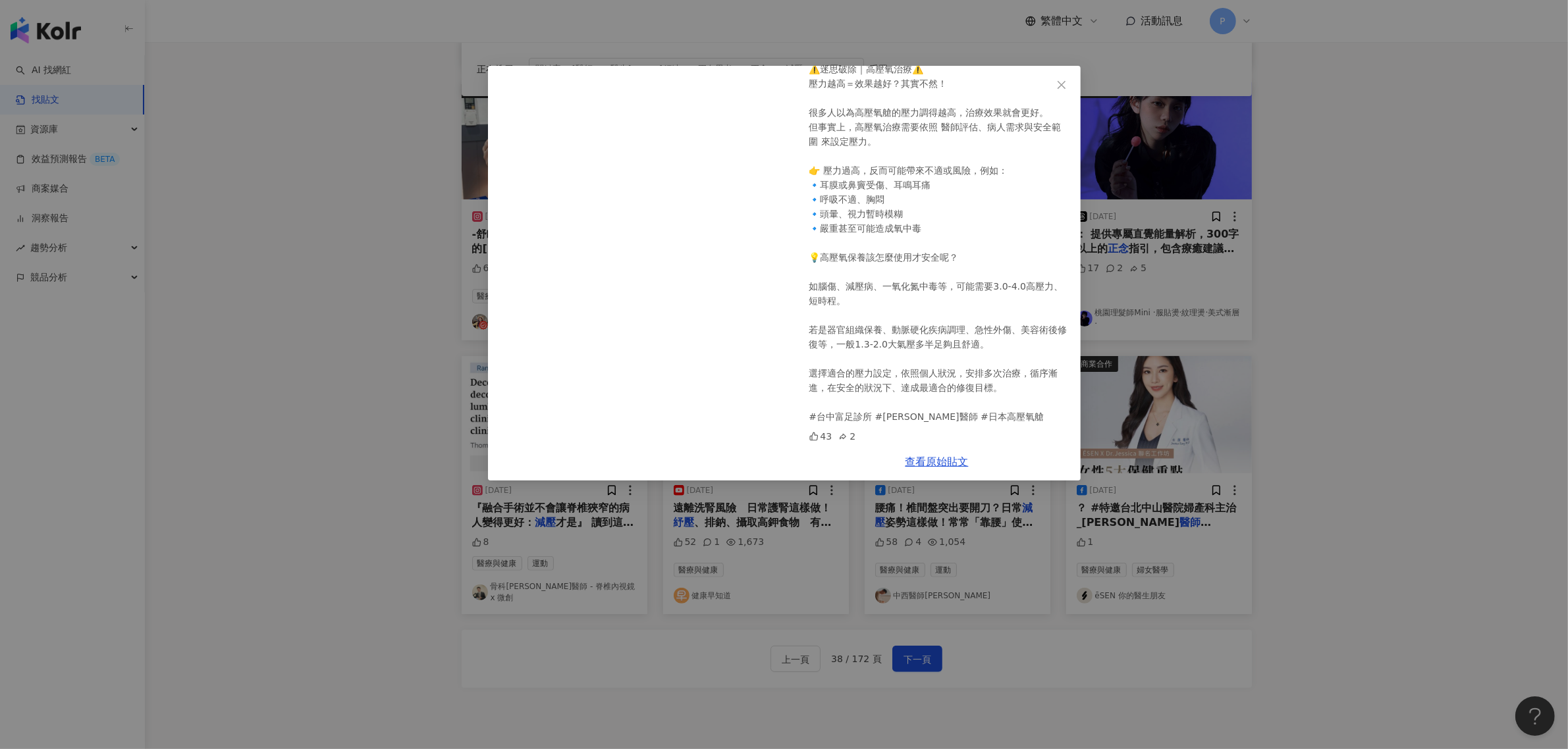
click at [1304, 369] on div "開心俠醫 [PERSON_NAME] [DATE] ⚠️迷思破除｜高壓氧治療⚠️ 壓力越高＝效果越好？其實不然！ 很多人以為高壓氧艙的壓力調得越高，治療效果就…" at bounding box center [784, 374] width 1568 height 749
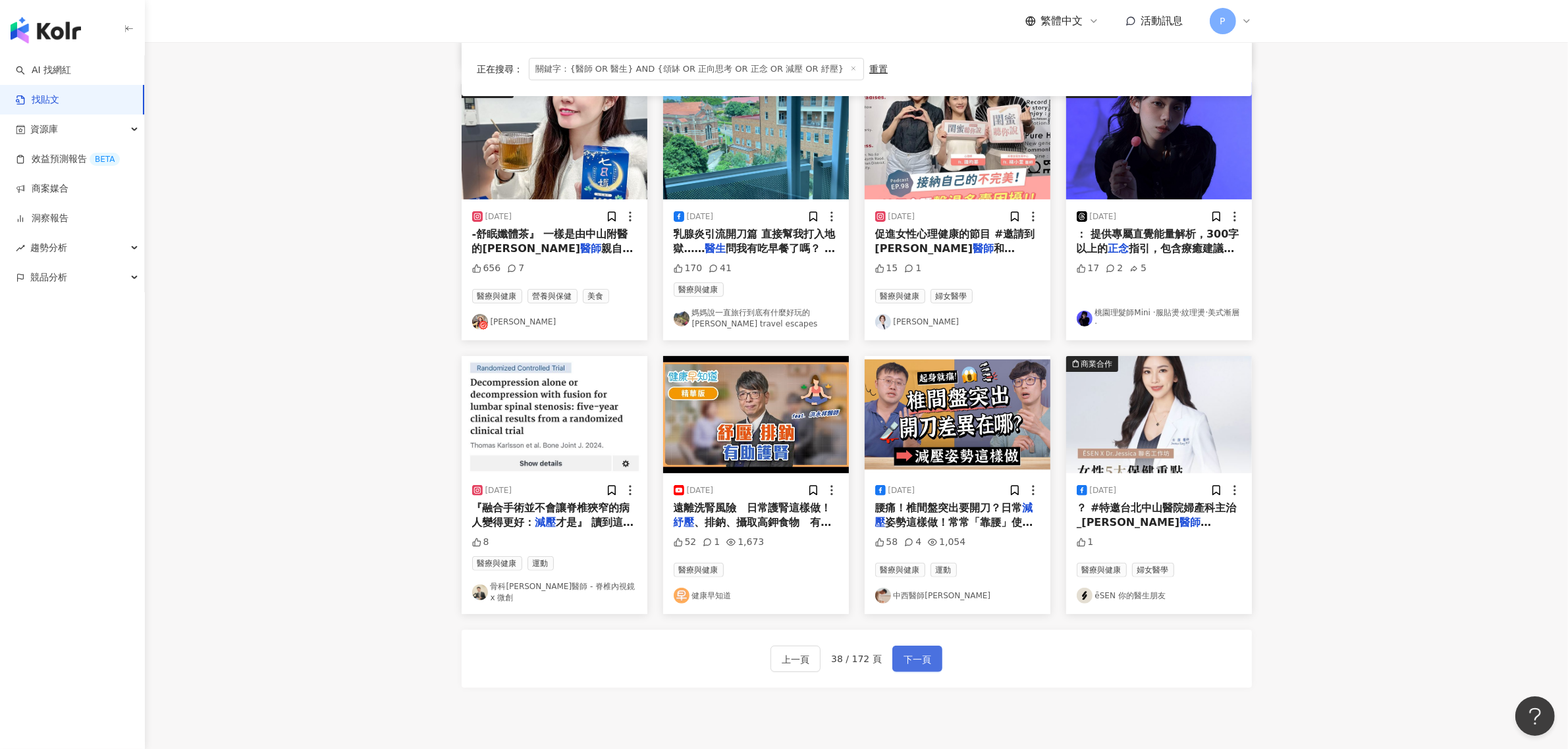
click at [922, 646] on button "下一頁" at bounding box center [917, 659] width 50 height 26
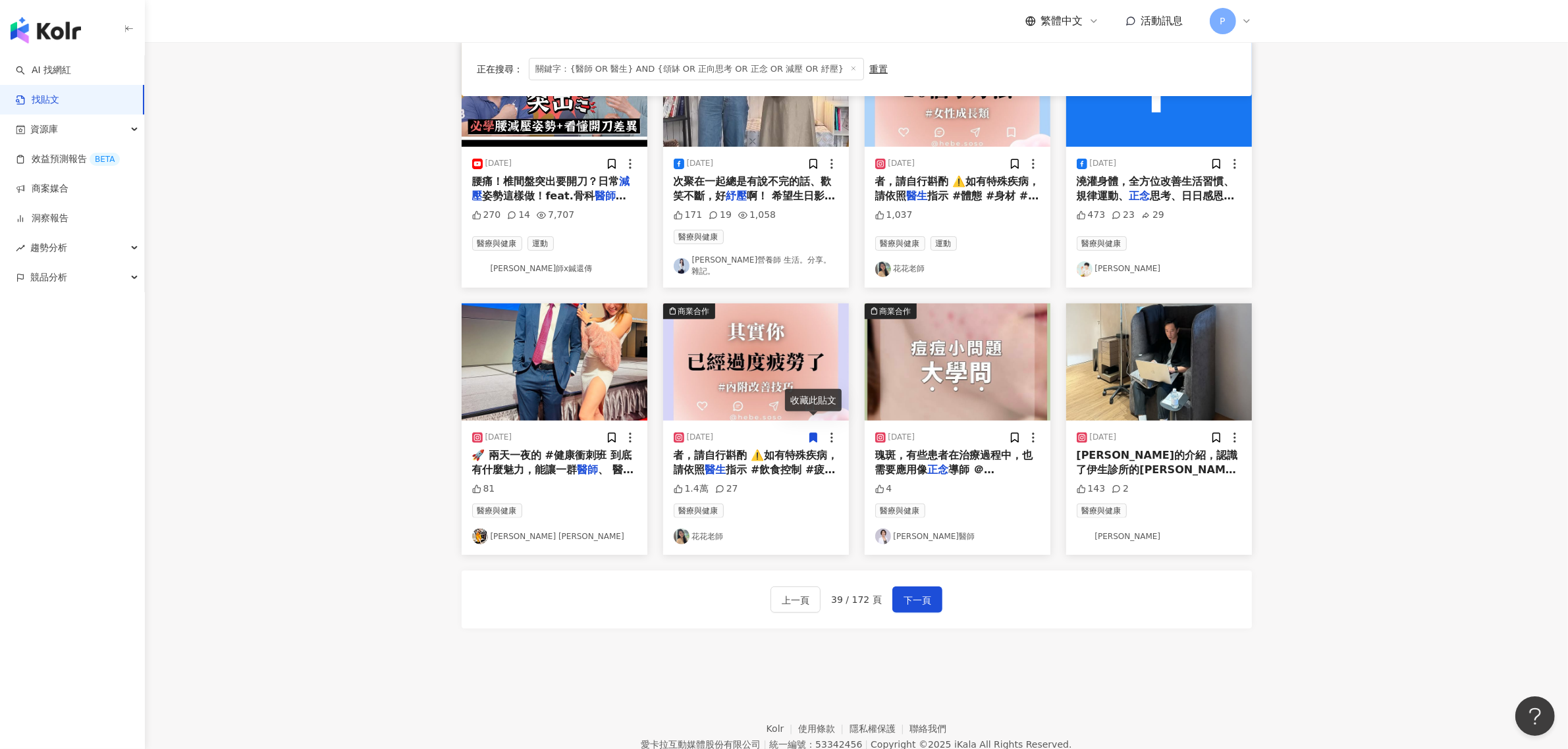
scroll to position [487, 0]
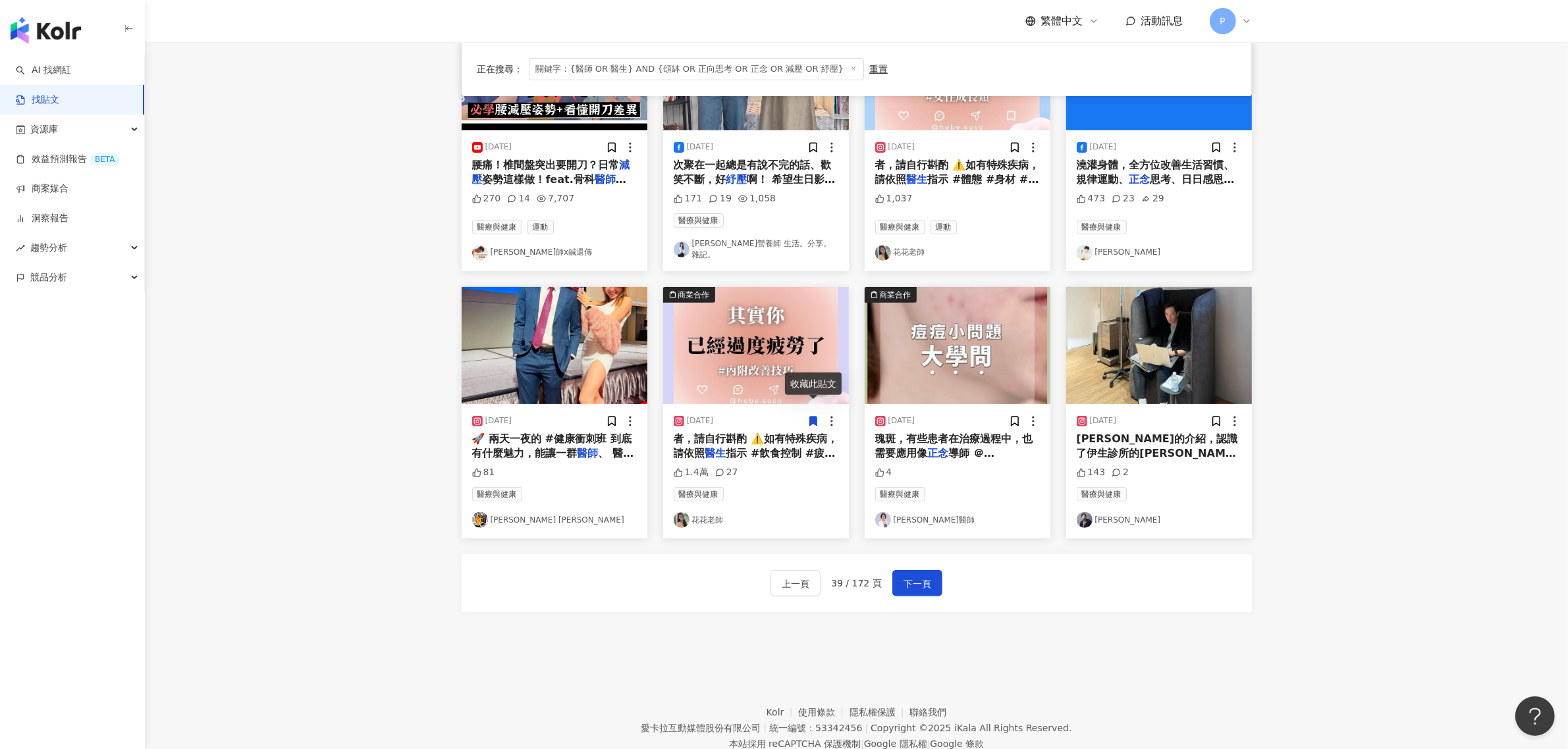
click at [945, 432] on span "瑰斑，有些患者在治療過程中，也需要應用像" at bounding box center [954, 445] width 158 height 27
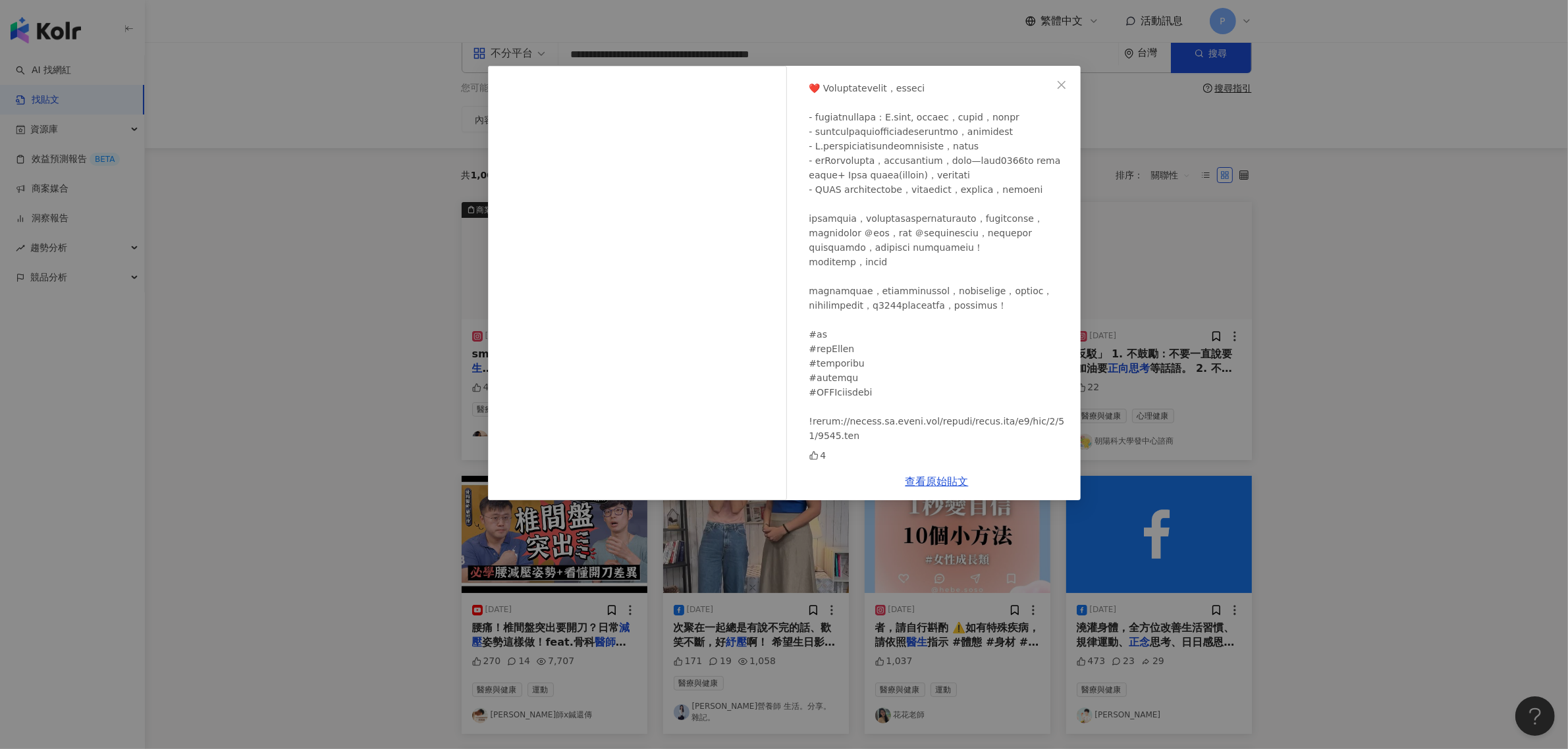
scroll to position [24, 0]
click at [1453, 435] on div "[PERSON_NAME]醫師 [DATE] 4 查看原始貼文" at bounding box center [784, 374] width 1568 height 749
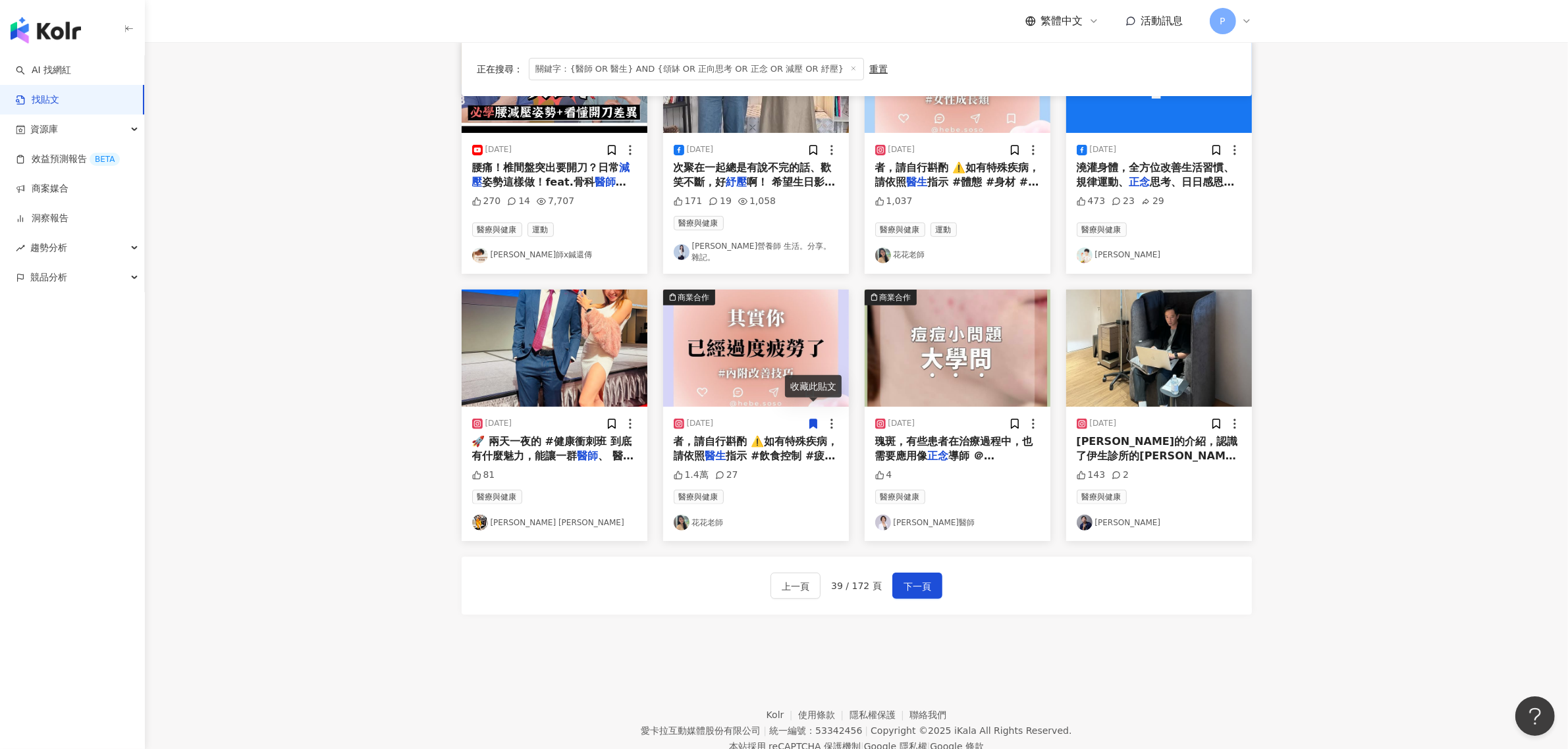
scroll to position [517, 0]
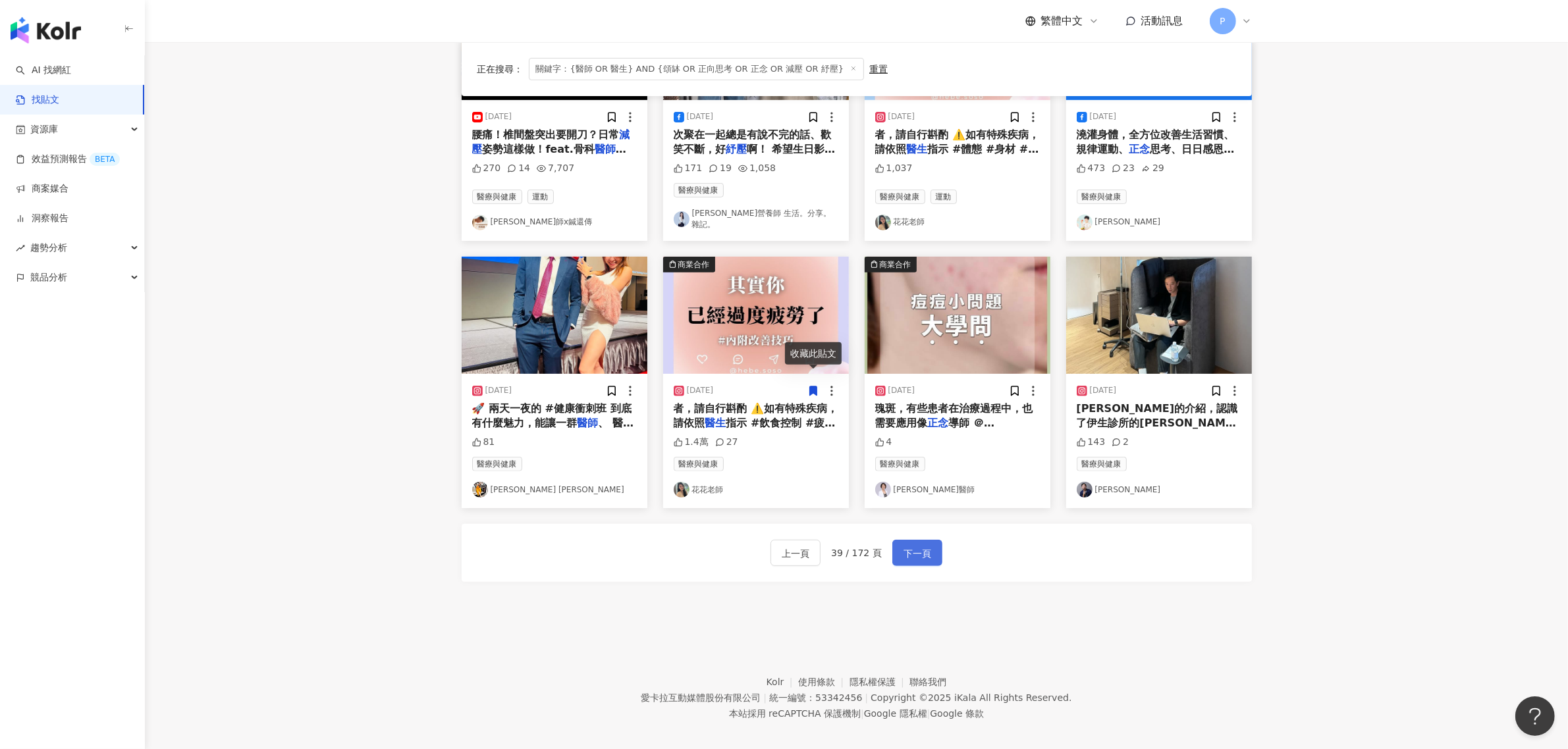
click at [912, 546] on span "下一頁" at bounding box center [917, 554] width 28 height 16
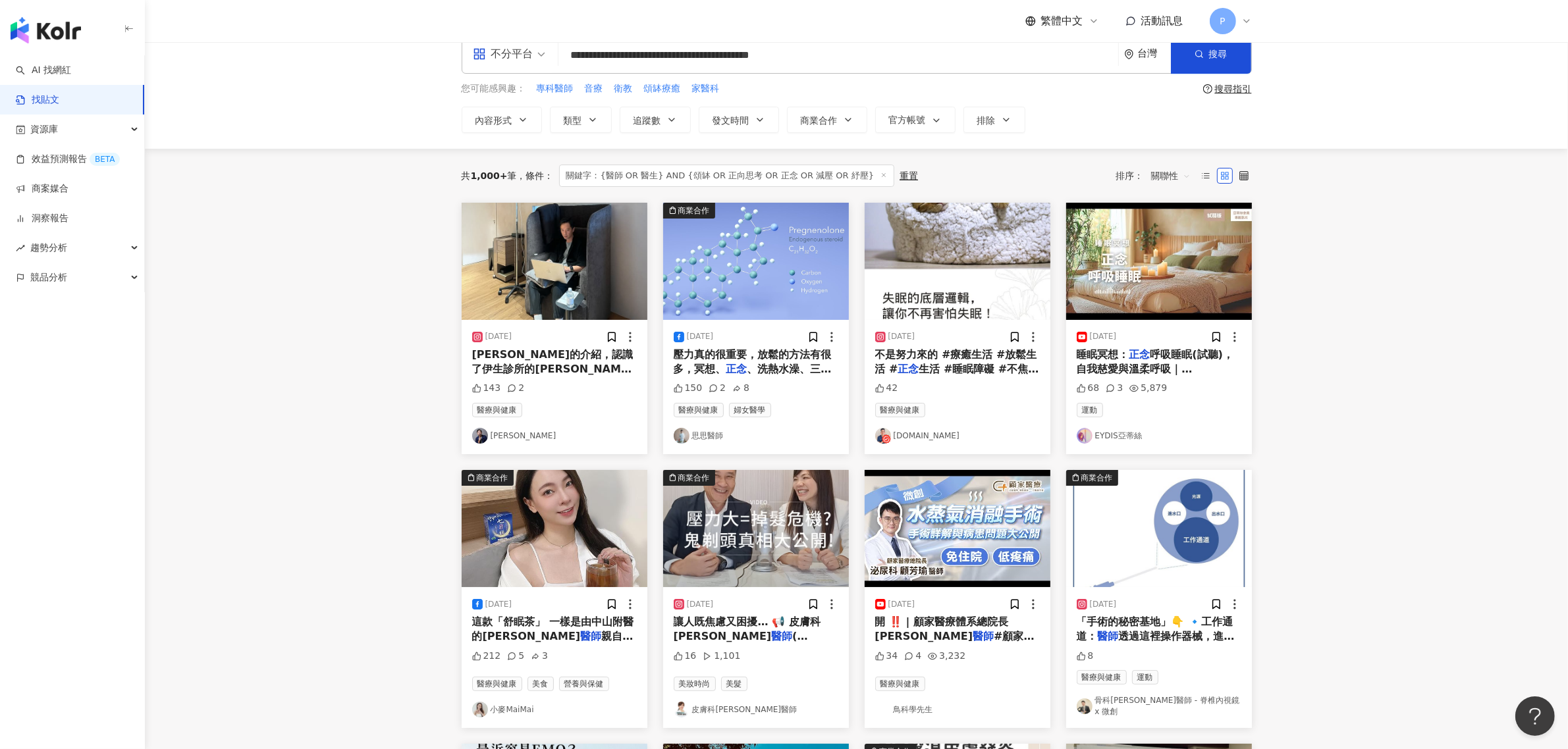
scroll to position [0, 0]
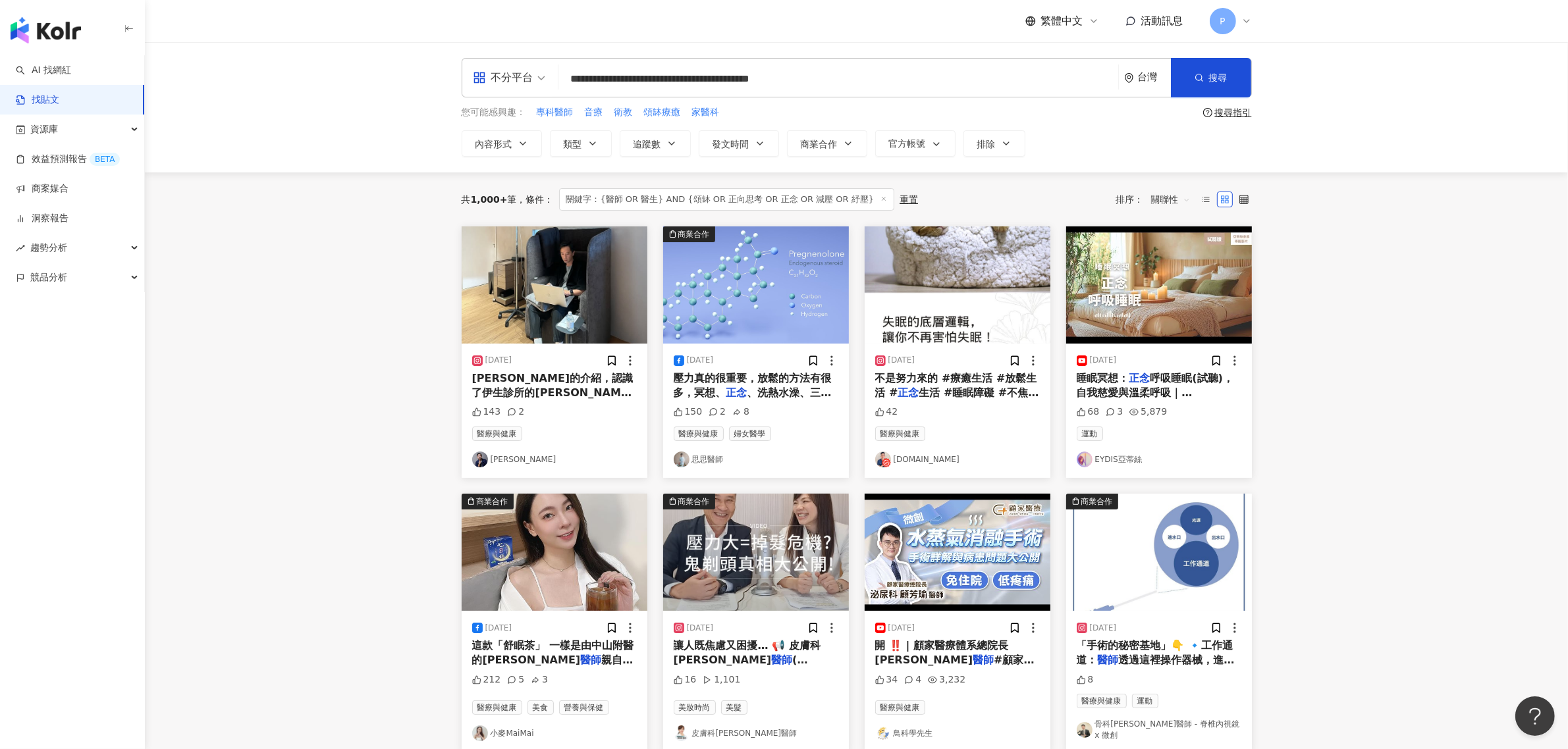
click at [291, 495] on main "**********" at bounding box center [856, 587] width 1423 height 1090
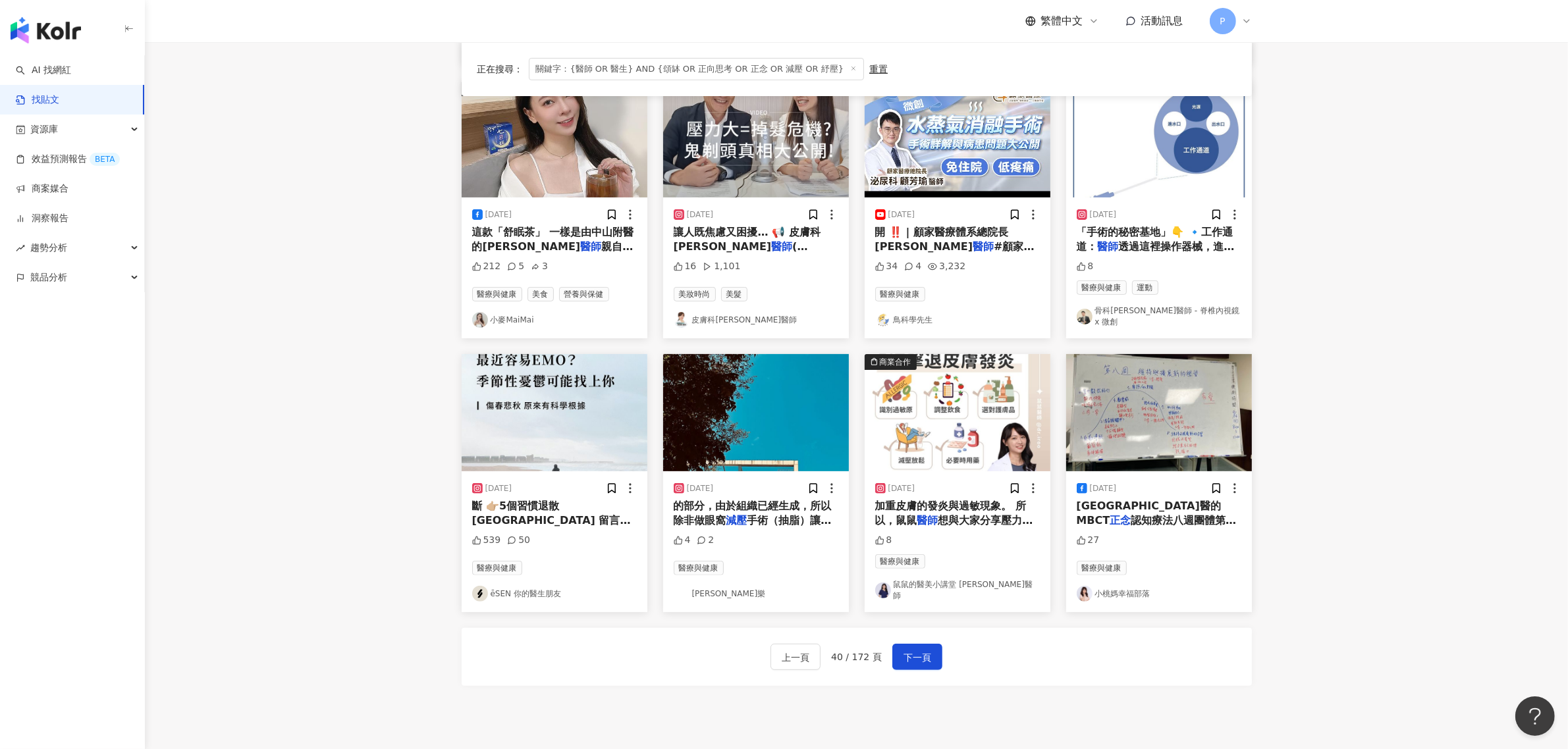
scroll to position [494, 0]
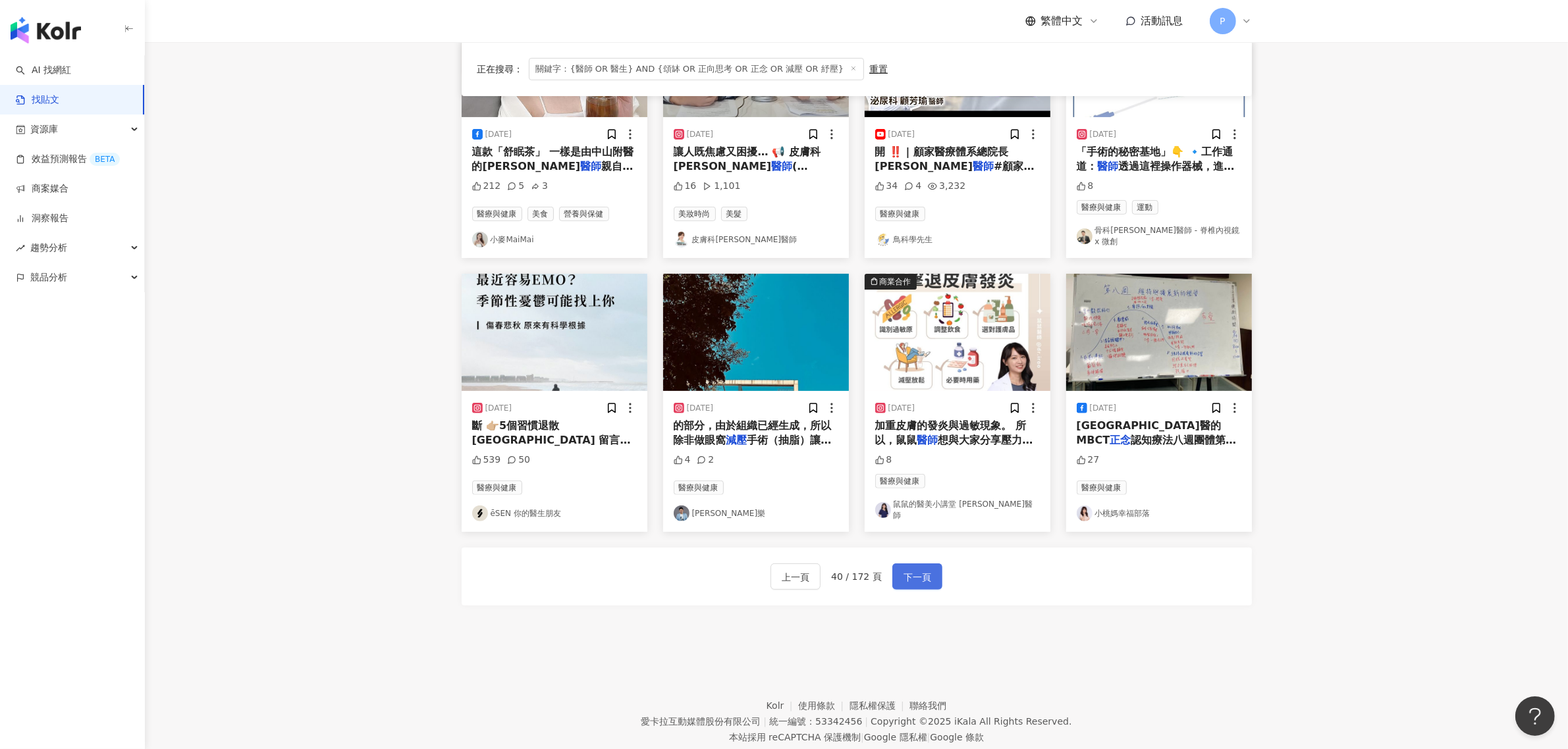
click at [927, 570] on span "下一頁" at bounding box center [917, 578] width 28 height 16
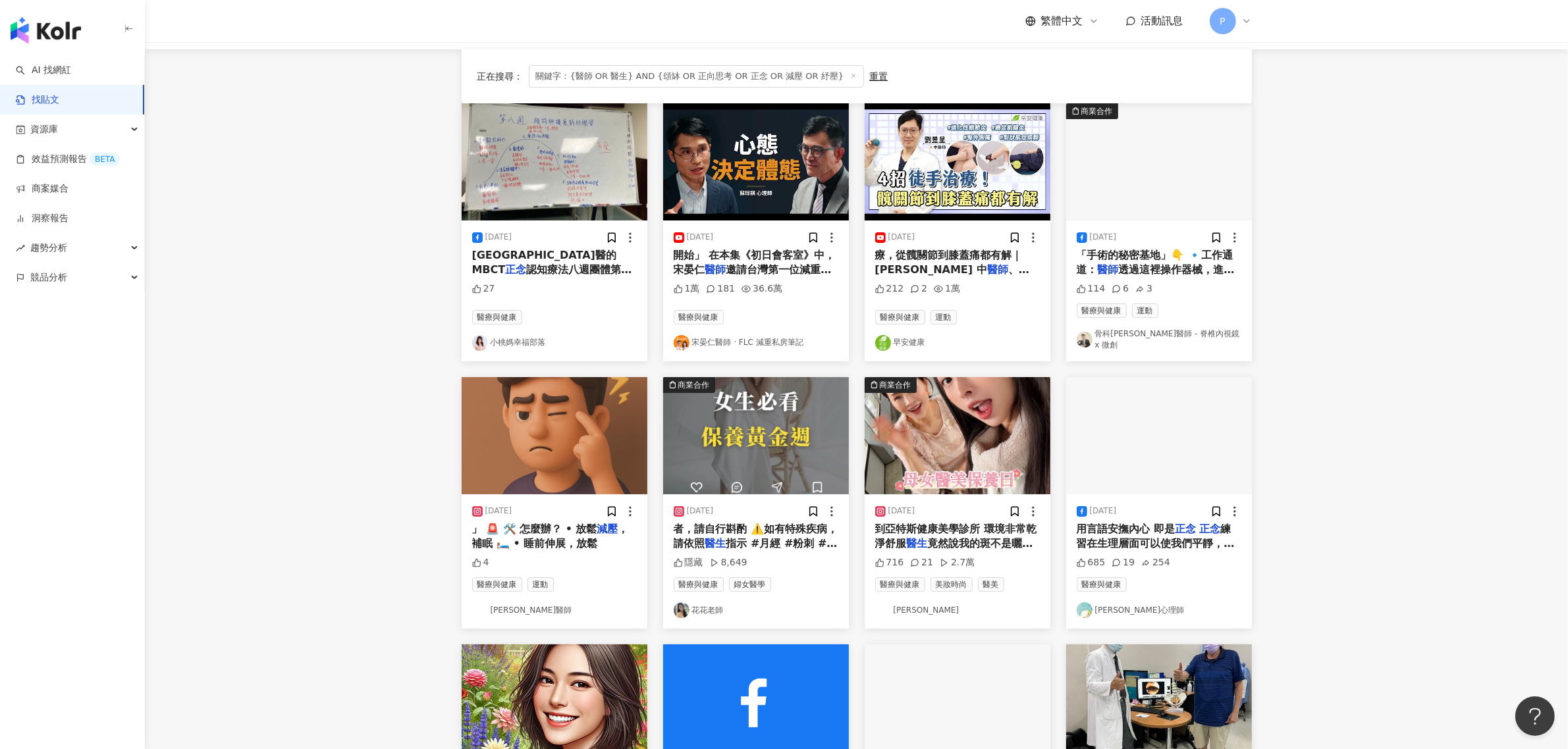
scroll to position [165, 0]
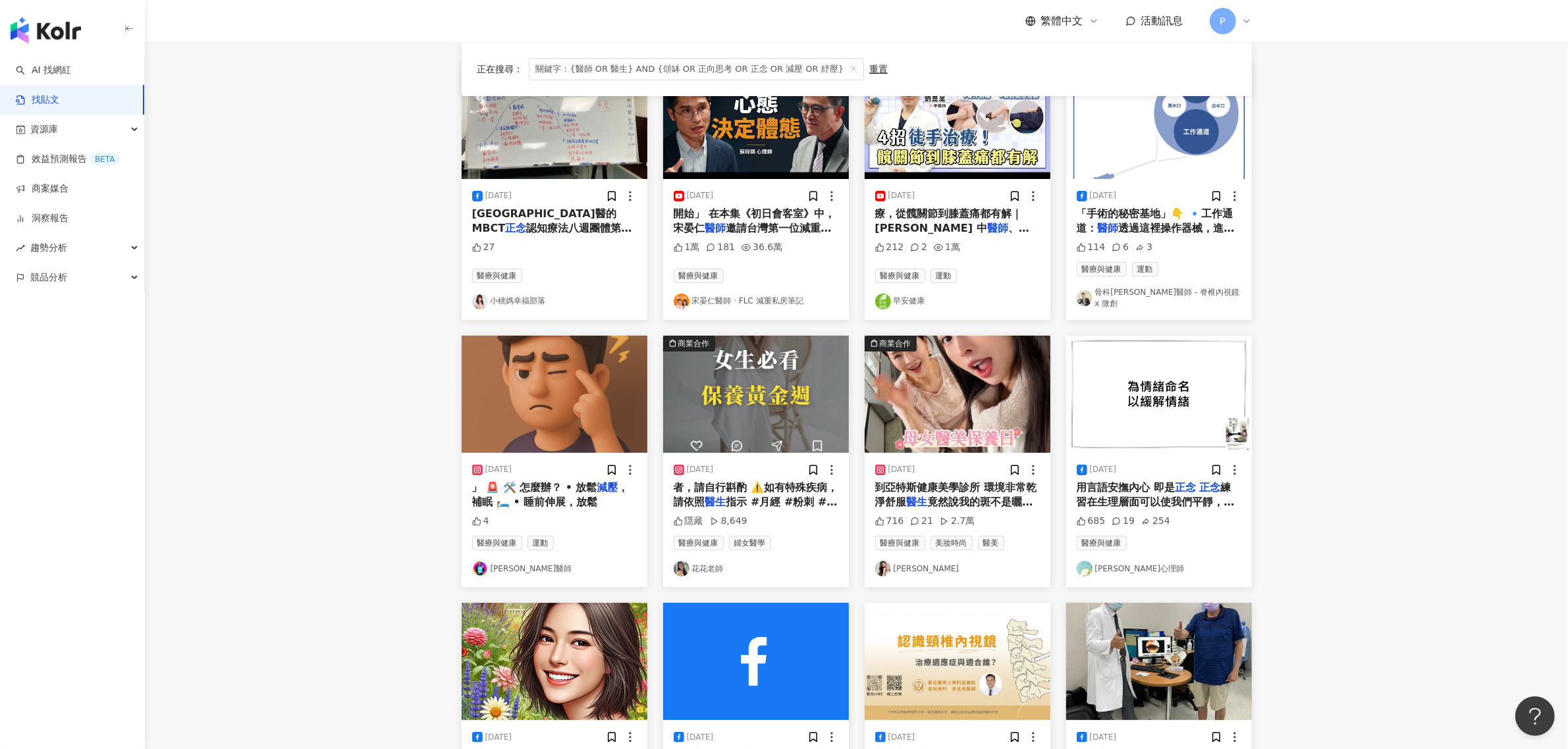
click at [1345, 278] on main "**********" at bounding box center [856, 419] width 1423 height 1084
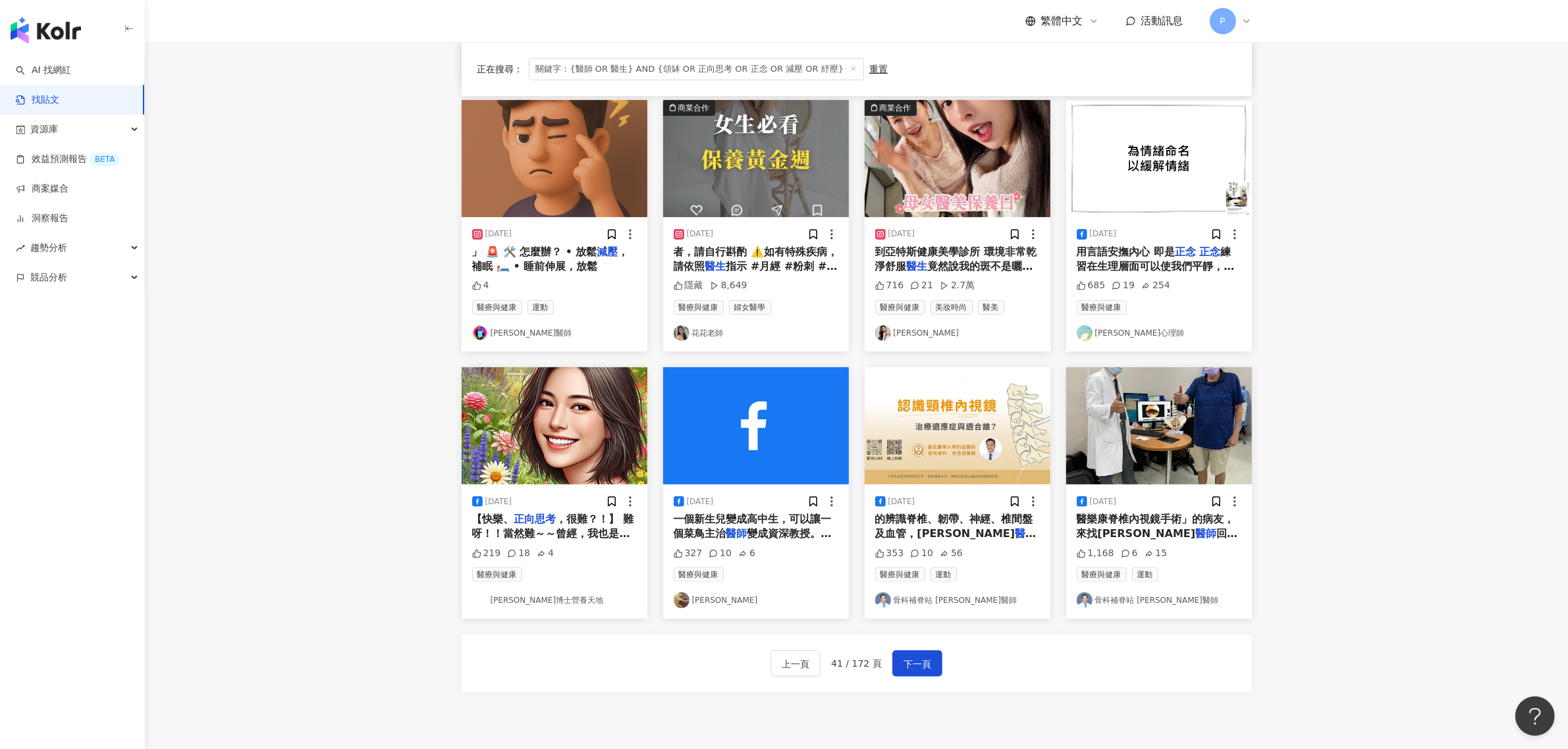
scroll to position [411, 0]
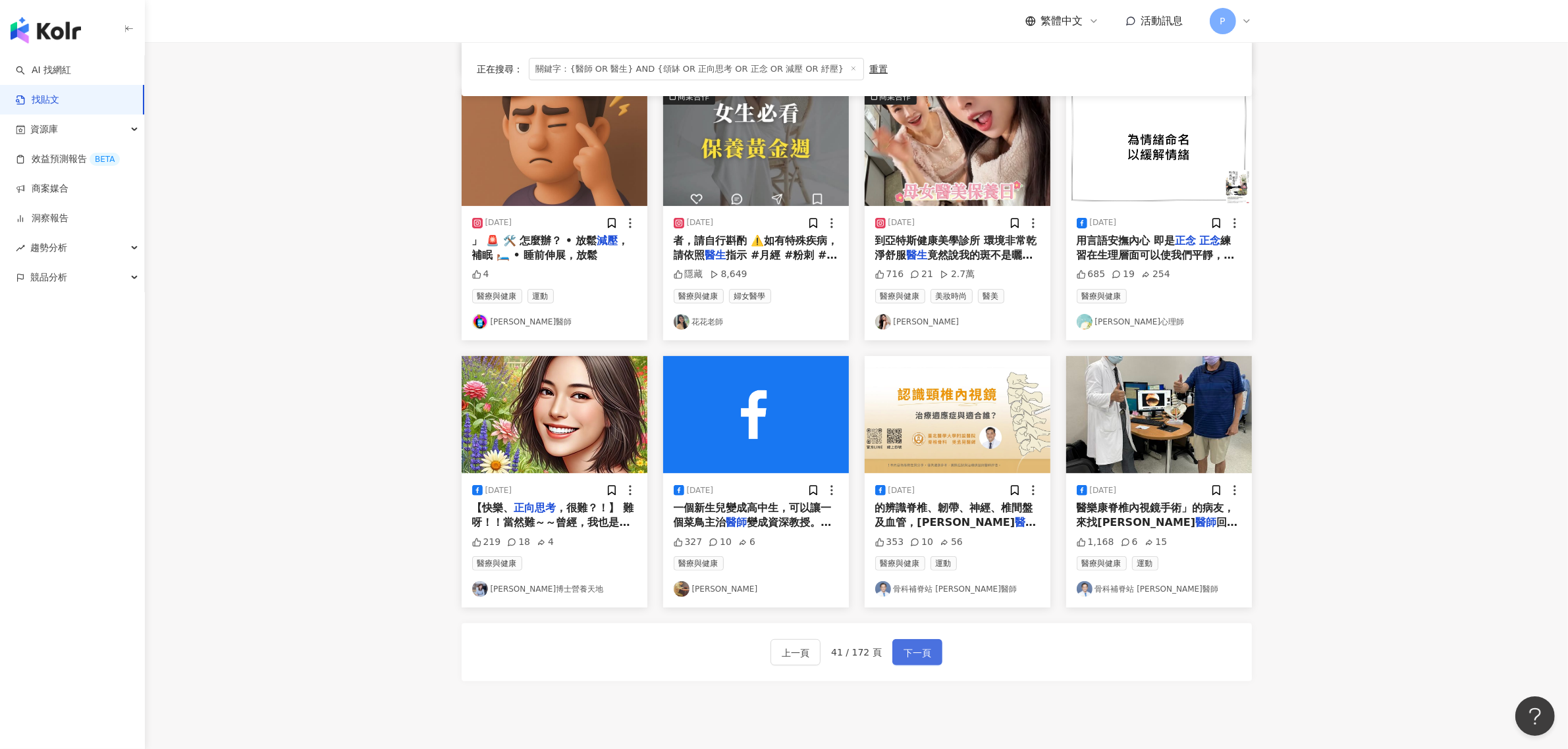
click at [921, 654] on span "下一頁" at bounding box center [917, 653] width 28 height 16
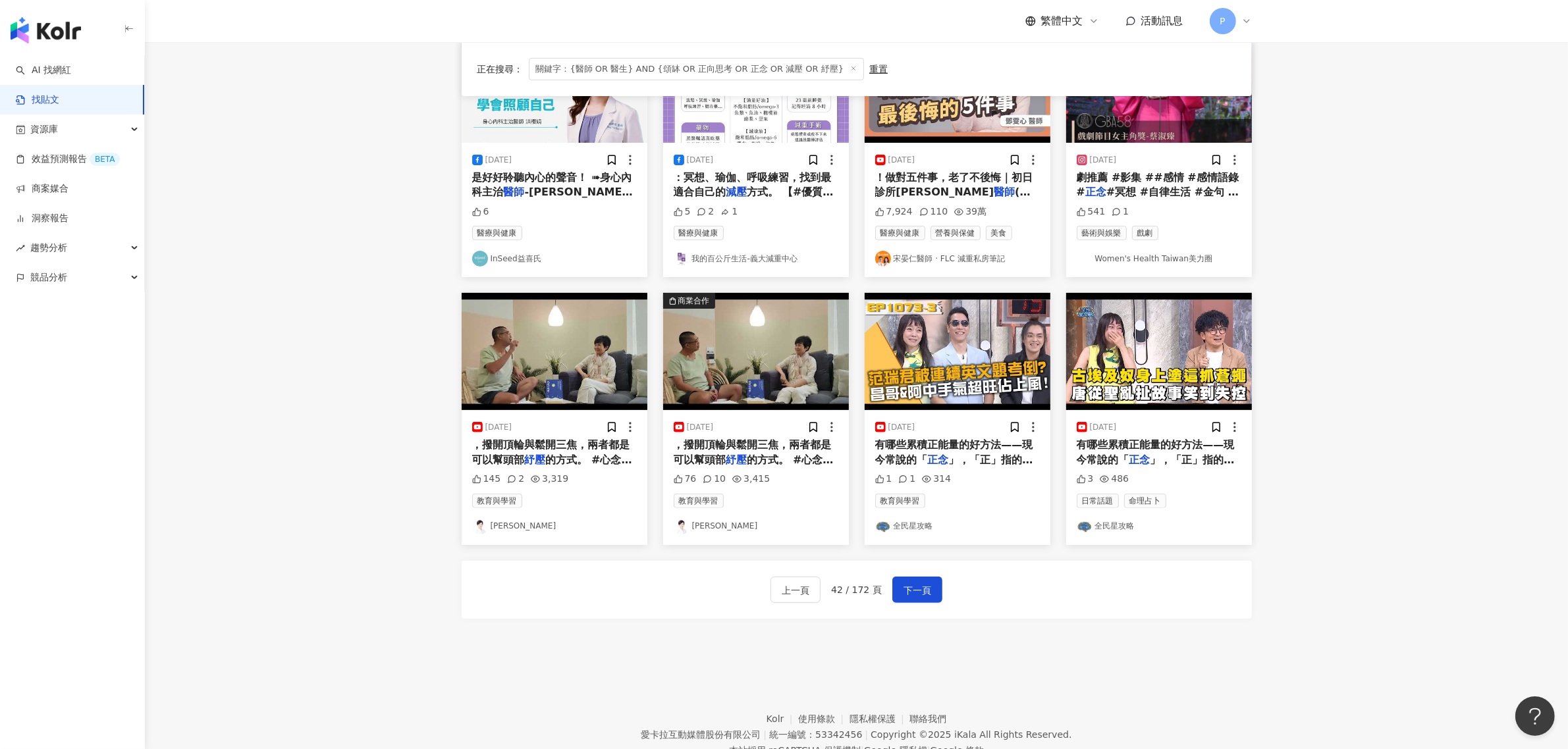
scroll to position [494, 0]
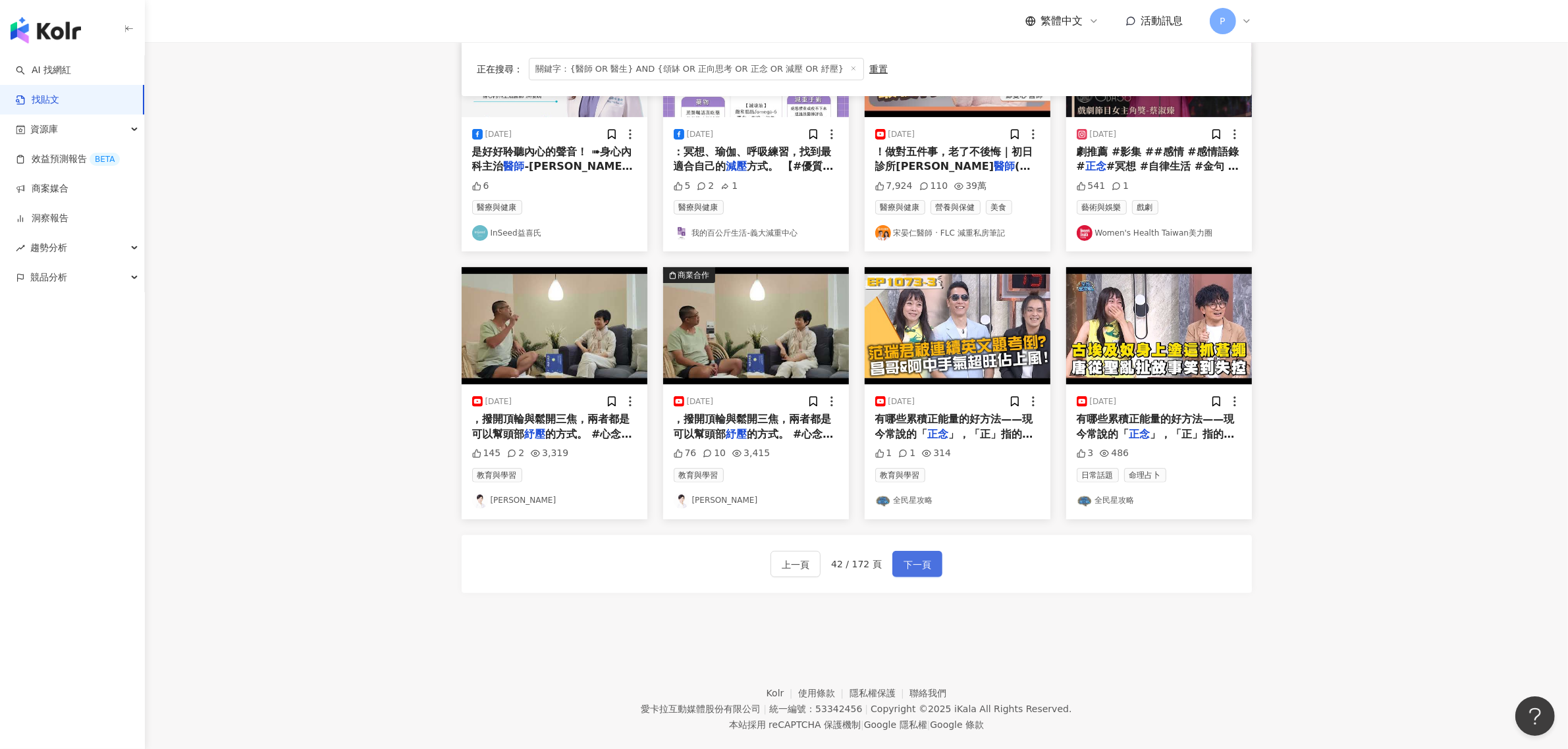
click at [935, 570] on button "下一頁" at bounding box center [917, 564] width 50 height 26
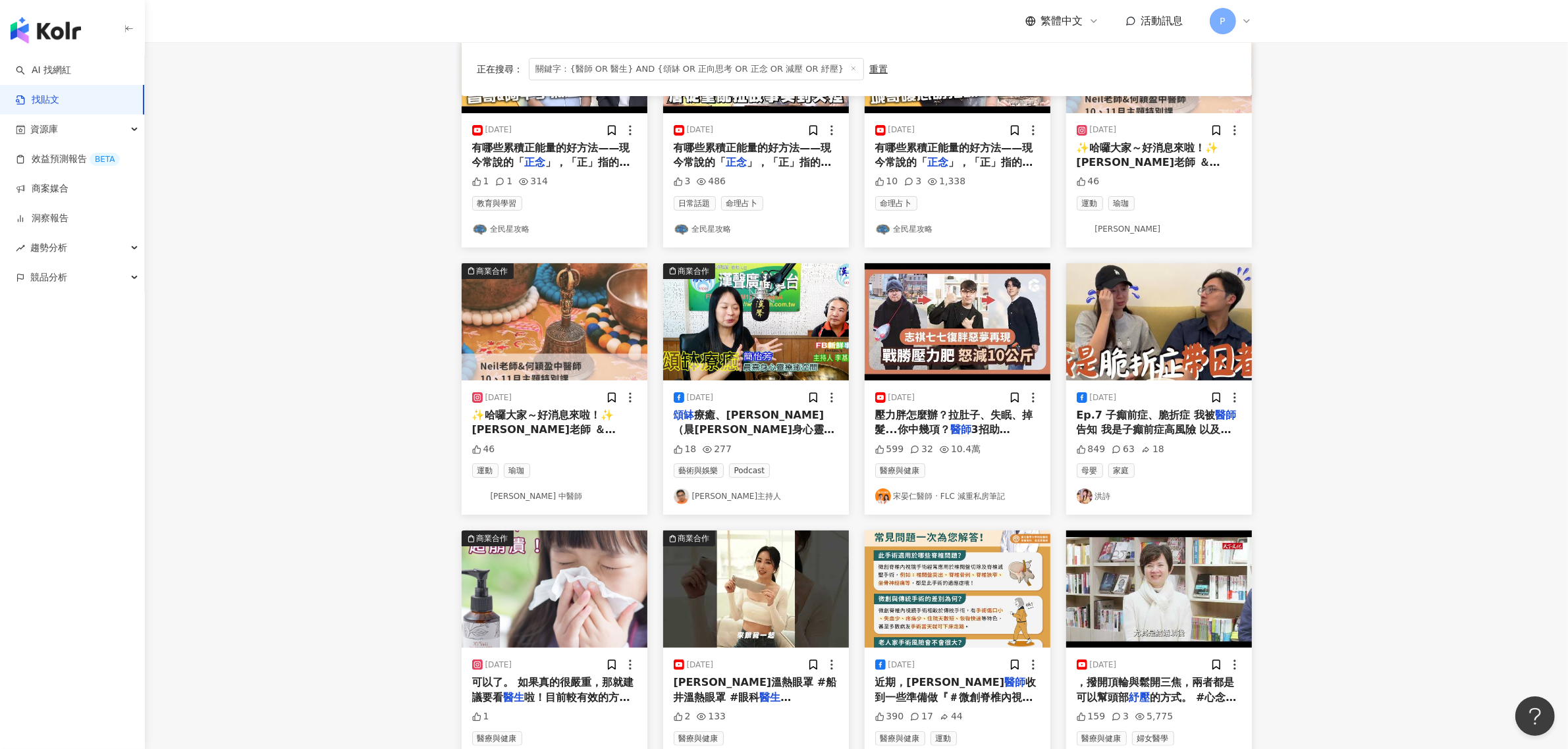
scroll to position [411, 0]
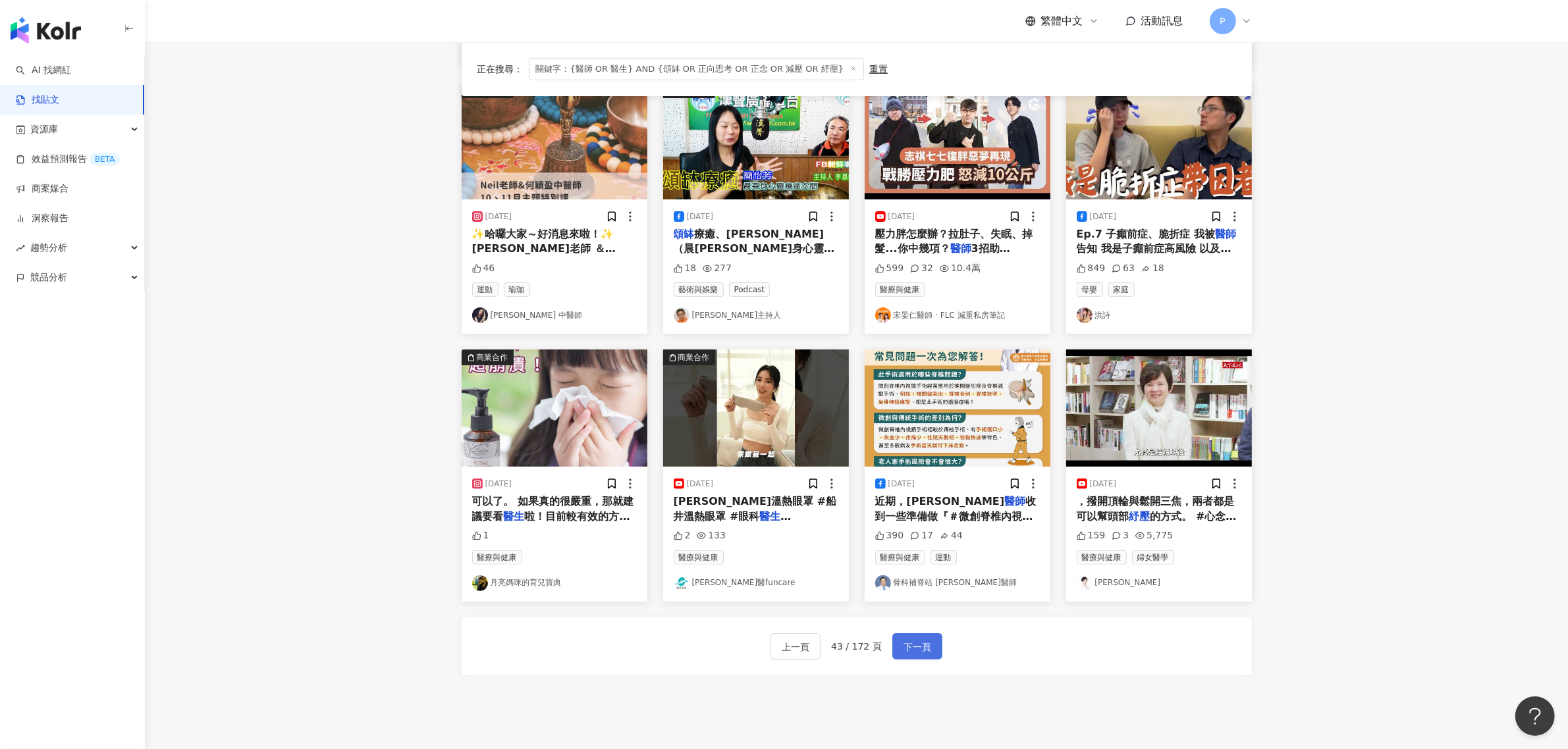
click at [917, 647] on span "下一頁" at bounding box center [917, 647] width 28 height 16
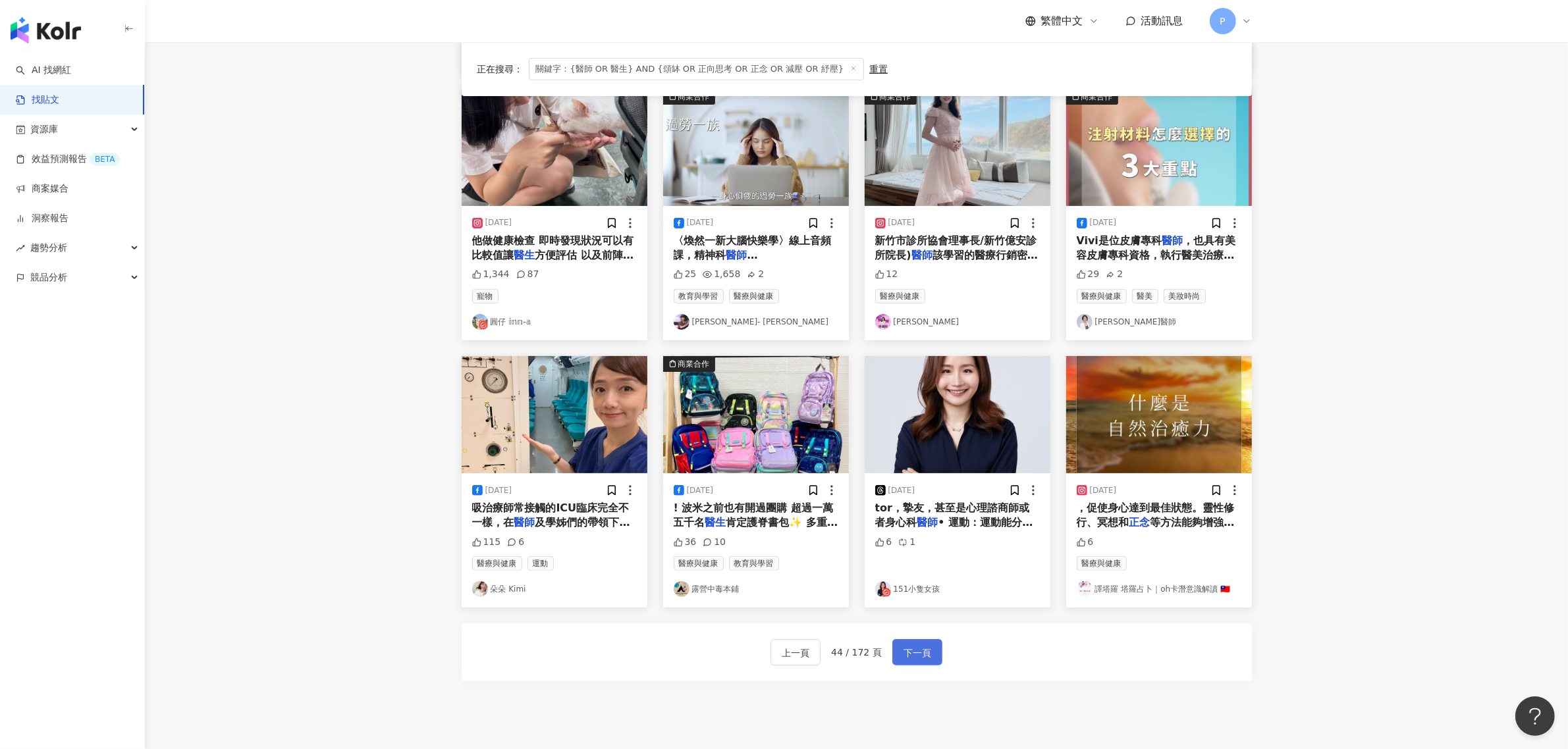
click at [930, 654] on button "下一頁" at bounding box center [917, 652] width 50 height 26
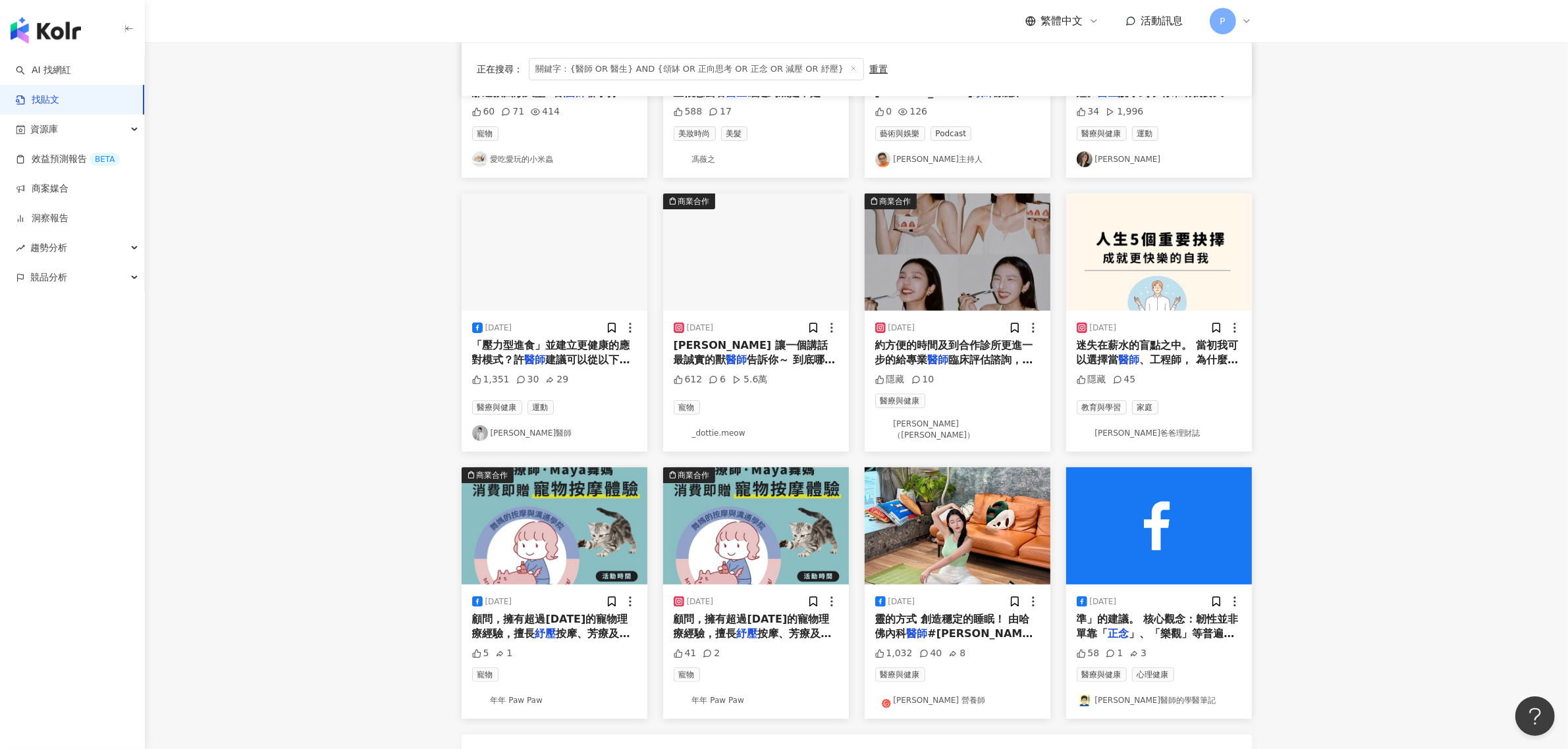
scroll to position [329, 0]
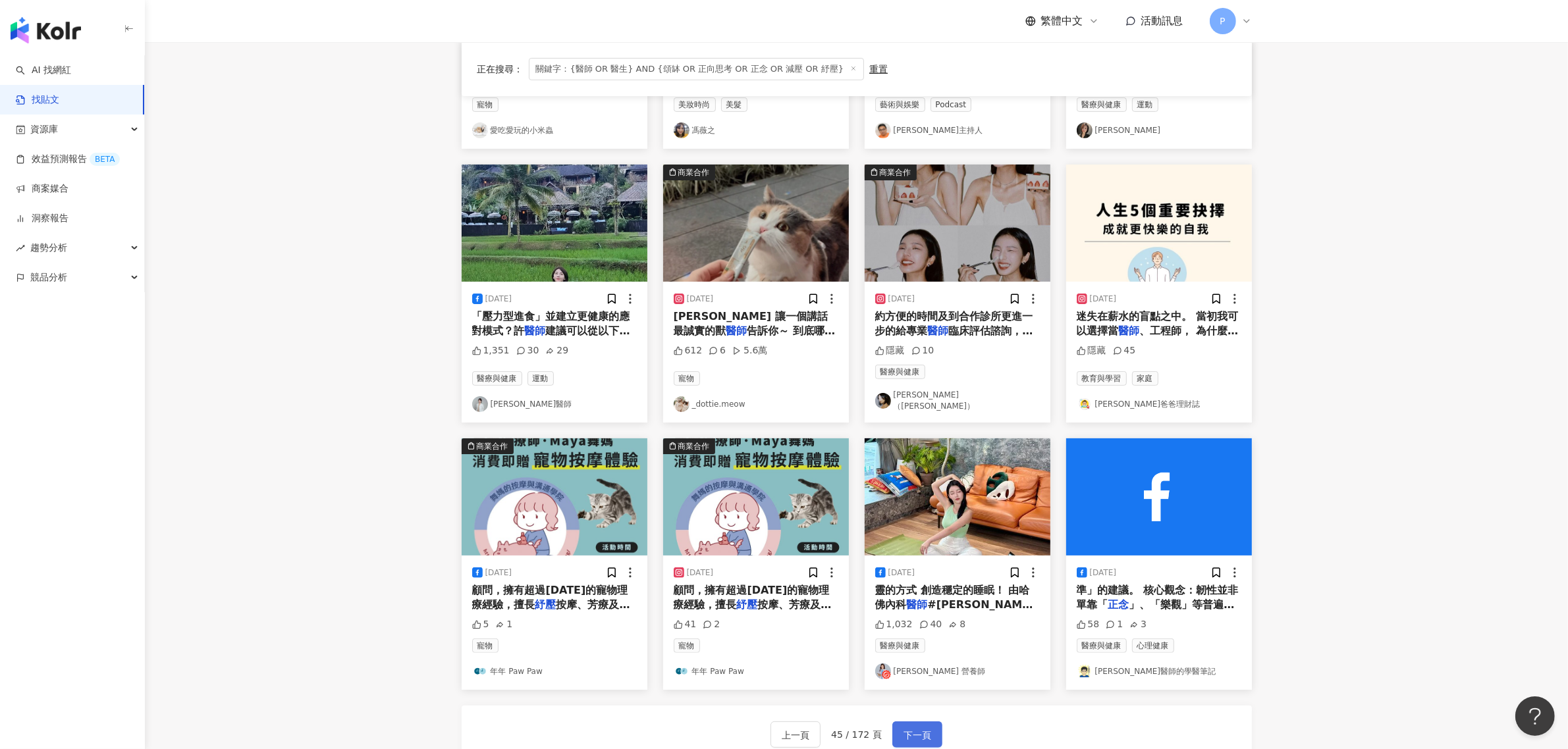
click at [912, 731] on span "下一頁" at bounding box center [917, 735] width 28 height 16
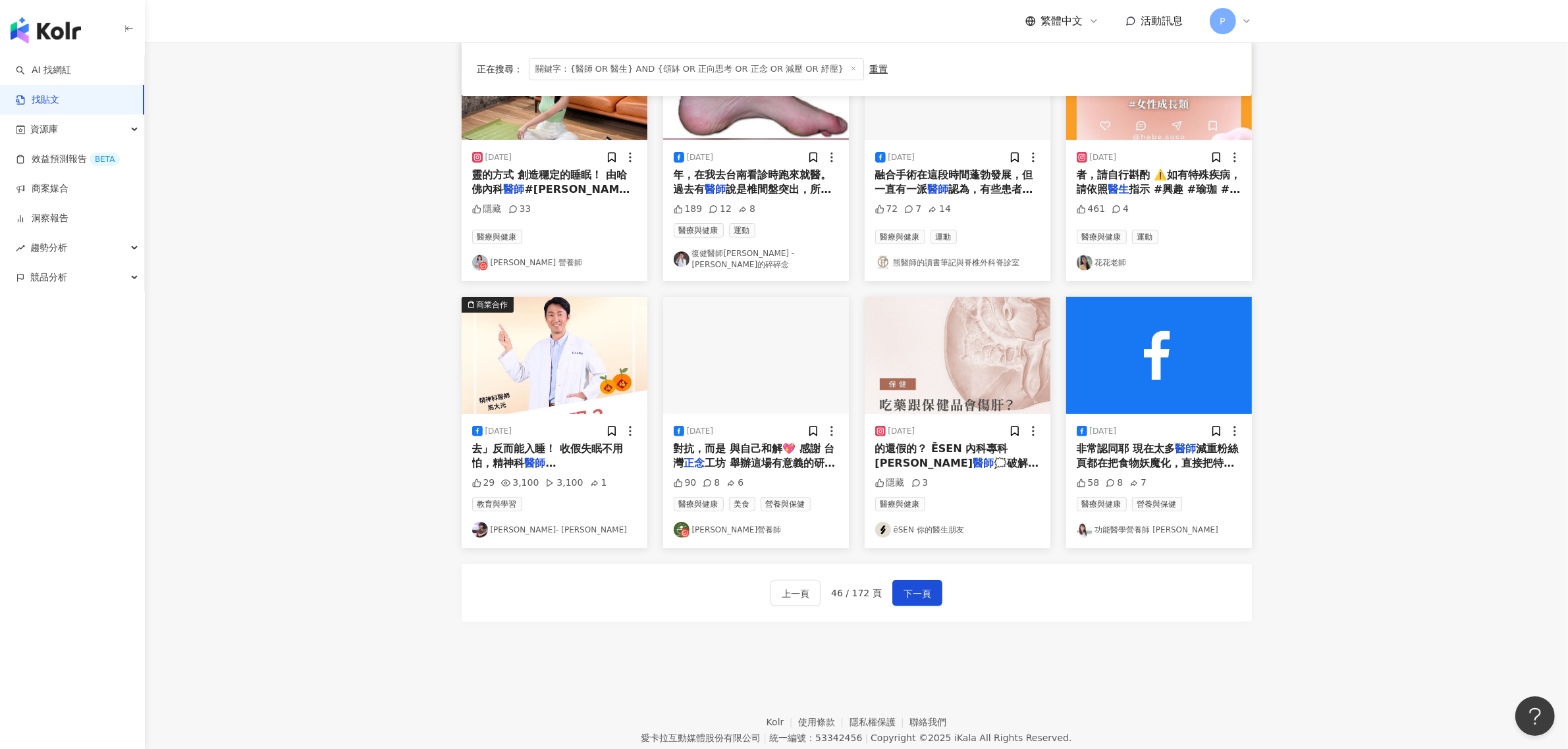
scroll to position [494, 0]
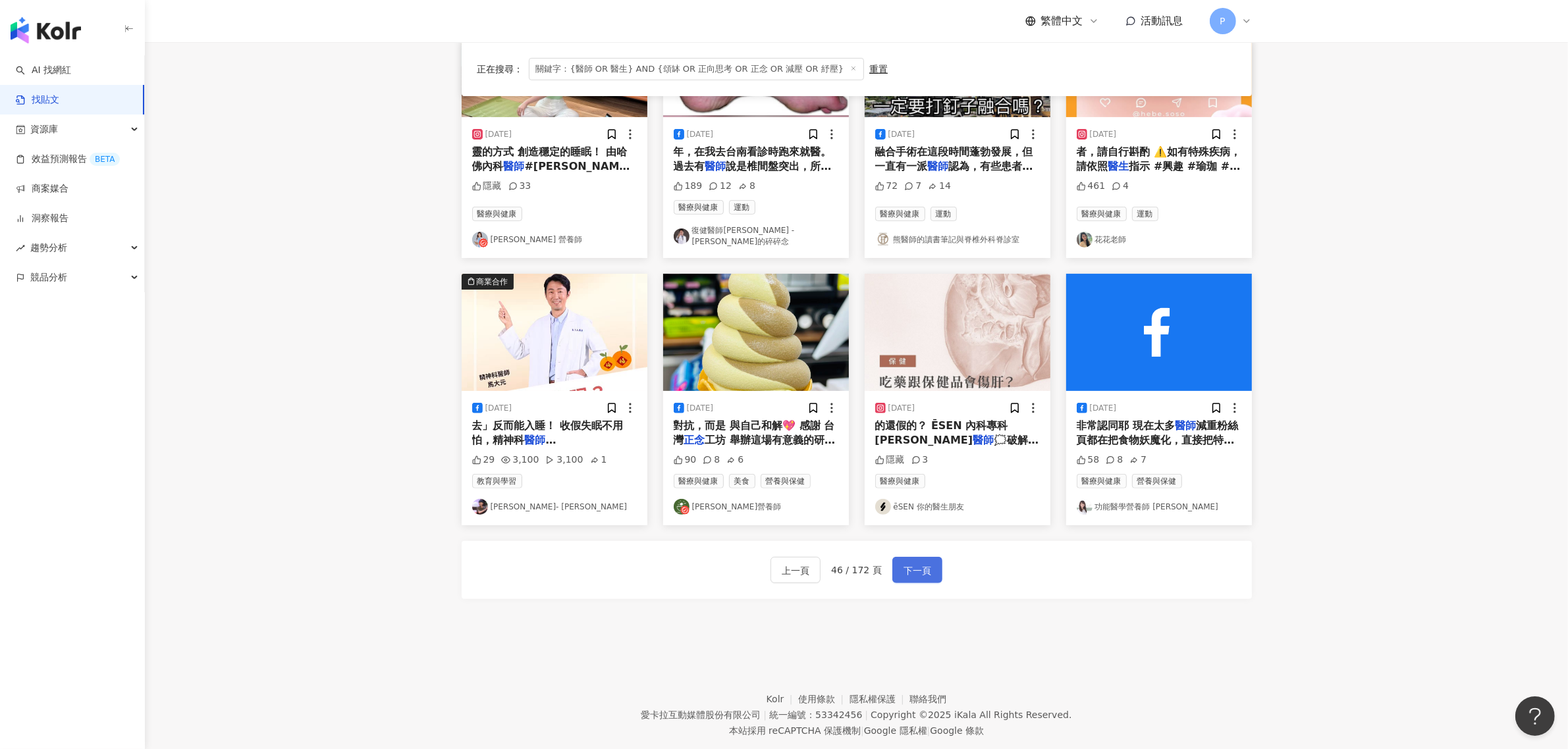
click at [917, 564] on span "下一頁" at bounding box center [917, 571] width 28 height 16
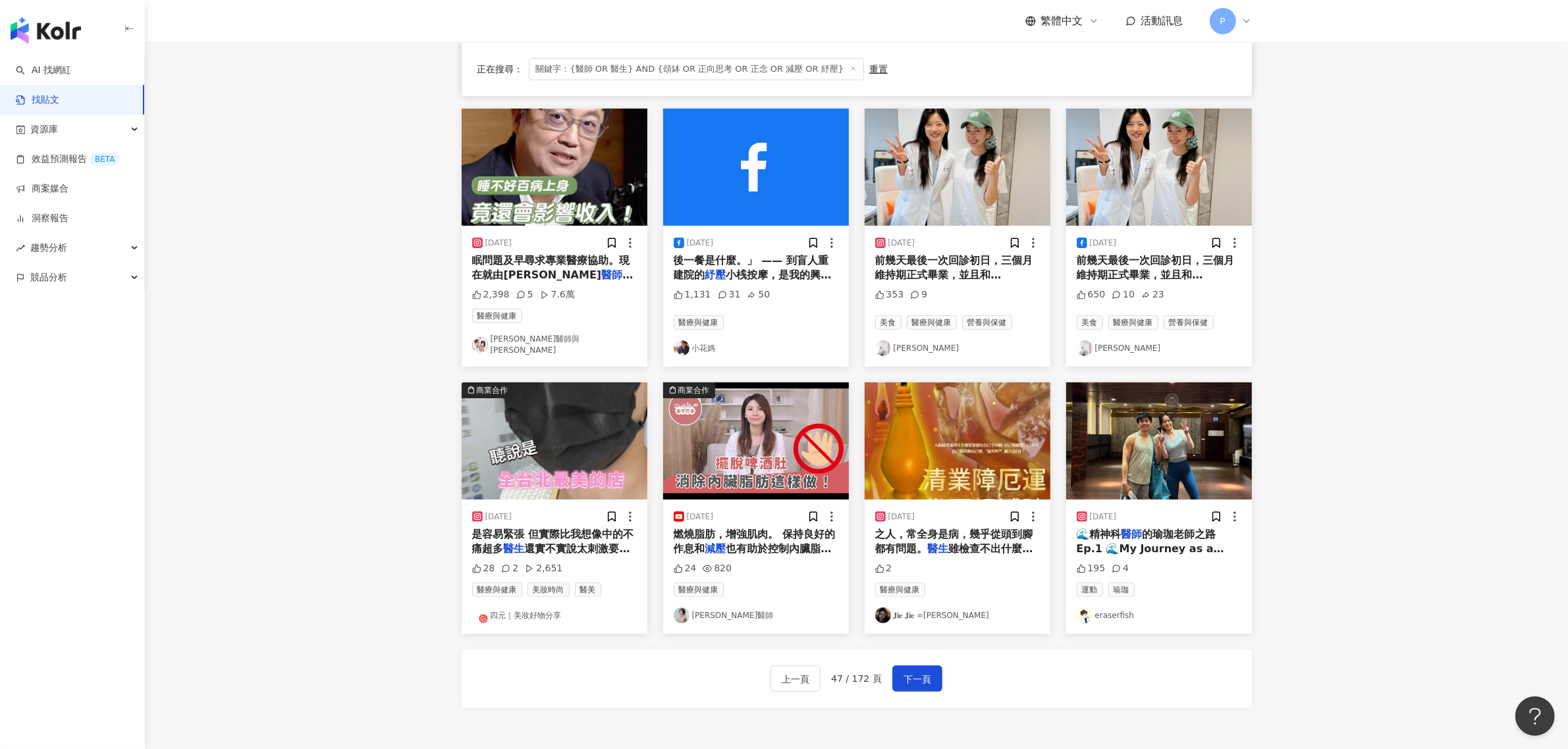
scroll to position [411, 0]
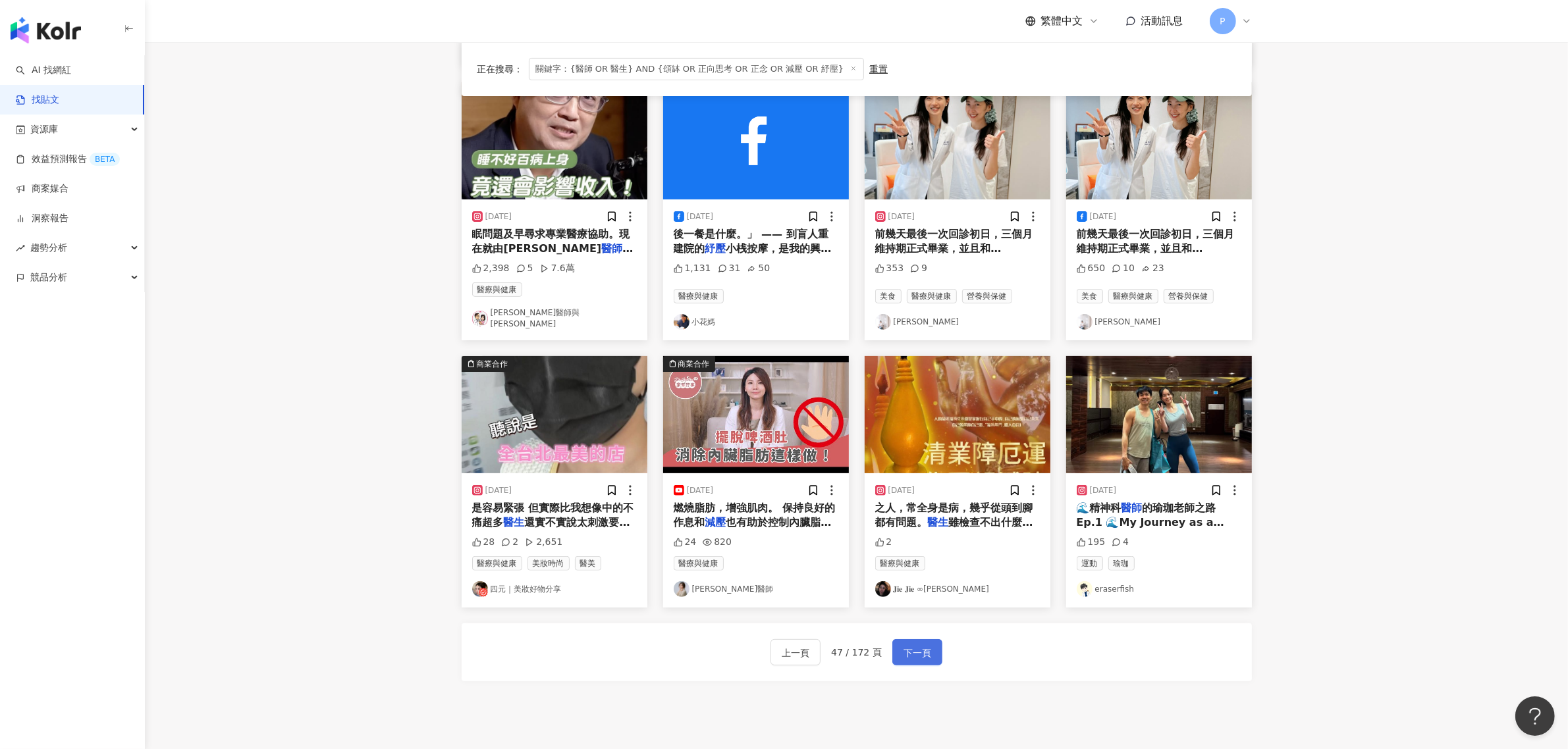
click at [931, 650] on button "下一頁" at bounding box center [917, 652] width 50 height 26
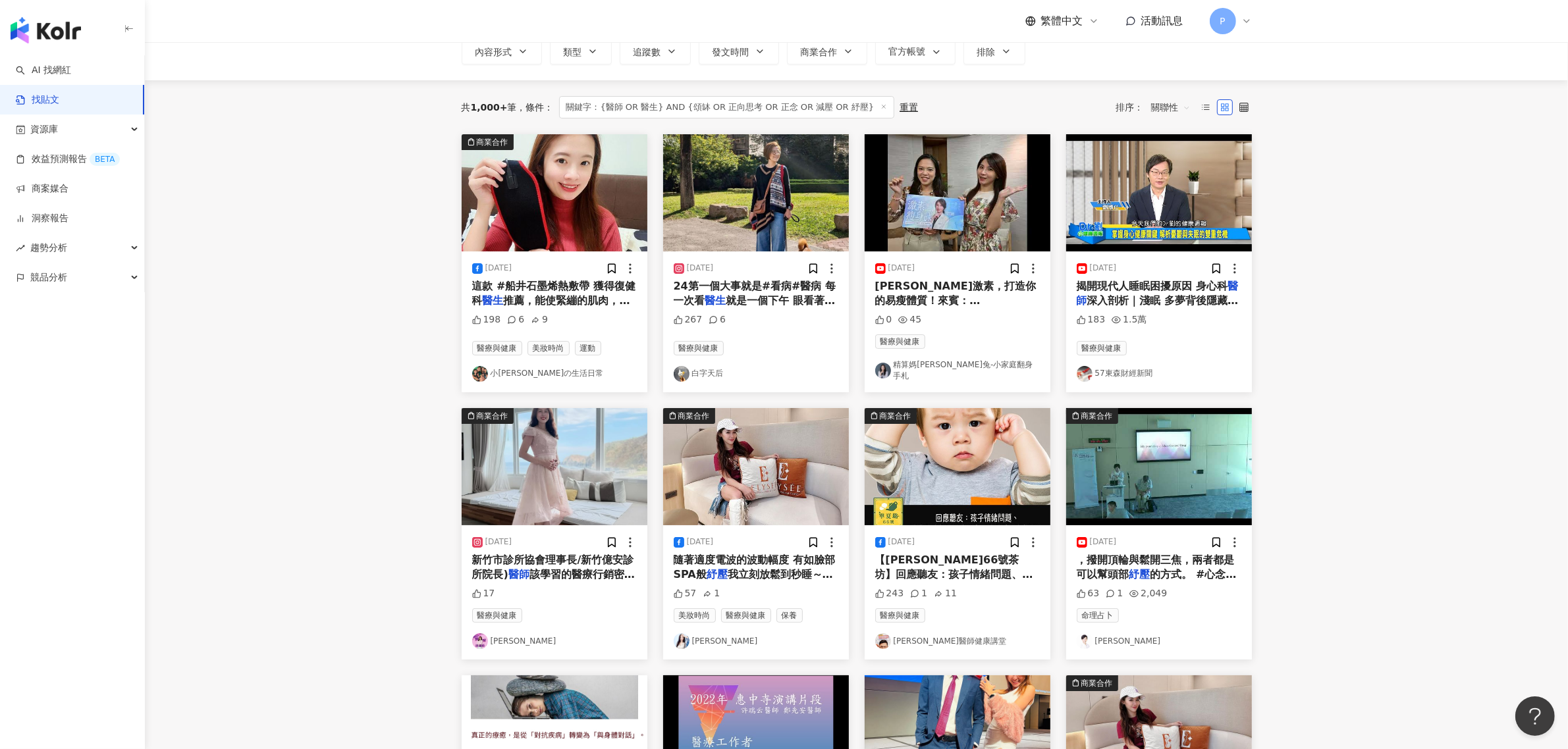
scroll to position [0, 0]
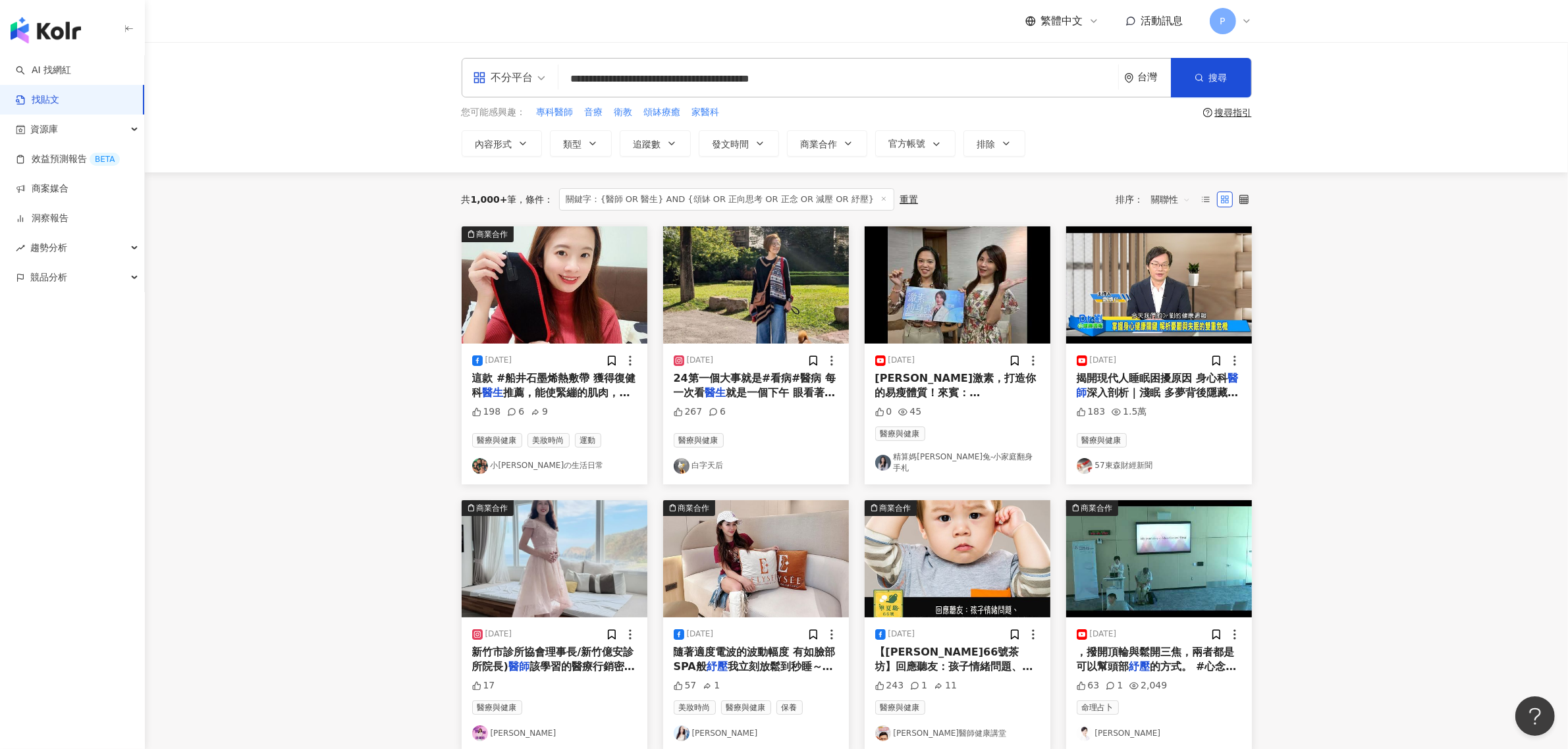
drag, startPoint x: 627, startPoint y: 81, endPoint x: 573, endPoint y: 82, distance: 54.0
click at [573, 82] on input "**********" at bounding box center [838, 78] width 549 height 28
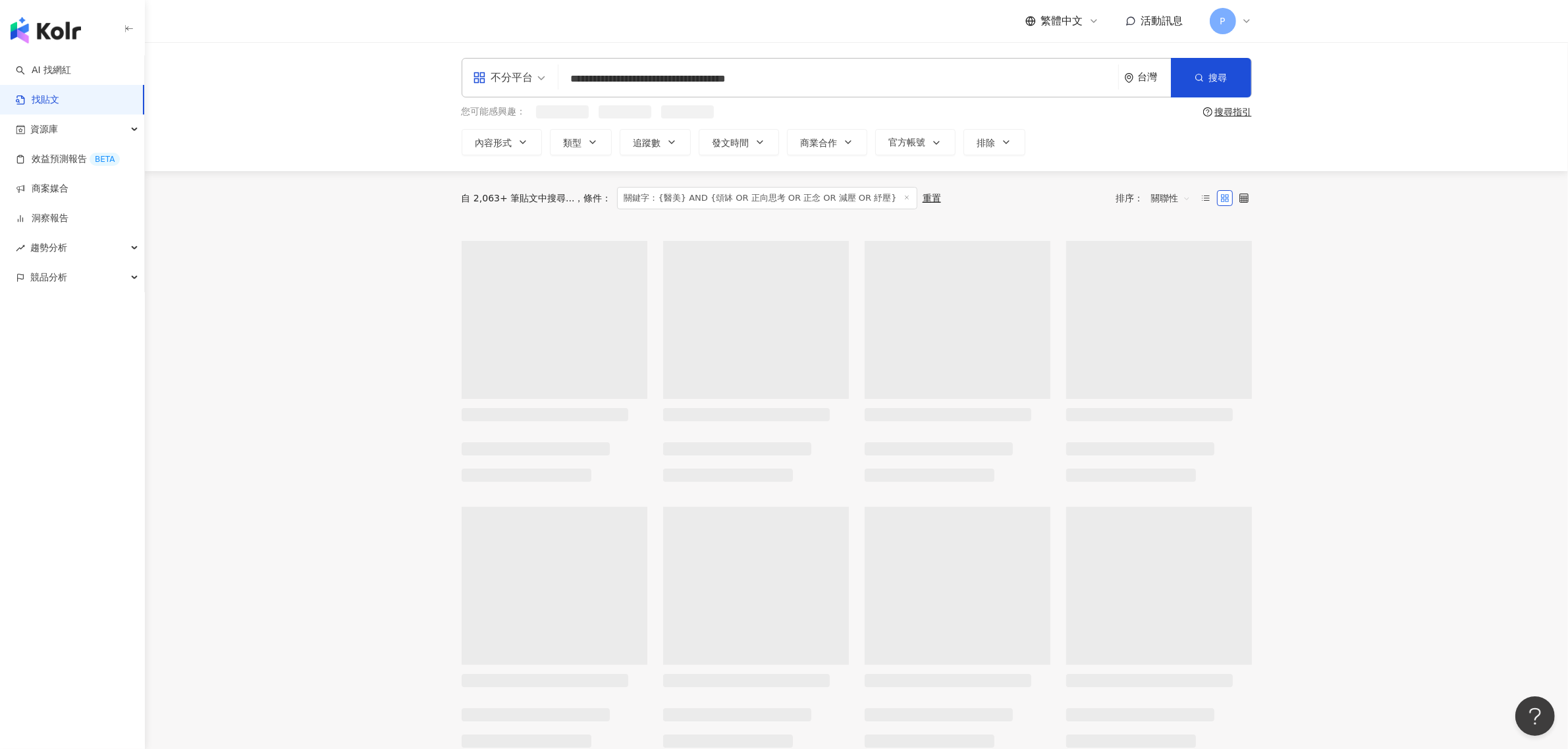
click at [273, 395] on main "**********" at bounding box center [856, 586] width 1423 height 1088
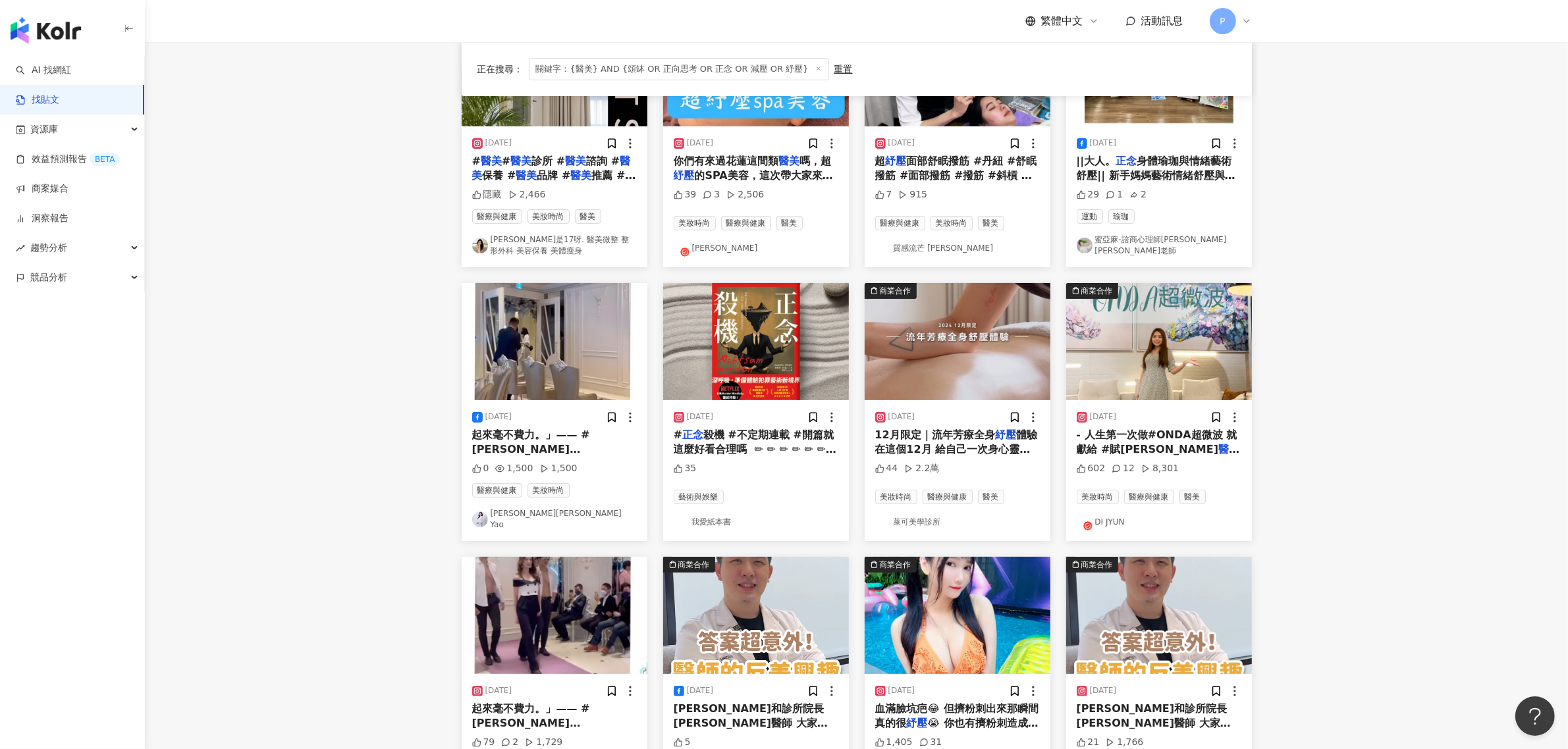
scroll to position [247, 0]
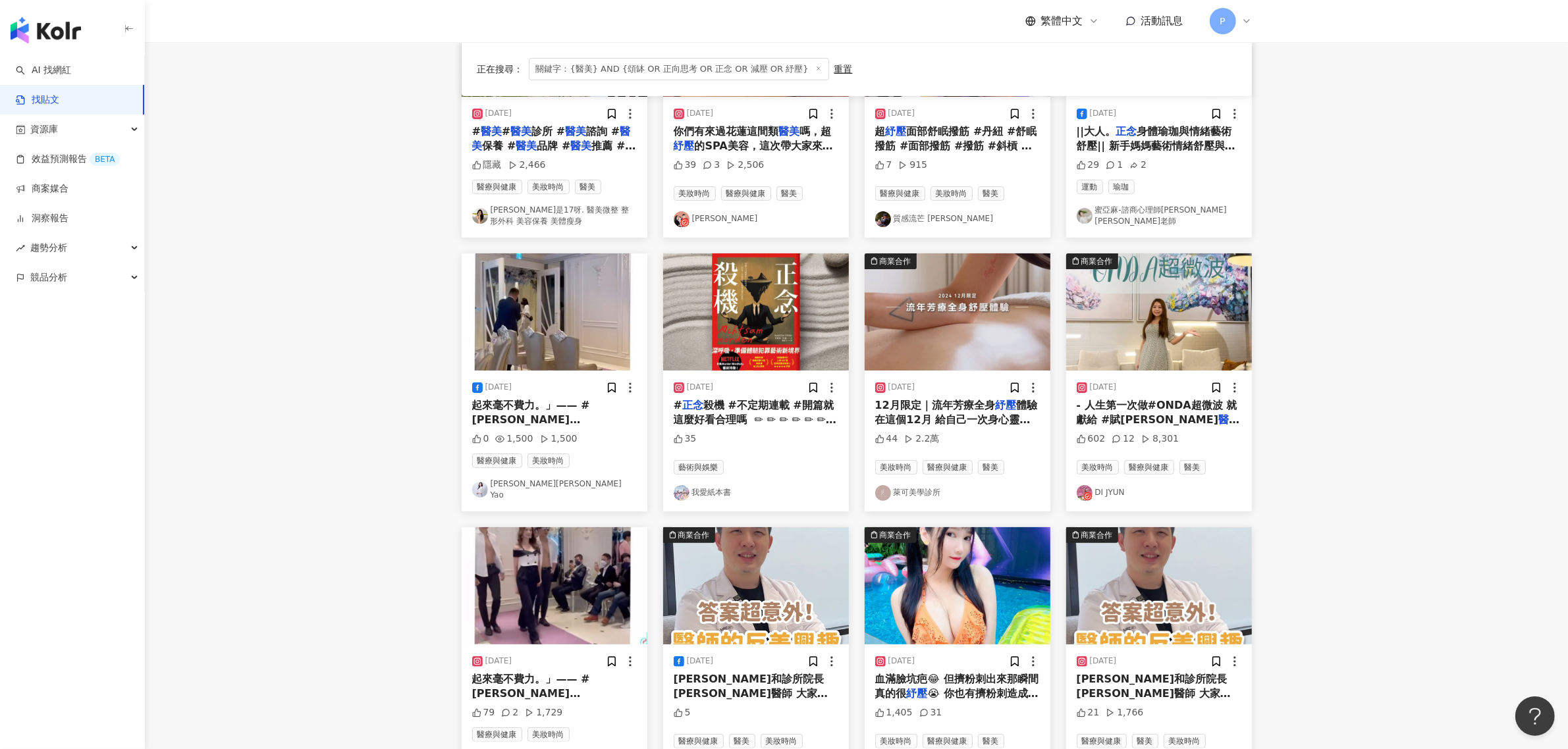
click at [516, 443] on span "#網紅 #儀態 #教學 #優雅" at bounding box center [537, 449] width 130 height 12
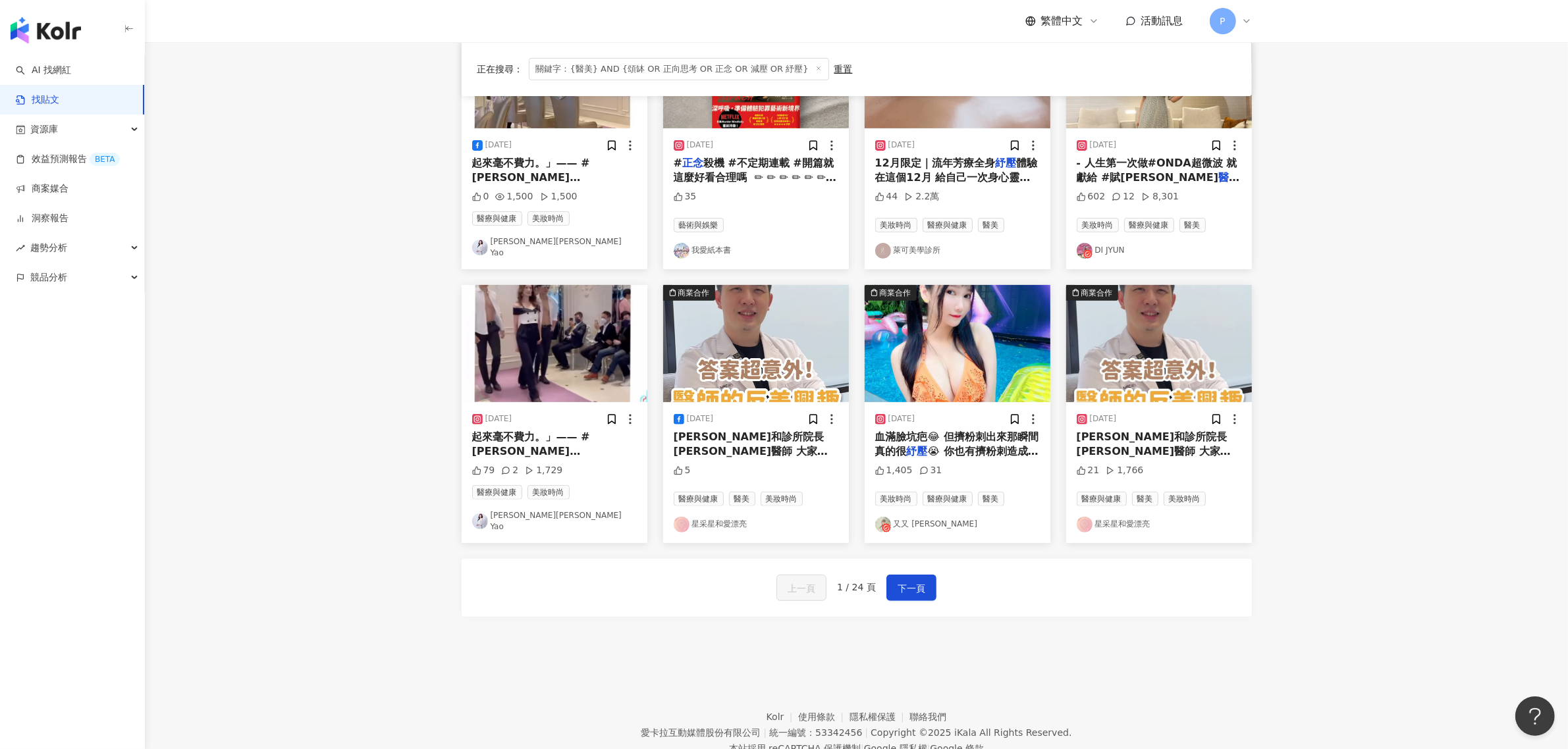
scroll to position [494, 0]
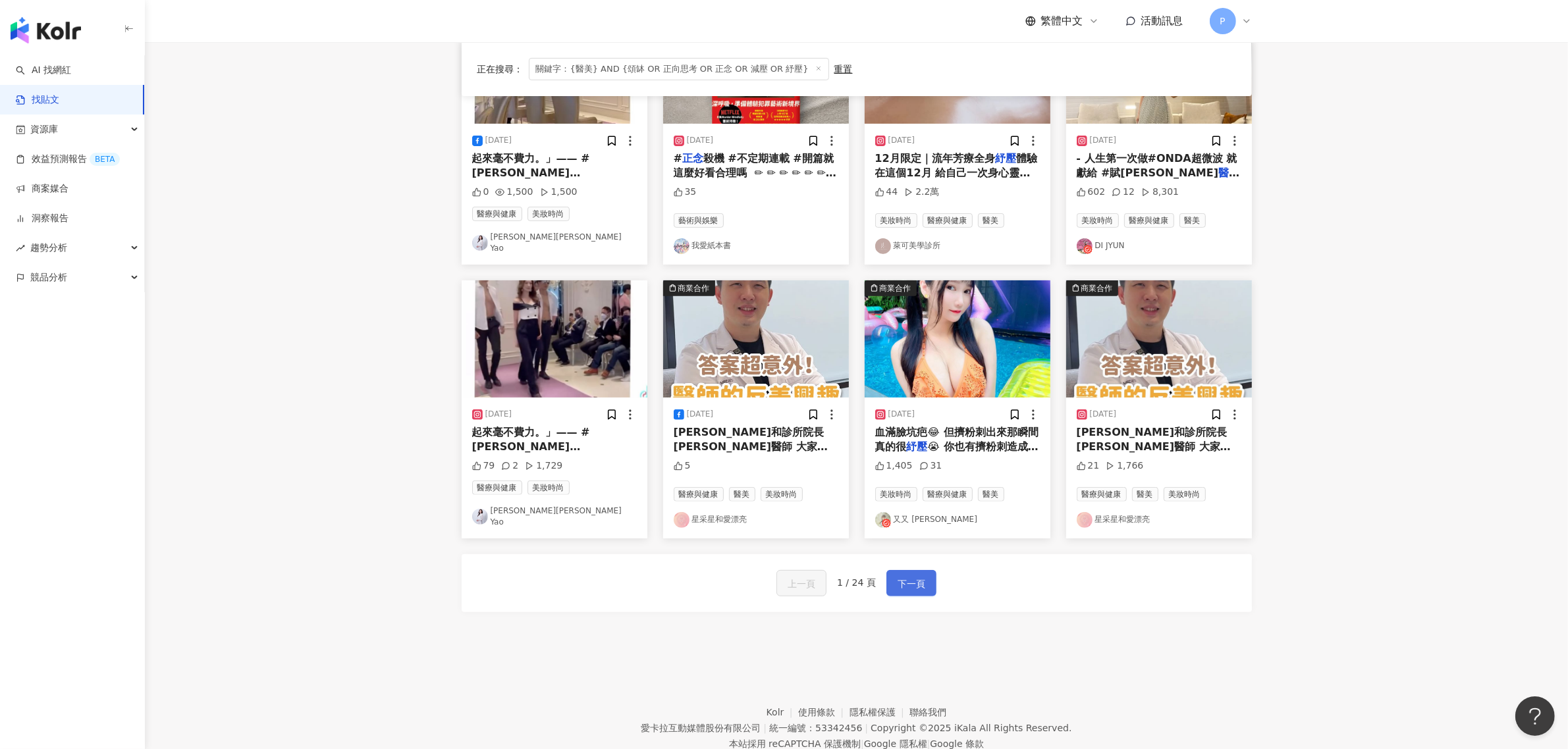
click at [906, 576] on span "下一頁" at bounding box center [911, 584] width 28 height 16
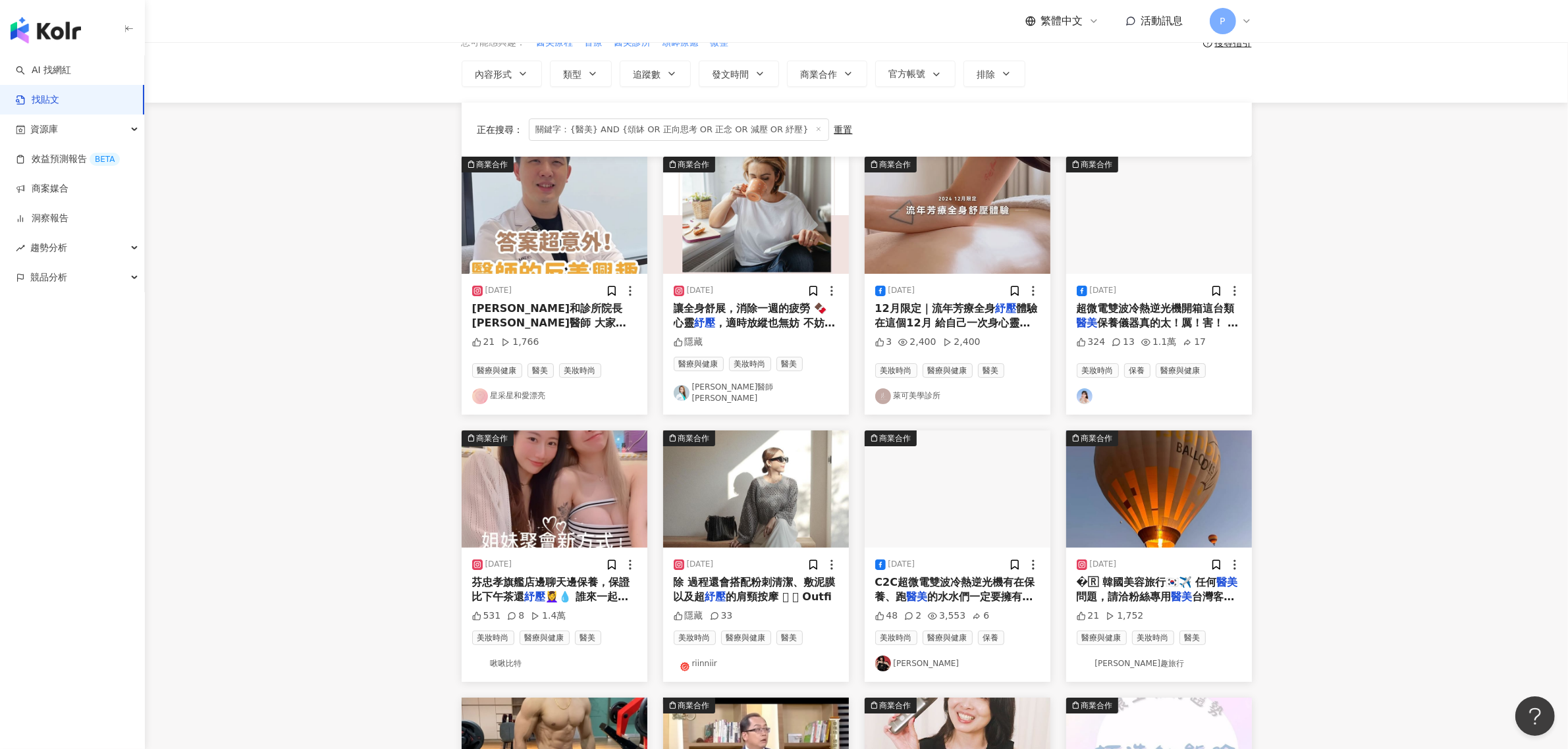
scroll to position [0, 0]
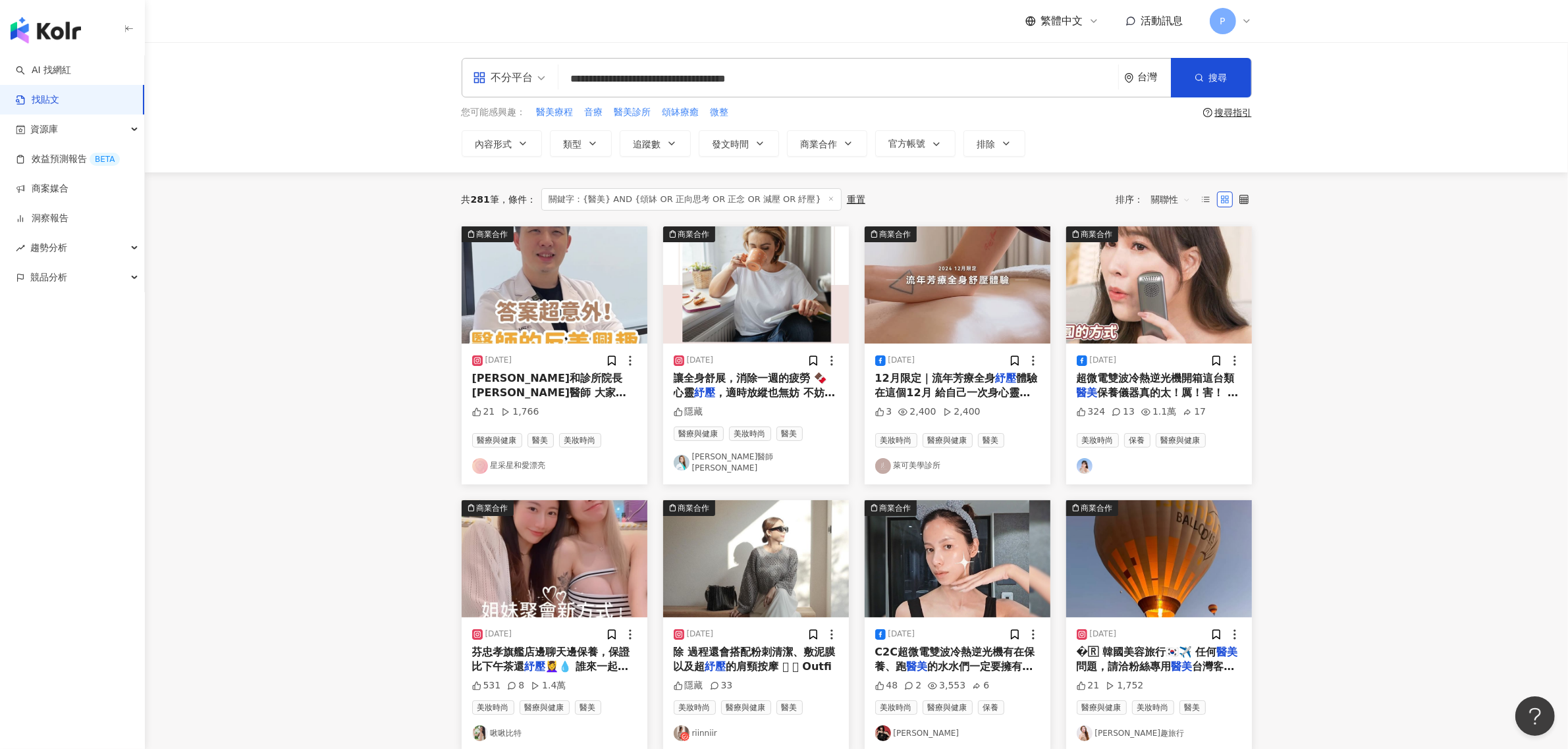
click at [788, 396] on span "，適時放縱也無妨 不妨選擇一份你最愛" at bounding box center [754, 400] width 162 height 27
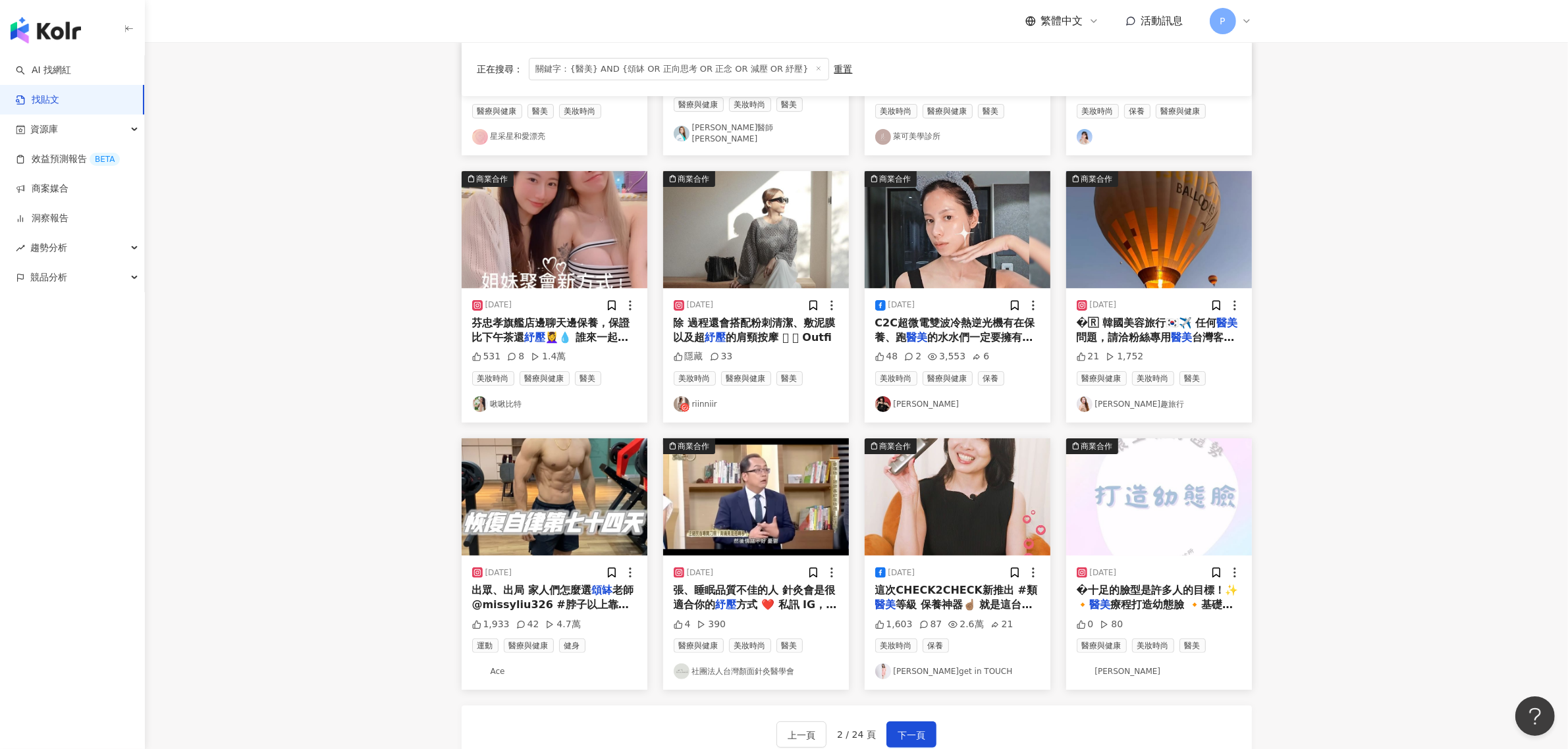
scroll to position [411, 0]
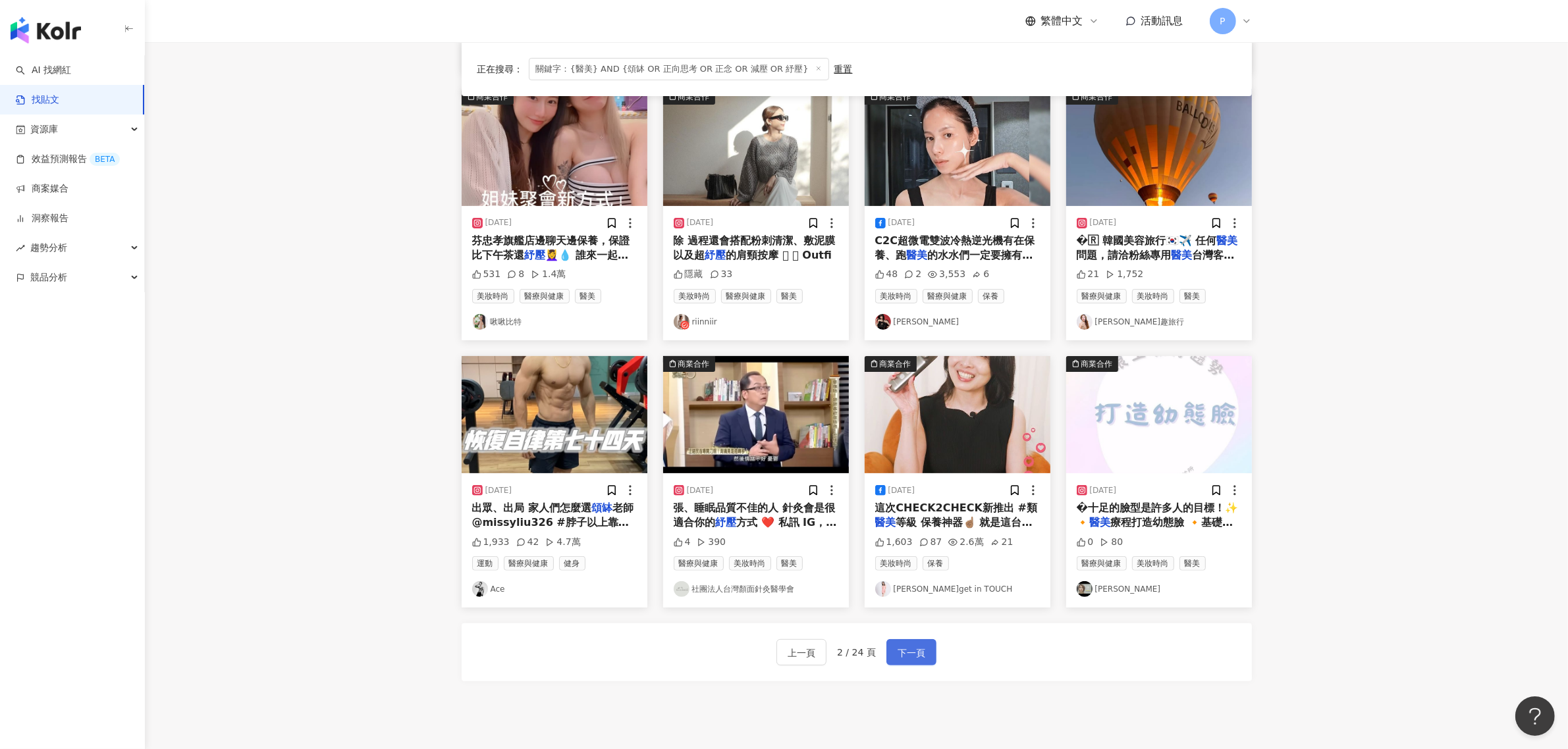
click at [901, 649] on span "下一頁" at bounding box center [911, 653] width 28 height 16
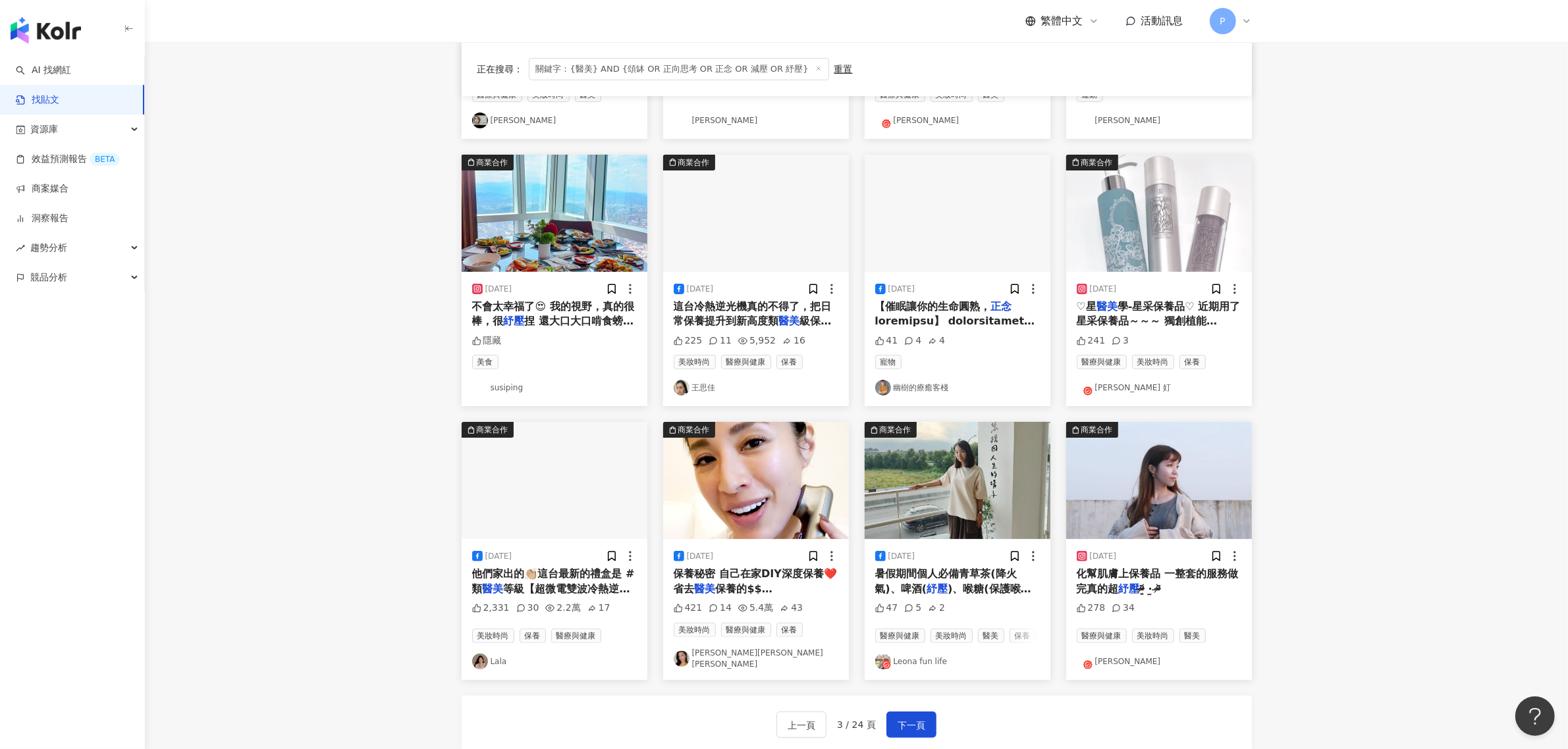
scroll to position [494, 0]
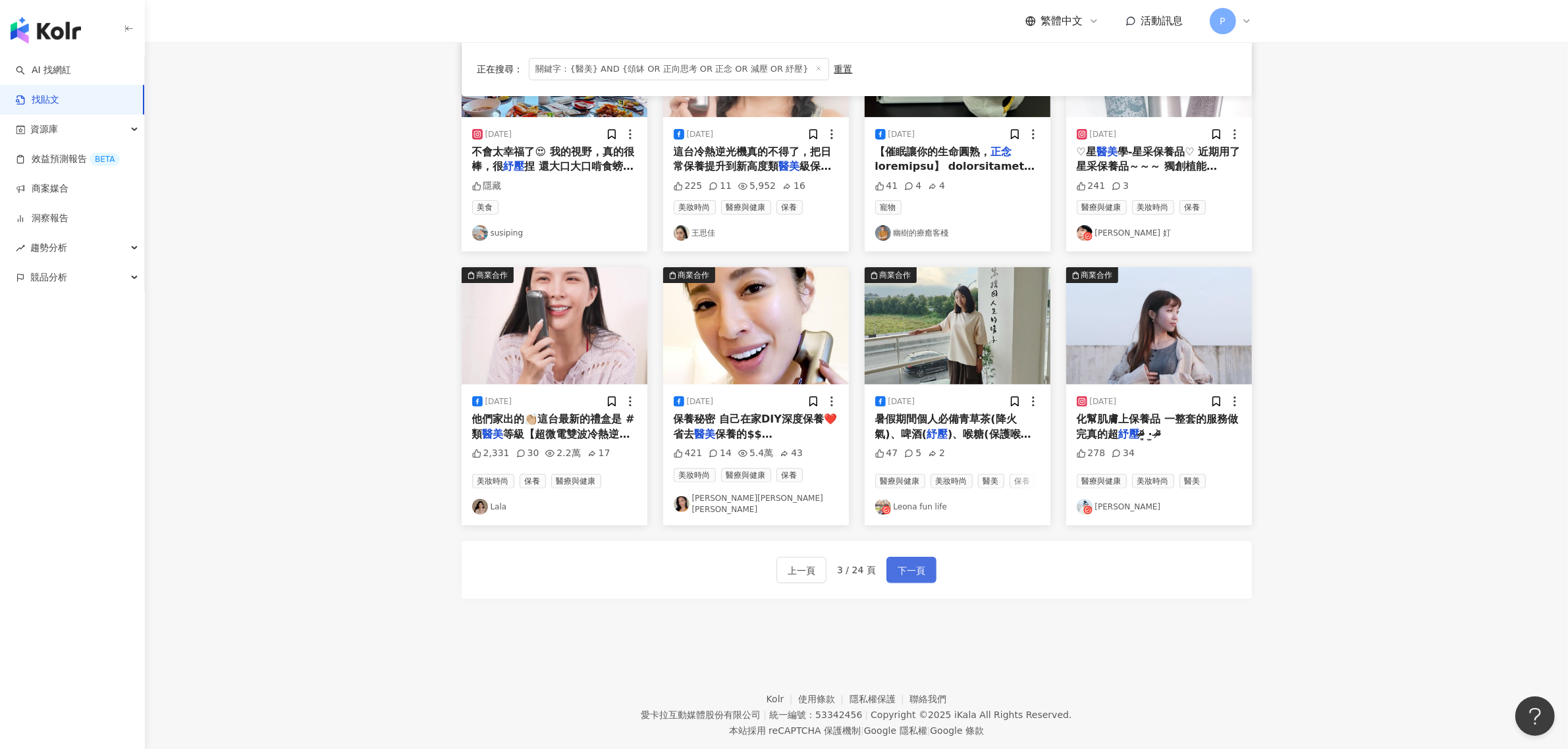
click at [908, 564] on span "下一頁" at bounding box center [911, 571] width 28 height 16
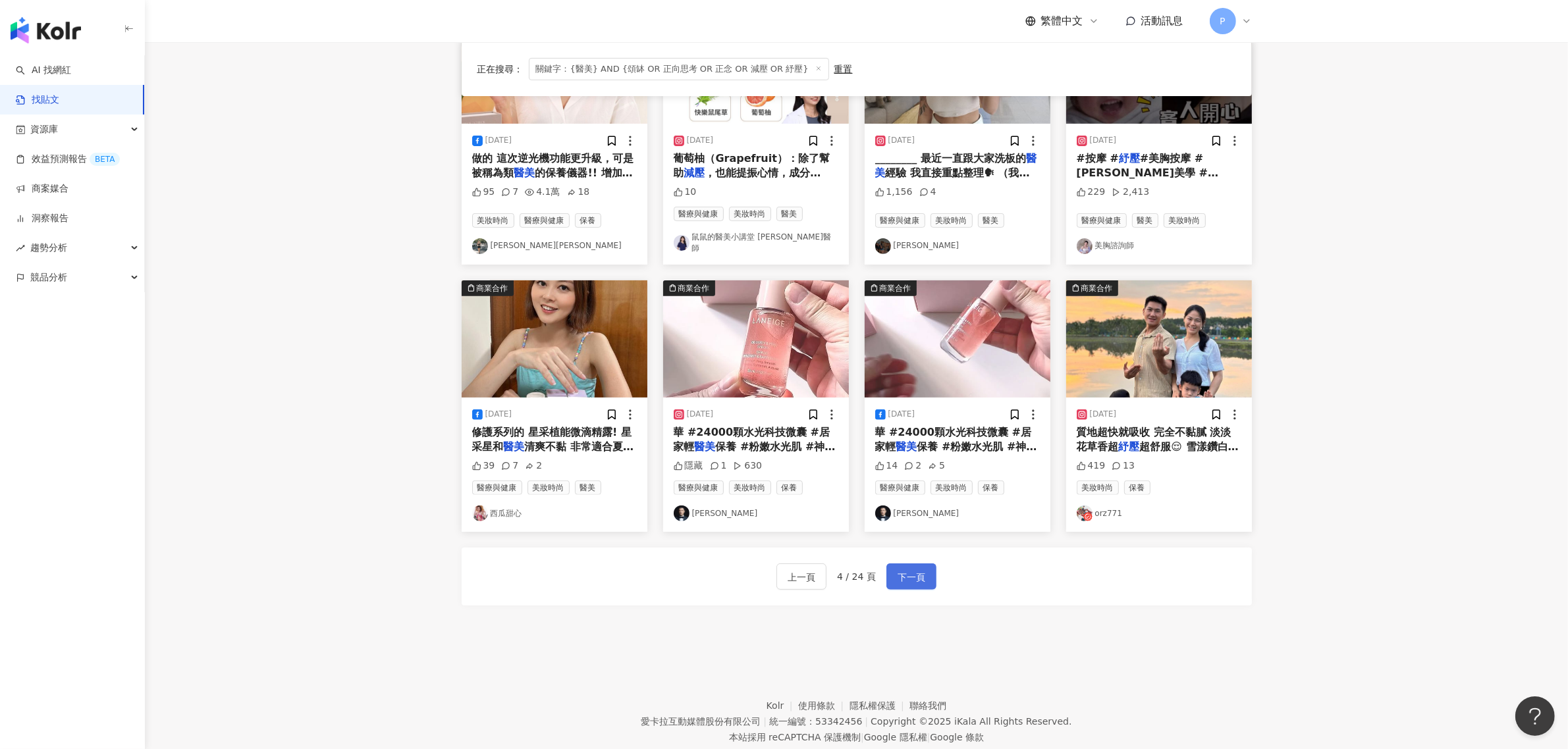
click at [908, 551] on div "上一頁 4 / 24 頁 下一頁" at bounding box center [857, 577] width 791 height 58
click at [910, 570] on span "下一頁" at bounding box center [911, 578] width 28 height 16
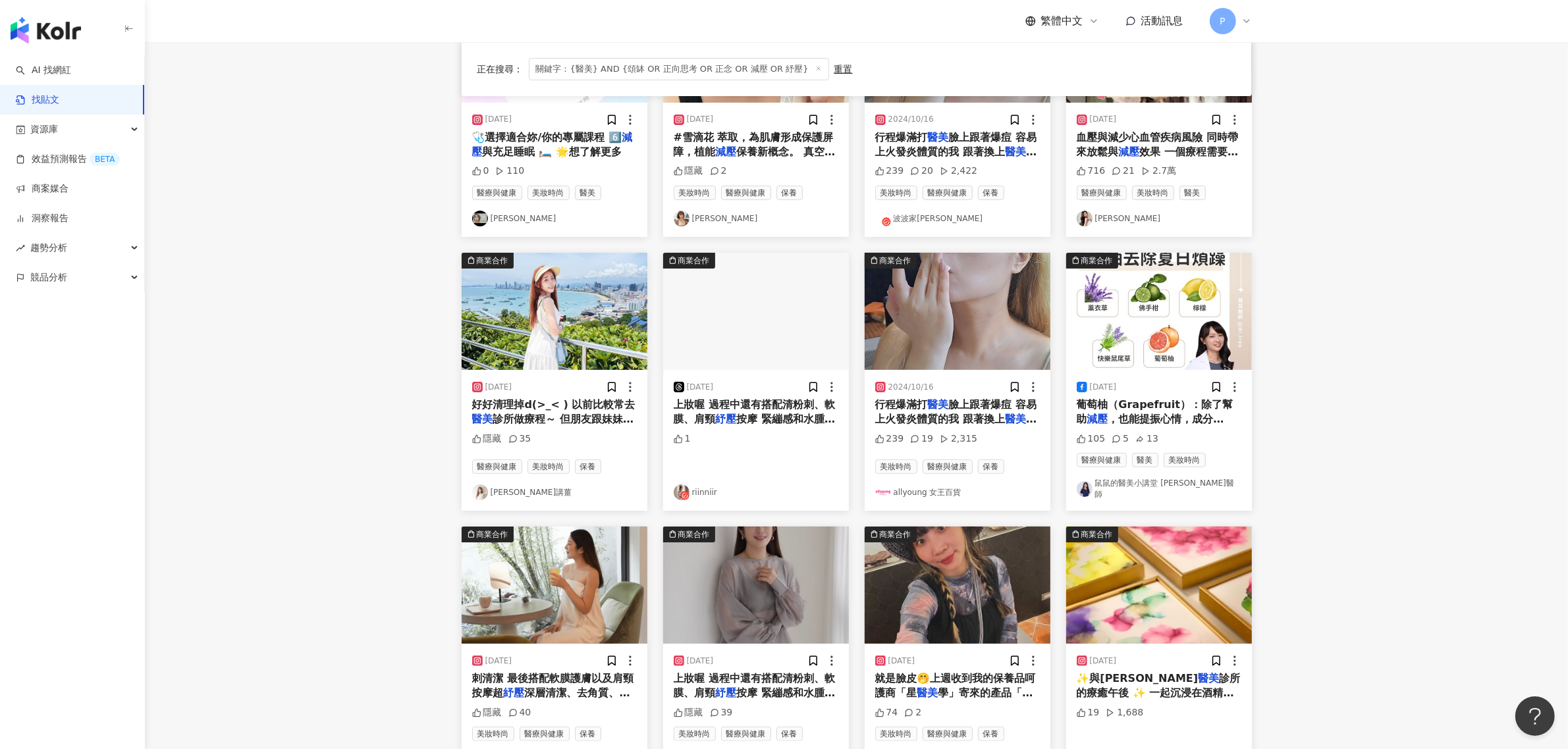
scroll to position [329, 0]
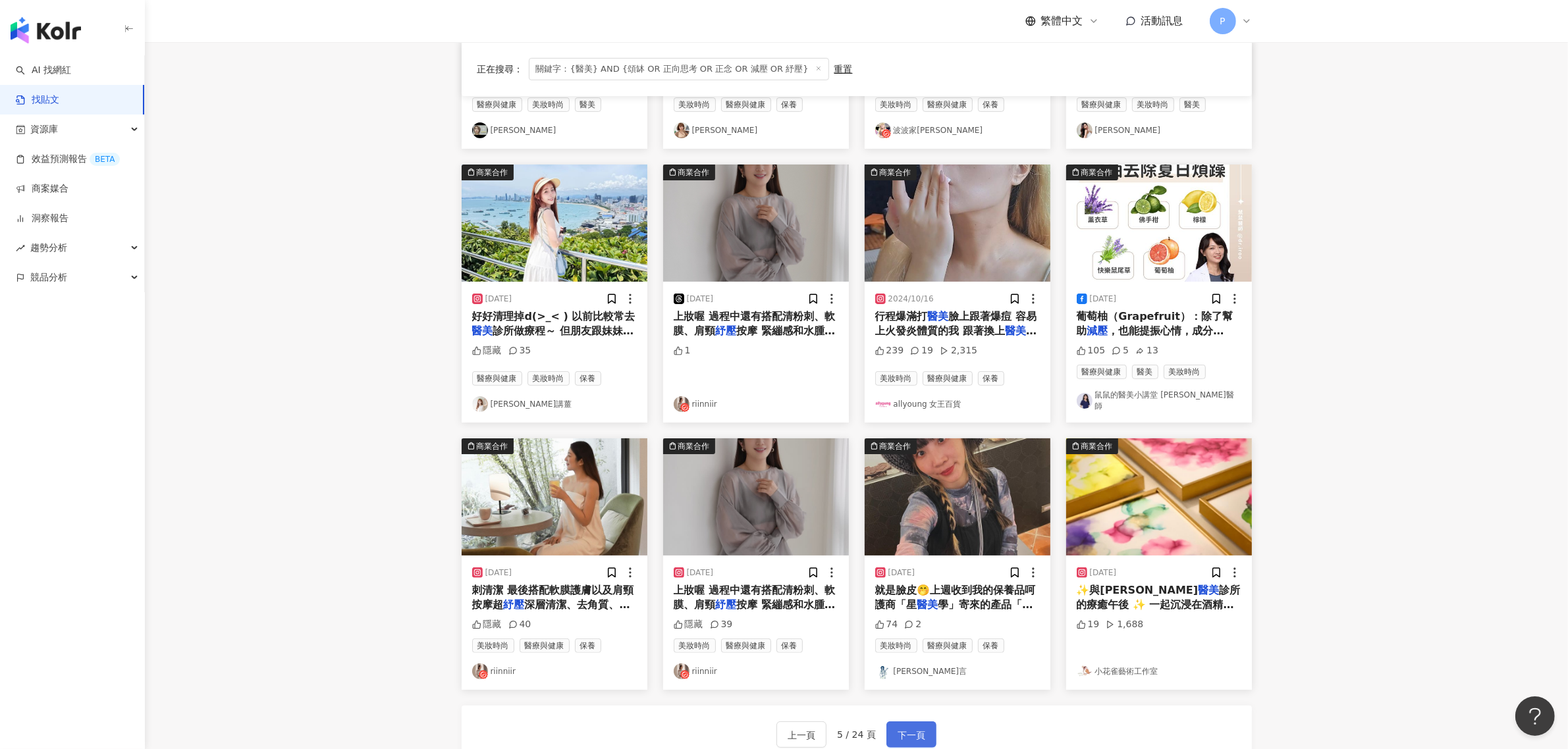
click at [907, 727] on span "下一頁" at bounding box center [911, 735] width 28 height 16
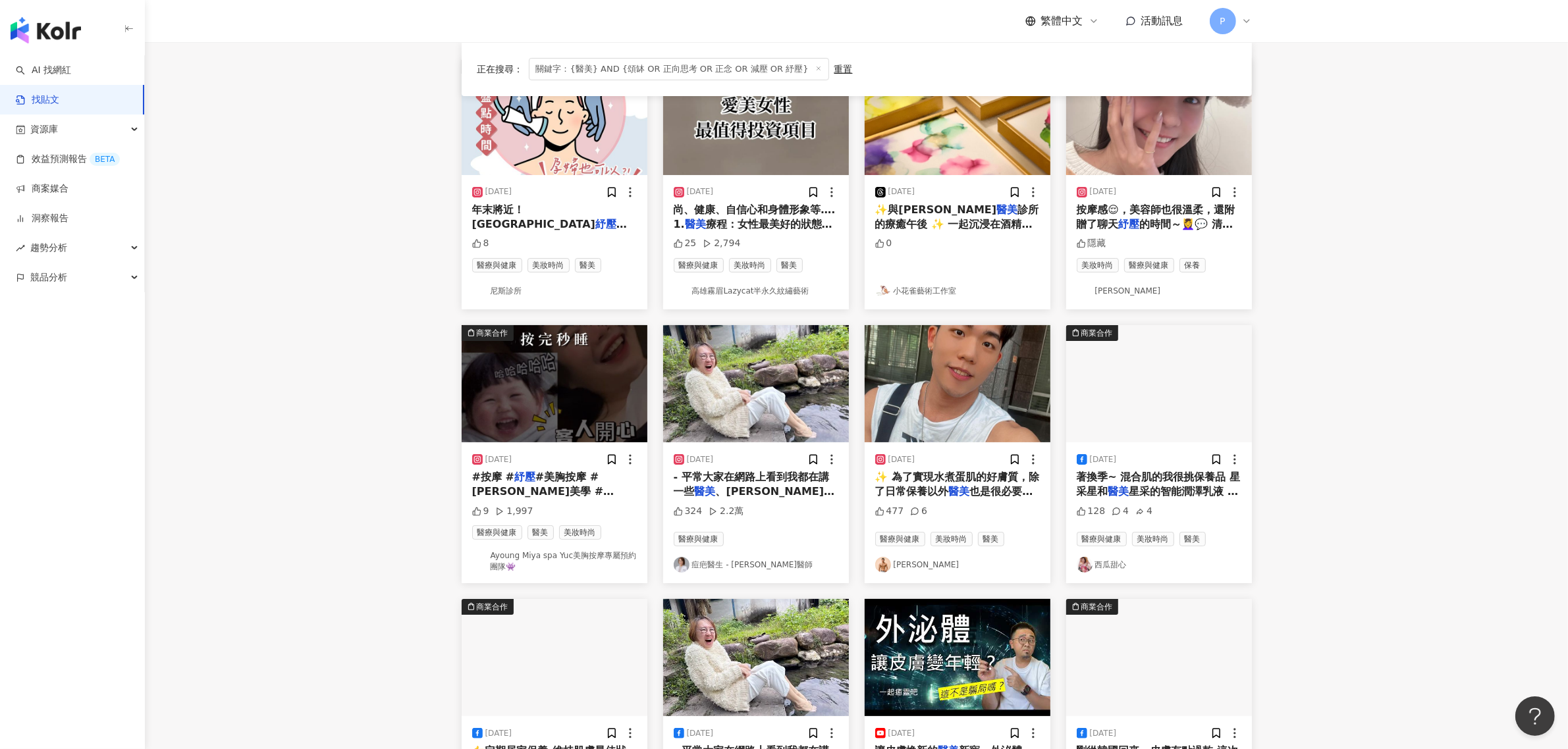
scroll to position [0, 0]
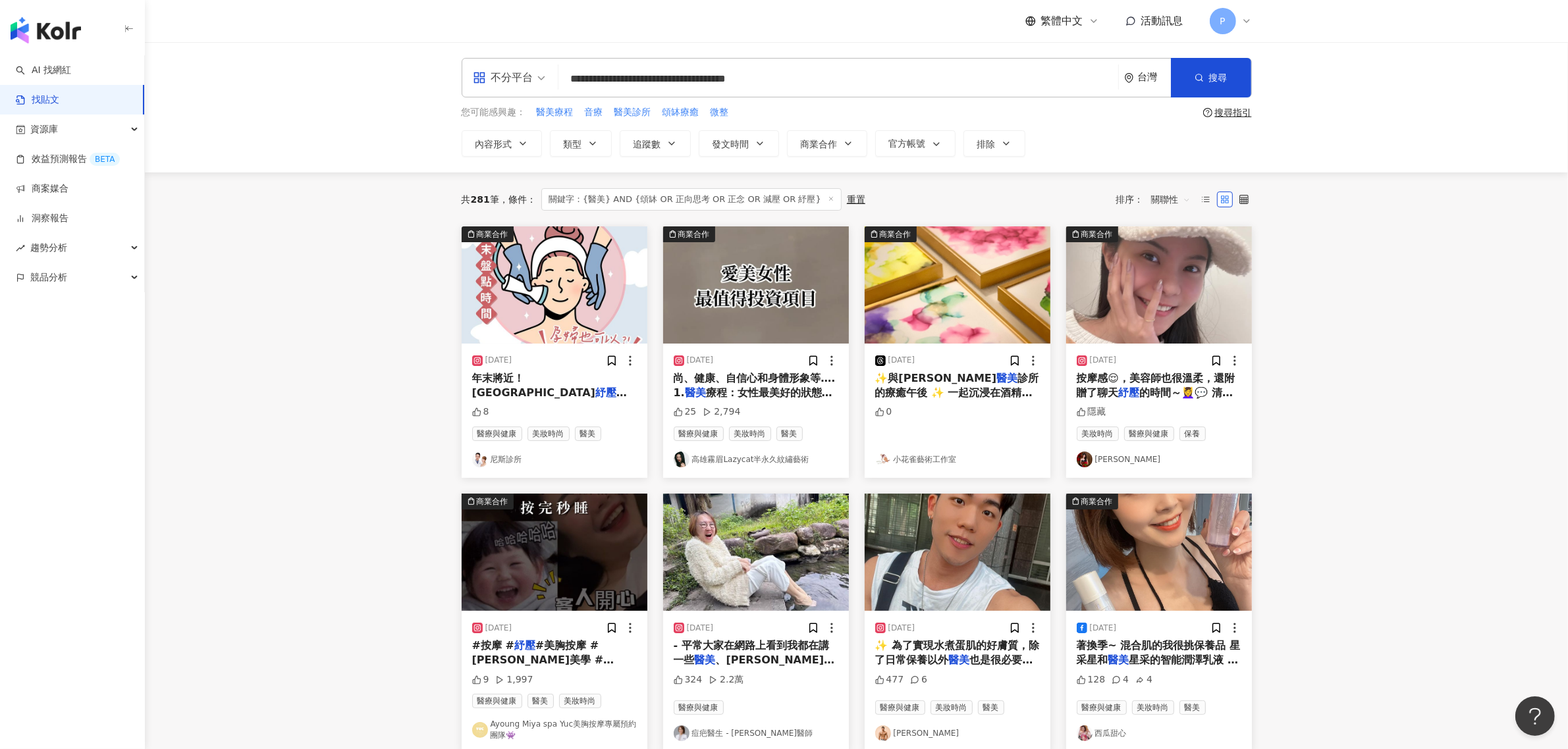
click at [1339, 489] on main "**********" at bounding box center [856, 584] width 1423 height 1084
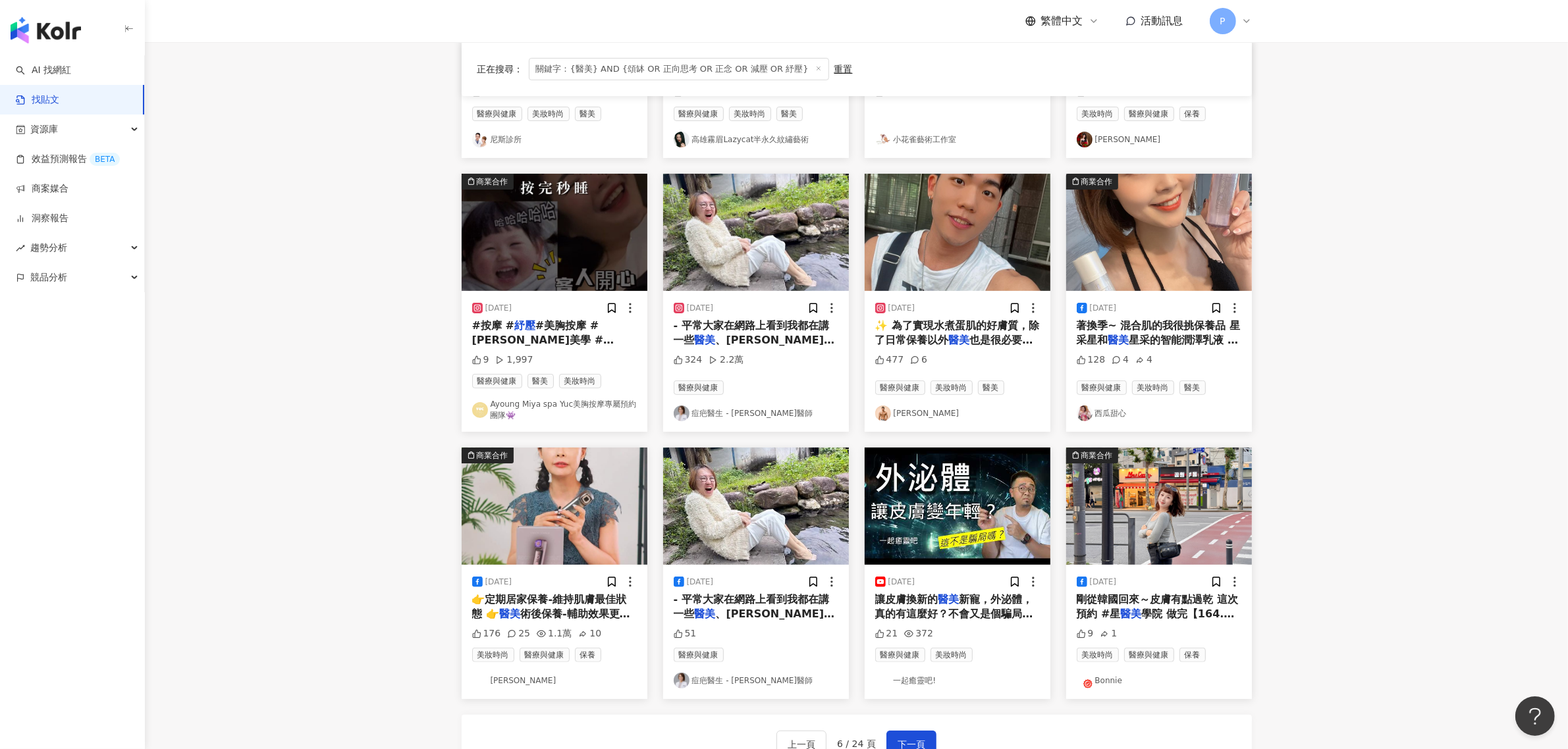
scroll to position [411, 0]
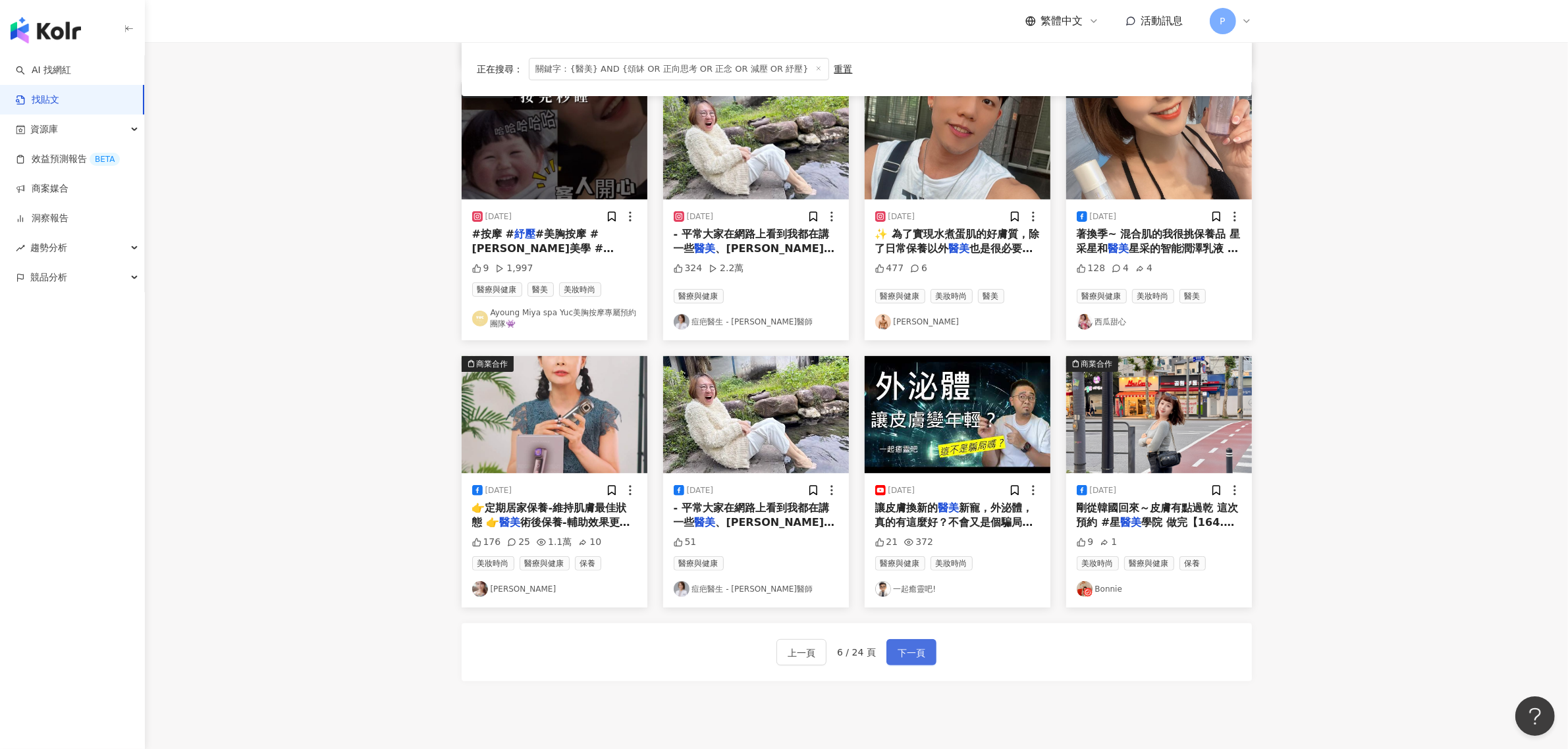
click at [926, 657] on button "下一頁" at bounding box center [911, 652] width 50 height 26
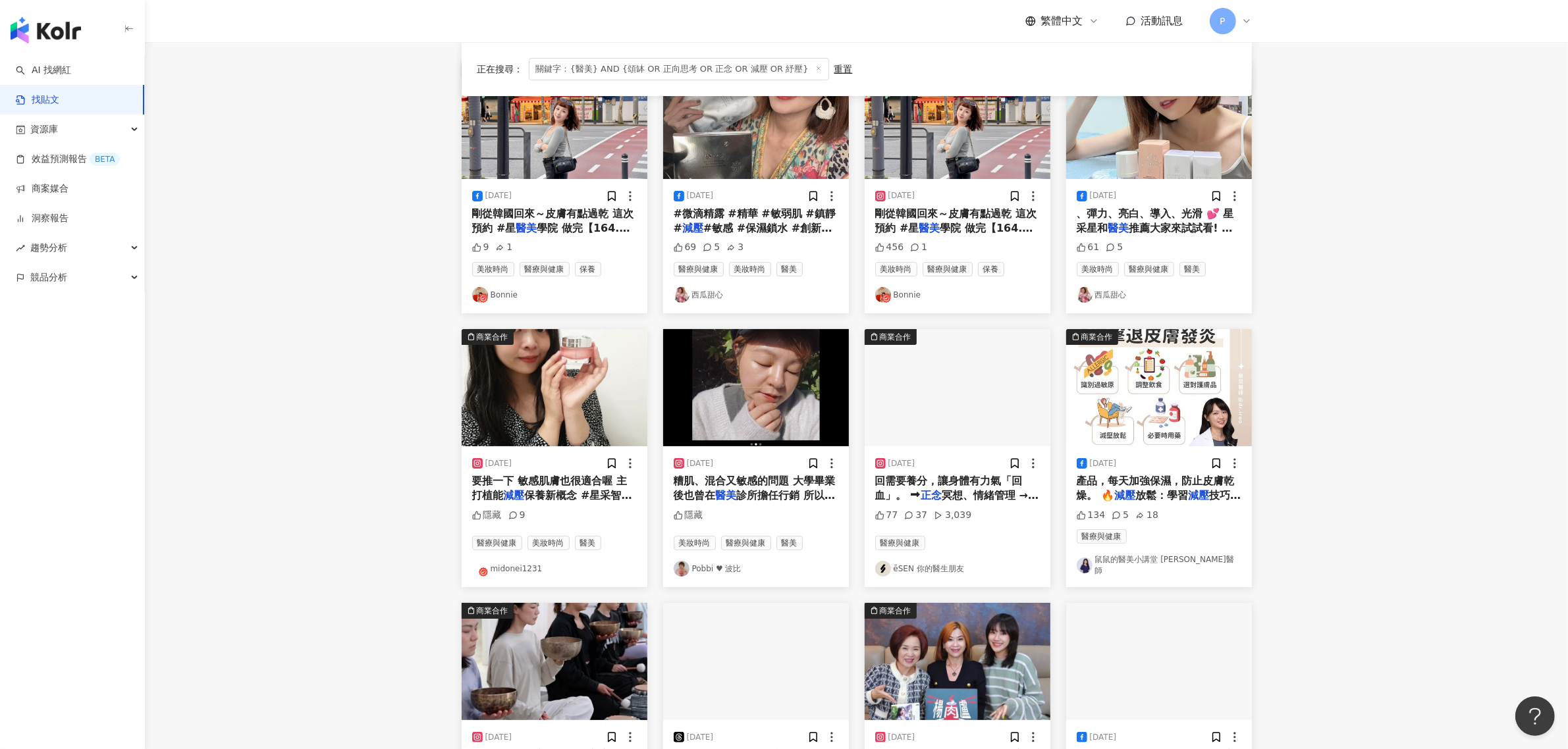
scroll to position [247, 0]
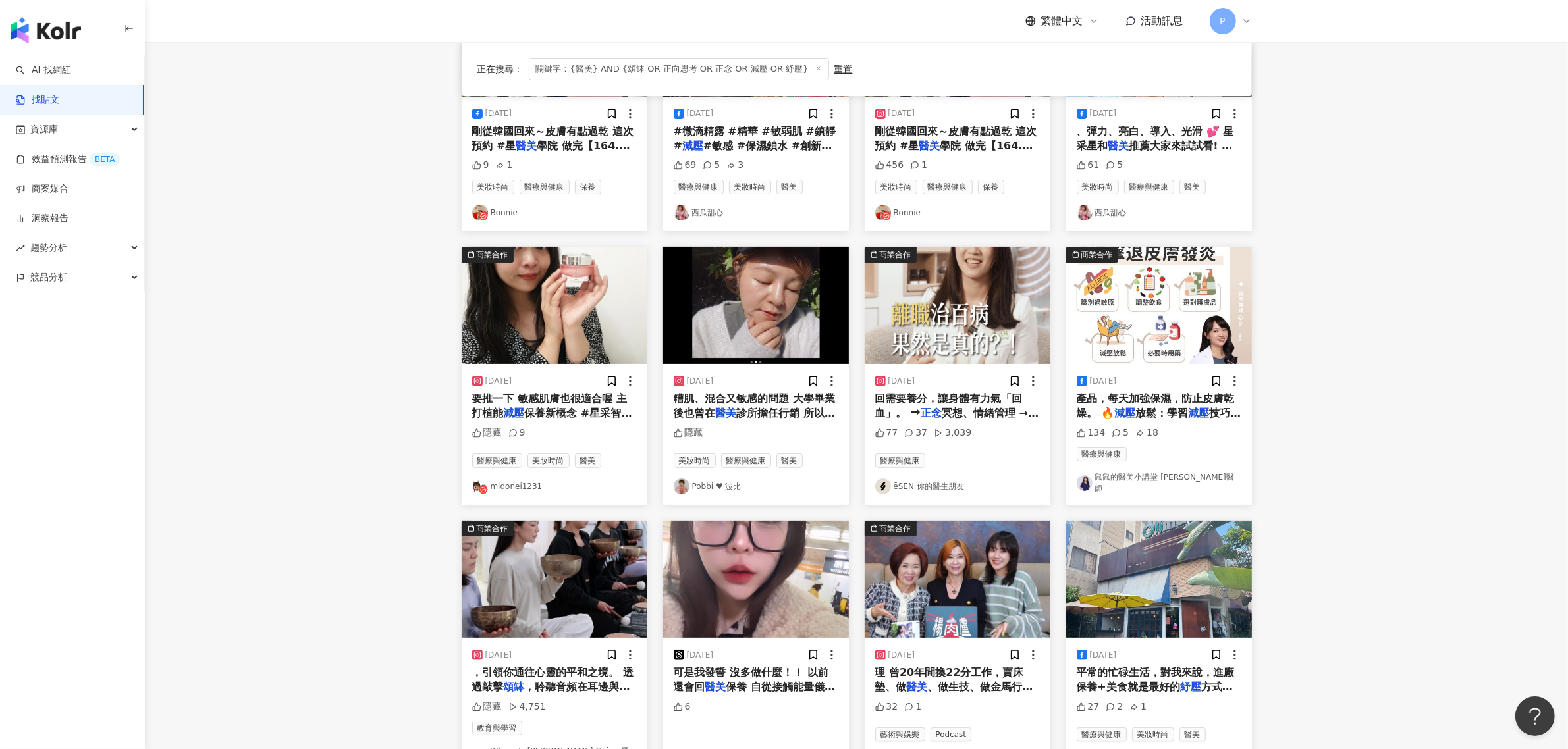
click at [1160, 404] on span "產品，每天加強保濕，防止皮膚乾燥。 🔥" at bounding box center [1156, 405] width 158 height 27
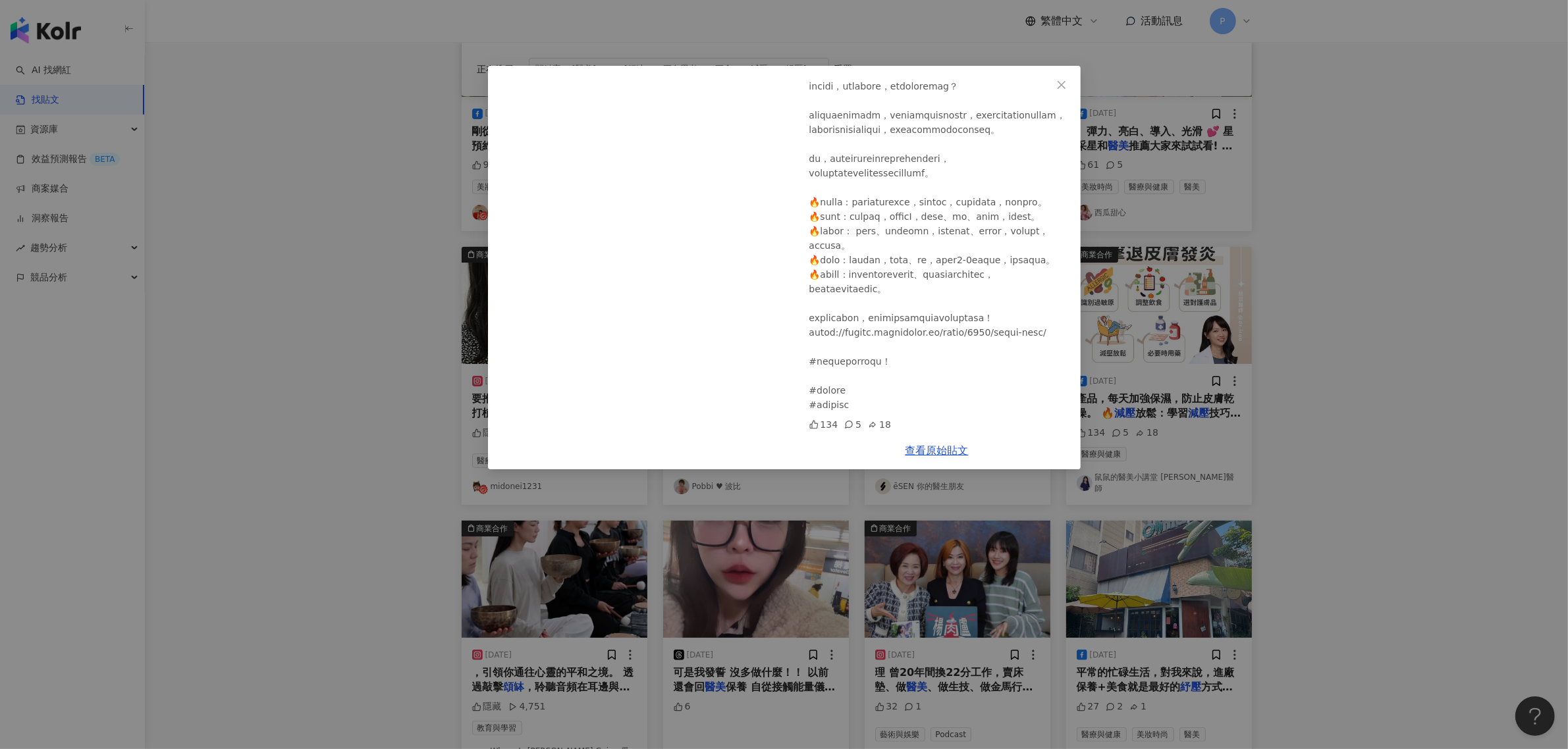
scroll to position [0, 0]
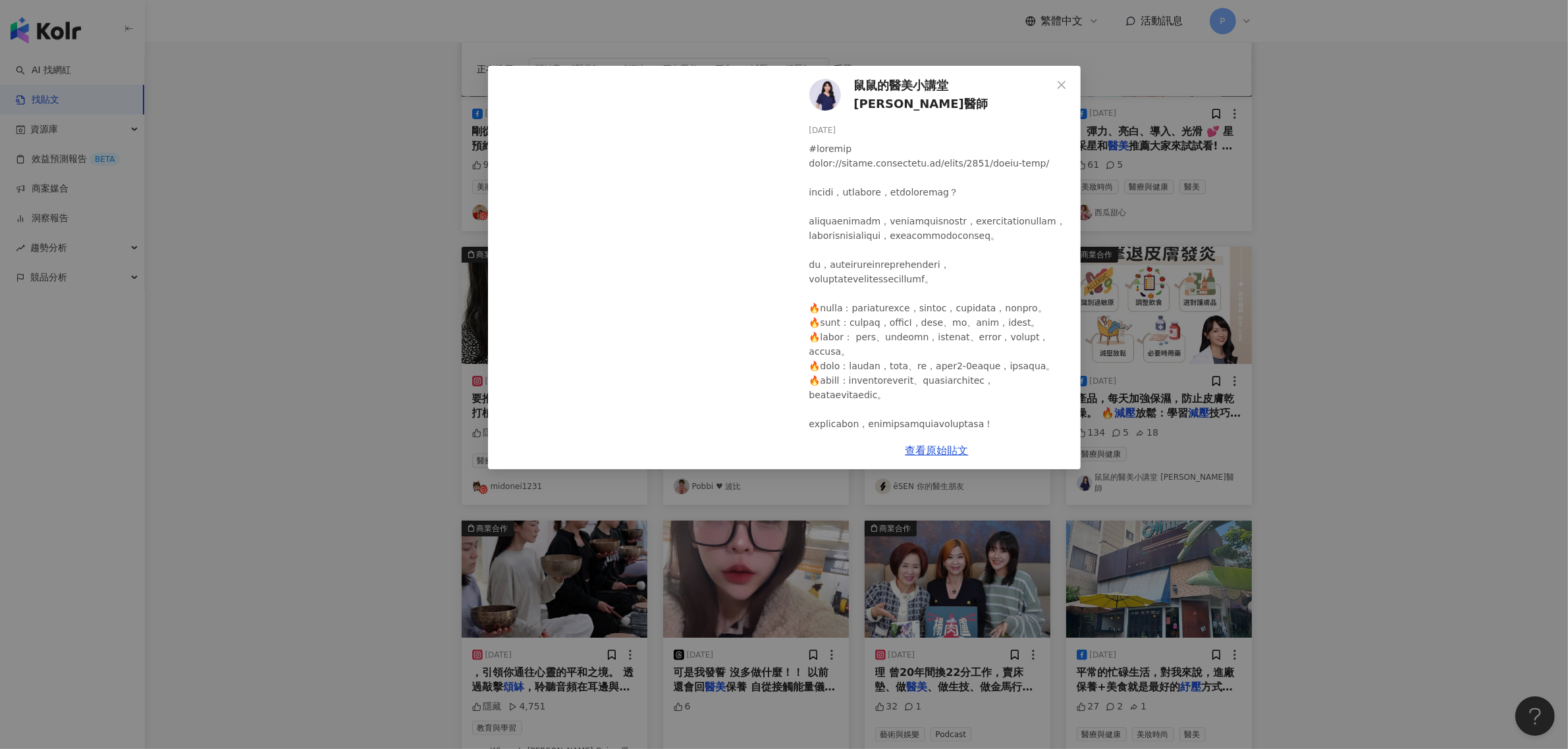
click at [301, 245] on div "鼠鼠的醫美小講堂 [PERSON_NAME]醫師 [DATE] 134 5 18 查看原始貼文" at bounding box center [784, 374] width 1568 height 749
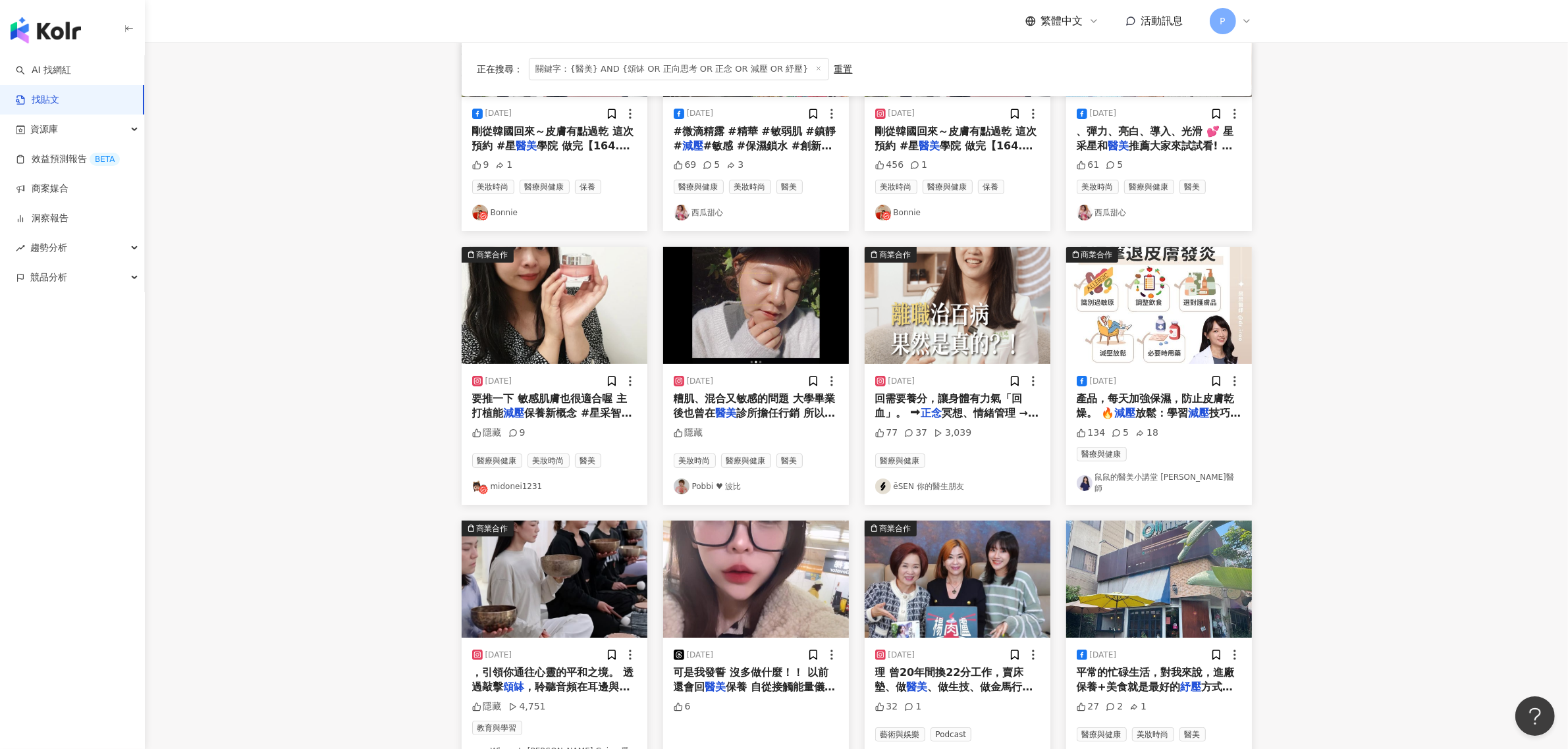
drag, startPoint x: 1177, startPoint y: 413, endPoint x: 1118, endPoint y: 400, distance: 60.4
click at [1118, 400] on span "產品，每天加強保濕，防止皮膚乾燥。 🔥" at bounding box center [1156, 405] width 158 height 27
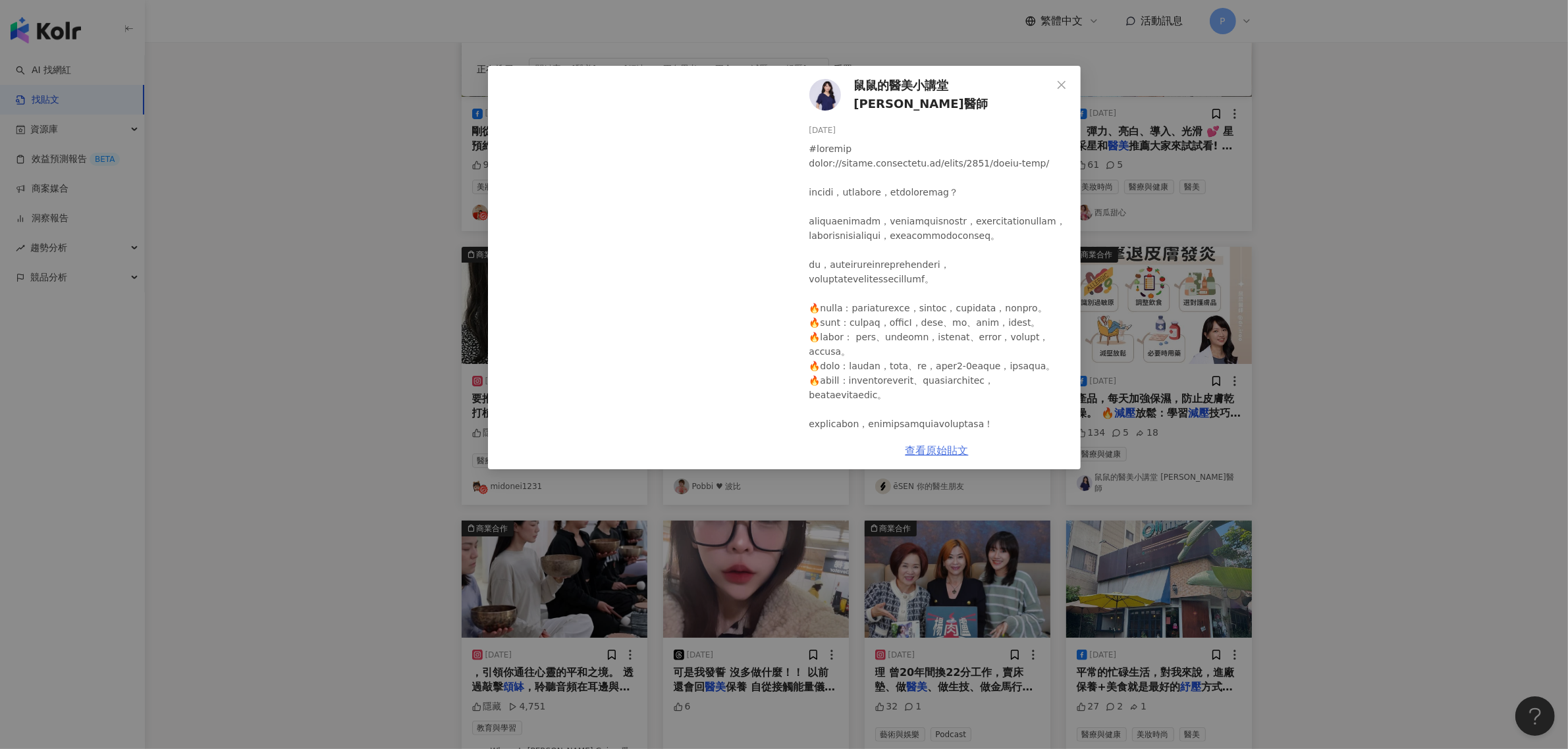
click at [946, 450] on link "查看原始貼文" at bounding box center [937, 450] width 63 height 12
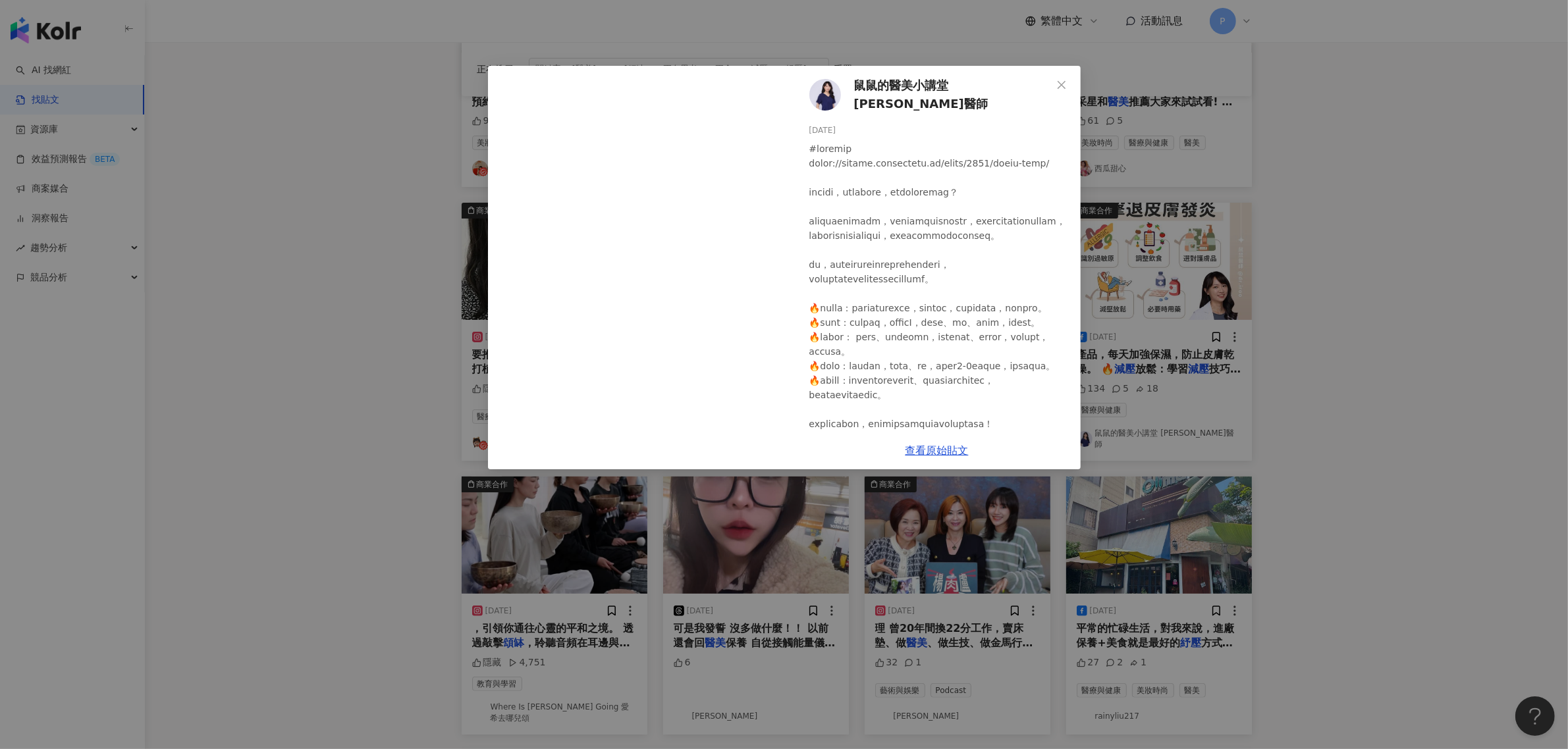
scroll to position [329, 0]
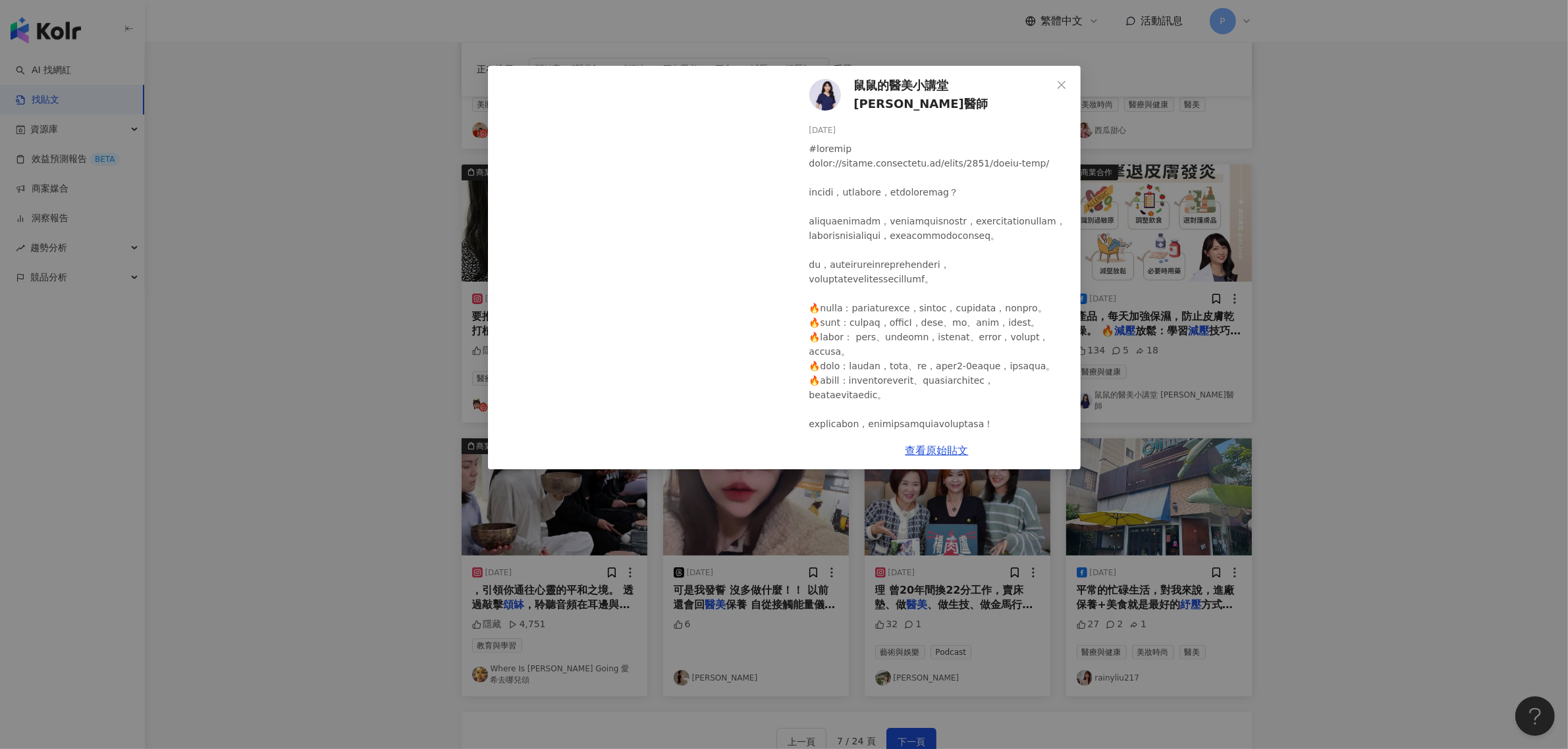
click at [329, 231] on div "鼠鼠的醫美小講堂 [PERSON_NAME]醫師 [DATE] 134 5 18 查看原始貼文" at bounding box center [784, 374] width 1568 height 749
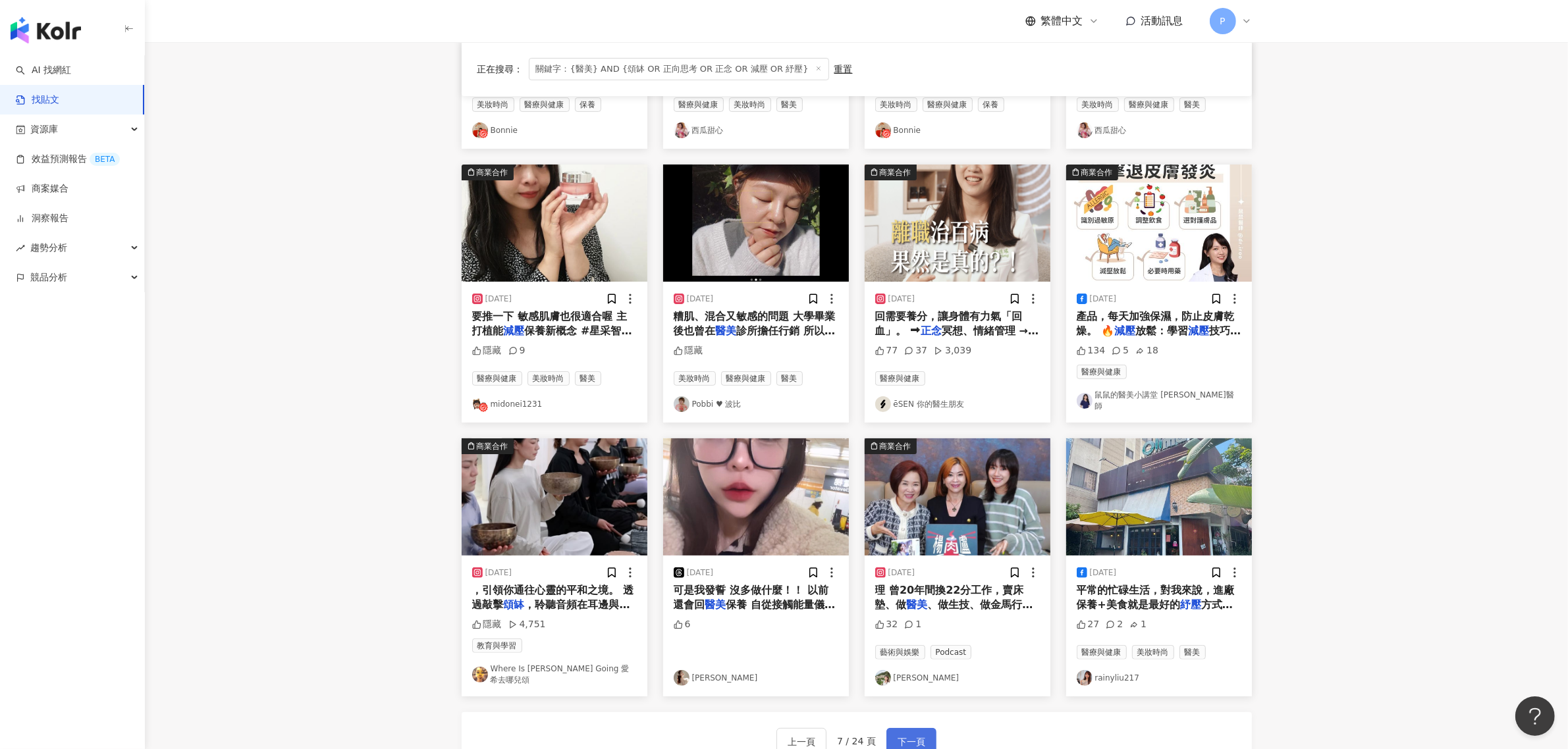
click at [905, 734] on span "下一頁" at bounding box center [911, 742] width 28 height 16
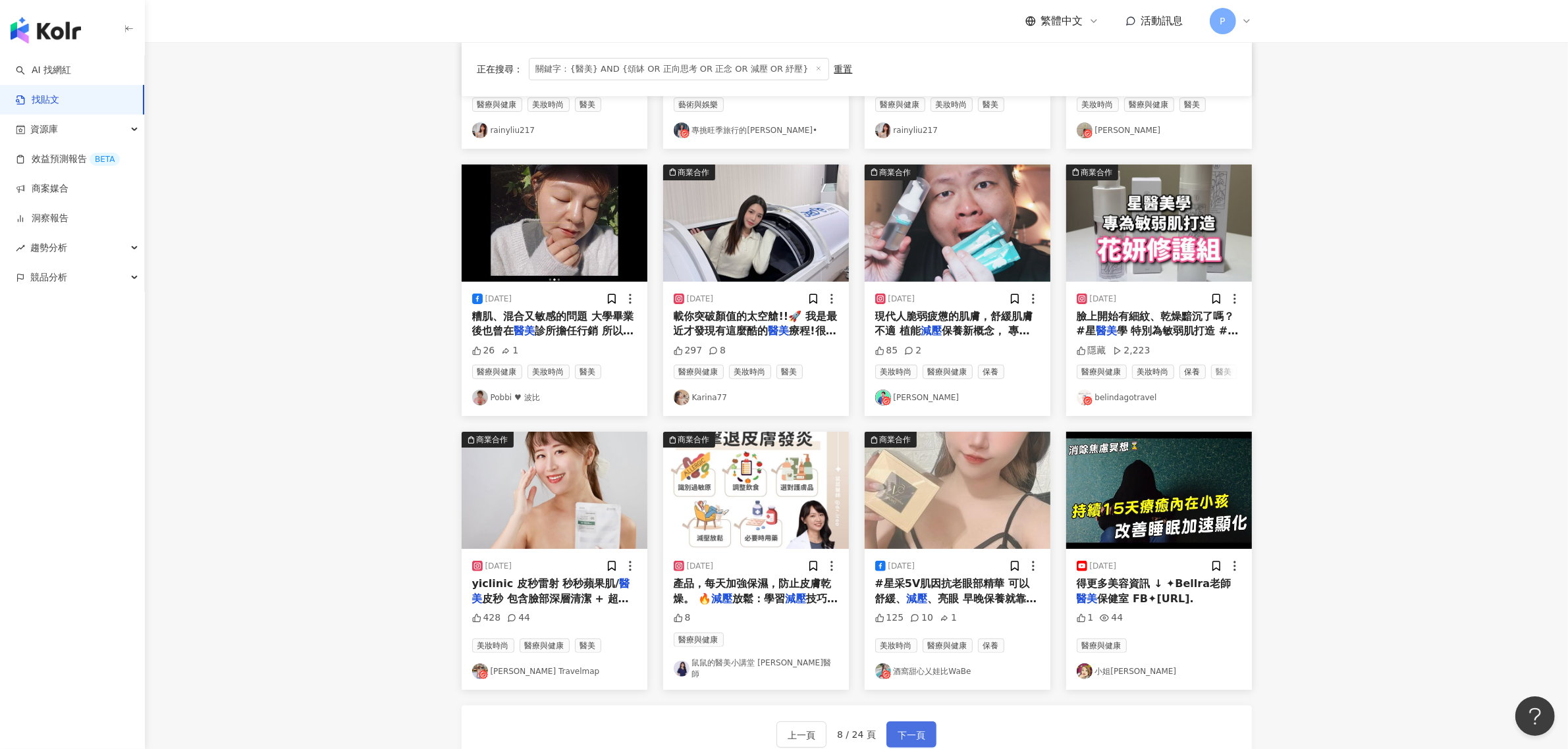
click at [916, 727] on span "下一頁" at bounding box center [911, 735] width 28 height 16
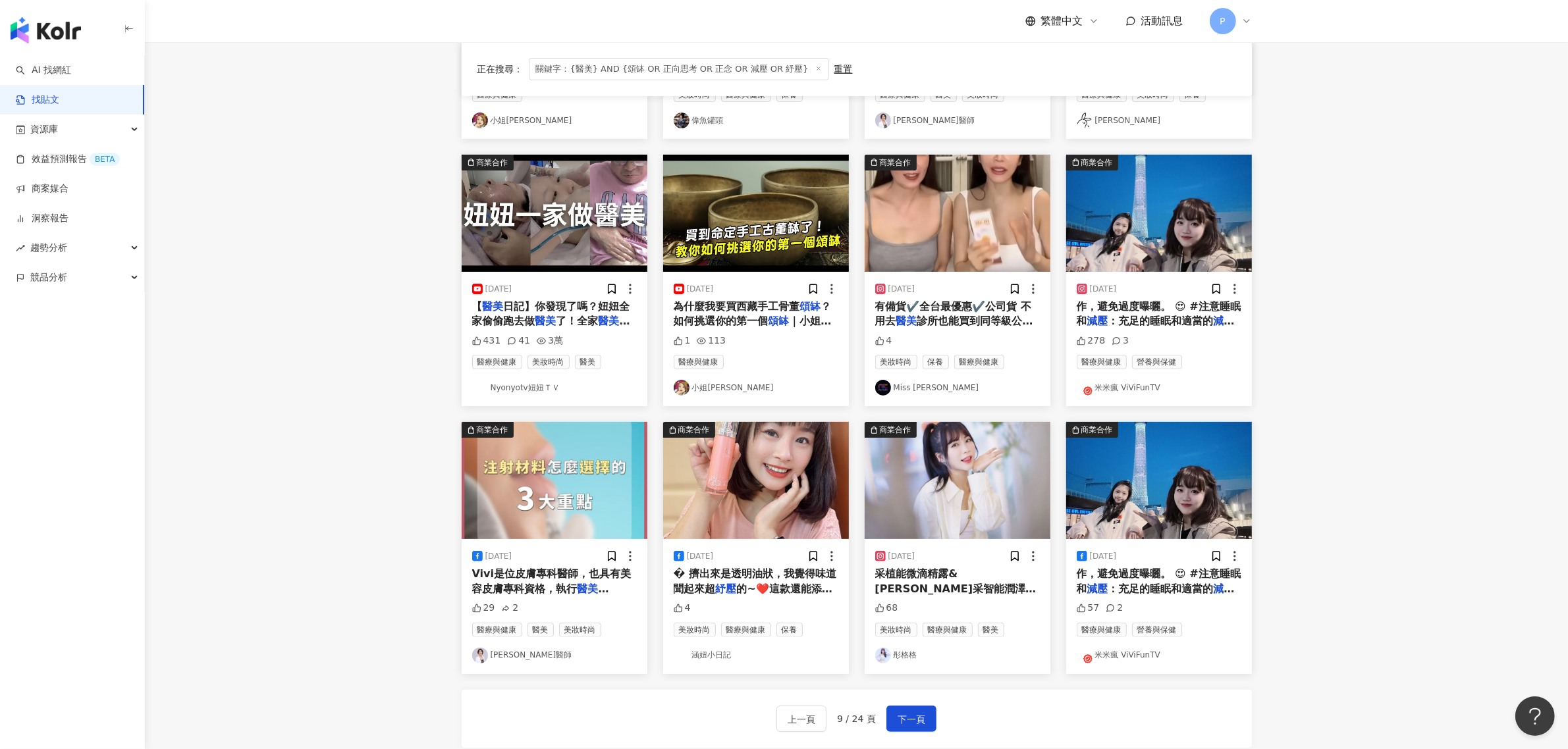
scroll to position [10, 0]
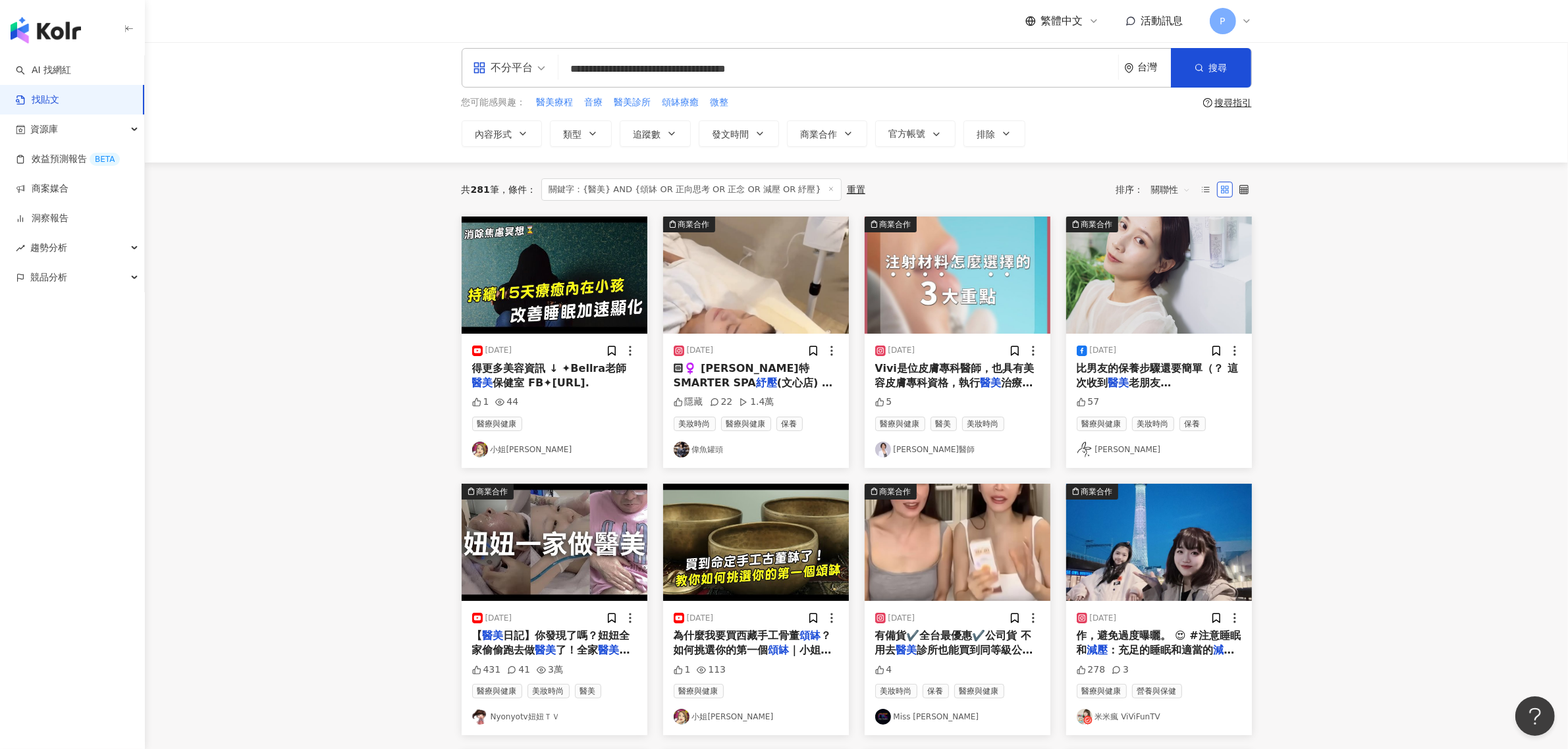
click at [955, 373] on span "Vivi是位皮膚專科醫師，也具有美容皮膚專科資格，執行" at bounding box center [954, 375] width 159 height 27
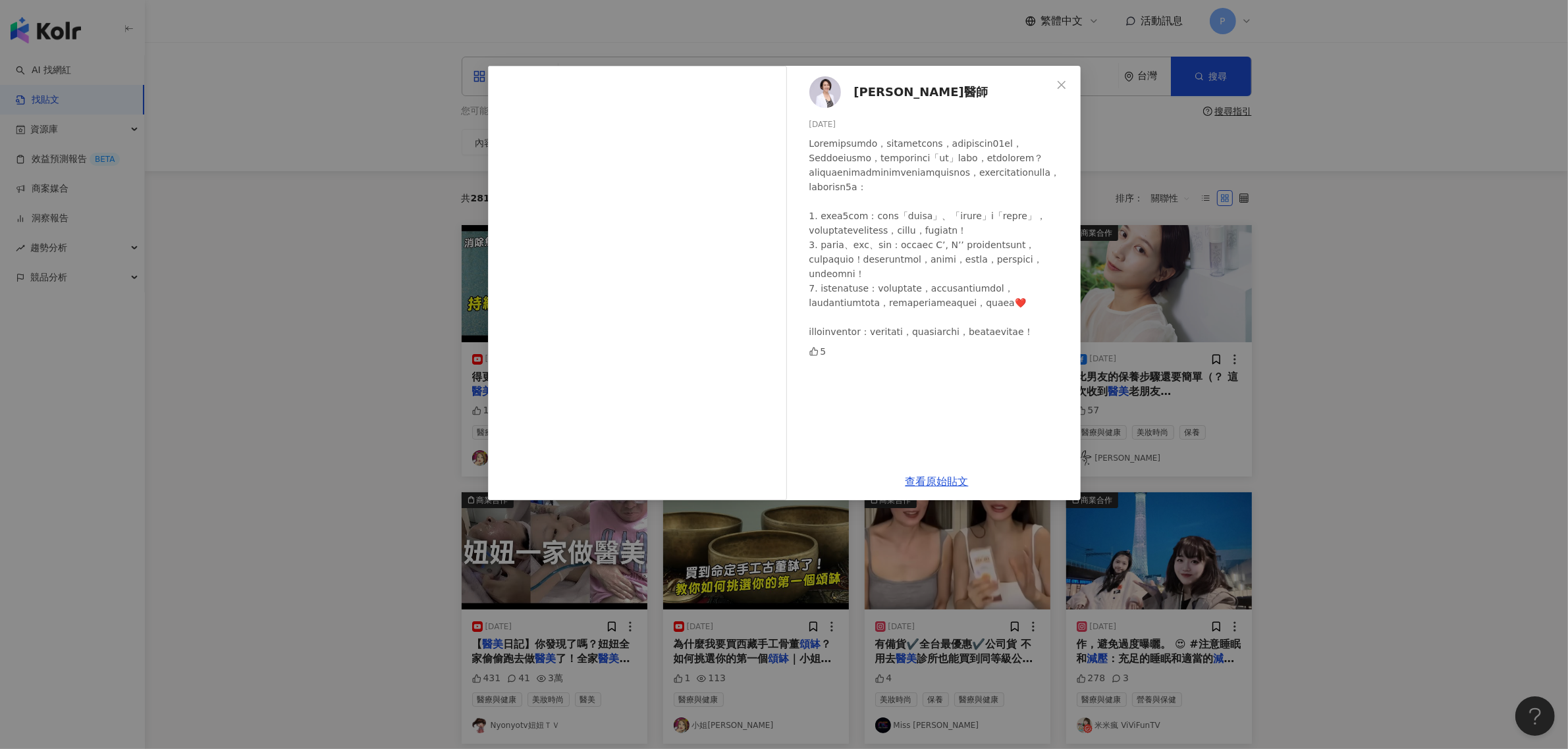
scroll to position [0, 0]
click at [1345, 396] on div "[PERSON_NAME]醫師 [DATE] 5 查看原始貼文" at bounding box center [784, 374] width 1568 height 749
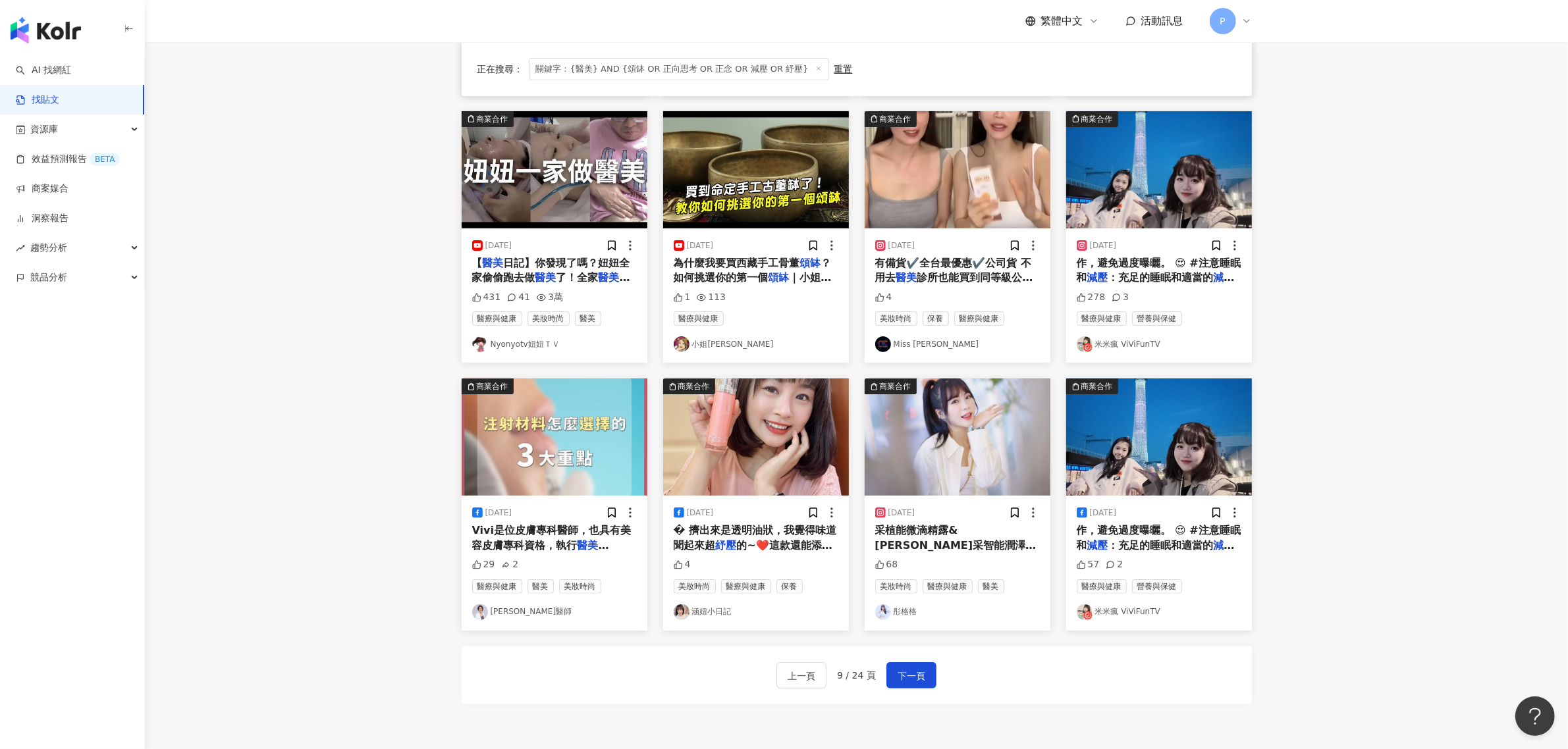
scroll to position [411, 0]
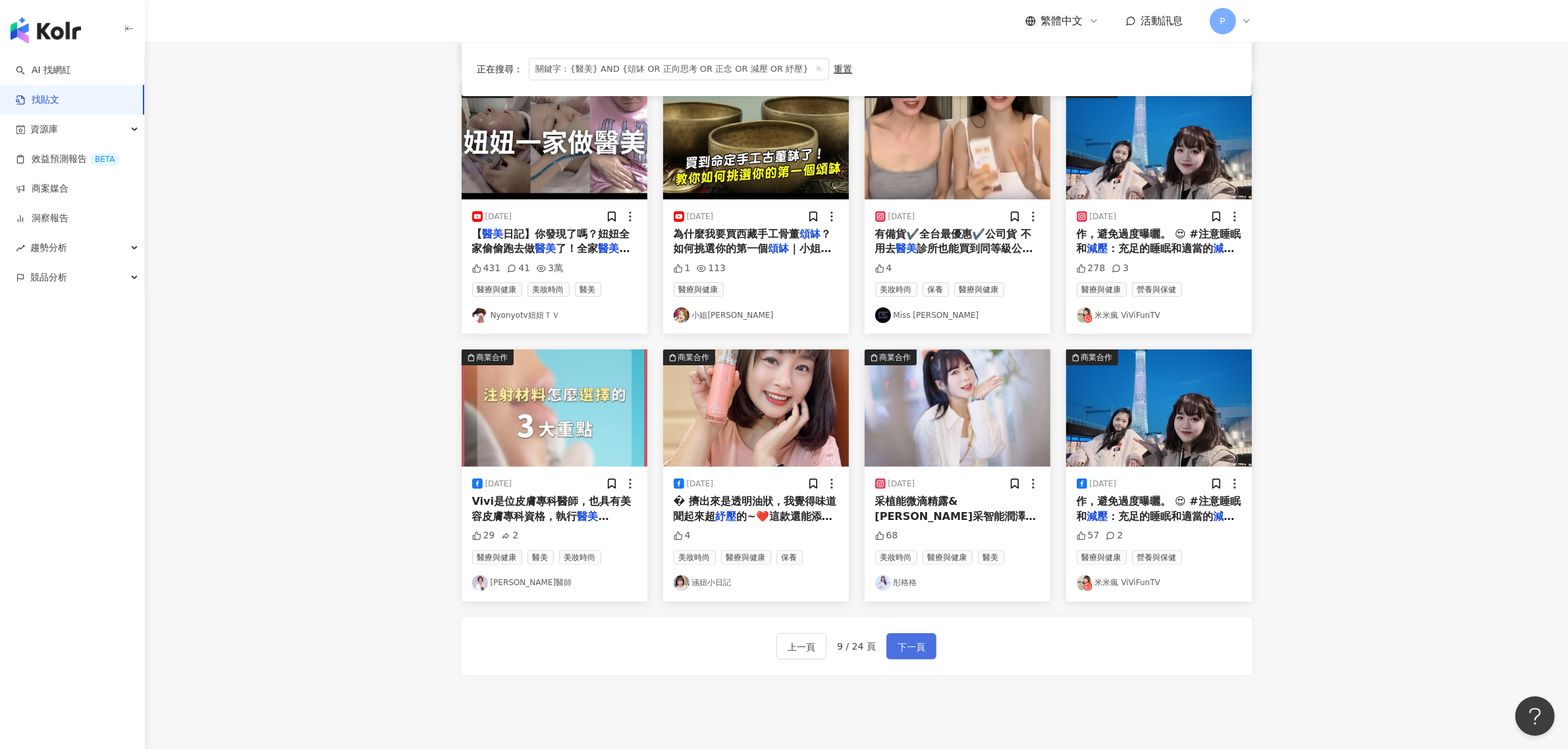
click at [916, 643] on span "下一頁" at bounding box center [911, 647] width 28 height 16
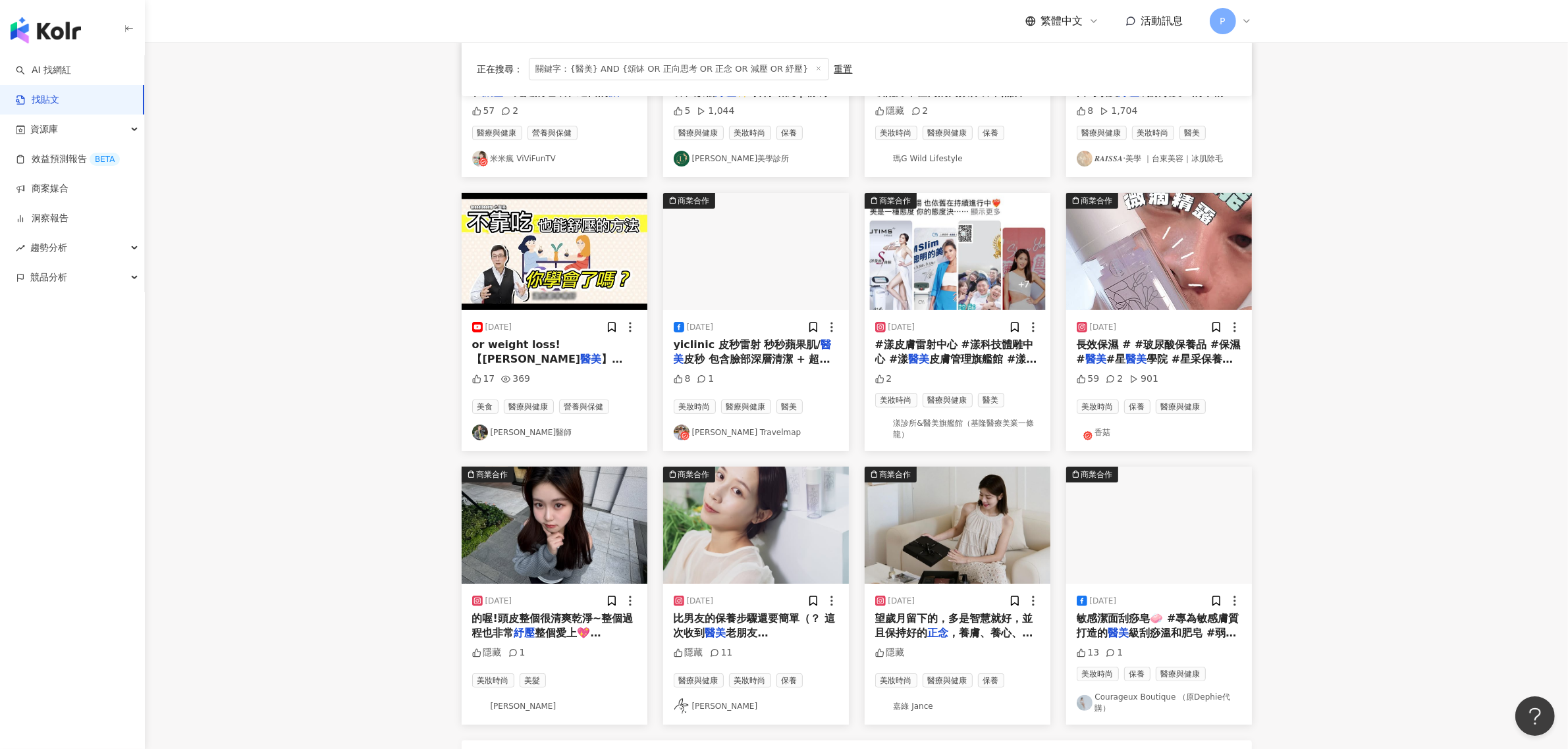
scroll to position [329, 0]
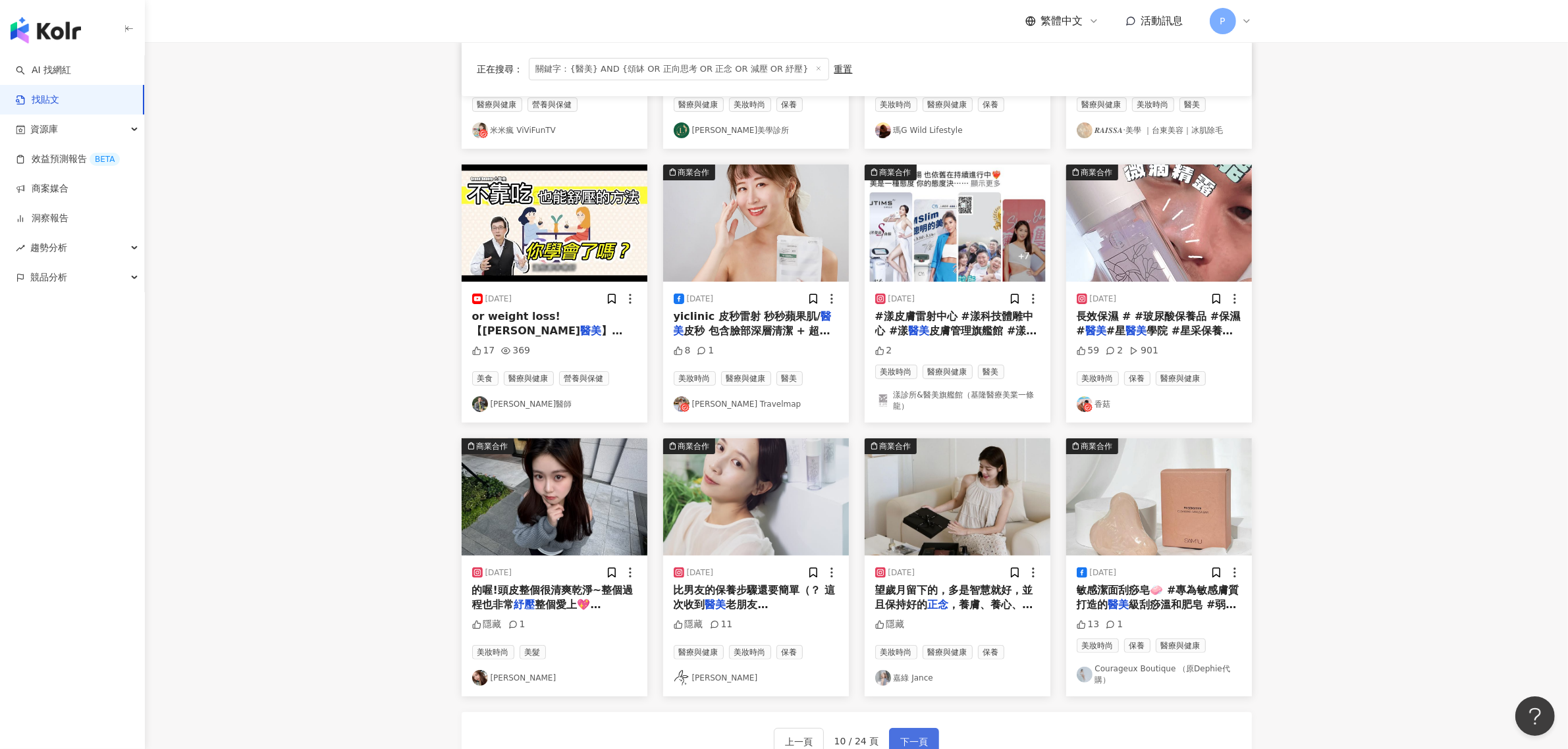
click at [916, 740] on span "下一頁" at bounding box center [914, 742] width 28 height 16
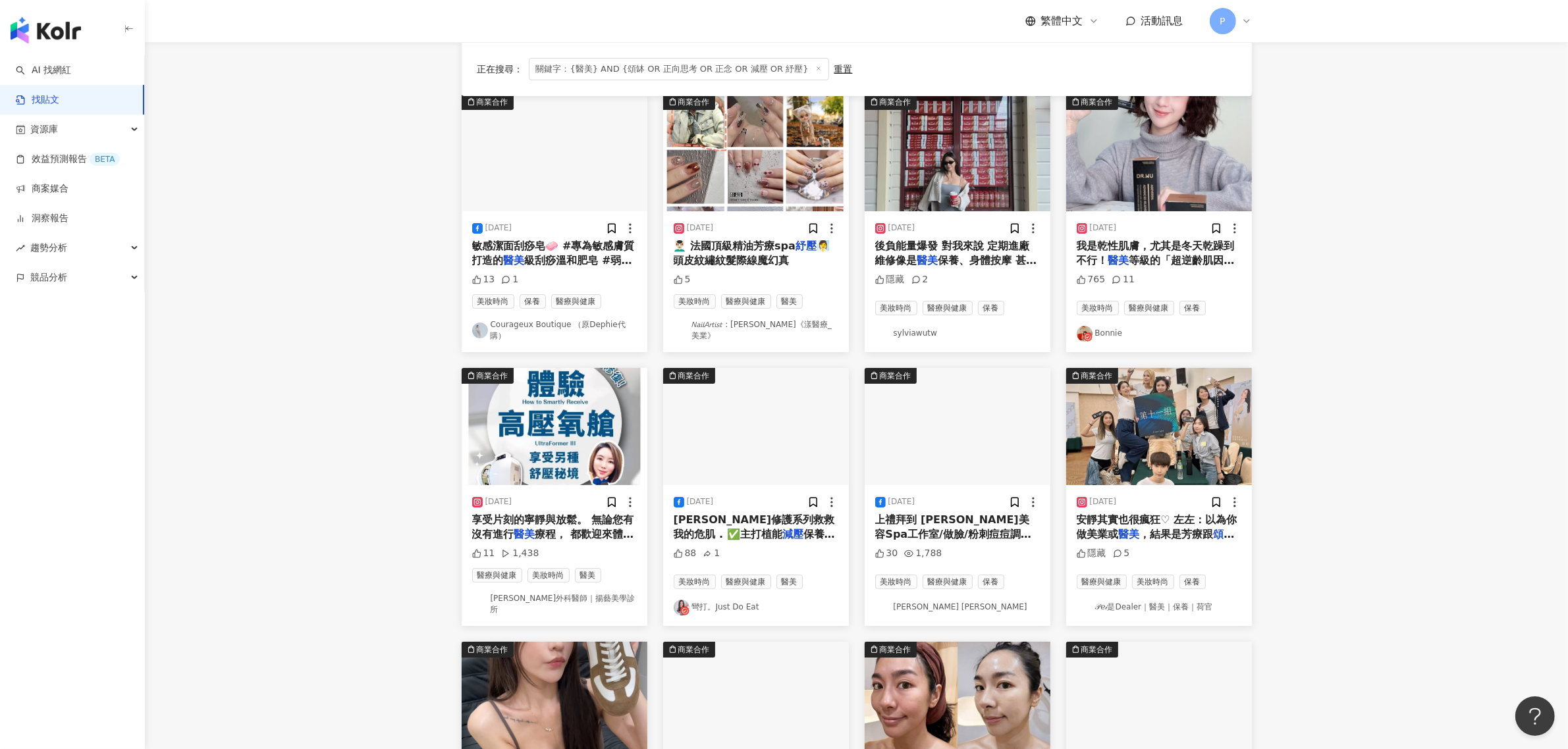
scroll to position [158, 0]
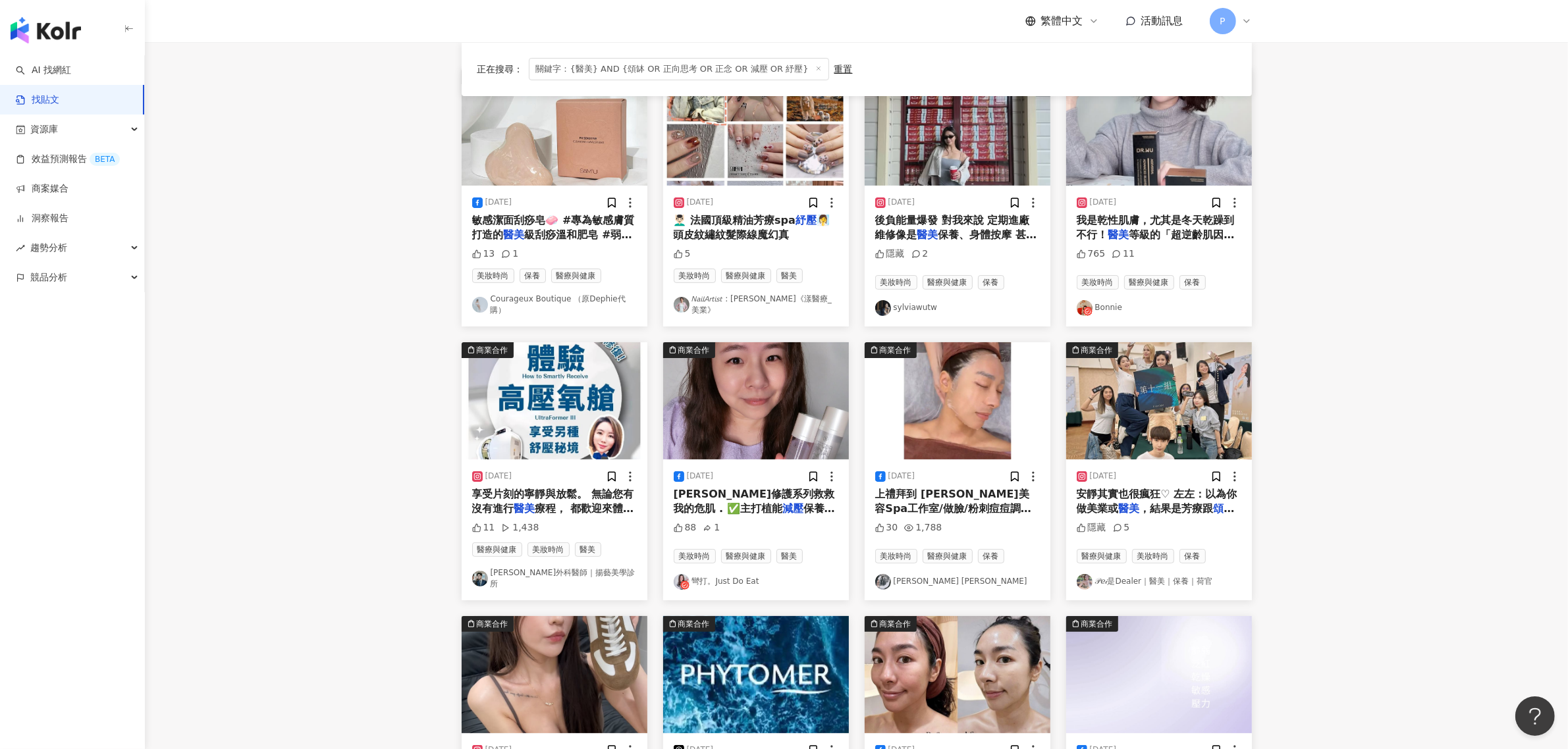
click at [576, 503] on span "療程， 都歡迎來體驗高壓氧艙， 為身" at bounding box center [553, 516] width 162 height 27
click at [955, 506] on span "上禮拜到 [PERSON_NAME]美容Spa工作室/做臉/粉刺痘痘調理/護膚/" at bounding box center [955, 509] width 160 height 42
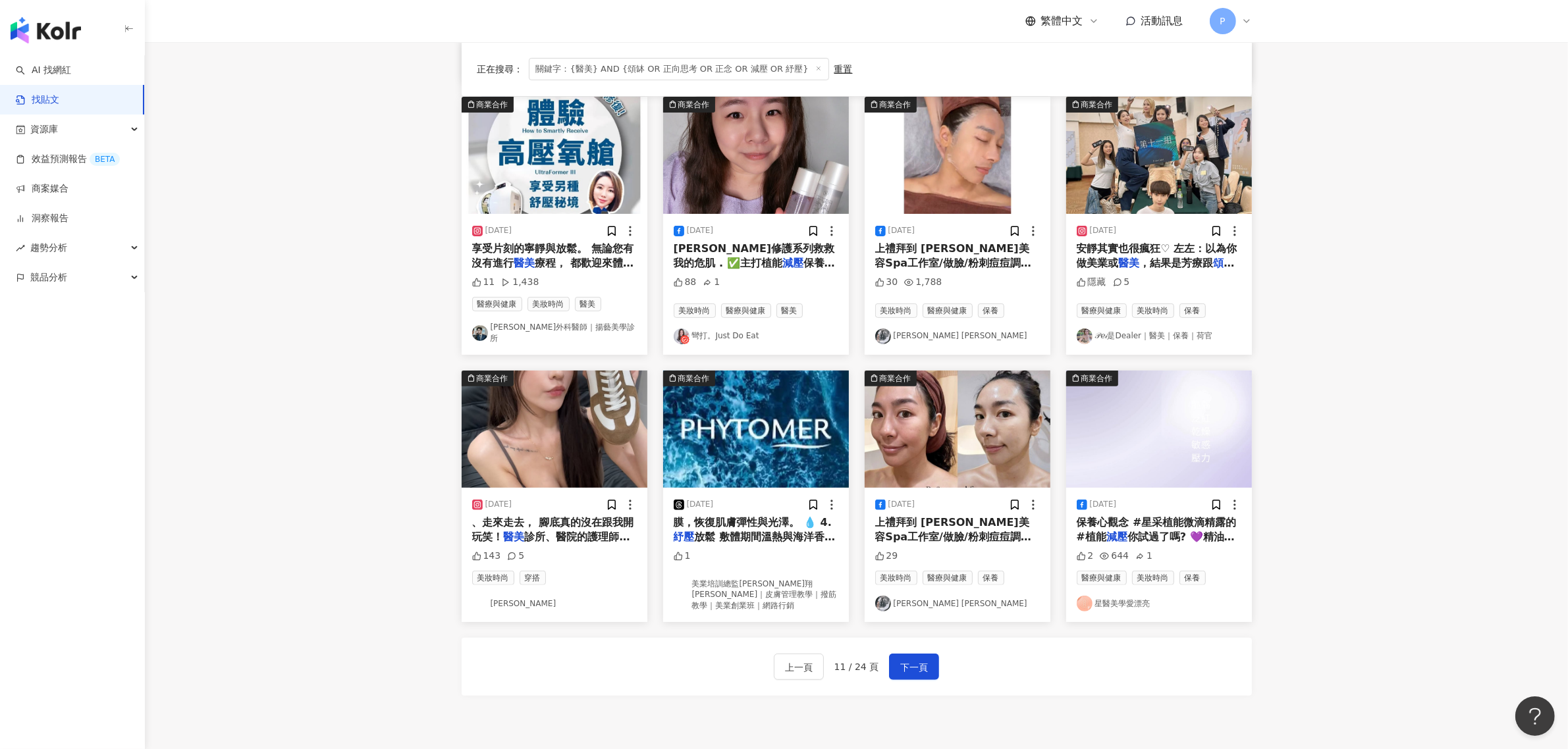
scroll to position [405, 0]
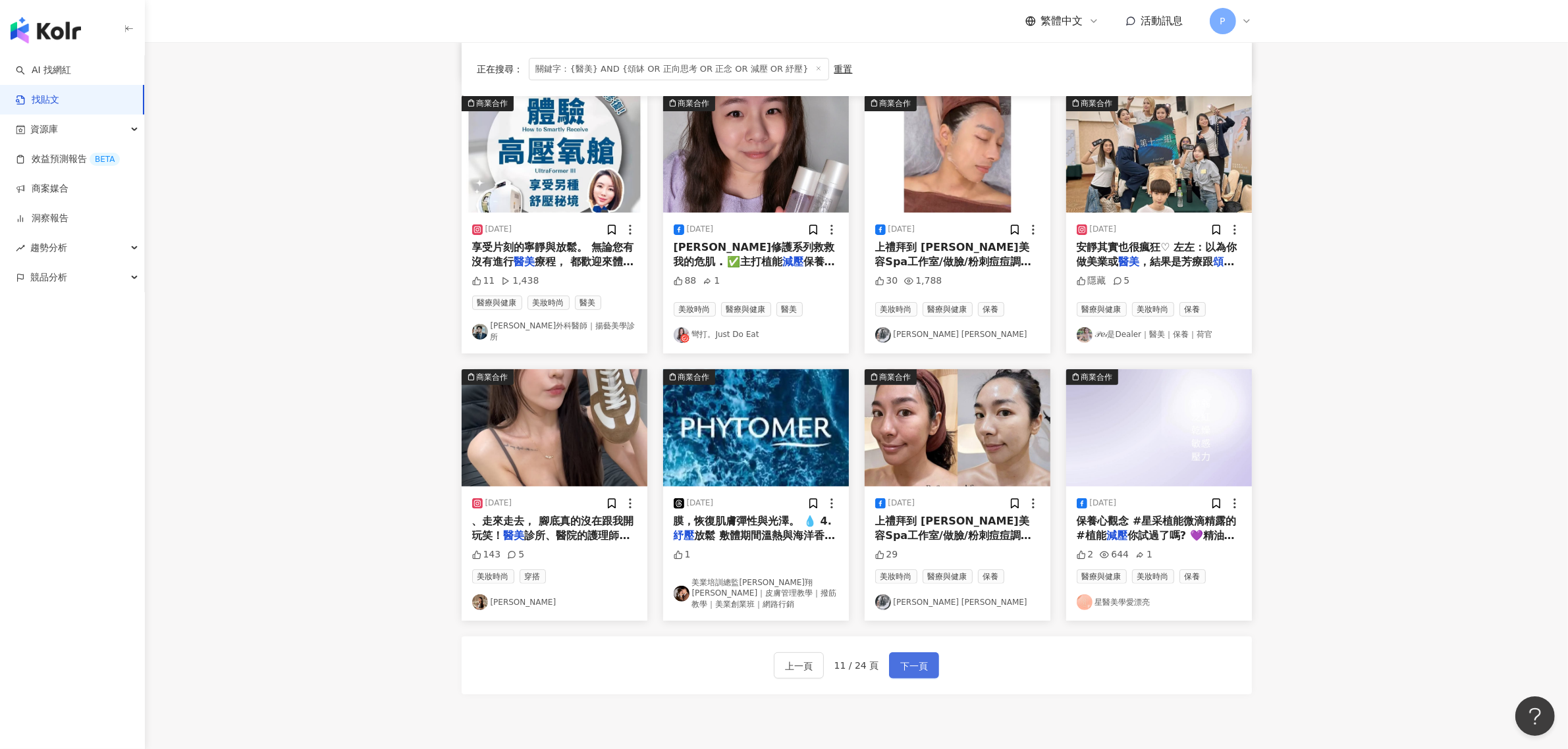
click at [916, 658] on span "下一頁" at bounding box center [914, 666] width 28 height 16
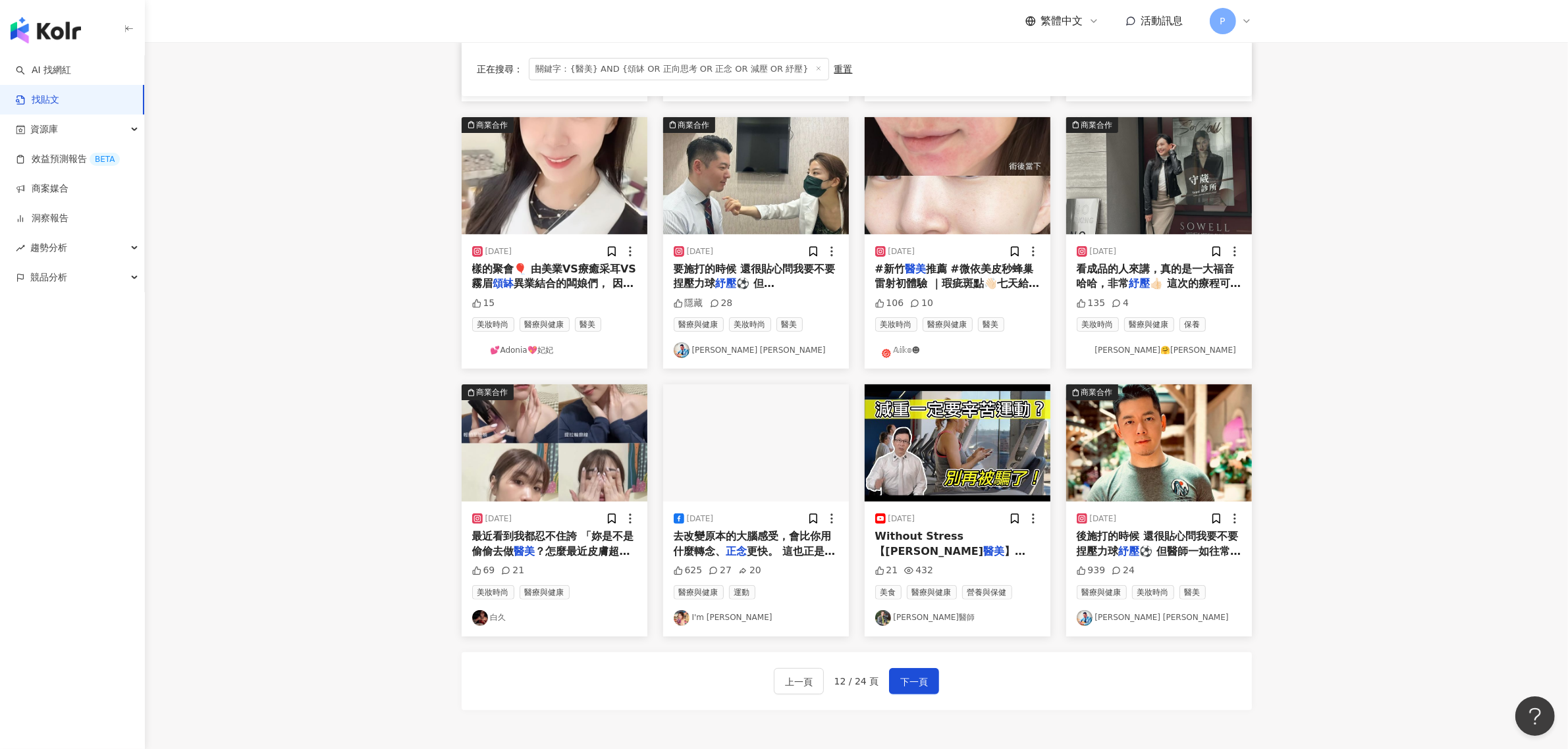
scroll to position [411, 0]
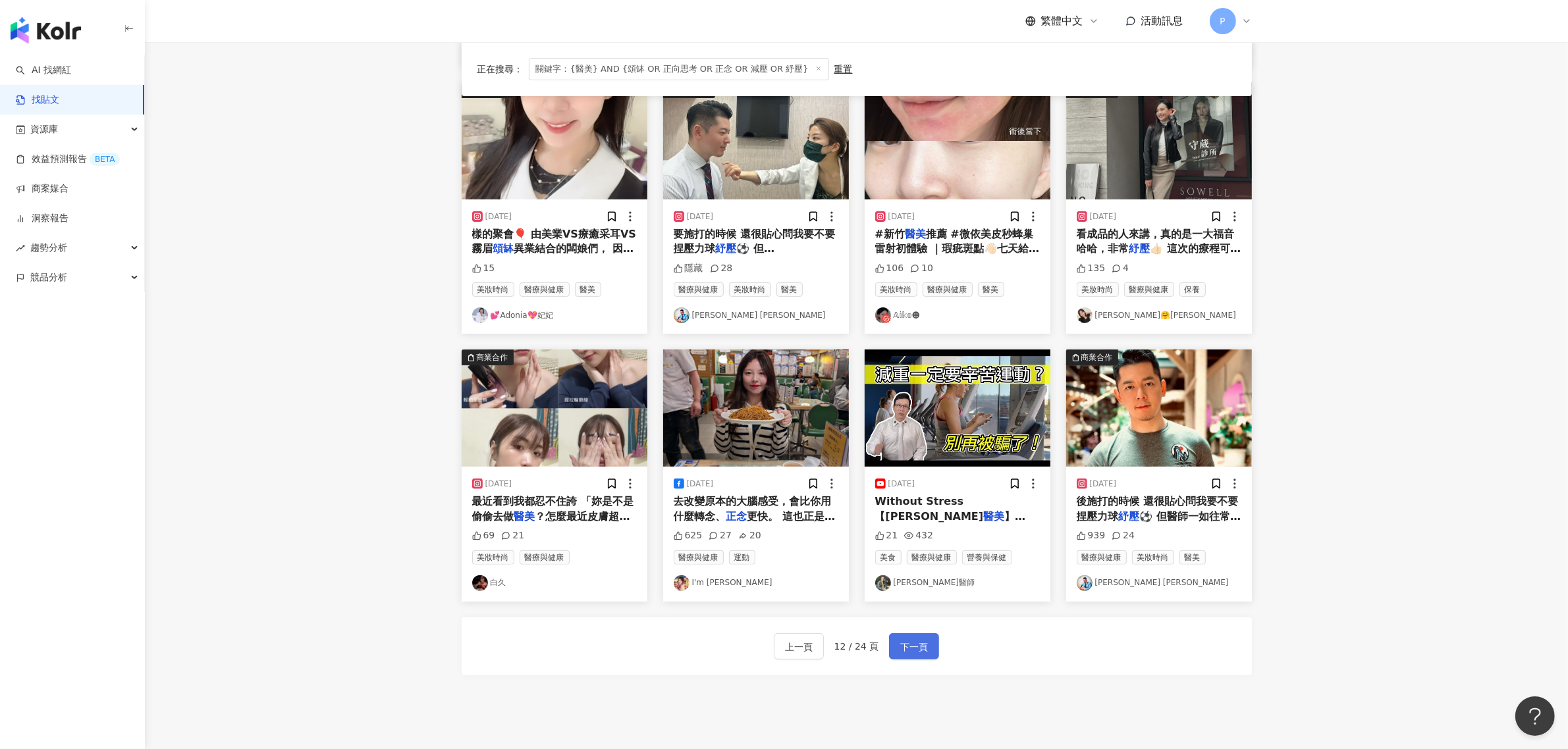
click at [919, 650] on span "下一頁" at bounding box center [914, 647] width 28 height 16
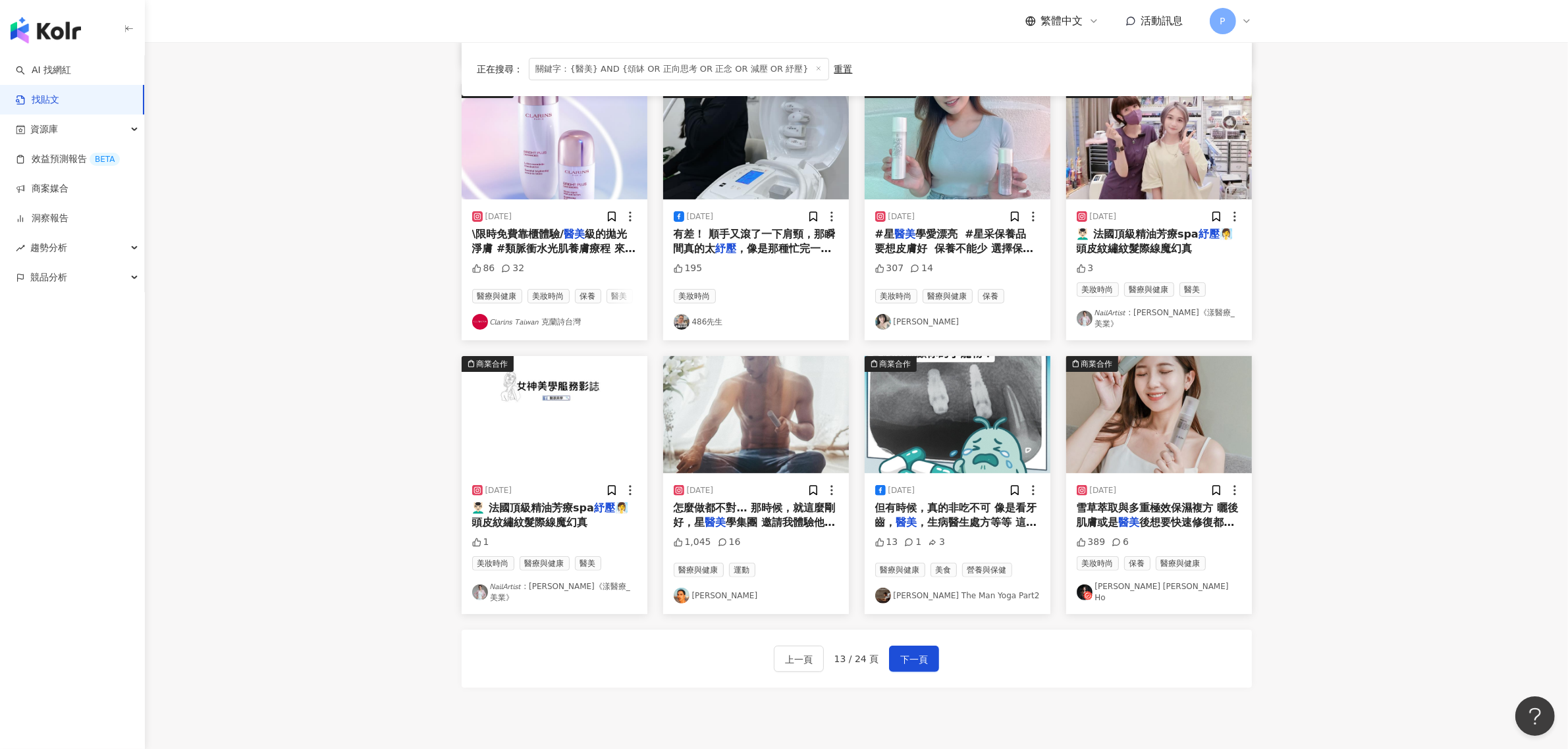
click at [752, 517] on span "學集團 邀請我體驗他們的全新服務「超" at bounding box center [754, 530] width 162 height 27
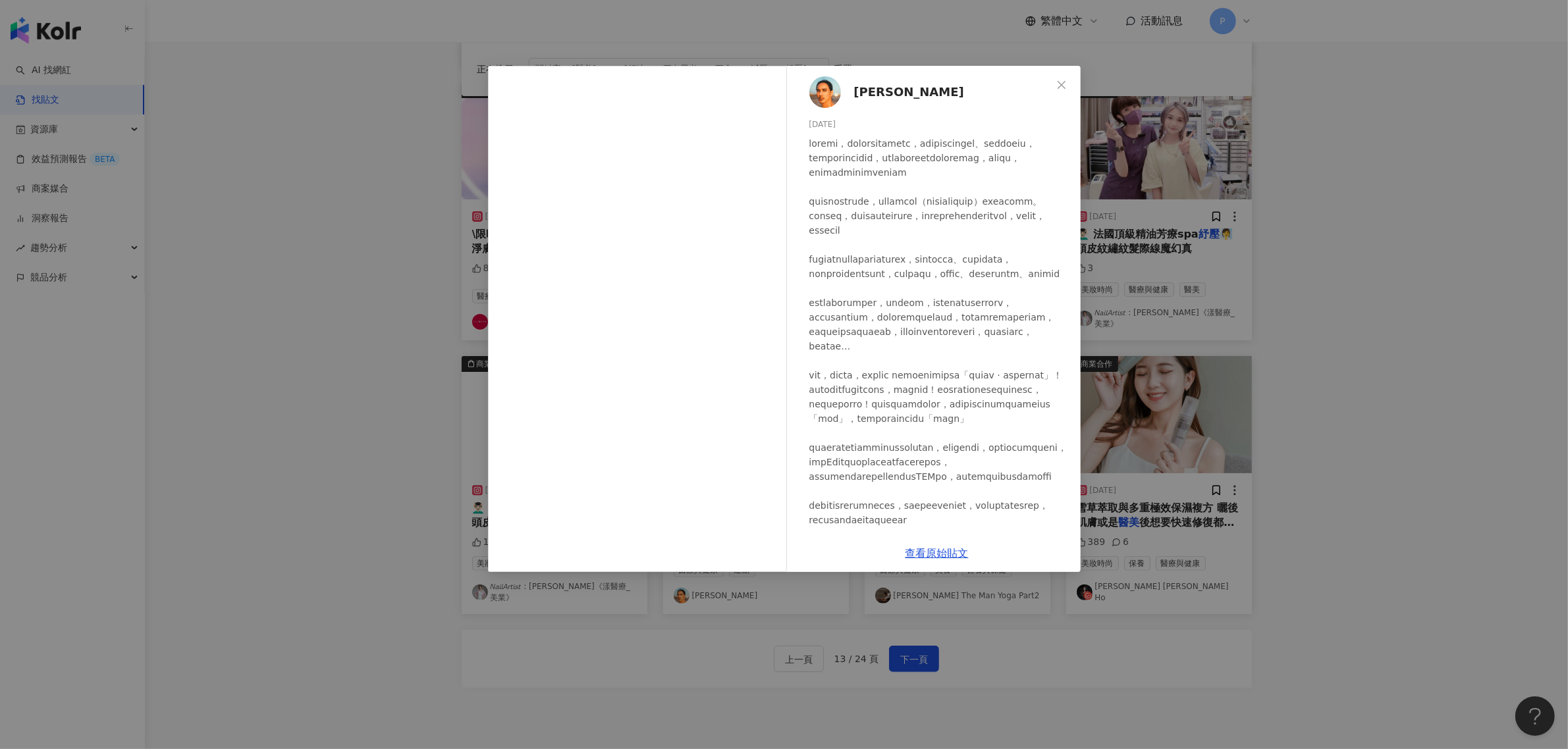
click at [361, 425] on div "[PERSON_NAME] [DATE] 1,045 16 查看原始貼文" at bounding box center [784, 374] width 1568 height 749
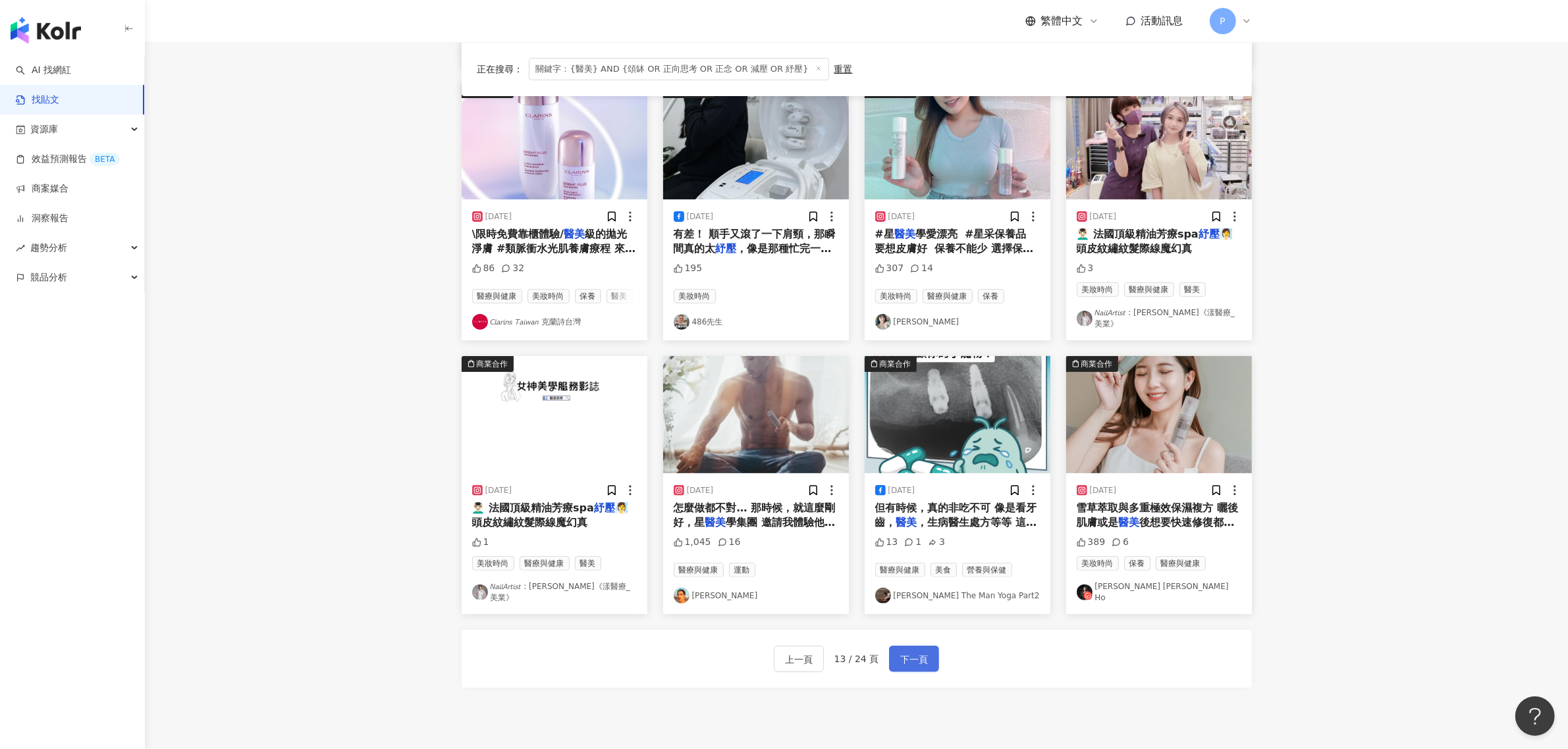
click at [910, 652] on span "下一頁" at bounding box center [914, 660] width 28 height 16
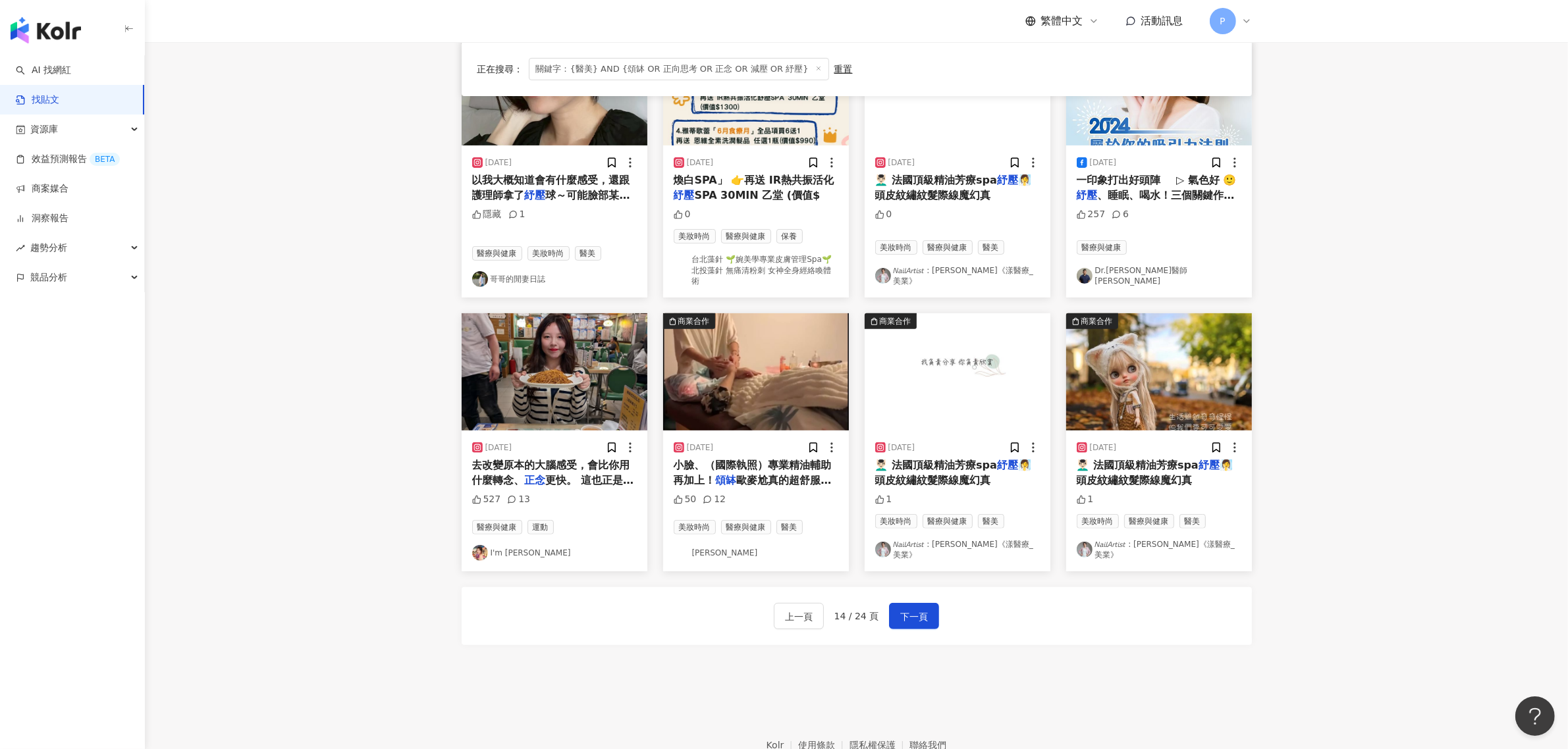
scroll to position [506, 0]
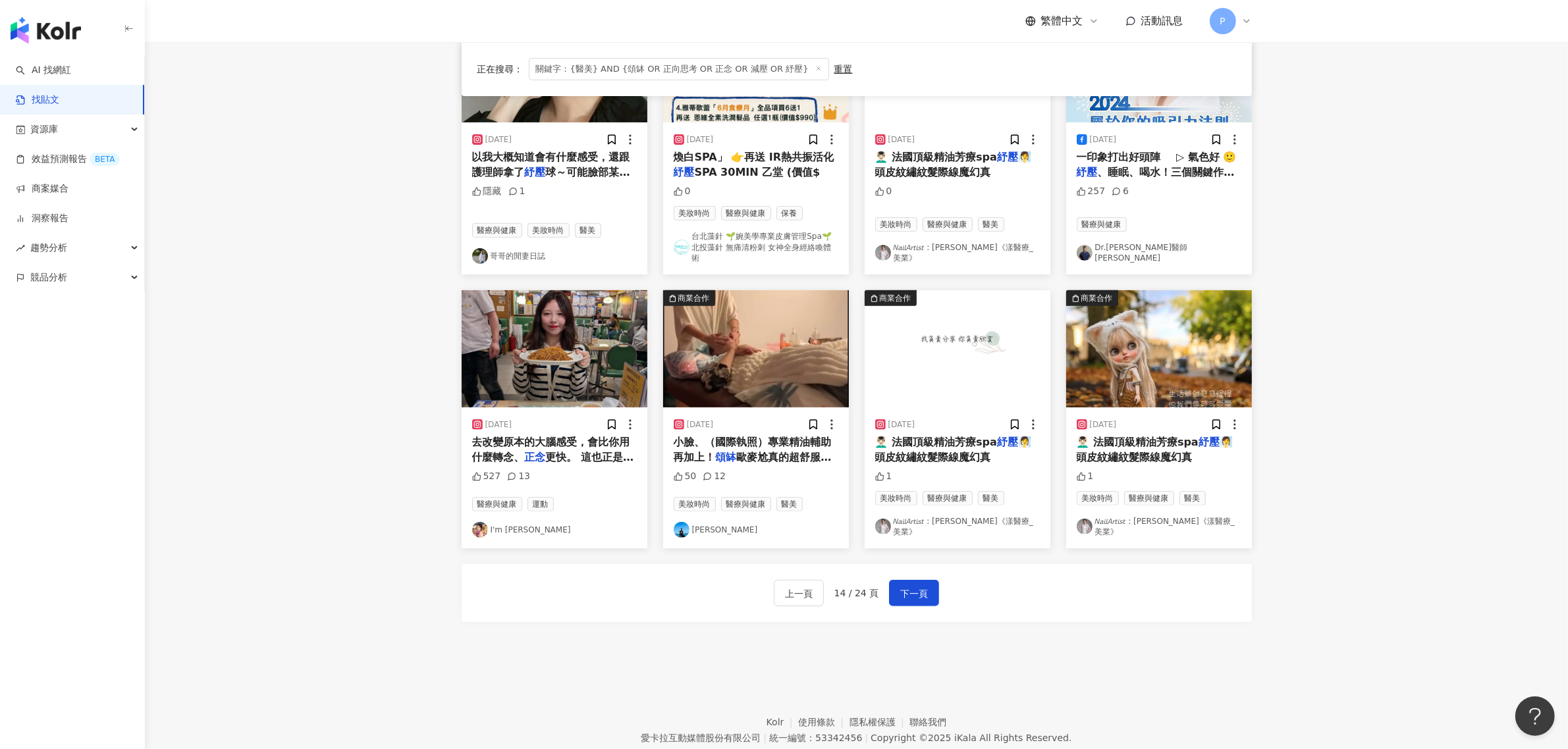
click at [512, 436] on span "去改變原本的大腦感受，會比你用什麼轉念、" at bounding box center [551, 449] width 158 height 27
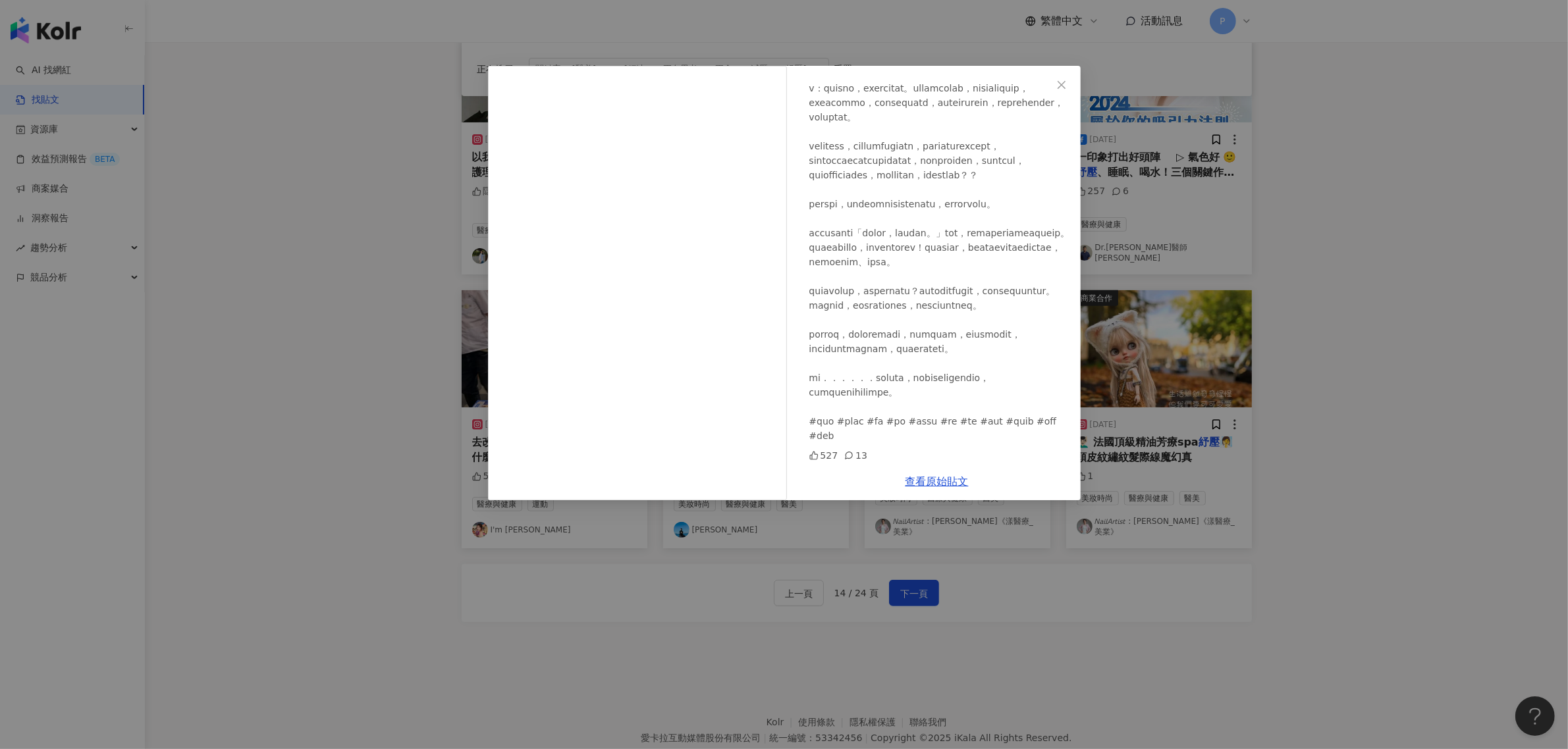
scroll to position [287, 0]
click at [1317, 399] on div "I'm [PERSON_NAME] [DATE] 527 13 查看原始貼文" at bounding box center [784, 374] width 1568 height 749
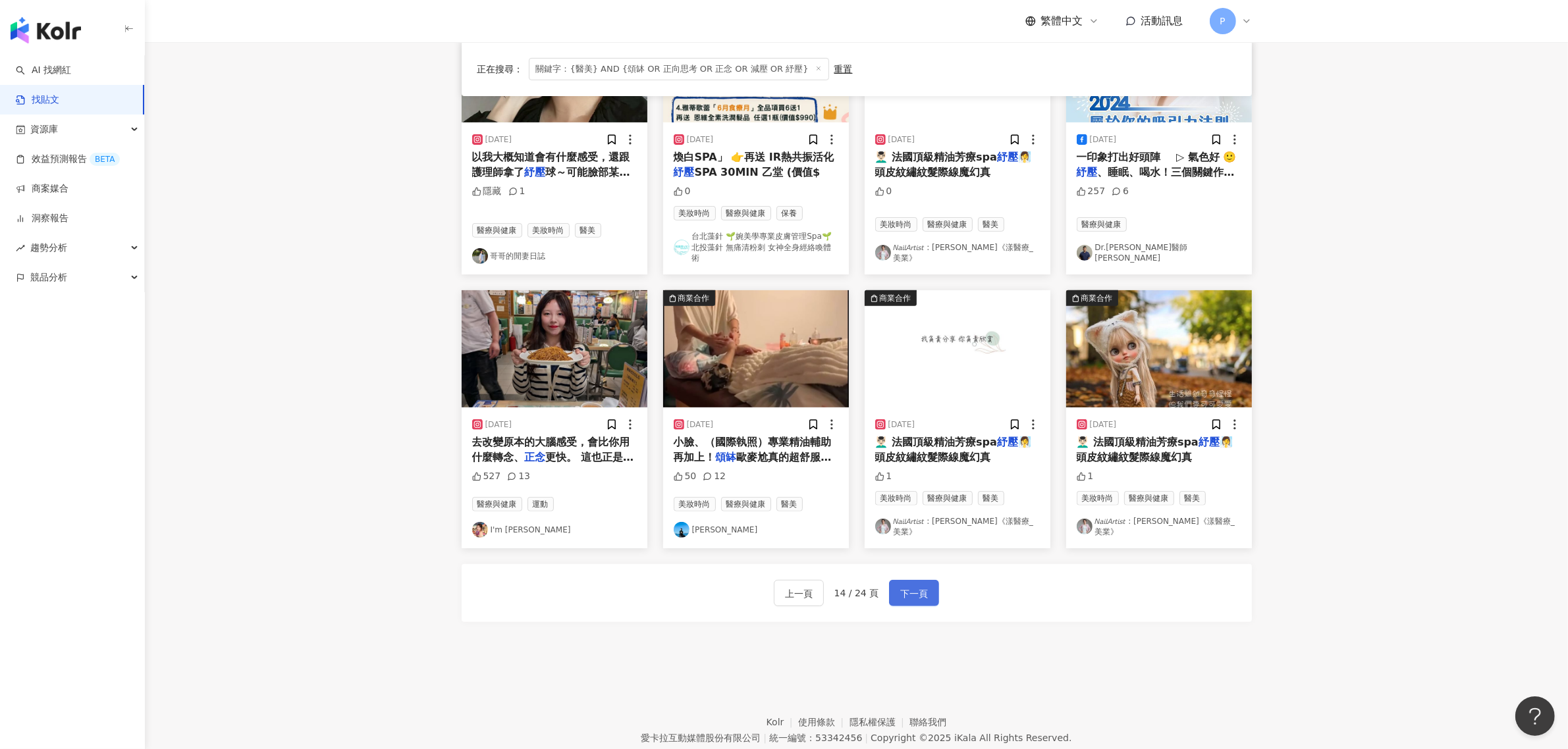
click at [909, 586] on span "下一頁" at bounding box center [914, 594] width 28 height 16
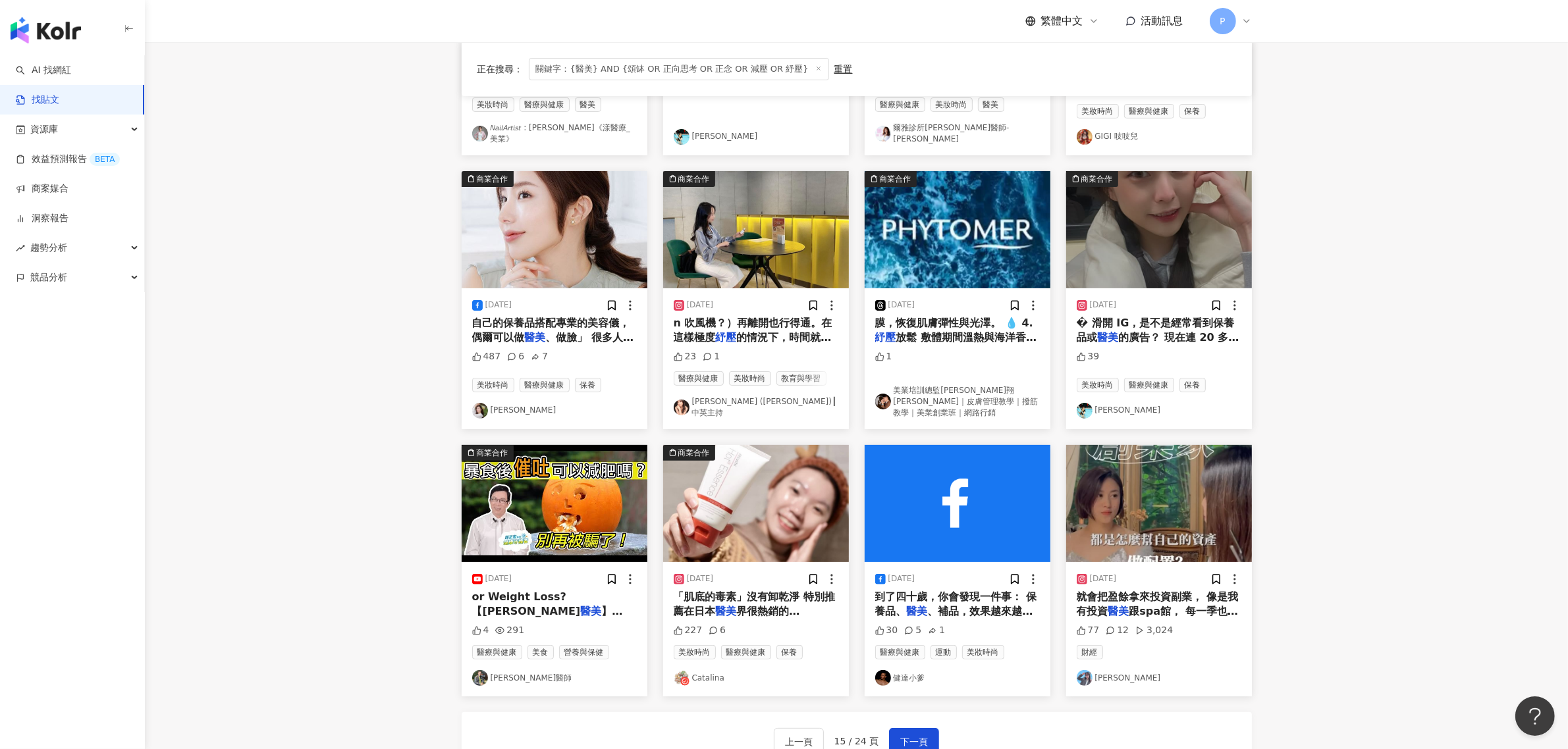
scroll to position [0, 0]
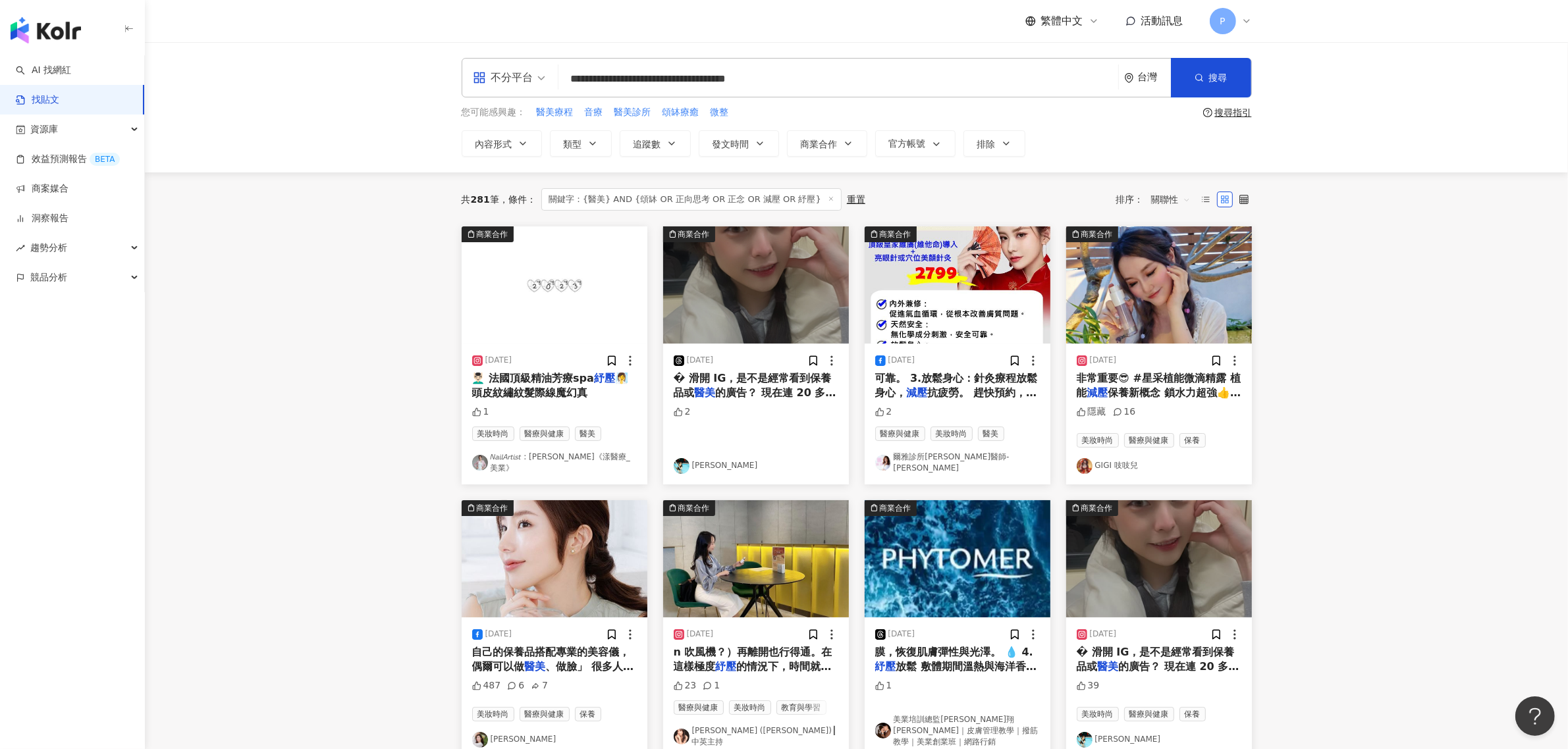
click at [676, 67] on input "**********" at bounding box center [838, 78] width 549 height 28
drag, startPoint x: 631, startPoint y: 79, endPoint x: 953, endPoint y: 83, distance: 322.0
click at [953, 83] on input "**********" at bounding box center [838, 78] width 549 height 28
type input "**********"
click at [1204, 83] on button "搜尋" at bounding box center [1211, 78] width 81 height 39
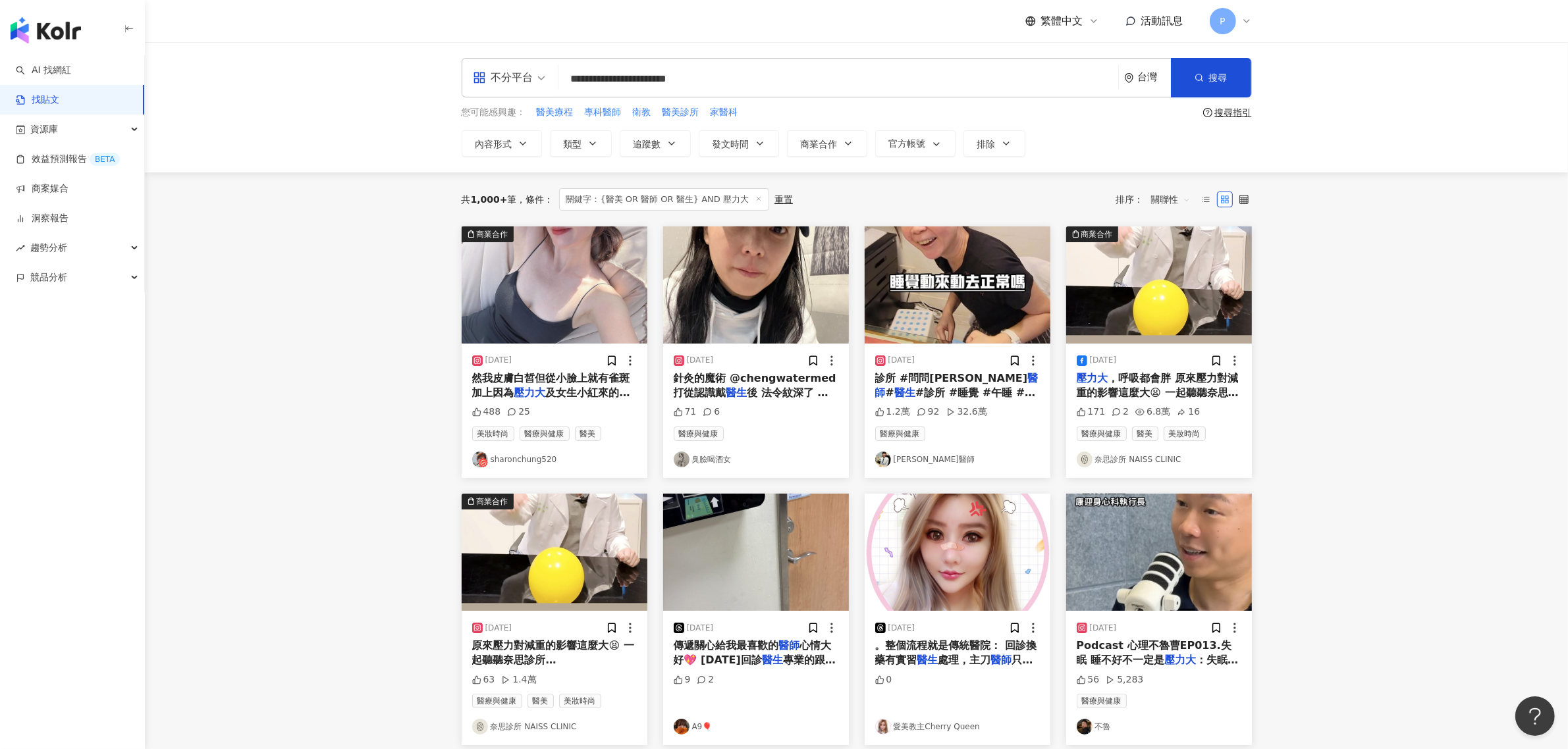
click at [303, 301] on main "**********" at bounding box center [856, 581] width 1423 height 1078
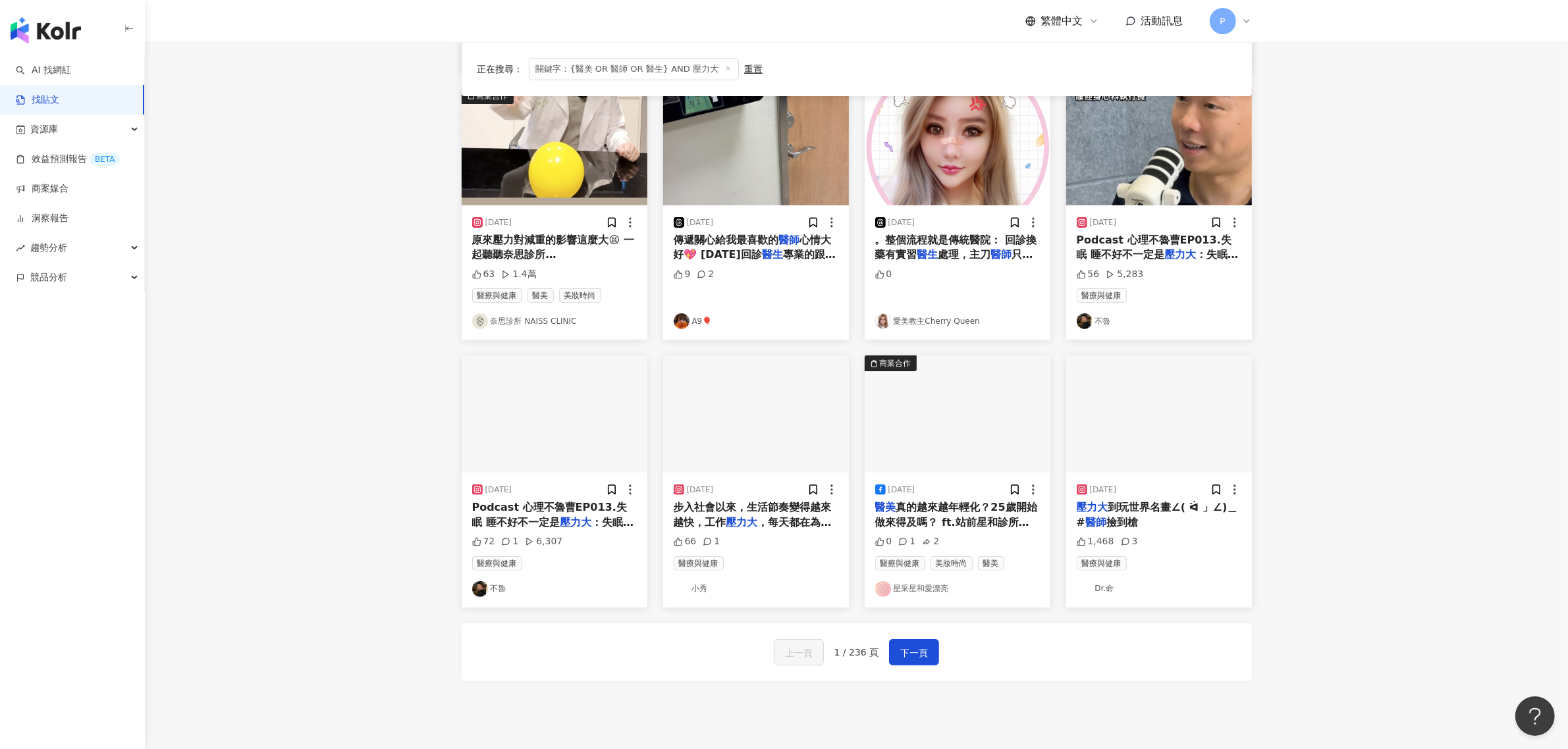
scroll to position [494, 0]
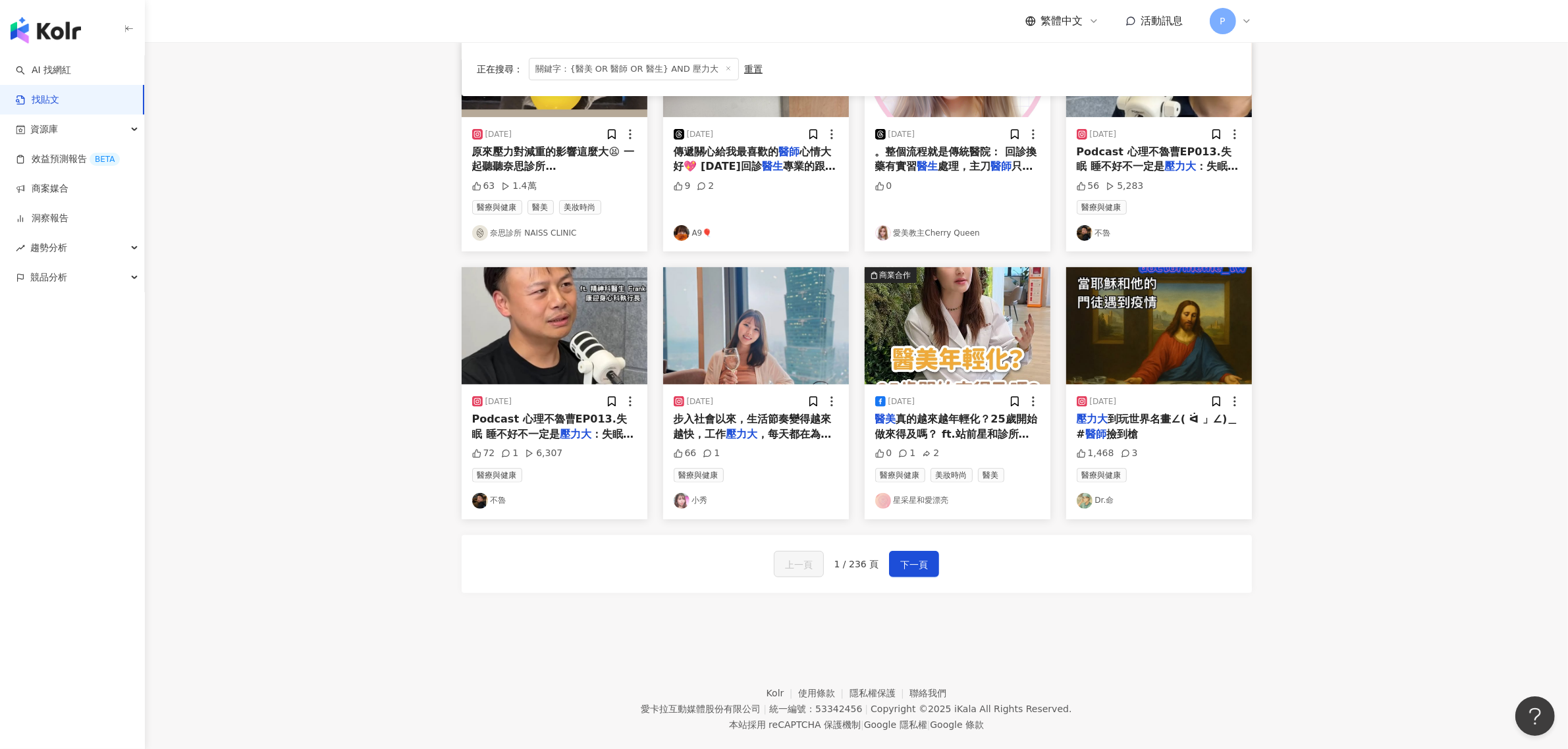
click at [947, 420] on span "真的越來越年輕化？25歲開始做來得及嗎？ ft.站前星和診所副院長 [PERSON_NAME]" at bounding box center [955, 434] width 162 height 42
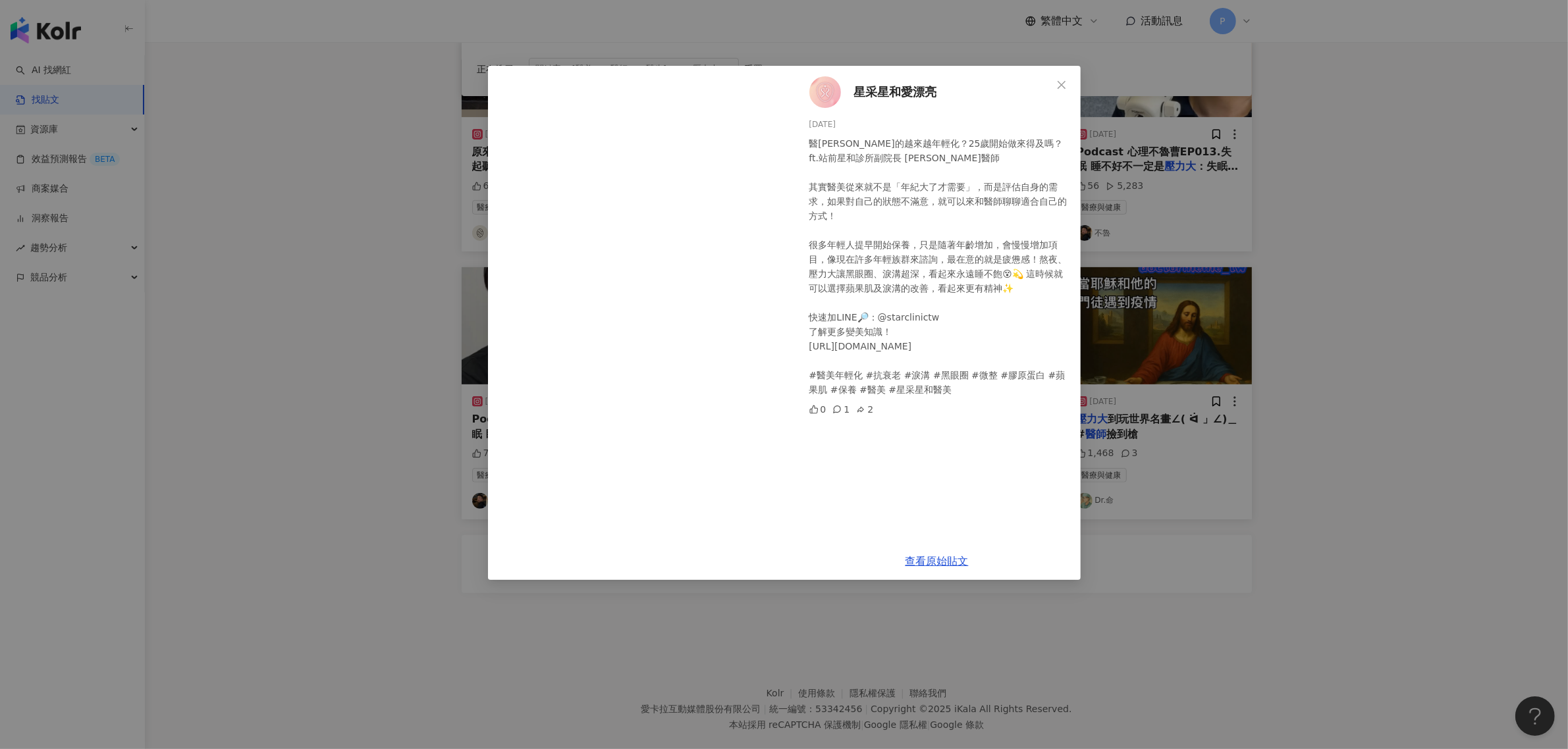
click at [1385, 373] on div "星采星和愛漂亮 [DATE] 醫美真的越來越年輕化？25歲開始做來得及嗎？ ft.站前星和診所副院長 [PERSON_NAME]醫師 其實醫美從來就不是「年紀…" at bounding box center [784, 374] width 1568 height 749
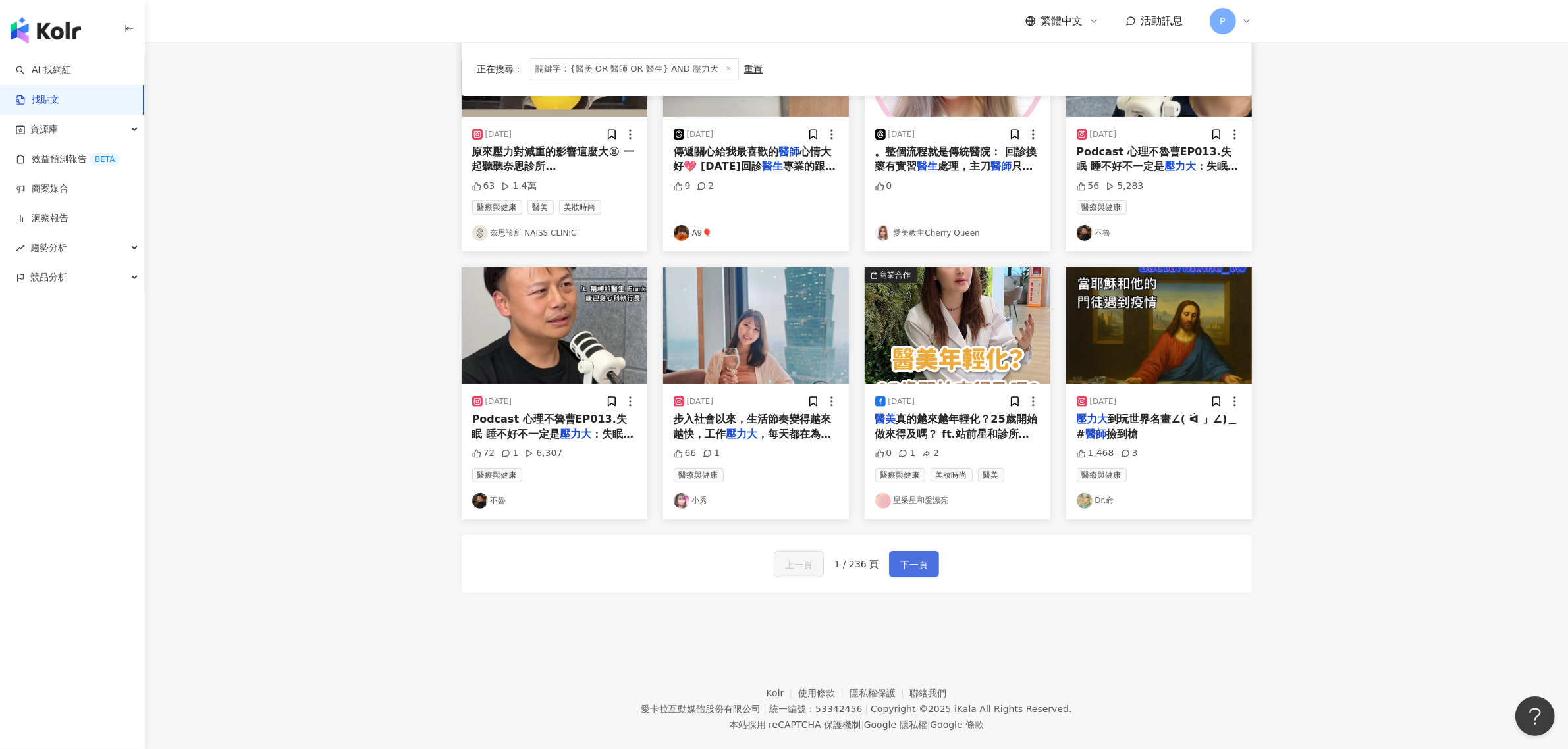
click at [906, 567] on span "下一頁" at bounding box center [914, 565] width 28 height 16
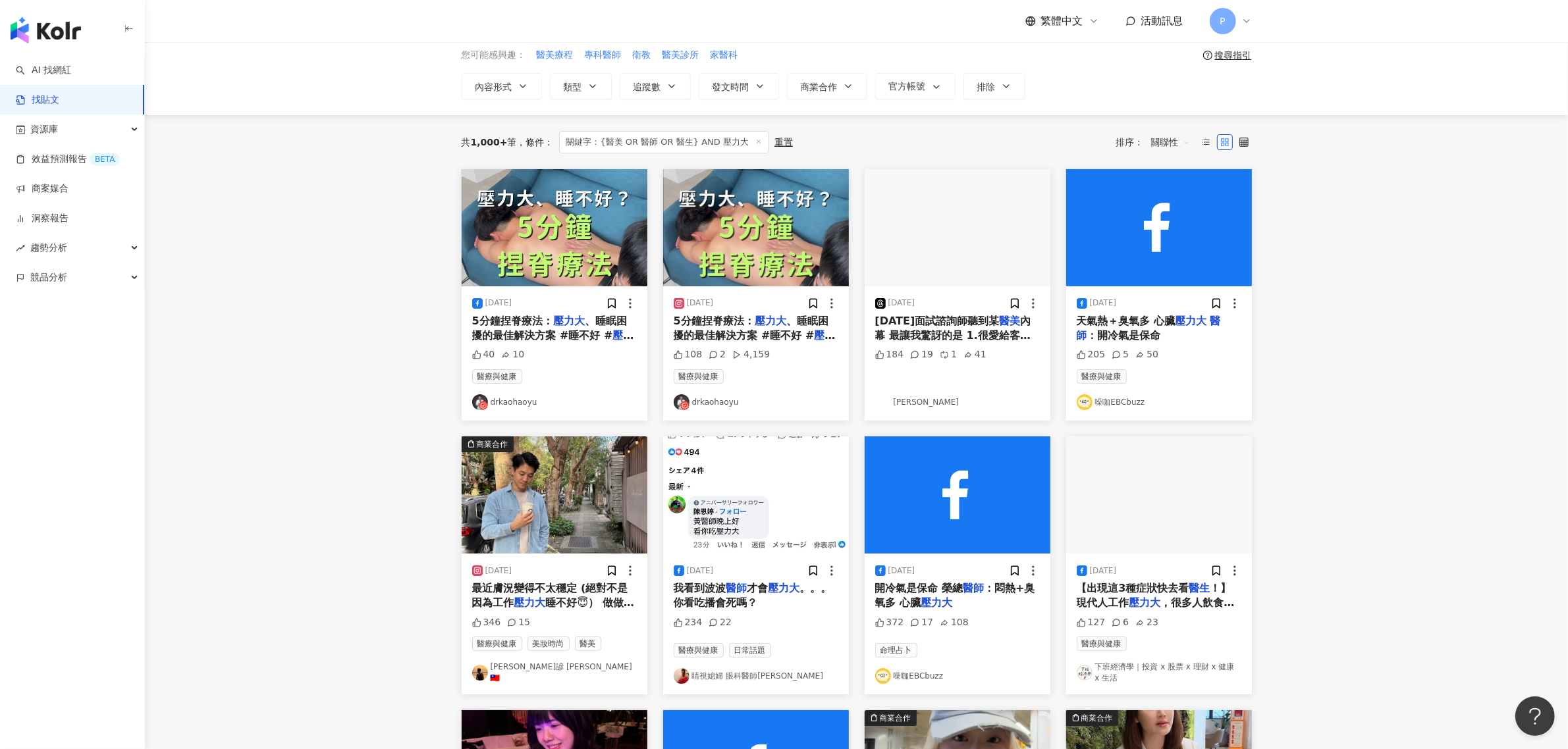
scroll to position [82, 0]
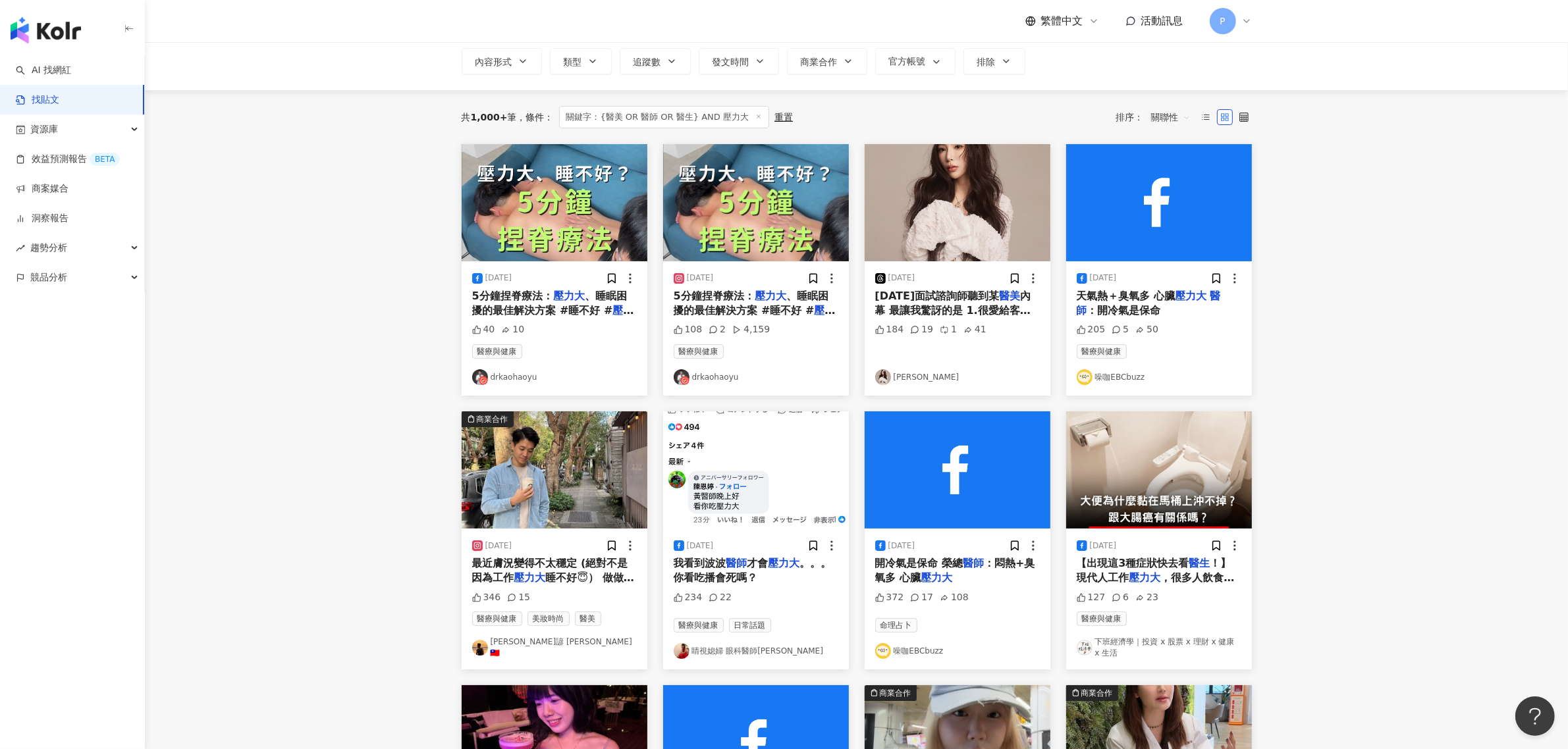
click at [939, 306] on span "內幕 最讓我驚訝的是 1.很愛給客人打牛奶針，而且是護士打過程中完全沒有麻醉" at bounding box center [954, 318] width 158 height 57
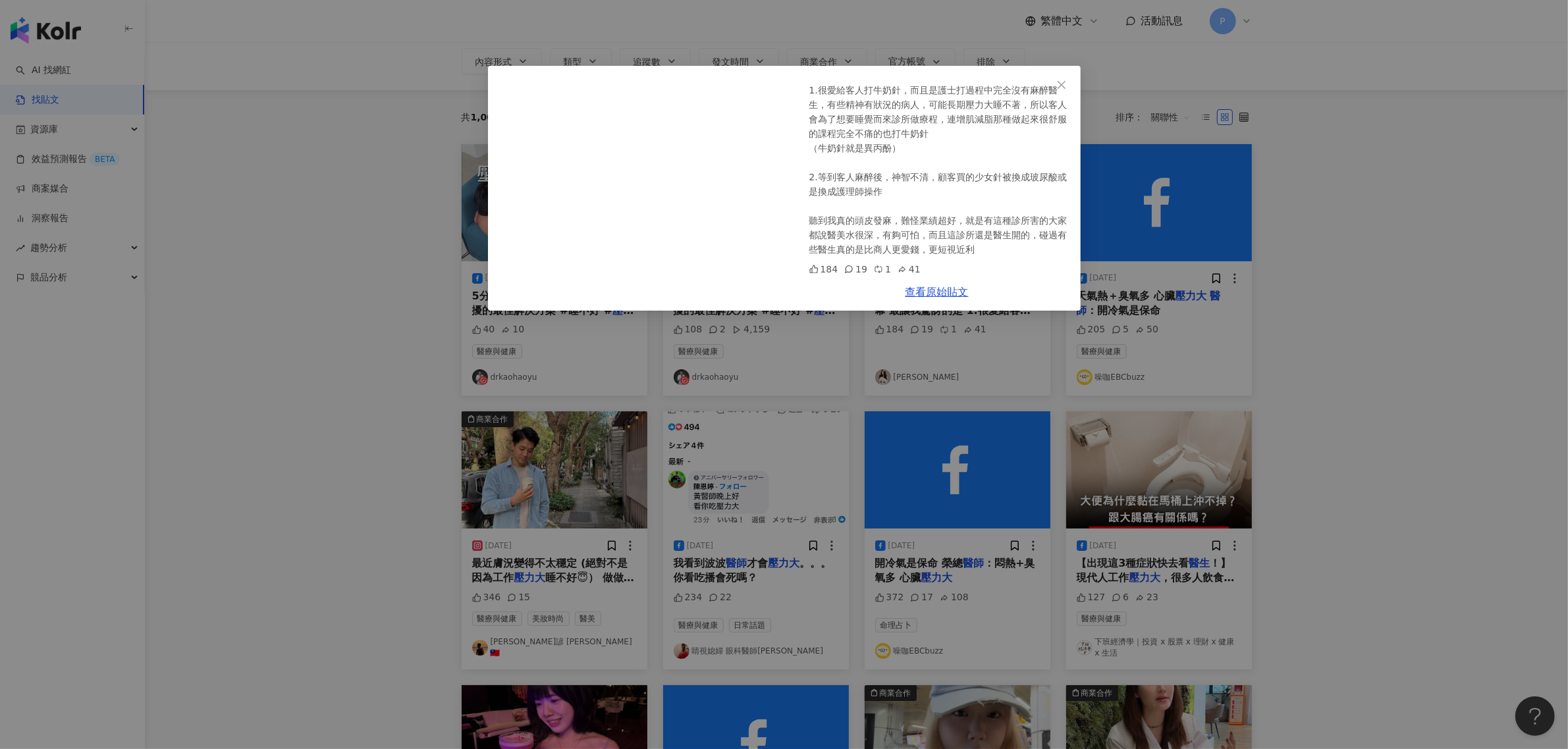
scroll to position [100, 0]
click at [1295, 310] on div "[PERSON_NAME] [DATE] [DATE]面試諮詢師聽到某醫美內幕 最讓我驚訝的是 1.很愛給客人打牛奶針，而且是護士打過程中完全沒有麻醉醫生，有…" at bounding box center [784, 374] width 1568 height 749
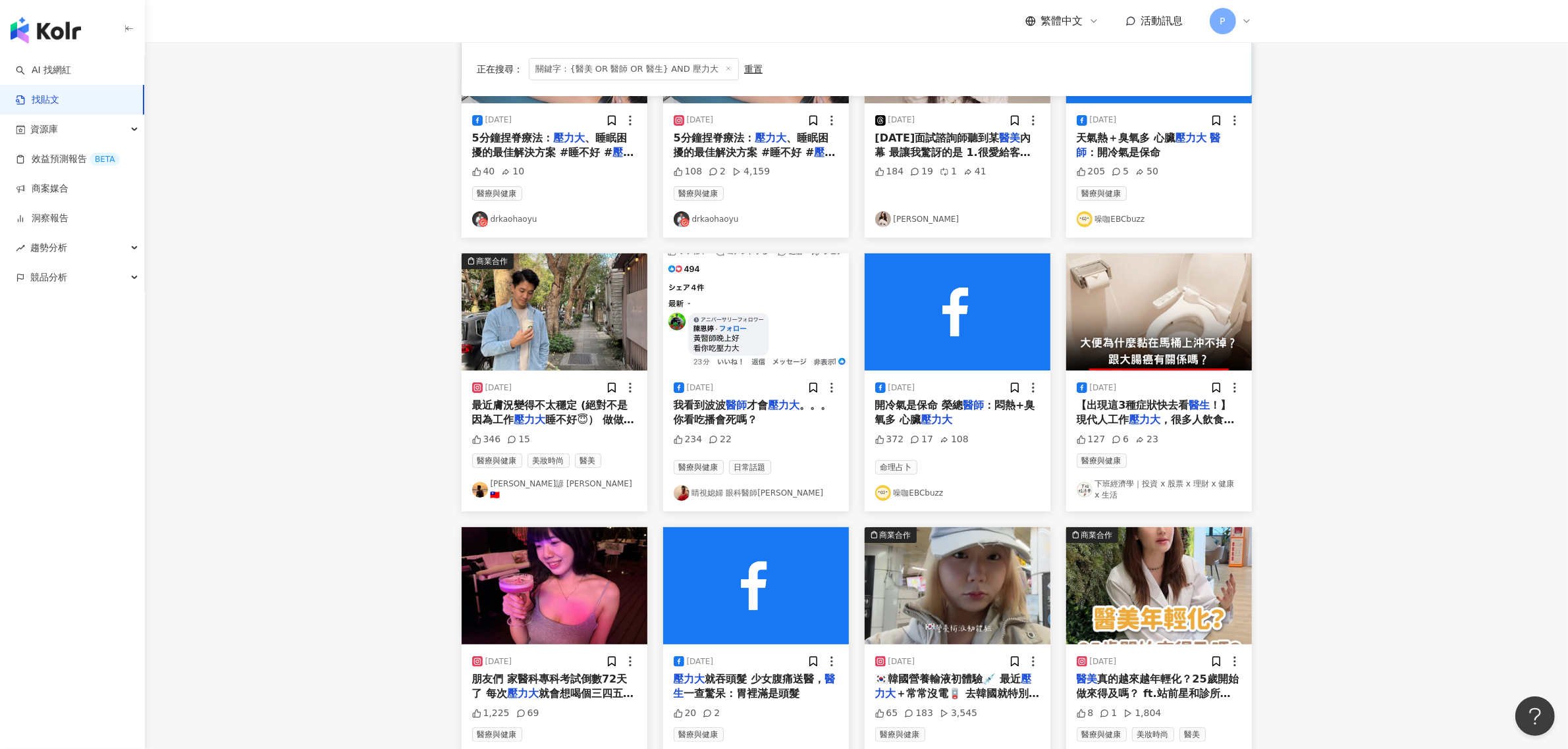
scroll to position [247, 0]
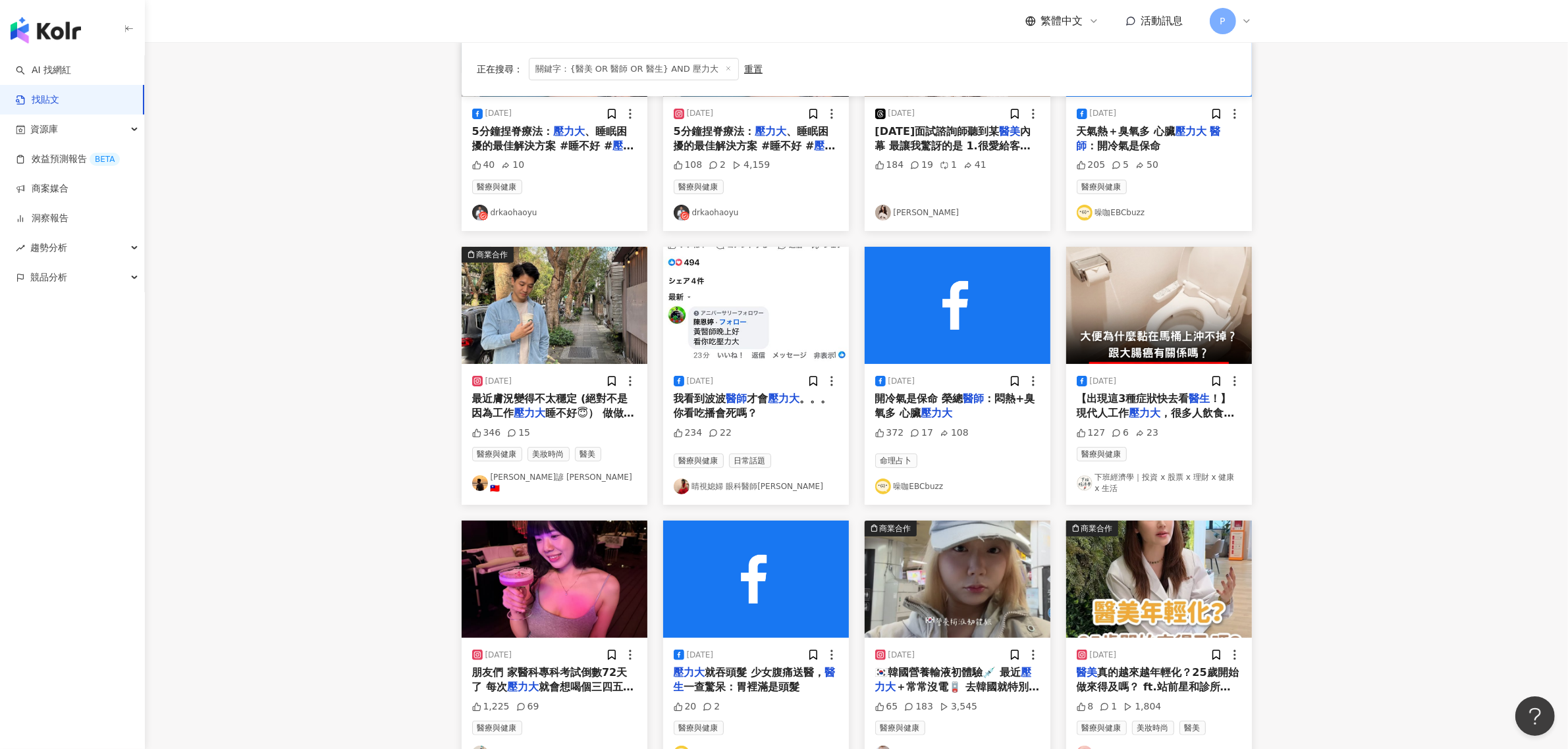
click at [565, 402] on span "最近膚況變得不太穩定 (絕對不是因為工作" at bounding box center [550, 405] width 156 height 27
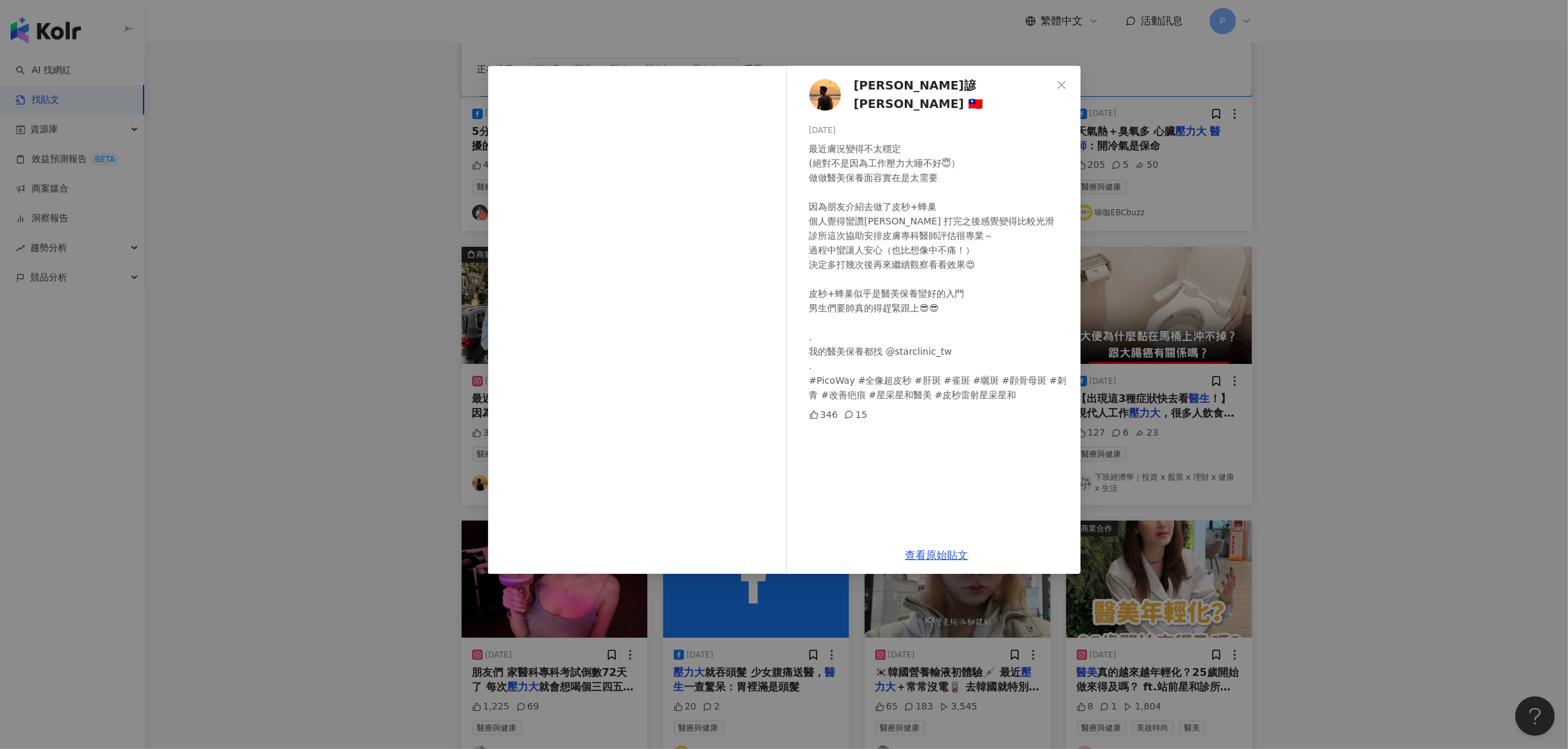
click at [1296, 267] on div "[PERSON_NAME]諺 [PERSON_NAME] 🇹🇼 [DATE] 最近膚況變得不太穩定 (絕對不是因為工作壓力大睡不好😇） 做做醫美保養面容實在是…" at bounding box center [784, 374] width 1568 height 749
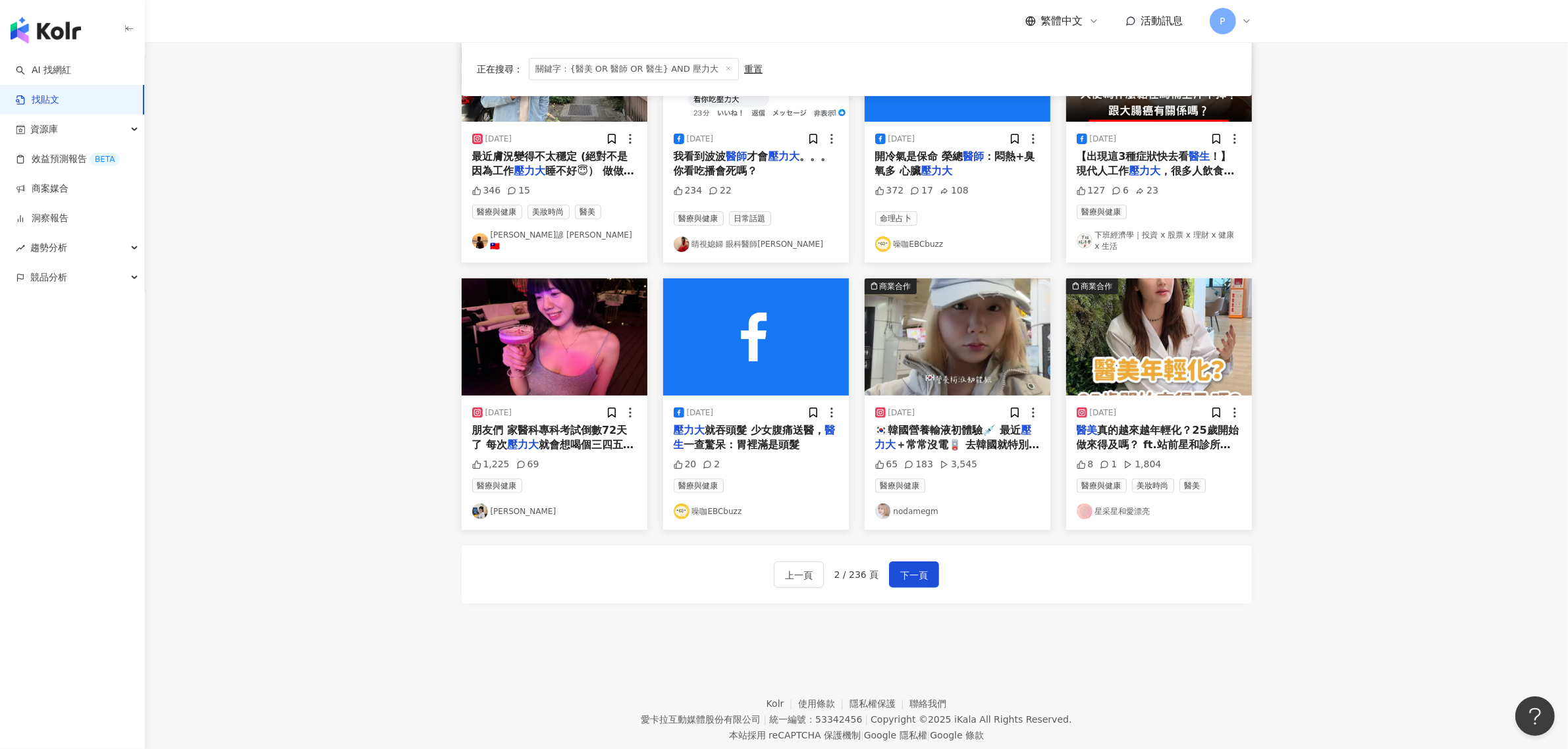
scroll to position [494, 0]
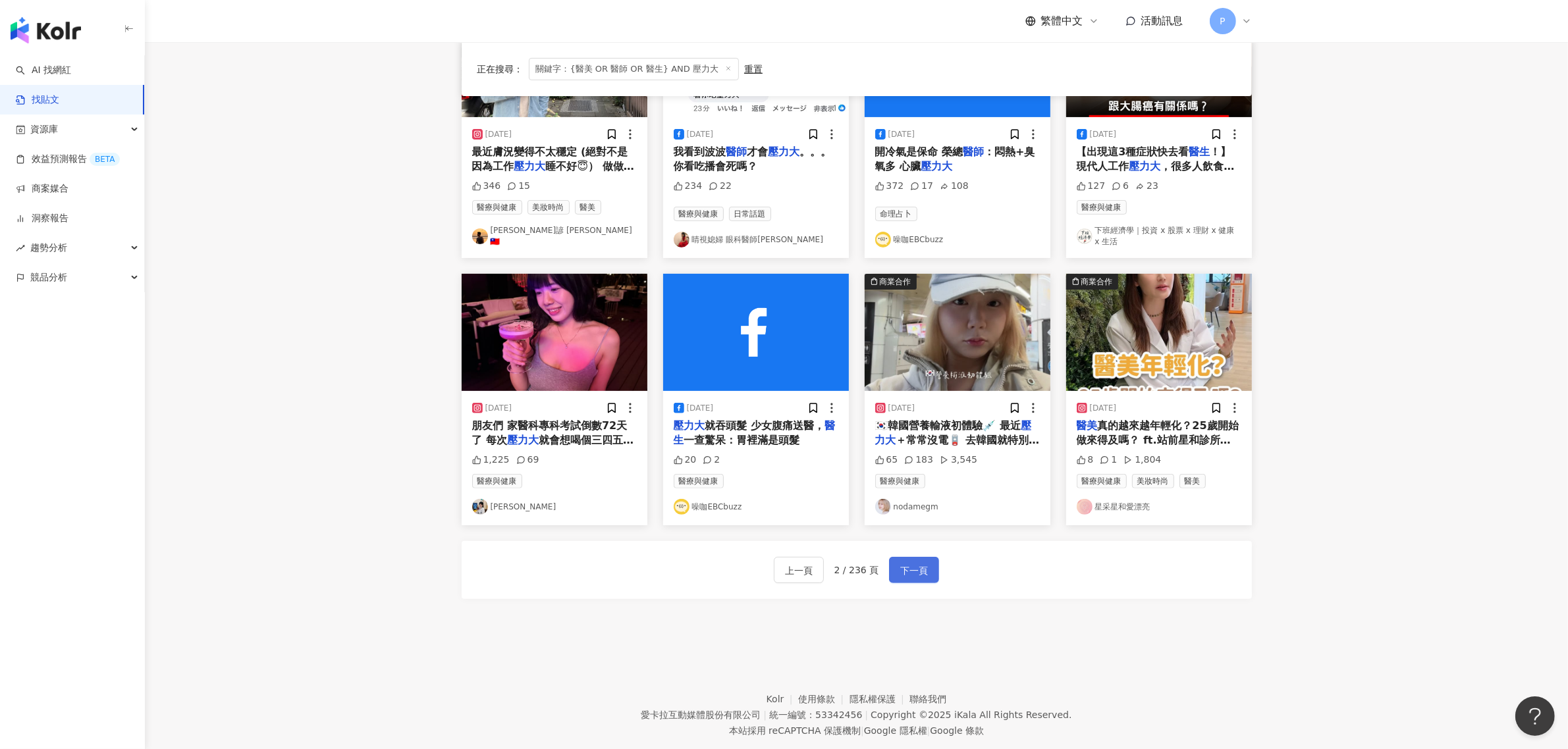
click at [918, 566] on span "下一頁" at bounding box center [914, 571] width 28 height 16
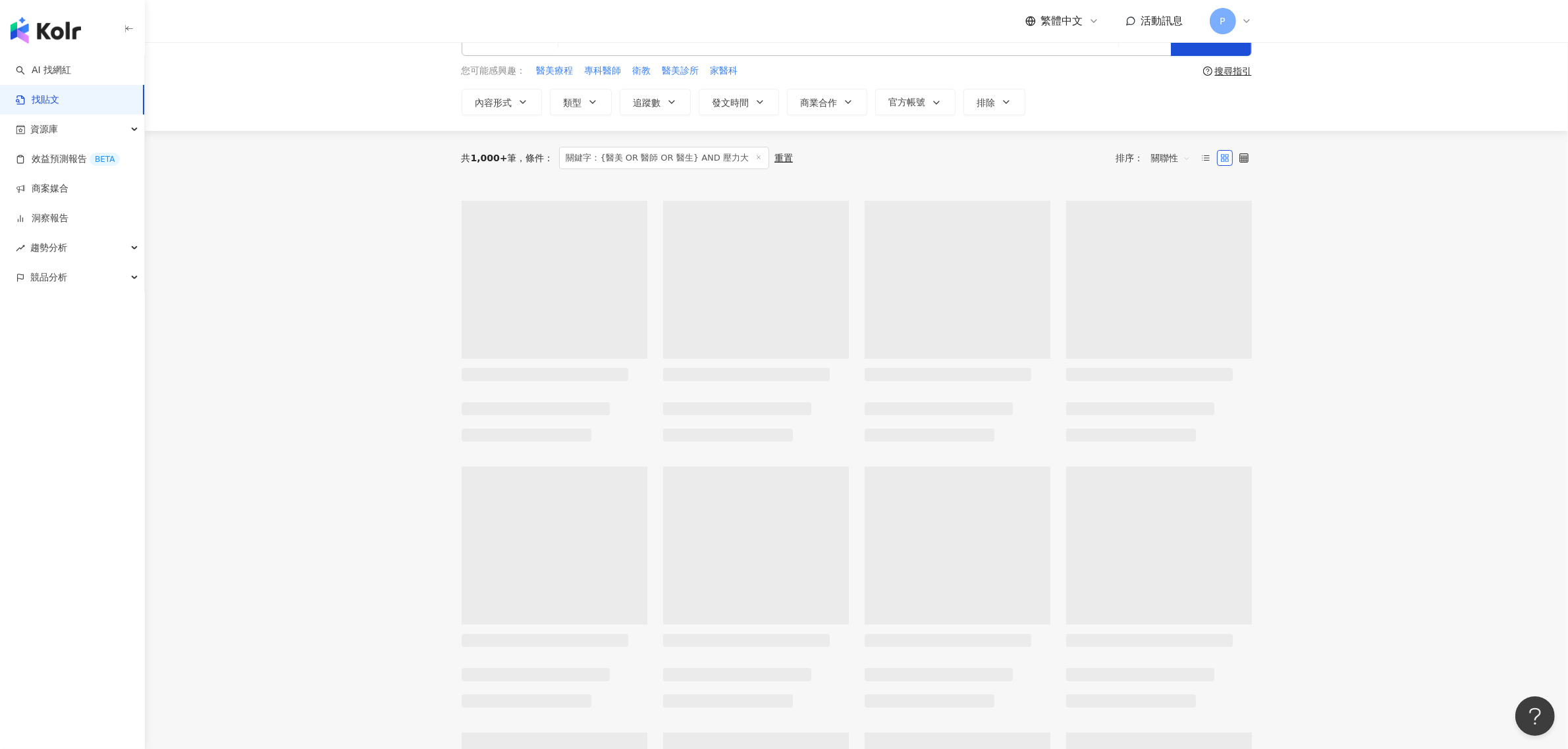
scroll to position [0, 0]
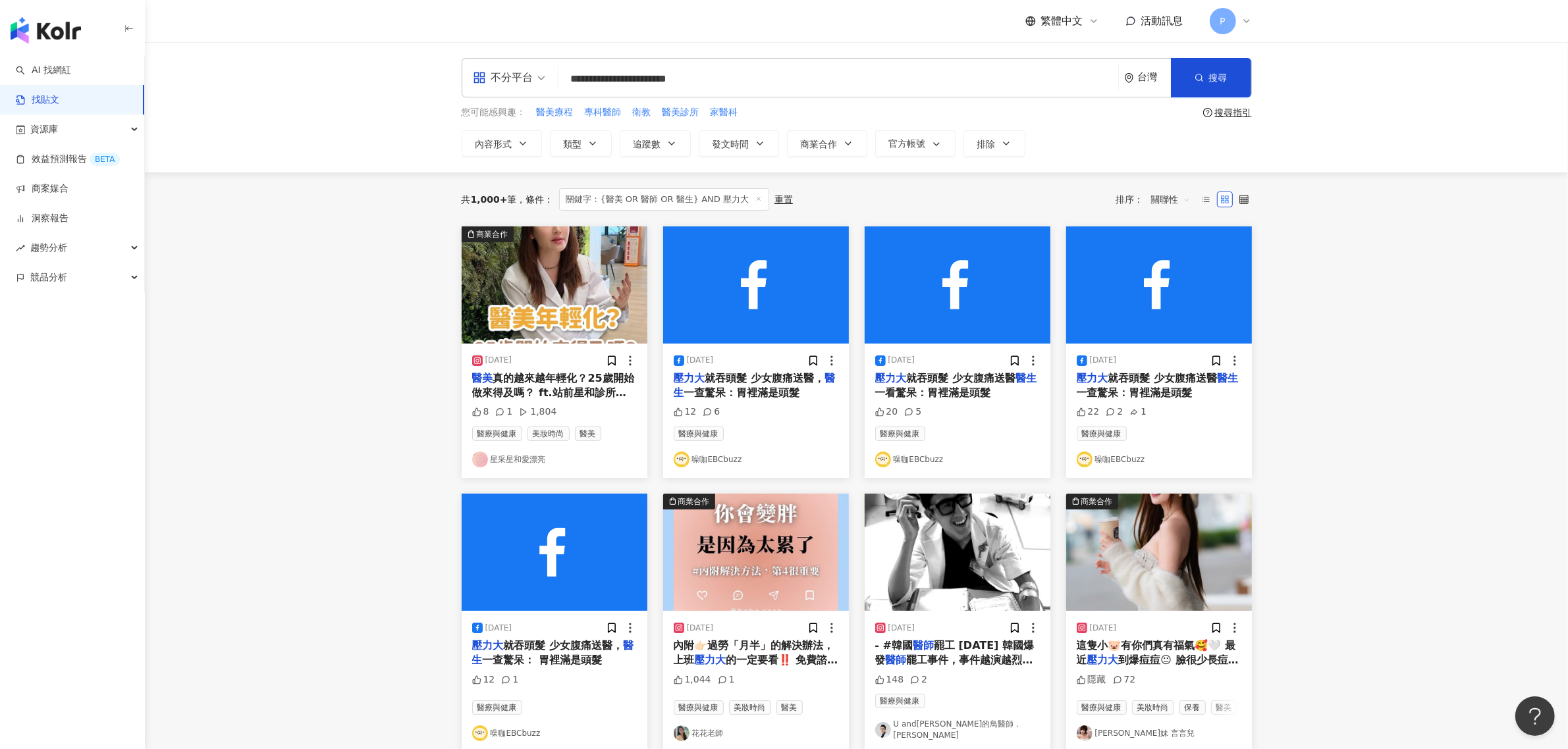
click at [1394, 435] on main "**********" at bounding box center [856, 587] width 1423 height 1090
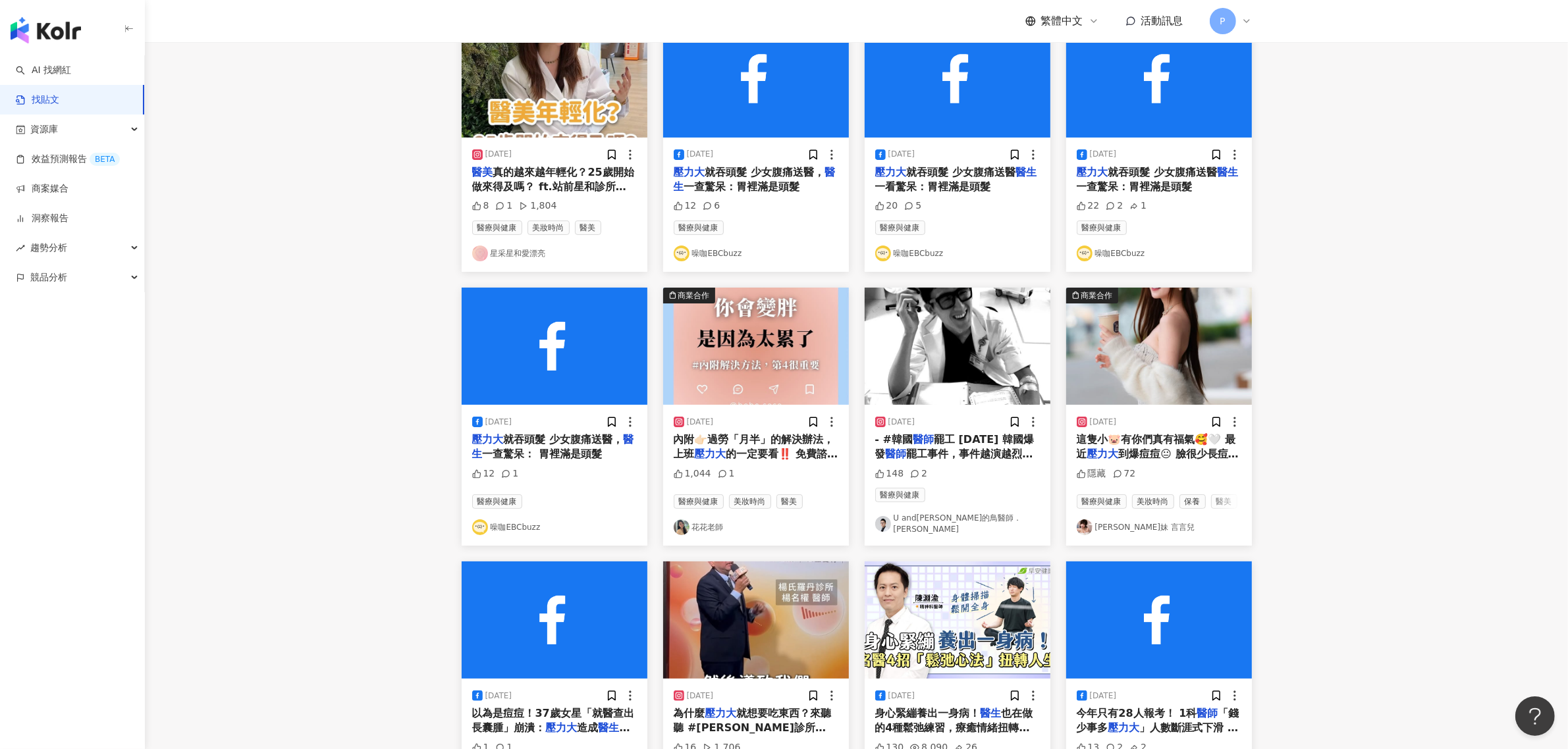
scroll to position [494, 0]
